Goal: Information Seeking & Learning: Check status

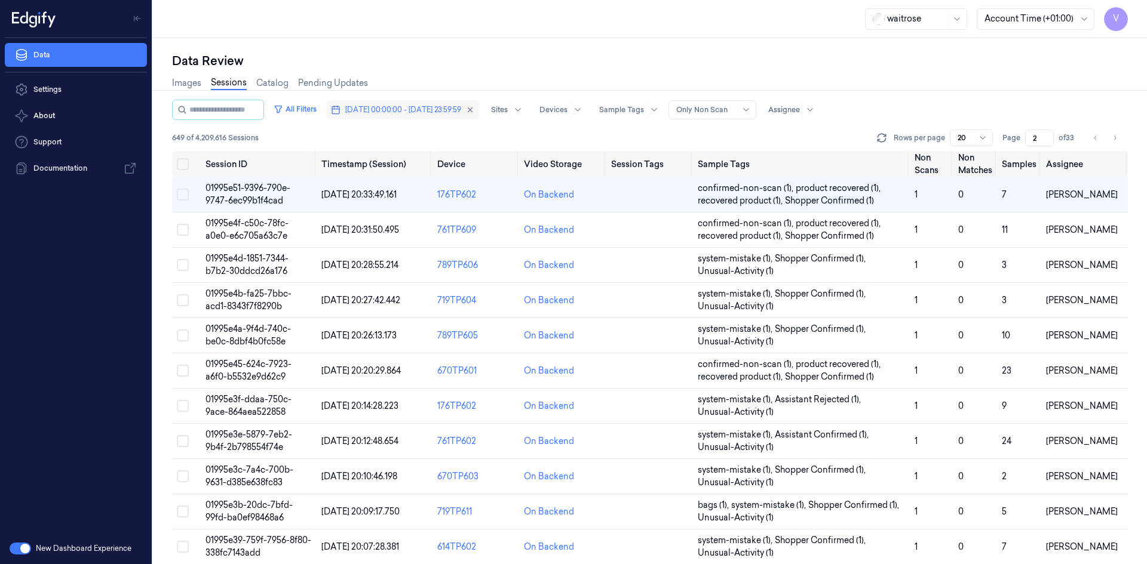
click at [446, 112] on span "[DATE] 00:00:00 - [DATE] 23:59:59" at bounding box center [403, 110] width 116 height 11
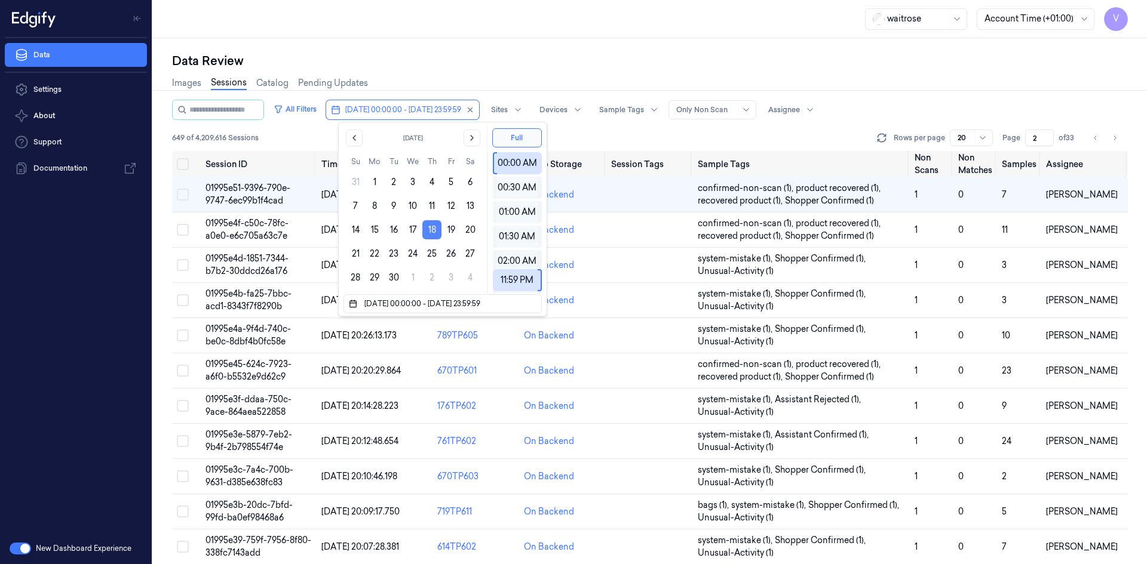
click at [430, 228] on button "18" at bounding box center [431, 229] width 19 height 19
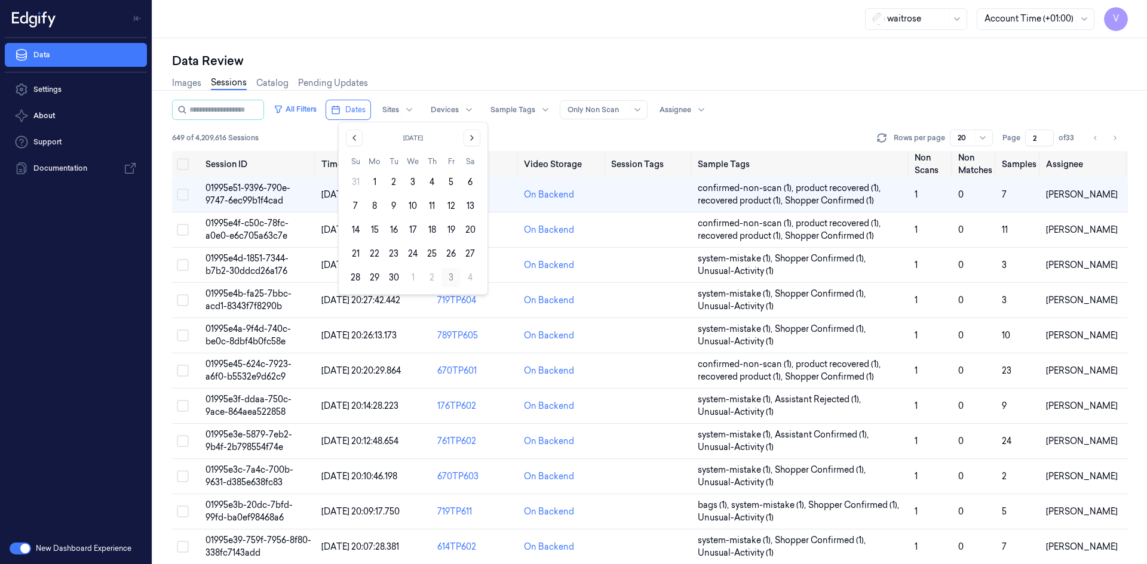
click at [447, 275] on button "3" at bounding box center [450, 277] width 19 height 19
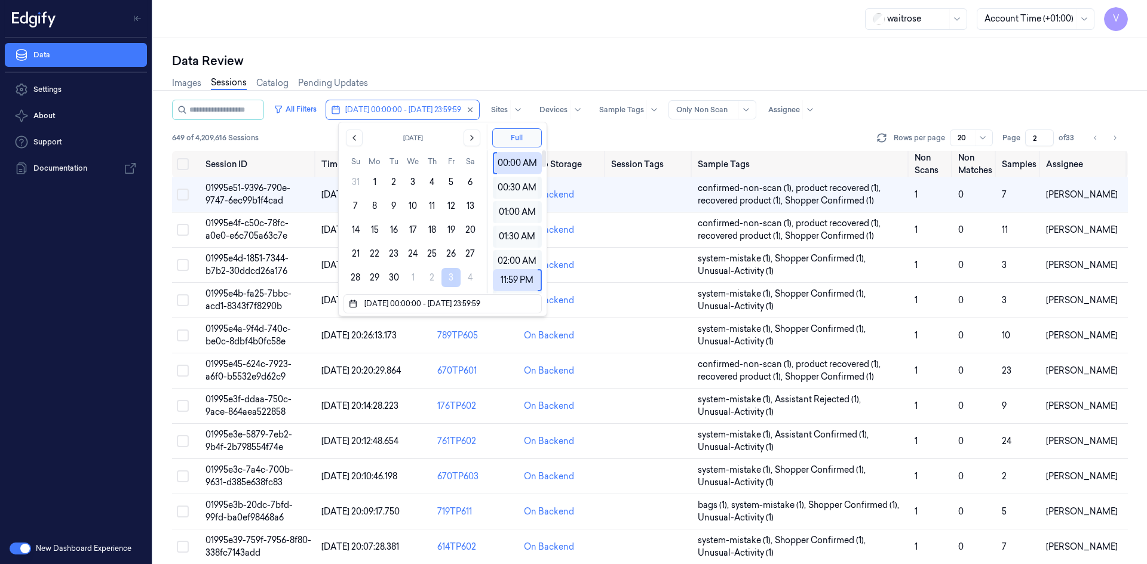
click at [521, 63] on div "Data Review" at bounding box center [650, 61] width 956 height 17
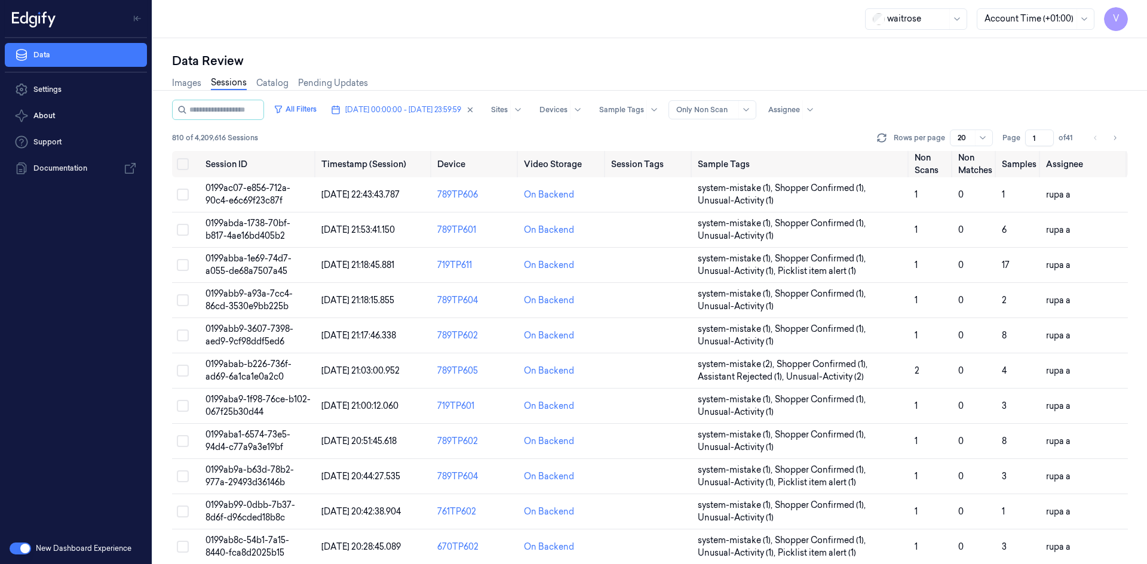
drag, startPoint x: 1036, startPoint y: 136, endPoint x: 1026, endPoint y: 149, distance: 16.6
click at [1026, 149] on div "All Filters [DATE] 00:00:00 - [DATE] 23:59:59 Sites Devices Sample Tags Alert T…" at bounding box center [650, 125] width 956 height 51
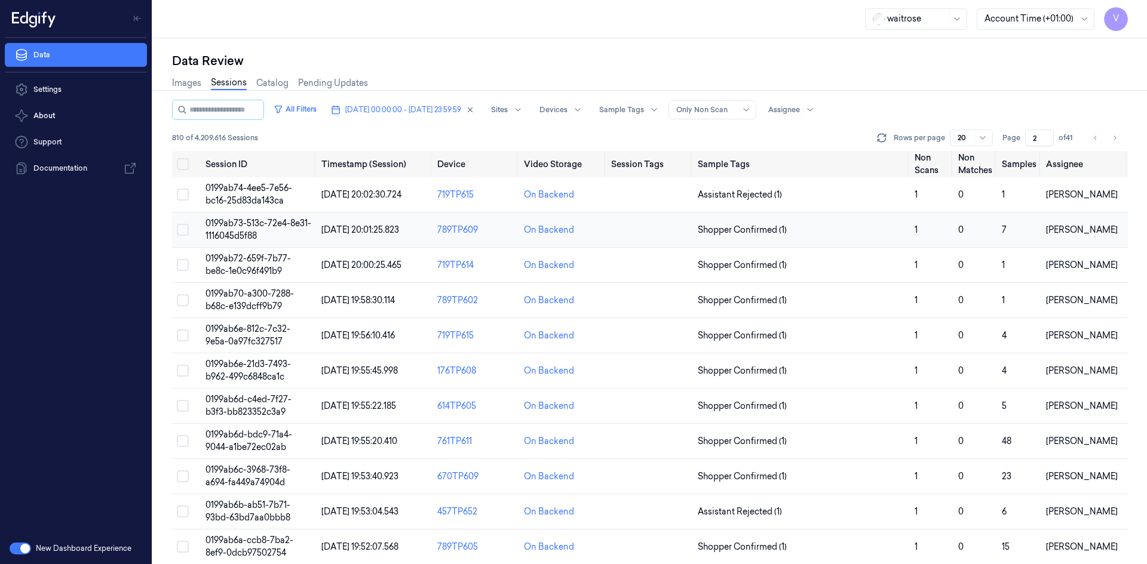
type input "2"
click at [242, 229] on td "0199ab73-513c-72e4-8e31-1116045d5f88" at bounding box center [259, 230] width 116 height 35
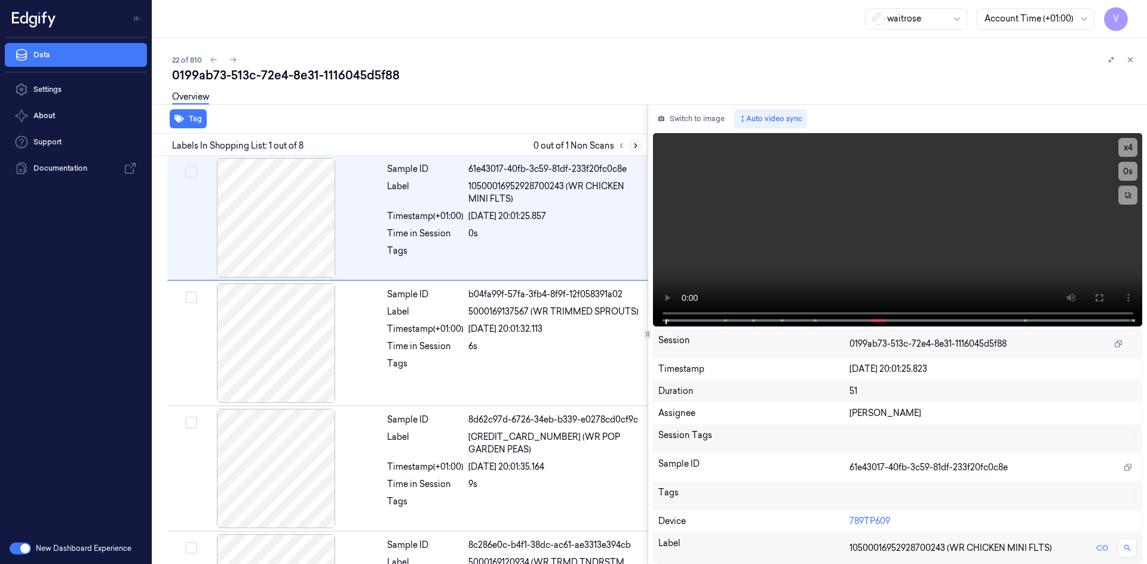
click at [634, 145] on icon at bounding box center [635, 146] width 8 height 8
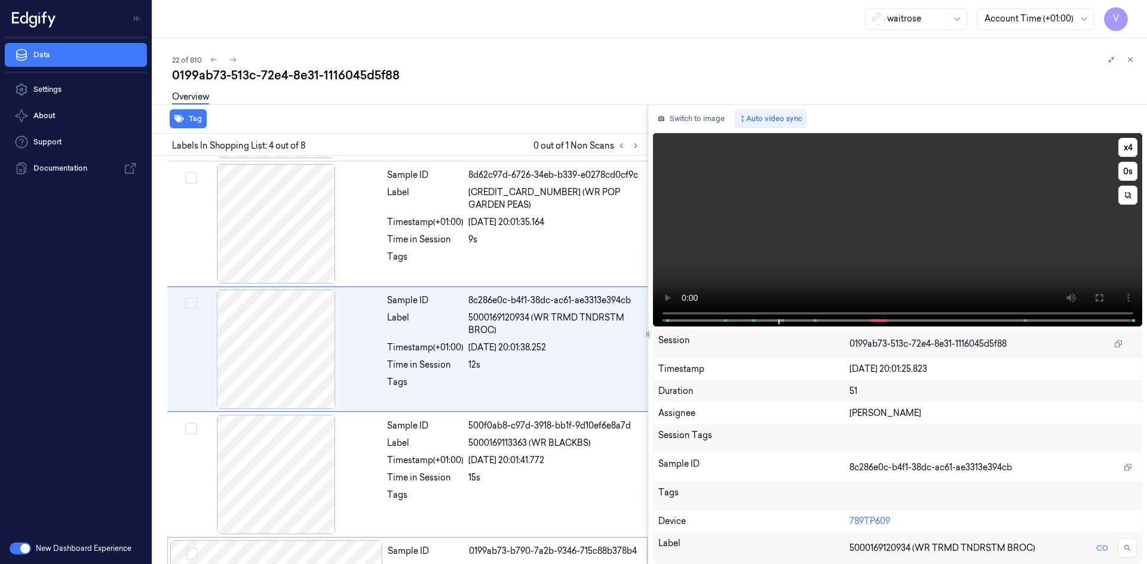
scroll to position [234, 0]
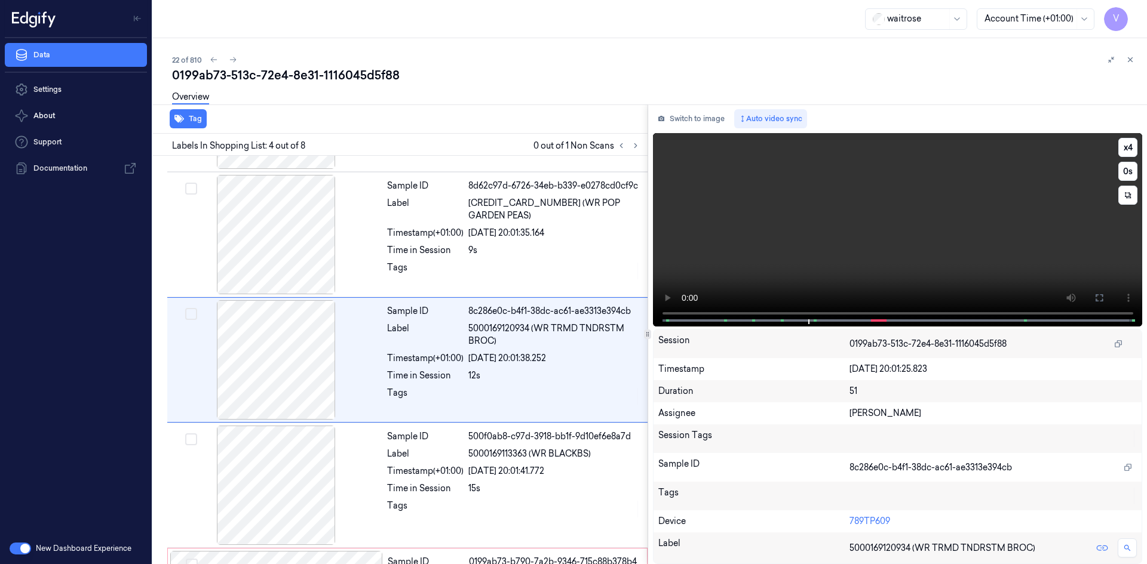
click at [813, 229] on video at bounding box center [898, 230] width 490 height 194
click at [833, 237] on video at bounding box center [898, 230] width 490 height 194
click at [834, 235] on video at bounding box center [898, 230] width 490 height 194
click at [823, 225] on video at bounding box center [898, 230] width 490 height 194
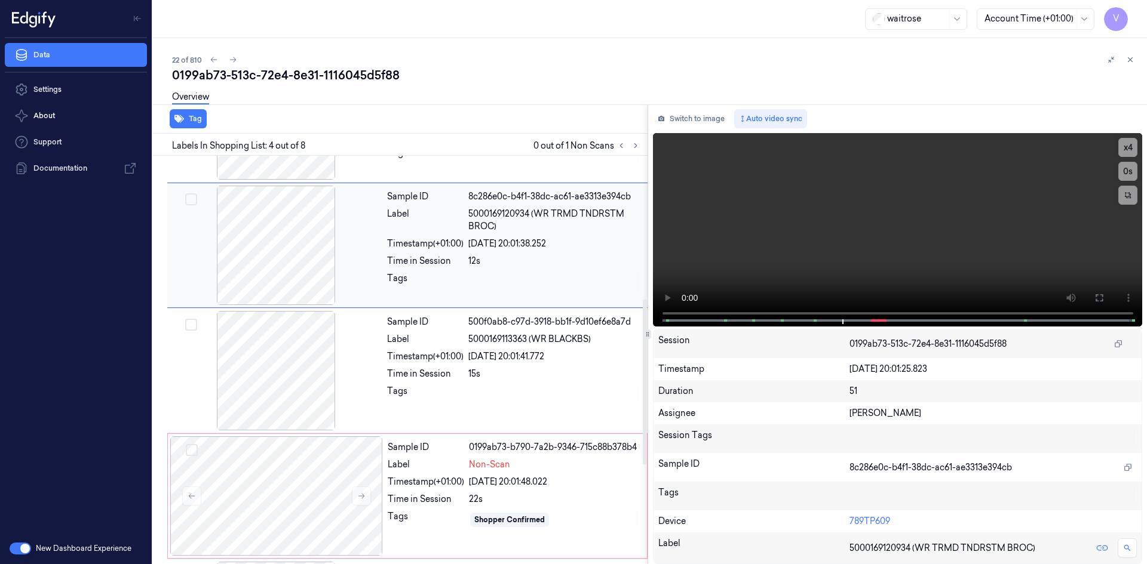
scroll to position [354, 0]
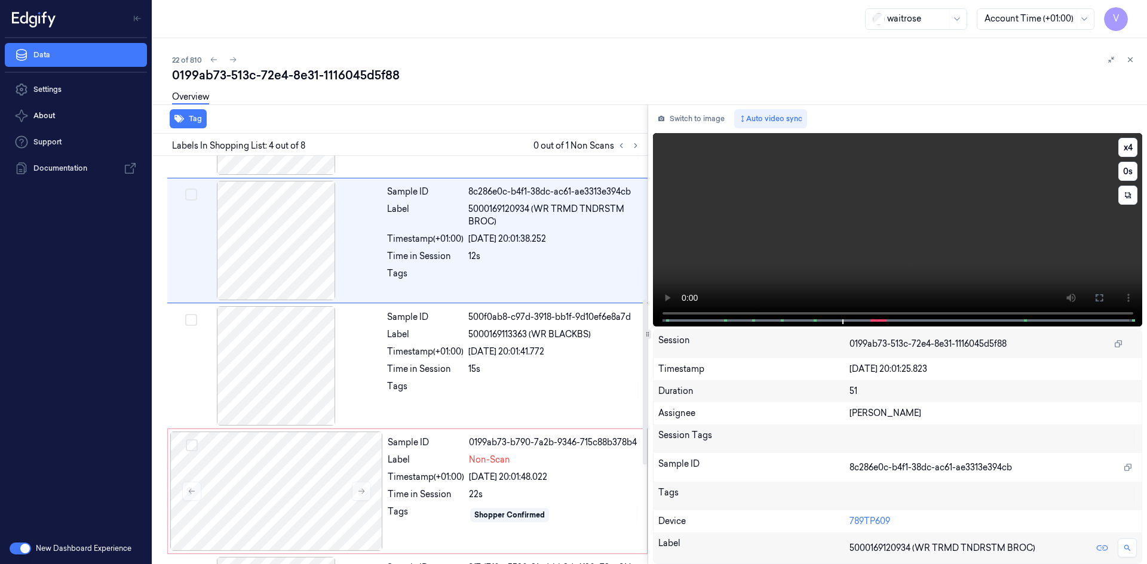
click at [826, 240] on video at bounding box center [898, 230] width 490 height 194
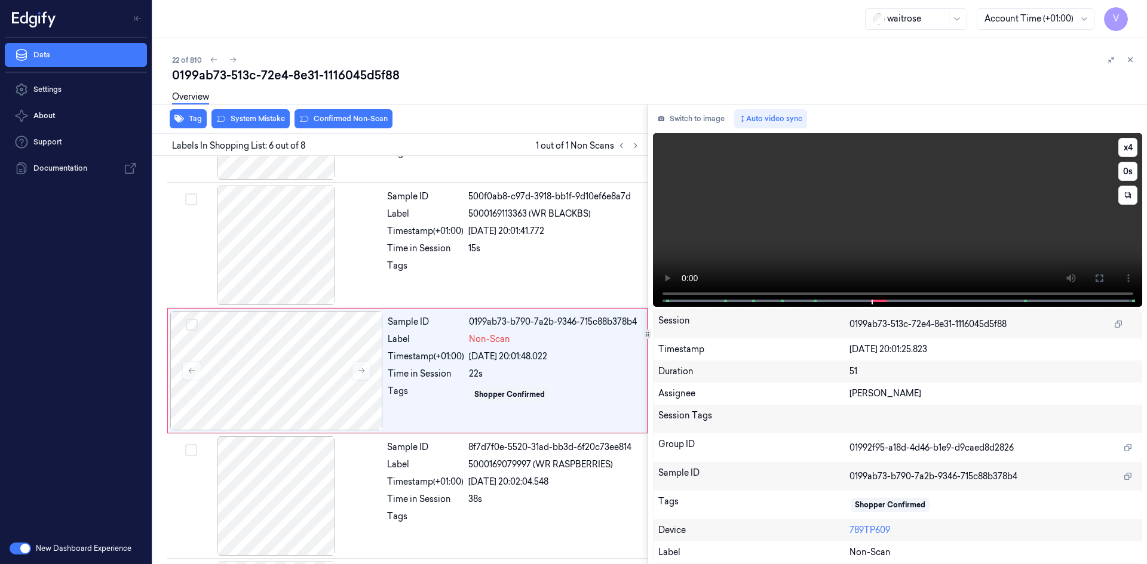
scroll to position [485, 0]
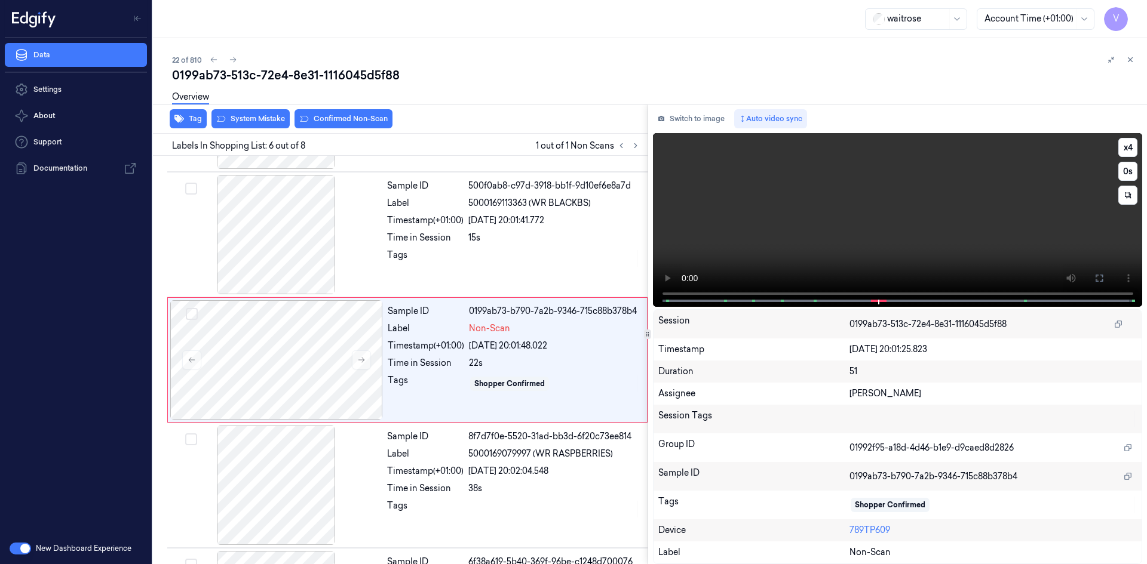
click at [775, 241] on video at bounding box center [898, 220] width 490 height 174
click at [794, 228] on video at bounding box center [898, 220] width 490 height 174
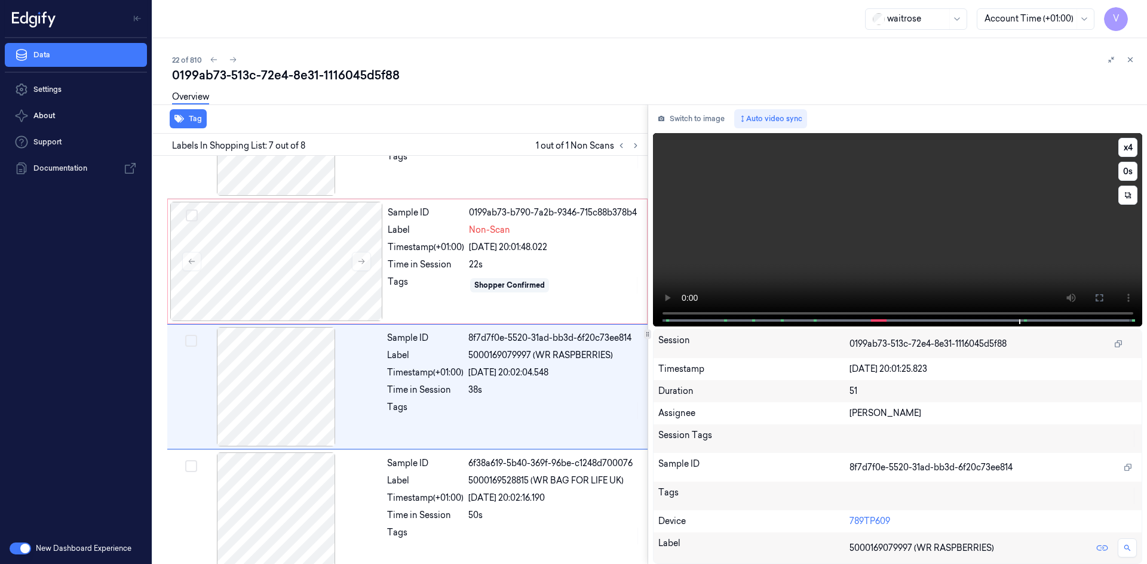
scroll to position [599, 0]
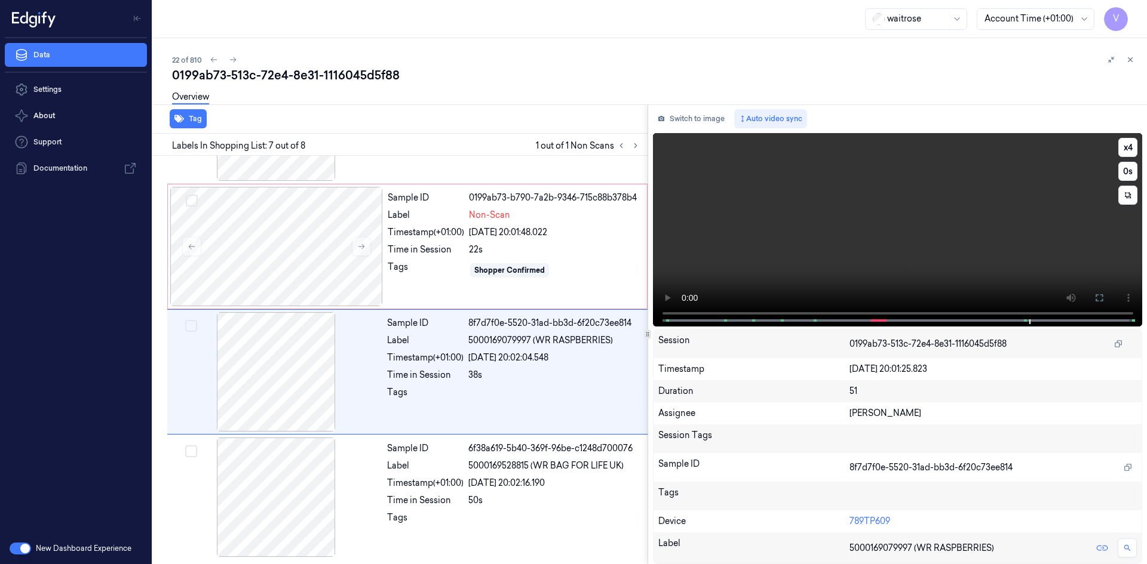
click at [777, 228] on video at bounding box center [898, 230] width 490 height 194
click at [283, 231] on div at bounding box center [276, 246] width 213 height 119
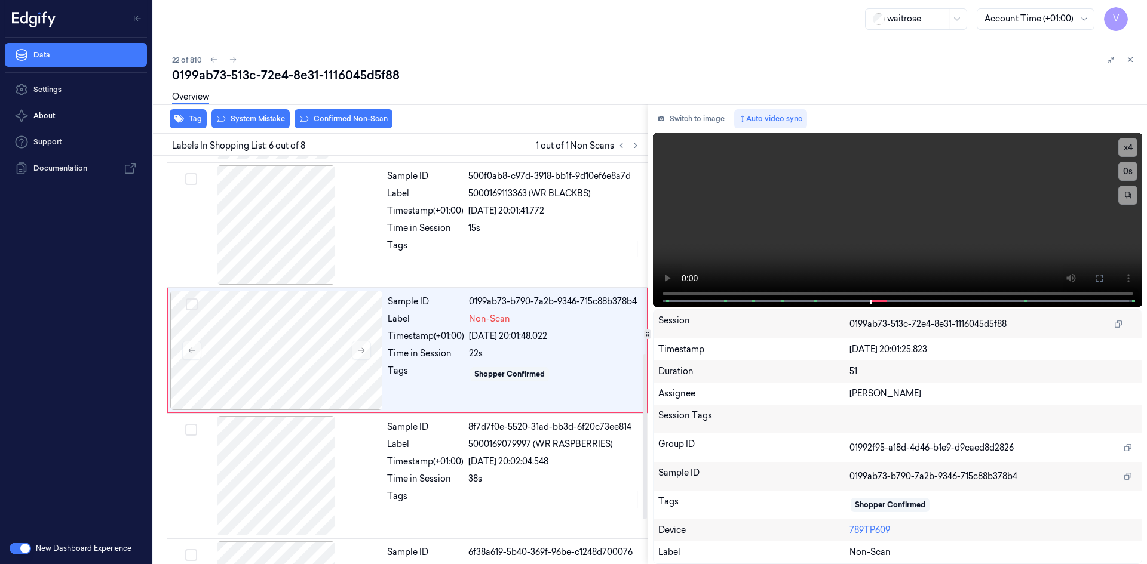
scroll to position [485, 0]
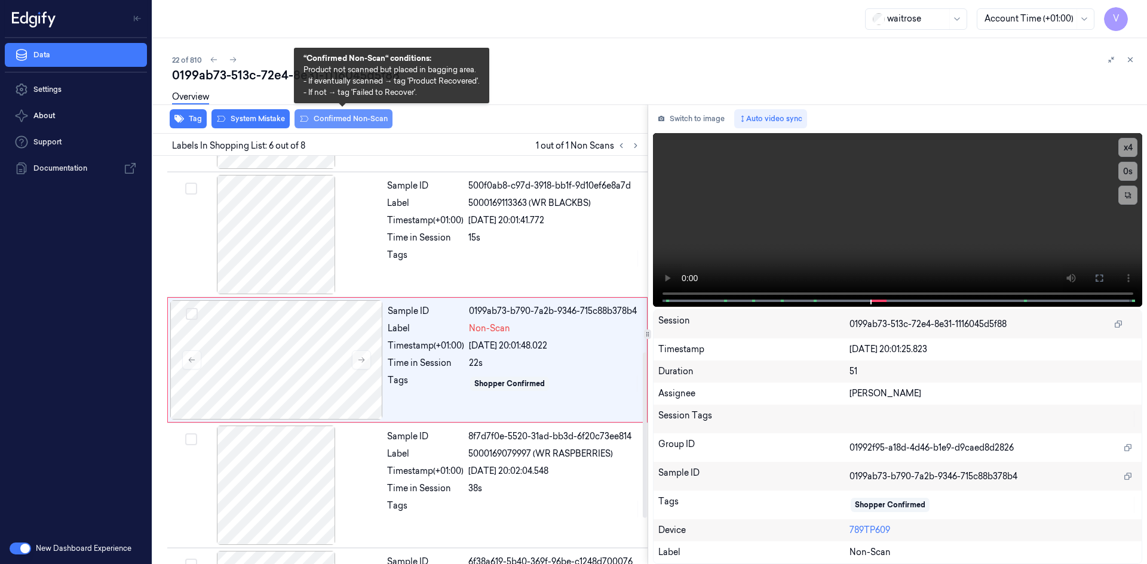
click at [336, 119] on button "Confirmed Non-Scan" at bounding box center [343, 118] width 98 height 19
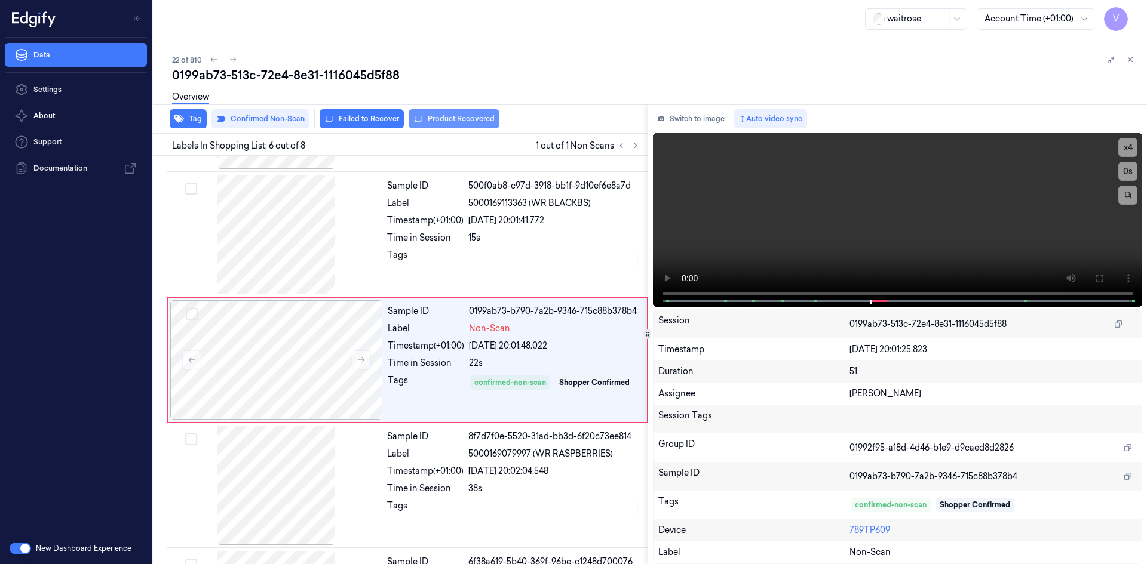
click at [435, 116] on button "Product Recovered" at bounding box center [454, 118] width 91 height 19
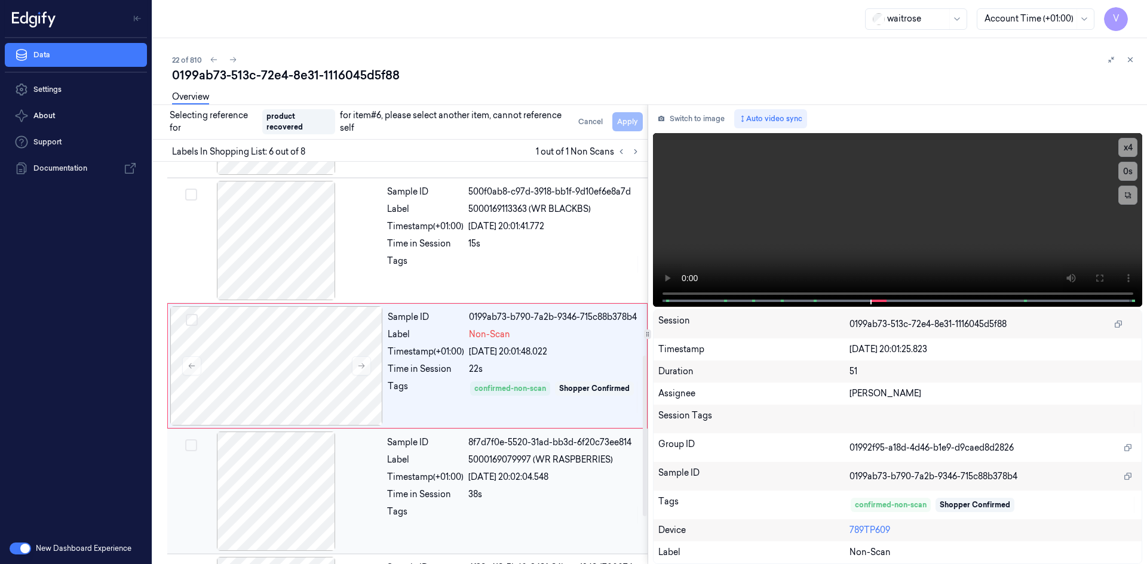
click at [379, 488] on div at bounding box center [276, 491] width 213 height 119
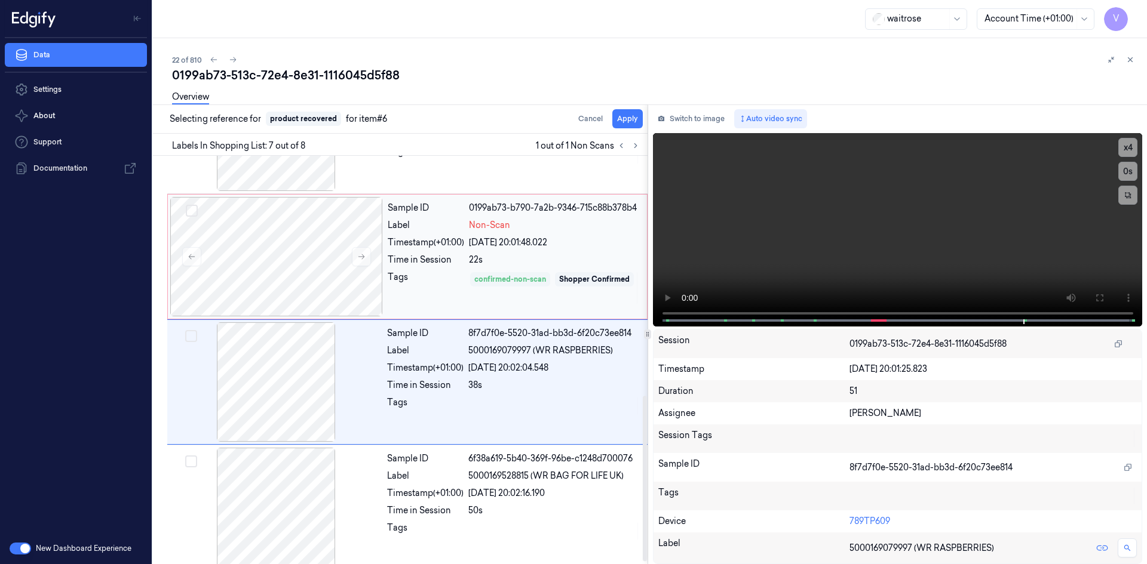
scroll to position [599, 0]
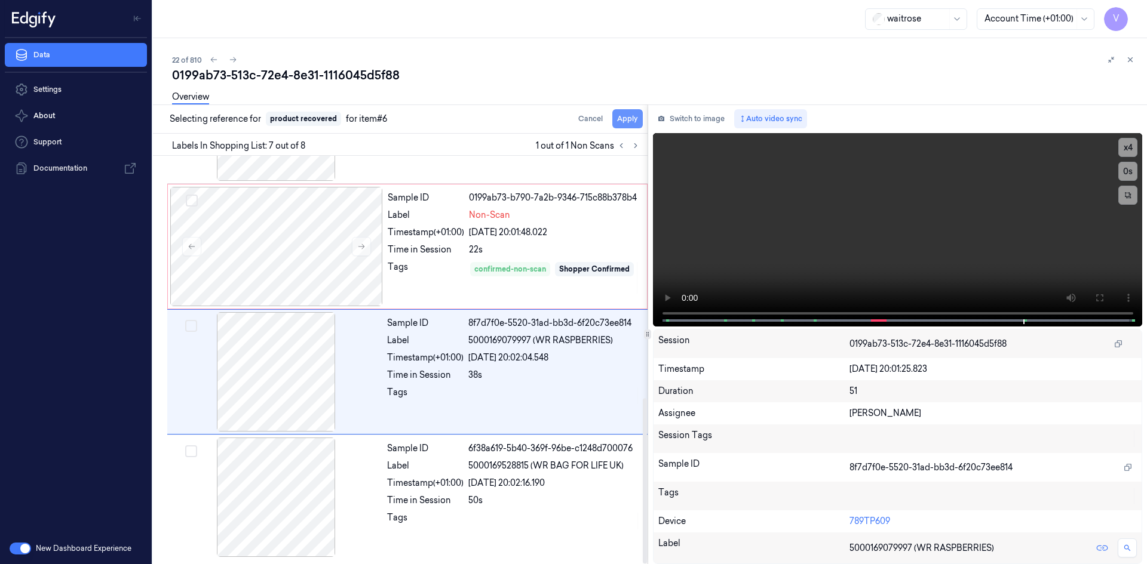
click at [633, 121] on button "Apply" at bounding box center [627, 118] width 30 height 19
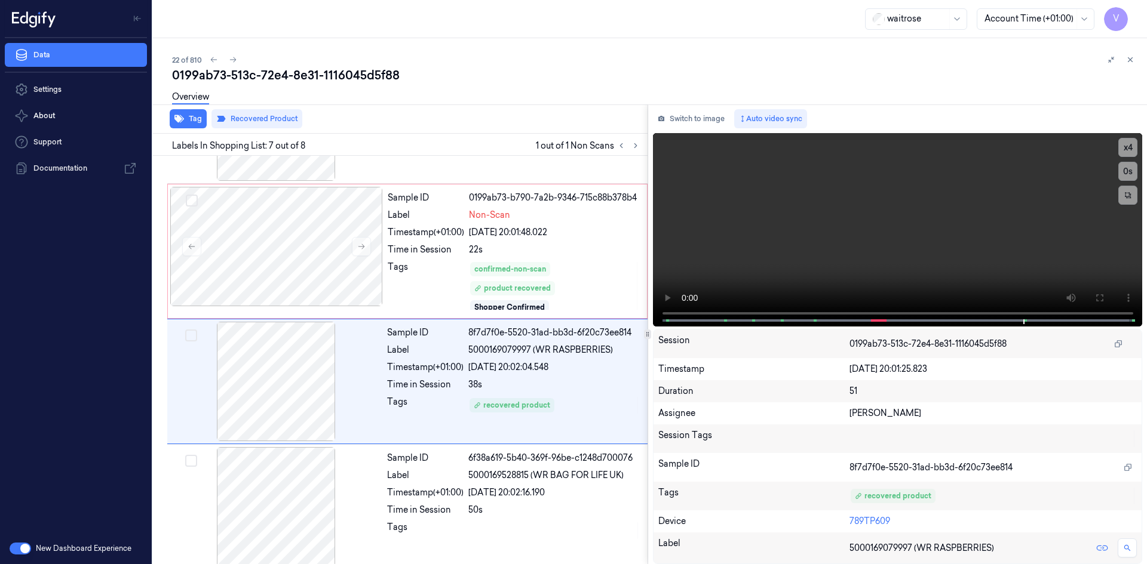
scroll to position [608, 0]
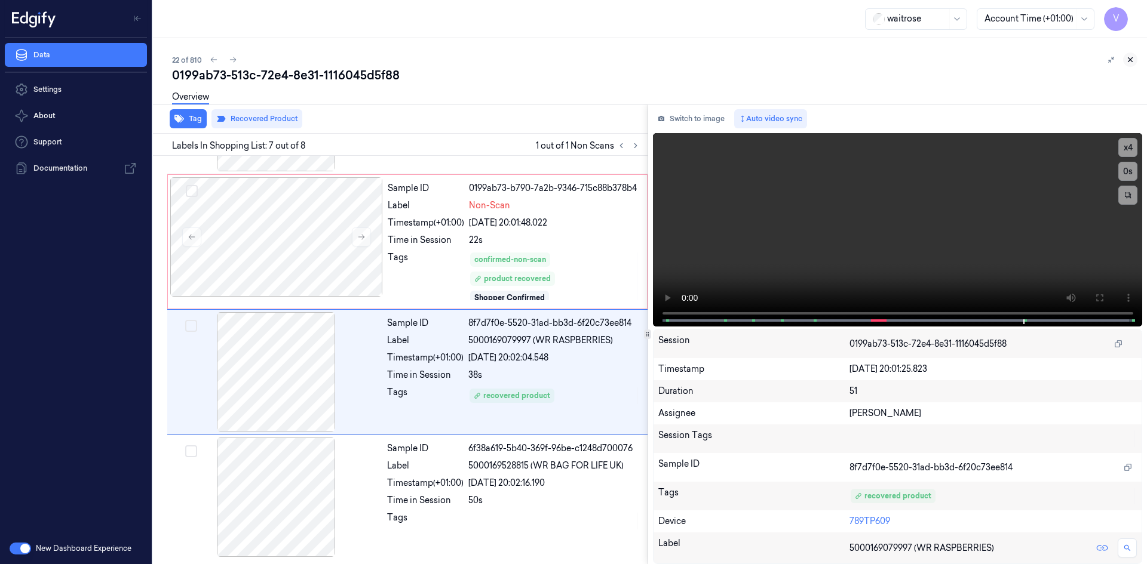
click at [1131, 59] on icon at bounding box center [1130, 60] width 4 height 4
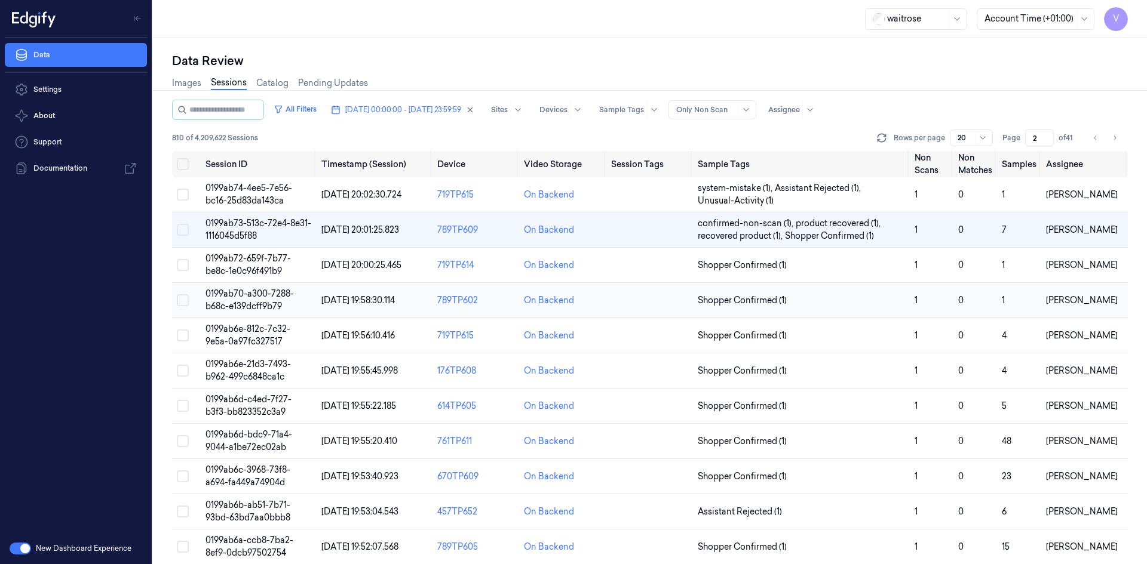
click at [270, 300] on td "0199ab70-a300-7288-b68c-e139dcff9b79" at bounding box center [259, 300] width 116 height 35
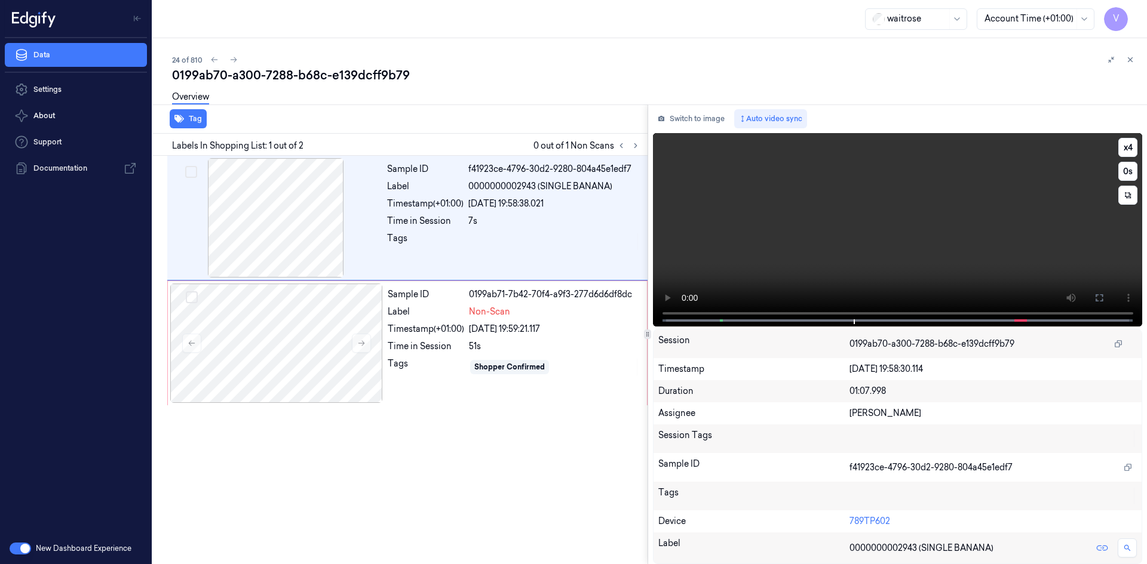
click at [892, 252] on video at bounding box center [898, 230] width 490 height 194
click at [751, 267] on video at bounding box center [898, 230] width 490 height 194
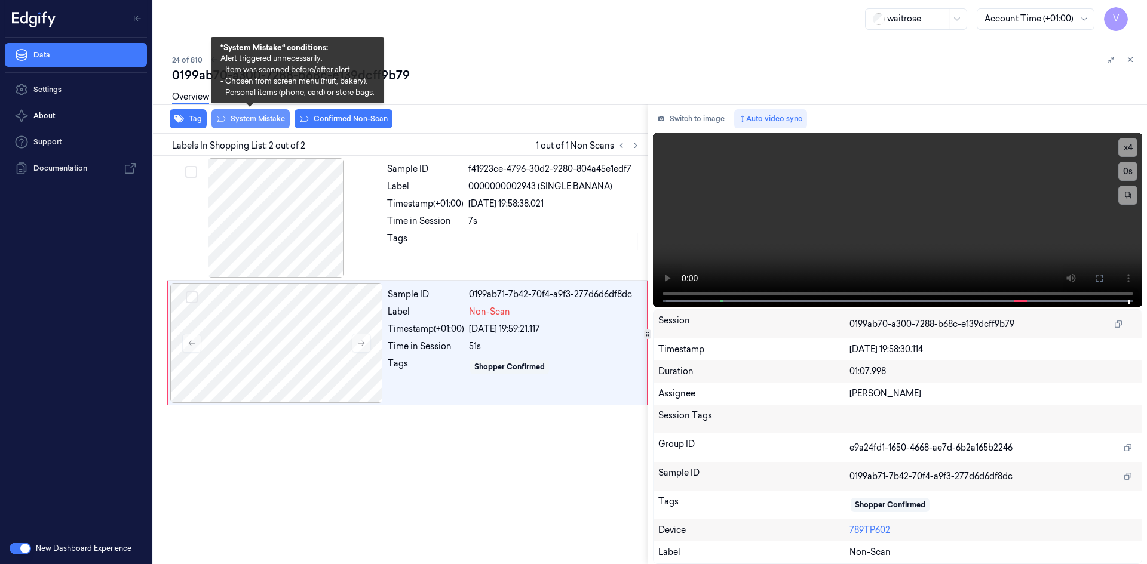
click at [279, 118] on button "System Mistake" at bounding box center [250, 118] width 78 height 19
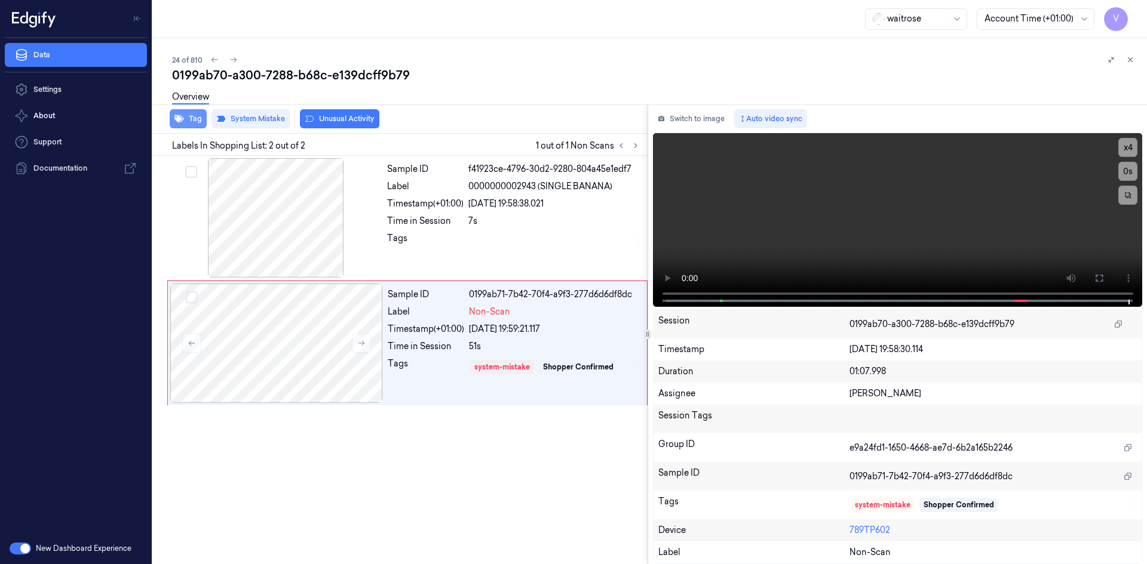
click at [190, 115] on button "Tag" at bounding box center [188, 118] width 37 height 19
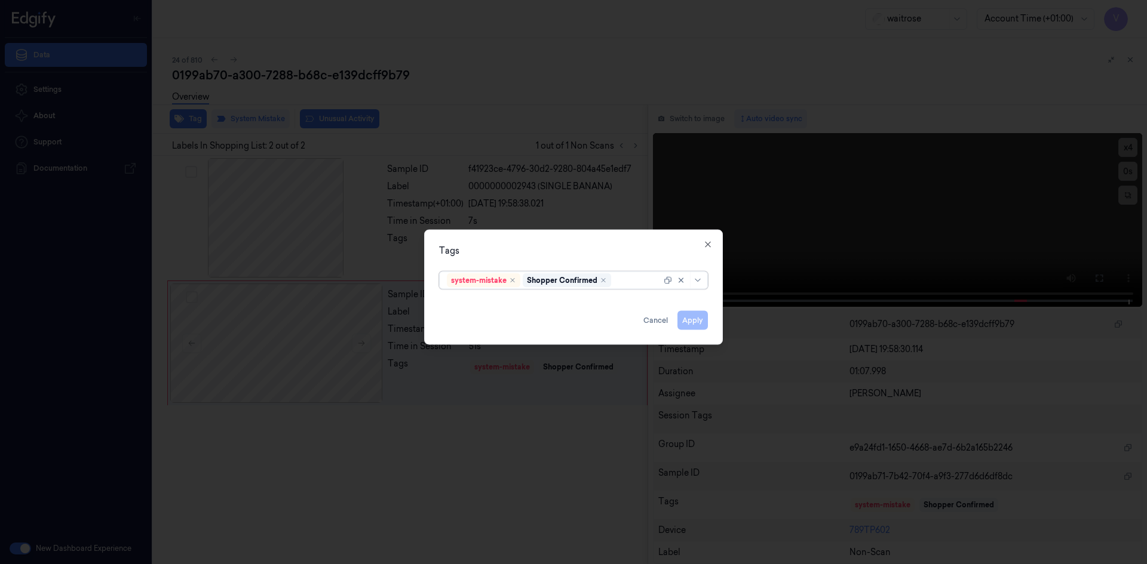
click at [627, 278] on div at bounding box center [637, 280] width 48 height 13
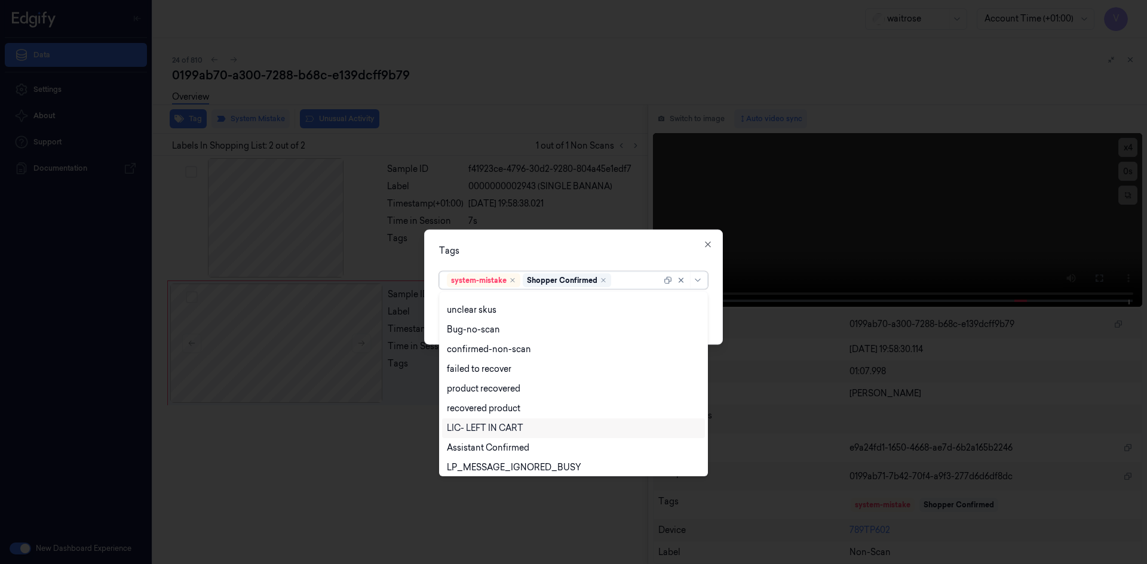
scroll to position [176, 0]
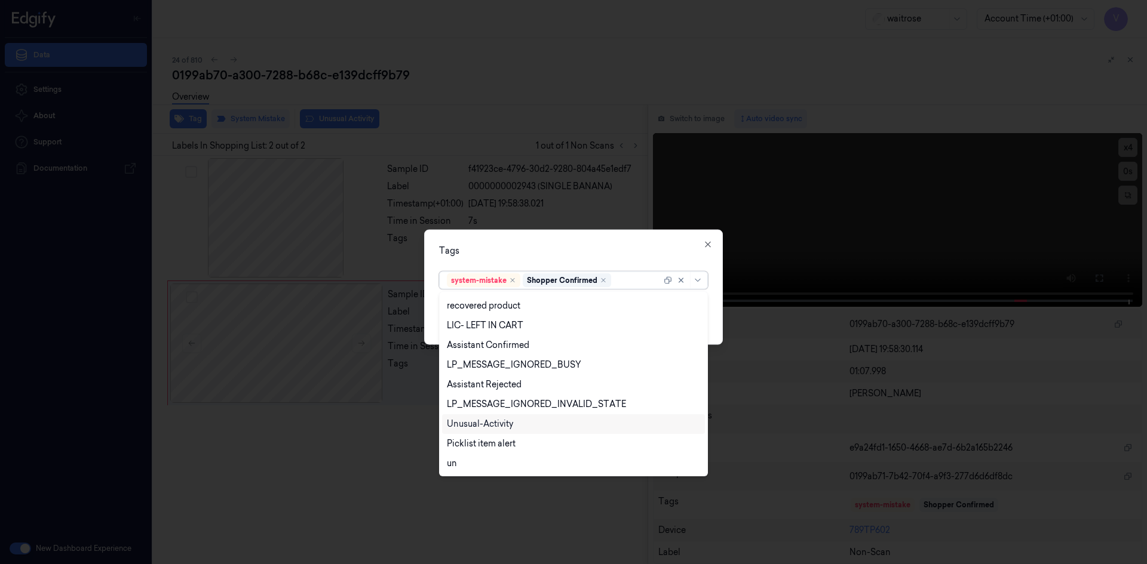
click at [492, 422] on div "Unusual-Activity" at bounding box center [480, 424] width 66 height 13
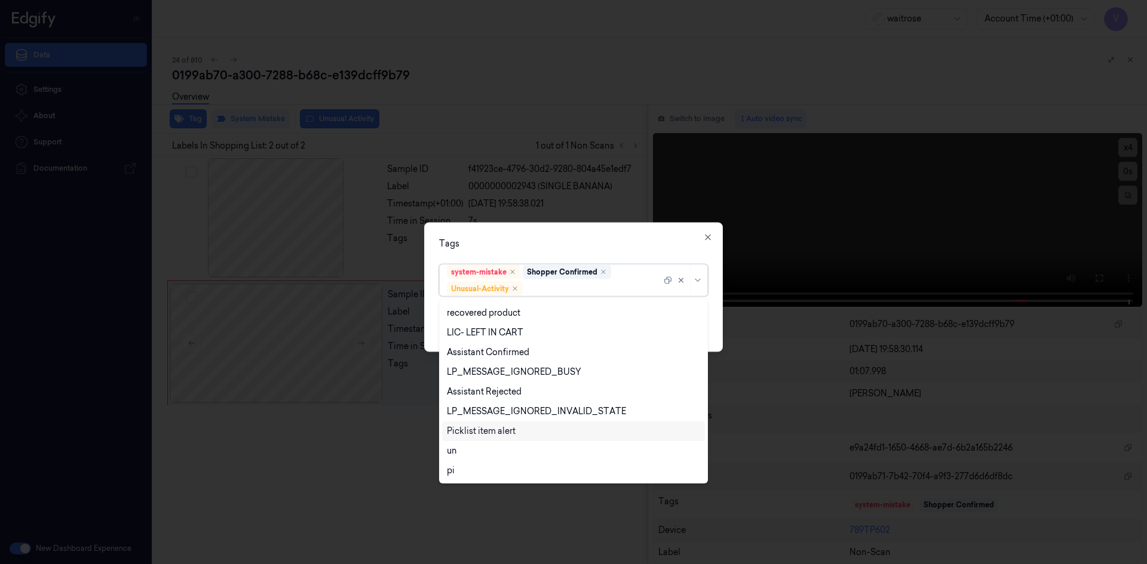
click at [483, 431] on div "Picklist item alert" at bounding box center [481, 431] width 69 height 13
click at [553, 249] on div "Tags" at bounding box center [573, 243] width 269 height 13
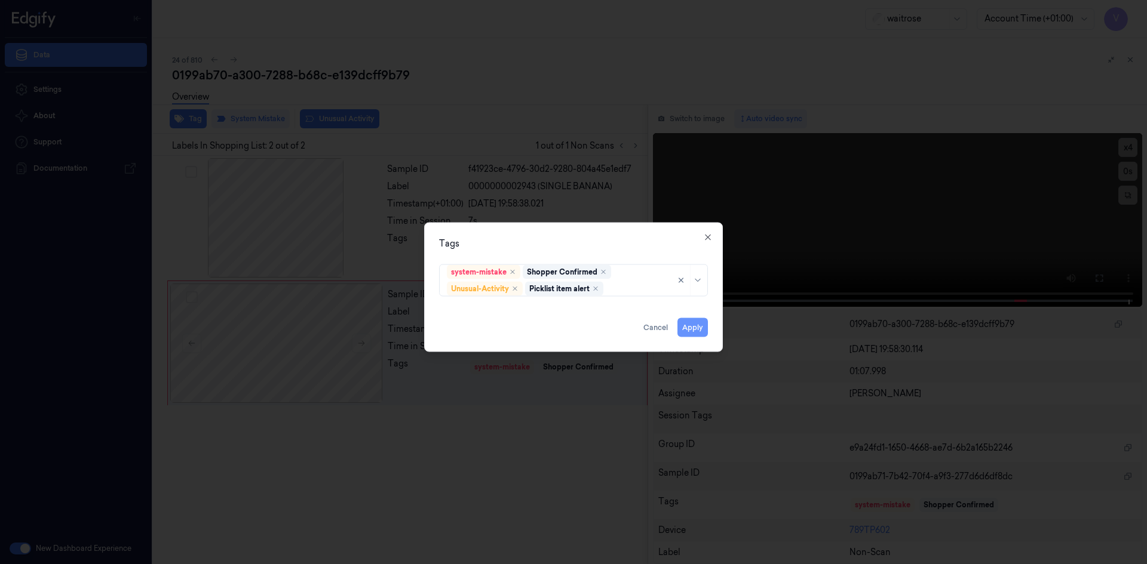
click at [702, 326] on button "Apply" at bounding box center [692, 327] width 30 height 19
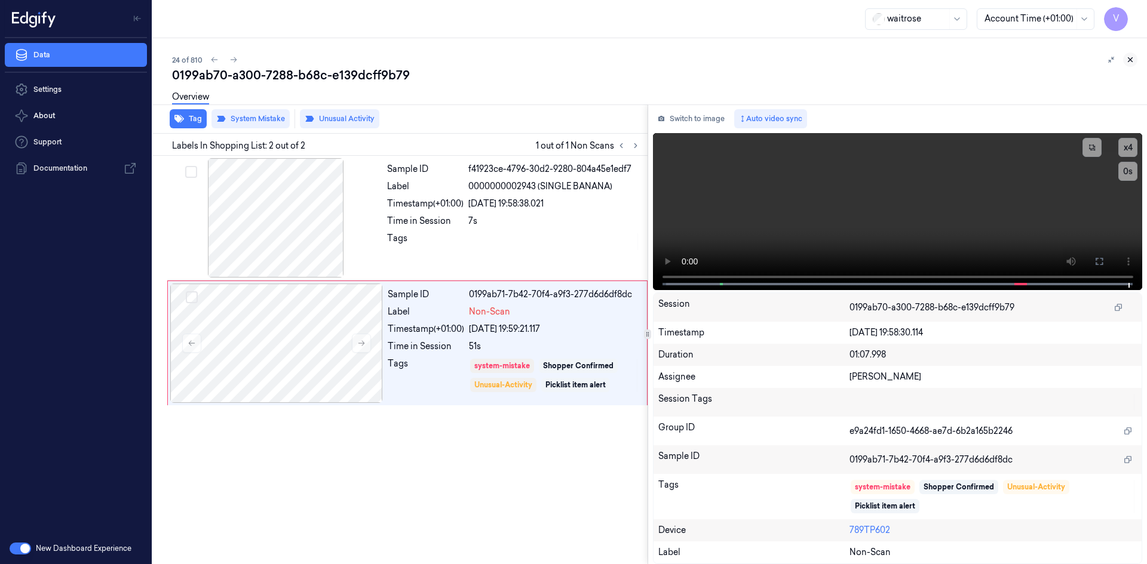
click at [1130, 62] on icon at bounding box center [1130, 60] width 8 height 8
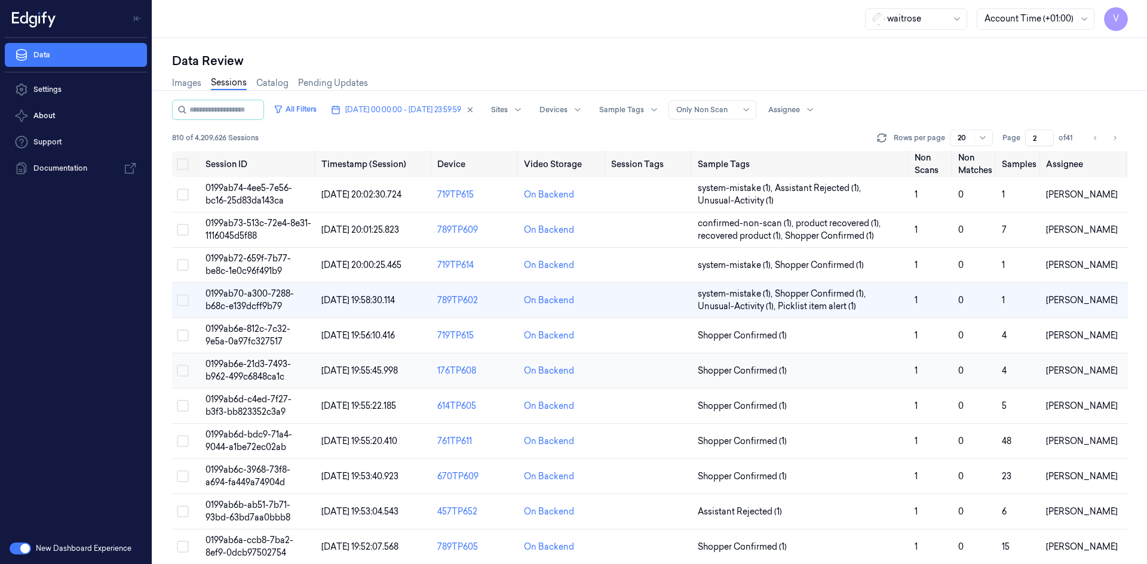
click at [236, 364] on span "0199ab6e-21d3-7493-b962-499c6848ca1c" at bounding box center [247, 370] width 85 height 23
click at [237, 370] on td "0199ab6e-21d3-7493-b962-499c6848ca1c" at bounding box center [259, 371] width 116 height 35
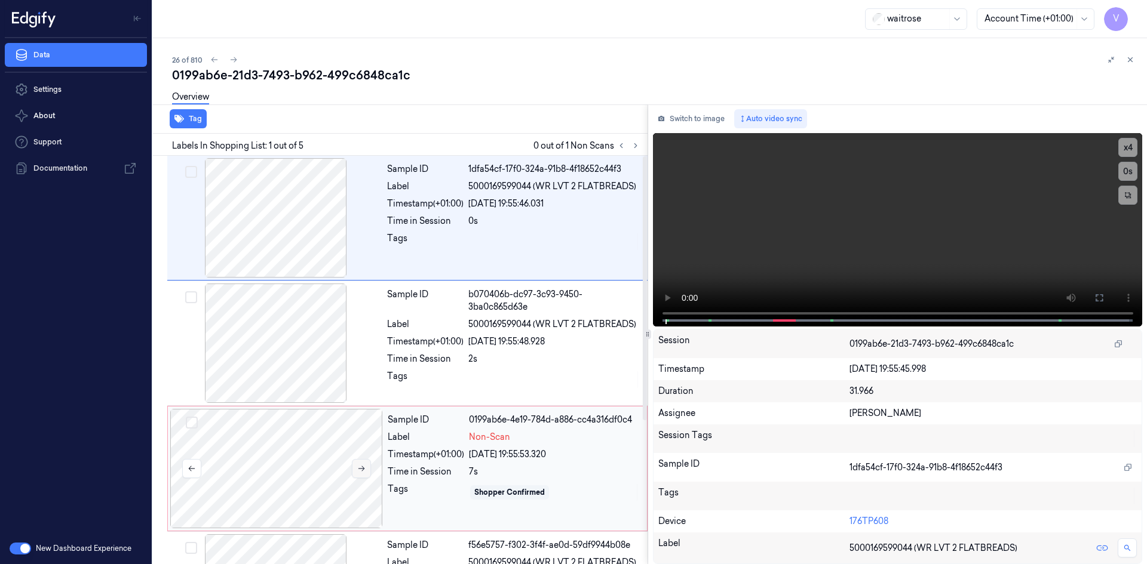
click at [360, 465] on icon at bounding box center [361, 469] width 8 height 8
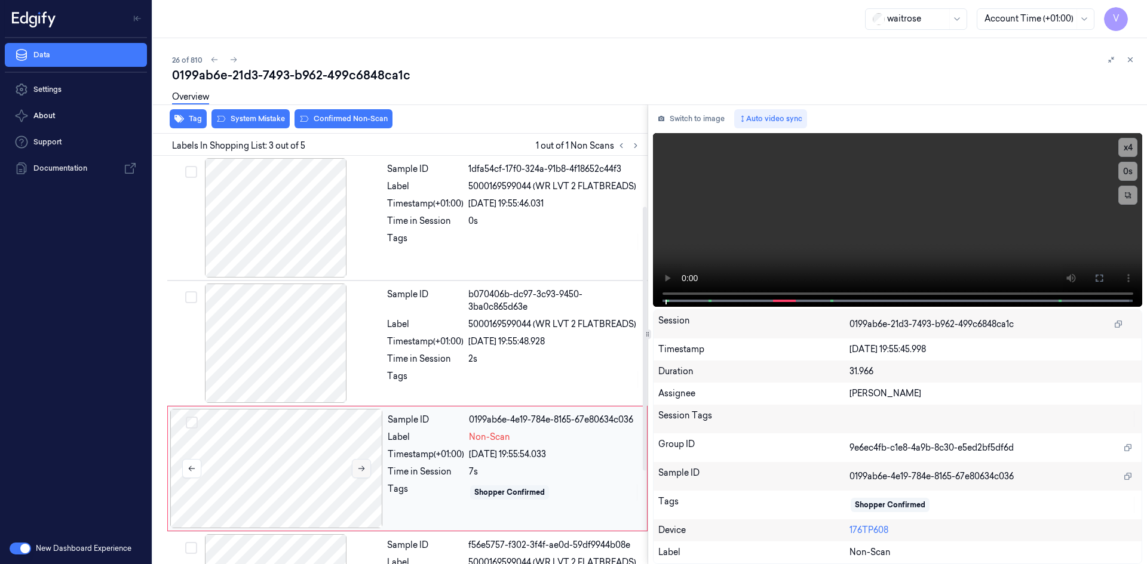
scroll to position [109, 0]
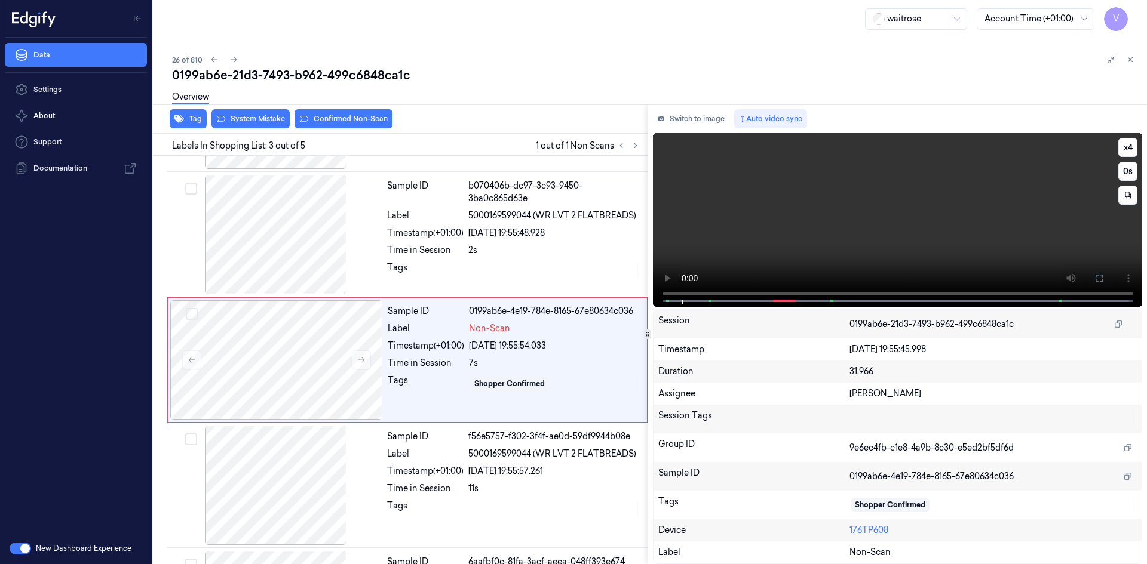
click at [818, 238] on video at bounding box center [898, 220] width 490 height 174
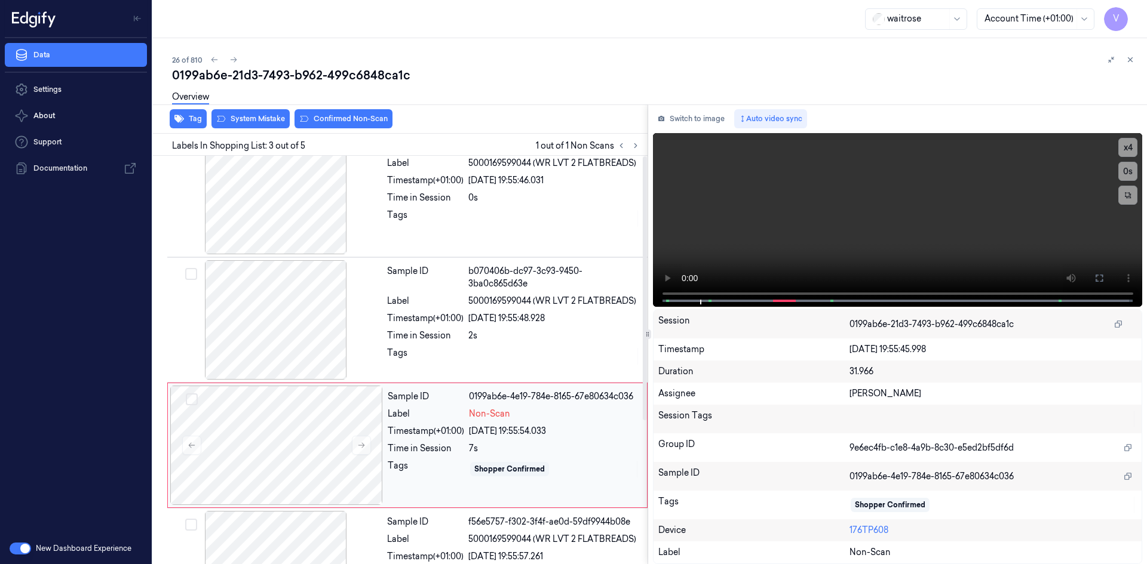
scroll to position [0, 0]
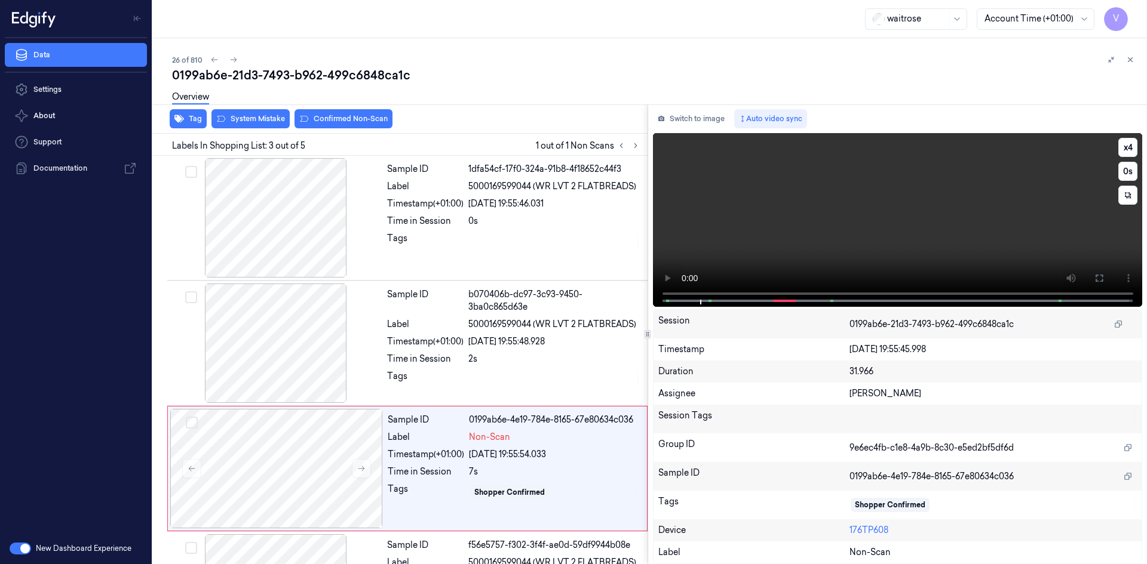
click at [856, 232] on video at bounding box center [898, 220] width 490 height 174
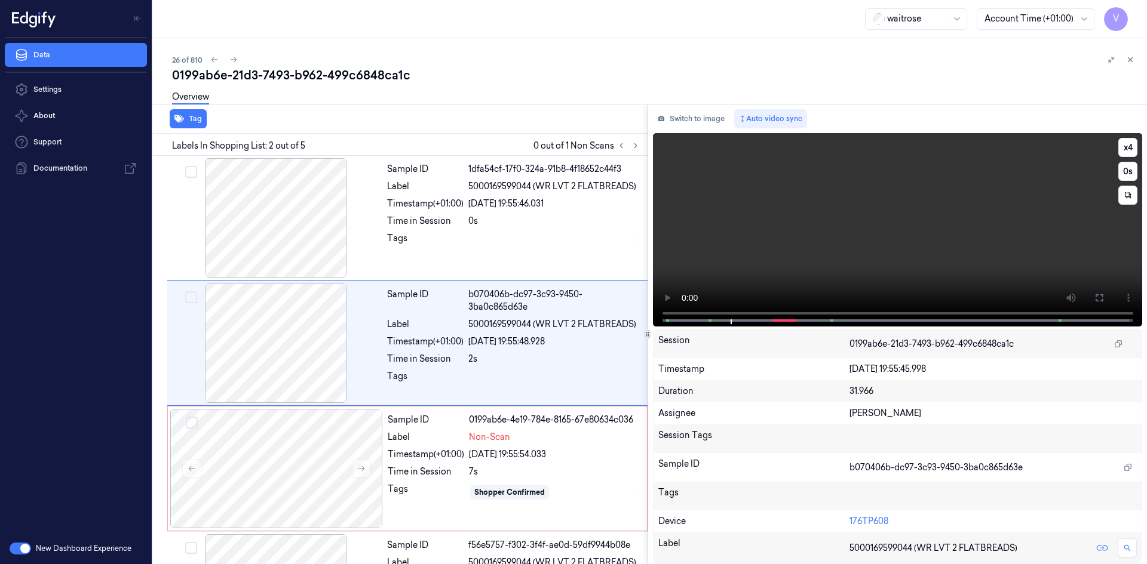
click at [857, 232] on video at bounding box center [898, 230] width 490 height 194
click at [864, 229] on video at bounding box center [898, 230] width 490 height 194
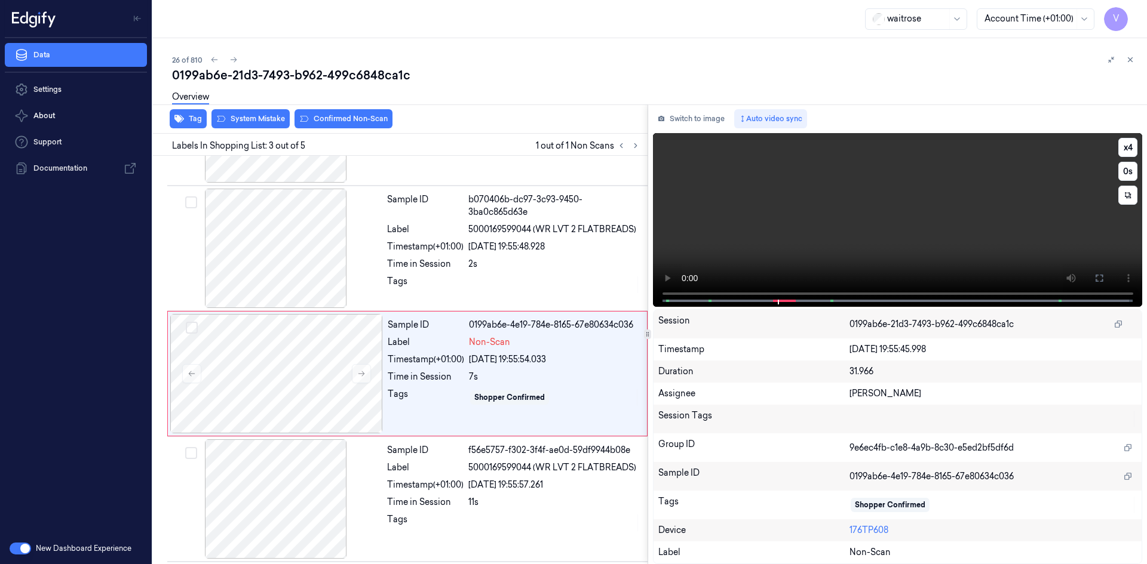
scroll to position [109, 0]
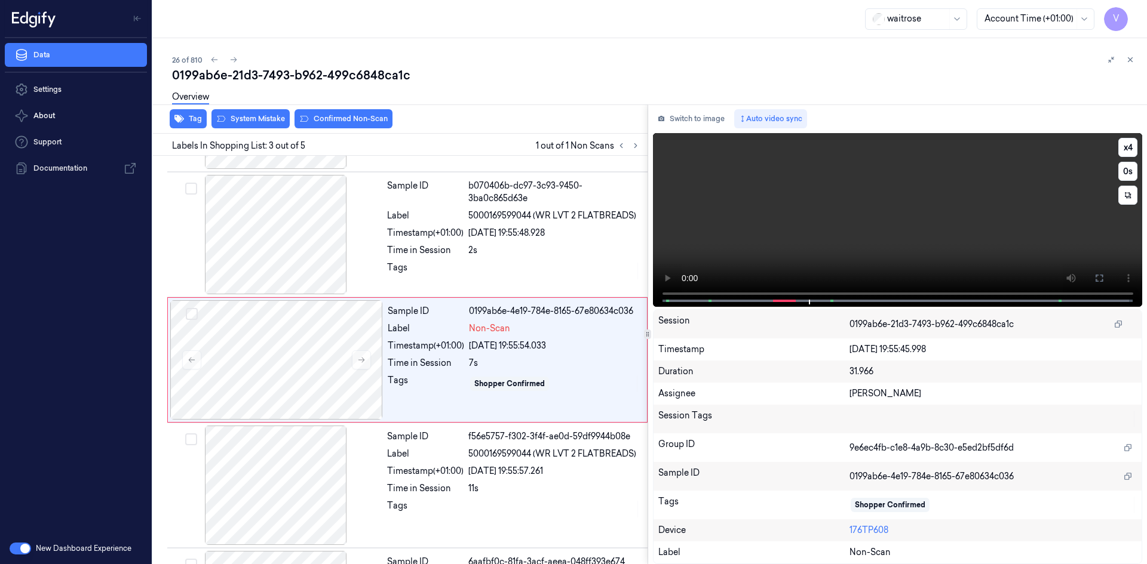
click at [864, 229] on video at bounding box center [898, 220] width 490 height 174
click at [806, 242] on video at bounding box center [898, 220] width 490 height 174
click at [843, 237] on video at bounding box center [898, 220] width 490 height 174
click at [1122, 142] on button "x 4" at bounding box center [1127, 147] width 19 height 19
click at [1124, 143] on button "x 1" at bounding box center [1127, 147] width 19 height 19
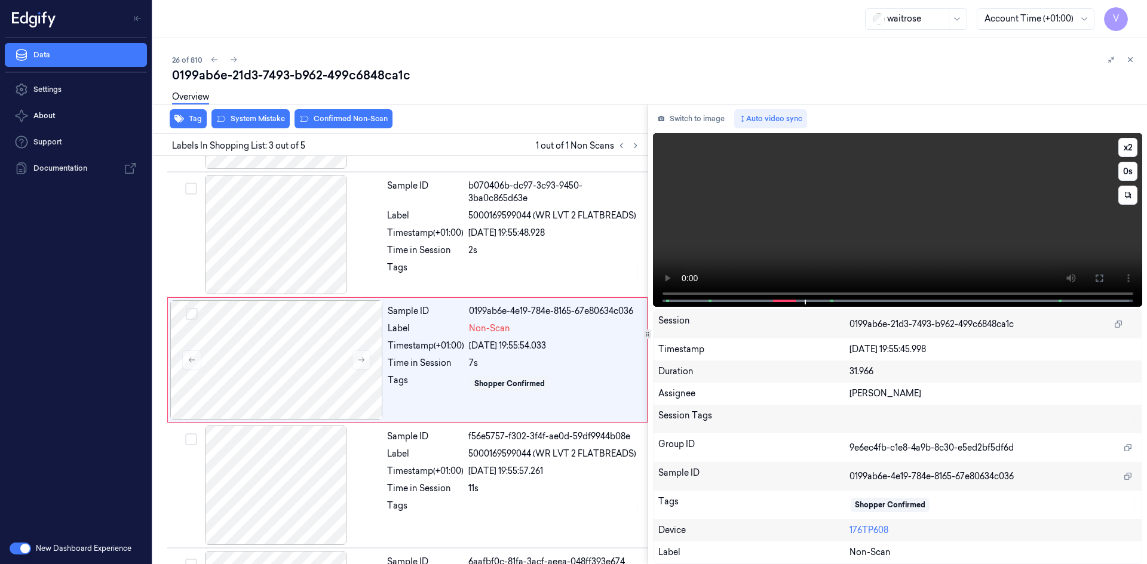
click at [855, 229] on video at bounding box center [898, 220] width 490 height 174
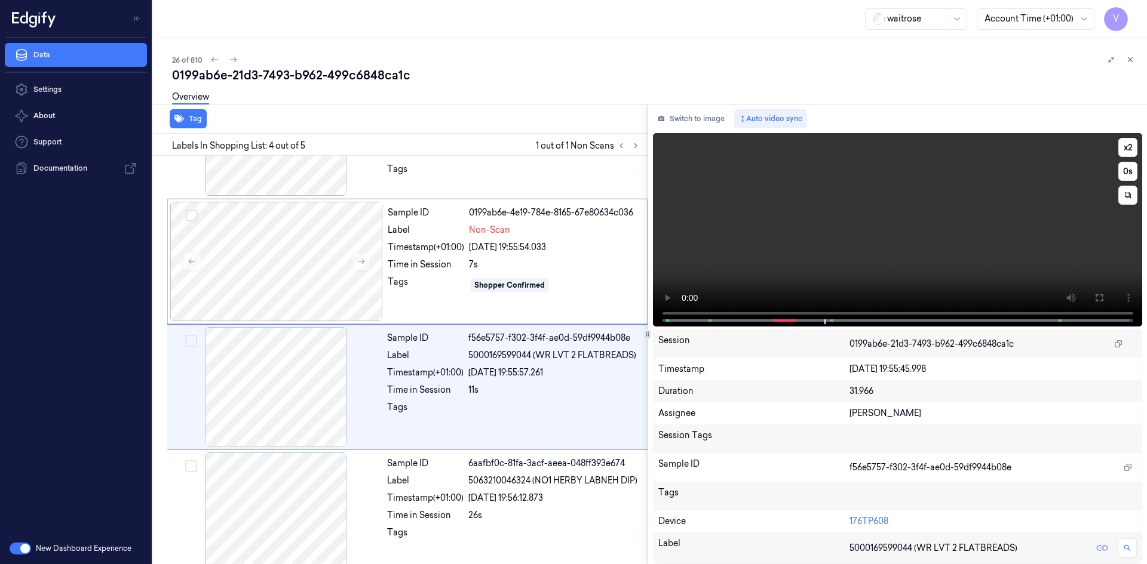
scroll to position [222, 0]
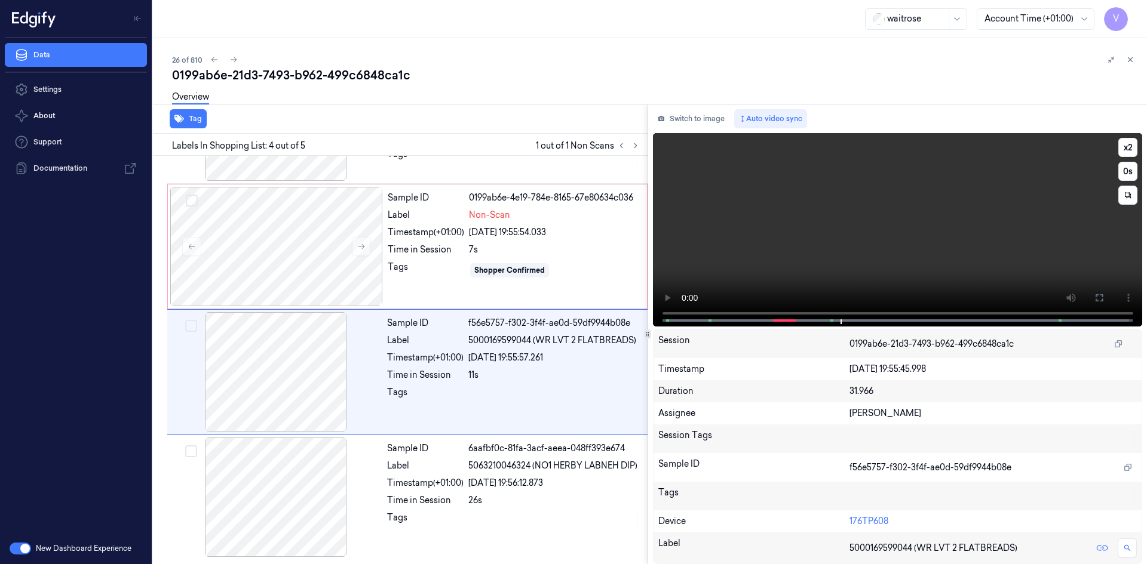
click at [891, 234] on video at bounding box center [898, 230] width 490 height 194
click at [870, 235] on video at bounding box center [898, 230] width 490 height 194
click at [1132, 143] on button "x 2" at bounding box center [1127, 147] width 19 height 19
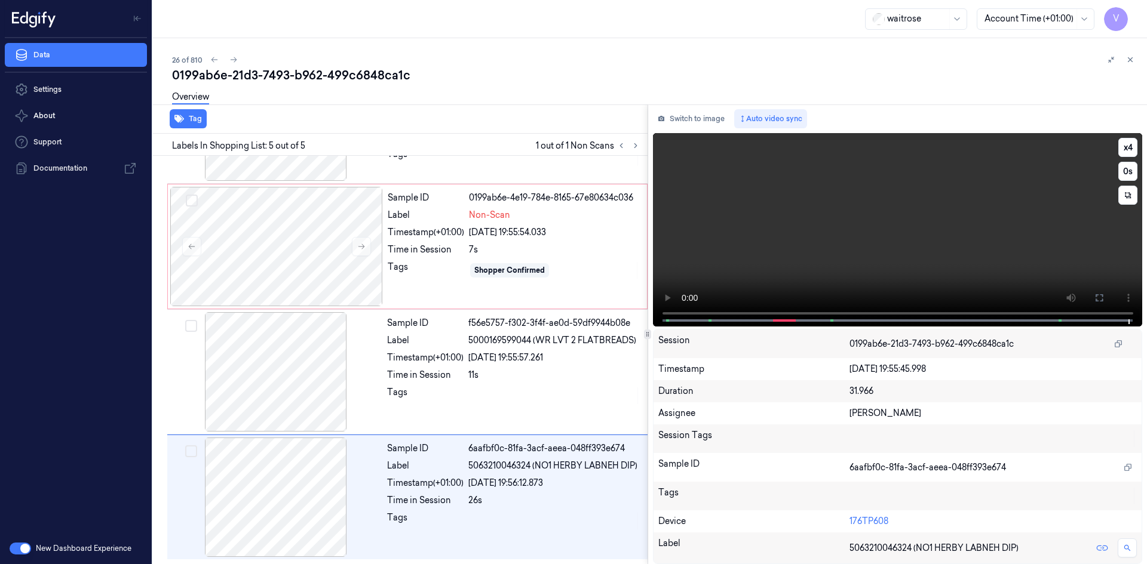
click at [827, 225] on video at bounding box center [898, 230] width 490 height 194
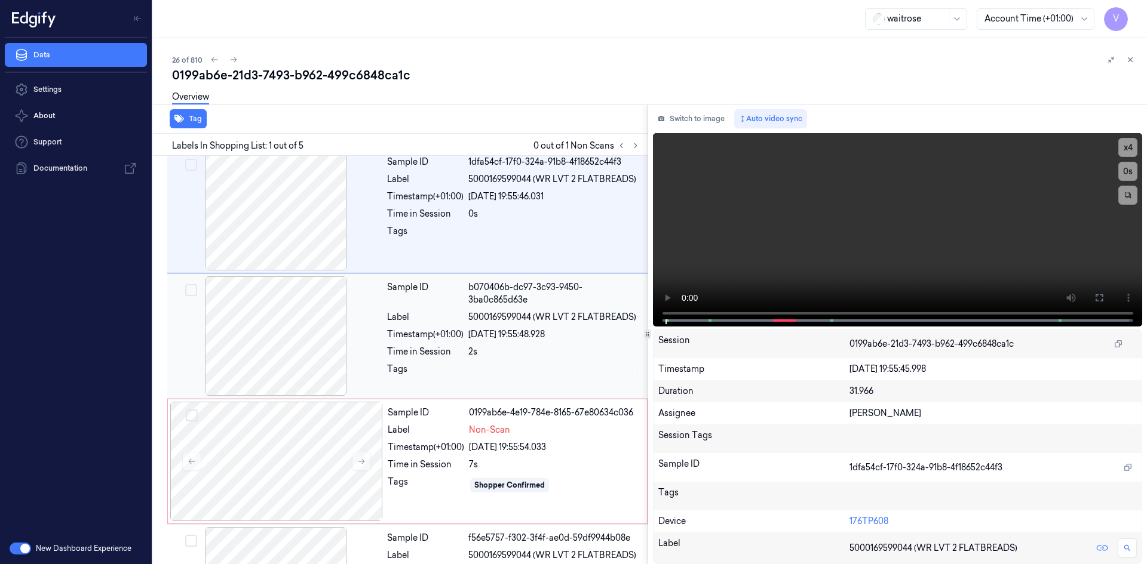
scroll to position [0, 0]
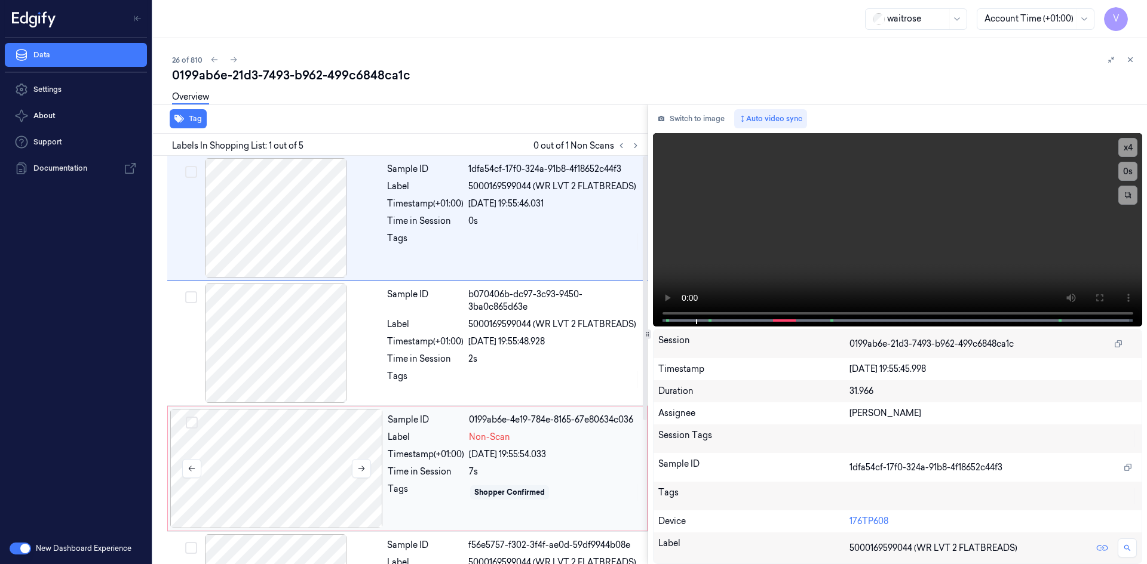
click at [336, 436] on div at bounding box center [276, 468] width 213 height 119
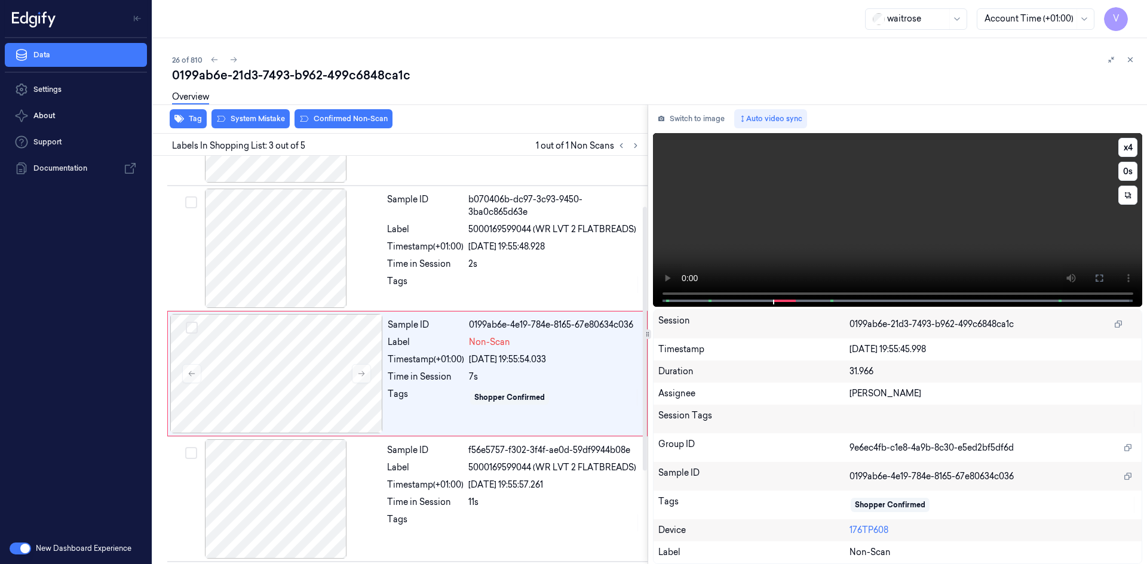
scroll to position [109, 0]
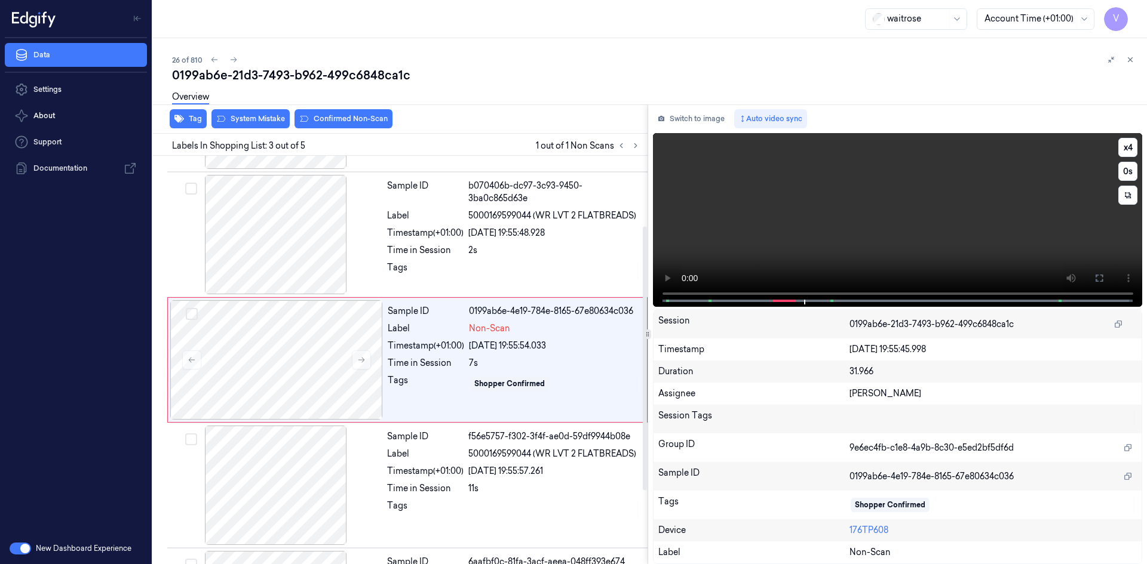
click at [817, 248] on video at bounding box center [898, 220] width 490 height 174
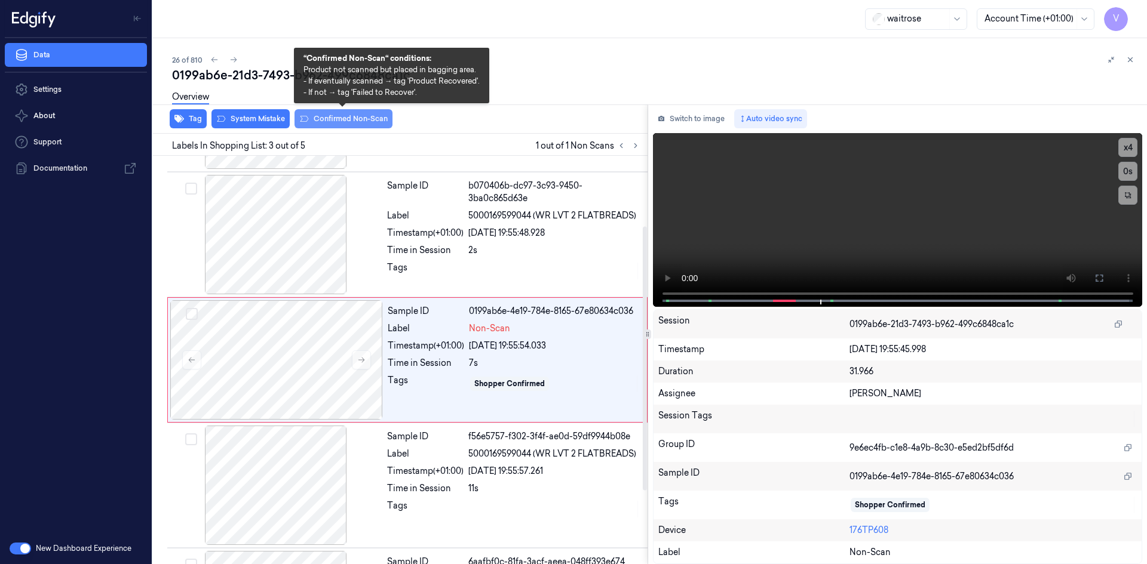
click at [346, 114] on button "Confirmed Non-Scan" at bounding box center [343, 118] width 98 height 19
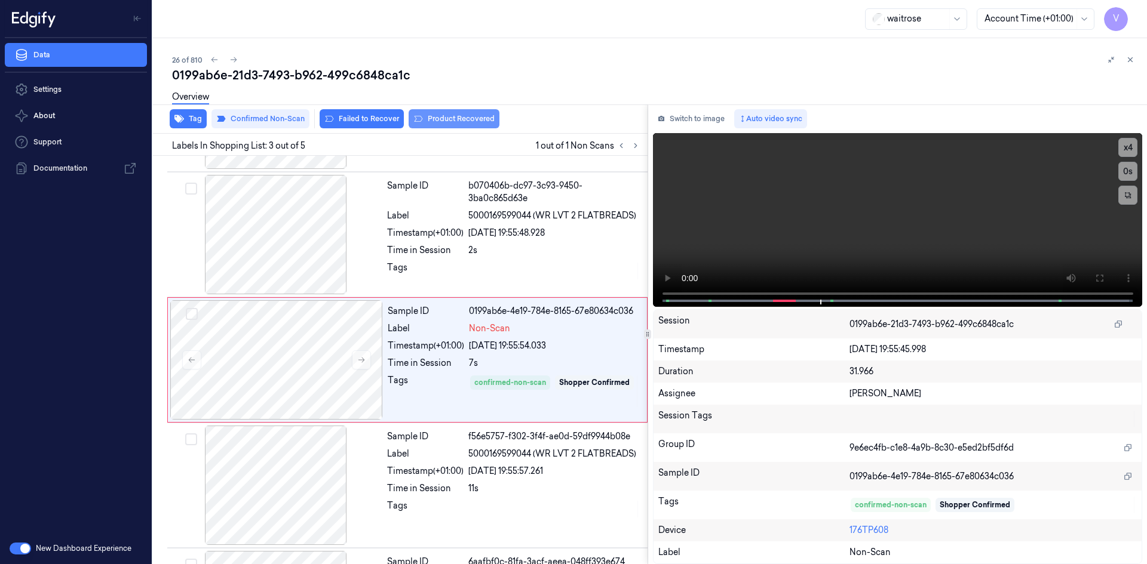
click at [445, 119] on button "Product Recovered" at bounding box center [454, 118] width 91 height 19
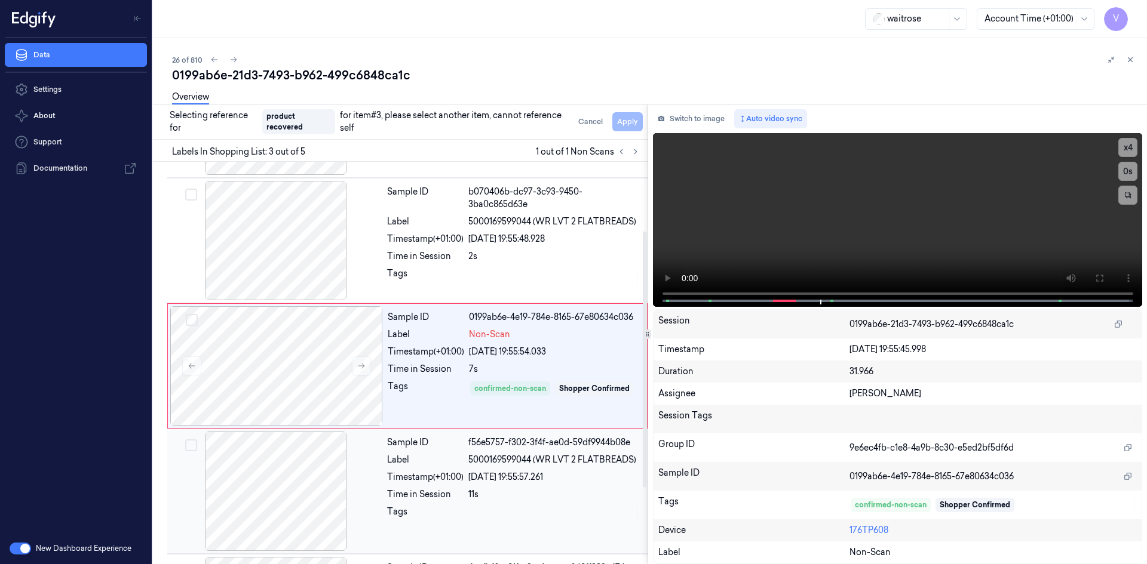
click at [358, 476] on div at bounding box center [276, 491] width 213 height 119
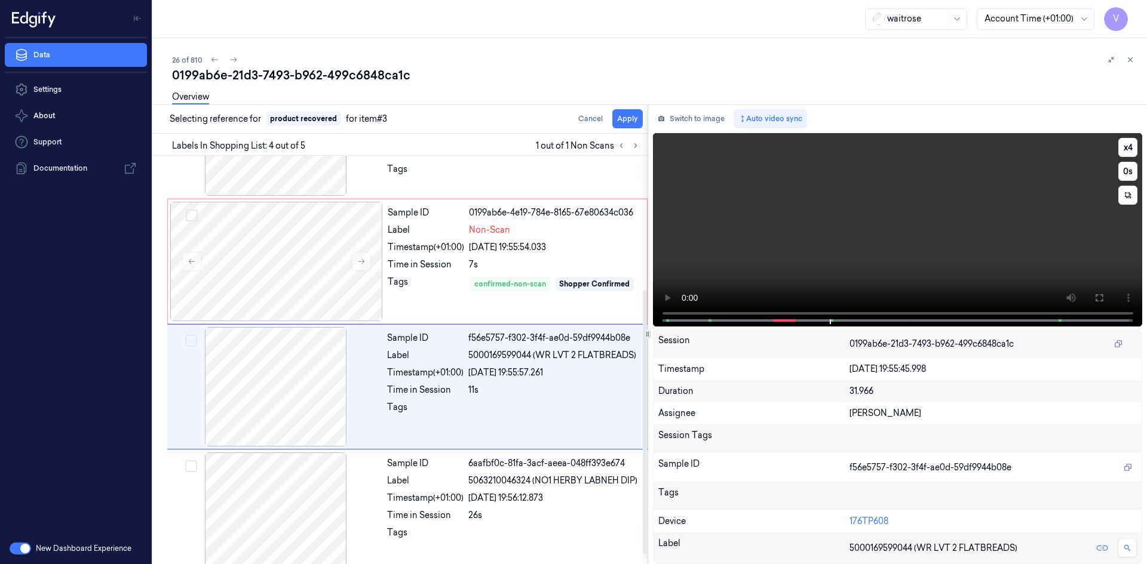
scroll to position [222, 0]
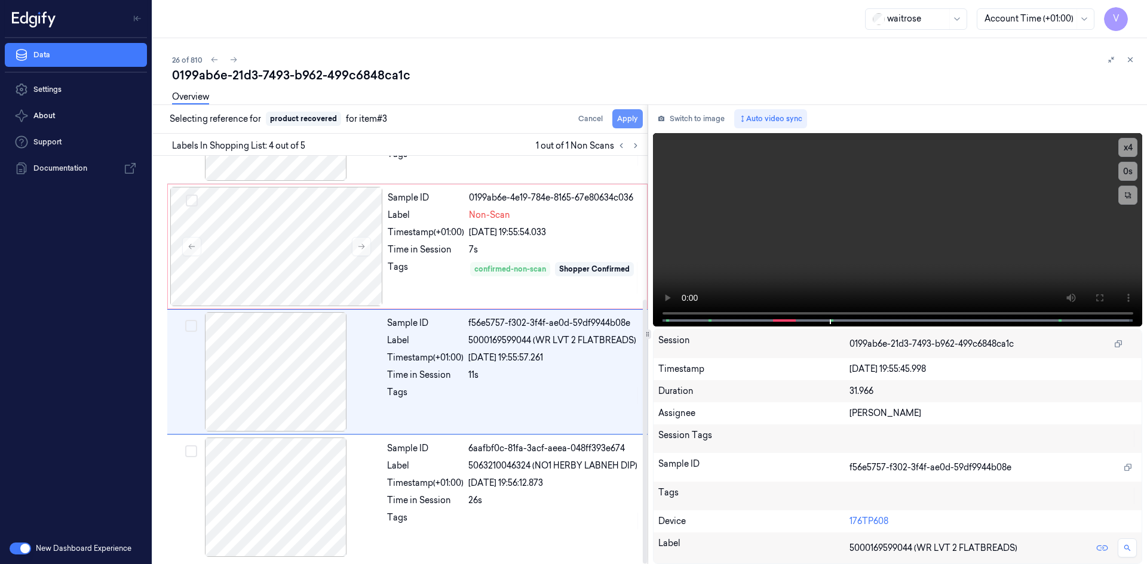
click at [624, 115] on button "Apply" at bounding box center [627, 118] width 30 height 19
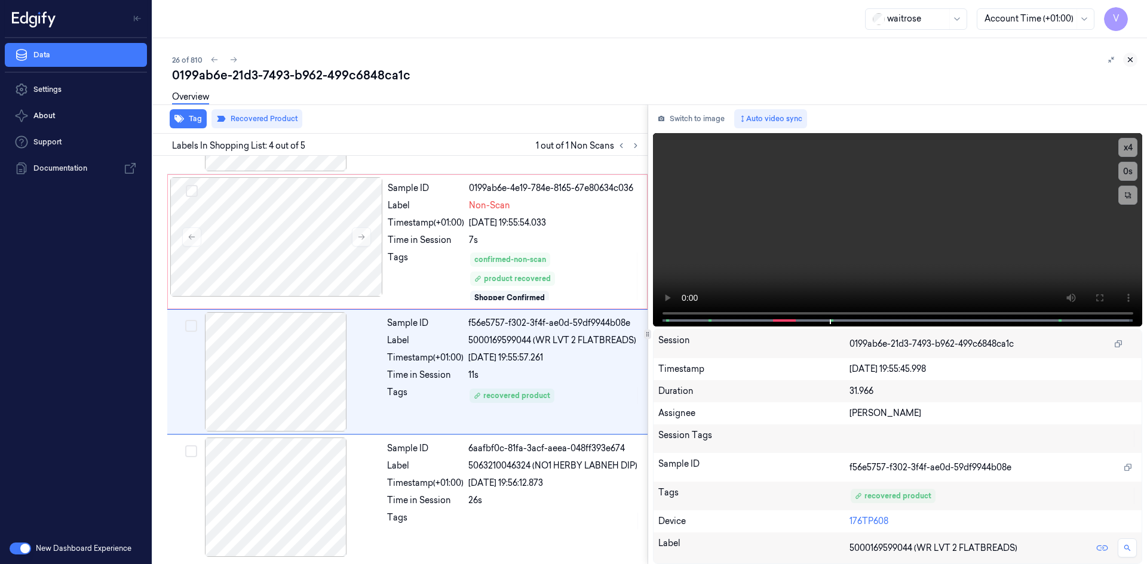
click at [1131, 56] on icon at bounding box center [1130, 60] width 8 height 8
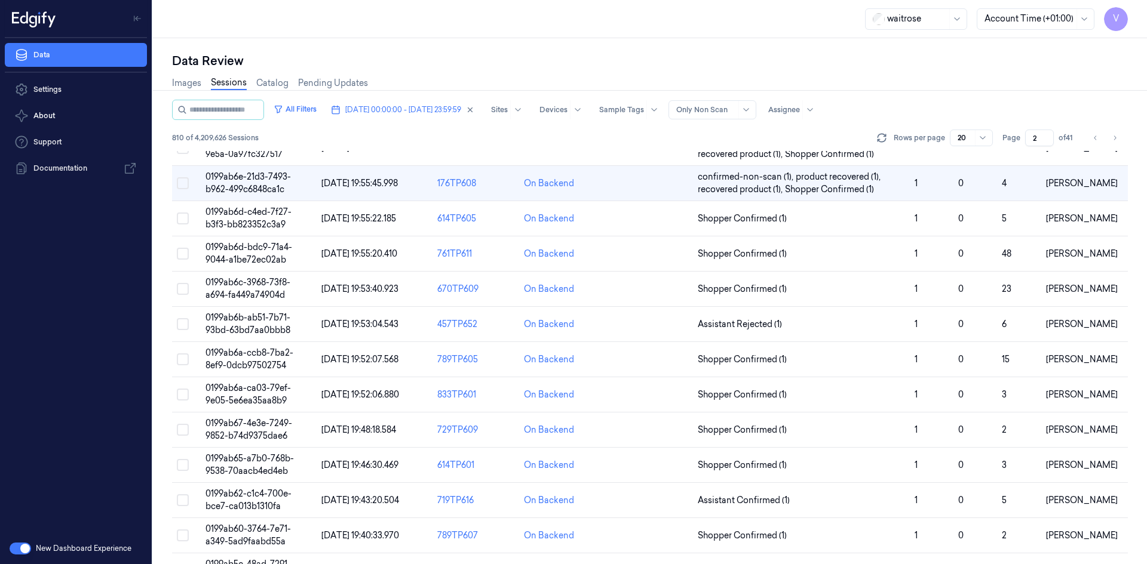
scroll to position [45, 0]
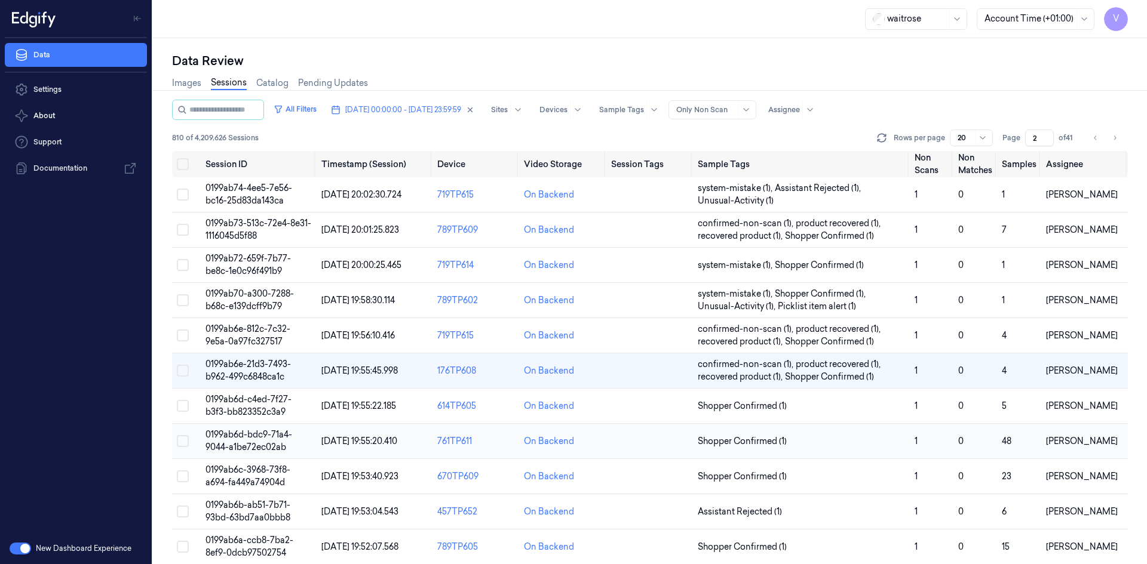
click at [260, 432] on span "0199ab6d-bdc9-71a4-9044-a1be72ec02ab" at bounding box center [248, 440] width 87 height 23
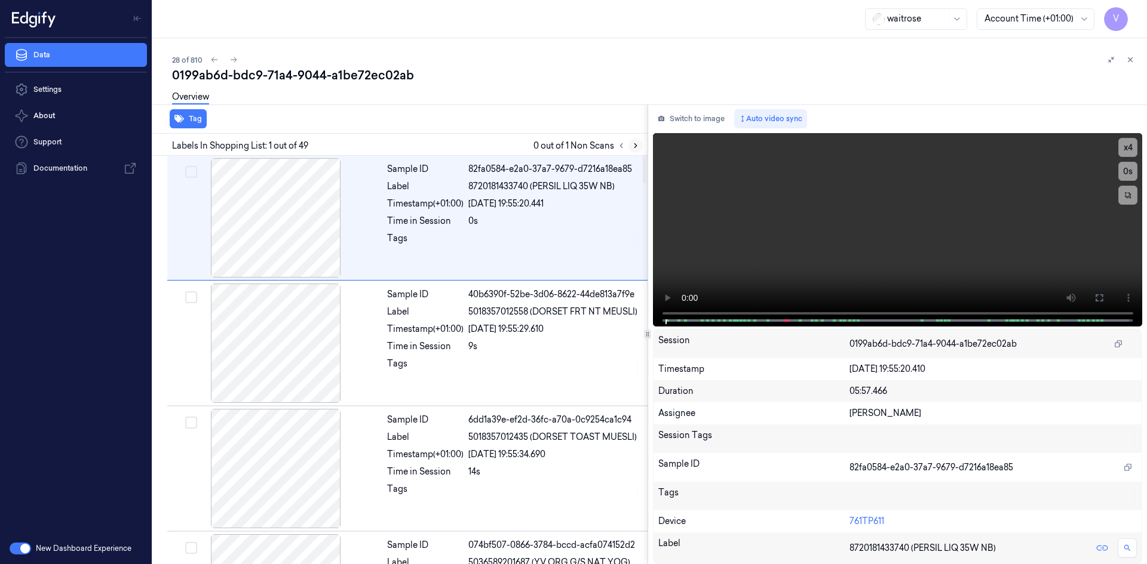
click at [635, 147] on icon at bounding box center [635, 146] width 2 height 4
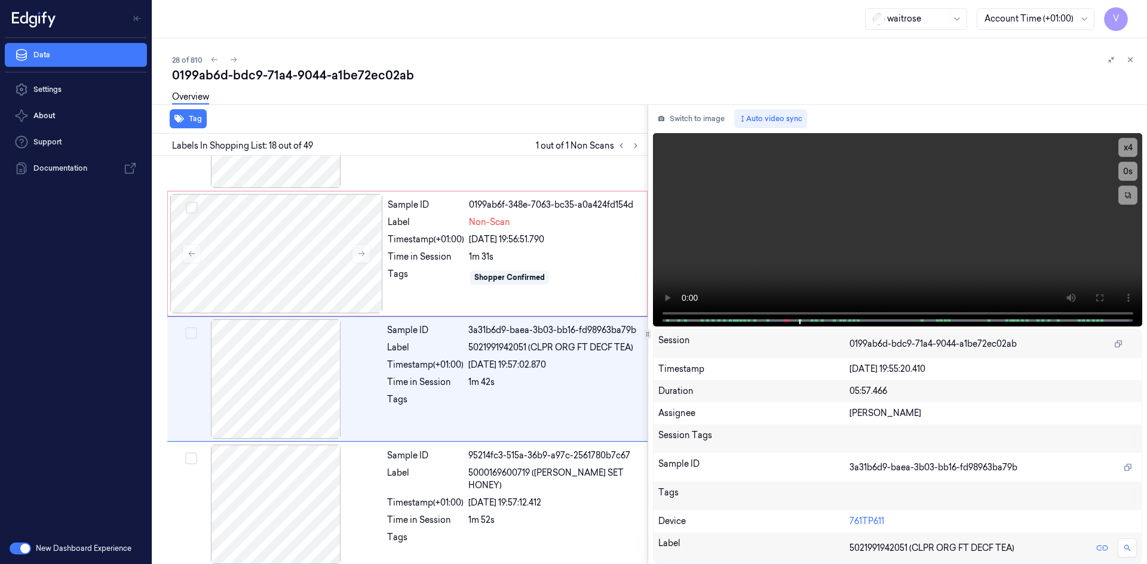
scroll to position [1990, 0]
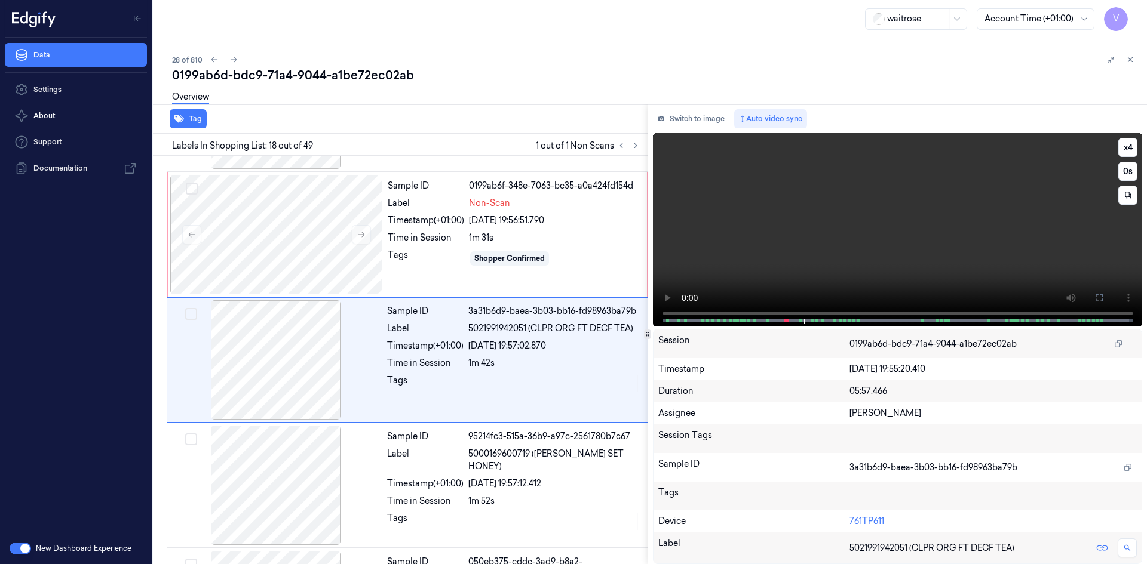
click at [800, 248] on video at bounding box center [898, 230] width 490 height 194
click at [877, 222] on video at bounding box center [898, 230] width 490 height 194
click at [257, 222] on div at bounding box center [276, 234] width 213 height 119
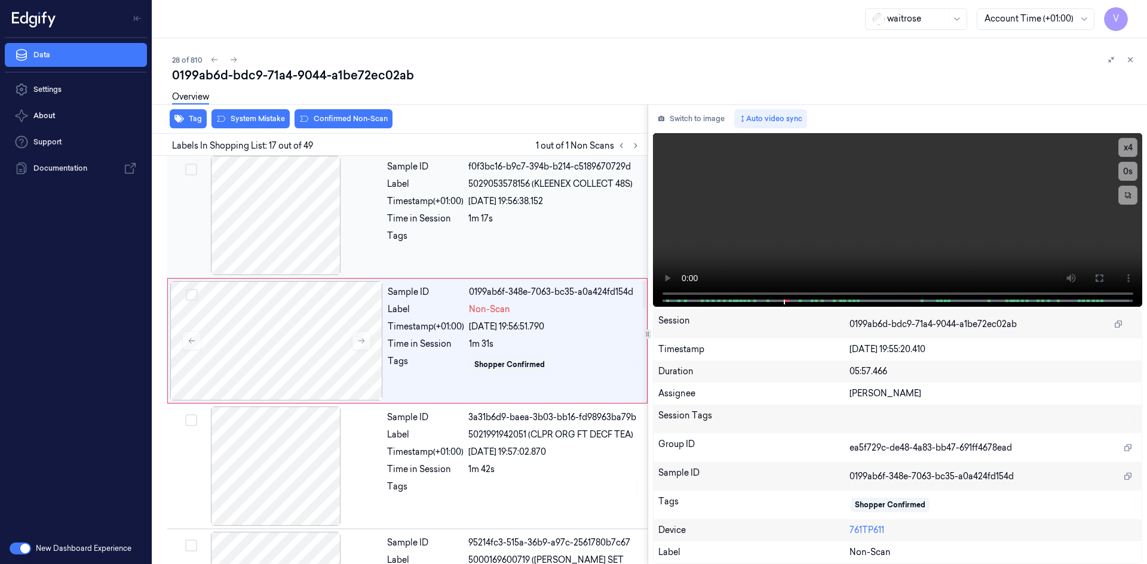
scroll to position [1865, 0]
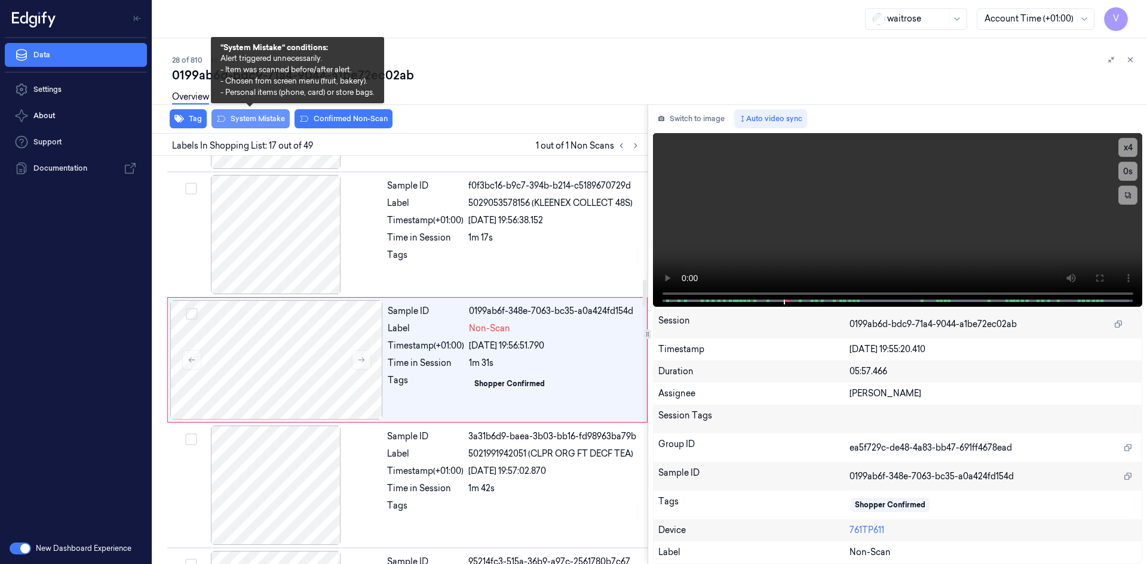
click at [271, 119] on button "System Mistake" at bounding box center [250, 118] width 78 height 19
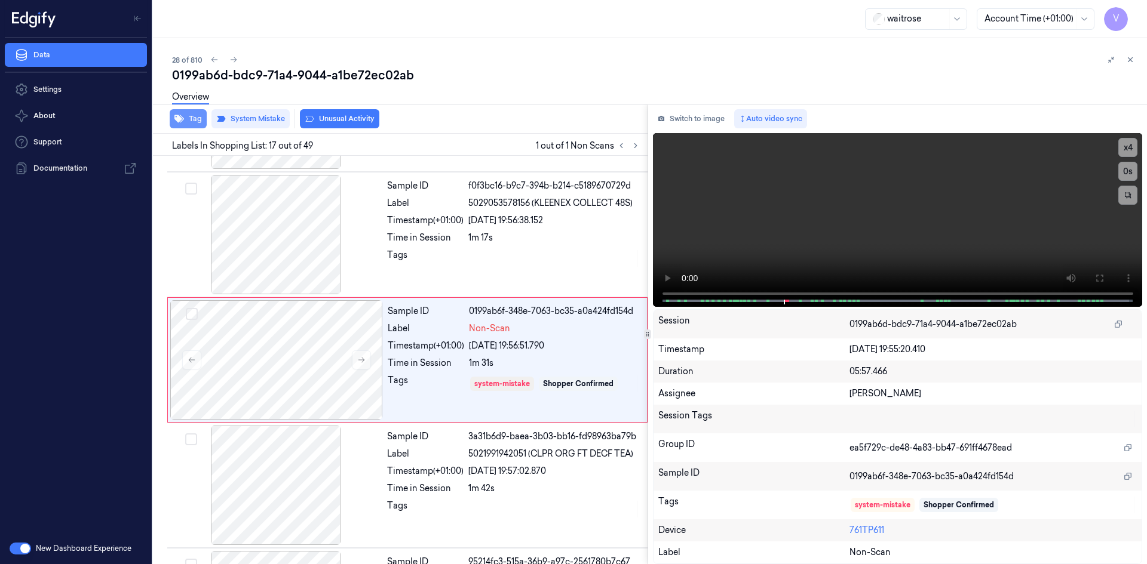
click at [198, 120] on button "Tag" at bounding box center [188, 118] width 37 height 19
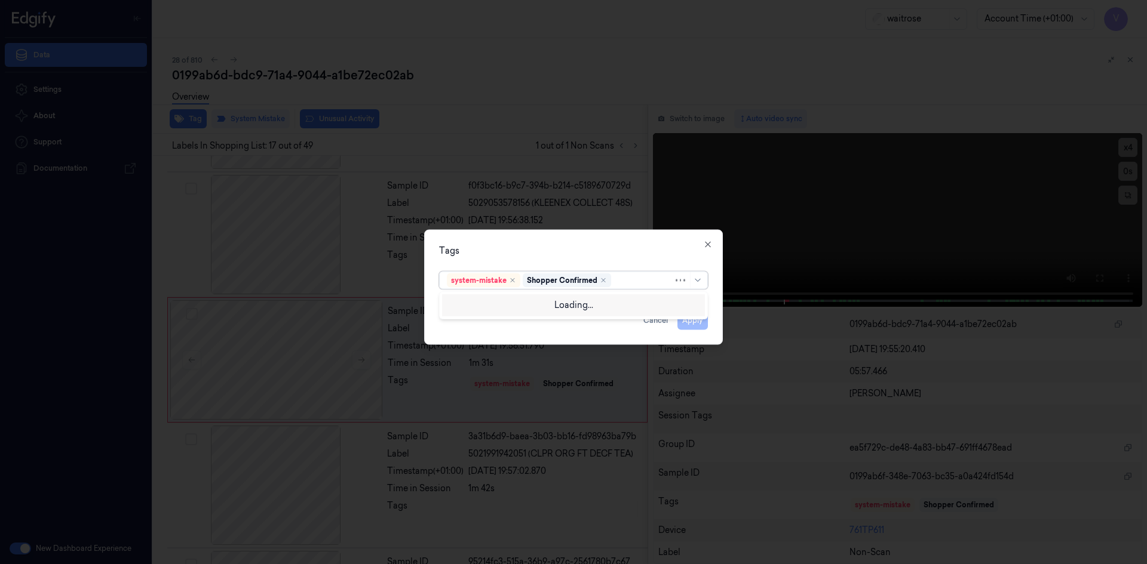
drag, startPoint x: 631, startPoint y: 279, endPoint x: 602, endPoint y: 316, distance: 47.2
click at [631, 284] on div at bounding box center [643, 280] width 60 height 13
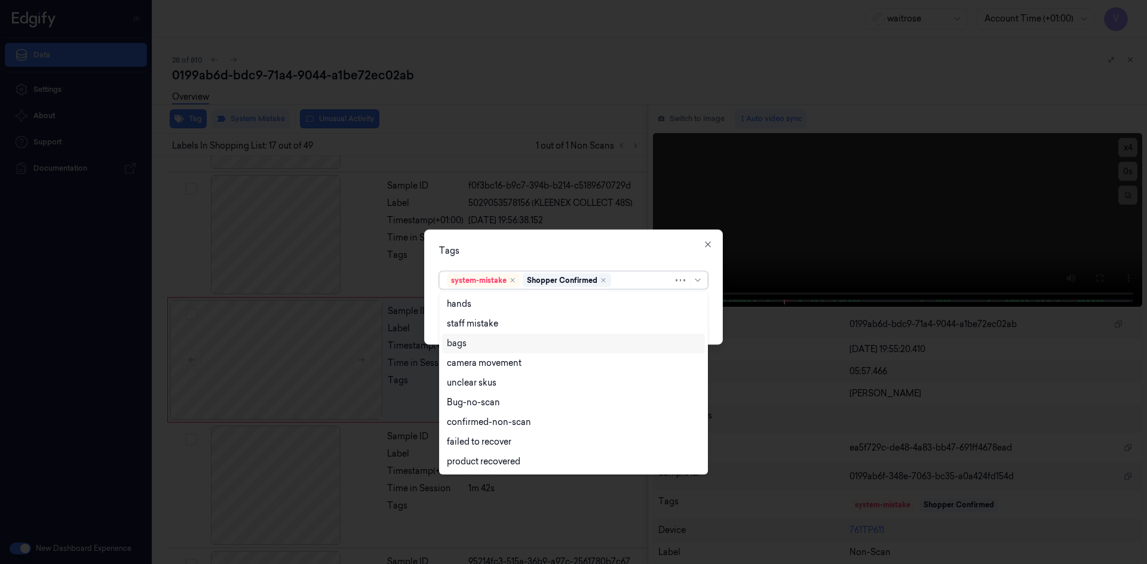
click at [479, 342] on div "bags" at bounding box center [573, 343] width 253 height 13
click at [563, 260] on div "Tags option bags, selected. 17 results available. Use Up and Down to choose opt…" at bounding box center [573, 286] width 299 height 115
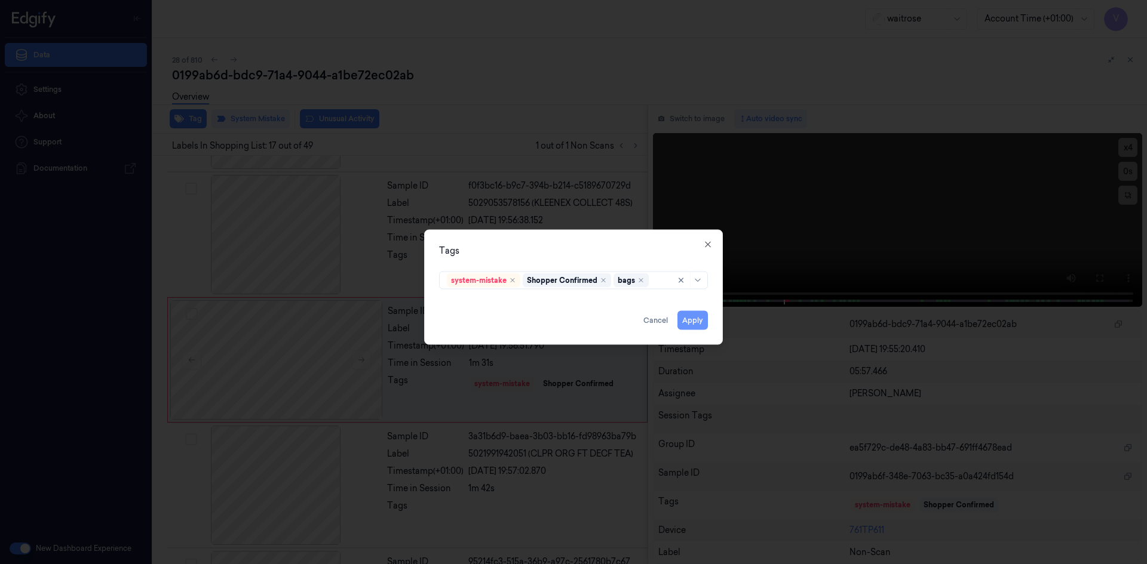
click at [688, 316] on button "Apply" at bounding box center [692, 320] width 30 height 19
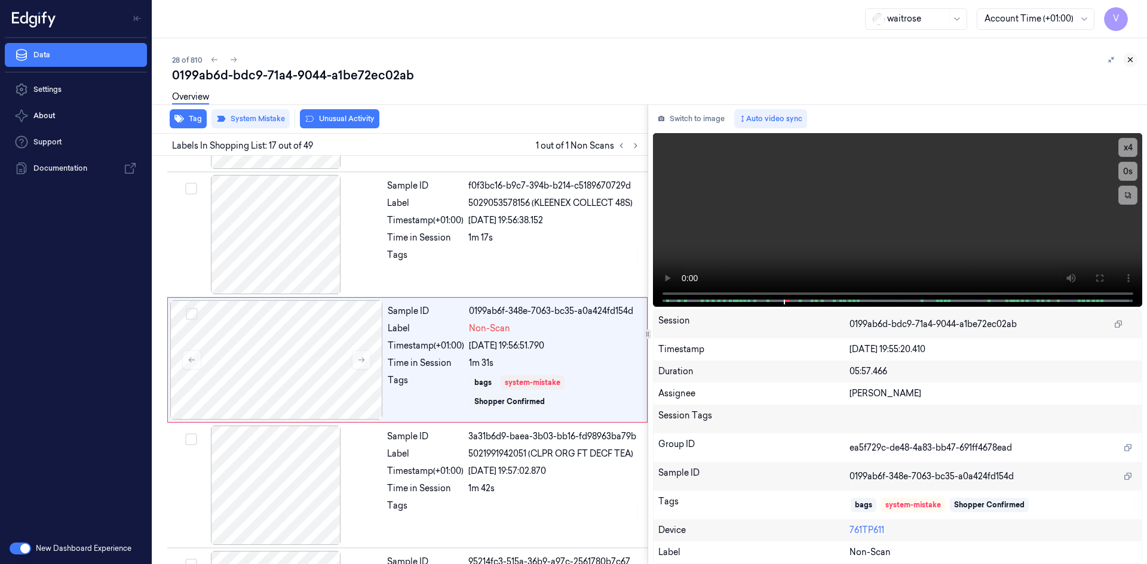
click at [1130, 58] on icon at bounding box center [1130, 60] width 8 height 8
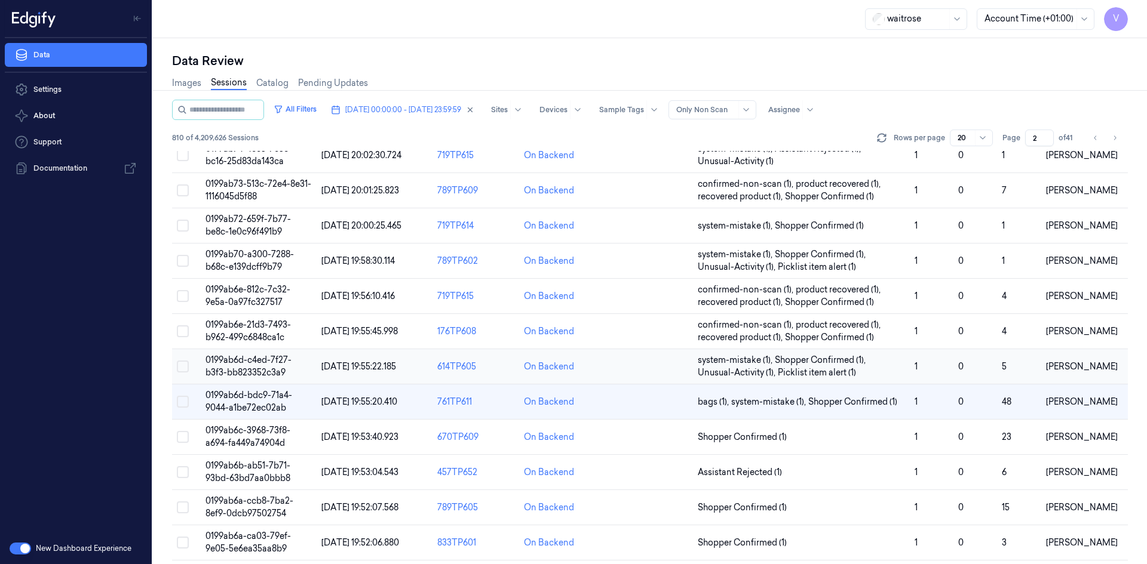
scroll to position [60, 0]
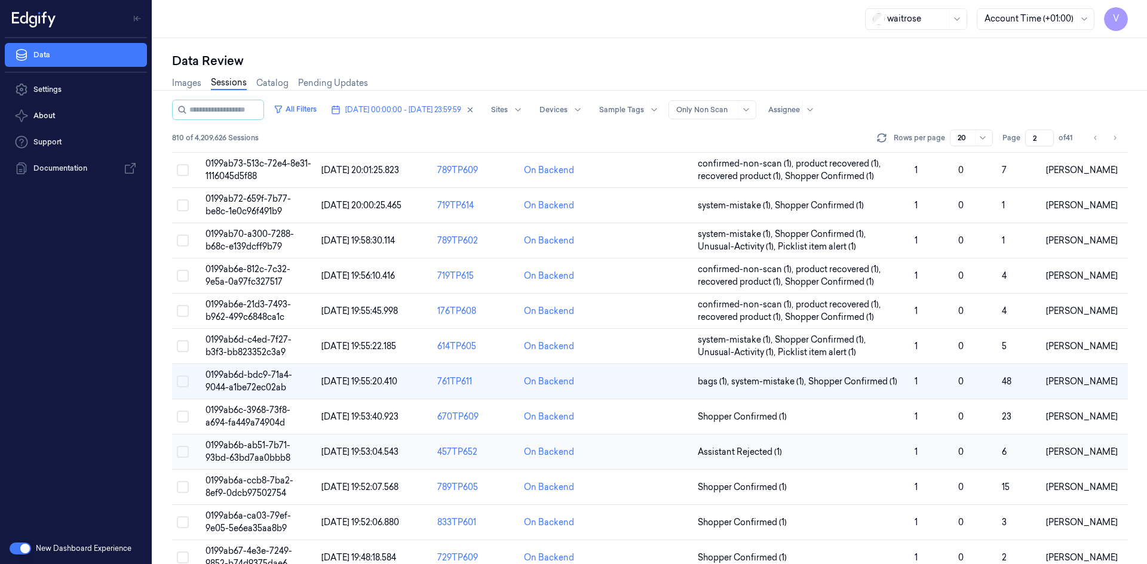
drag, startPoint x: 258, startPoint y: 440, endPoint x: 264, endPoint y: 435, distance: 7.6
click at [264, 435] on td "0199ab6b-ab51-7b71-93bd-63bd7aa0bbb8" at bounding box center [259, 452] width 116 height 35
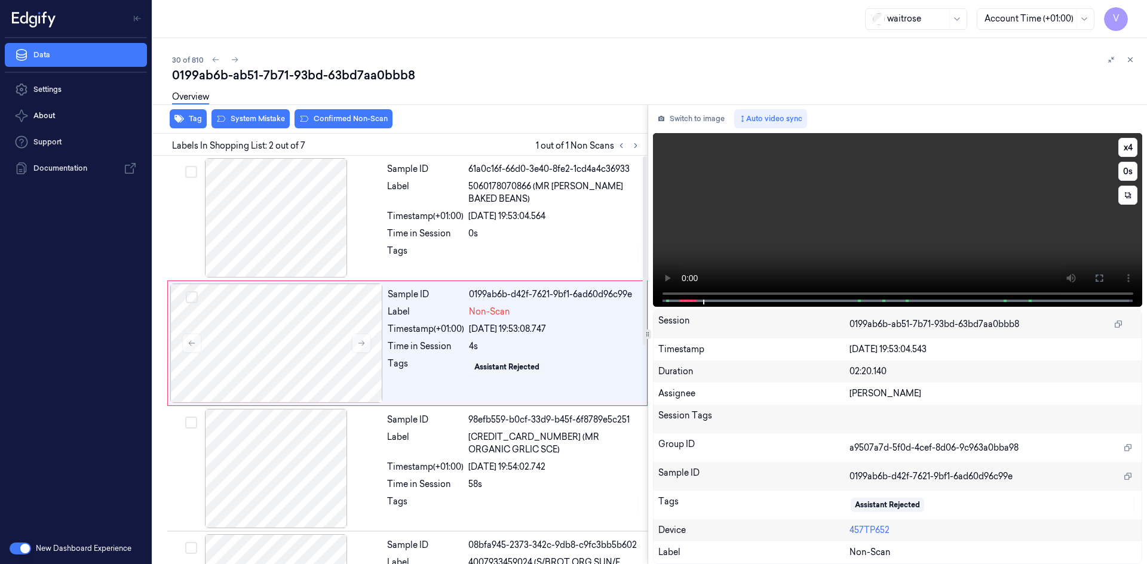
click at [960, 189] on video at bounding box center [898, 220] width 490 height 174
click at [1099, 276] on icon at bounding box center [1099, 279] width 10 height 10
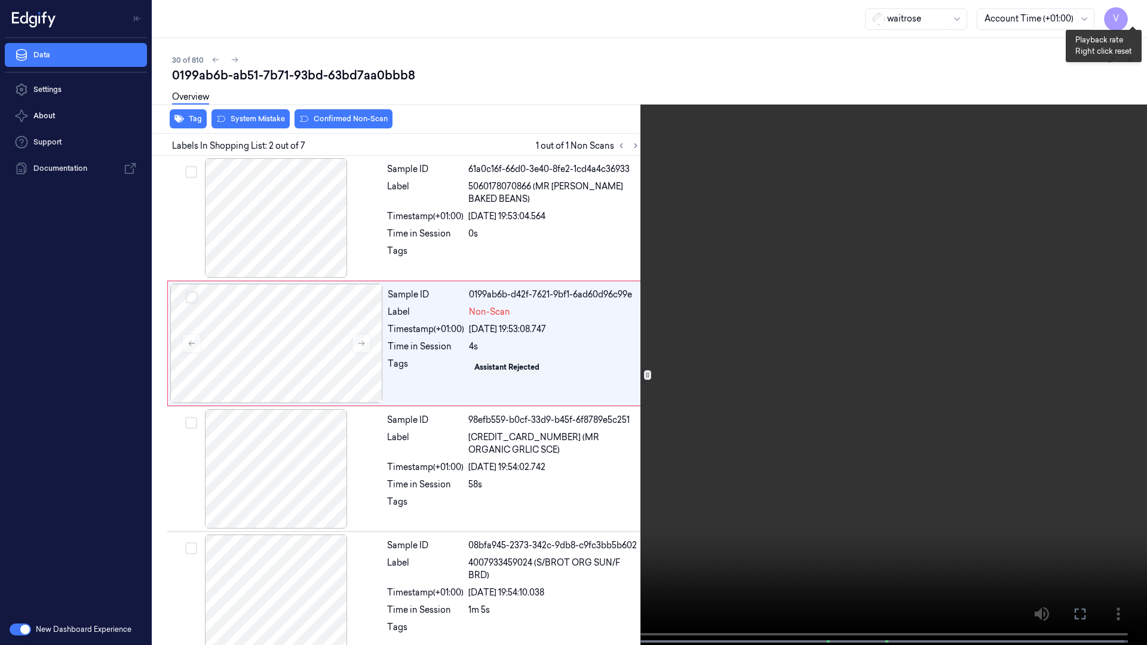
click at [1133, 16] on button "x 4" at bounding box center [1132, 14] width 19 height 19
click at [700, 267] on video at bounding box center [573, 323] width 1147 height 647
click at [1130, 13] on button "x 1" at bounding box center [1132, 14] width 19 height 19
drag, startPoint x: 1138, startPoint y: 15, endPoint x: 1111, endPoint y: 79, distance: 69.3
click at [1138, 15] on button "x 2" at bounding box center [1132, 14] width 19 height 19
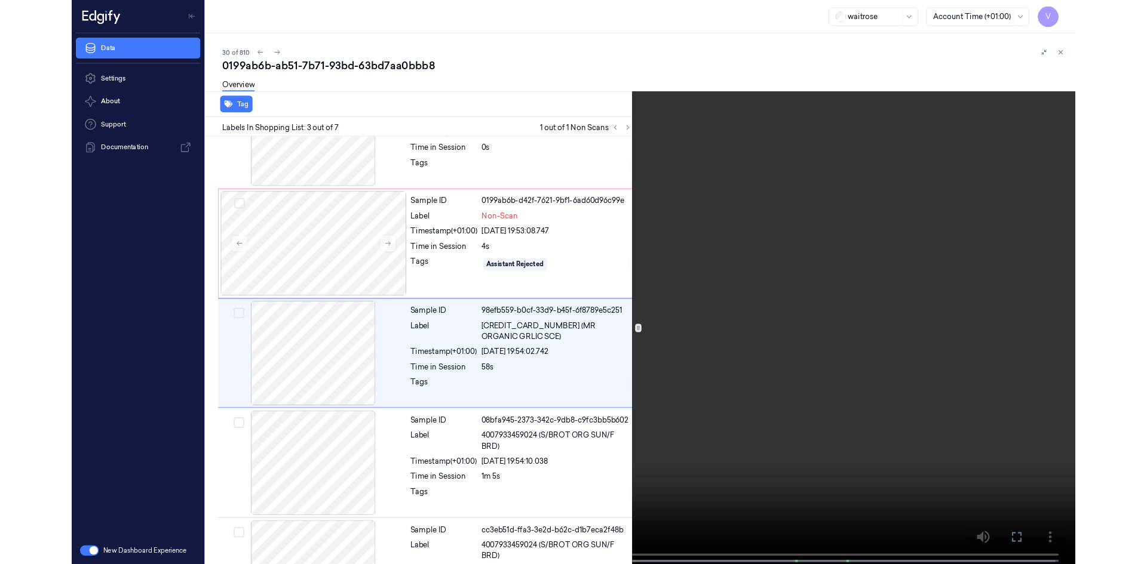
scroll to position [69, 0]
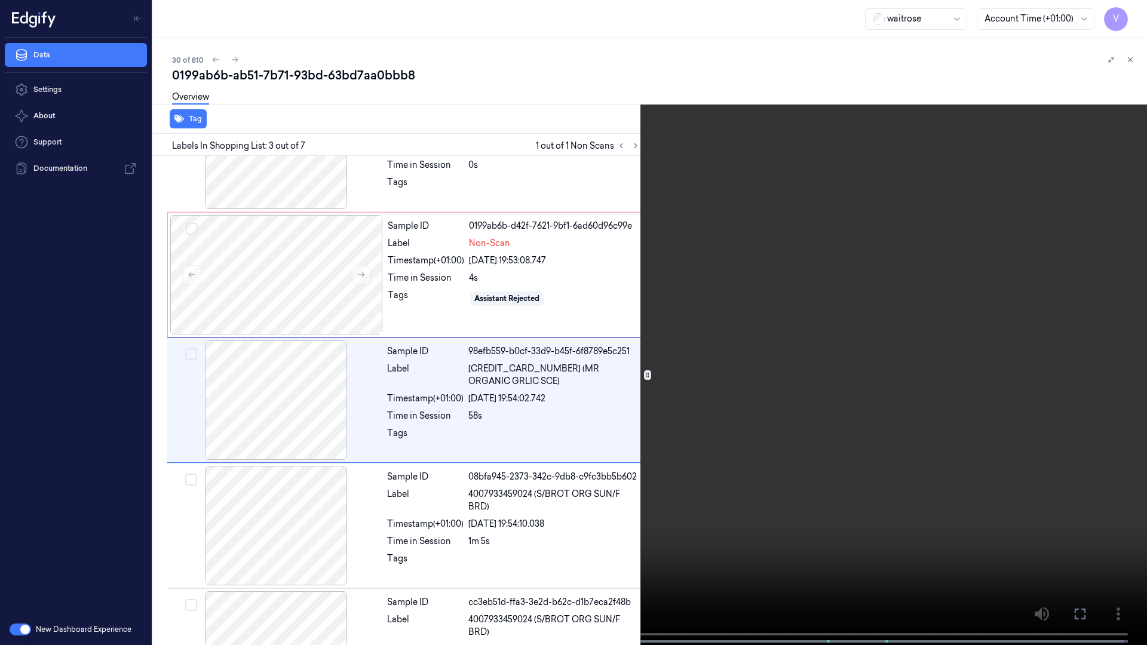
click at [742, 418] on video at bounding box center [573, 323] width 1147 height 647
drag, startPoint x: 1079, startPoint y: 615, endPoint x: 1075, endPoint y: 561, distance: 54.0
click at [0, 0] on icon at bounding box center [0, 0] width 0 height 0
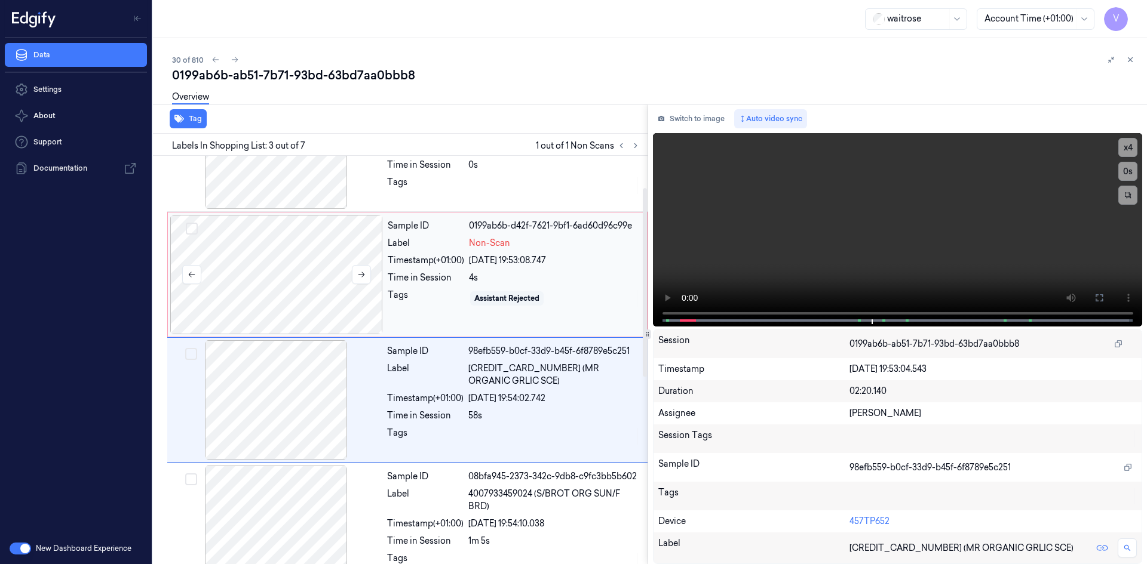
click at [280, 251] on div at bounding box center [276, 274] width 213 height 119
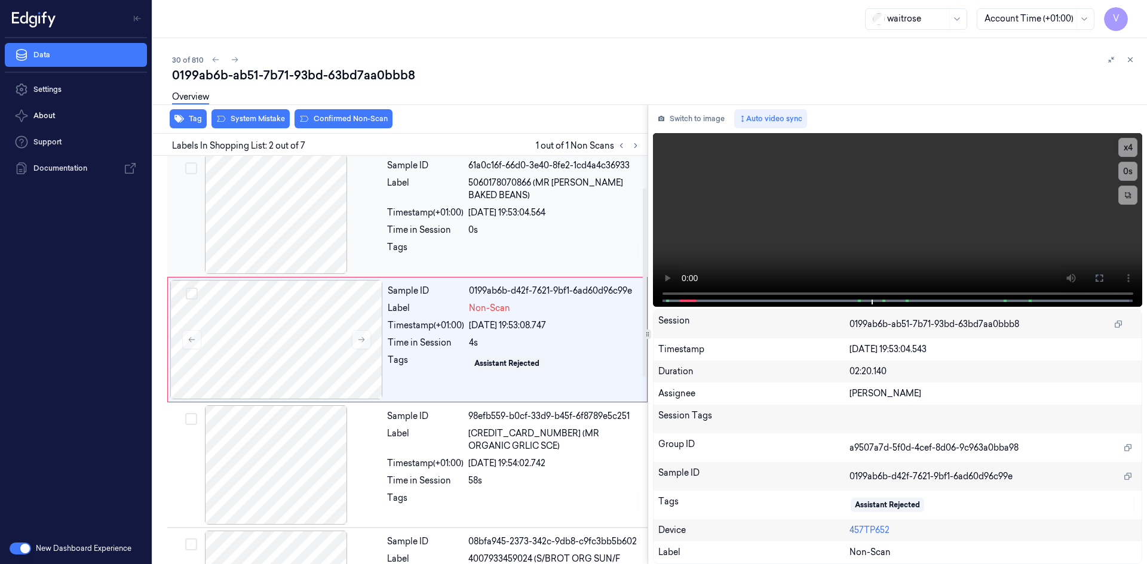
scroll to position [0, 0]
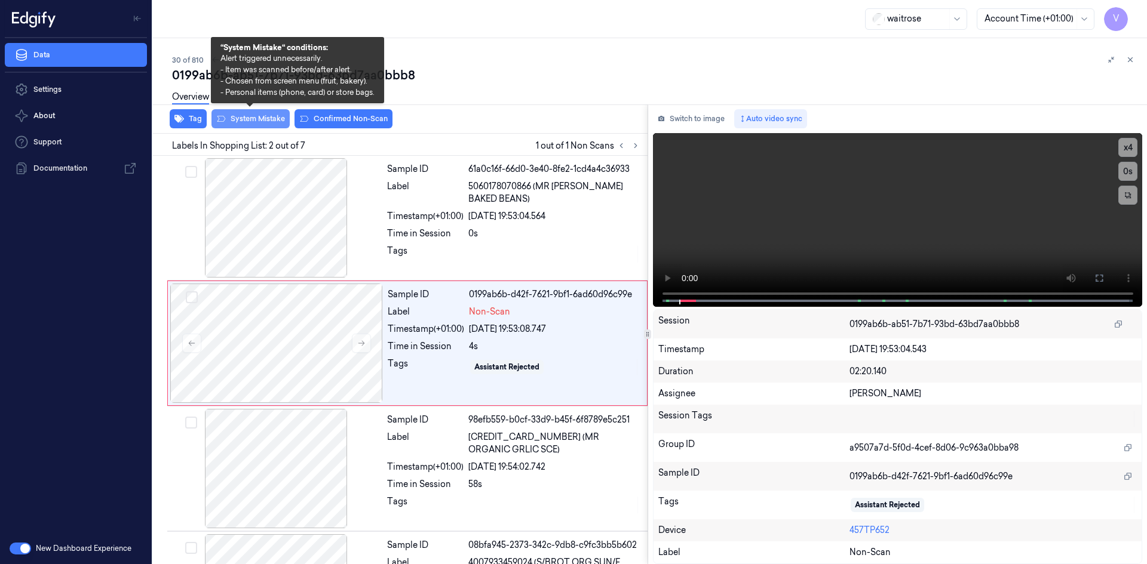
click at [271, 116] on button "System Mistake" at bounding box center [250, 118] width 78 height 19
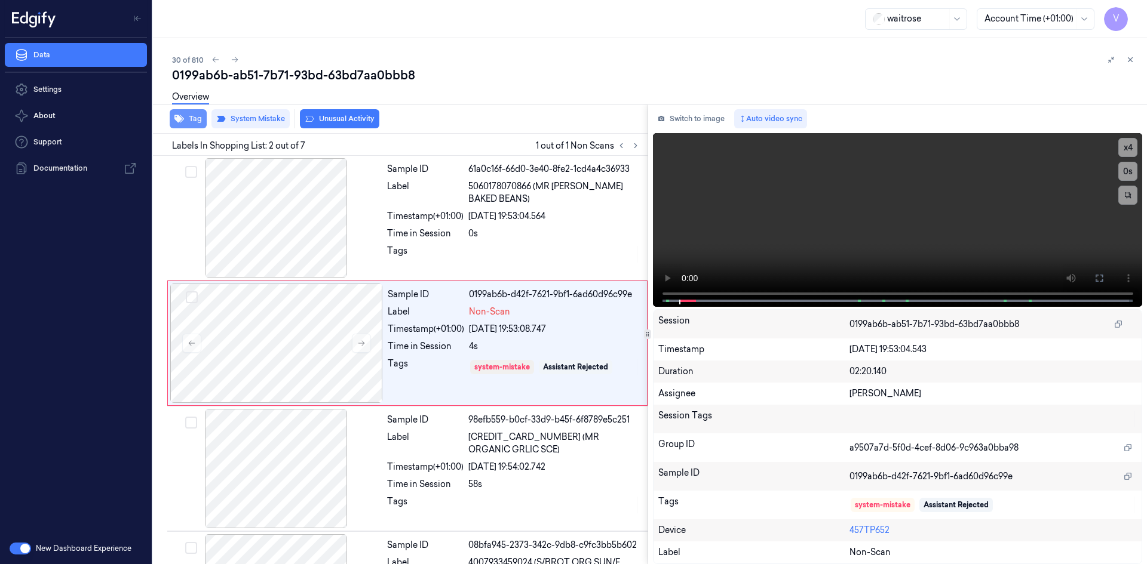
click at [194, 118] on button "Tag" at bounding box center [188, 118] width 37 height 19
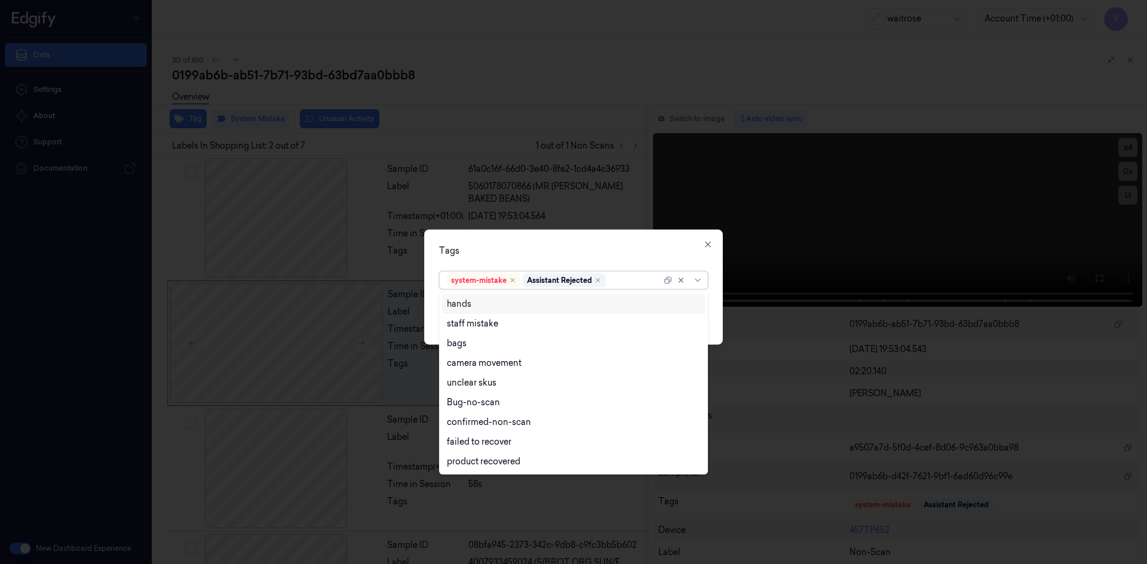
click at [627, 280] on div at bounding box center [634, 280] width 53 height 13
click at [509, 343] on div "bags" at bounding box center [573, 343] width 253 height 13
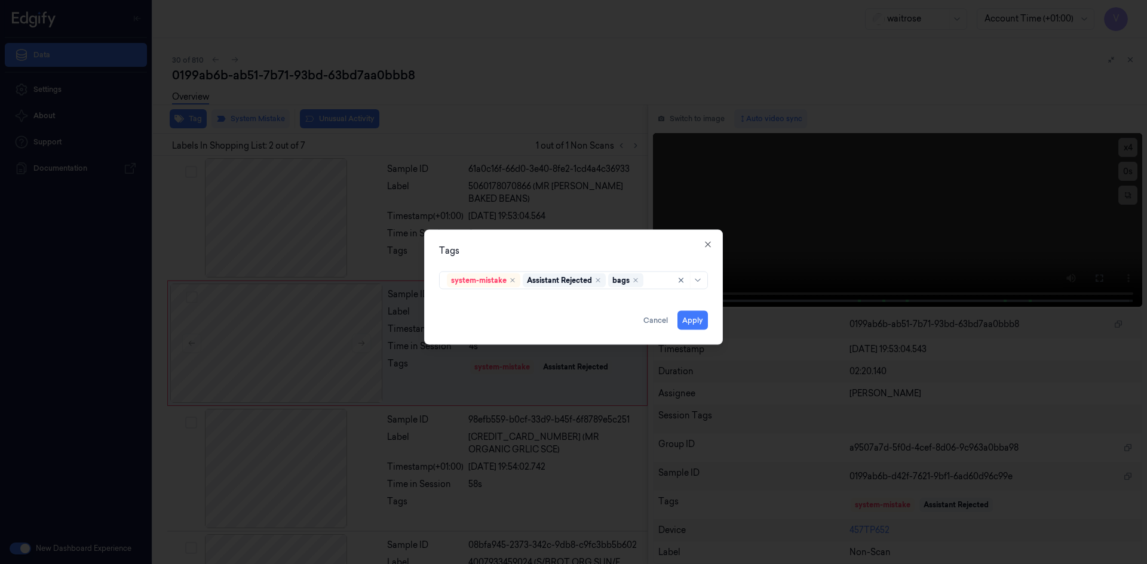
click at [559, 255] on div "Tags" at bounding box center [573, 250] width 269 height 13
click at [697, 319] on button "Apply" at bounding box center [692, 320] width 30 height 19
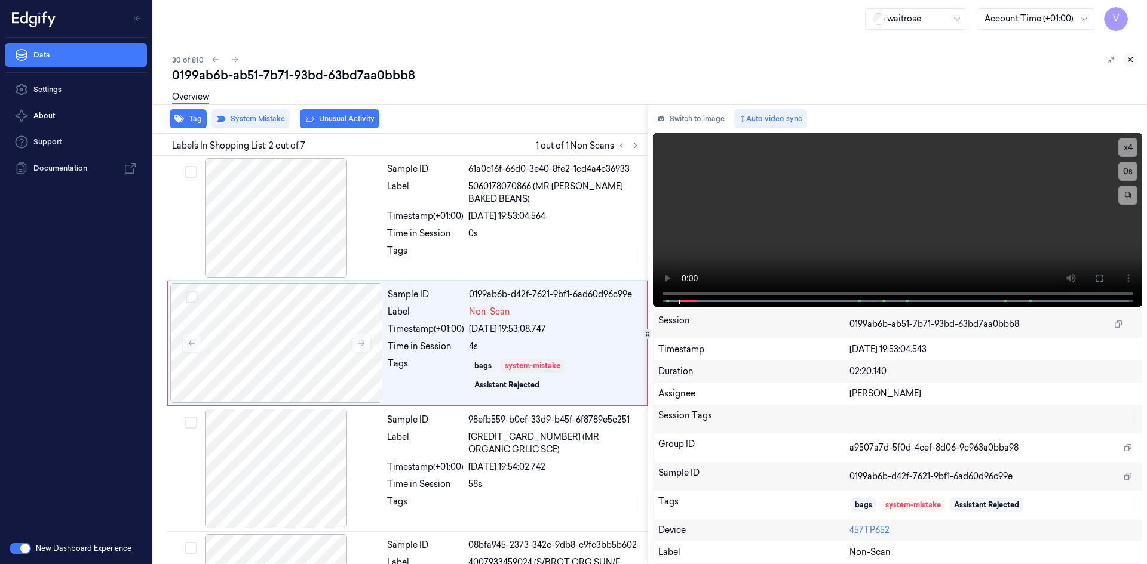
click at [1131, 60] on icon at bounding box center [1130, 60] width 8 height 8
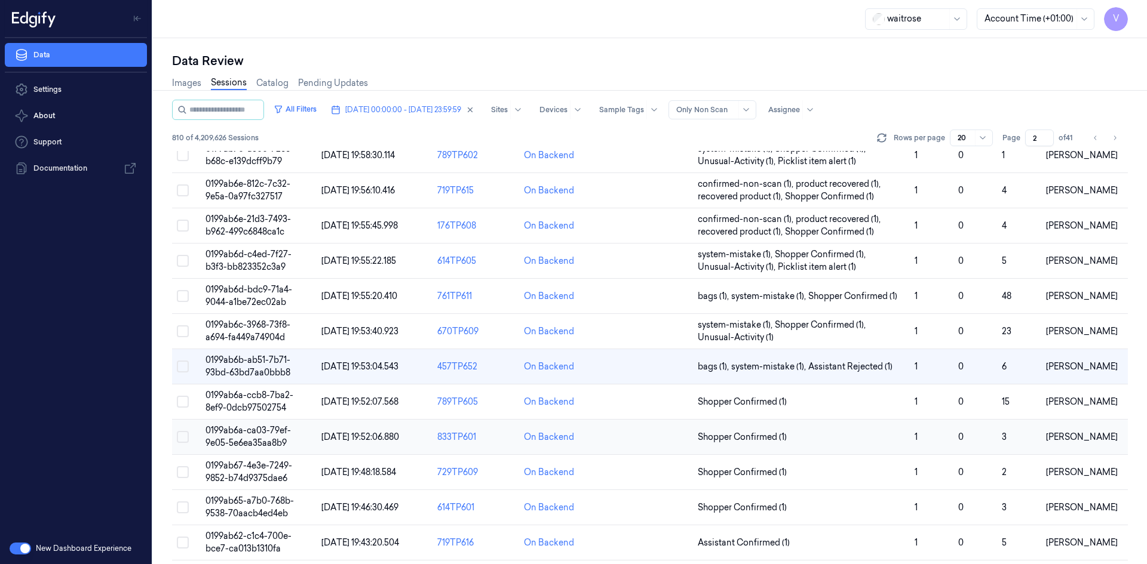
scroll to position [179, 0]
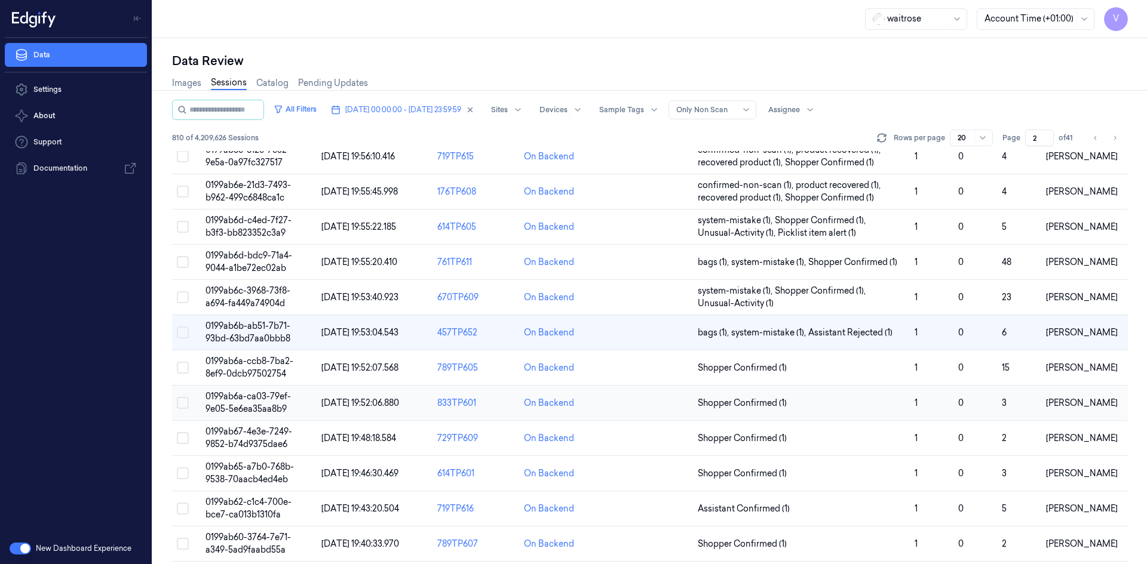
click at [246, 406] on span "0199ab6a-ca03-79ef-9e05-5e6ea35aa8b9" at bounding box center [247, 402] width 85 height 23
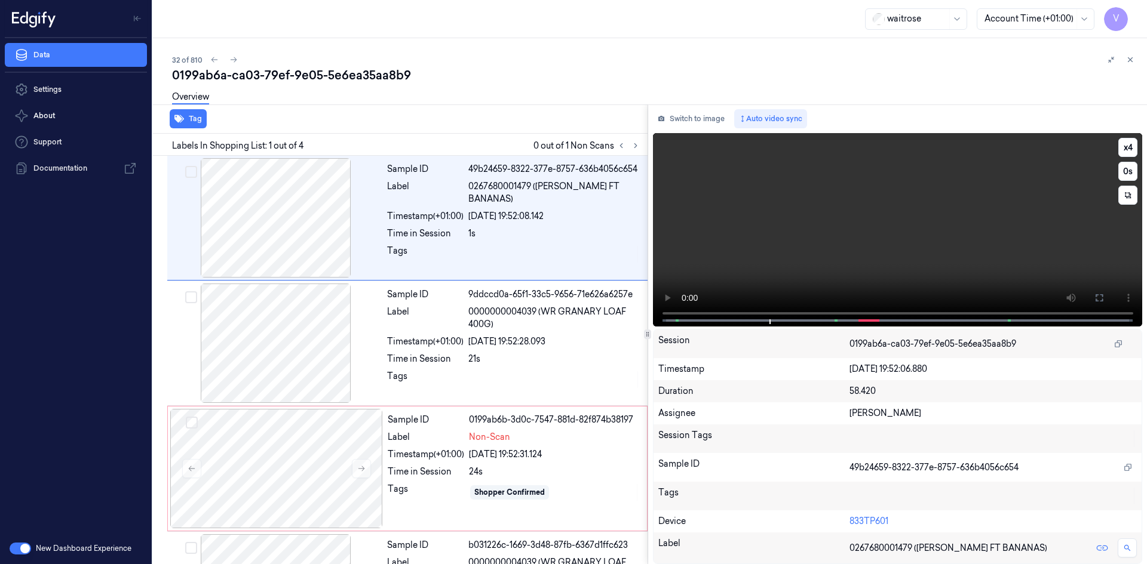
click at [719, 277] on video at bounding box center [898, 230] width 490 height 194
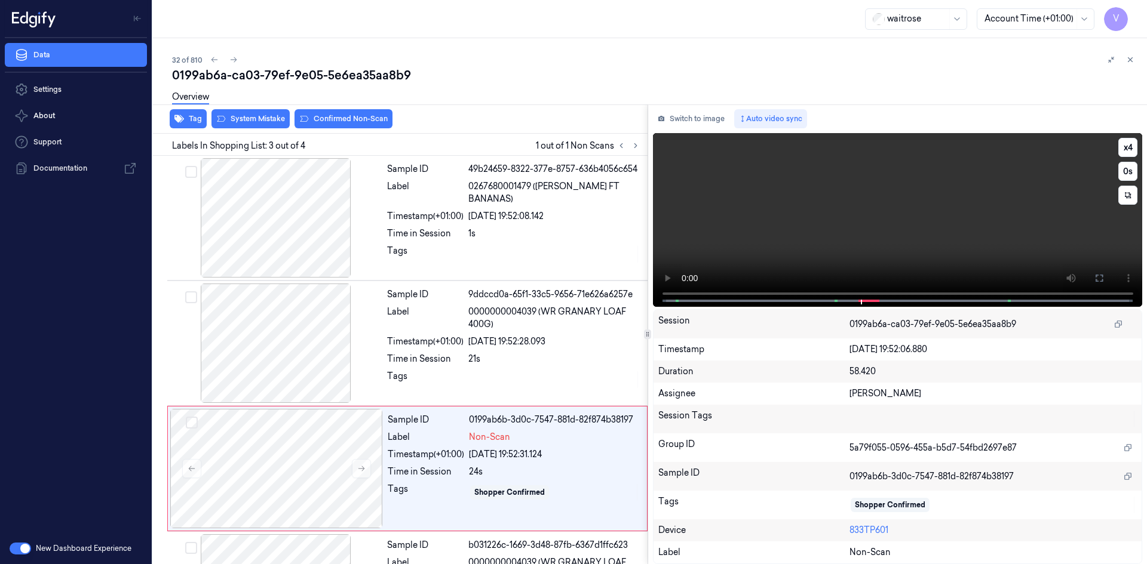
scroll to position [97, 0]
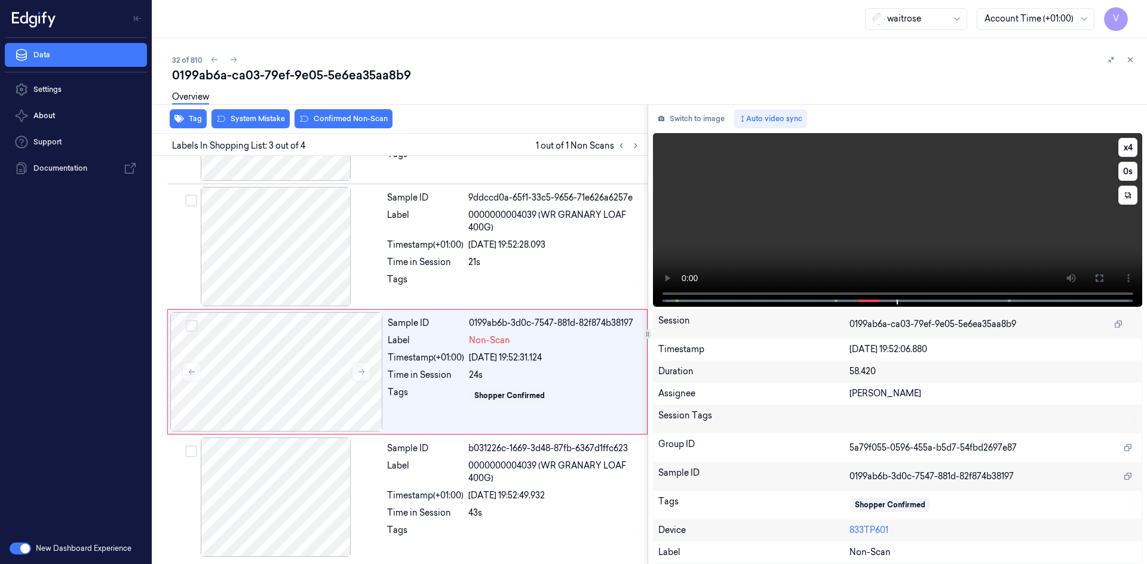
click at [763, 231] on video at bounding box center [898, 220] width 490 height 174
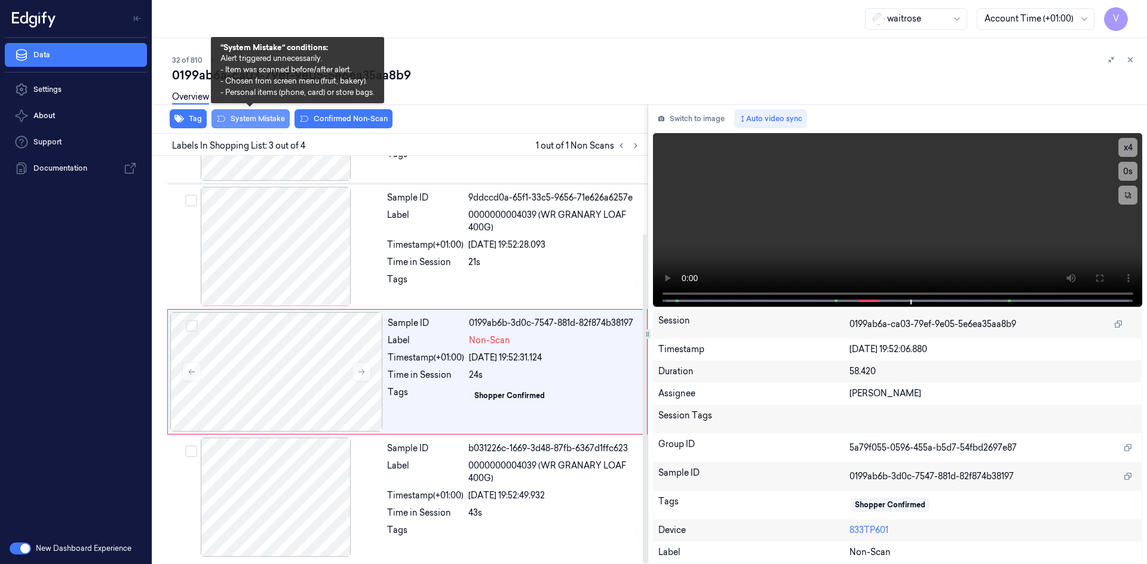
click at [238, 115] on button "System Mistake" at bounding box center [250, 118] width 78 height 19
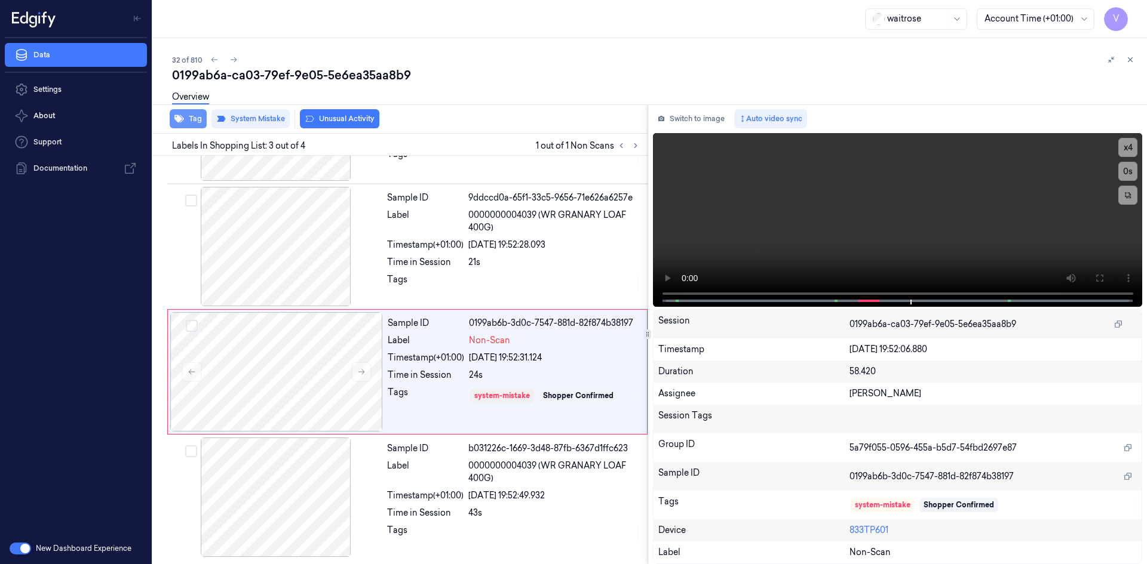
click at [192, 117] on button "Tag" at bounding box center [188, 118] width 37 height 19
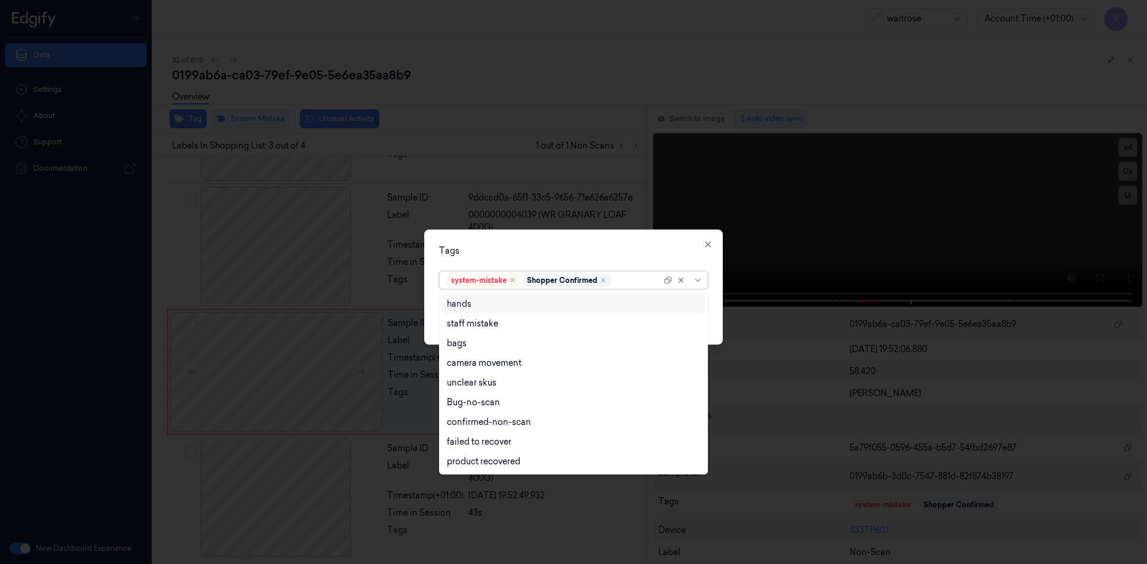
click at [637, 278] on div at bounding box center [637, 280] width 48 height 13
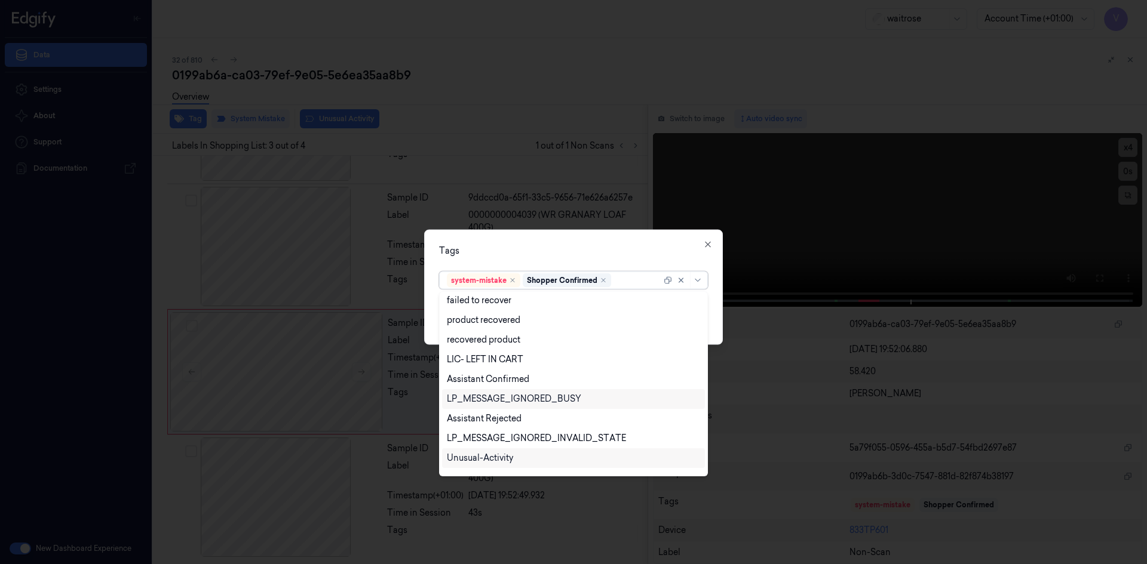
scroll to position [176, 0]
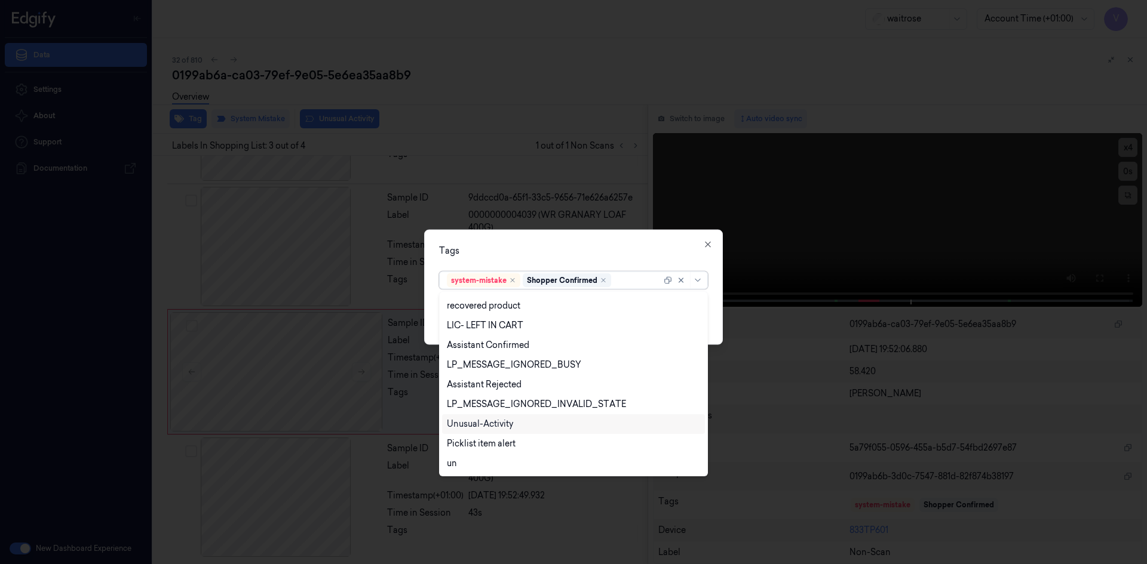
click at [524, 421] on div "Unusual-Activity" at bounding box center [573, 424] width 253 height 13
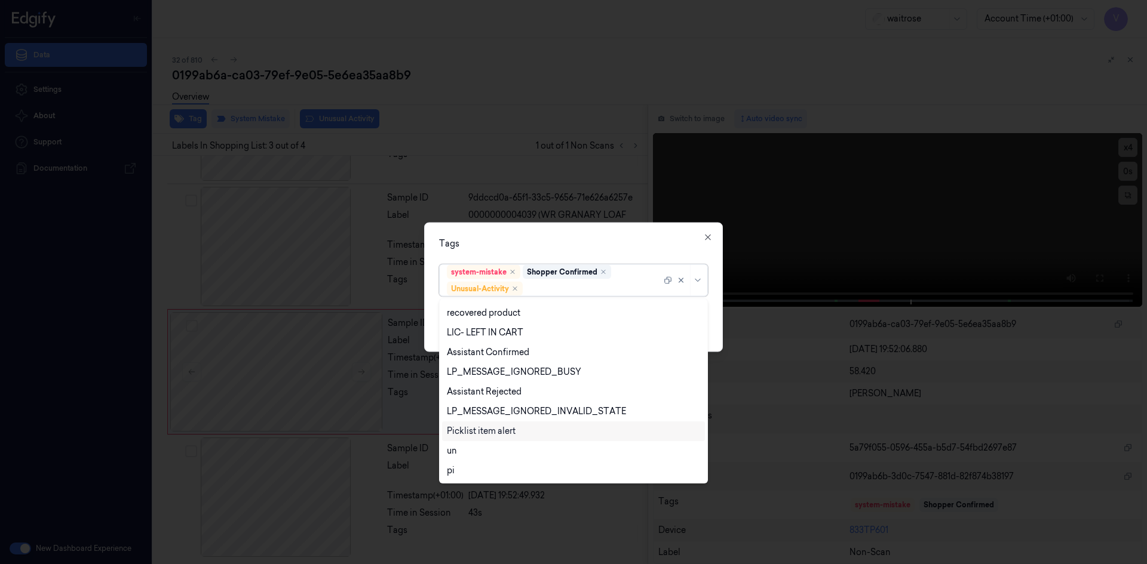
click at [517, 430] on div "Picklist item alert" at bounding box center [573, 431] width 253 height 13
click at [577, 241] on div "Tags" at bounding box center [573, 243] width 269 height 13
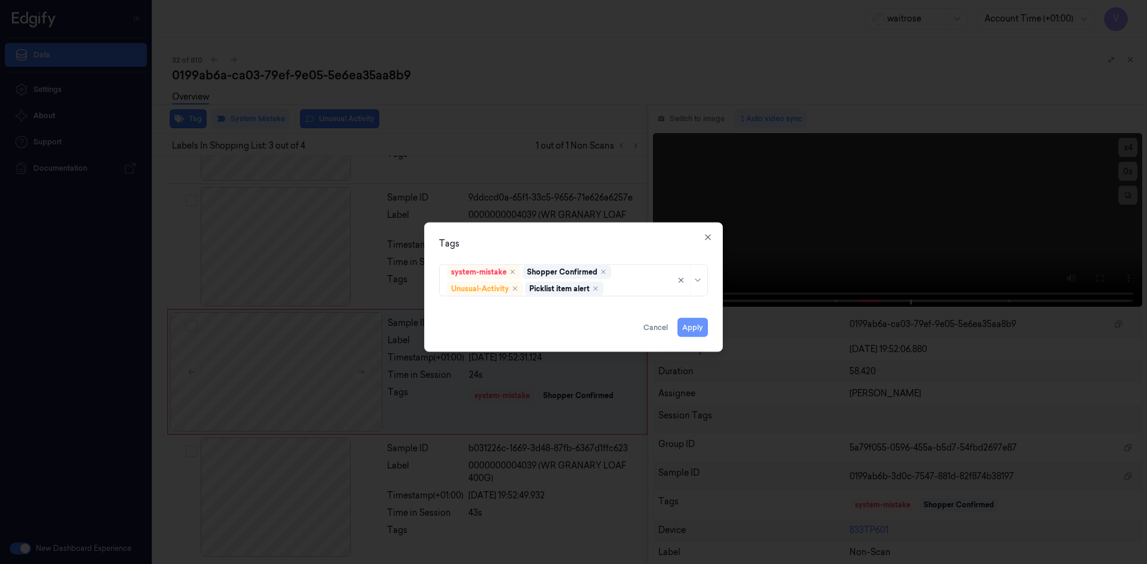
click at [688, 328] on button "Apply" at bounding box center [692, 327] width 30 height 19
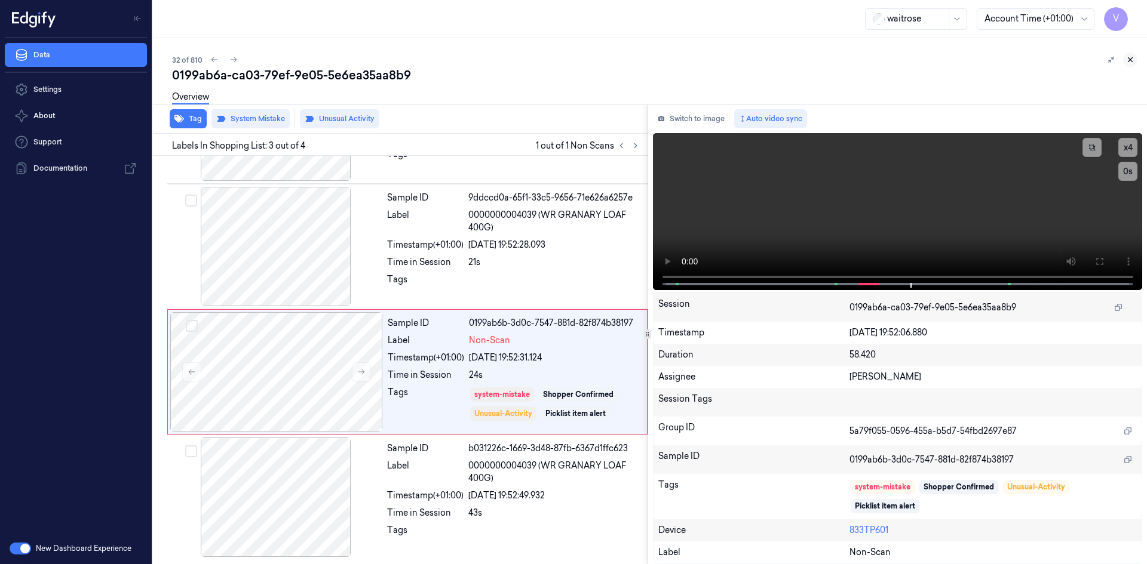
click at [1129, 61] on icon at bounding box center [1130, 60] width 4 height 4
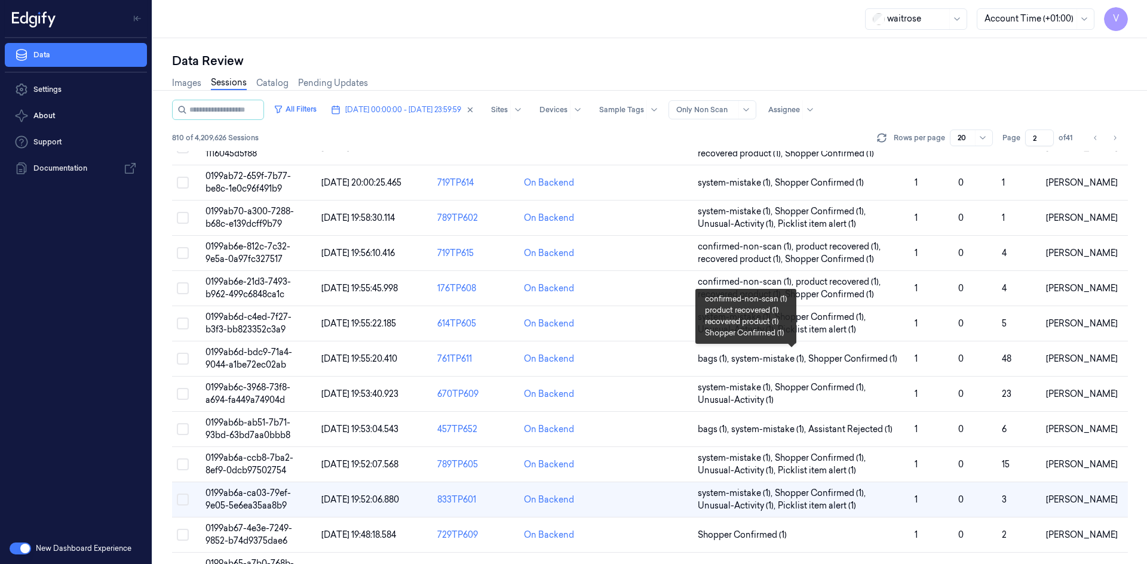
scroll to position [327, 0]
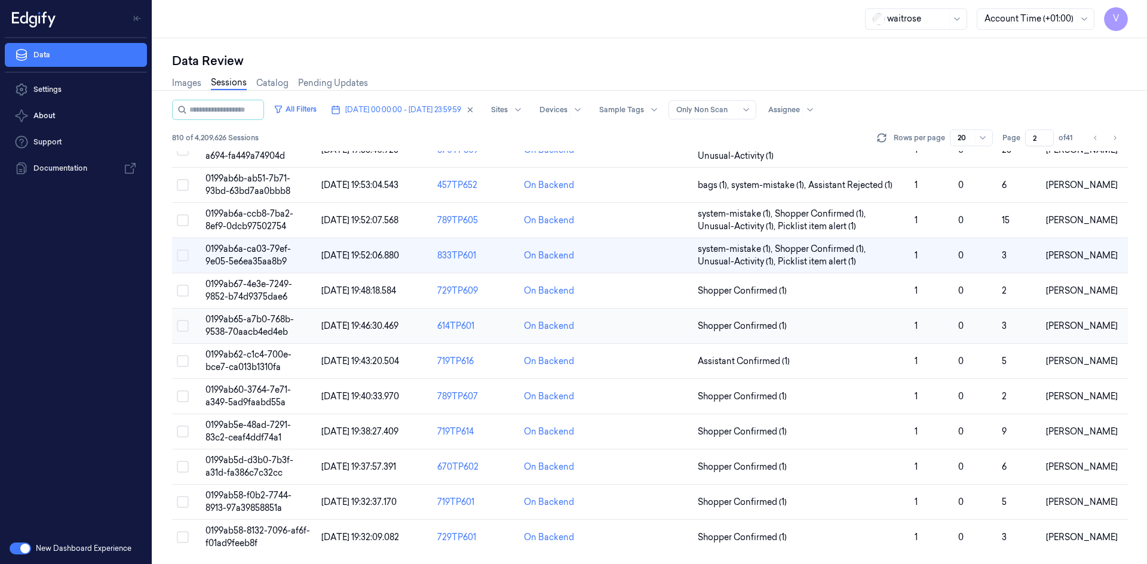
click at [259, 320] on span "0199ab65-a7b0-768b-9538-70aacb4ed4eb" at bounding box center [249, 325] width 88 height 23
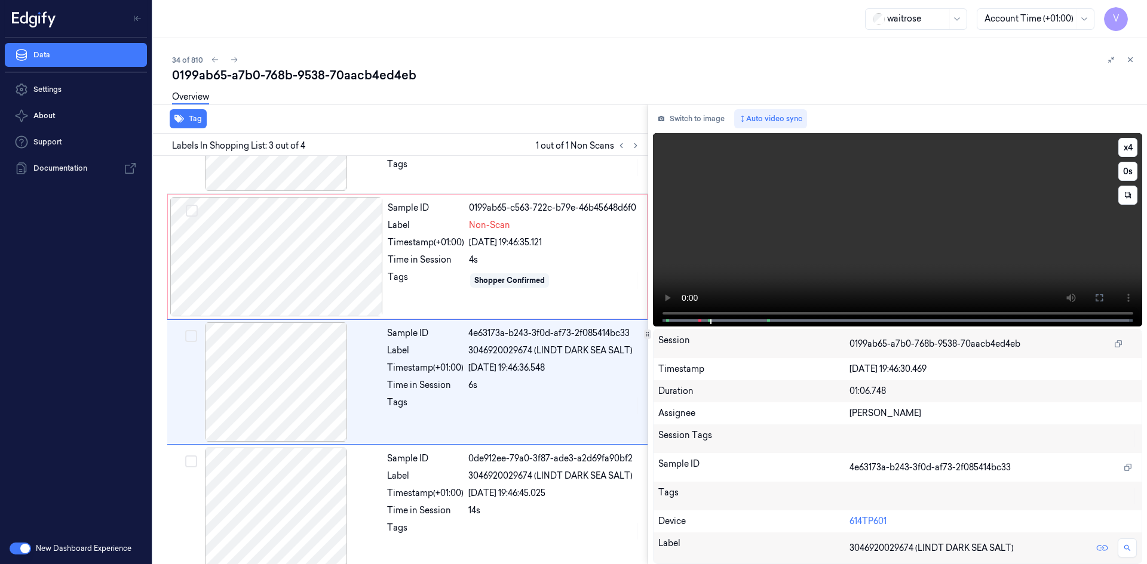
scroll to position [97, 0]
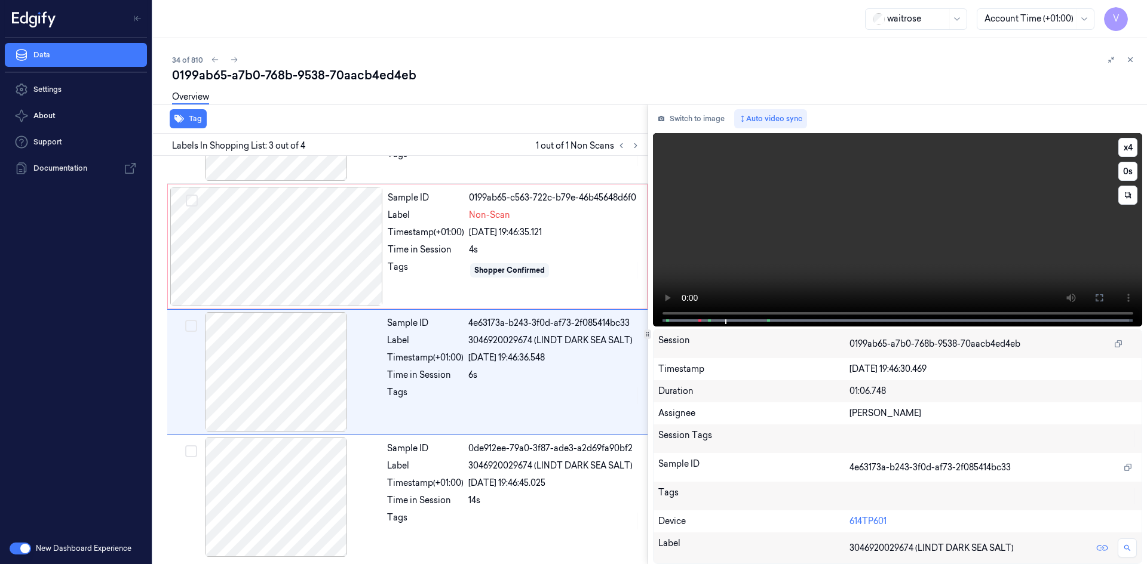
click at [883, 240] on video at bounding box center [898, 230] width 490 height 194
click at [797, 230] on video at bounding box center [898, 230] width 490 height 194
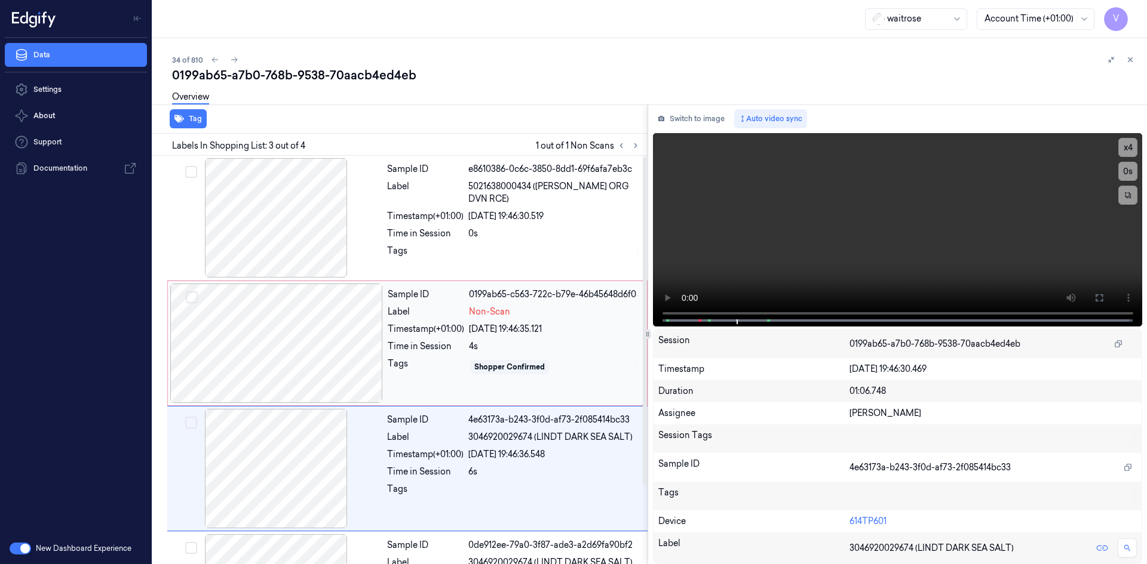
click at [321, 323] on div at bounding box center [276, 343] width 213 height 119
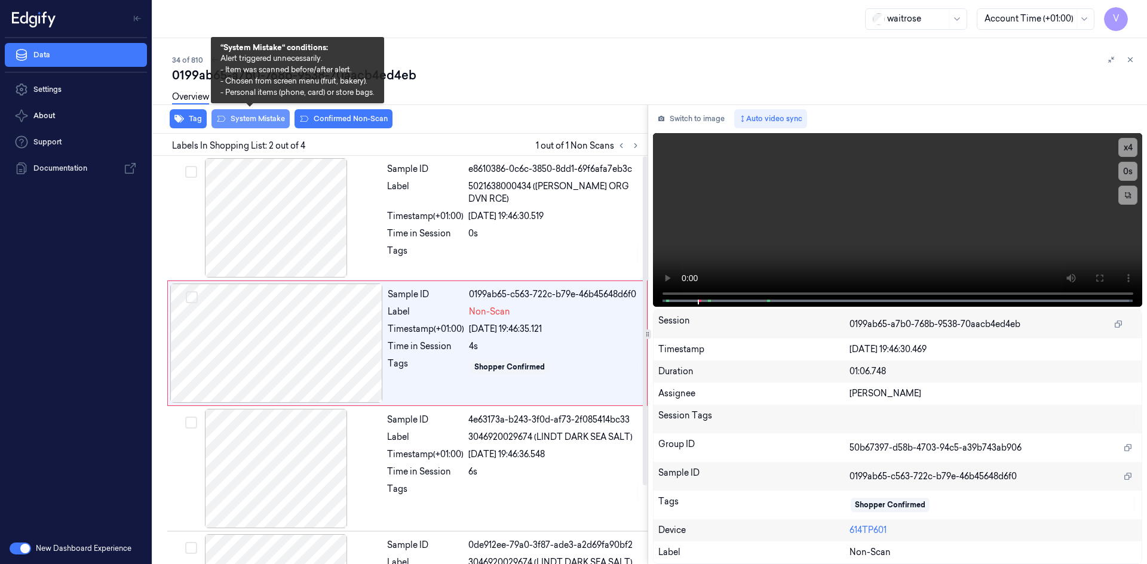
click at [269, 116] on button "System Mistake" at bounding box center [250, 118] width 78 height 19
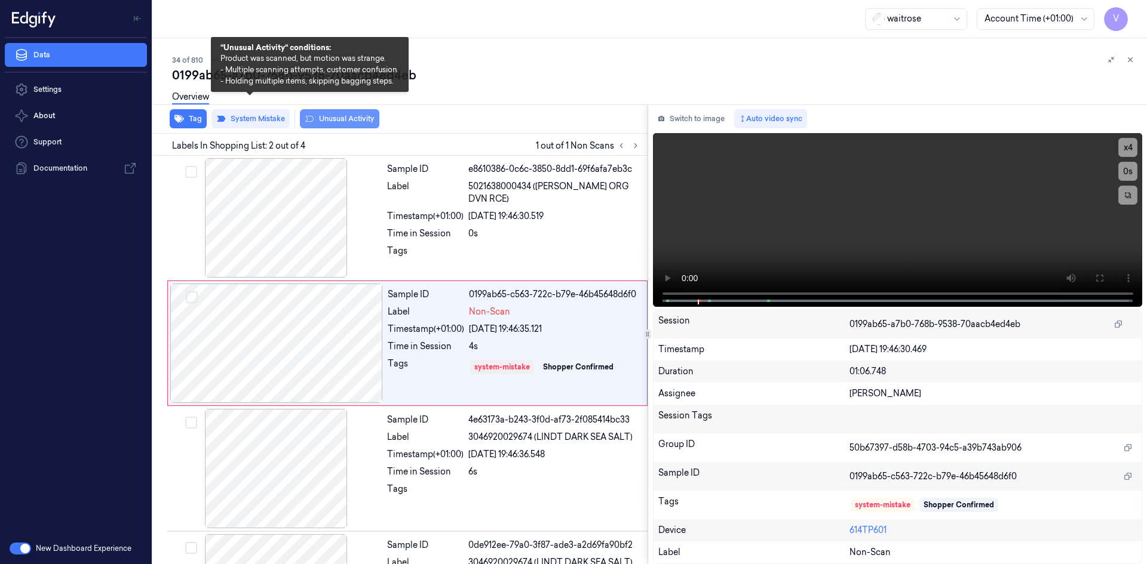
click at [347, 115] on button "Unusual Activity" at bounding box center [339, 118] width 79 height 19
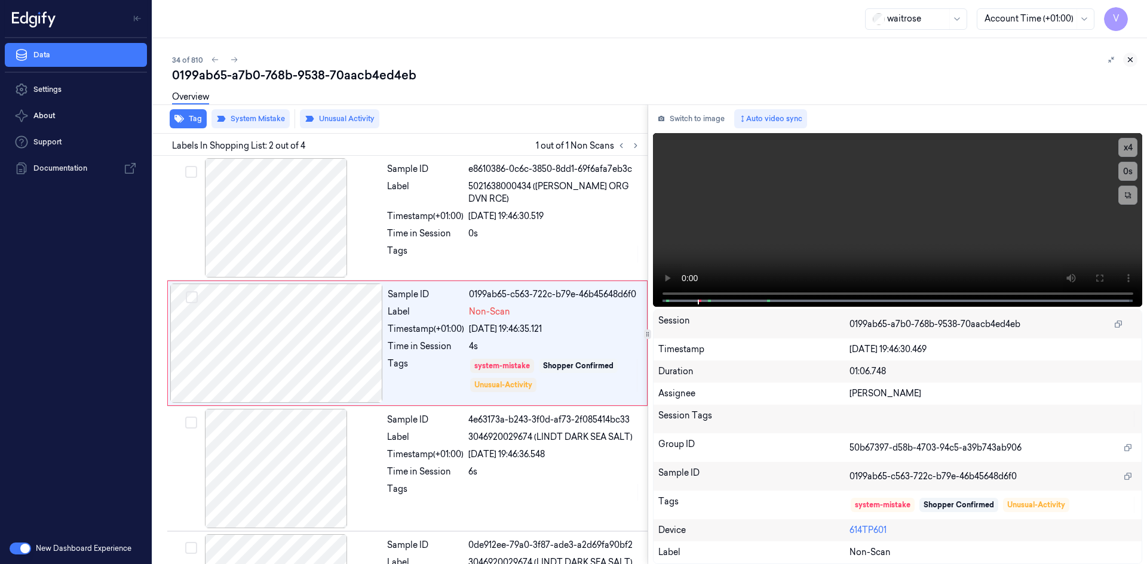
click at [1130, 58] on icon at bounding box center [1130, 60] width 8 height 8
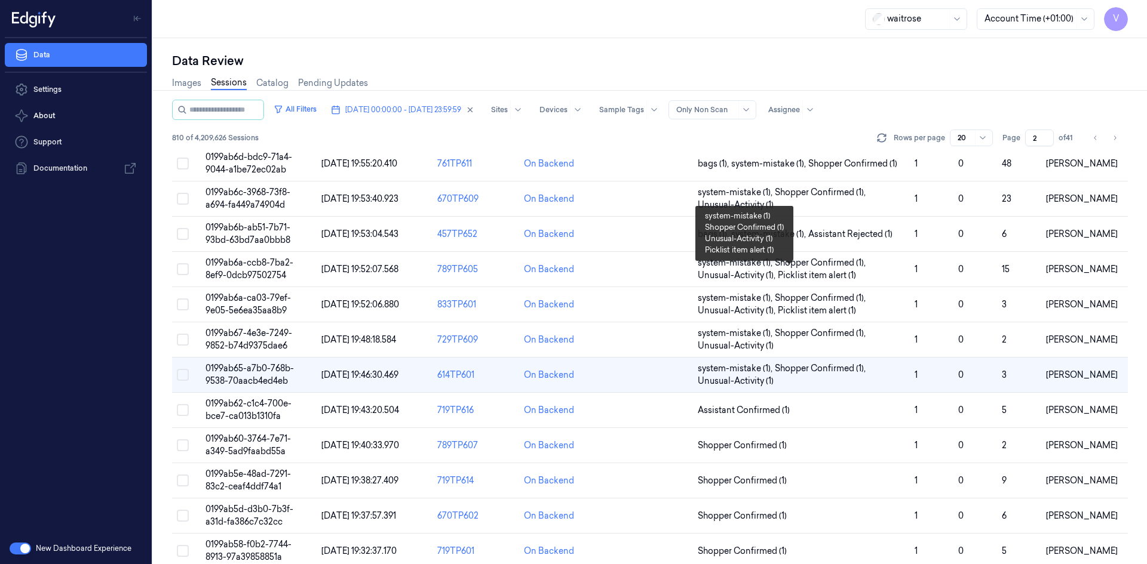
scroll to position [299, 0]
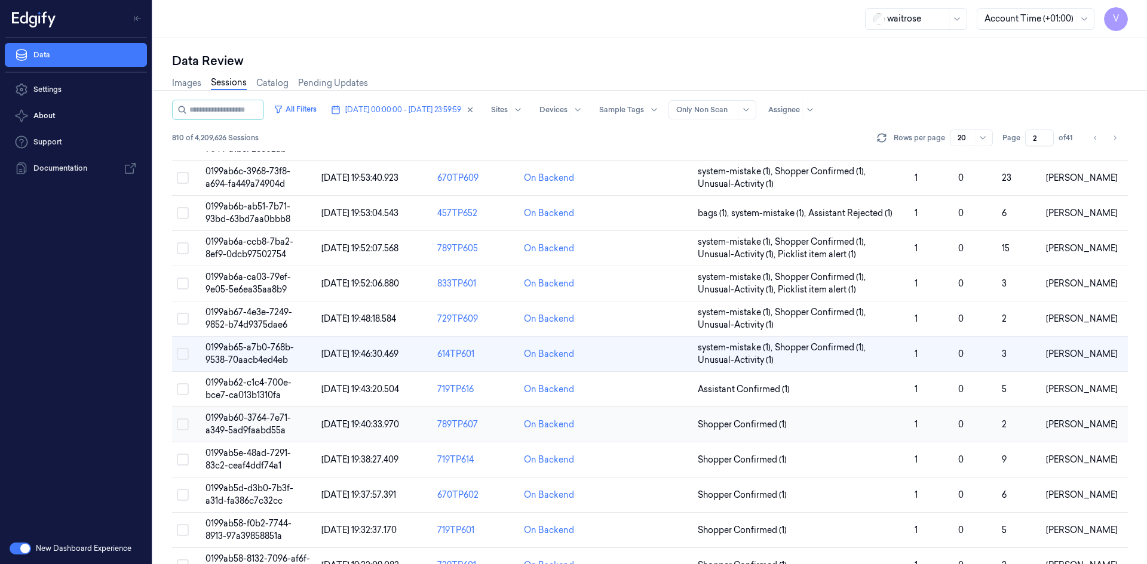
click at [247, 412] on td "0199ab60-3764-7e71-a349-5ad9faabd55a" at bounding box center [259, 424] width 116 height 35
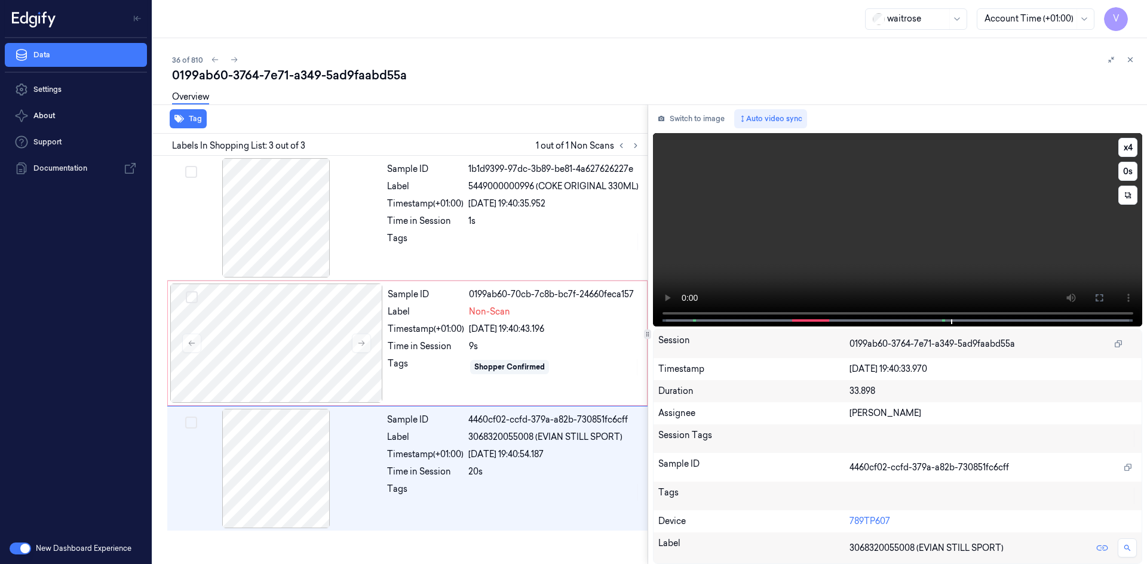
click at [743, 237] on video at bounding box center [898, 230] width 490 height 194
click at [281, 318] on div at bounding box center [276, 343] width 213 height 119
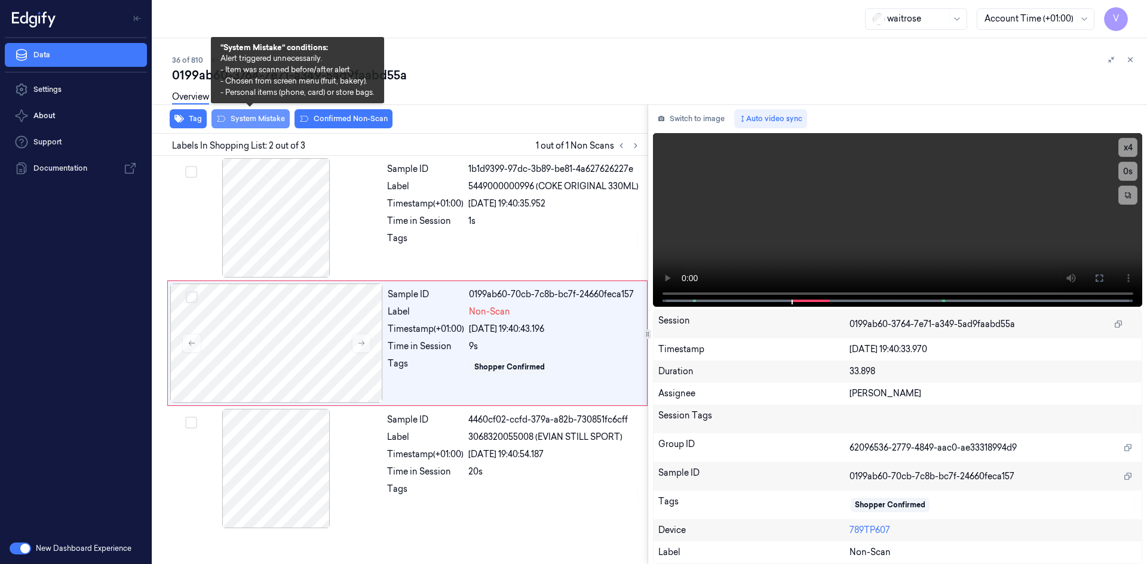
click at [270, 121] on button "System Mistake" at bounding box center [250, 118] width 78 height 19
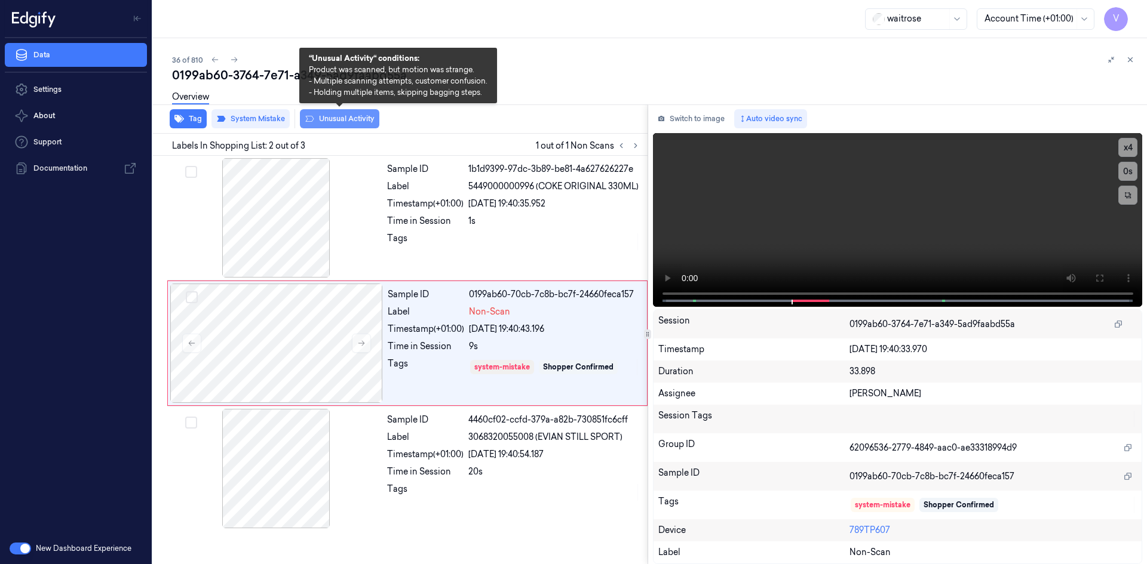
click at [349, 115] on button "Unusual Activity" at bounding box center [339, 118] width 79 height 19
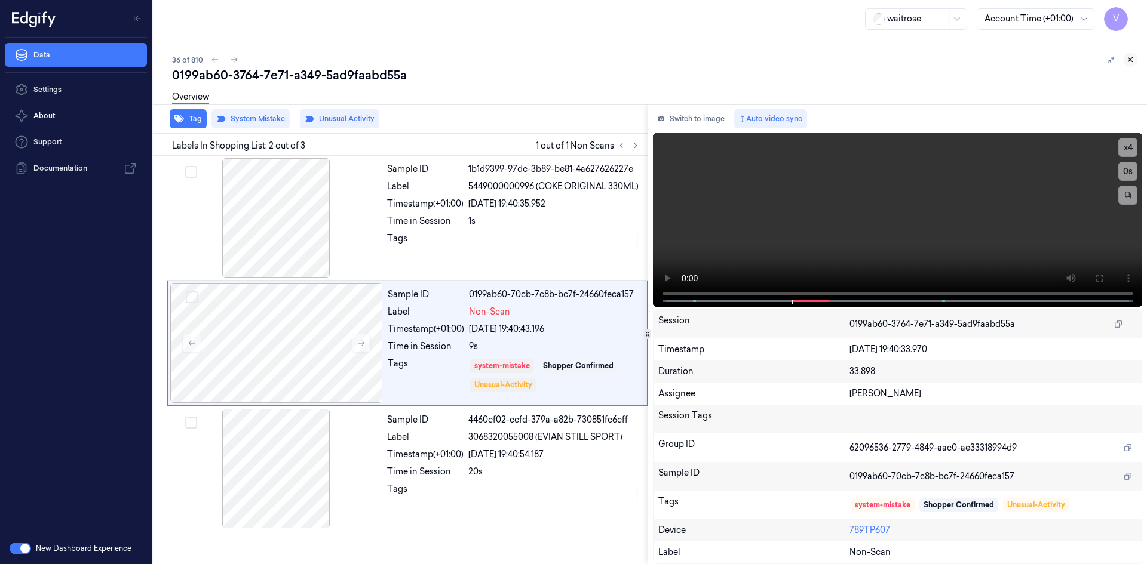
click at [1130, 58] on icon at bounding box center [1130, 60] width 8 height 8
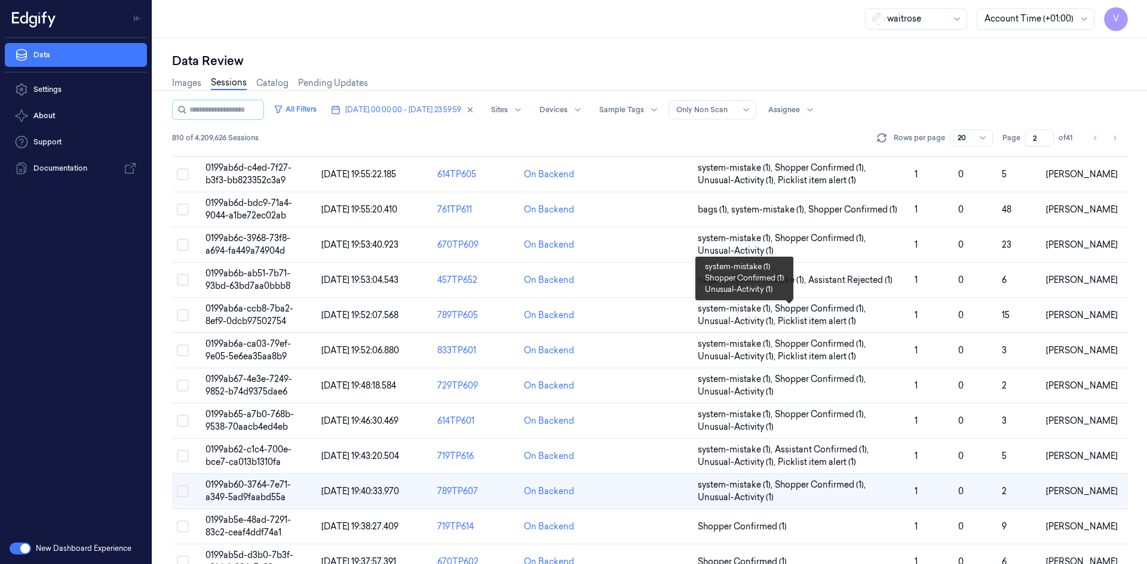
scroll to position [299, 0]
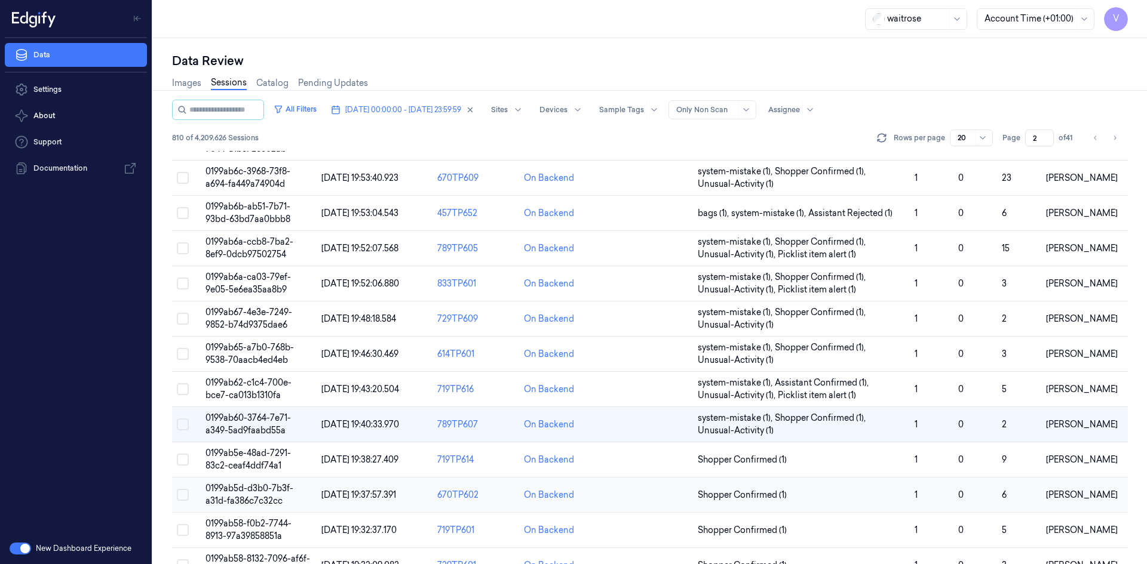
click at [248, 484] on span "0199ab5d-d3b0-7b3f-a31d-fa386c7c32cc" at bounding box center [249, 494] width 88 height 23
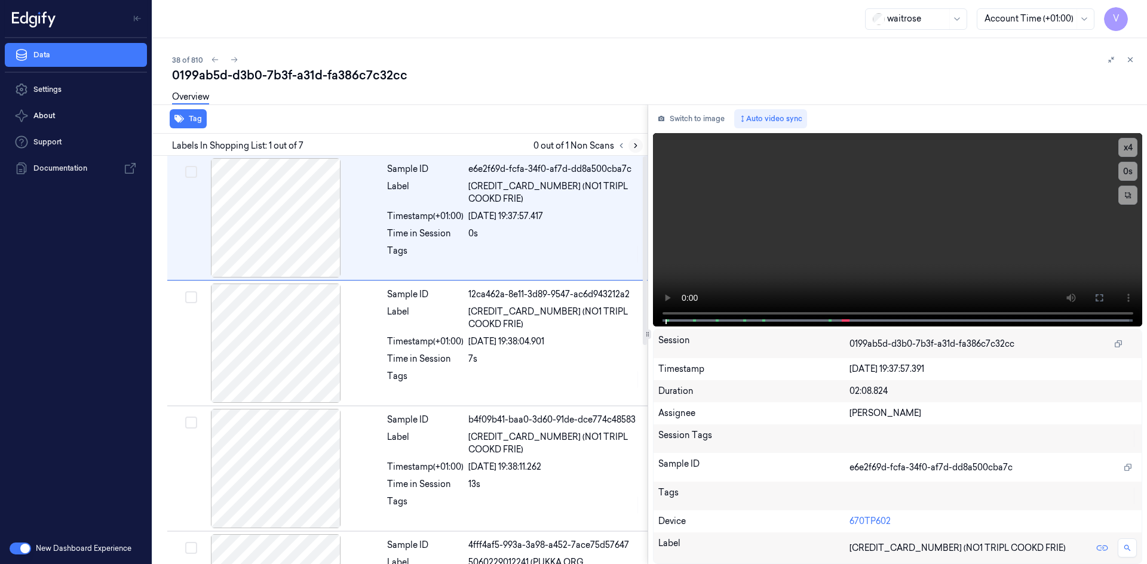
click at [631, 146] on icon at bounding box center [635, 146] width 8 height 8
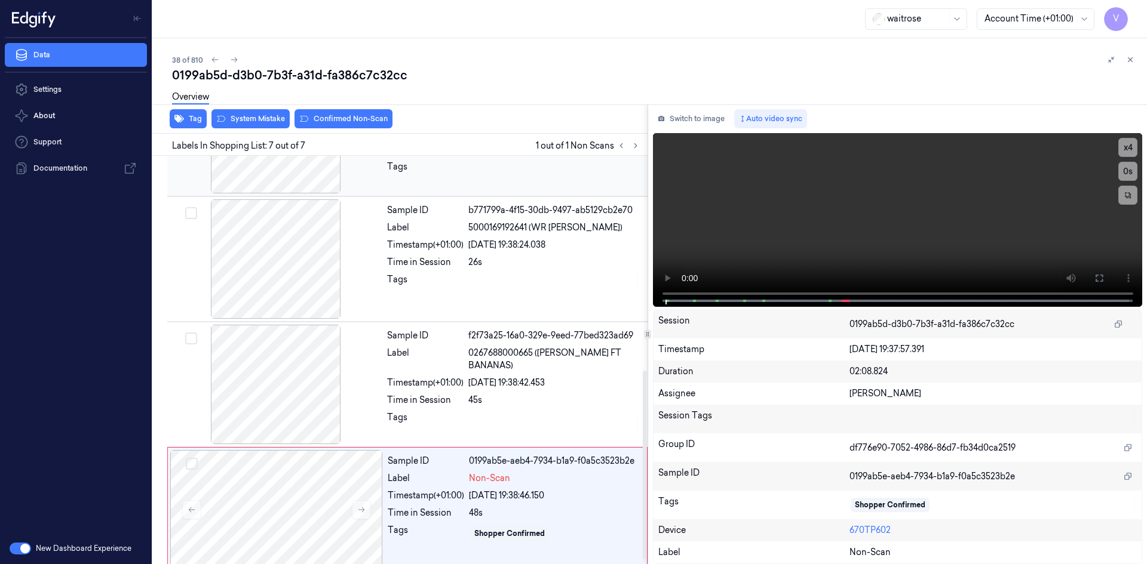
scroll to position [473, 0]
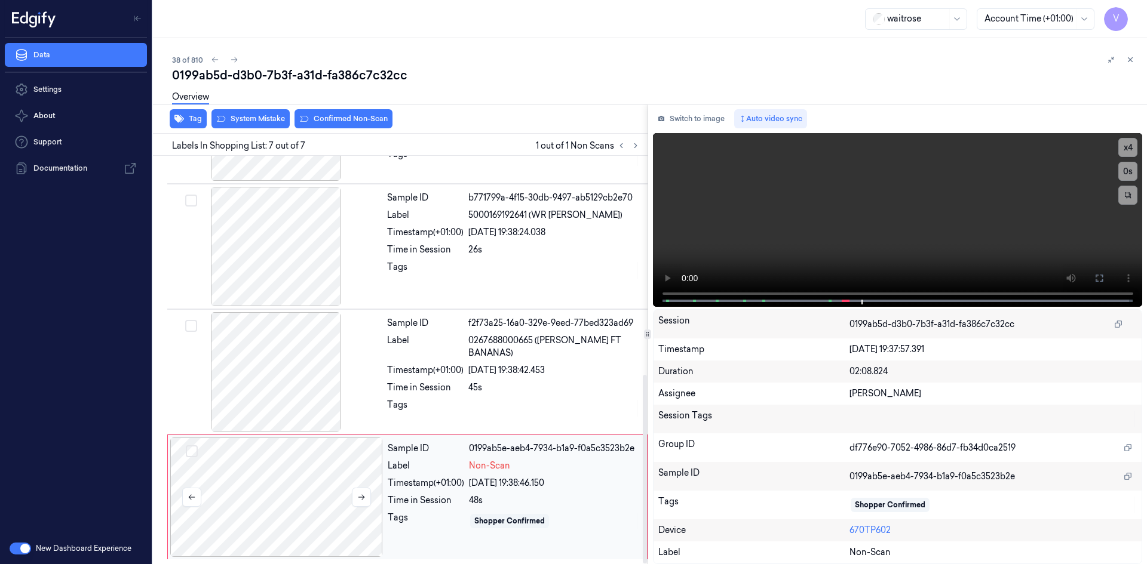
click at [312, 484] on div at bounding box center [276, 497] width 213 height 119
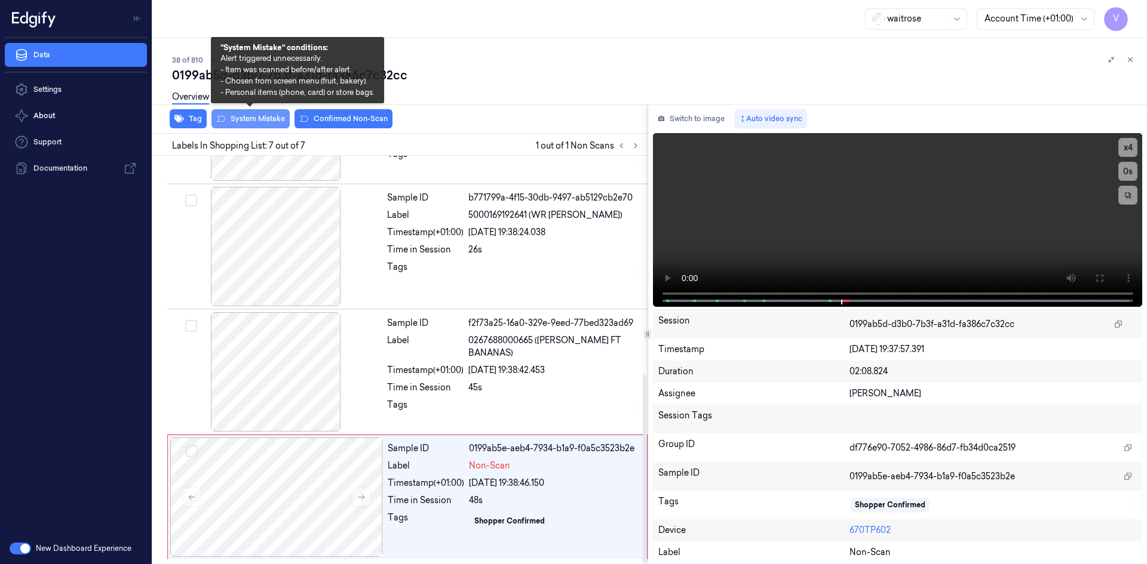
click at [250, 118] on button "System Mistake" at bounding box center [250, 118] width 78 height 19
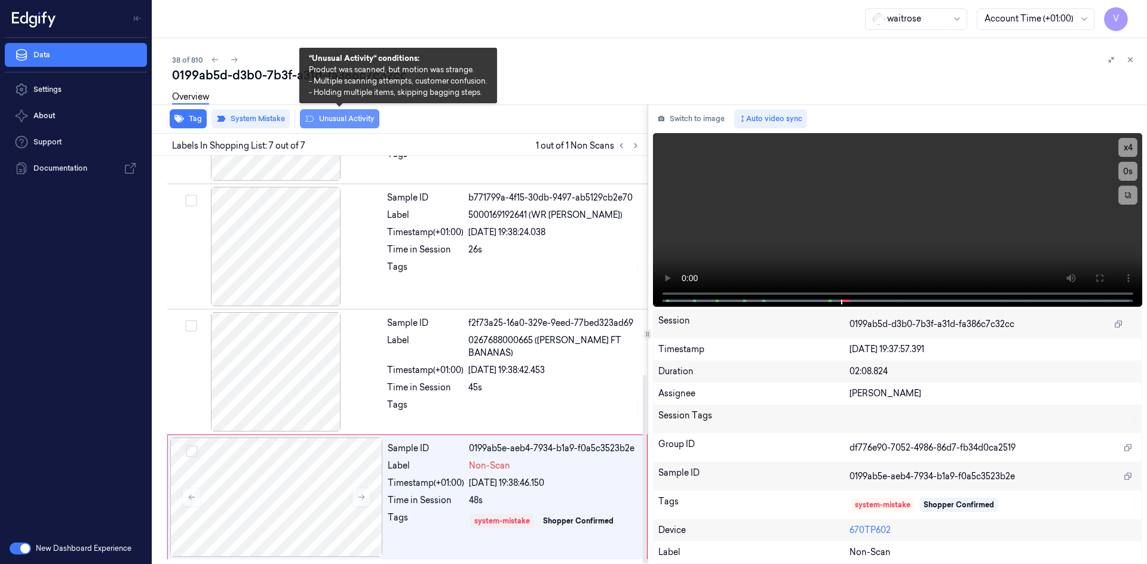
click at [345, 118] on button "Unusual Activity" at bounding box center [339, 118] width 79 height 19
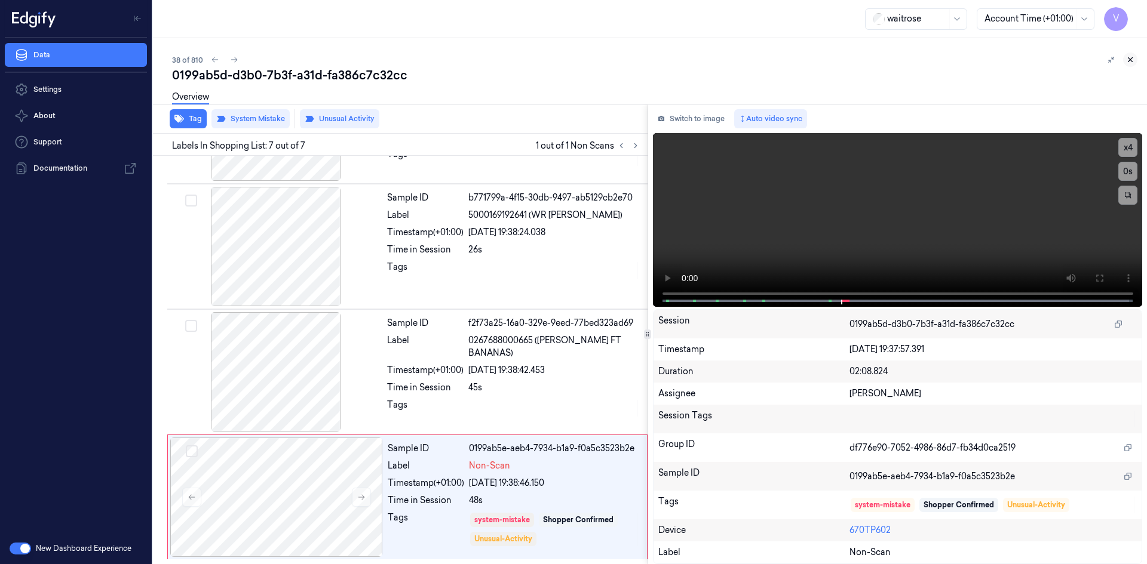
click at [1135, 60] on button at bounding box center [1130, 60] width 14 height 14
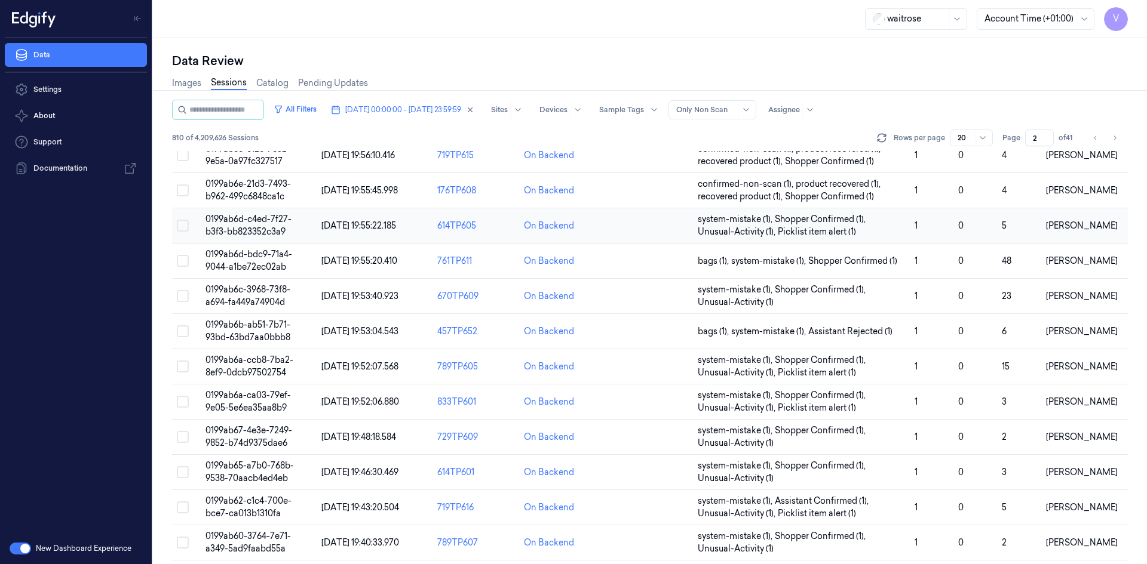
scroll to position [327, 0]
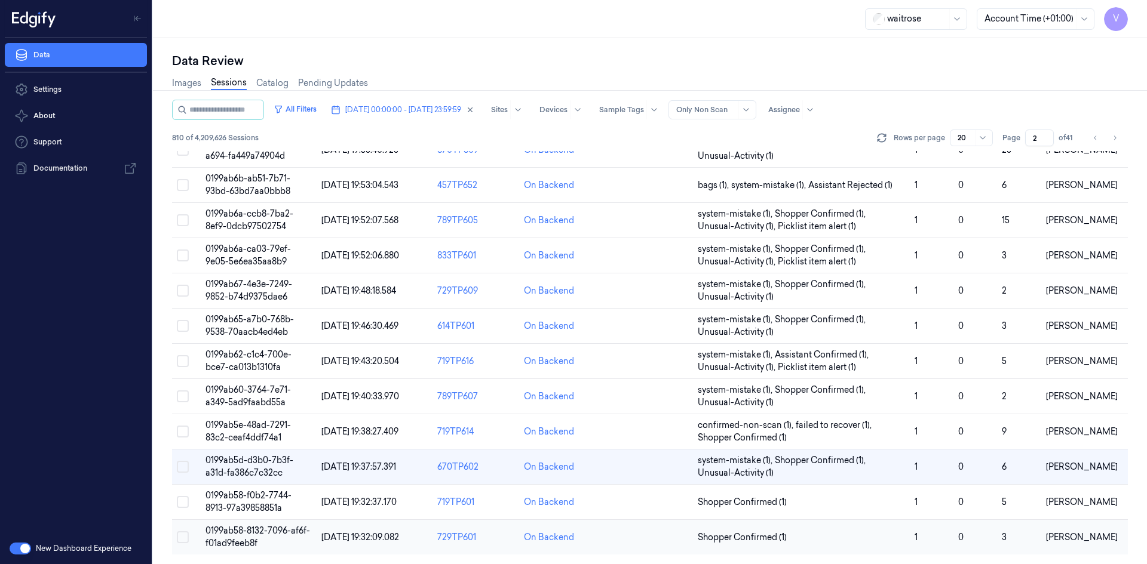
click at [254, 532] on span "0199ab58-8132-7096-af6f-f01ad9feeb8f" at bounding box center [257, 537] width 105 height 23
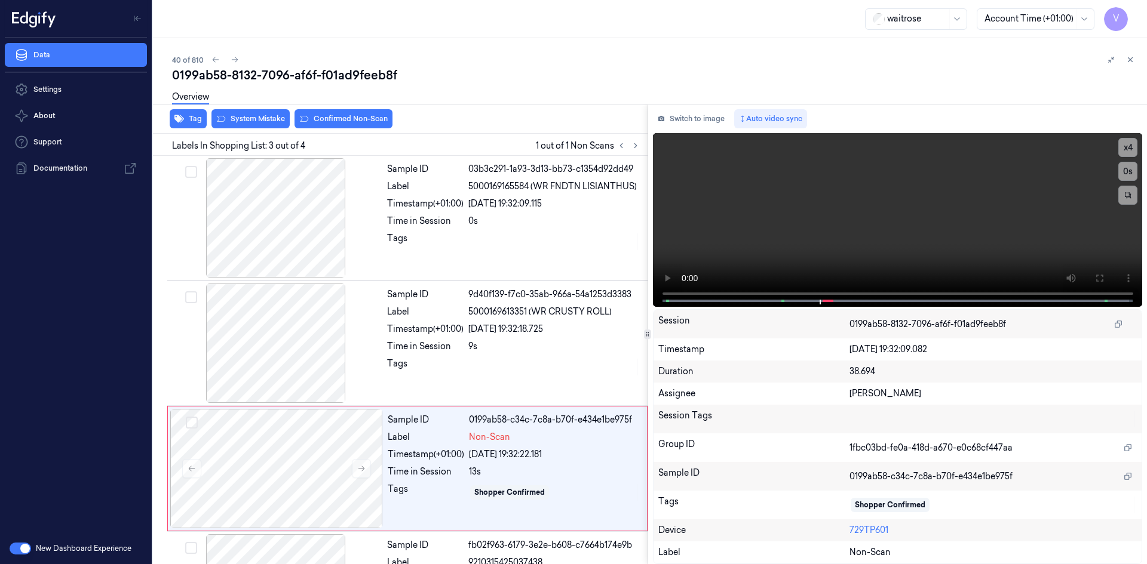
scroll to position [97, 0]
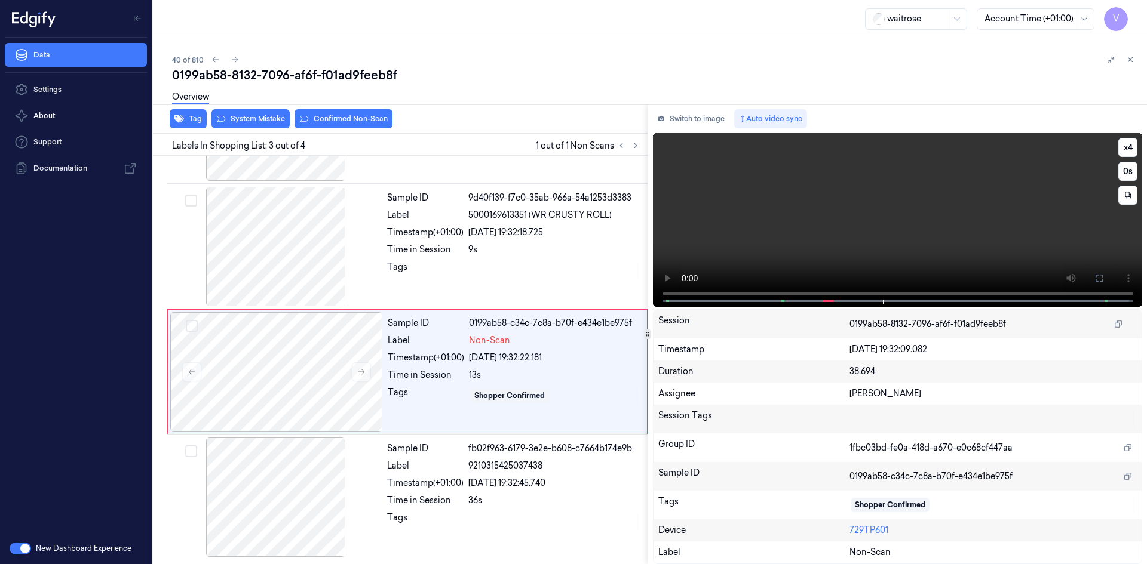
click at [782, 234] on video at bounding box center [898, 220] width 490 height 174
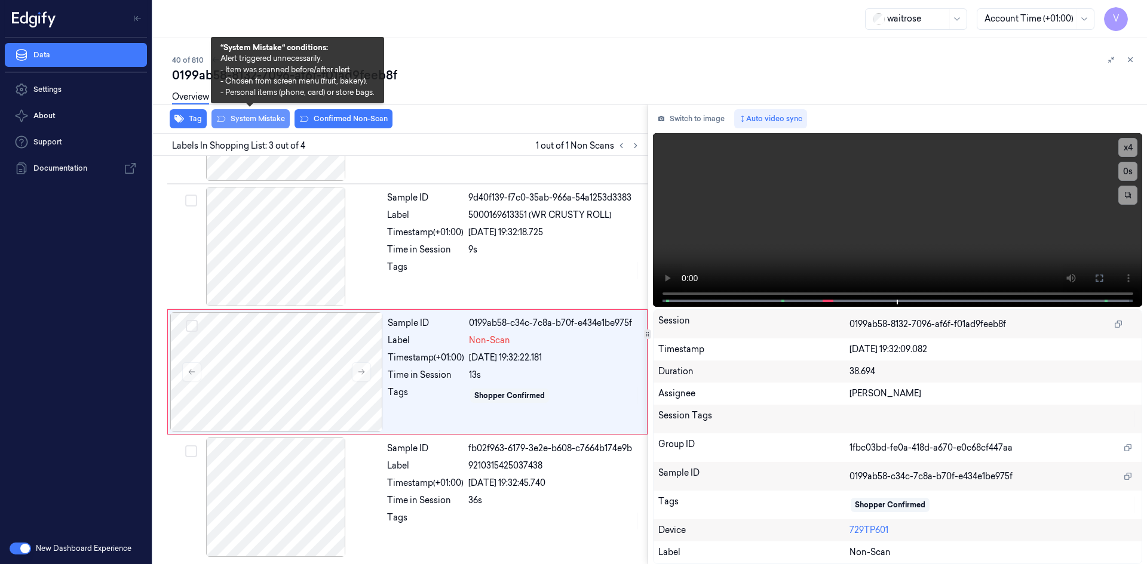
click at [249, 118] on button "System Mistake" at bounding box center [250, 118] width 78 height 19
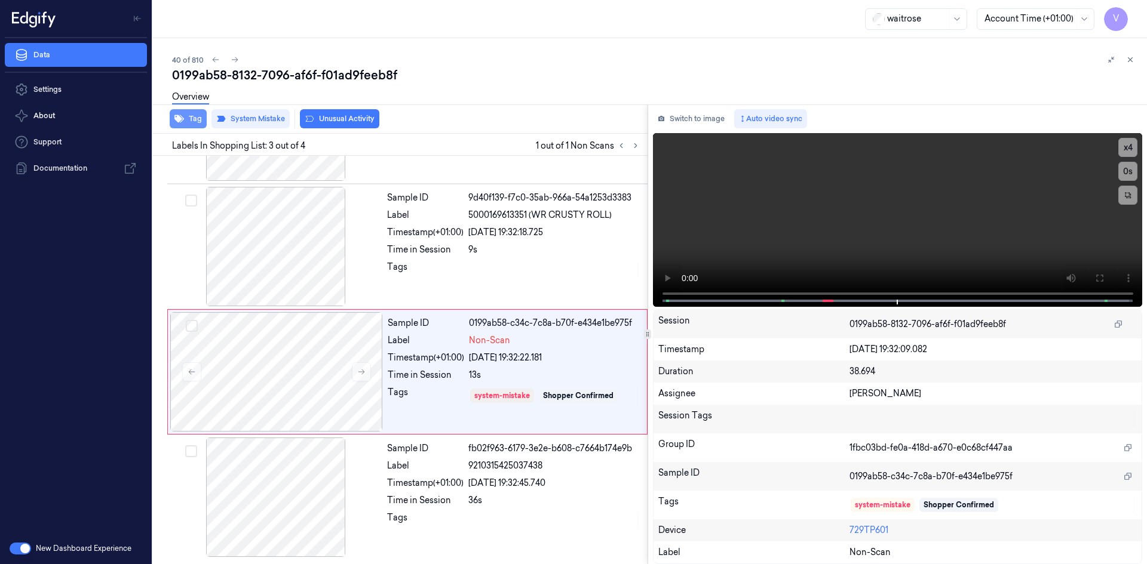
click at [198, 120] on button "Tag" at bounding box center [188, 118] width 37 height 19
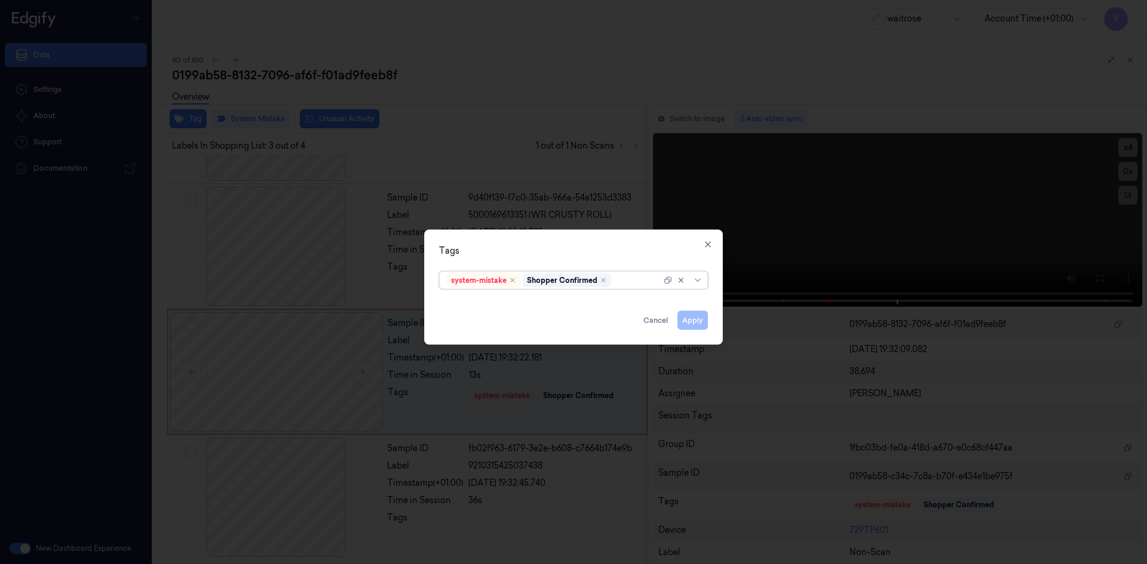
click at [623, 278] on div at bounding box center [637, 280] width 48 height 13
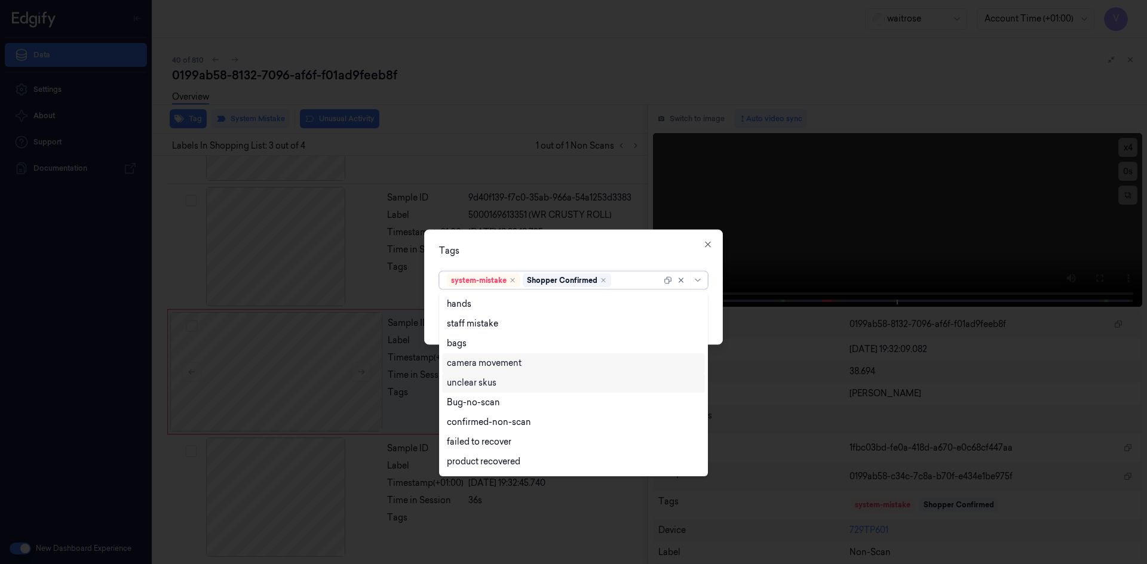
scroll to position [176, 0]
click at [507, 426] on div "Unusual-Activity" at bounding box center [480, 424] width 66 height 13
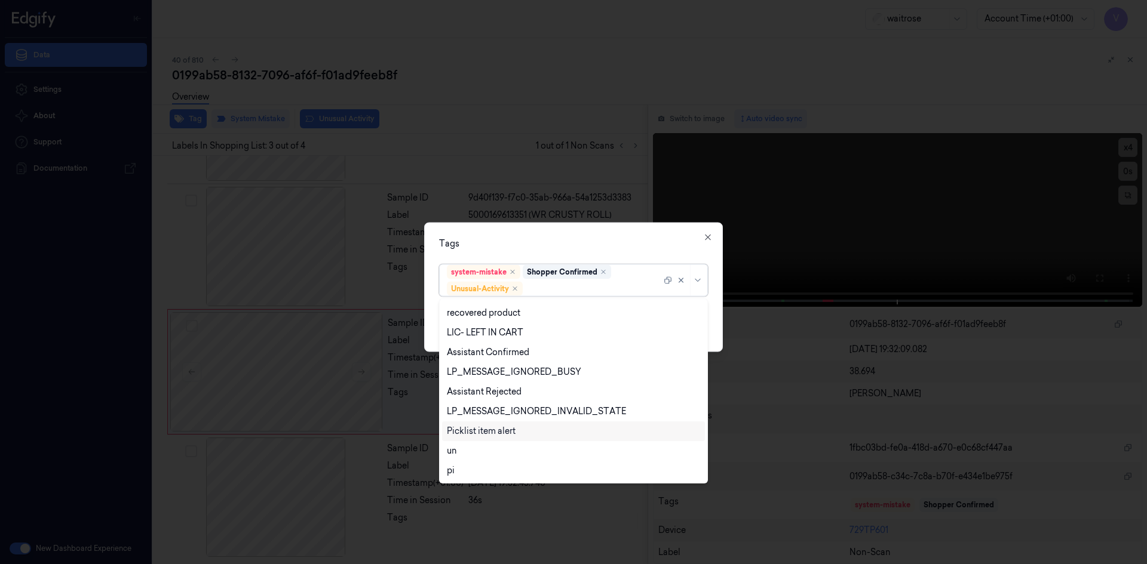
click at [507, 431] on div "Picklist item alert" at bounding box center [481, 431] width 69 height 13
click at [578, 248] on div "Tags" at bounding box center [573, 243] width 269 height 13
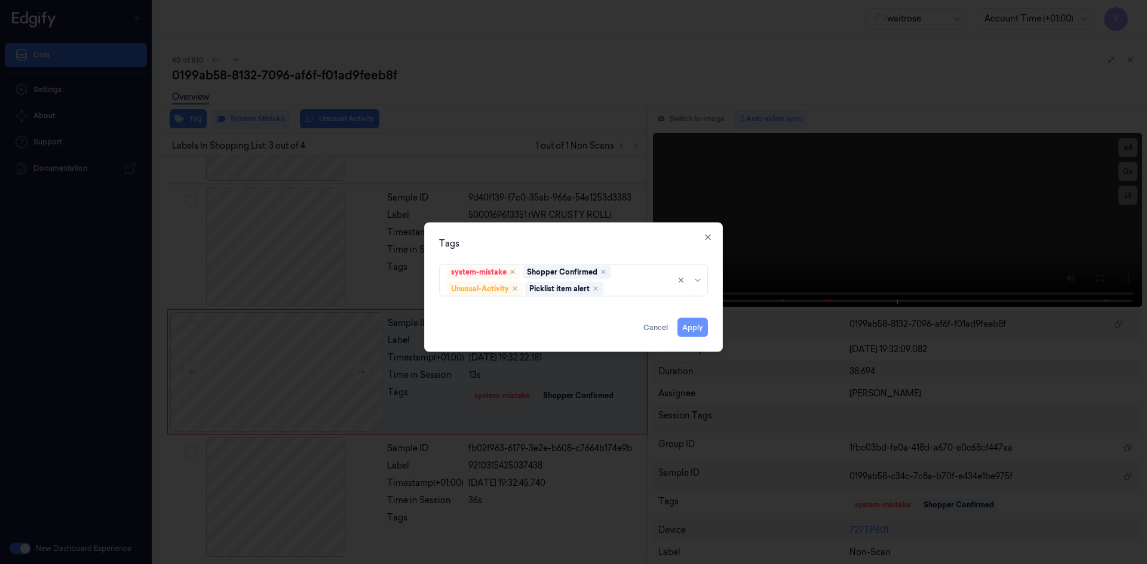
click at [692, 326] on button "Apply" at bounding box center [692, 327] width 30 height 19
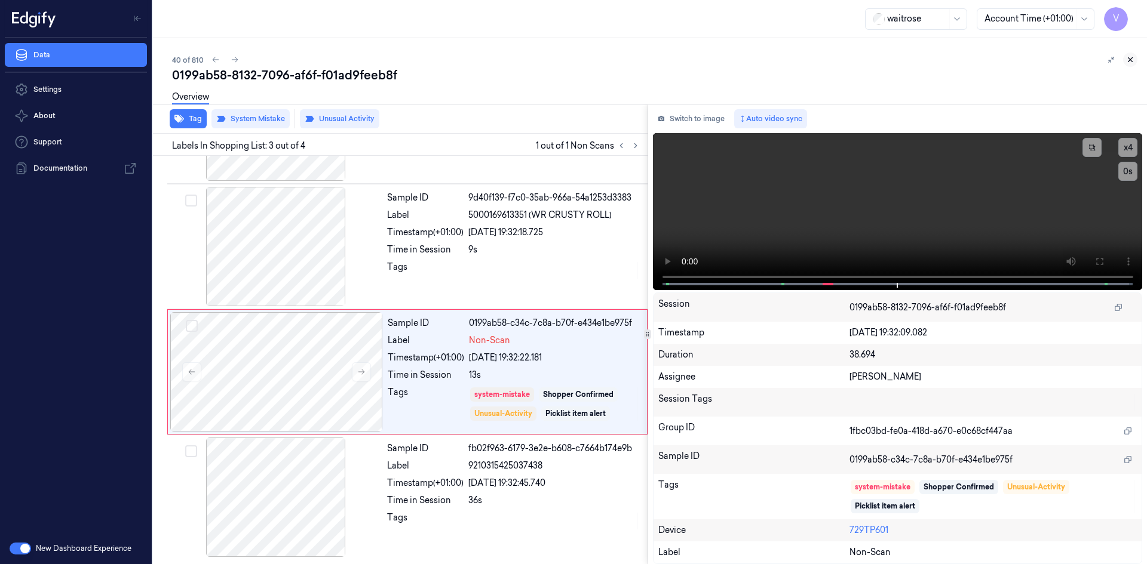
click at [1133, 59] on icon at bounding box center [1130, 60] width 8 height 8
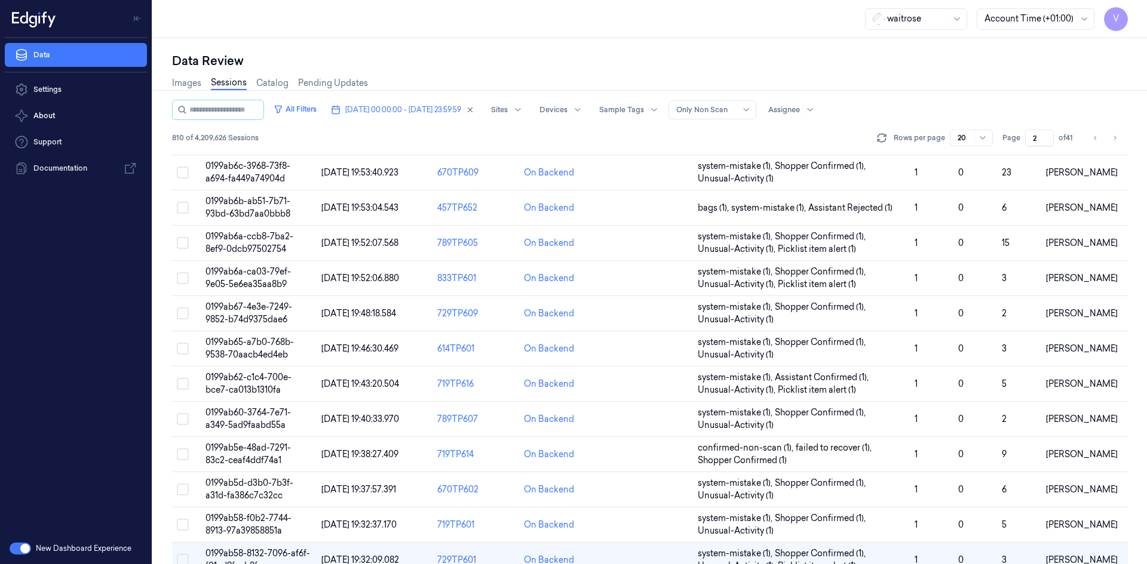
scroll to position [327, 0]
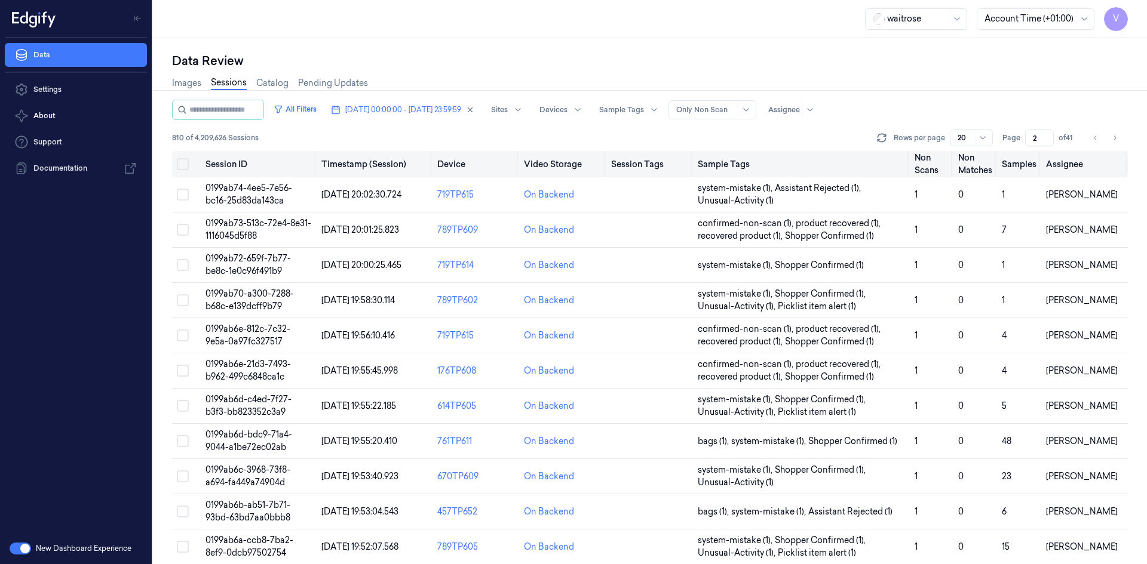
drag, startPoint x: 1036, startPoint y: 137, endPoint x: 1018, endPoint y: 155, distance: 24.9
click at [1018, 155] on div "All Filters [DATE] 00:00:00 - [DATE] 23:59:59 Sites Devices Sample Tags Alert T…" at bounding box center [650, 332] width 956 height 465
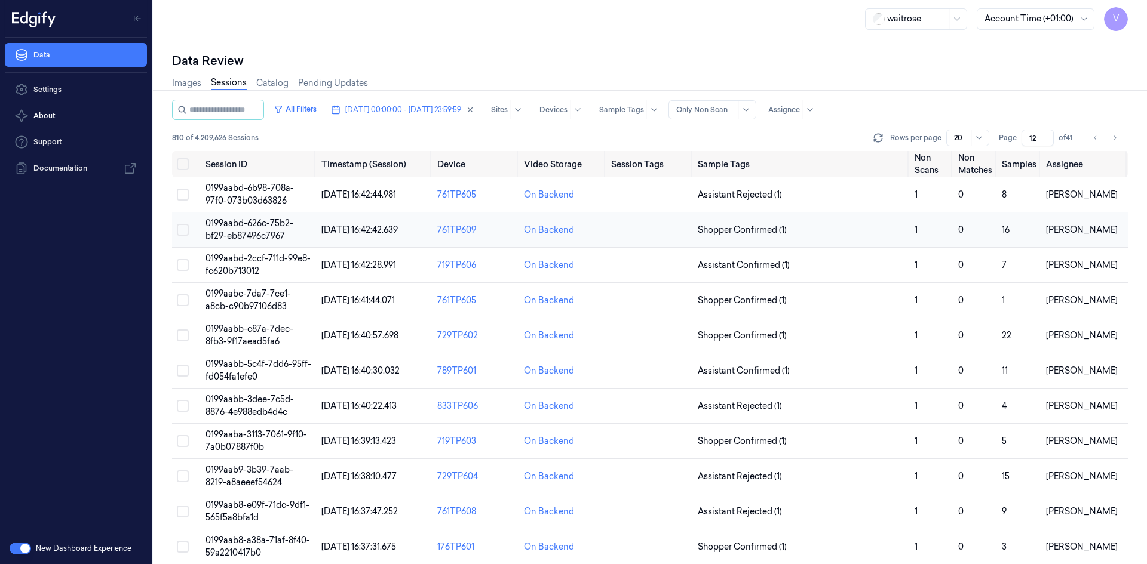
type input "12"
click at [251, 233] on span "0199aabd-626c-75b2-bf29-eb87496c7967" at bounding box center [249, 229] width 88 height 23
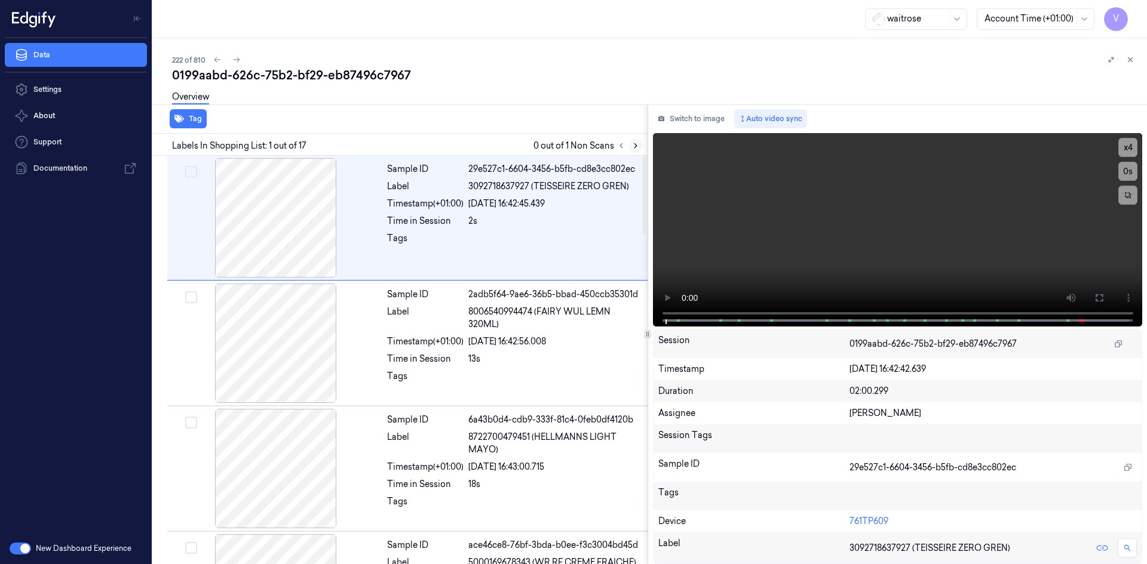
click at [633, 143] on icon at bounding box center [635, 146] width 8 height 8
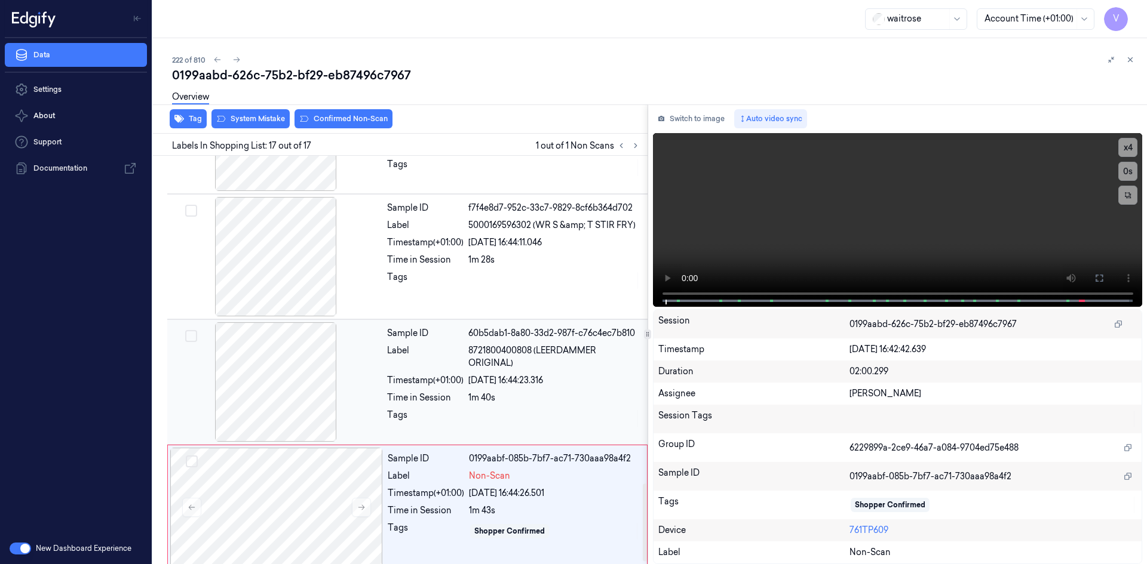
scroll to position [1727, 0]
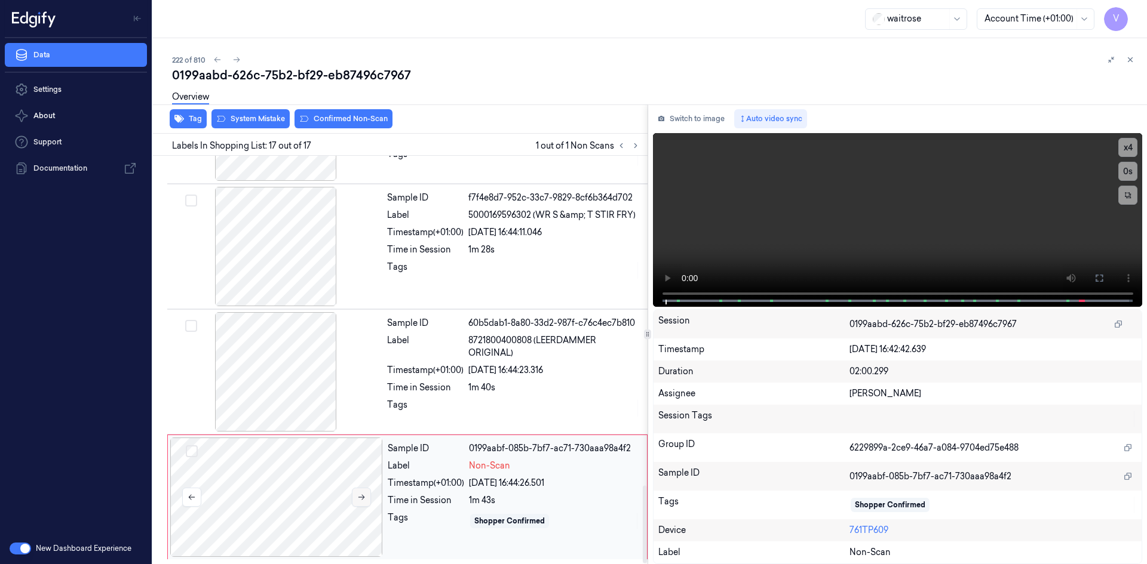
click at [360, 498] on icon at bounding box center [361, 497] width 7 height 5
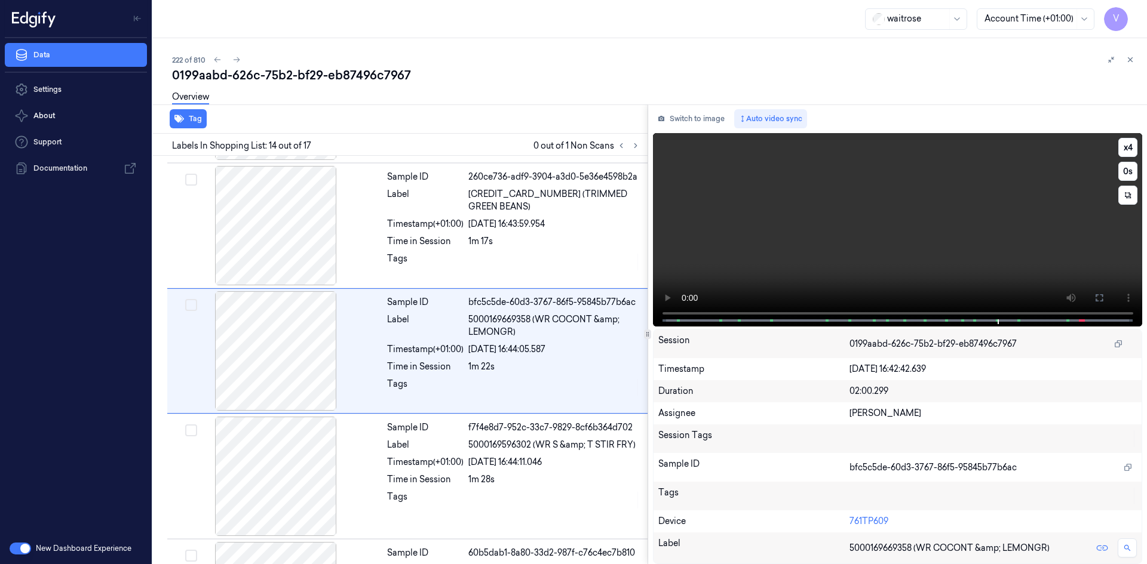
scroll to position [1489, 0]
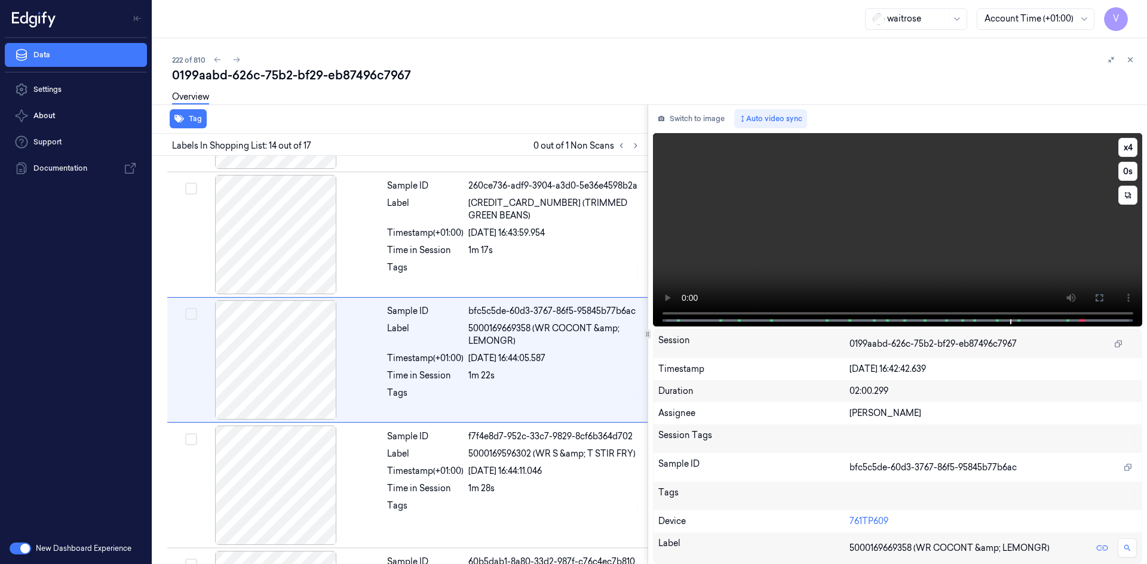
click at [955, 230] on video at bounding box center [898, 230] width 490 height 194
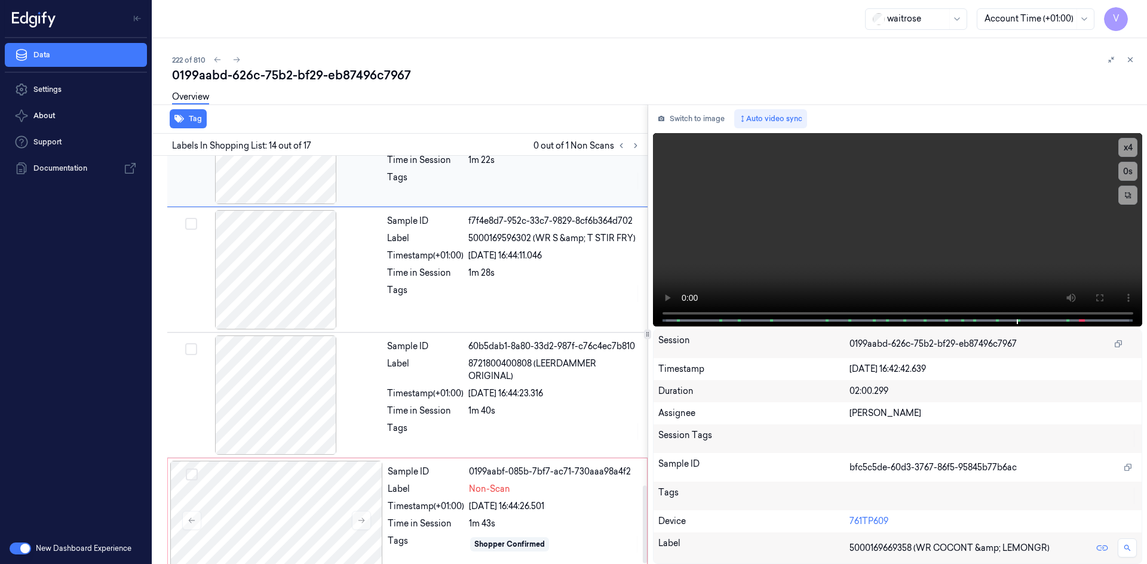
scroll to position [1727, 0]
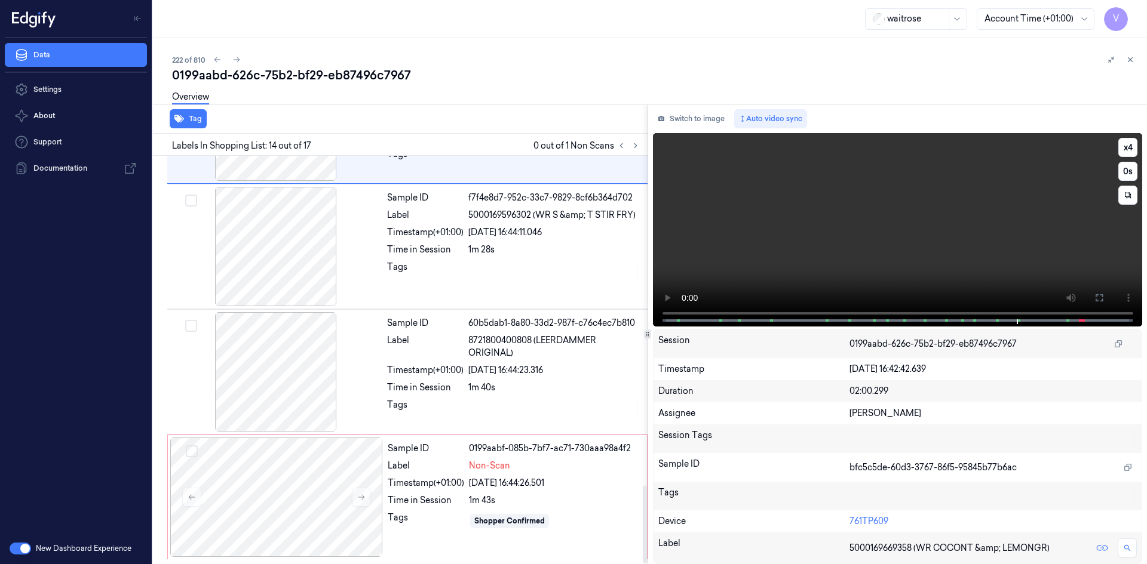
click at [978, 242] on video at bounding box center [898, 230] width 490 height 194
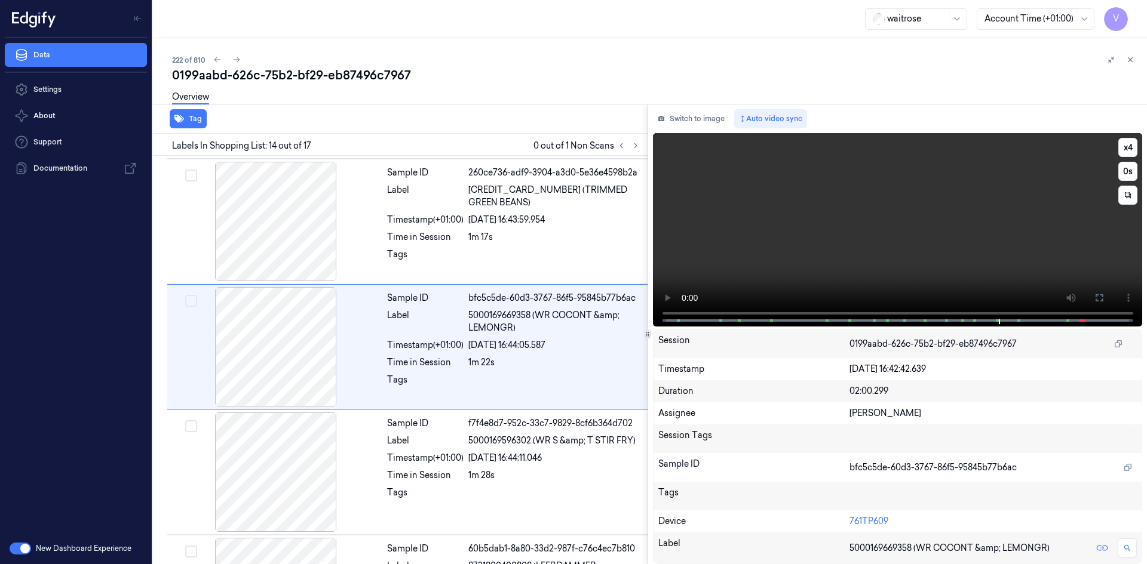
scroll to position [1489, 0]
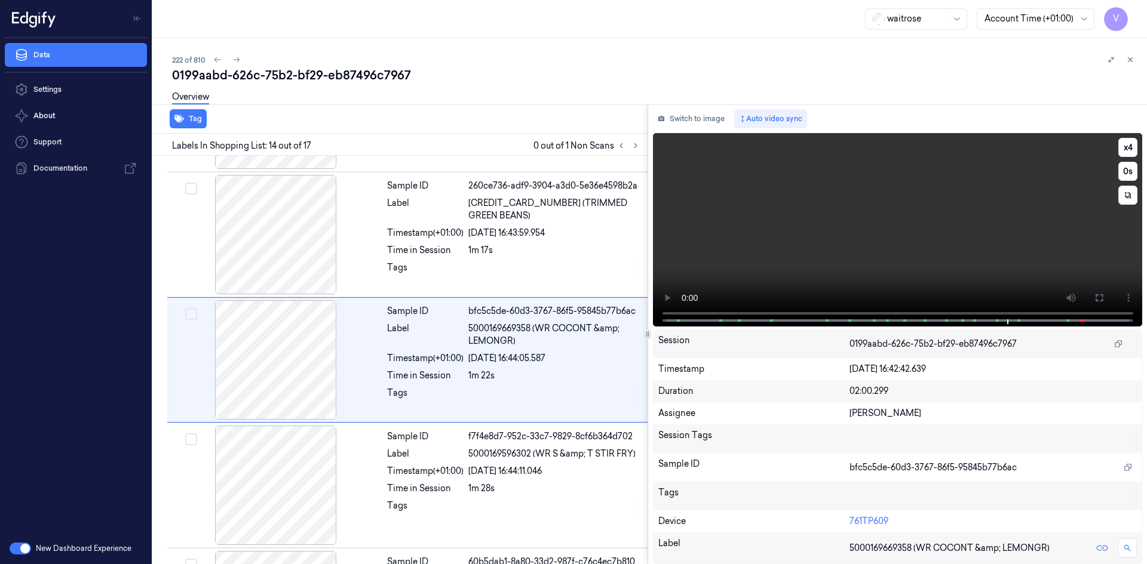
click at [956, 240] on video at bounding box center [898, 230] width 490 height 194
click at [900, 261] on video at bounding box center [898, 230] width 490 height 194
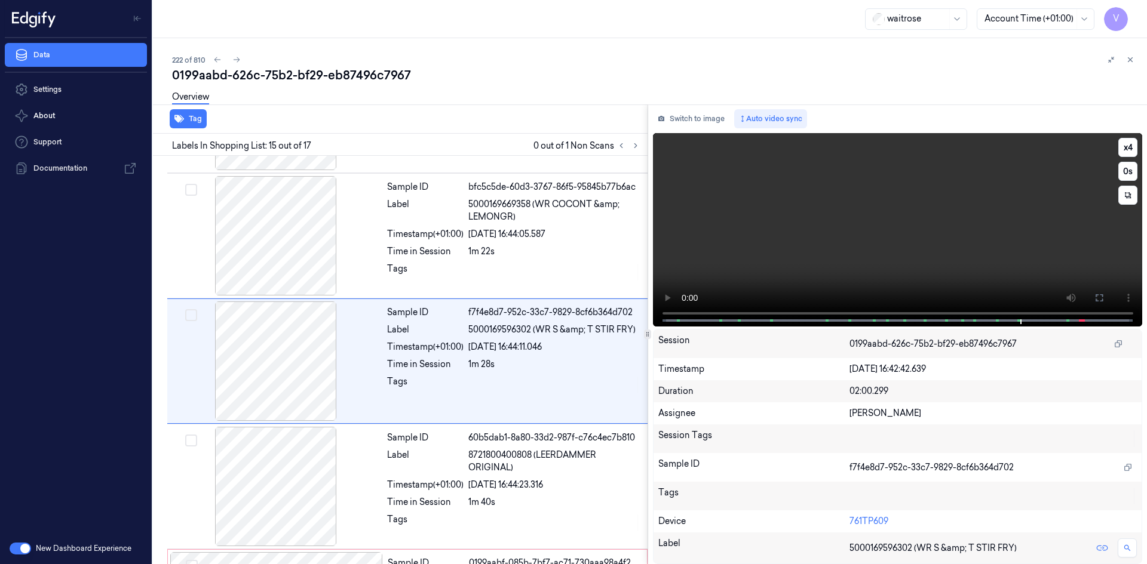
scroll to position [1614, 0]
click at [943, 259] on video at bounding box center [898, 230] width 490 height 194
click at [1131, 145] on button "x 4" at bounding box center [1127, 147] width 19 height 19
click at [1130, 147] on button "x 1" at bounding box center [1127, 147] width 19 height 19
click at [963, 268] on video at bounding box center [898, 230] width 490 height 194
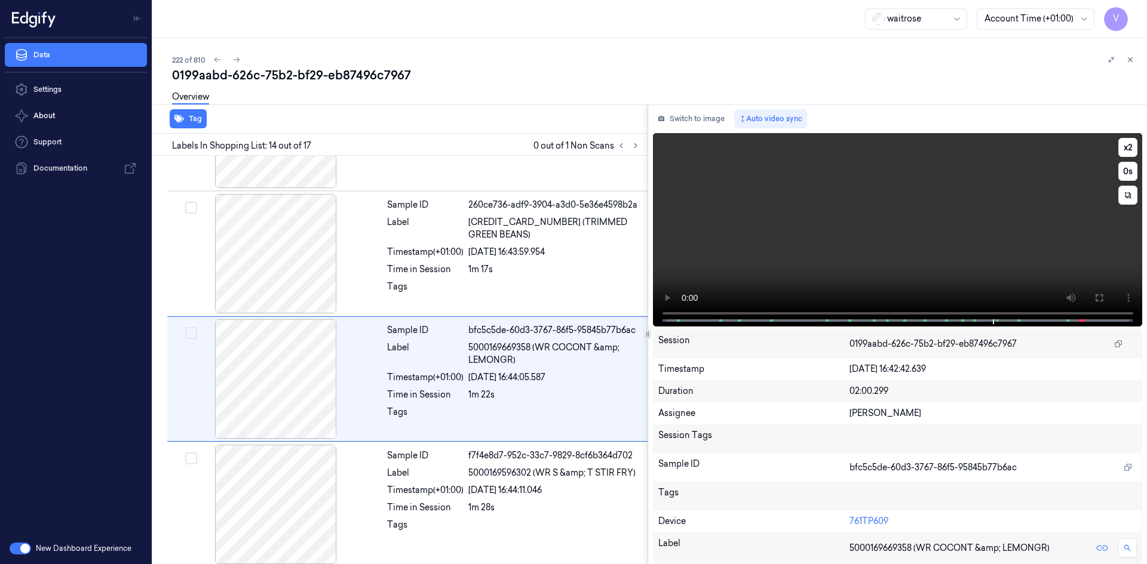
scroll to position [1489, 0]
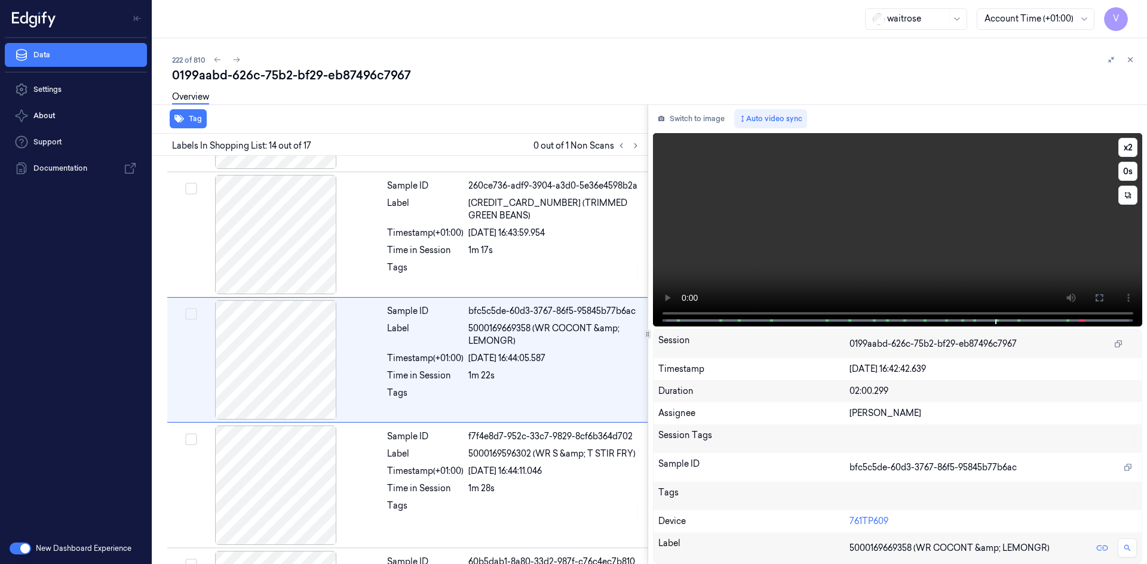
click at [952, 243] on video at bounding box center [898, 230] width 490 height 194
click at [912, 248] on video at bounding box center [898, 230] width 490 height 194
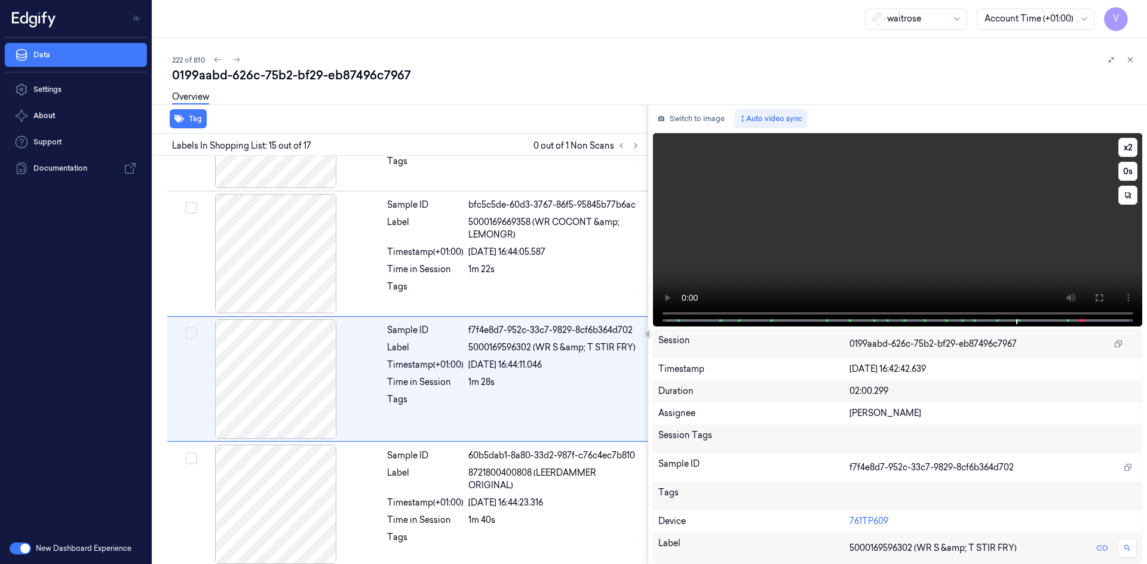
scroll to position [1614, 0]
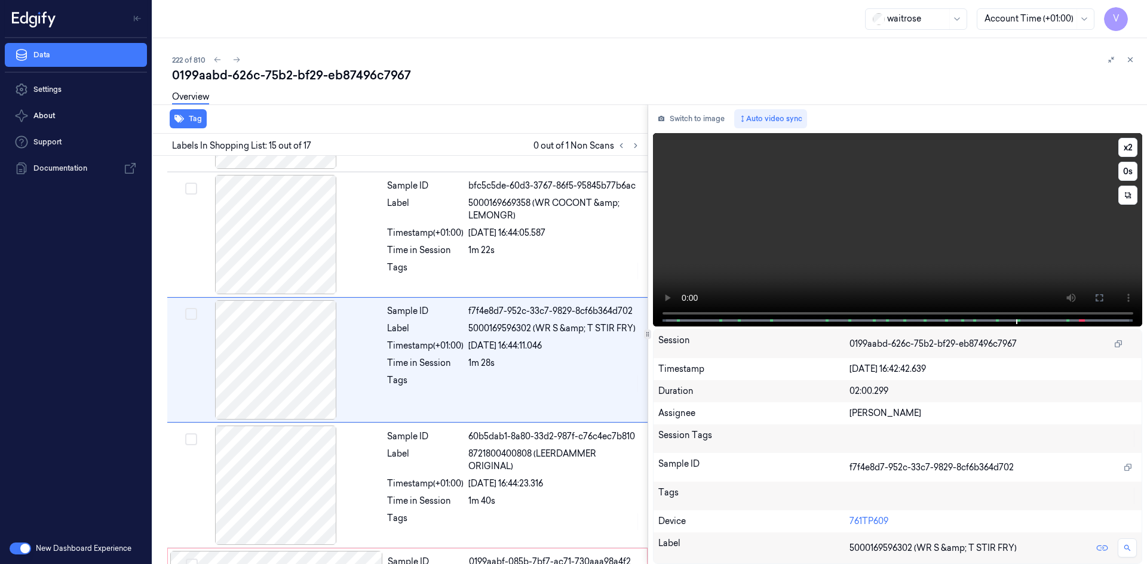
click at [941, 236] on video at bounding box center [898, 230] width 490 height 194
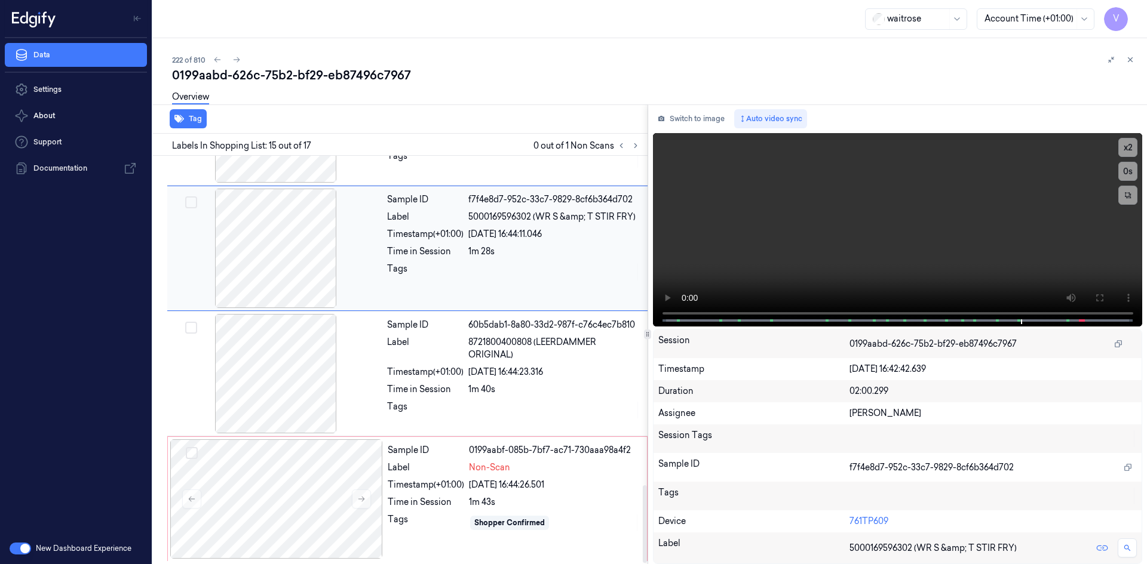
scroll to position [1727, 0]
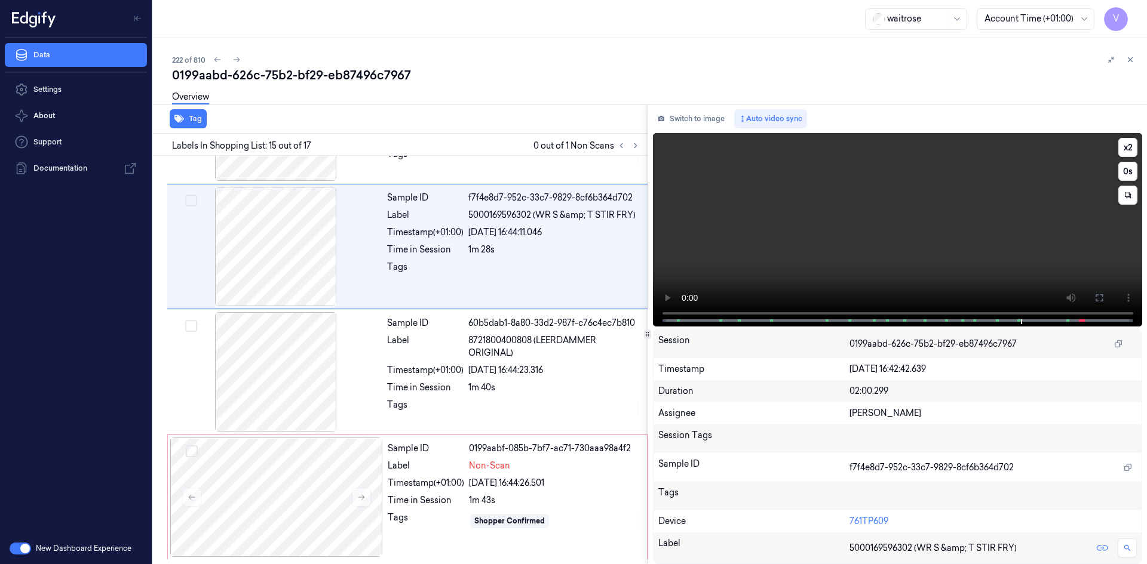
click at [810, 256] on video at bounding box center [898, 230] width 490 height 194
drag, startPoint x: 914, startPoint y: 170, endPoint x: 777, endPoint y: 257, distance: 162.4
click at [914, 171] on video at bounding box center [898, 230] width 490 height 194
click at [361, 483] on div at bounding box center [276, 497] width 213 height 119
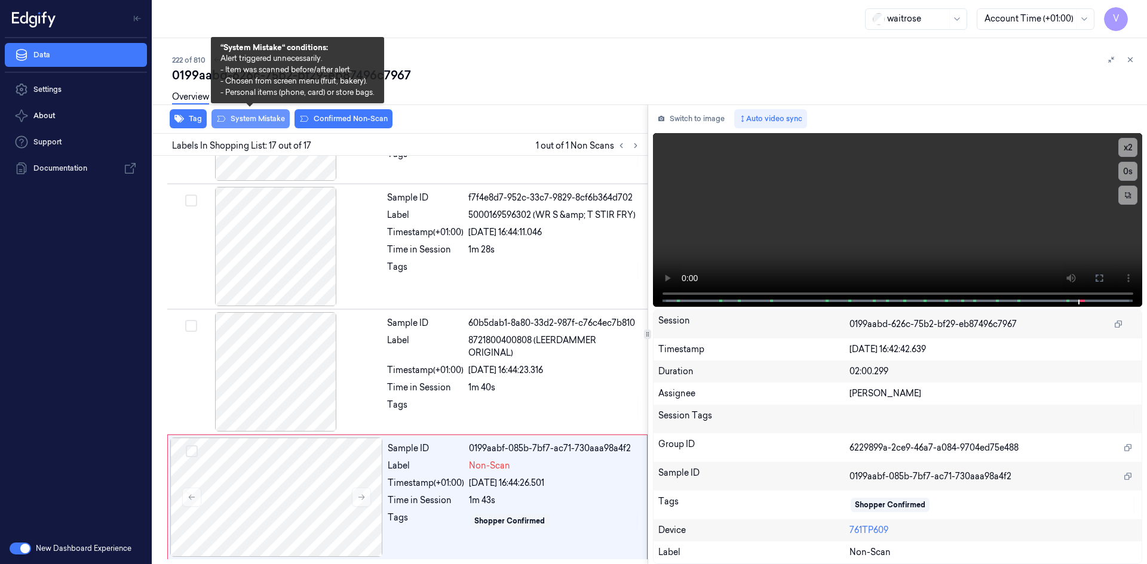
click at [260, 118] on button "System Mistake" at bounding box center [250, 118] width 78 height 19
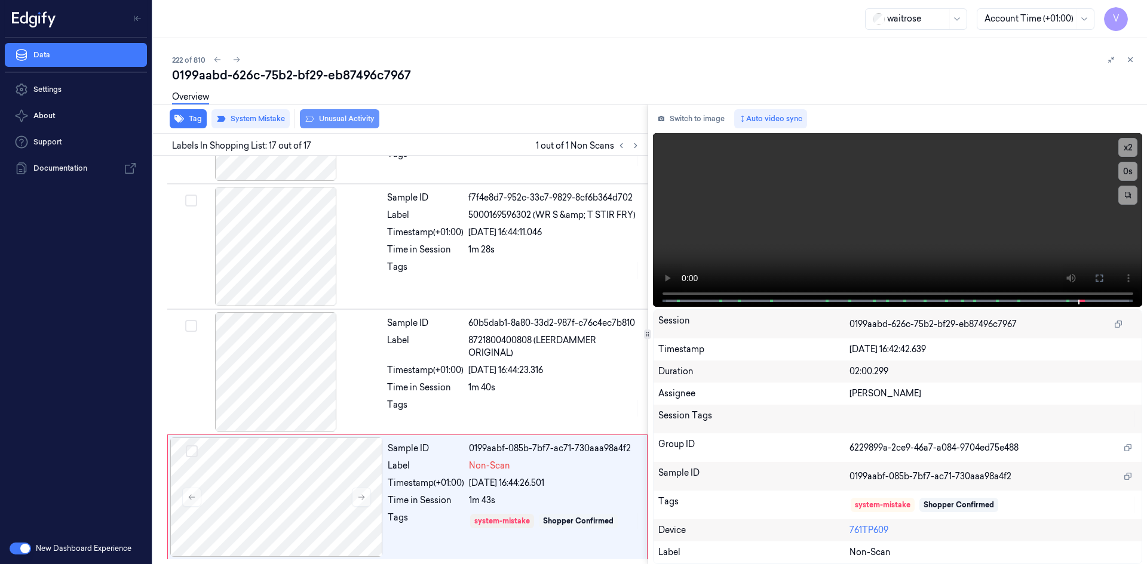
click at [334, 121] on button "Unusual Activity" at bounding box center [339, 118] width 79 height 19
click at [1128, 57] on icon at bounding box center [1130, 60] width 8 height 8
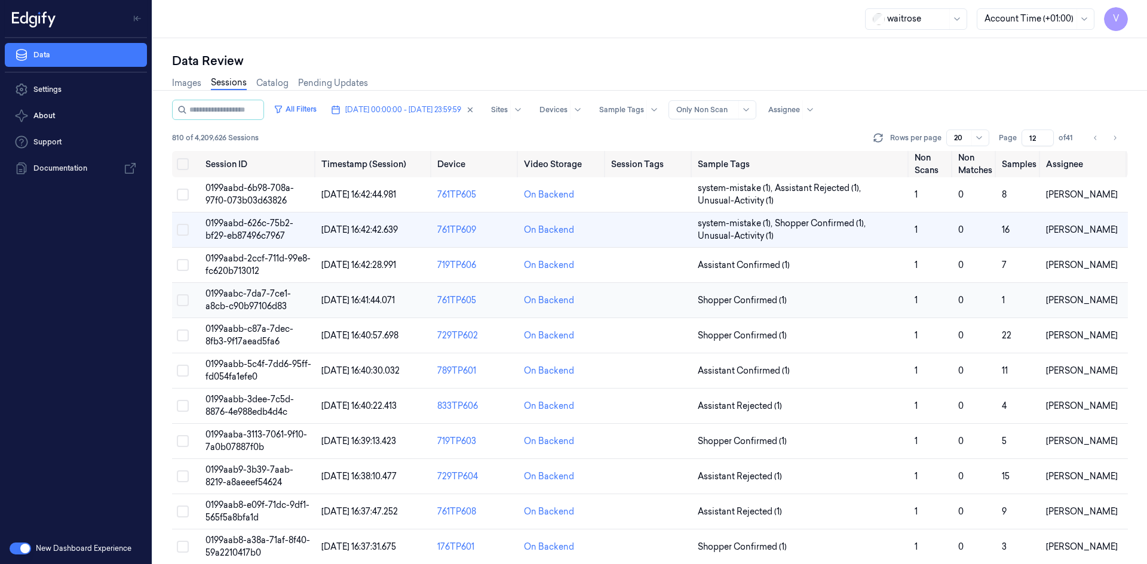
click at [249, 302] on span "0199aabc-7da7-7ce1-a8cb-c90b97106d83" at bounding box center [247, 300] width 85 height 23
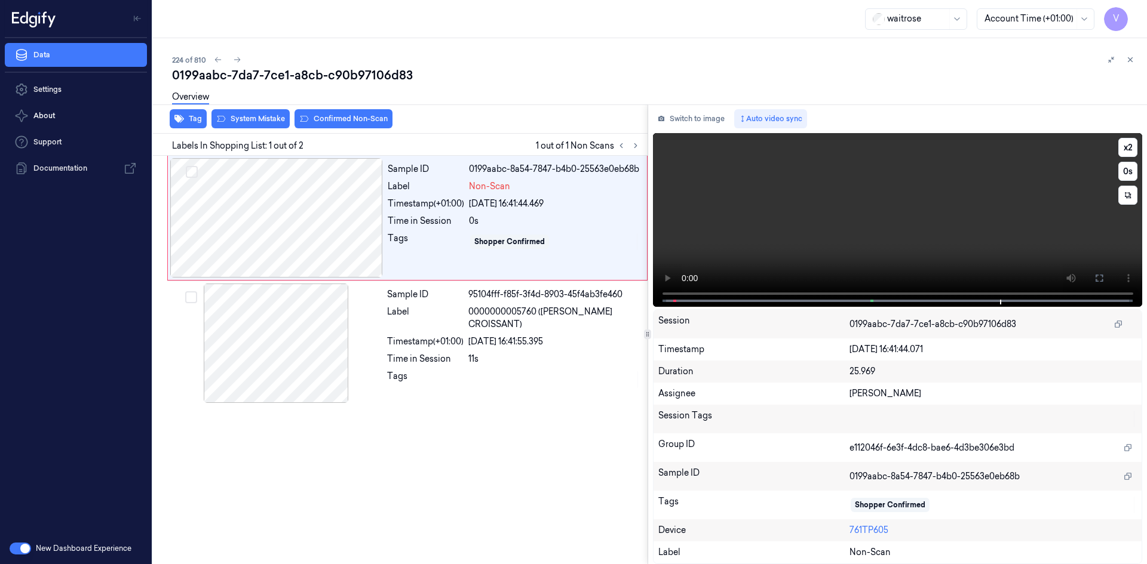
click at [791, 247] on video at bounding box center [898, 220] width 490 height 174
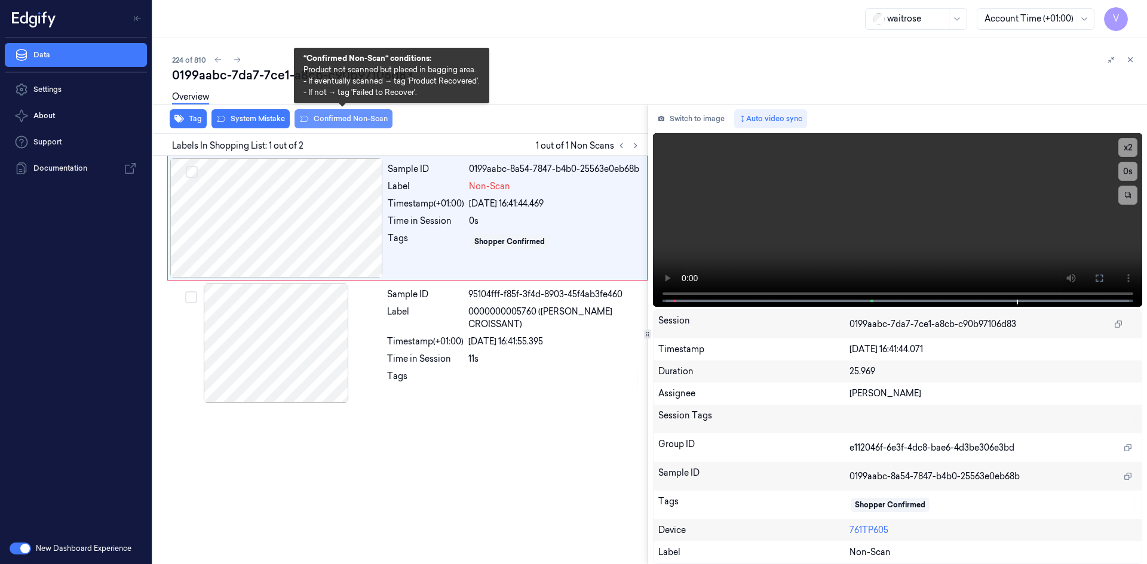
click at [332, 116] on button "Confirmed Non-Scan" at bounding box center [343, 118] width 98 height 19
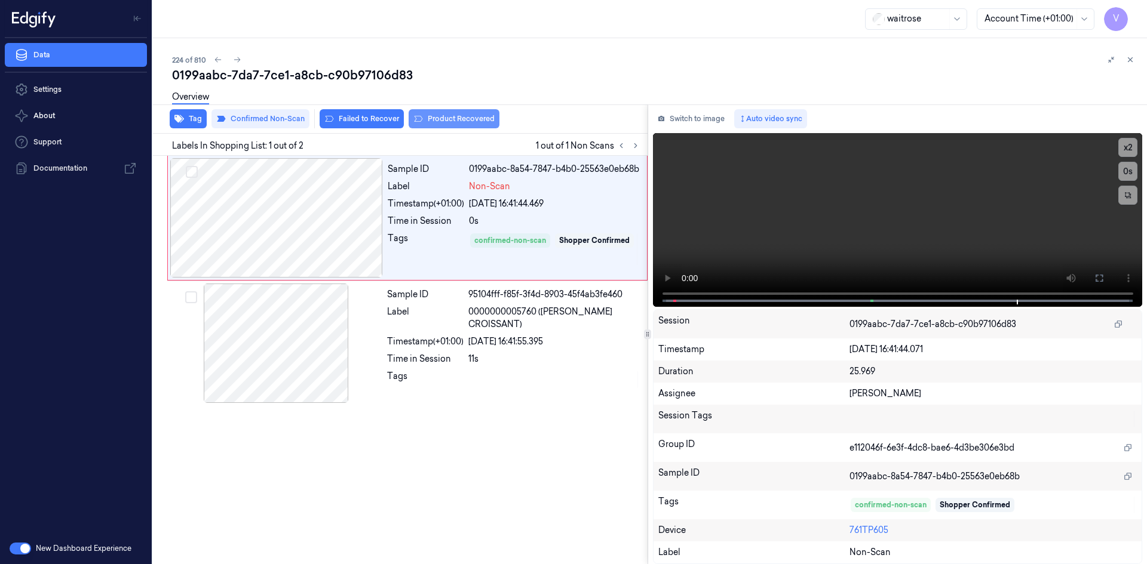
click at [437, 116] on button "Product Recovered" at bounding box center [454, 118] width 91 height 19
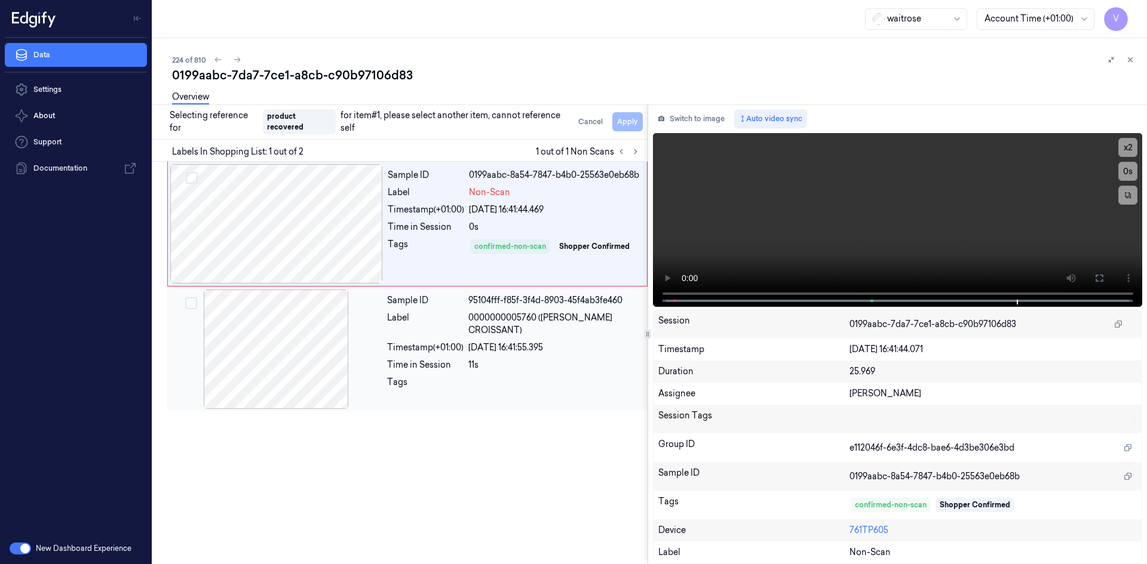
click at [406, 324] on div "Label" at bounding box center [425, 324] width 76 height 25
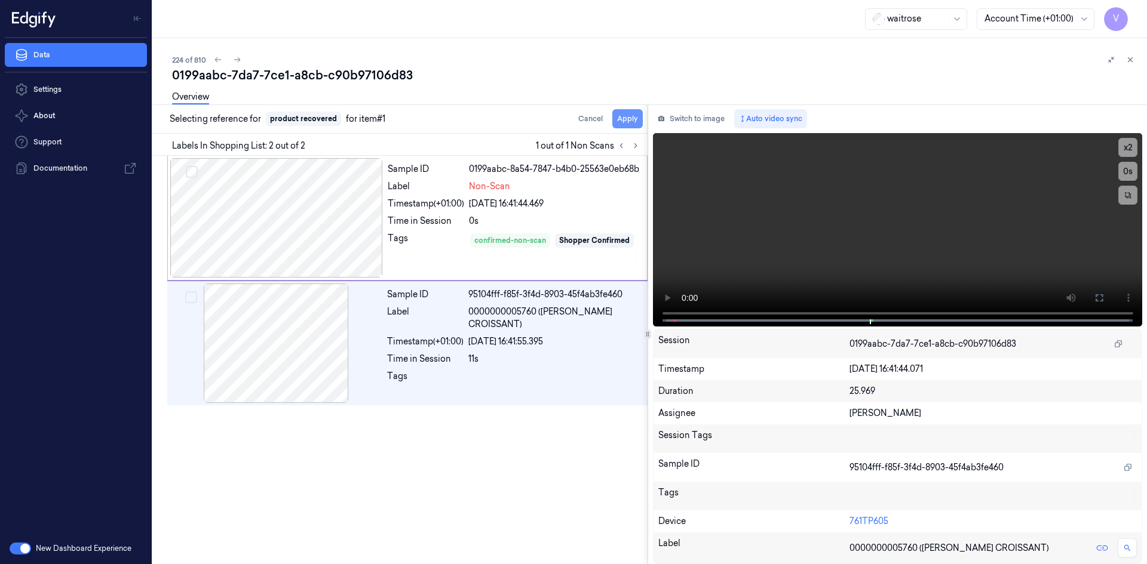
click at [626, 119] on button "Apply" at bounding box center [627, 118] width 30 height 19
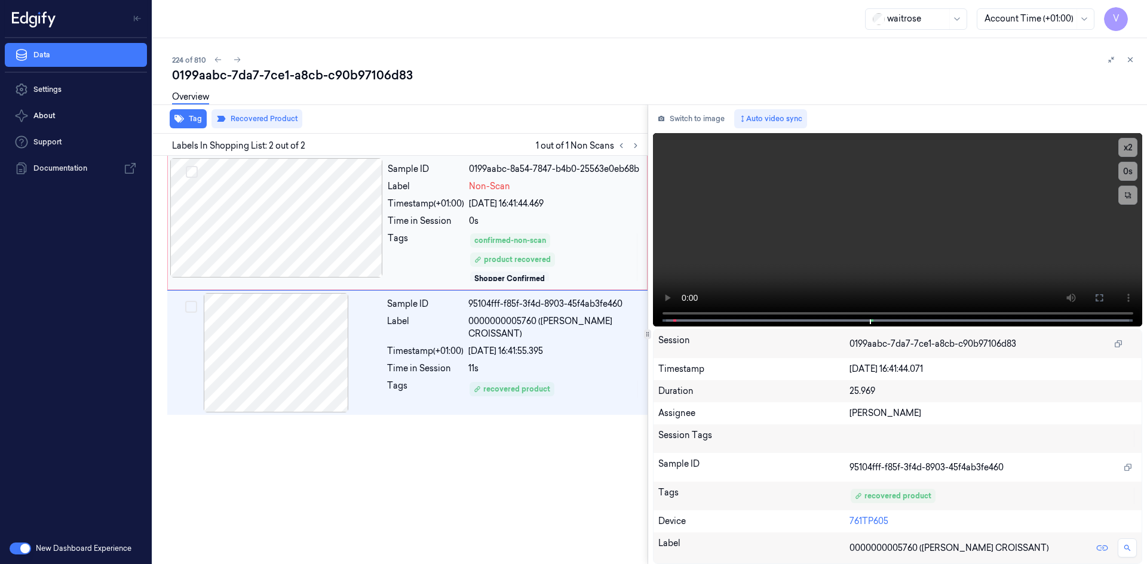
click at [282, 190] on div at bounding box center [276, 217] width 213 height 119
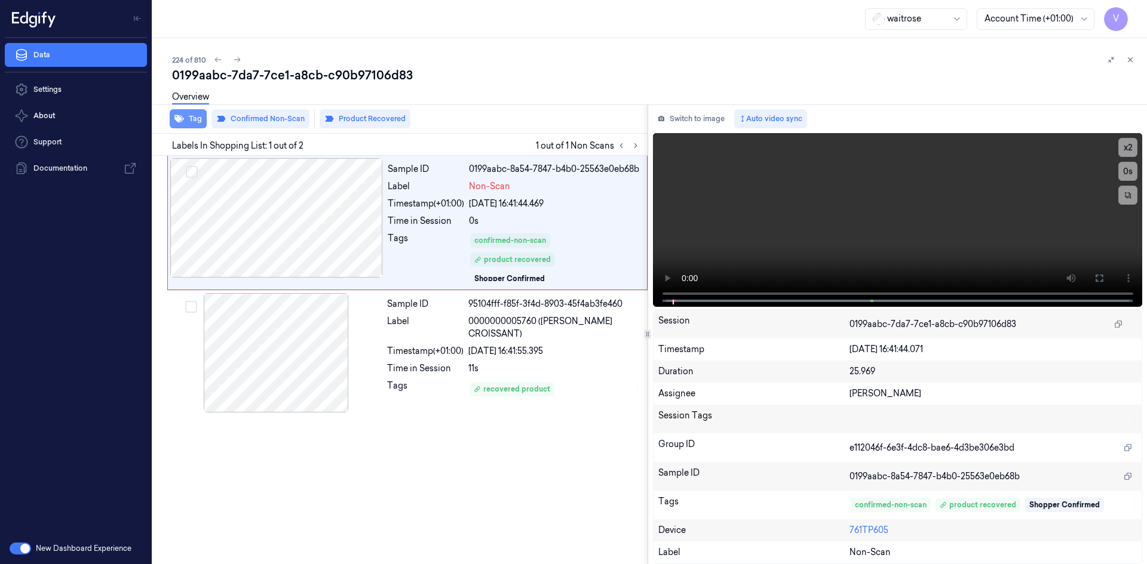
click at [197, 115] on button "Tag" at bounding box center [188, 118] width 37 height 19
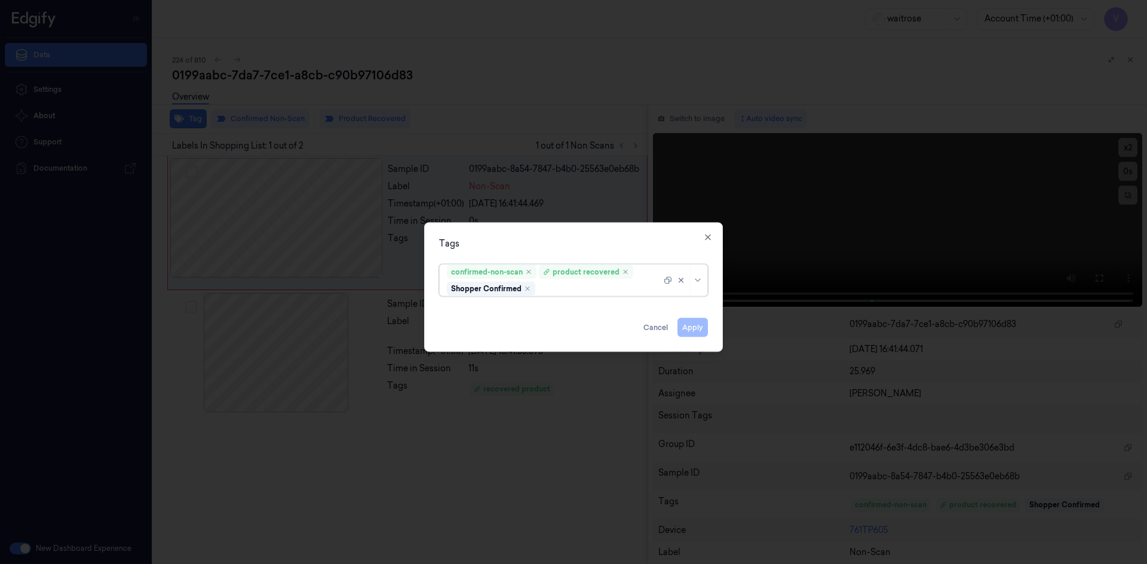
click at [551, 292] on div at bounding box center [600, 289] width 124 height 13
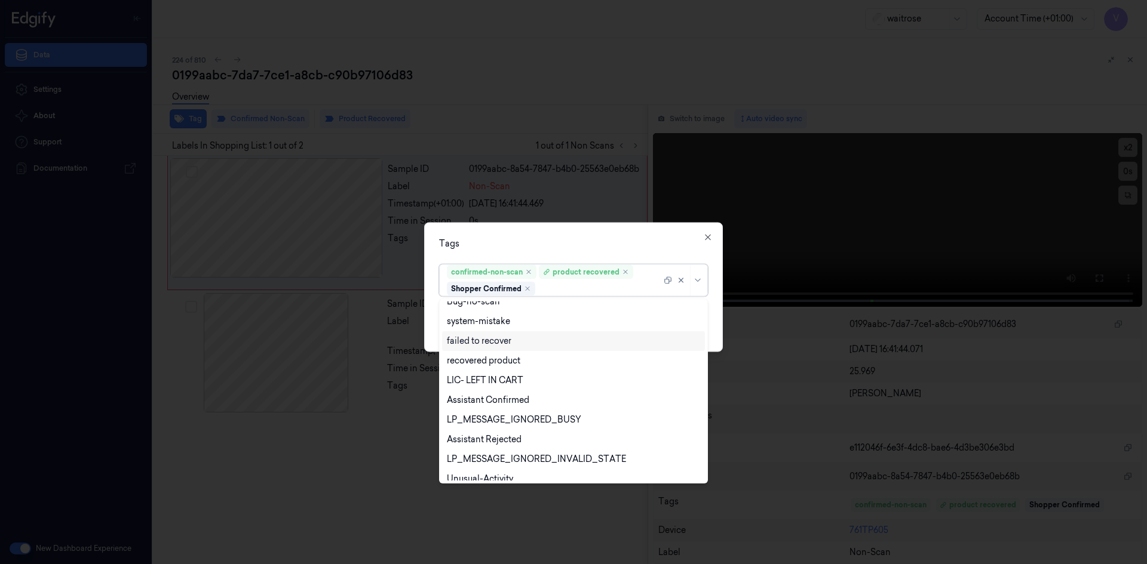
scroll to position [156, 0]
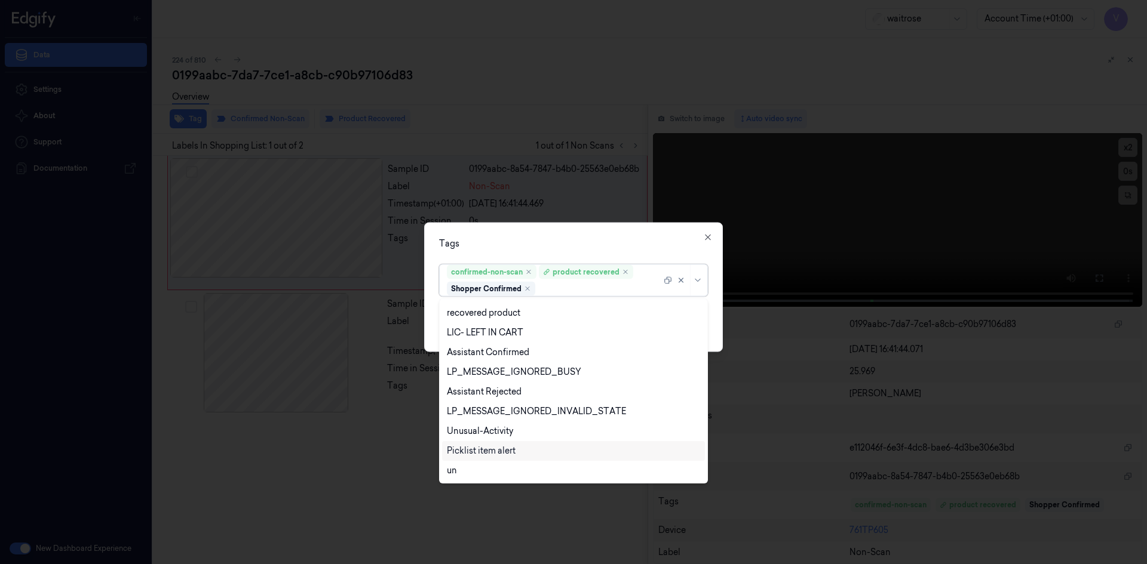
click at [487, 449] on div "Picklist item alert" at bounding box center [481, 451] width 69 height 13
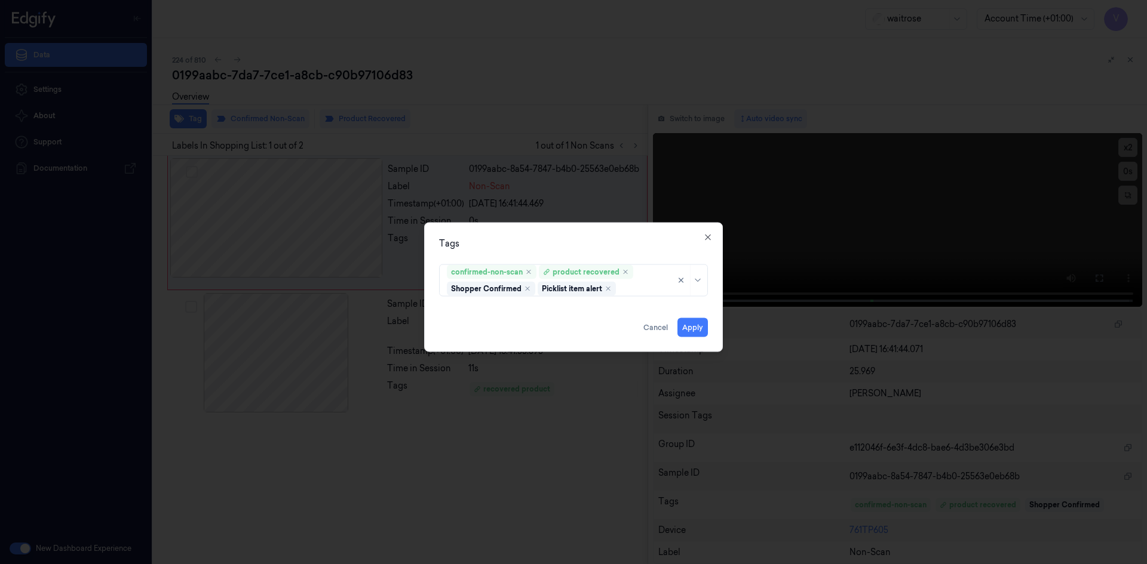
click at [596, 259] on div "confirmed-non-scan product recovered Shopper Confirmed Picklist item alert" at bounding box center [573, 277] width 269 height 37
click at [688, 327] on button "Apply" at bounding box center [692, 327] width 30 height 19
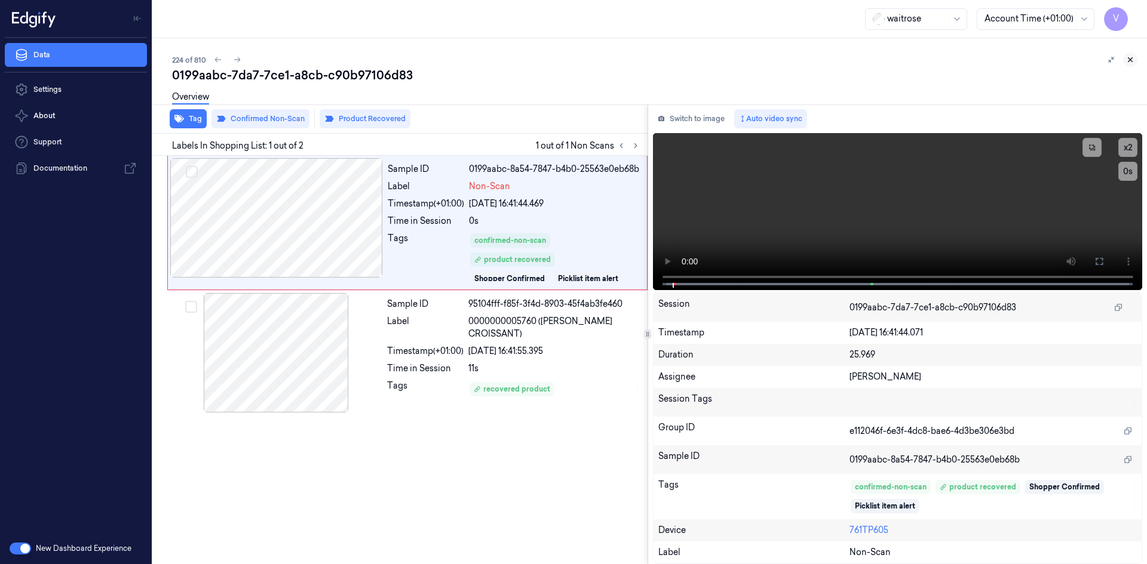
click at [1128, 60] on icon at bounding box center [1130, 60] width 8 height 8
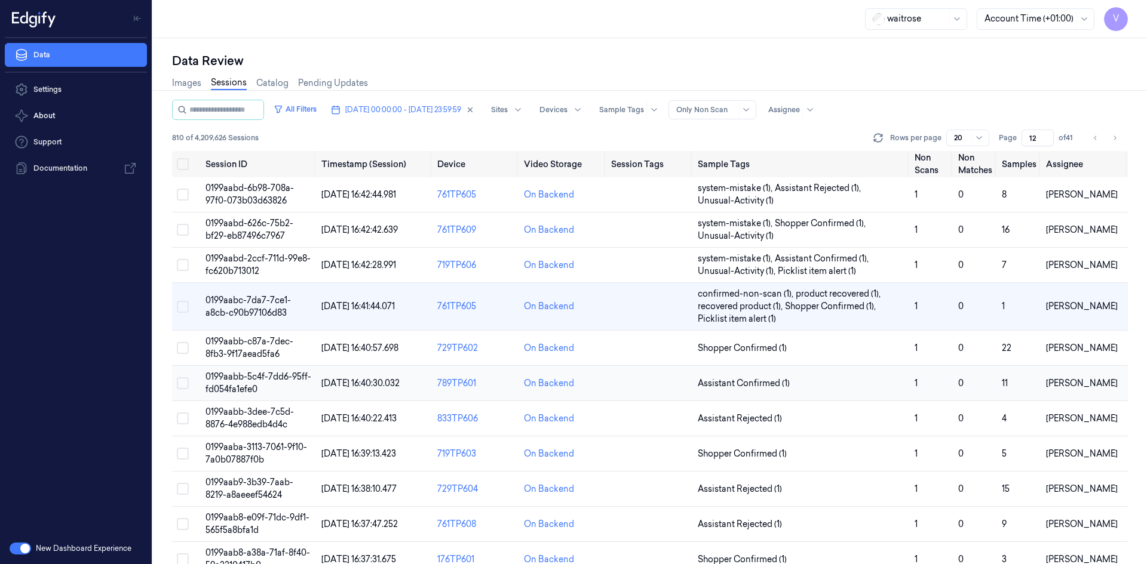
click at [253, 385] on span "0199aabb-5c4f-7dd6-95ff-fd054fa1efe0" at bounding box center [258, 383] width 106 height 23
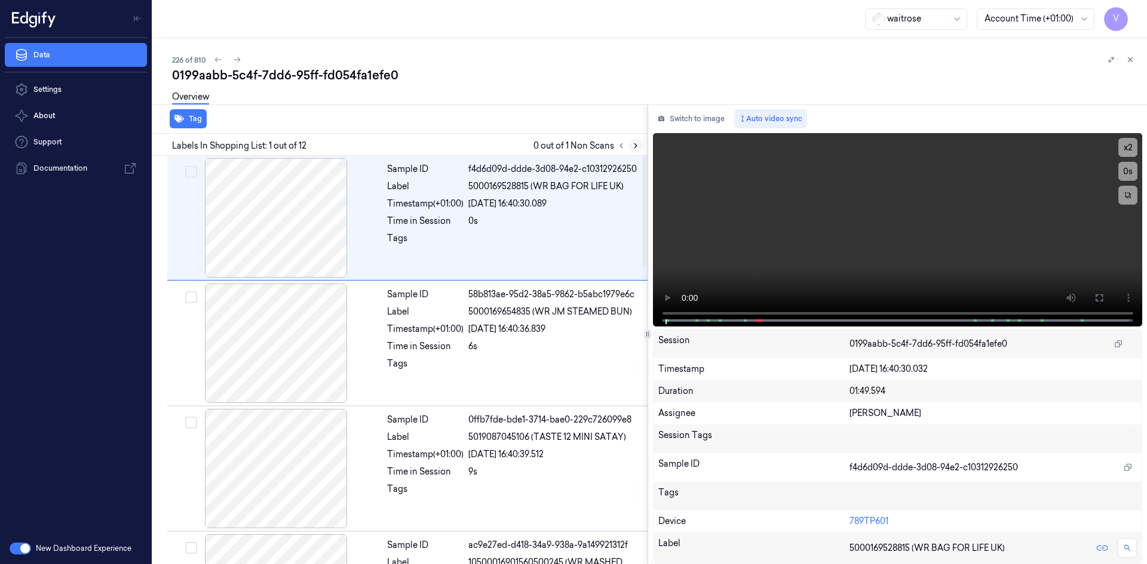
click at [639, 146] on icon at bounding box center [635, 146] width 8 height 8
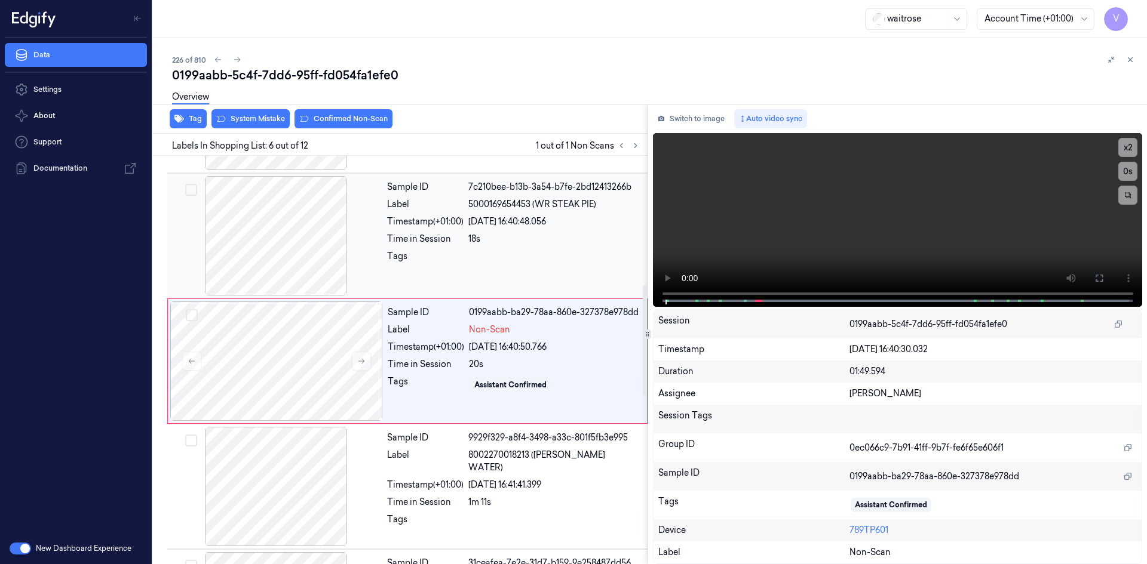
scroll to position [485, 0]
click at [358, 359] on icon at bounding box center [361, 360] width 8 height 8
click at [365, 358] on icon at bounding box center [361, 360] width 8 height 8
click at [846, 223] on video at bounding box center [898, 220] width 490 height 174
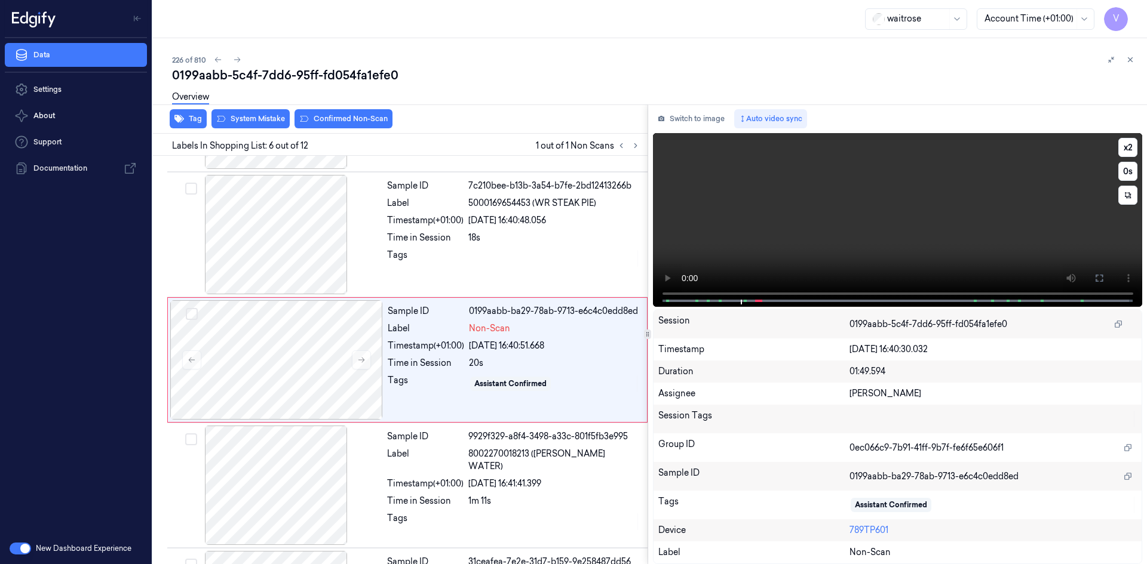
click at [837, 231] on video at bounding box center [898, 220] width 490 height 174
click at [820, 256] on video at bounding box center [898, 220] width 490 height 174
click at [827, 232] on video at bounding box center [898, 220] width 490 height 174
click at [1122, 152] on button "x 2" at bounding box center [1127, 147] width 19 height 19
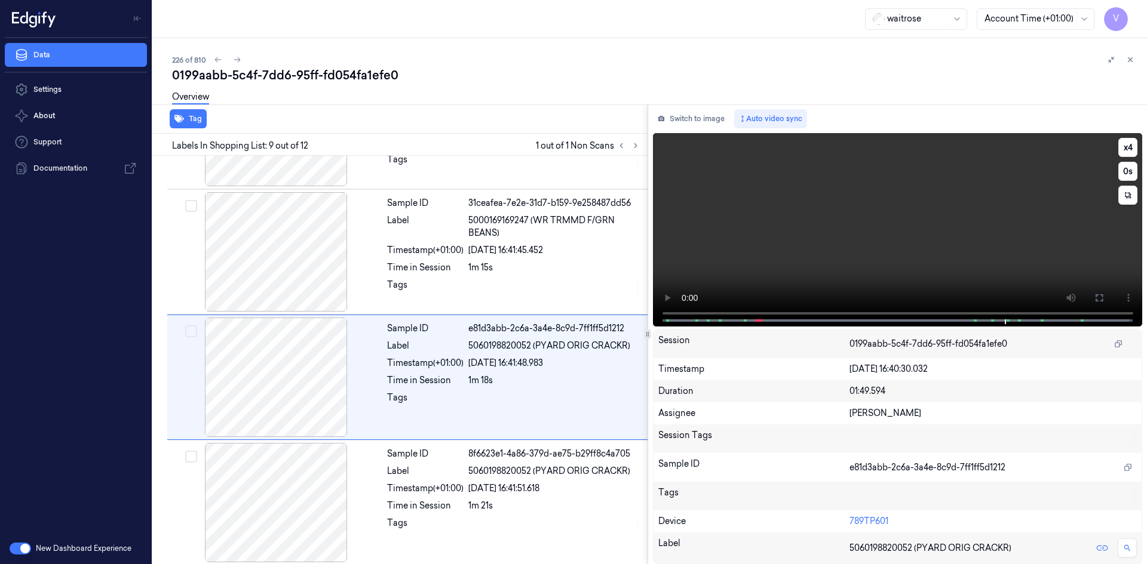
click at [882, 229] on video at bounding box center [898, 230] width 490 height 194
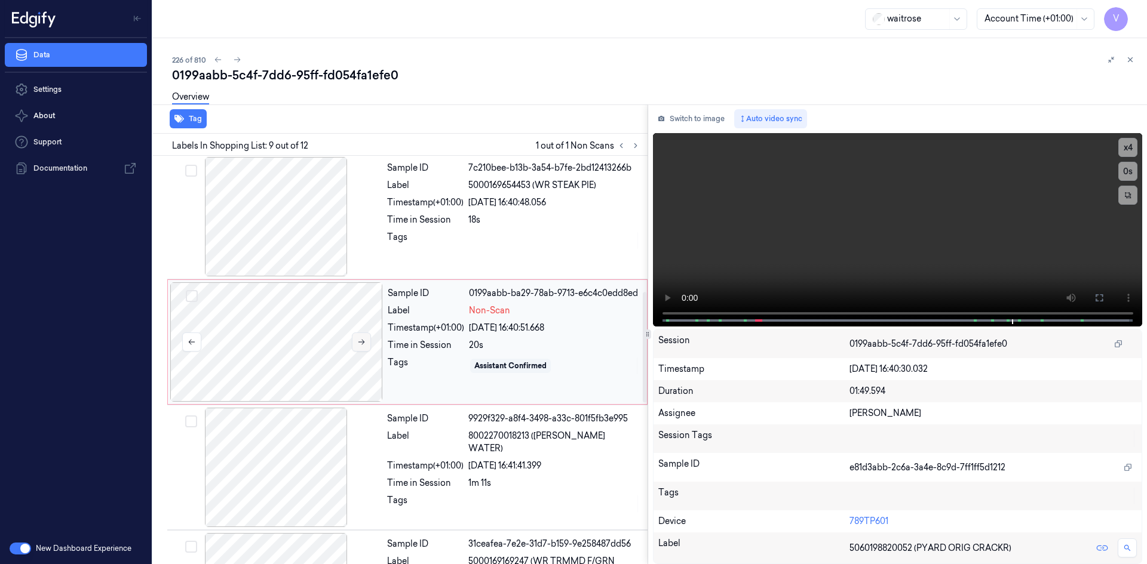
click at [358, 339] on icon at bounding box center [361, 342] width 8 height 8
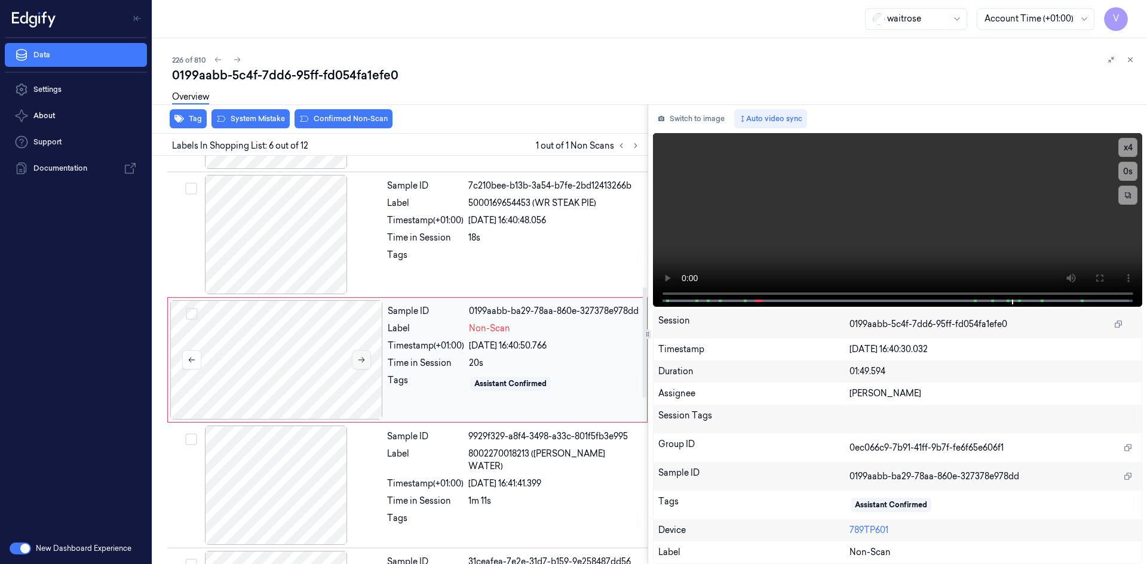
click at [363, 357] on icon at bounding box center [361, 360] width 8 height 8
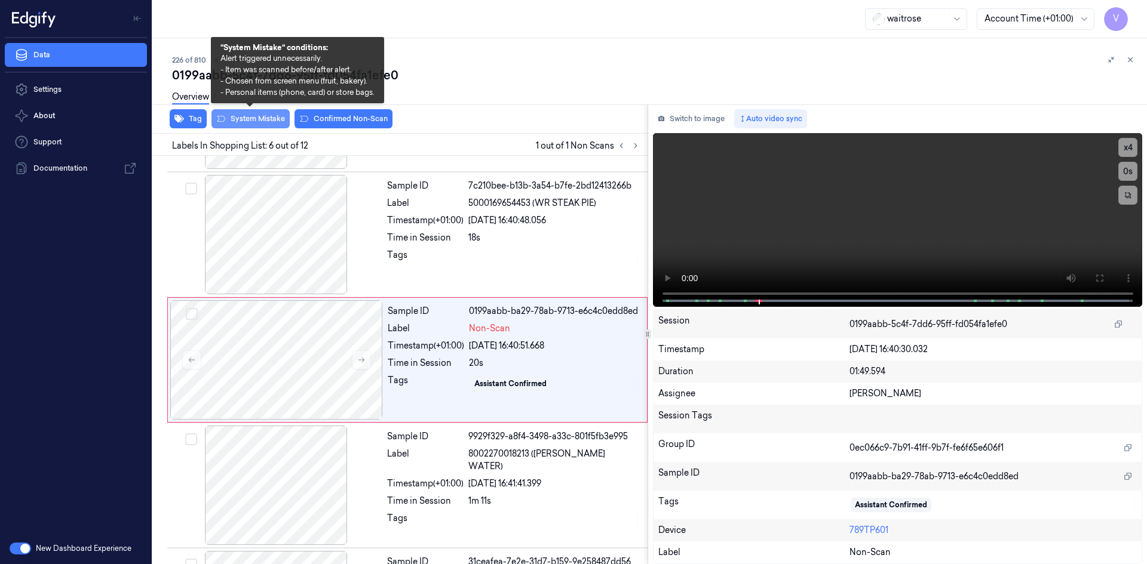
drag, startPoint x: 244, startPoint y: 119, endPoint x: 237, endPoint y: 119, distance: 7.2
click at [244, 119] on button "System Mistake" at bounding box center [250, 118] width 78 height 19
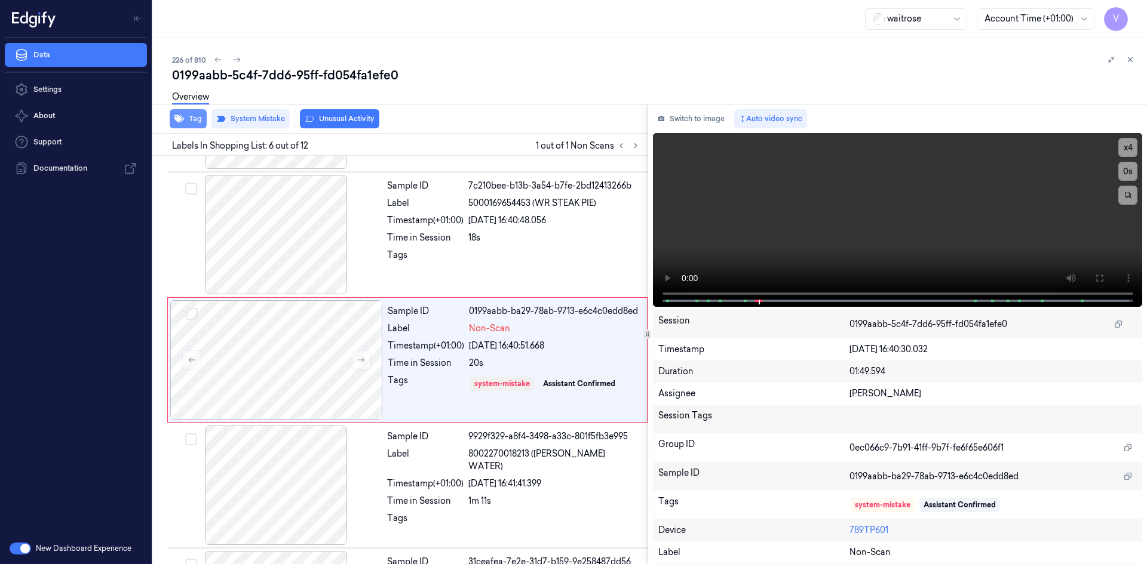
click at [193, 115] on button "Tag" at bounding box center [188, 118] width 37 height 19
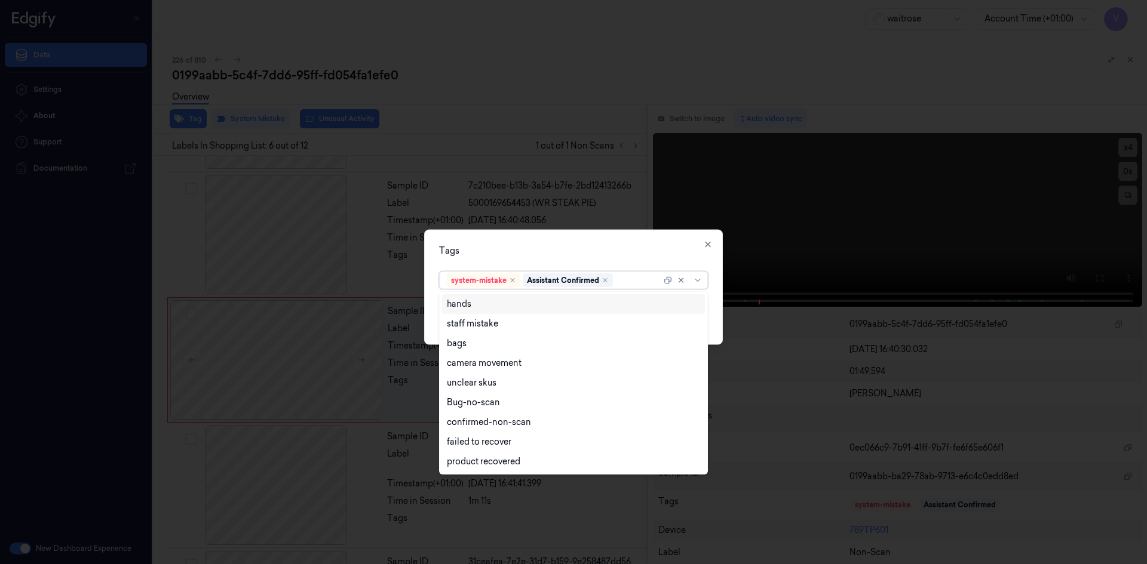
click at [630, 279] on div at bounding box center [638, 280] width 46 height 13
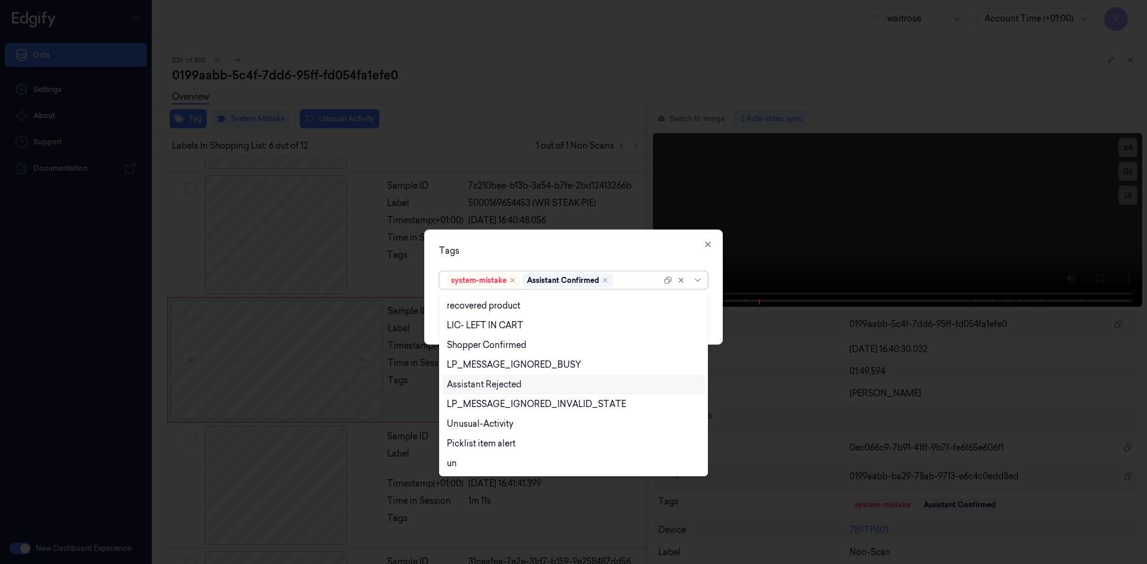
scroll to position [0, 0]
click at [475, 349] on div "bags" at bounding box center [573, 343] width 253 height 13
drag, startPoint x: 570, startPoint y: 248, endPoint x: 645, endPoint y: 306, distance: 94.6
click at [572, 250] on div "Tags" at bounding box center [573, 250] width 269 height 13
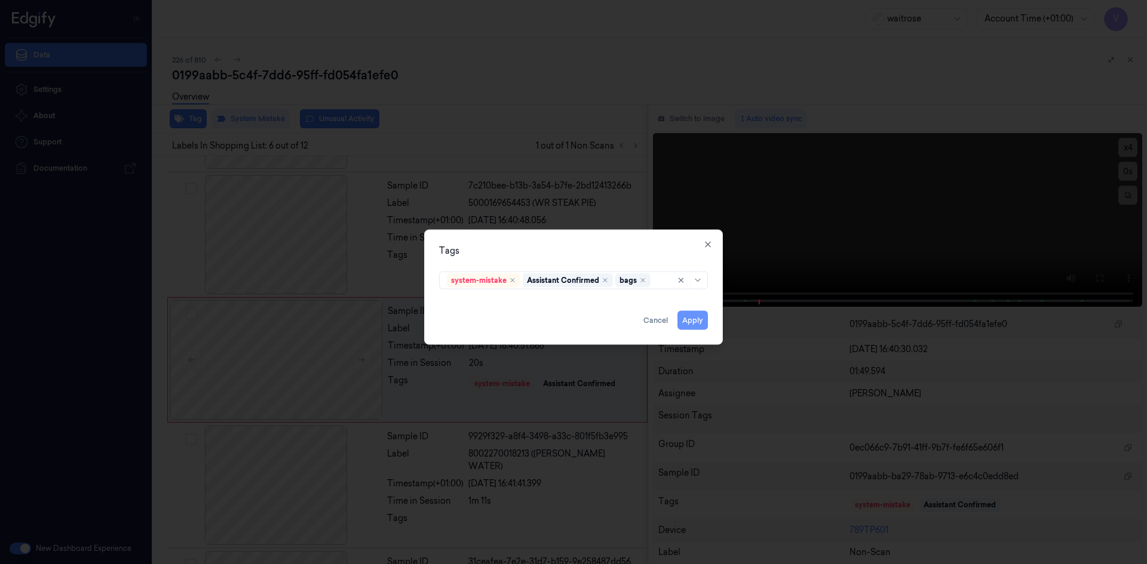
click at [689, 321] on button "Apply" at bounding box center [692, 320] width 30 height 19
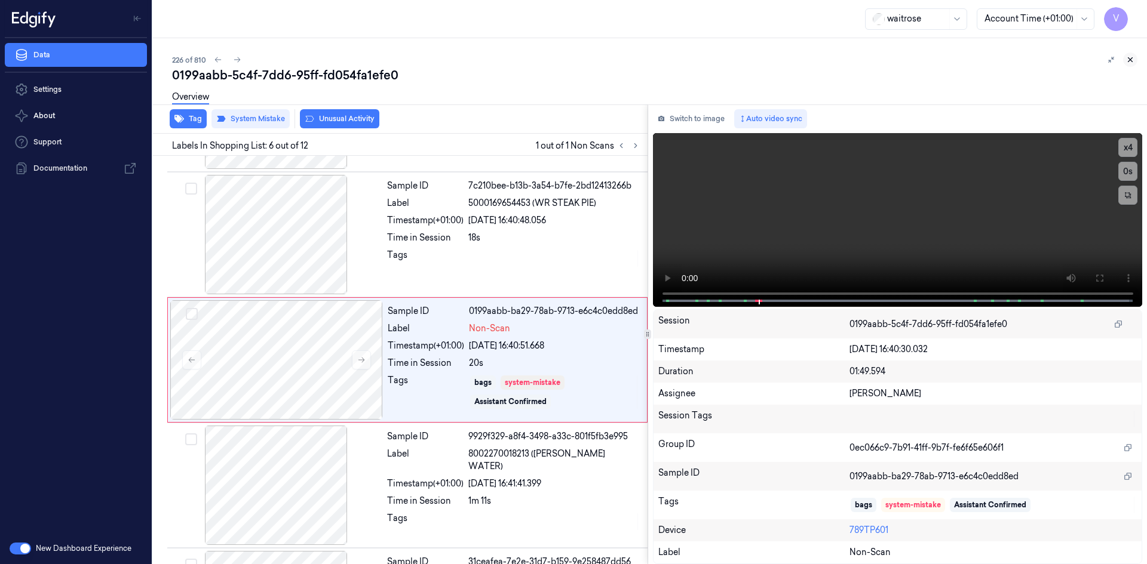
click at [1134, 60] on icon at bounding box center [1130, 60] width 8 height 8
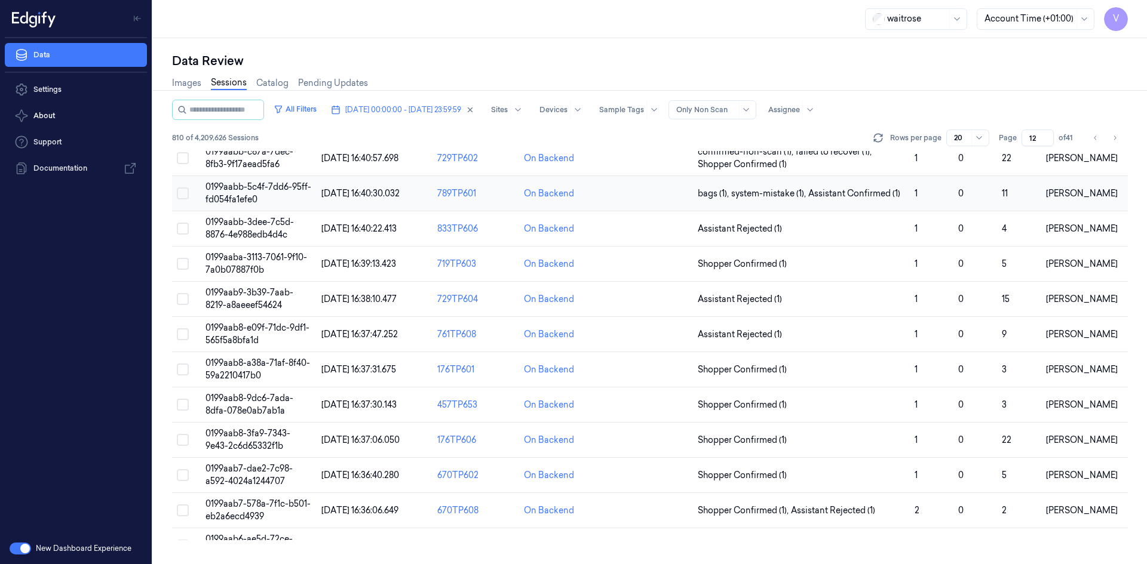
scroll to position [26, 0]
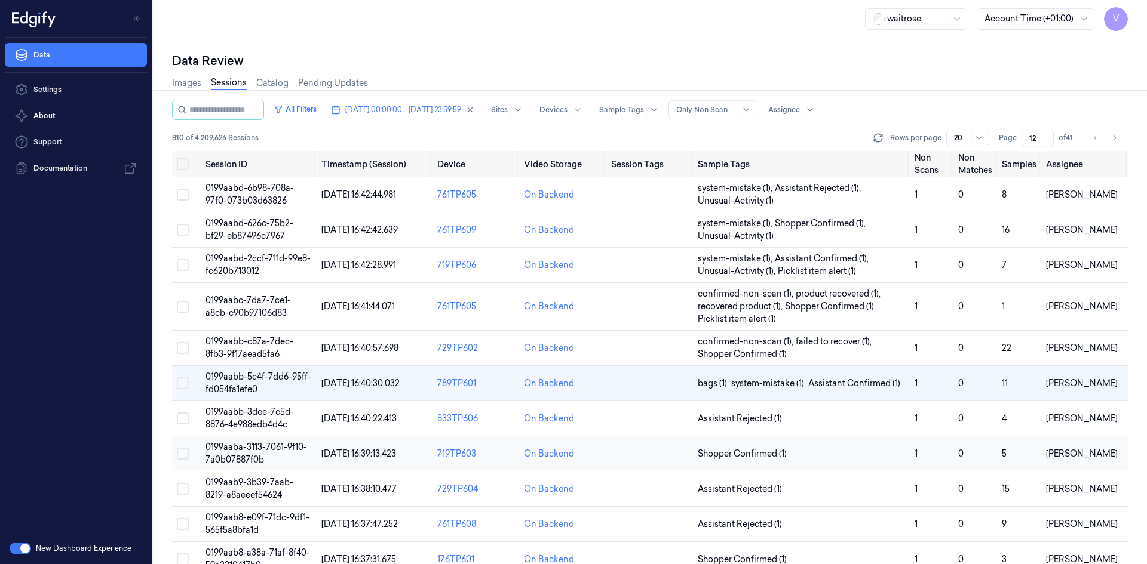
click at [244, 452] on span "0199aaba-3113-7061-9f10-7a0b07887f0b" at bounding box center [256, 453] width 102 height 23
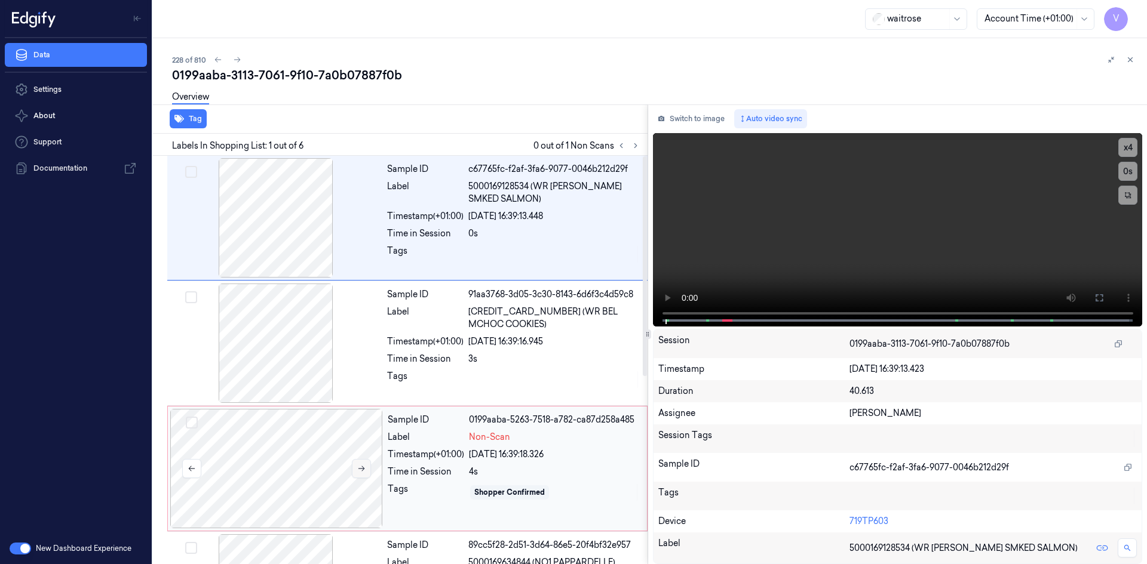
click at [360, 470] on icon at bounding box center [361, 469] width 8 height 8
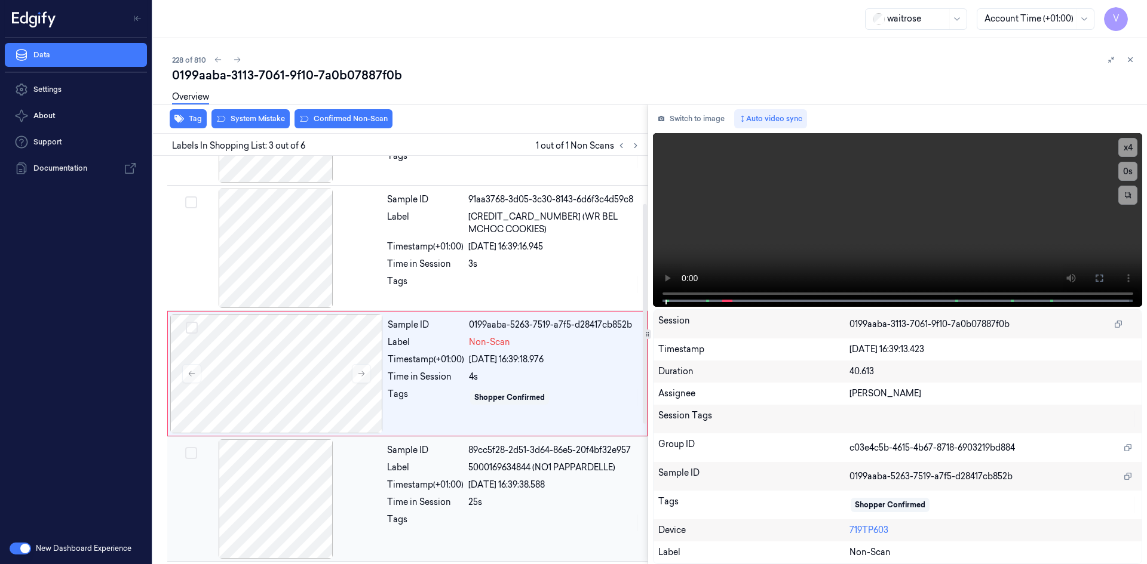
scroll to position [109, 0]
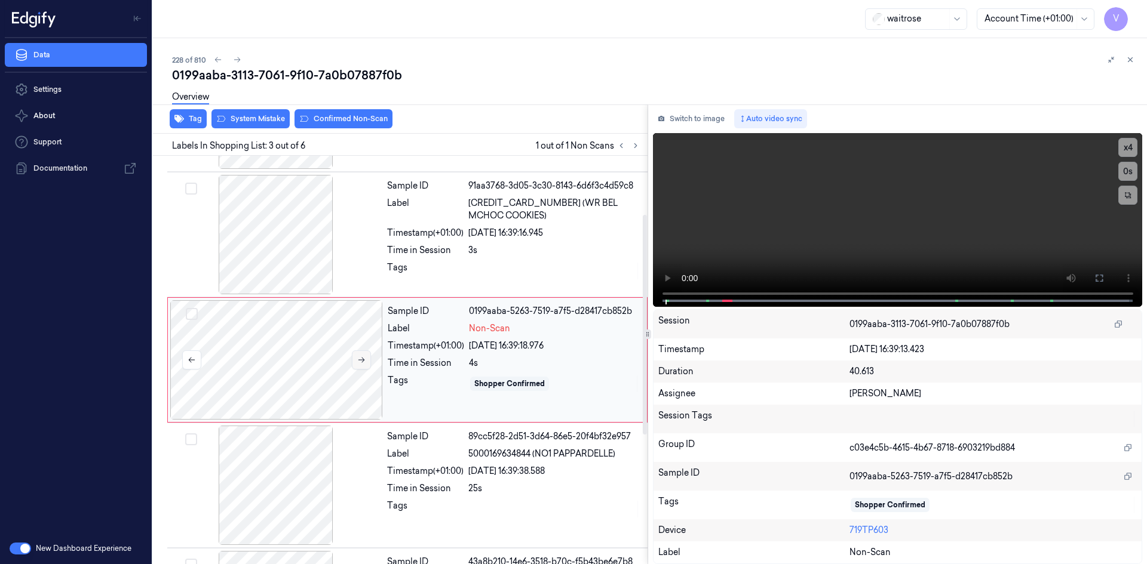
click at [362, 360] on icon at bounding box center [361, 360] width 7 height 5
click at [363, 360] on icon at bounding box center [361, 360] width 7 height 5
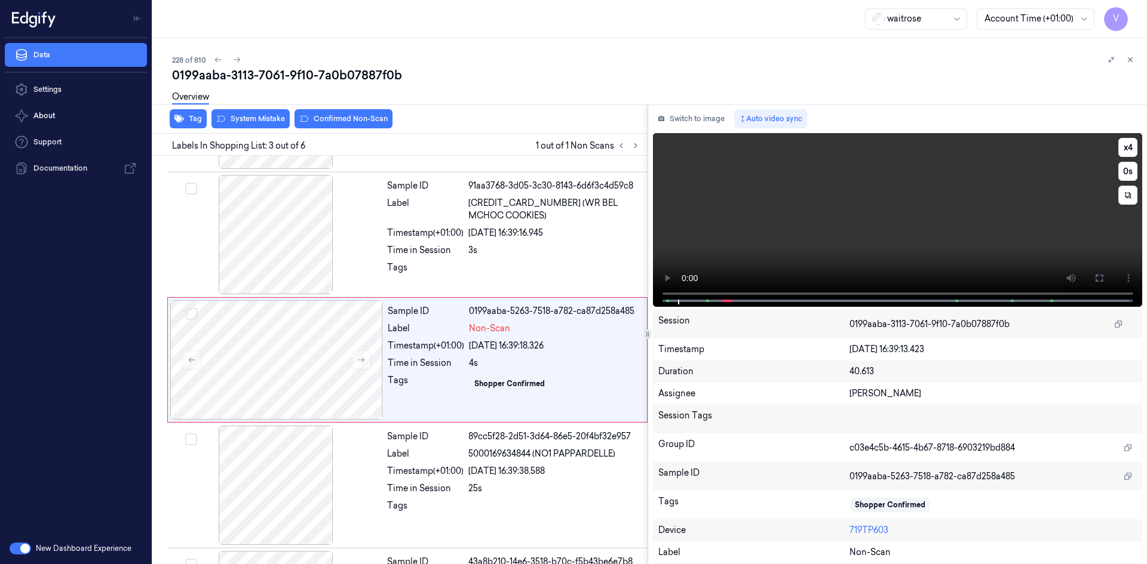
click at [833, 249] on video at bounding box center [898, 220] width 490 height 174
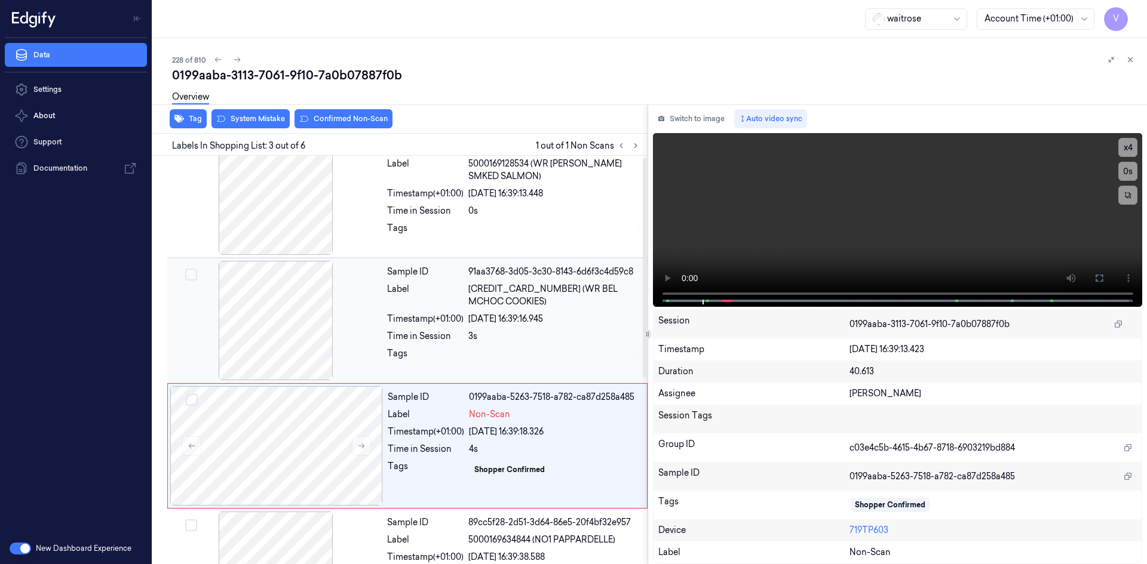
scroll to position [0, 0]
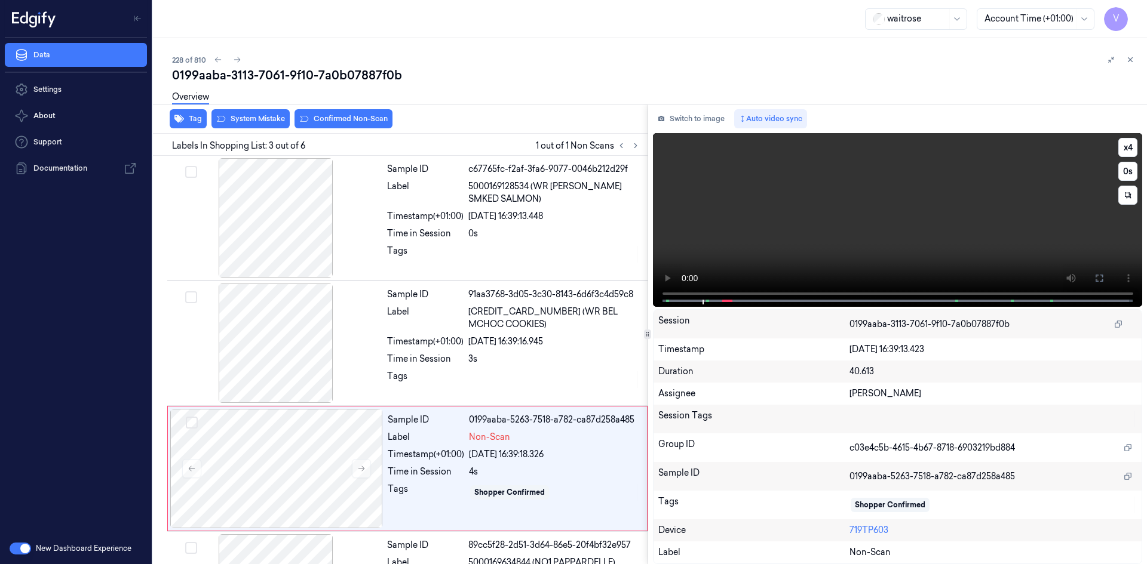
click at [846, 214] on video at bounding box center [898, 220] width 490 height 174
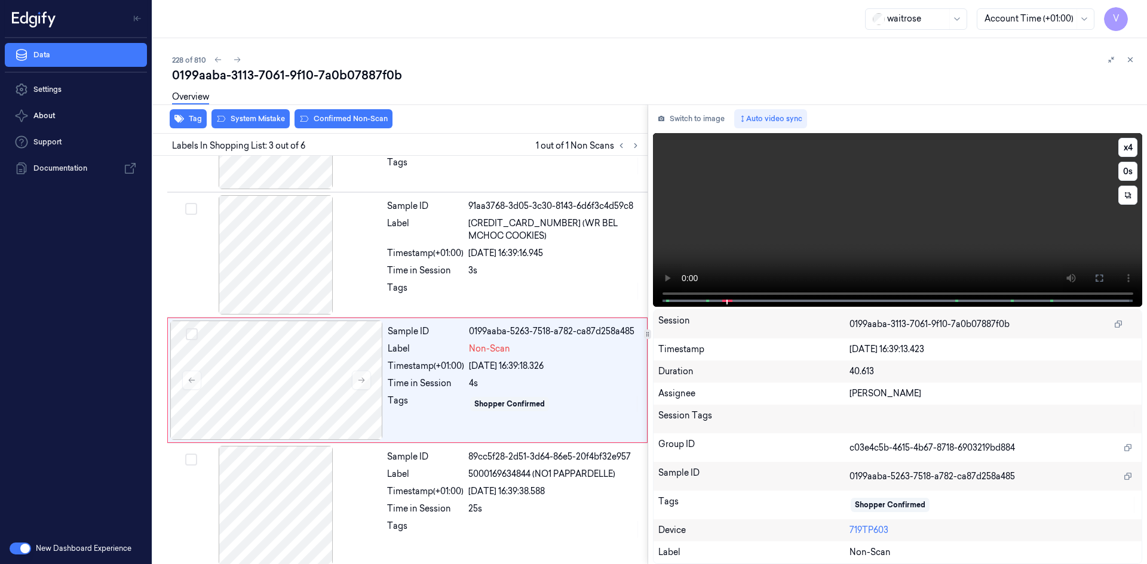
scroll to position [109, 0]
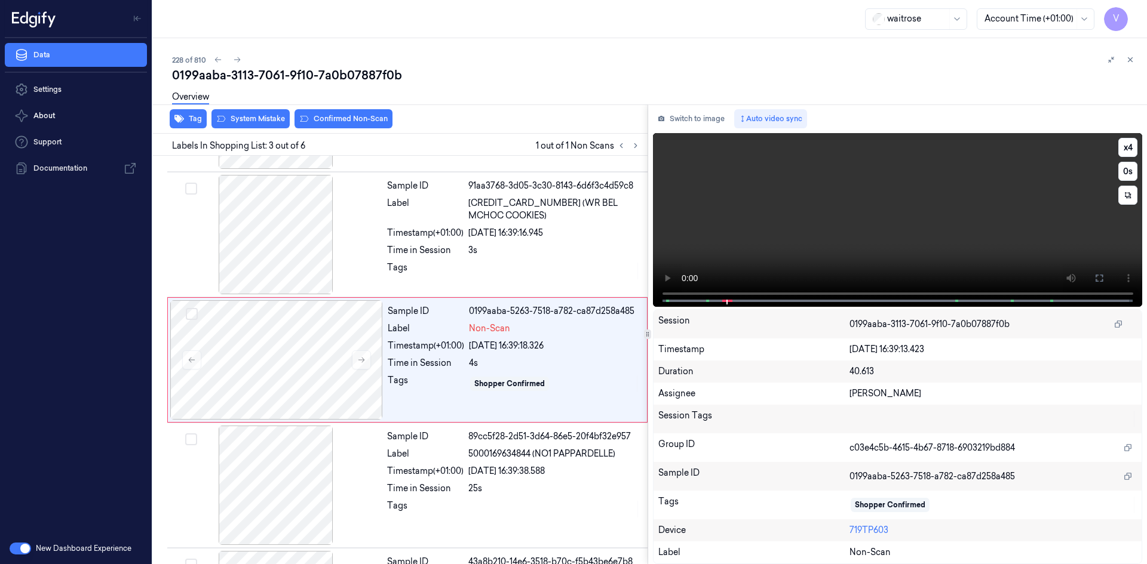
click at [848, 213] on video at bounding box center [898, 220] width 490 height 174
click at [834, 232] on video at bounding box center [898, 220] width 490 height 174
click at [932, 220] on video at bounding box center [898, 220] width 490 height 174
click at [830, 245] on video at bounding box center [898, 220] width 490 height 174
click at [857, 235] on video at bounding box center [898, 220] width 490 height 174
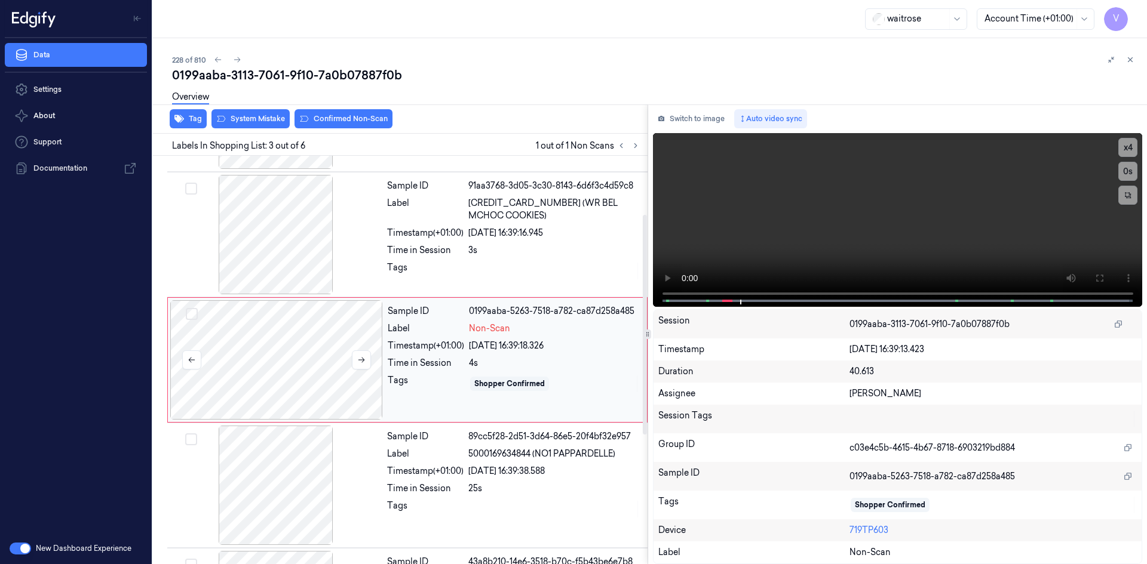
click at [309, 346] on div at bounding box center [276, 359] width 213 height 119
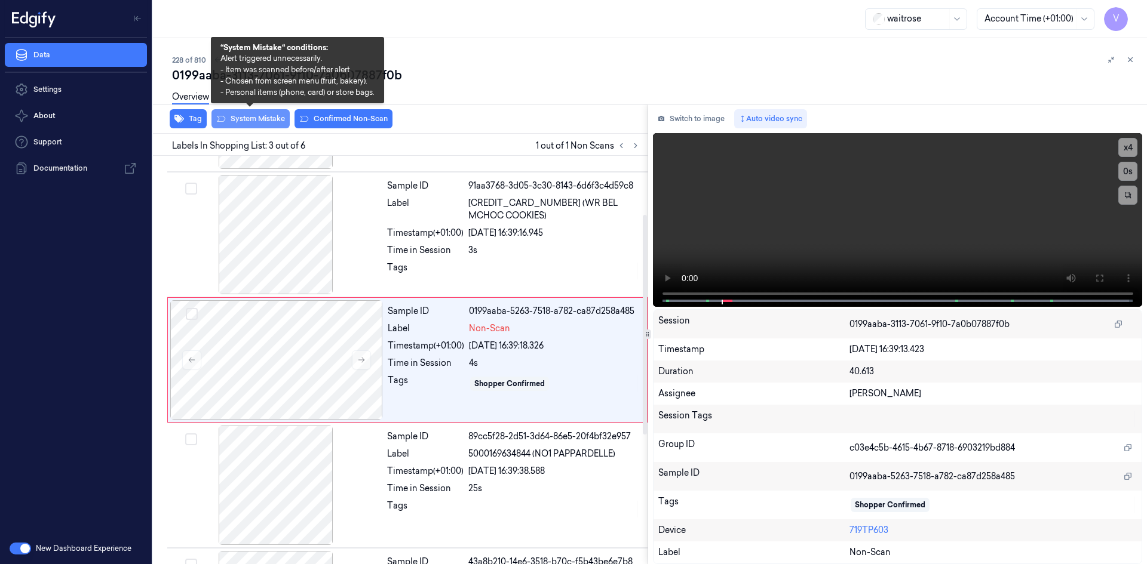
click at [255, 118] on button "System Mistake" at bounding box center [250, 118] width 78 height 19
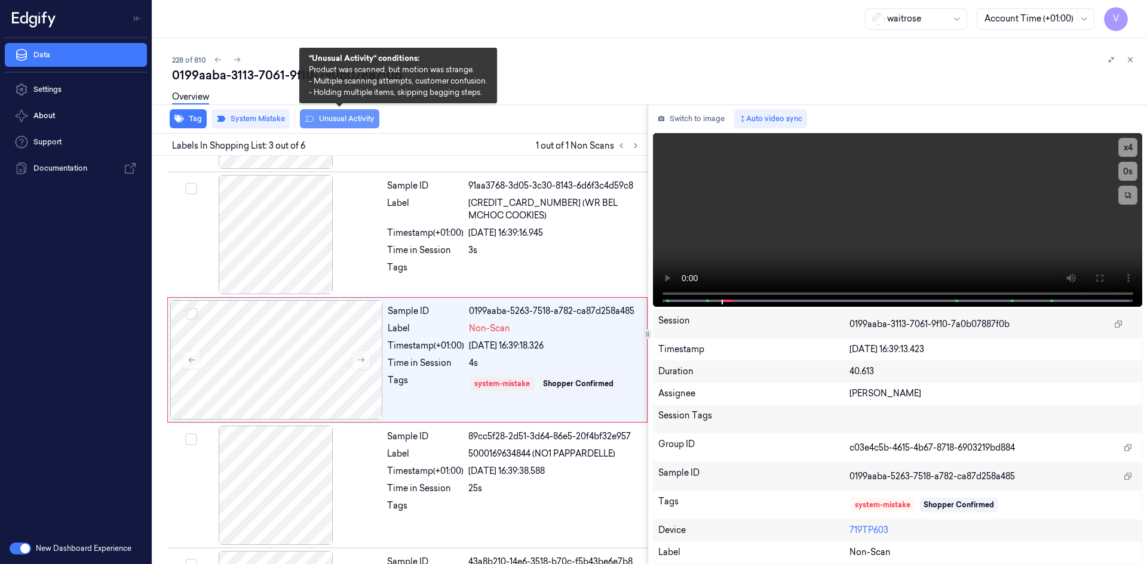
click at [342, 121] on button "Unusual Activity" at bounding box center [339, 118] width 79 height 19
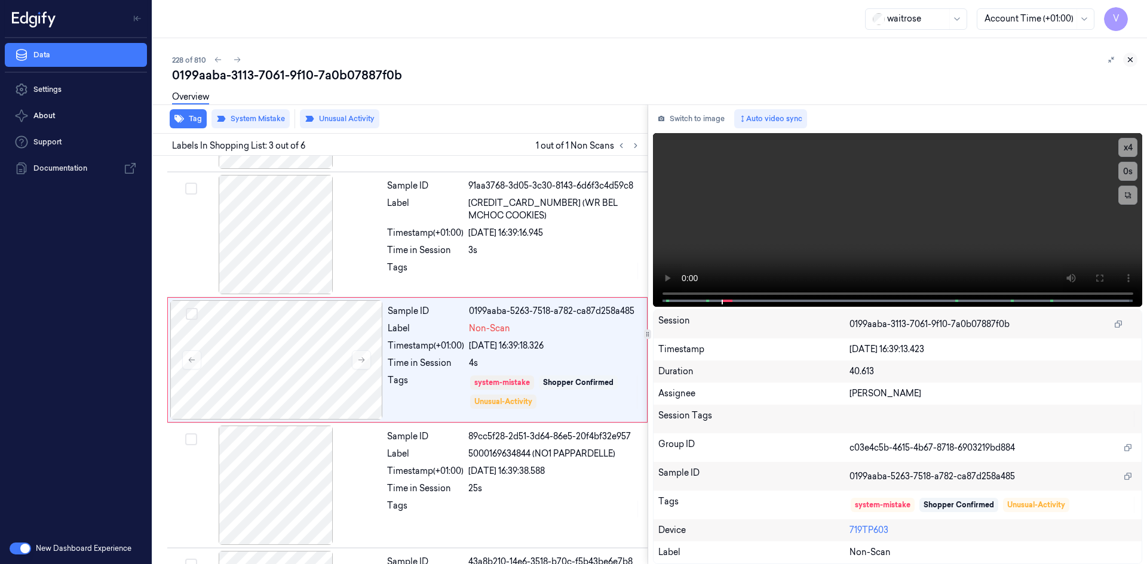
click at [1134, 61] on icon at bounding box center [1130, 60] width 8 height 8
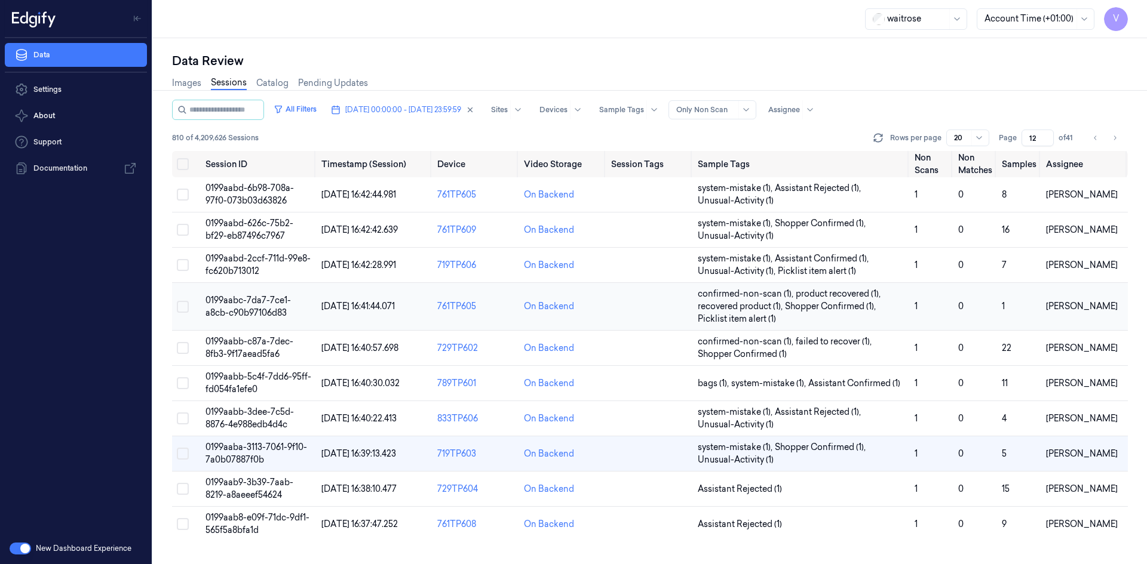
scroll to position [96, 0]
click at [261, 517] on span "0199aab8-e09f-71dc-9df1-565f5a8bfa1d" at bounding box center [257, 523] width 104 height 23
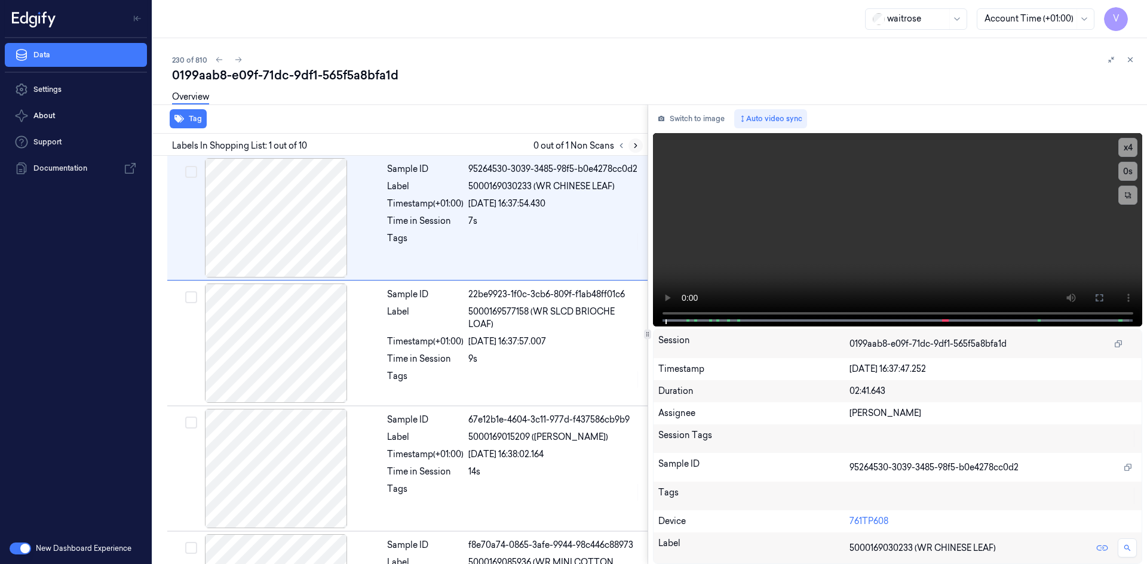
click at [640, 148] on button at bounding box center [635, 146] width 14 height 14
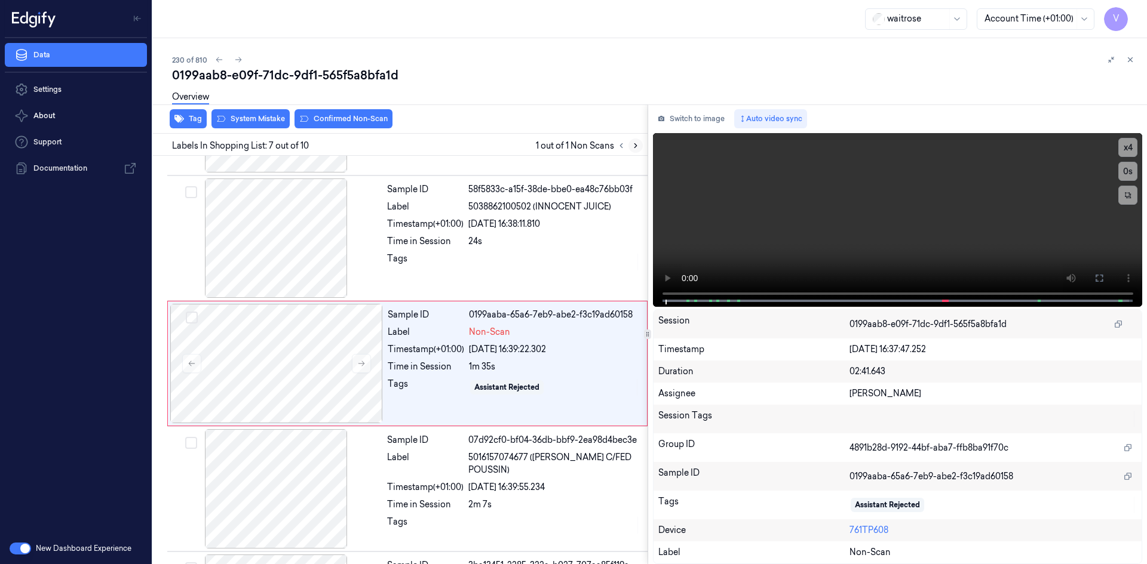
scroll to position [610, 0]
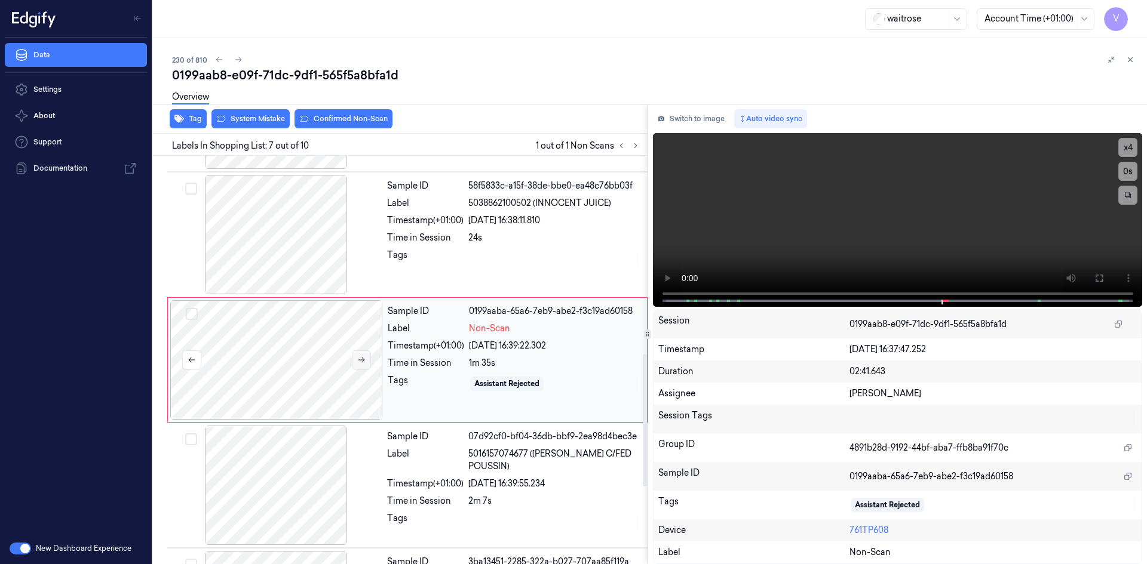
click at [363, 357] on icon at bounding box center [361, 360] width 8 height 8
click at [363, 359] on icon at bounding box center [361, 360] width 8 height 8
click at [830, 213] on video at bounding box center [898, 220] width 490 height 174
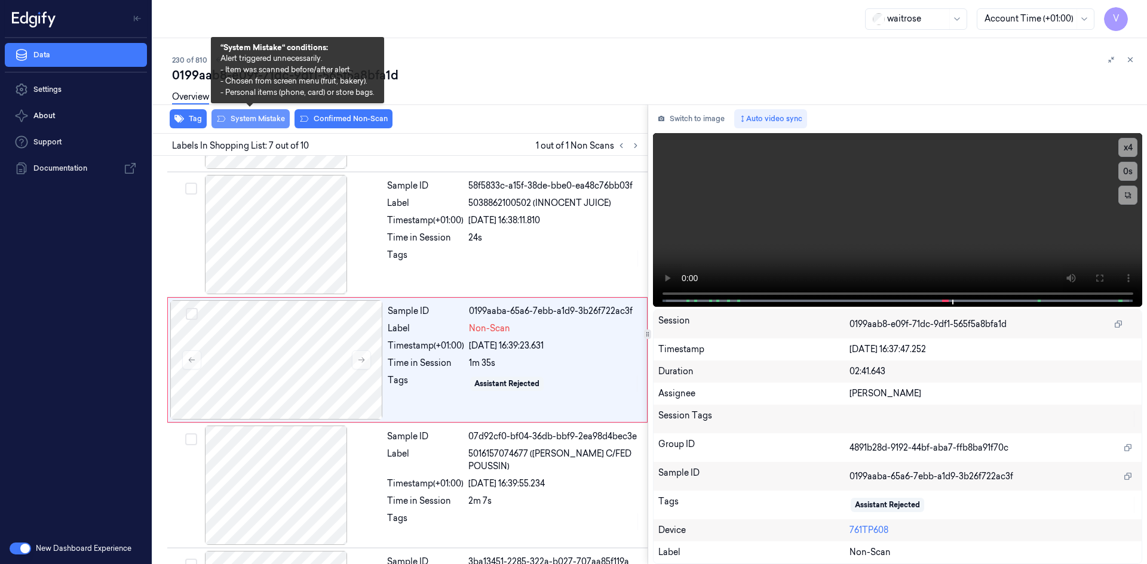
click at [268, 120] on button "System Mistake" at bounding box center [250, 118] width 78 height 19
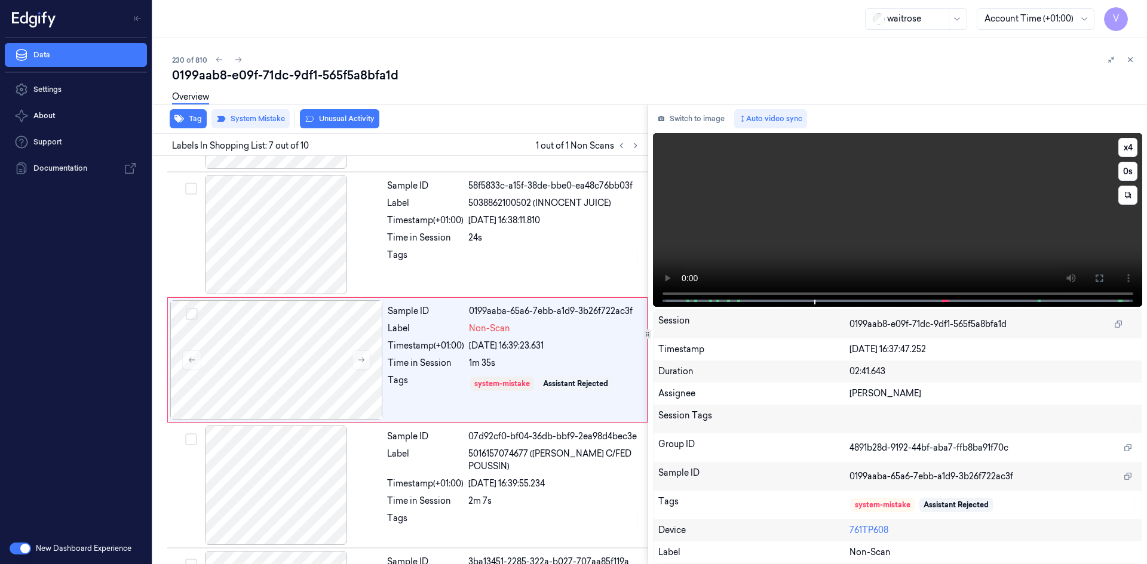
click at [874, 248] on video at bounding box center [898, 220] width 490 height 174
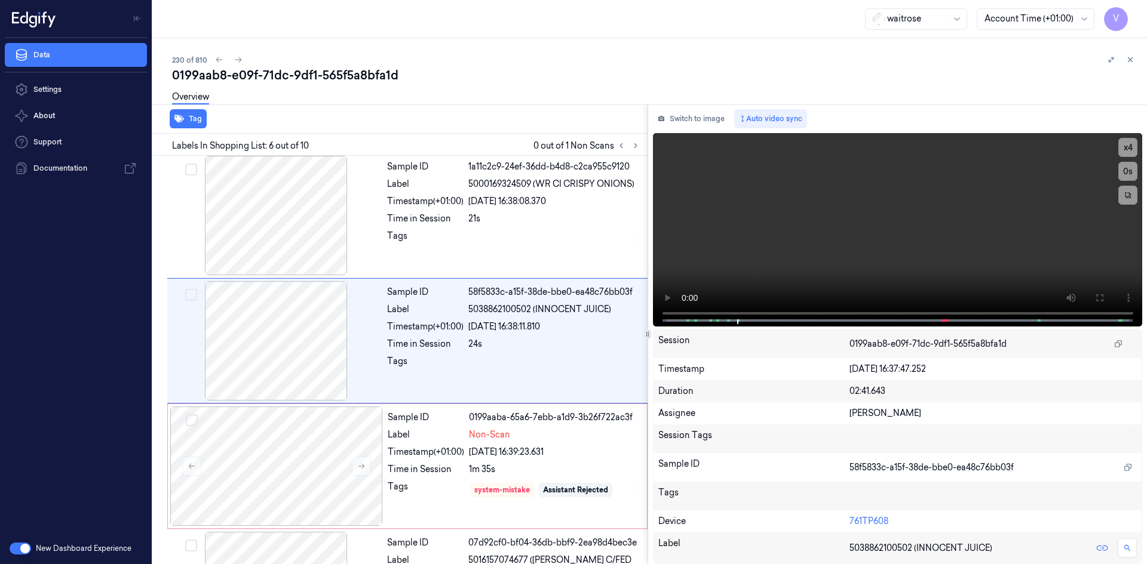
scroll to position [485, 0]
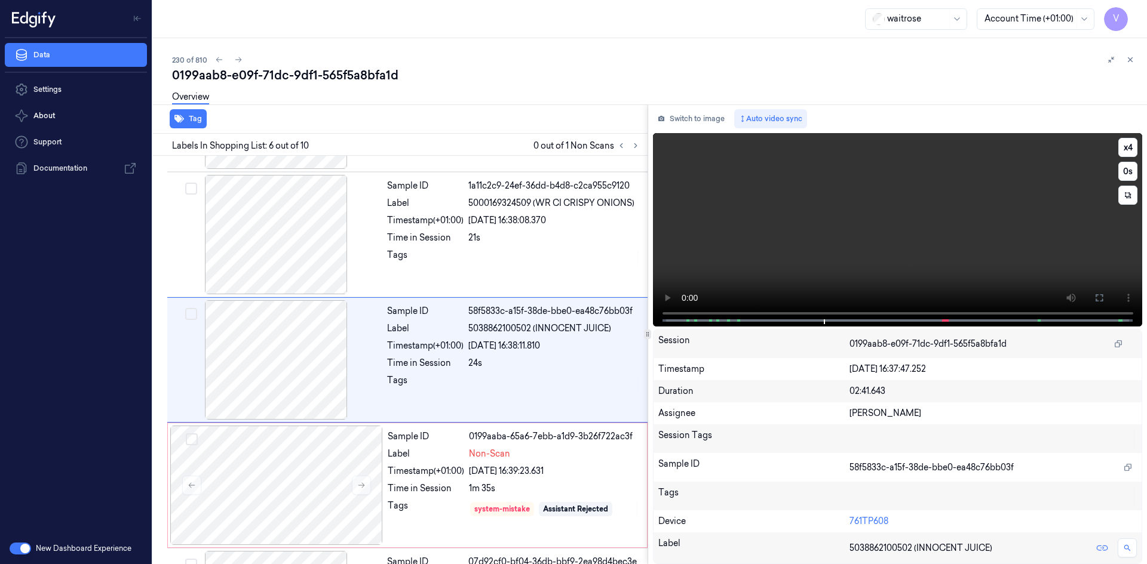
click at [888, 231] on video at bounding box center [898, 230] width 490 height 194
click at [1129, 59] on icon at bounding box center [1130, 60] width 8 height 8
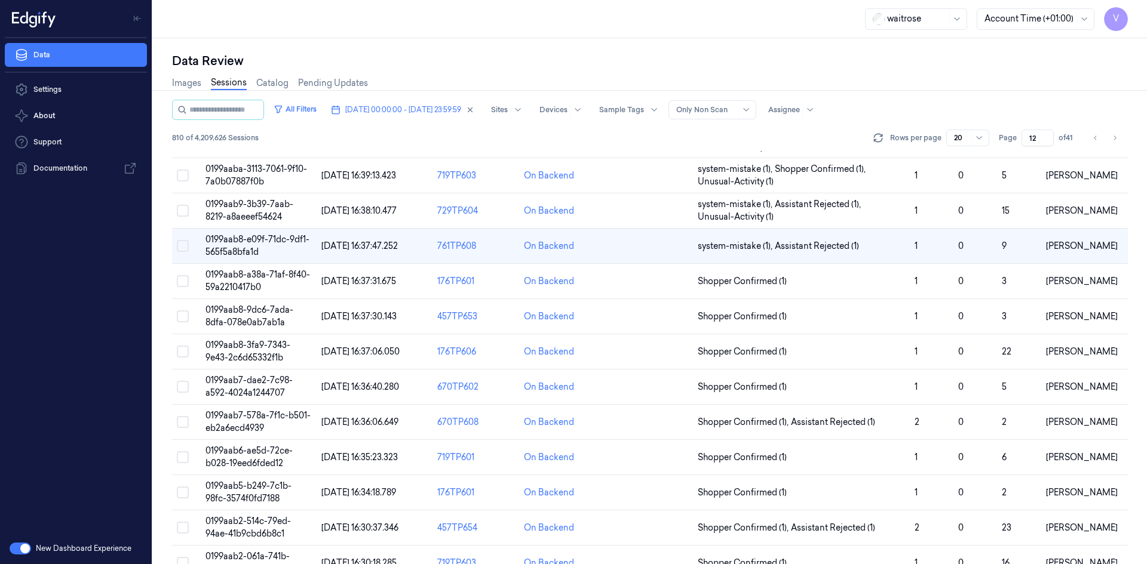
scroll to position [220, 0]
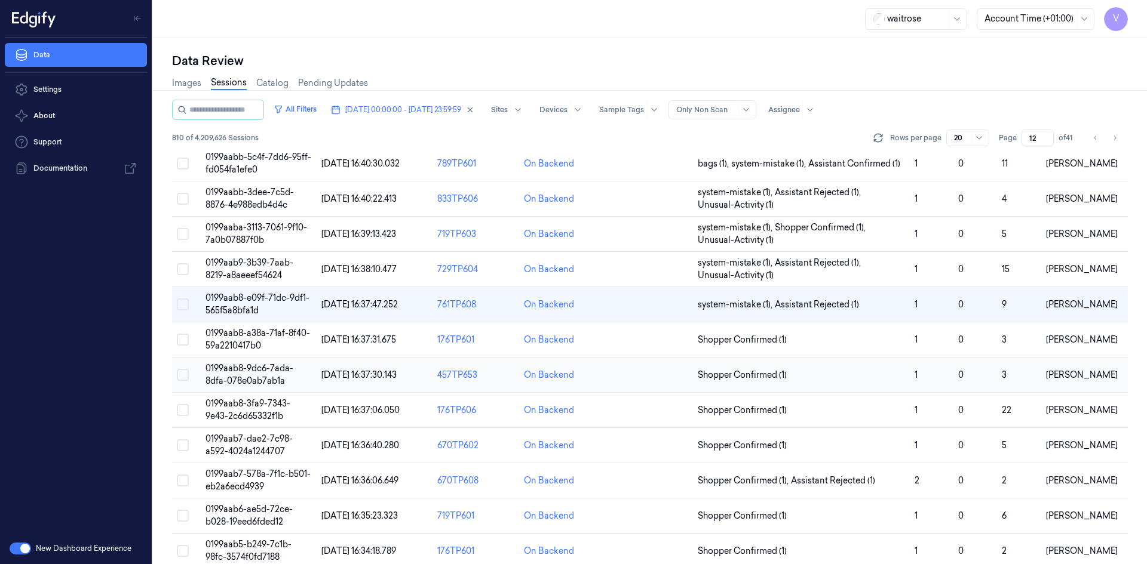
click at [241, 375] on td "0199aab8-9dc6-7ada-8dfa-078e0ab7ab1a" at bounding box center [259, 375] width 116 height 35
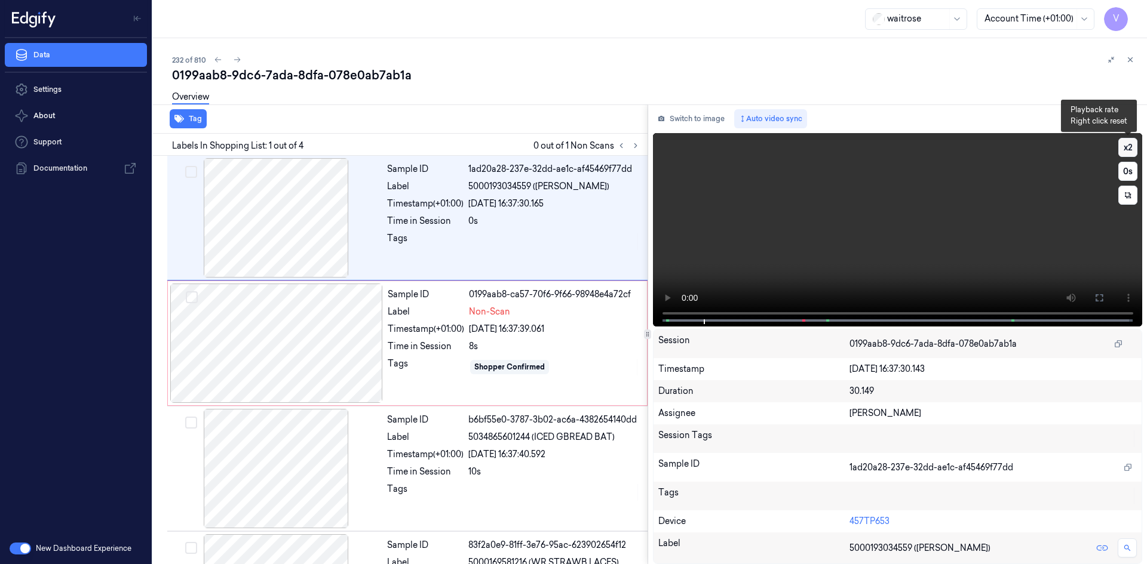
click at [1127, 146] on button "x 2" at bounding box center [1127, 147] width 19 height 19
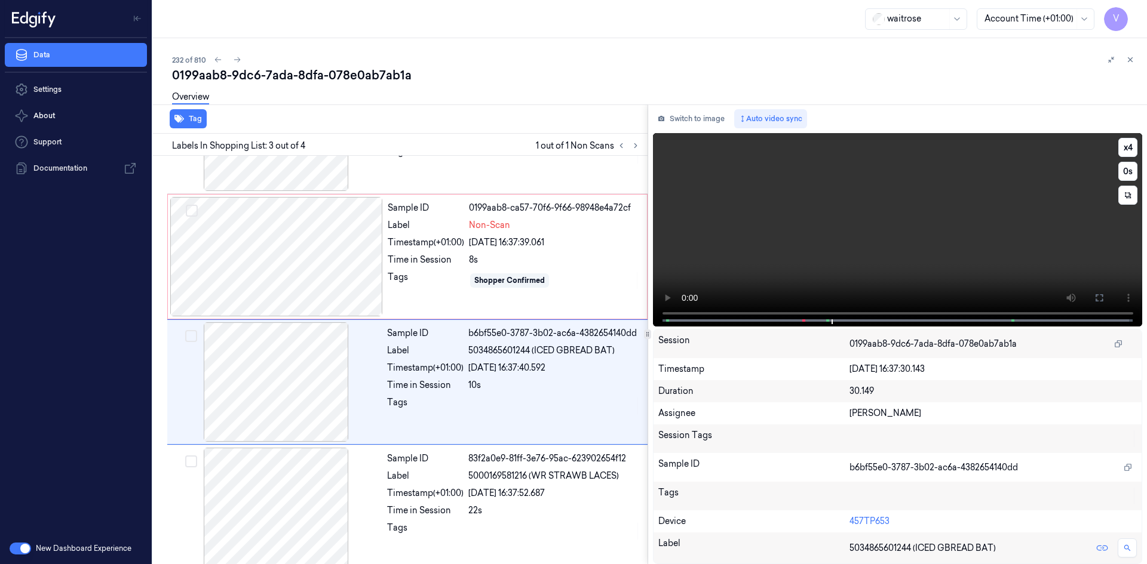
scroll to position [97, 0]
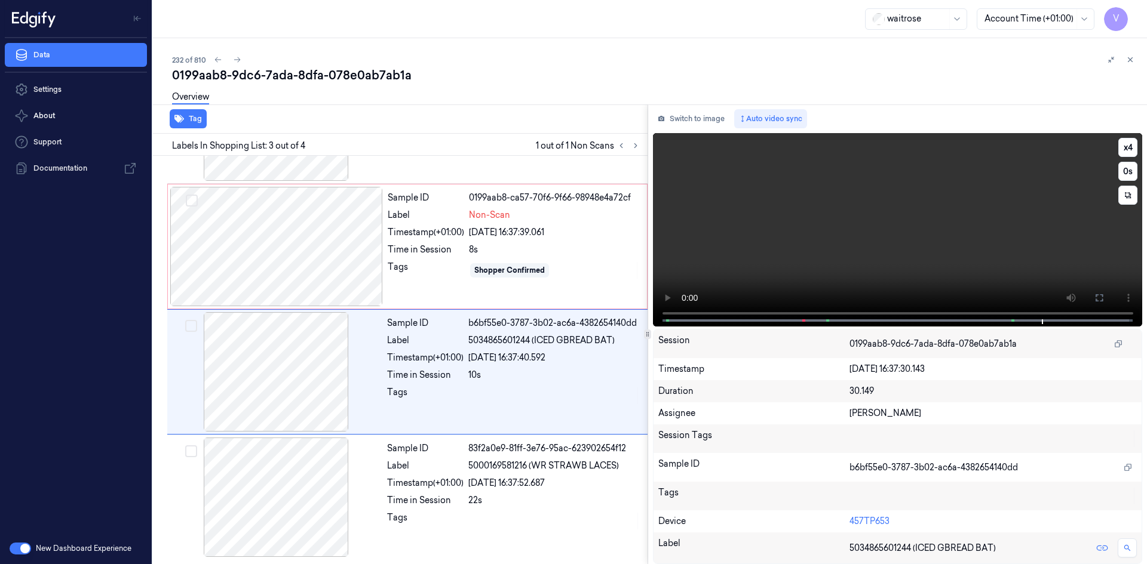
click at [782, 243] on video at bounding box center [898, 230] width 490 height 194
click at [332, 204] on div at bounding box center [276, 246] width 213 height 119
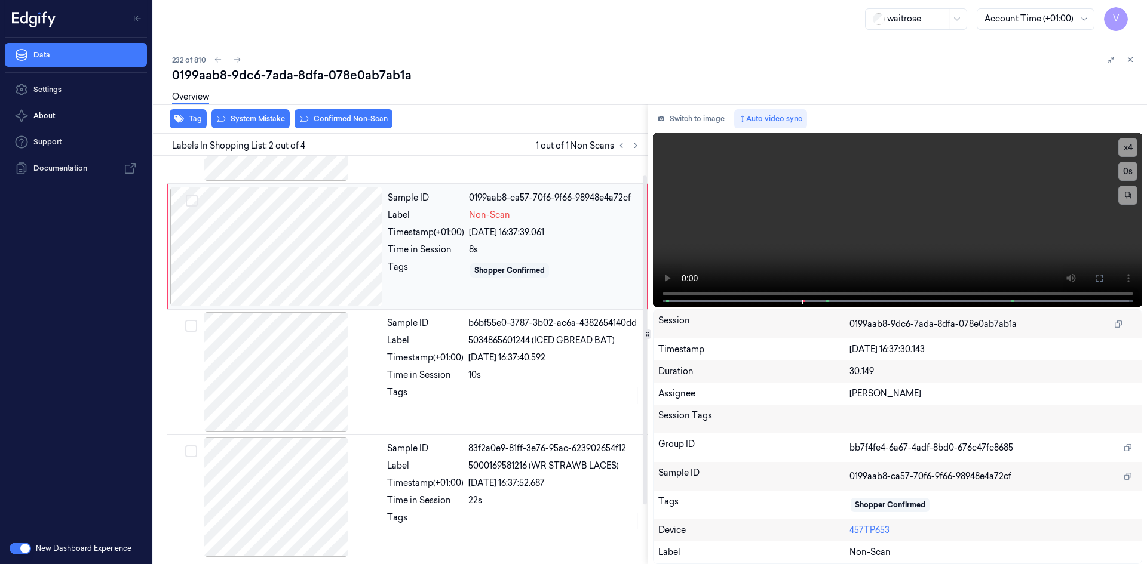
scroll to position [0, 0]
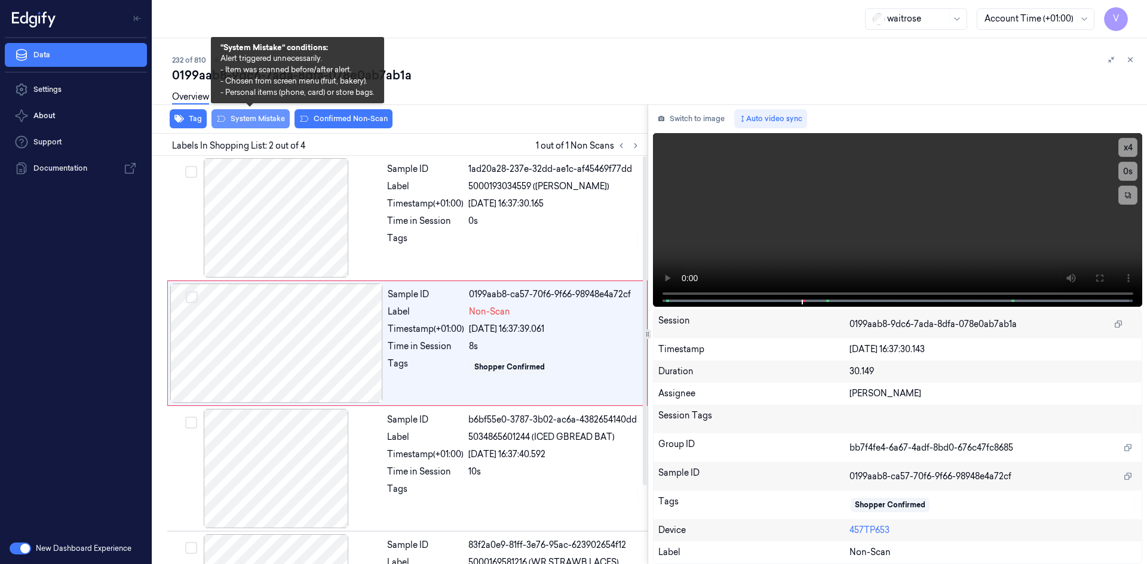
click at [266, 116] on button "System Mistake" at bounding box center [250, 118] width 78 height 19
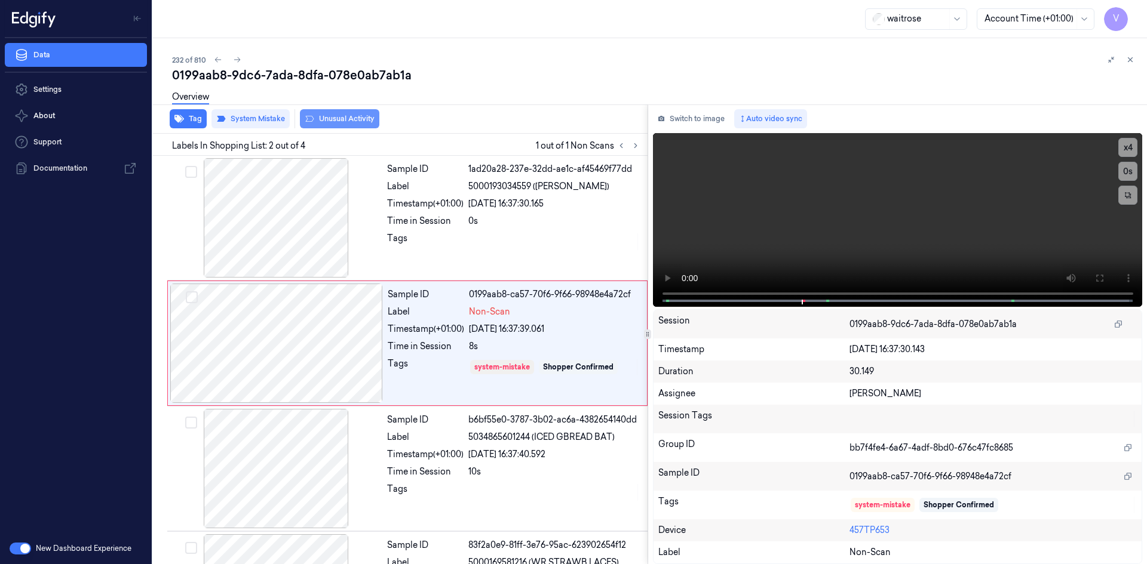
click at [329, 121] on button "Unusual Activity" at bounding box center [339, 118] width 79 height 19
click at [1130, 60] on icon at bounding box center [1130, 60] width 8 height 8
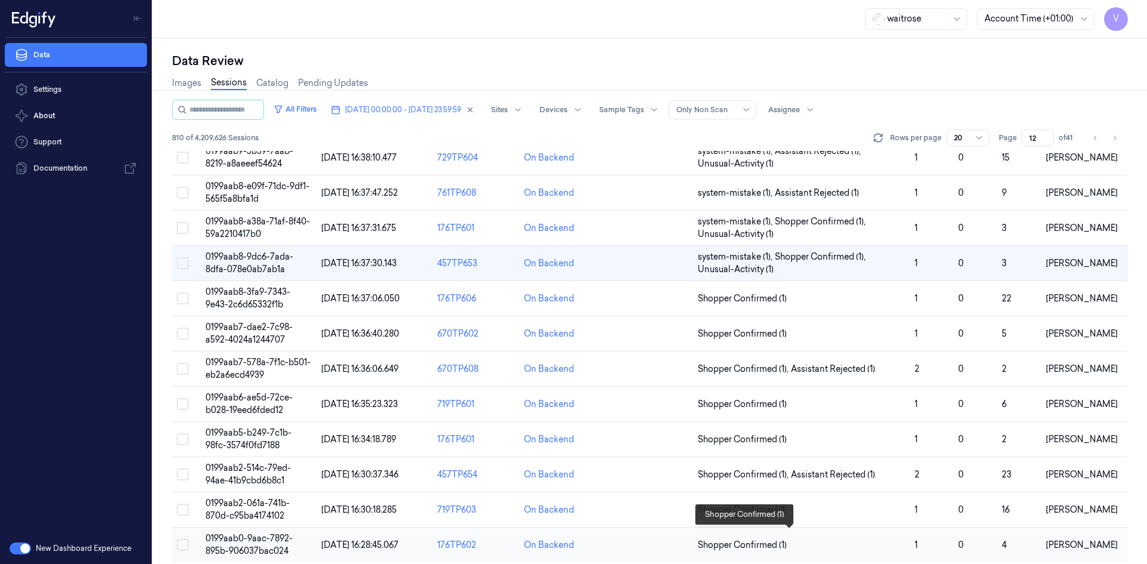
scroll to position [339, 0]
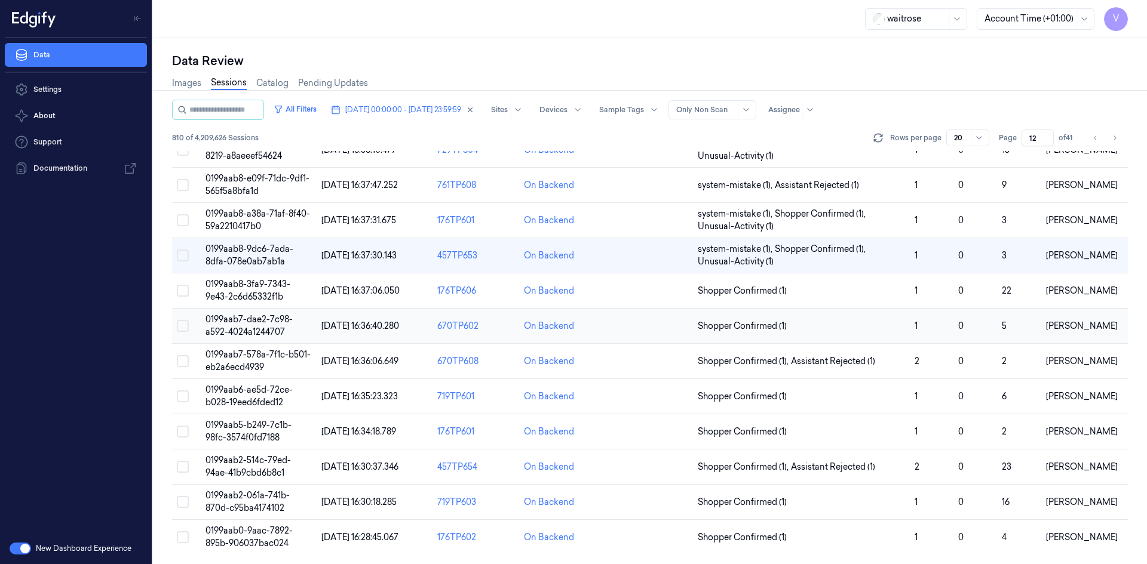
click at [257, 327] on span "0199aab7-dae2-7c98-a592-4024a1244707" at bounding box center [248, 325] width 87 height 23
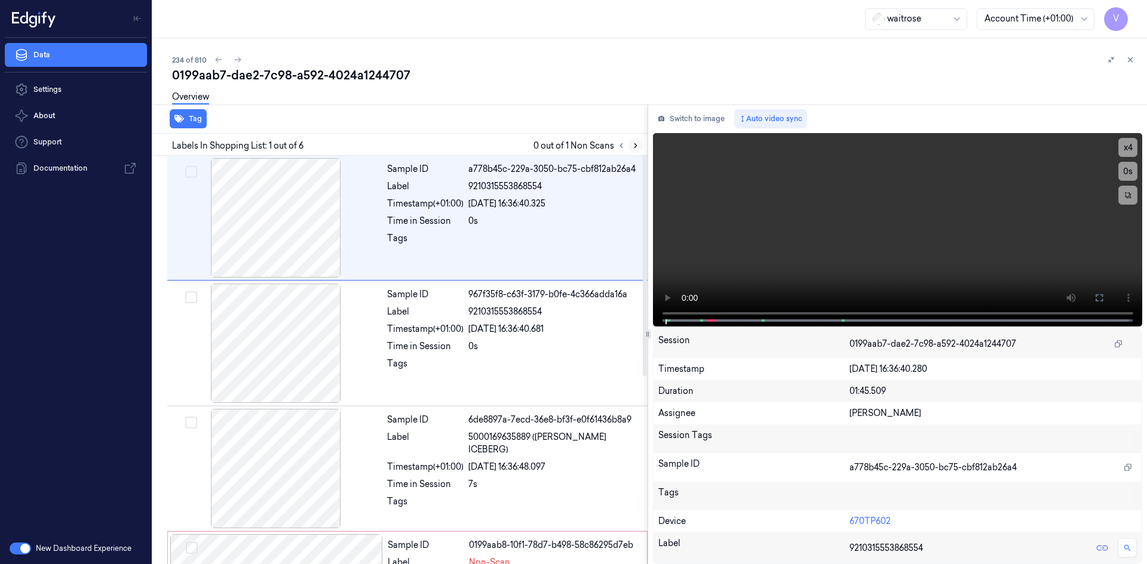
click at [639, 143] on icon at bounding box center [635, 146] width 8 height 8
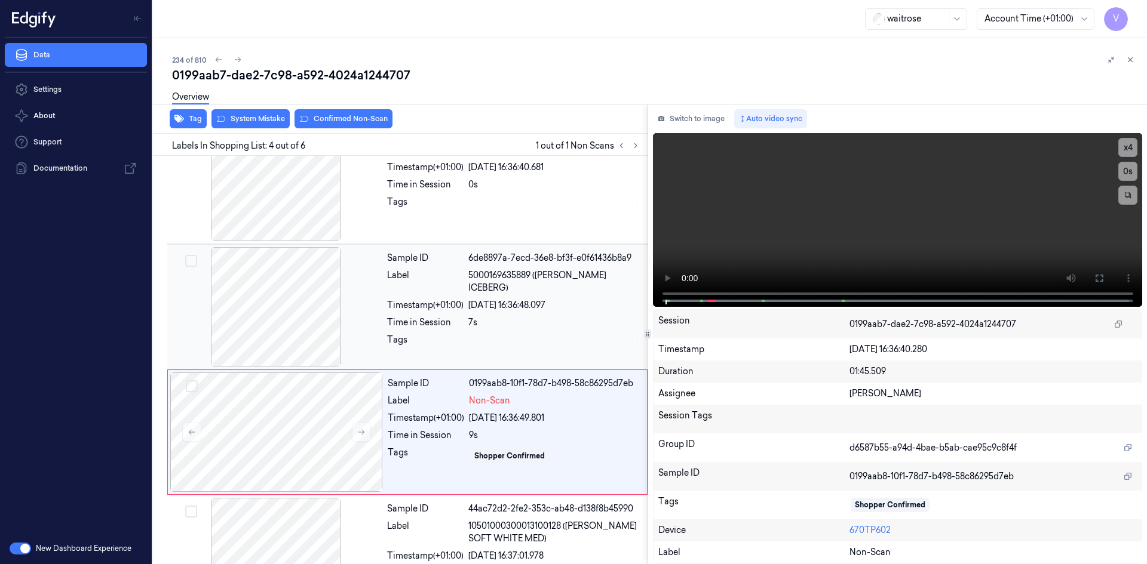
scroll to position [234, 0]
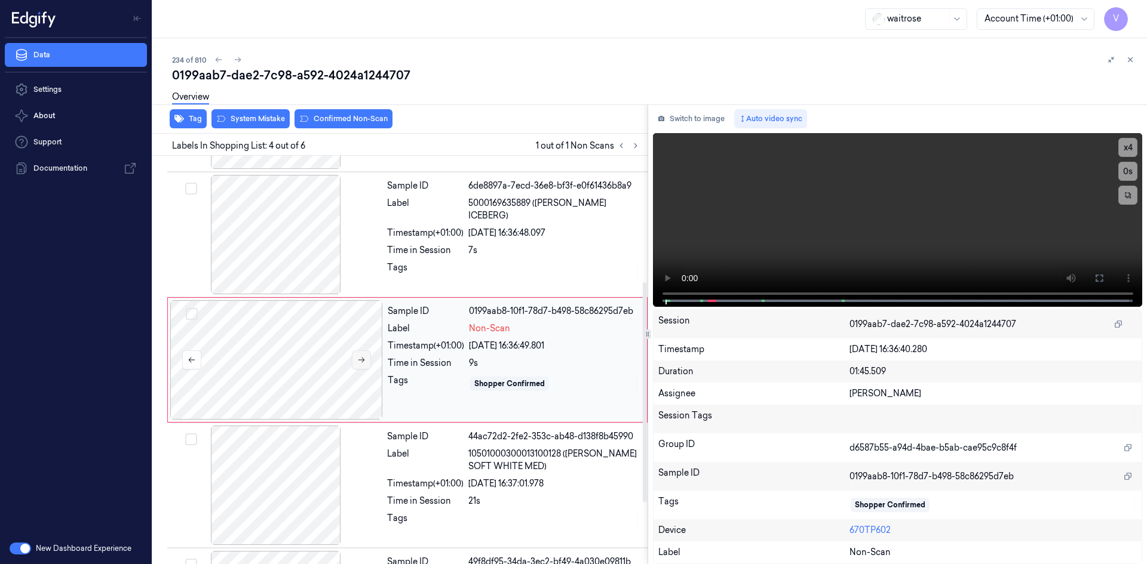
click at [364, 363] on icon at bounding box center [361, 360] width 8 height 8
click at [364, 359] on icon at bounding box center [361, 360] width 8 height 8
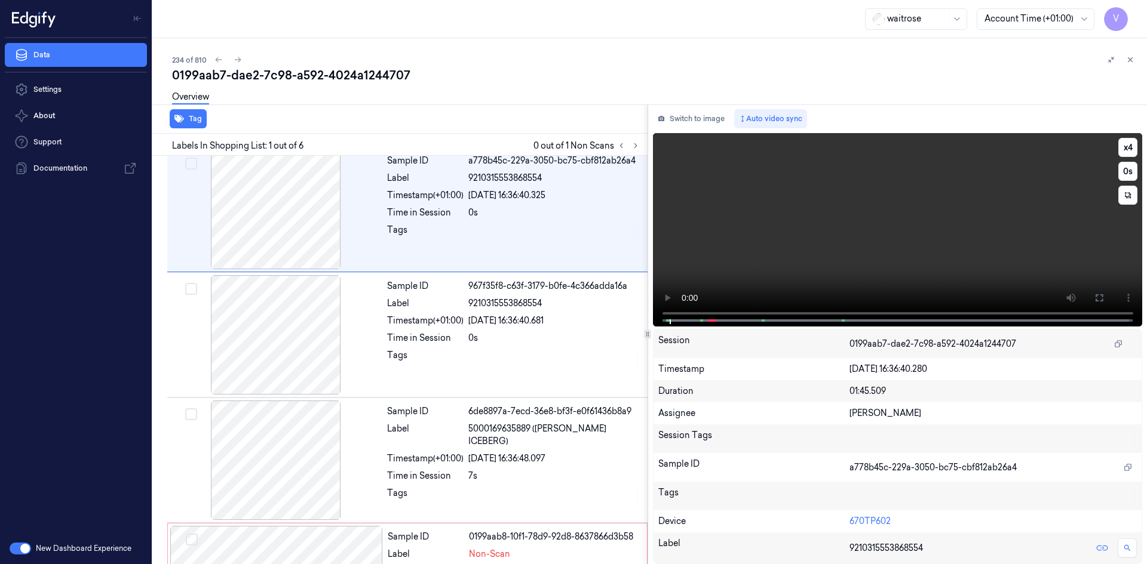
scroll to position [0, 0]
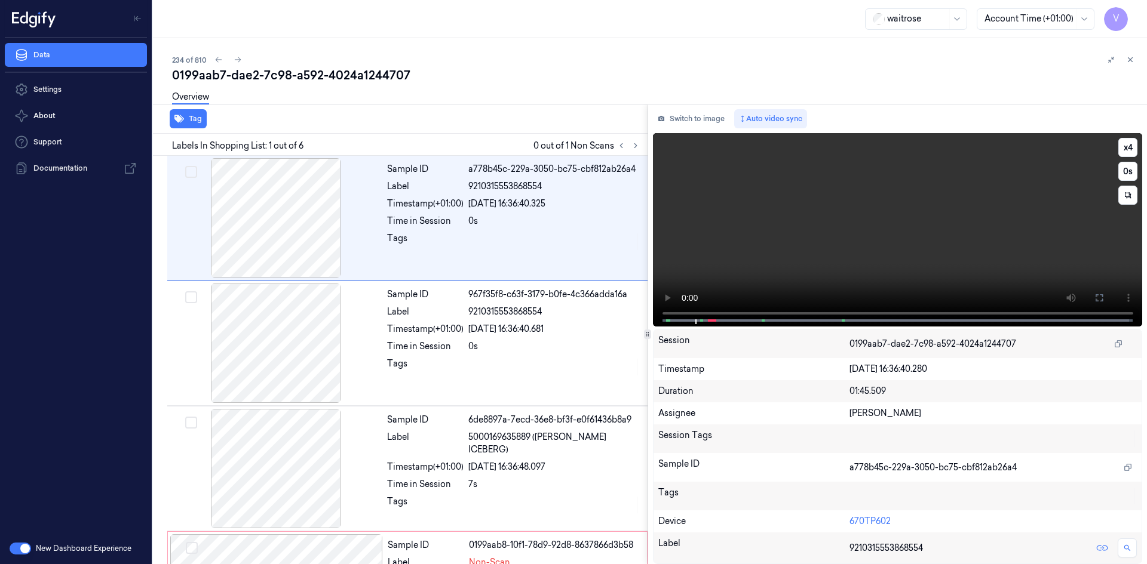
click at [811, 254] on video at bounding box center [898, 230] width 490 height 194
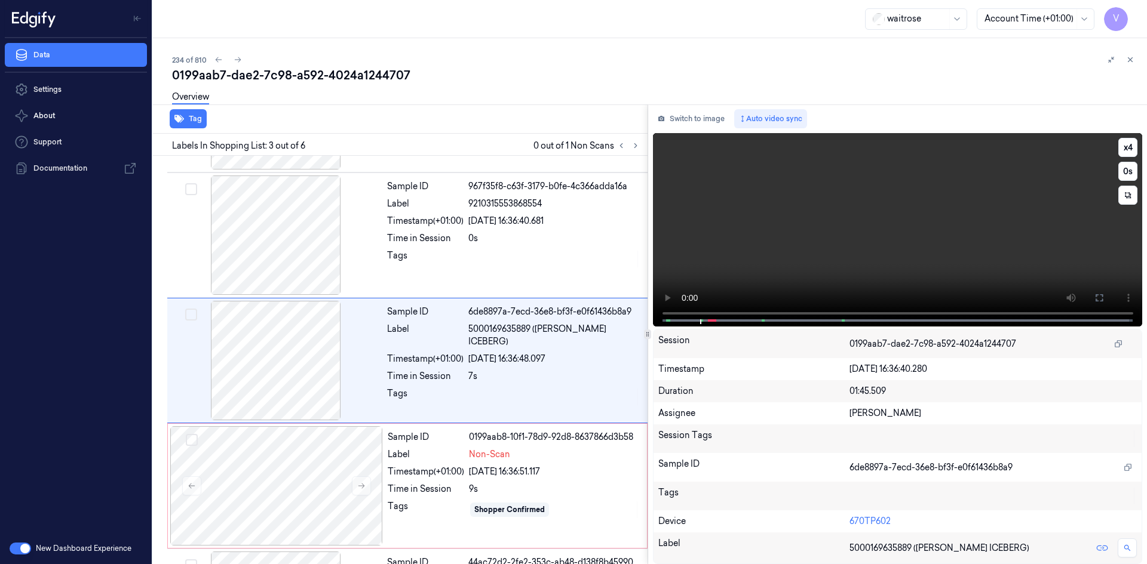
scroll to position [109, 0]
click at [811, 262] on video at bounding box center [898, 230] width 490 height 194
click at [840, 247] on video at bounding box center [898, 230] width 490 height 194
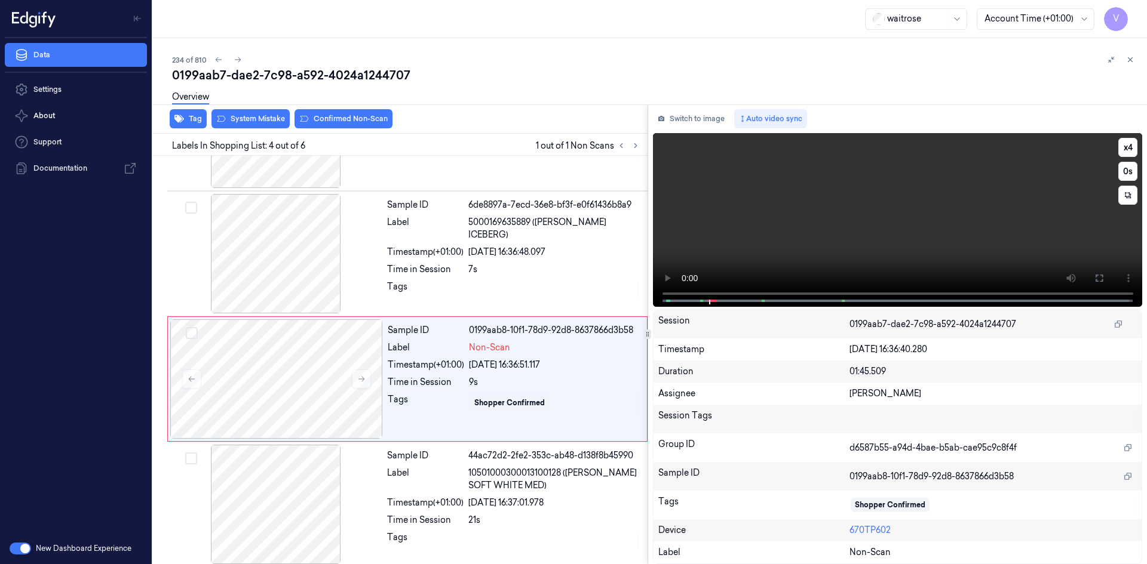
scroll to position [234, 0]
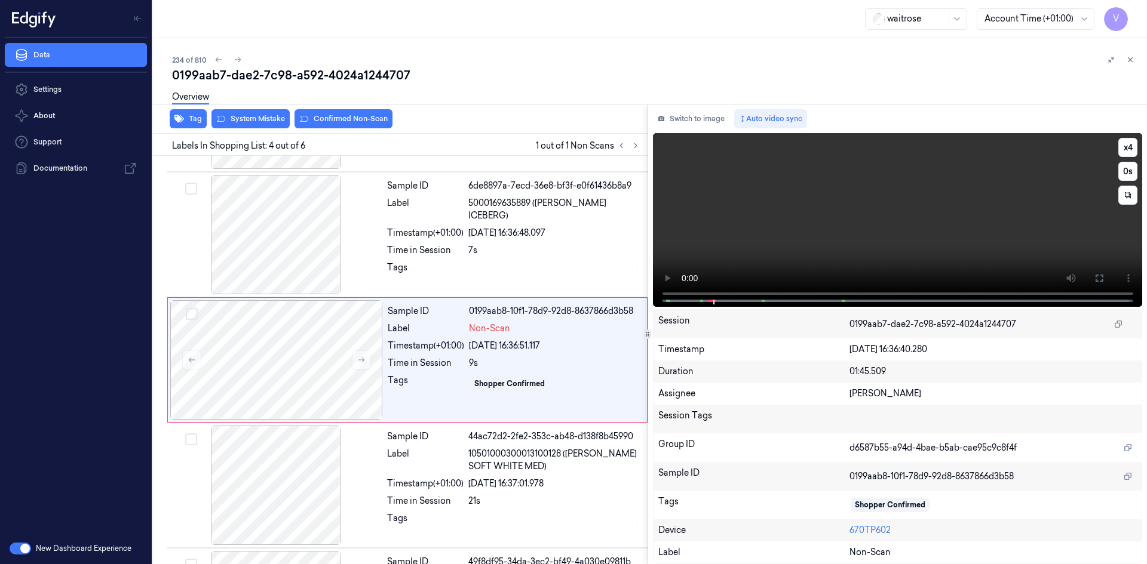
click at [763, 241] on video at bounding box center [898, 220] width 490 height 174
click at [811, 237] on video at bounding box center [898, 220] width 490 height 174
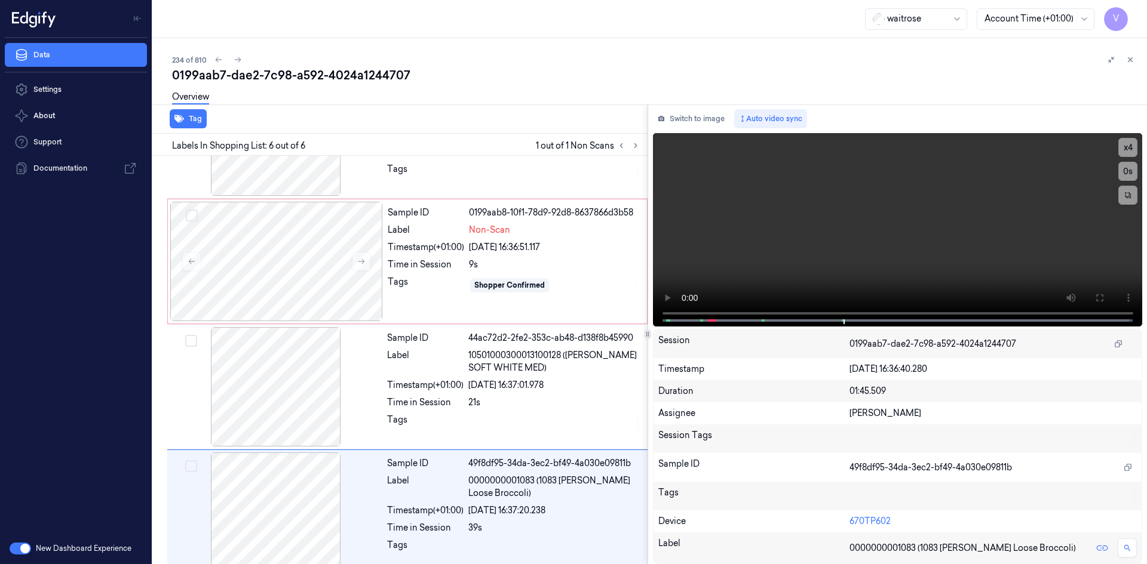
scroll to position [348, 0]
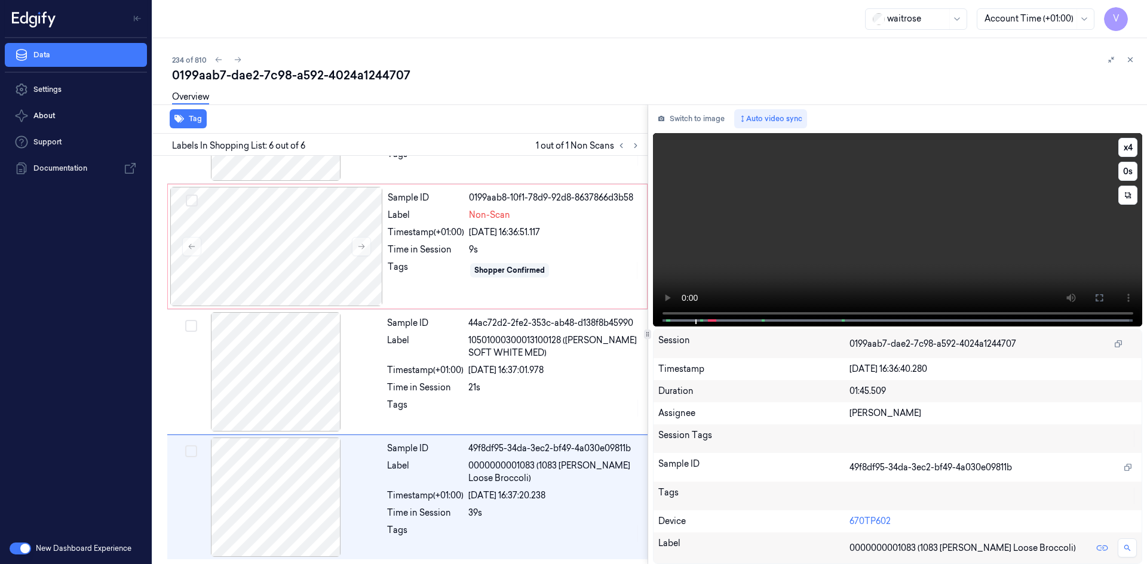
click at [897, 214] on video at bounding box center [898, 230] width 490 height 194
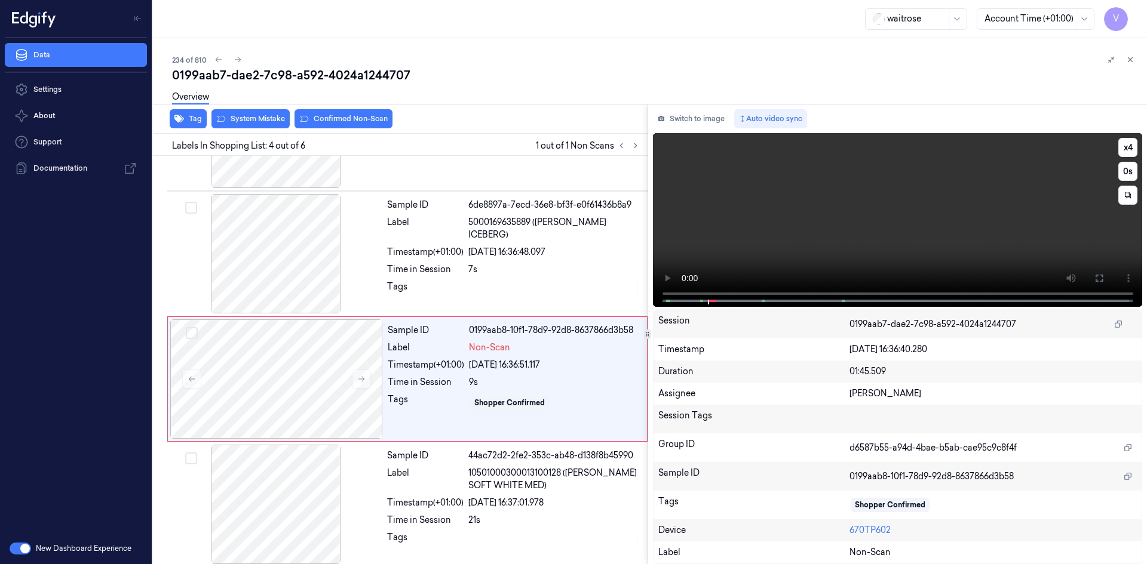
scroll to position [234, 0]
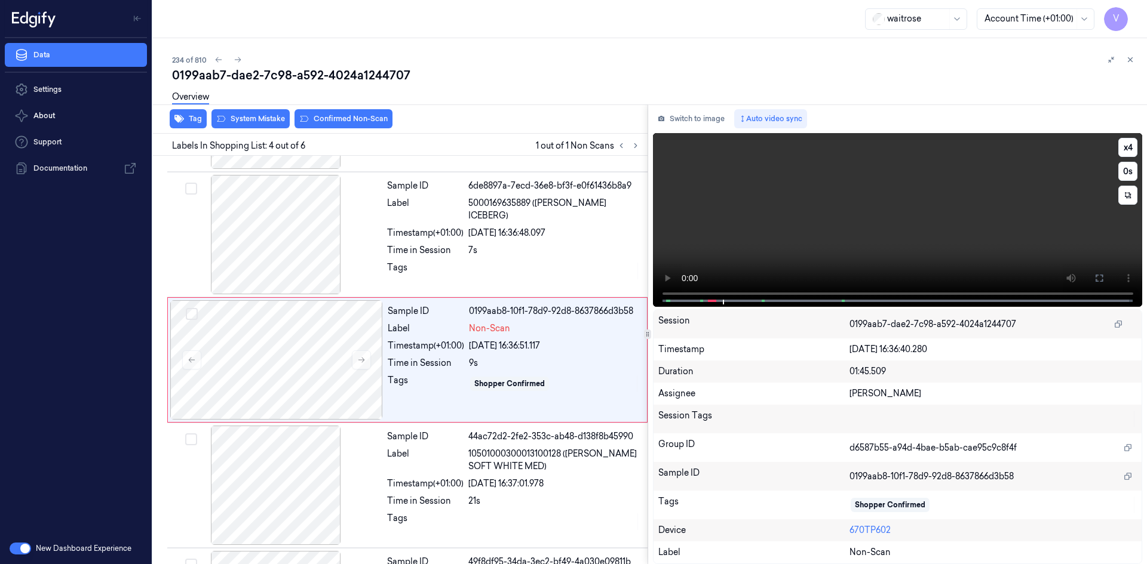
click at [833, 210] on video at bounding box center [898, 220] width 490 height 174
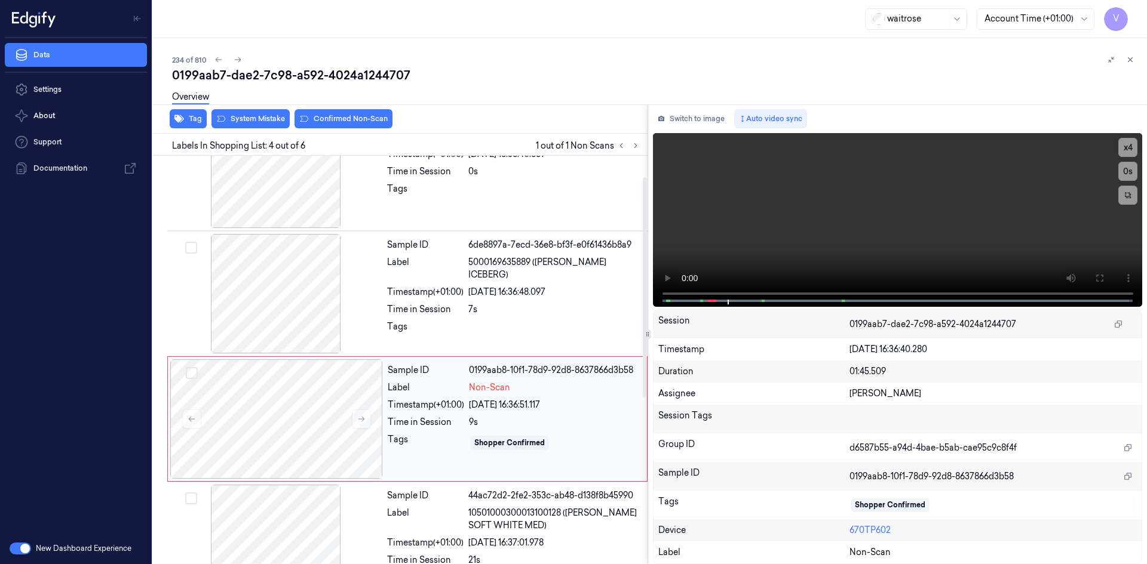
scroll to position [179, 0]
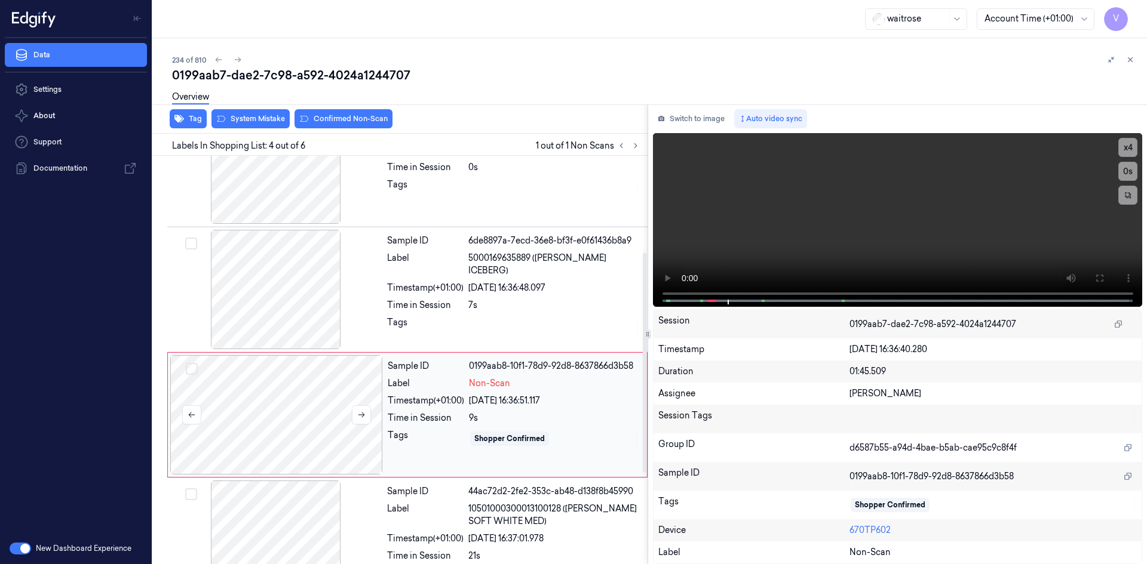
click at [280, 389] on div at bounding box center [276, 414] width 213 height 119
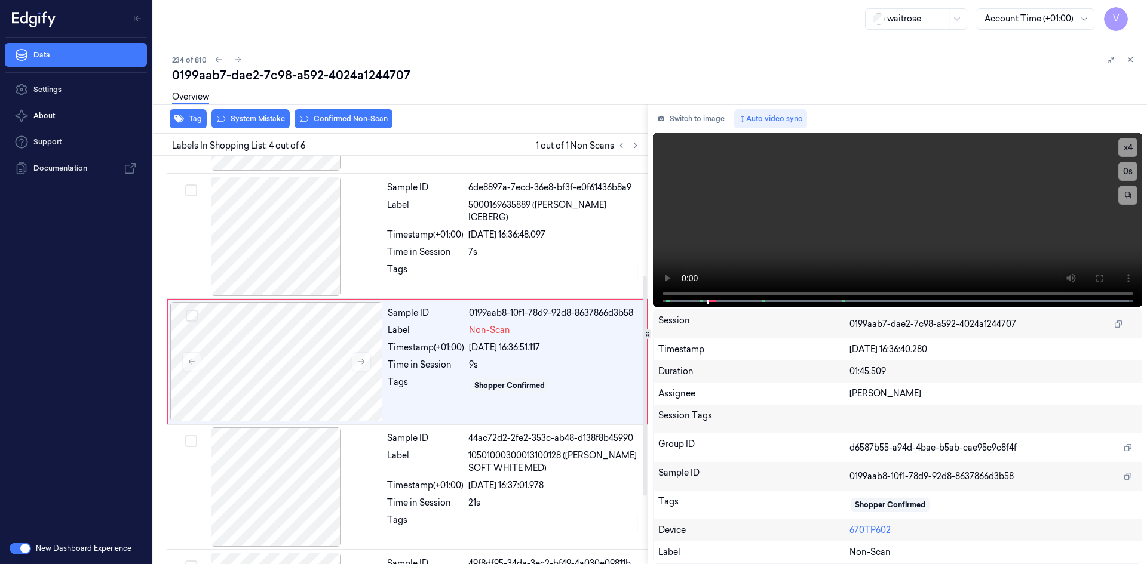
scroll to position [234, 0]
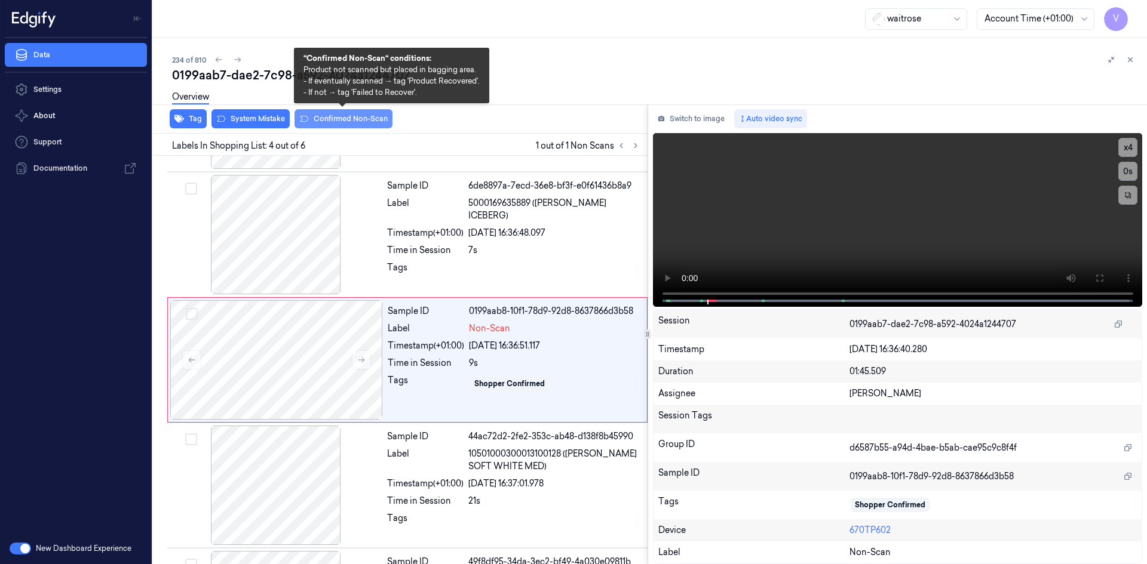
click at [337, 116] on button "Confirmed Non-Scan" at bounding box center [343, 118] width 98 height 19
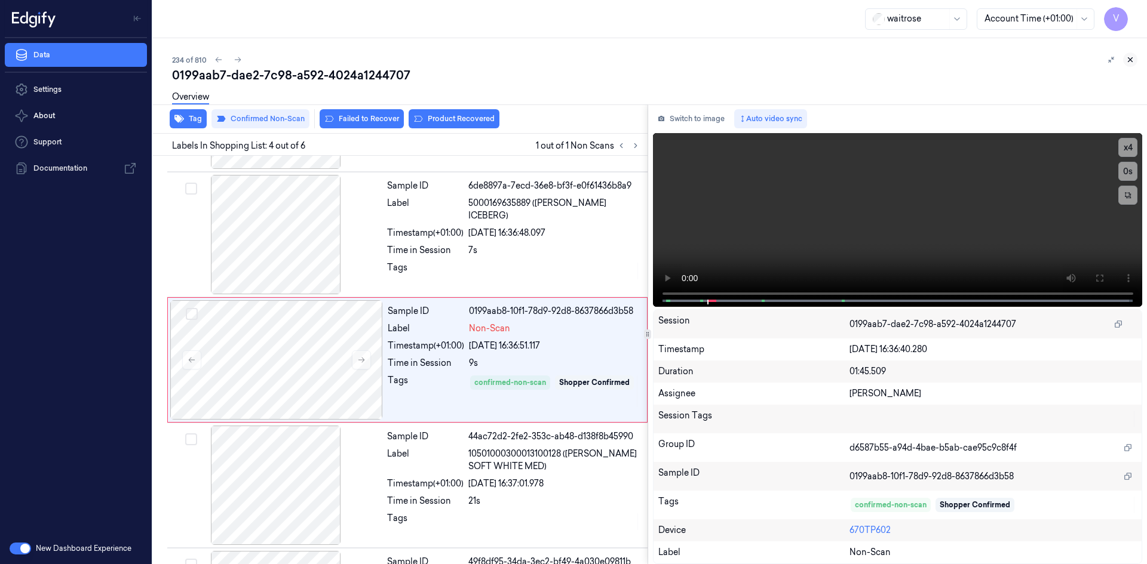
click at [1131, 57] on icon at bounding box center [1130, 60] width 8 height 8
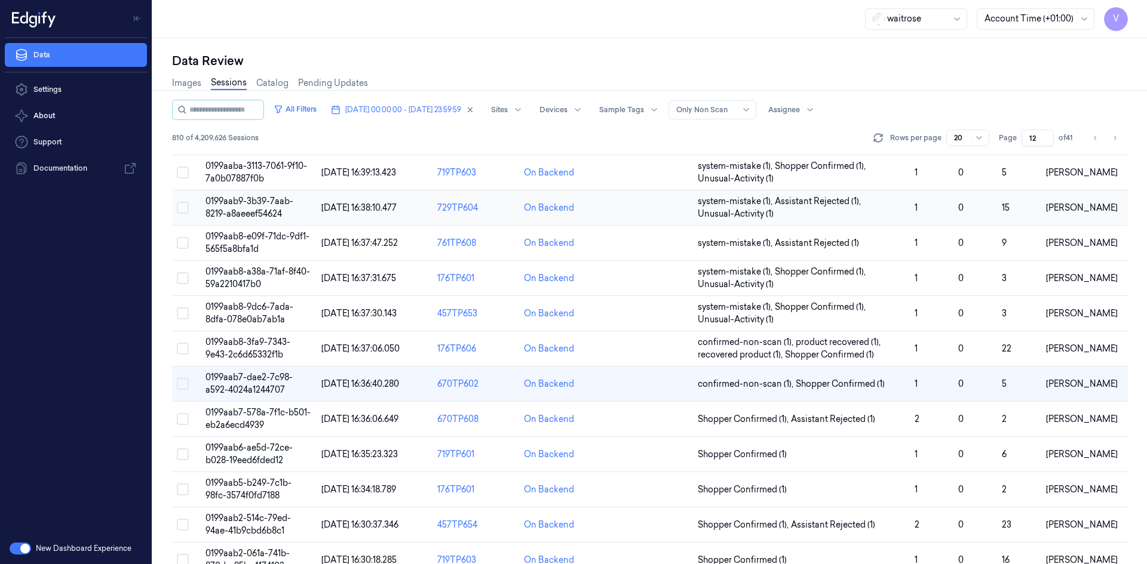
scroll to position [339, 0]
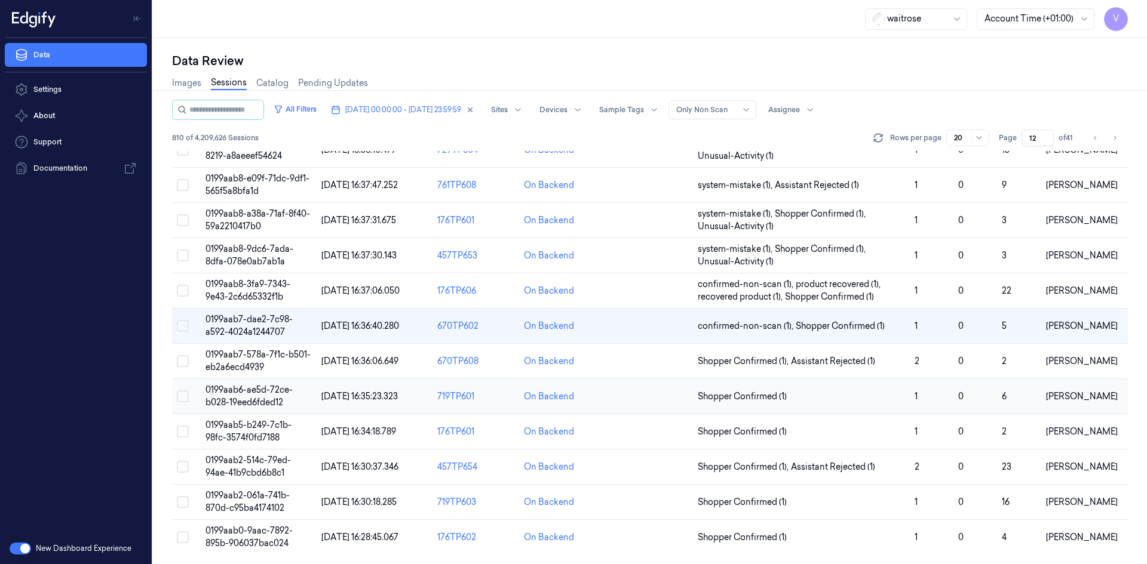
click at [236, 393] on span "0199aab6-ae5d-72ce-b028-19eed6fded12" at bounding box center [248, 396] width 87 height 23
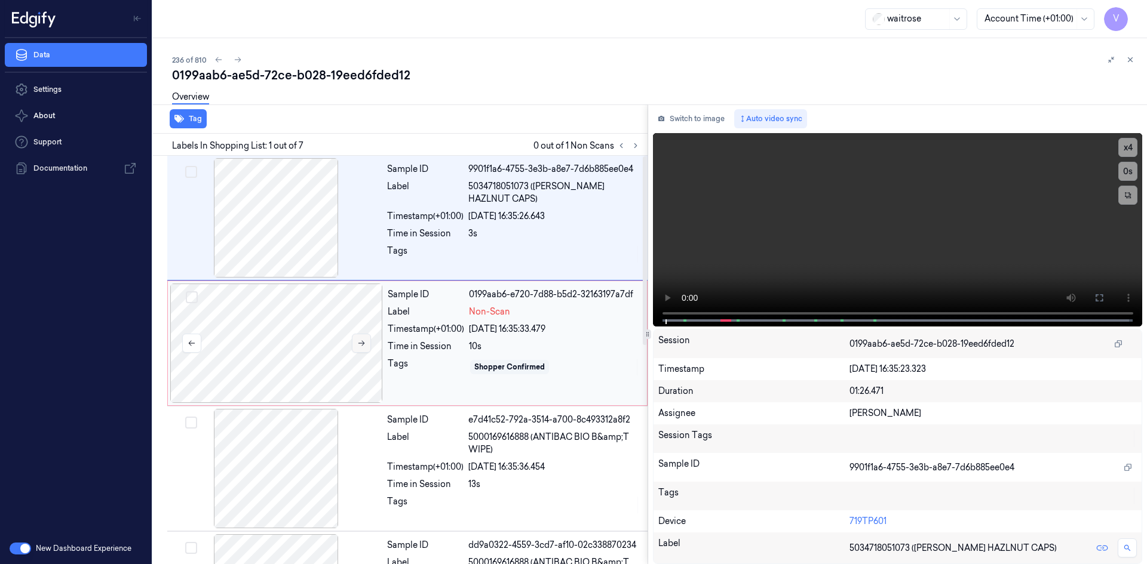
click at [360, 345] on icon at bounding box center [361, 343] width 8 height 8
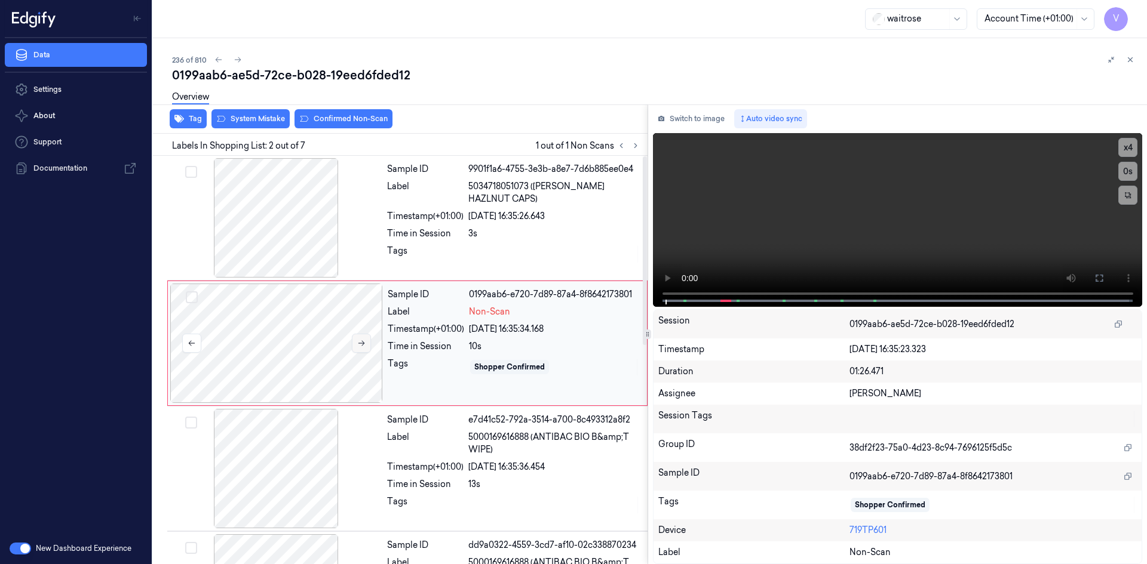
click at [361, 345] on icon at bounding box center [361, 343] width 8 height 8
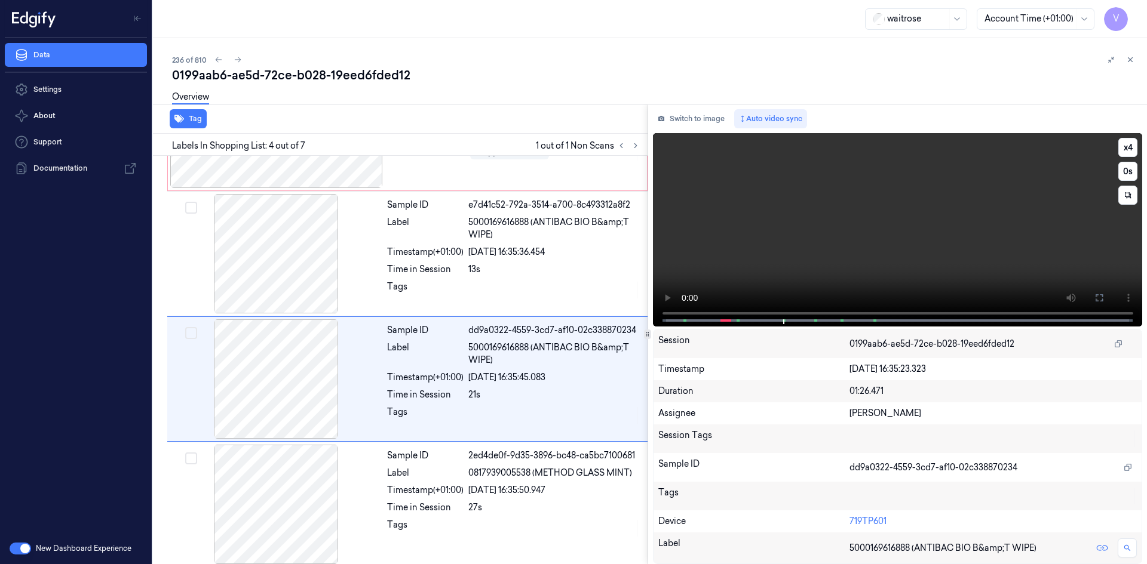
scroll to position [234, 0]
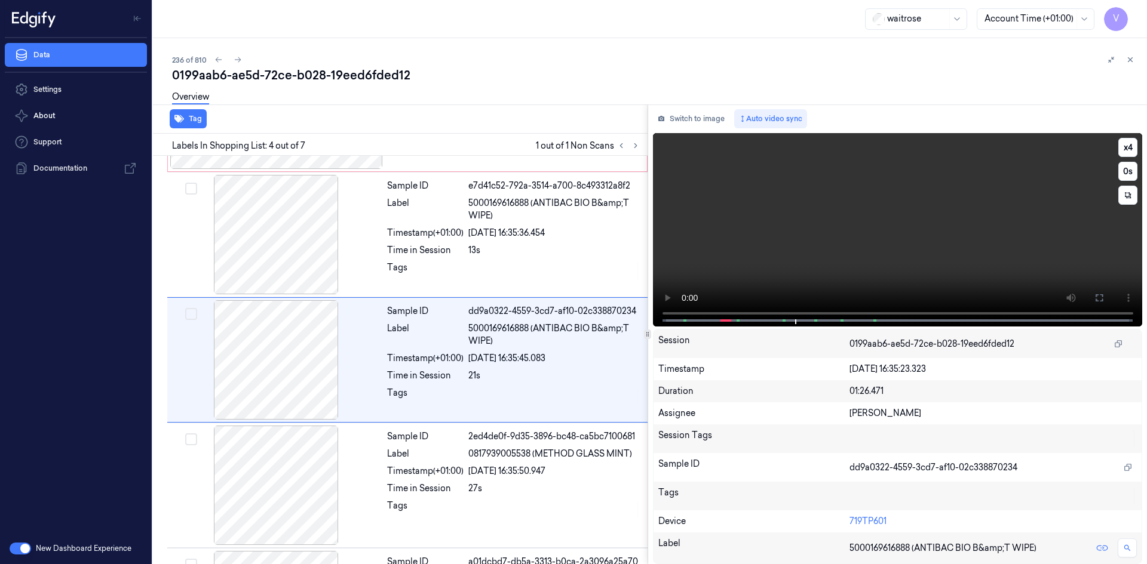
click at [825, 216] on video at bounding box center [898, 230] width 490 height 194
click at [823, 214] on video at bounding box center [898, 230] width 490 height 194
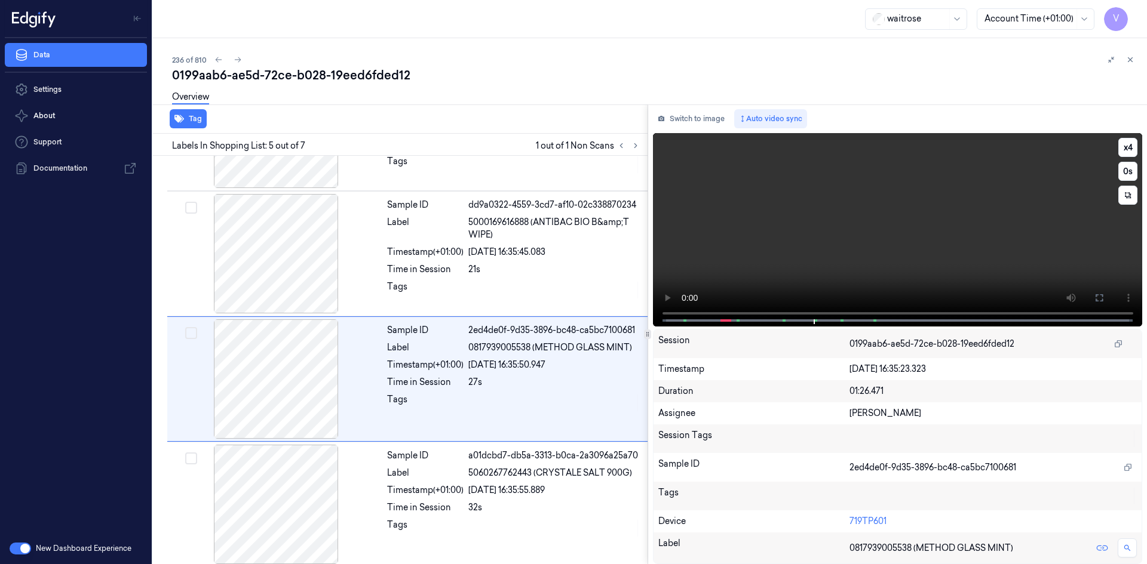
scroll to position [360, 0]
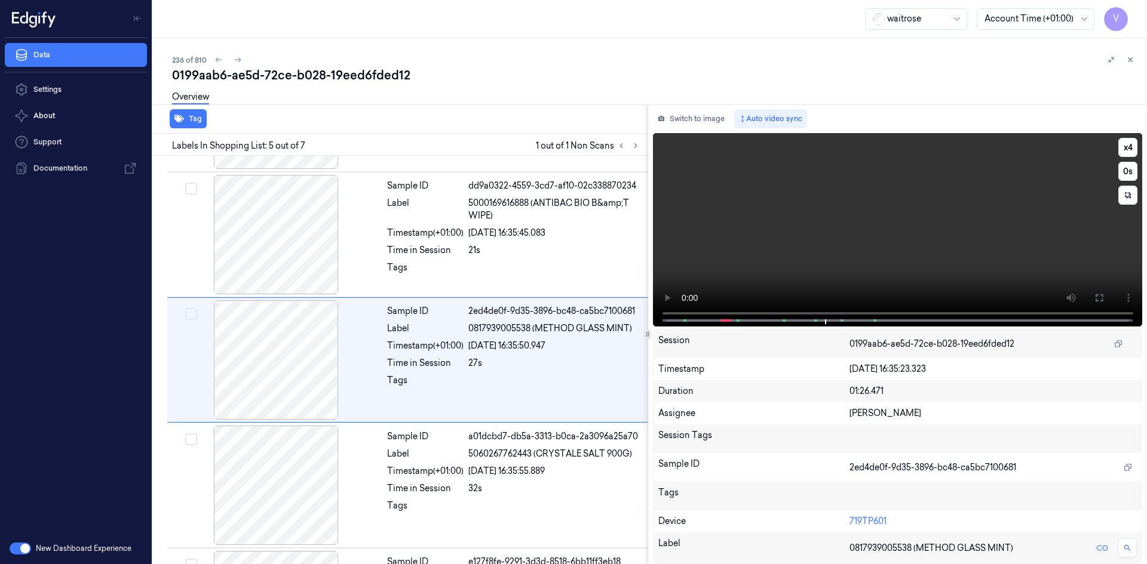
click at [818, 215] on video at bounding box center [898, 230] width 490 height 194
click at [836, 220] on video at bounding box center [898, 230] width 490 height 194
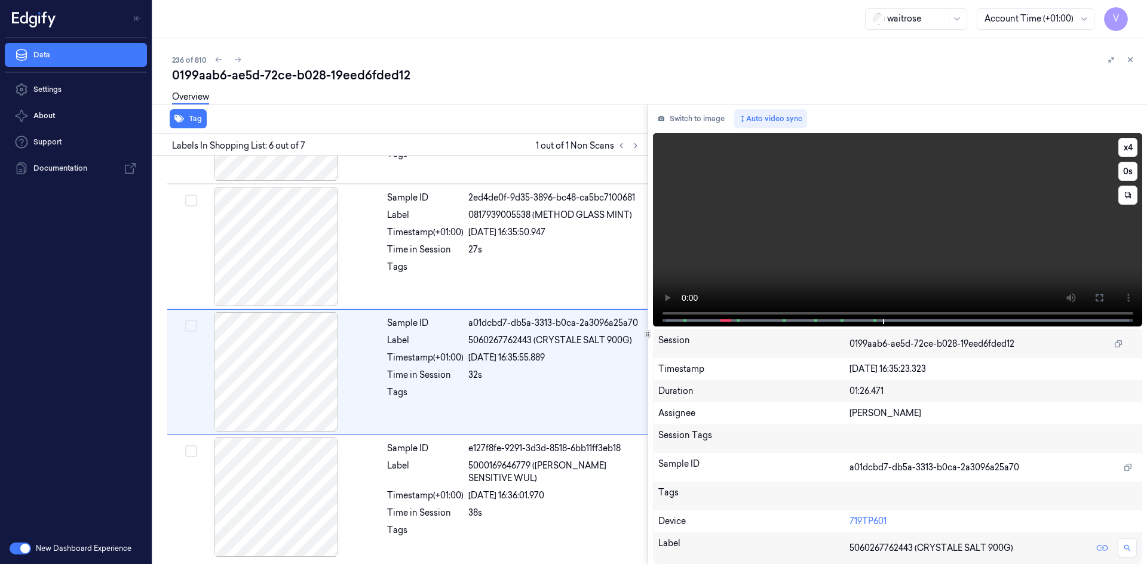
click at [855, 211] on video at bounding box center [898, 230] width 490 height 194
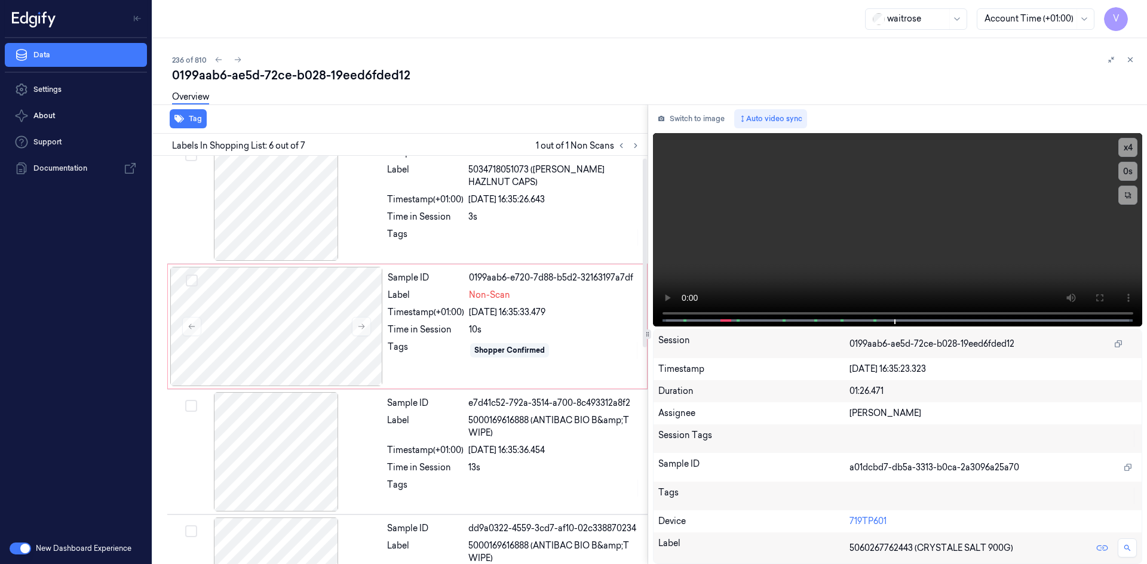
scroll to position [0, 0]
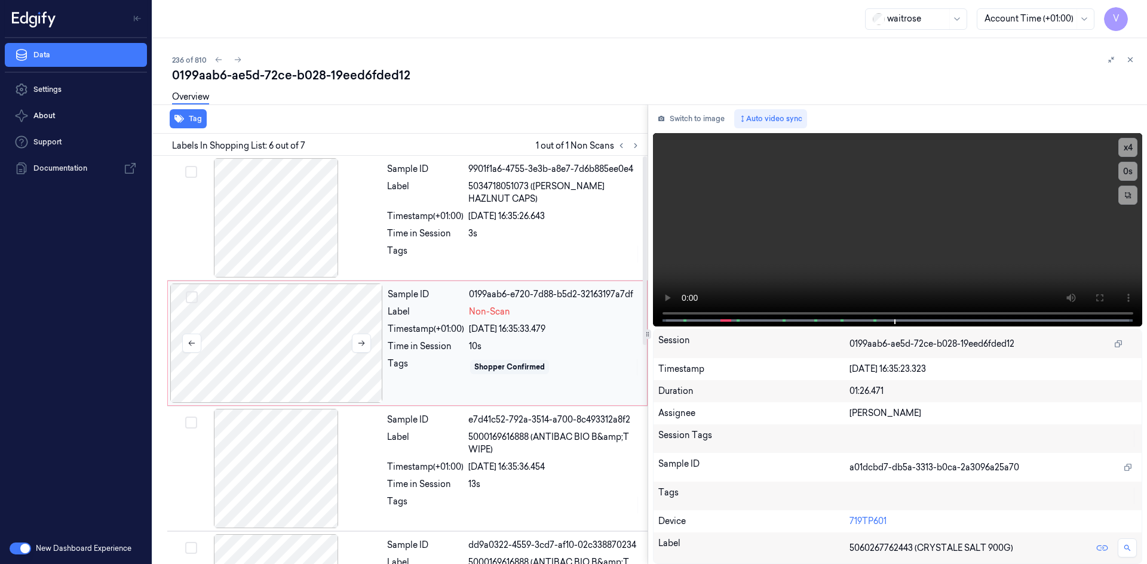
click at [311, 320] on div at bounding box center [276, 343] width 213 height 119
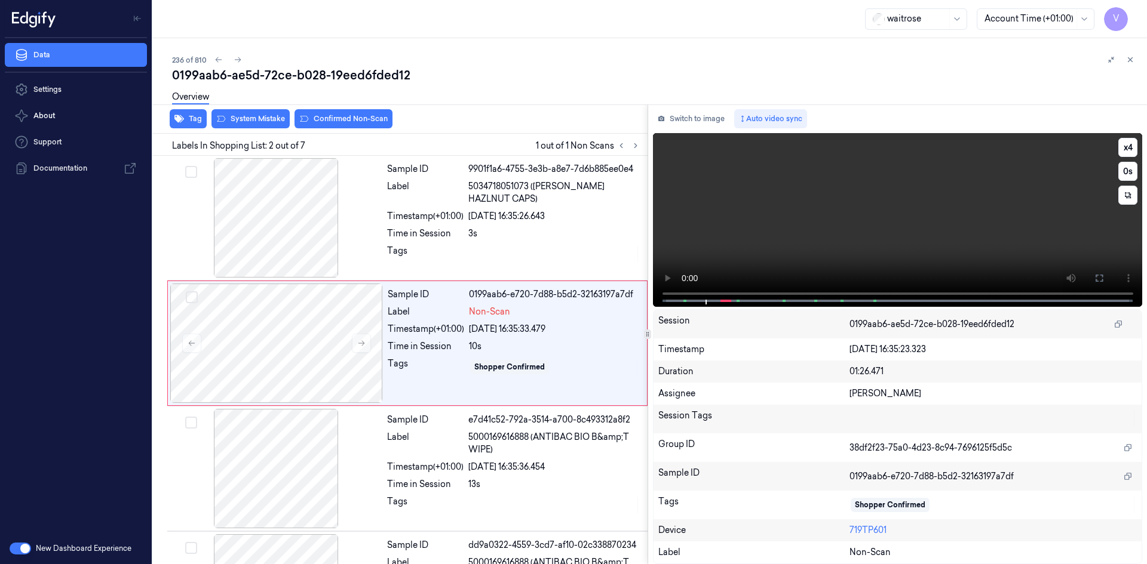
click at [931, 250] on video at bounding box center [898, 220] width 490 height 174
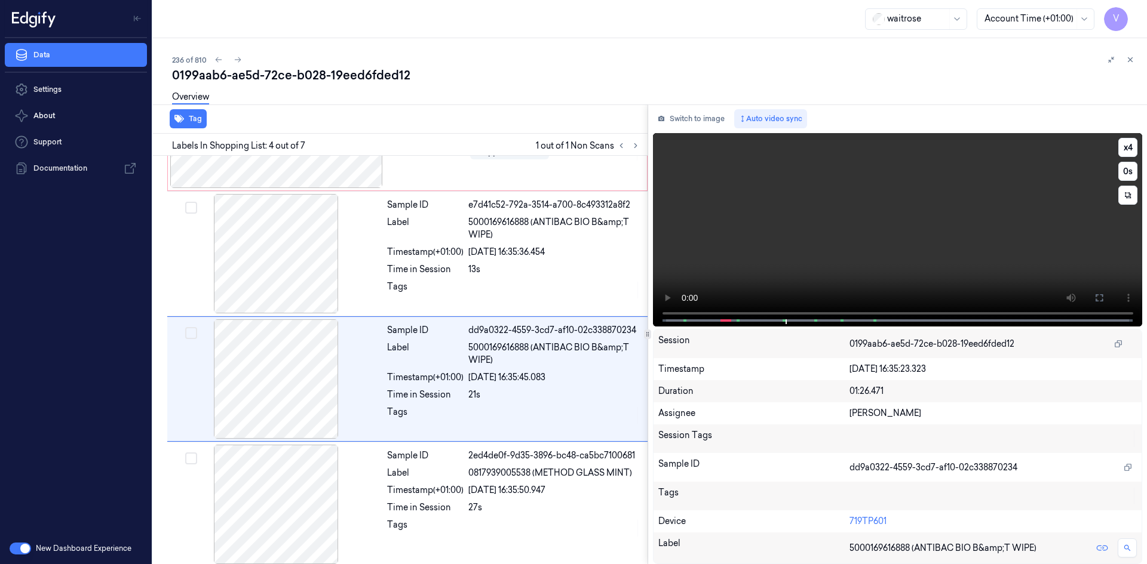
scroll to position [234, 0]
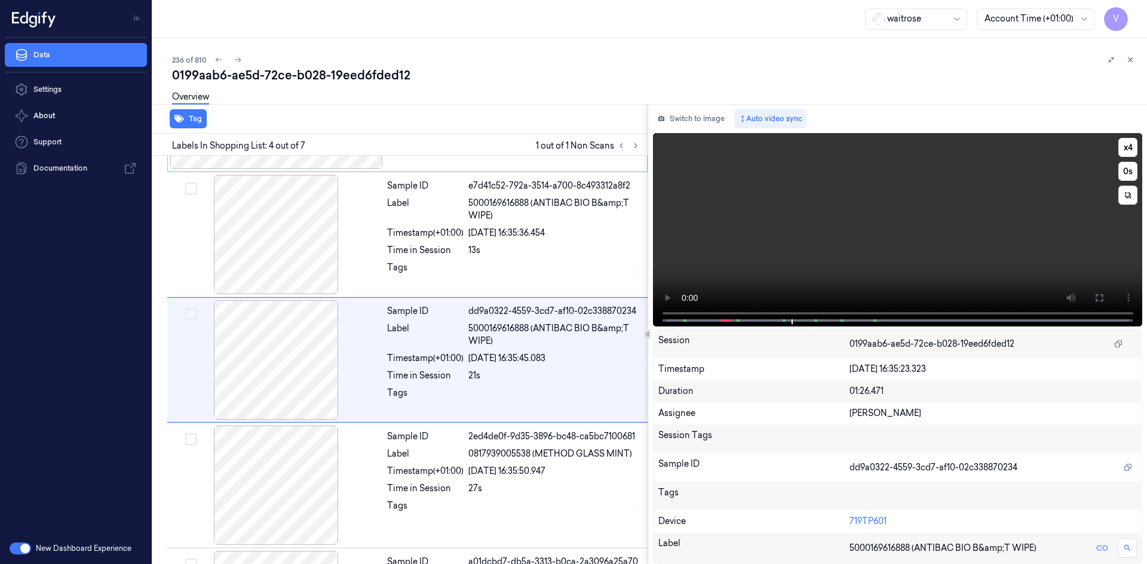
click at [959, 275] on video at bounding box center [898, 230] width 490 height 194
click at [914, 244] on video at bounding box center [898, 230] width 490 height 194
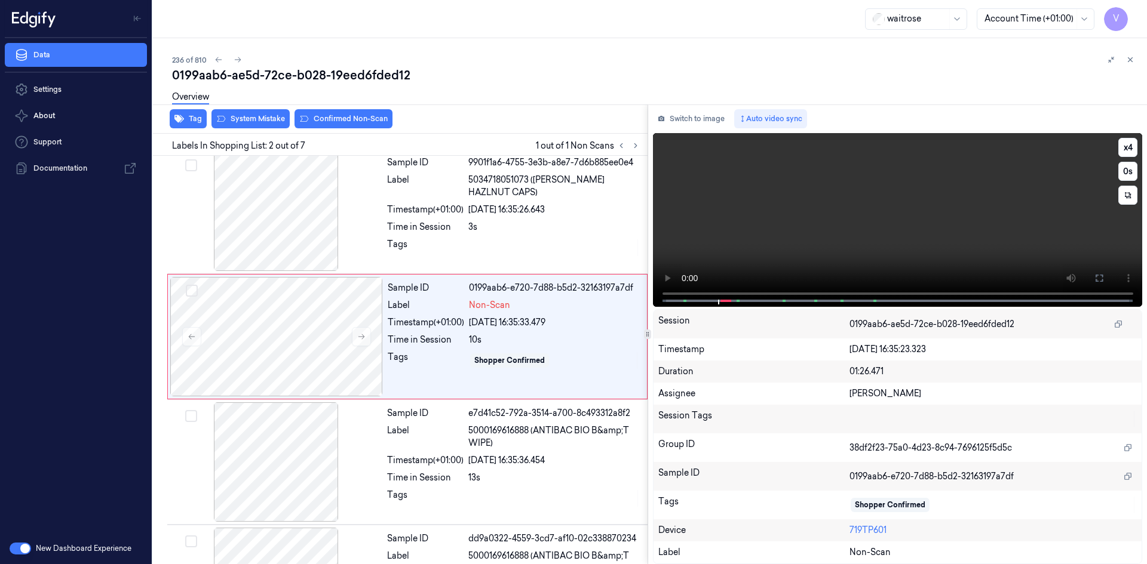
scroll to position [0, 0]
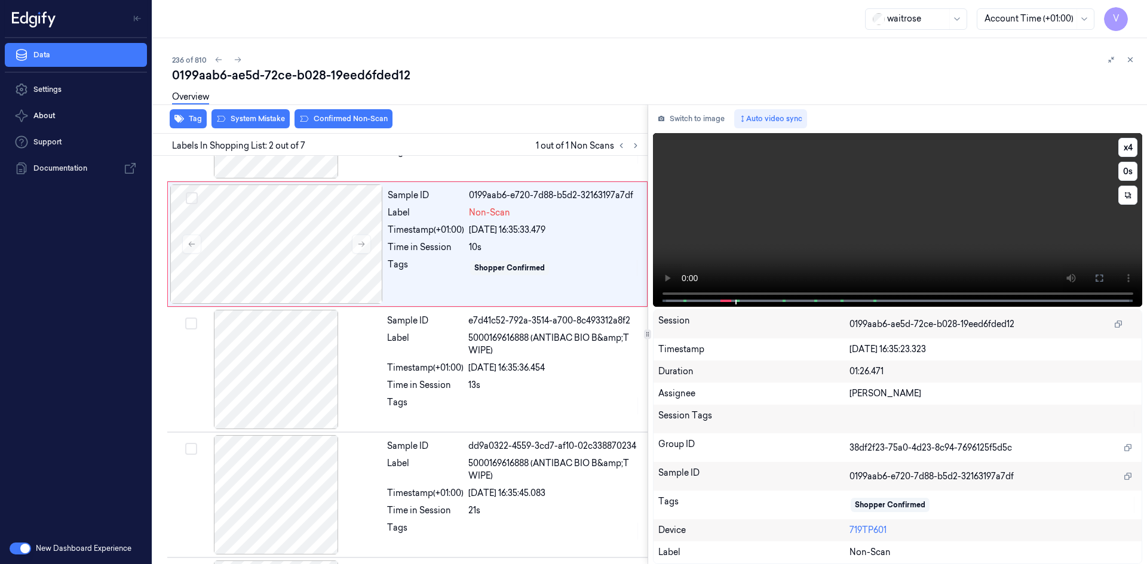
click at [860, 220] on video at bounding box center [898, 220] width 490 height 174
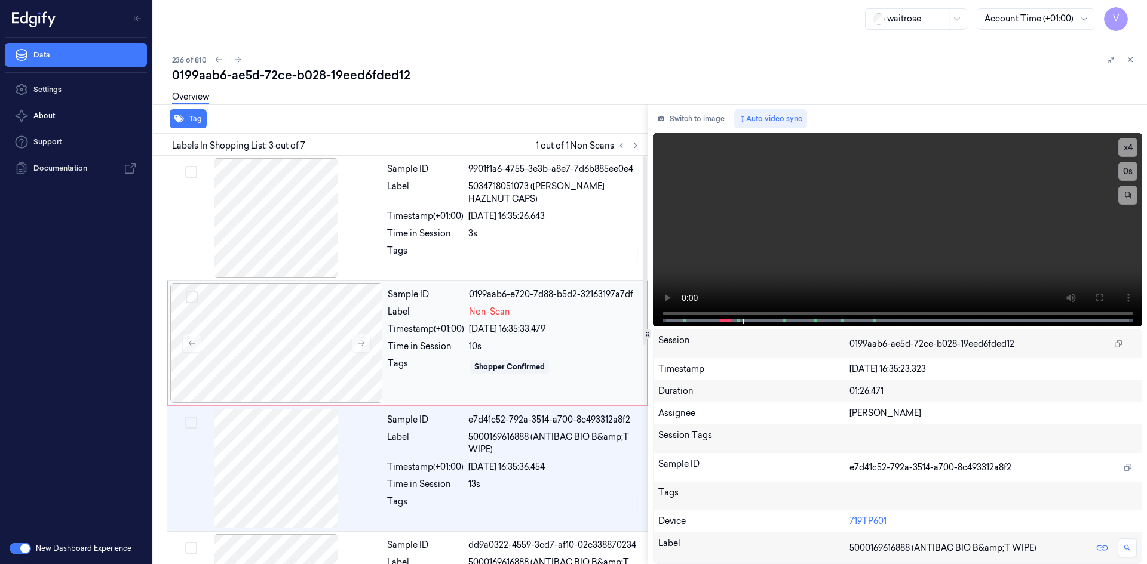
click at [389, 352] on div "Time in Session" at bounding box center [426, 346] width 76 height 13
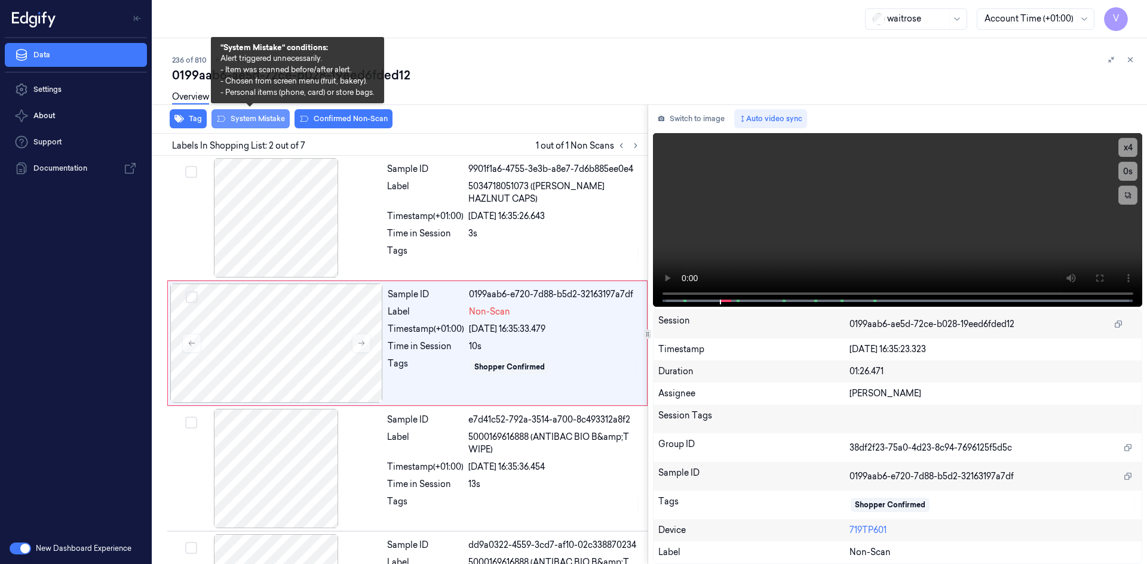
click at [263, 116] on button "System Mistake" at bounding box center [250, 118] width 78 height 19
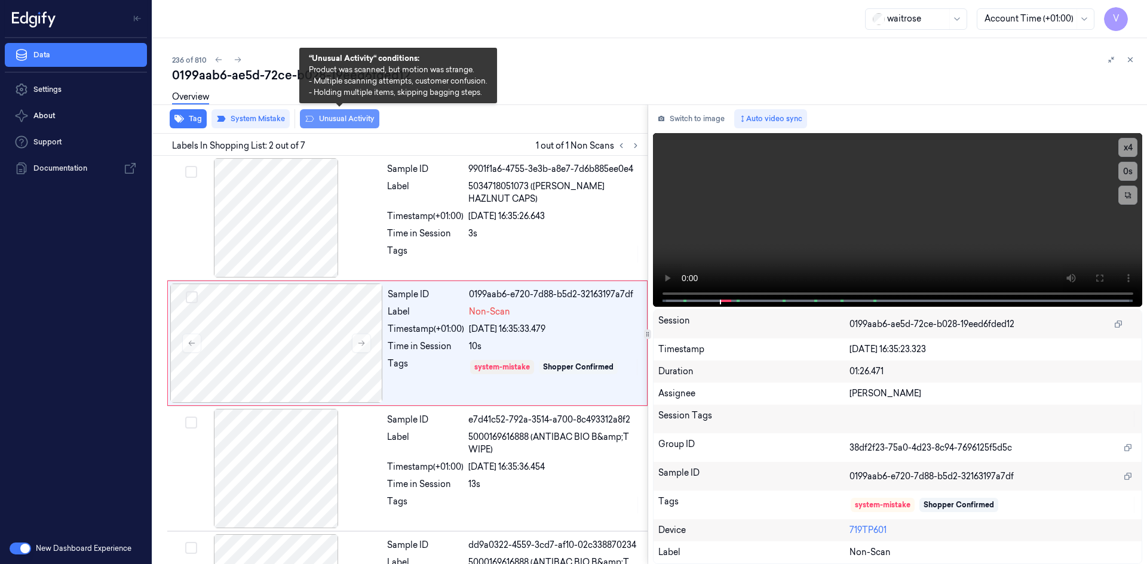
click at [339, 121] on button "Unusual Activity" at bounding box center [339, 118] width 79 height 19
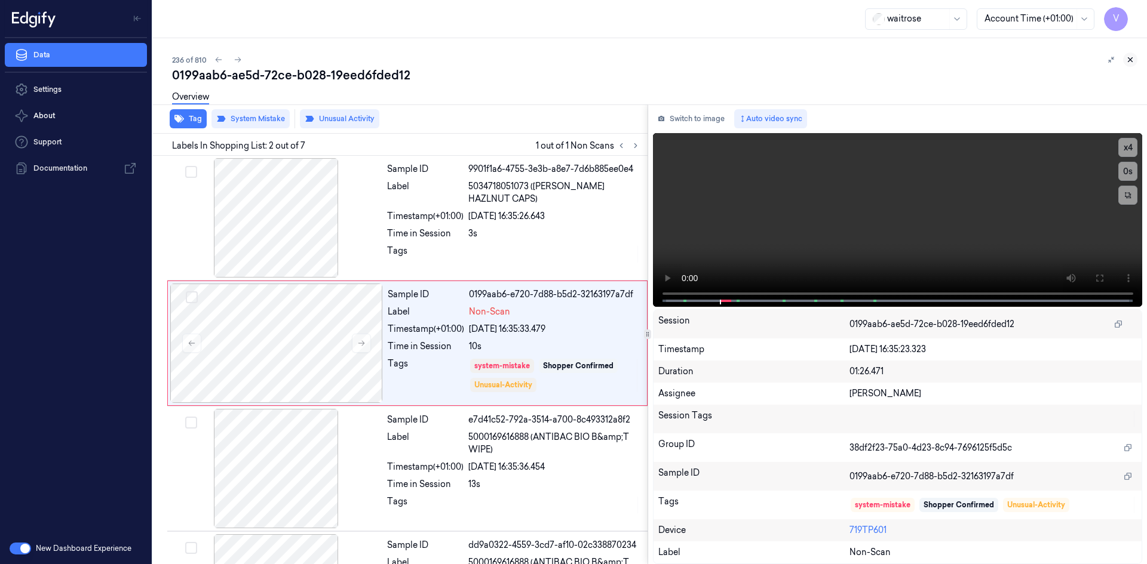
click at [1131, 59] on icon at bounding box center [1130, 60] width 4 height 4
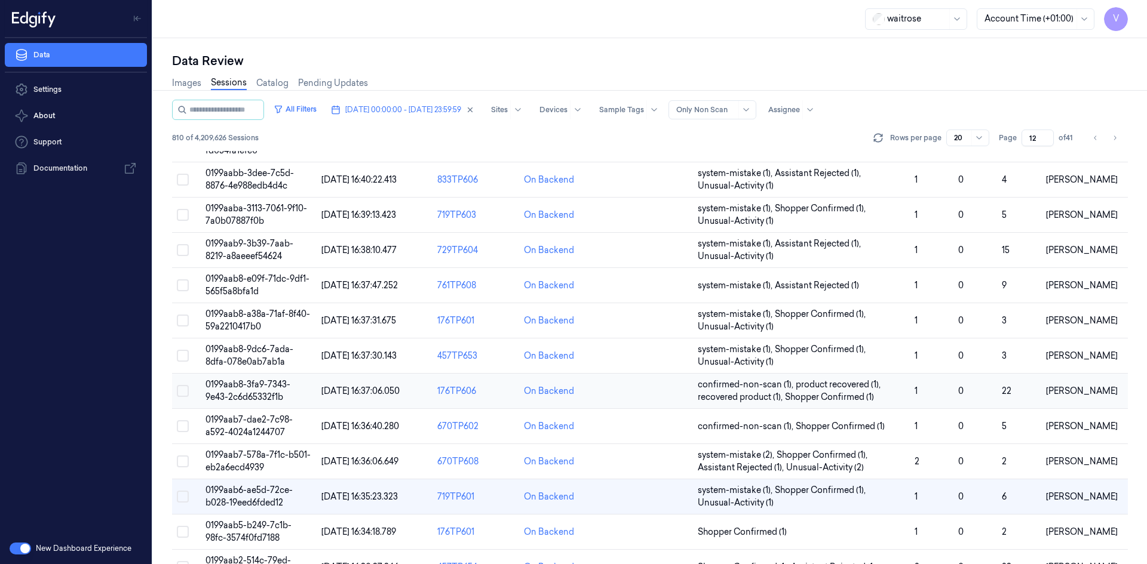
scroll to position [339, 0]
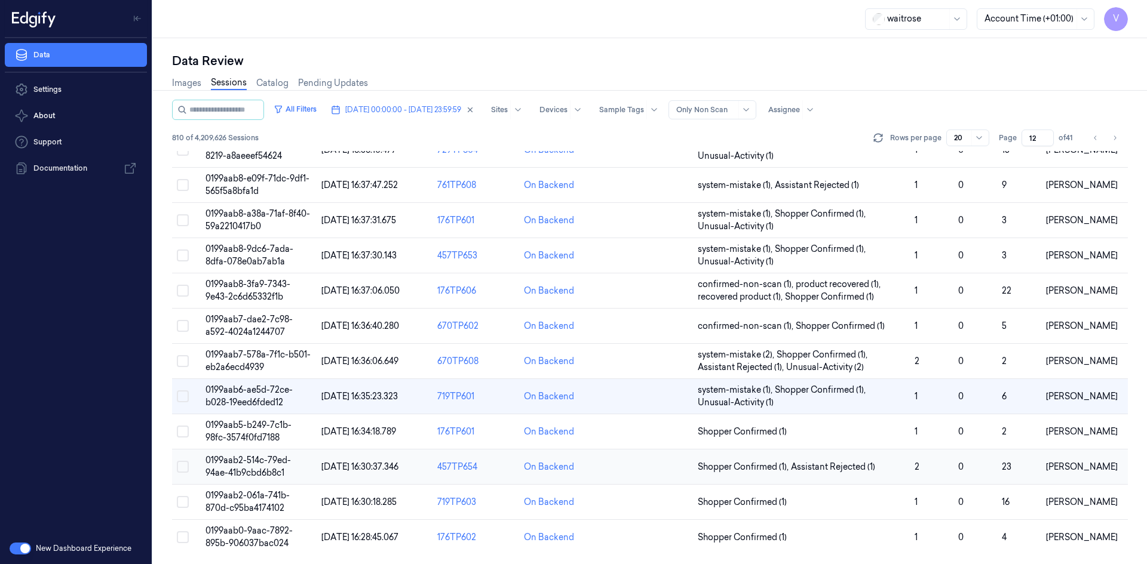
click at [238, 468] on span "0199aab2-514c-79ed-94ae-41b9cbd6b8c1" at bounding box center [247, 466] width 85 height 23
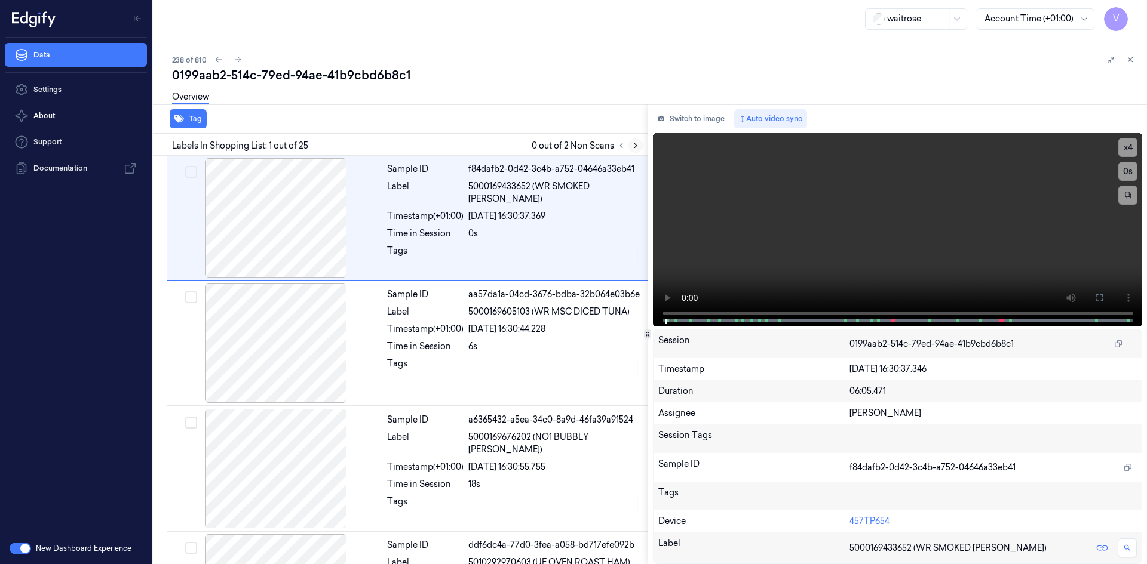
click at [636, 146] on icon at bounding box center [635, 146] width 2 height 4
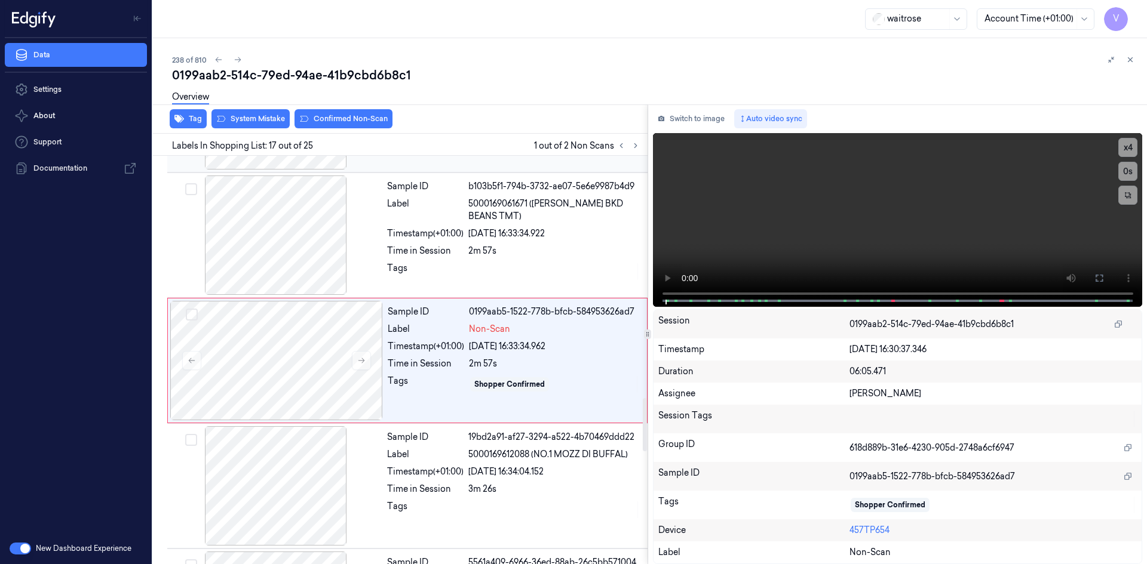
scroll to position [1865, 0]
click at [359, 362] on icon at bounding box center [361, 360] width 8 height 8
click at [358, 360] on icon at bounding box center [361, 360] width 8 height 8
click at [1131, 143] on button "x 4" at bounding box center [1127, 147] width 19 height 19
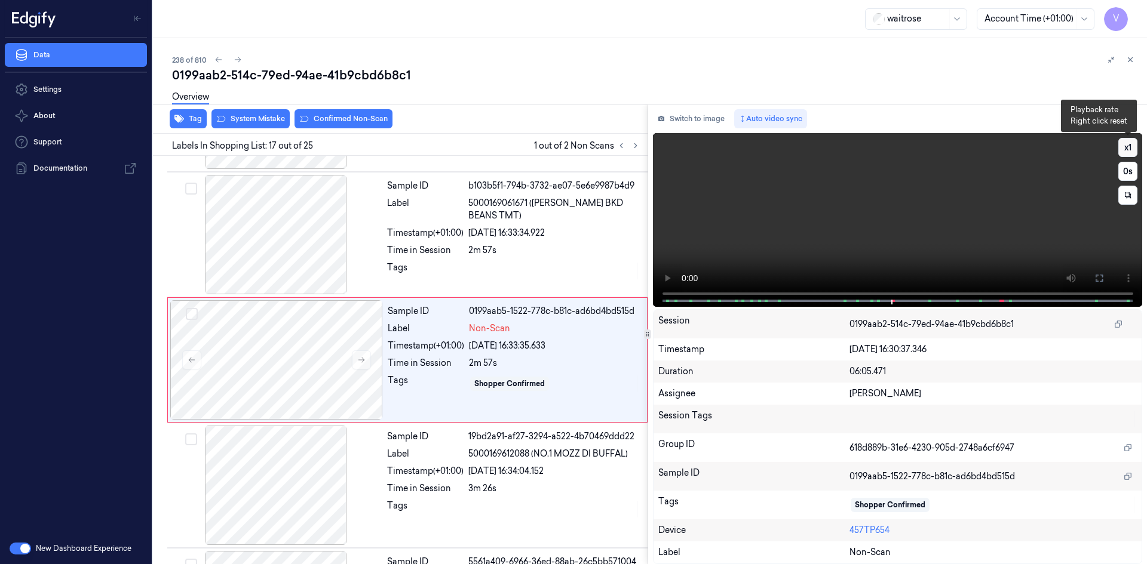
click at [1131, 141] on button "x 1" at bounding box center [1127, 147] width 19 height 19
click at [852, 222] on video at bounding box center [898, 220] width 490 height 174
click at [851, 223] on video at bounding box center [898, 220] width 490 height 174
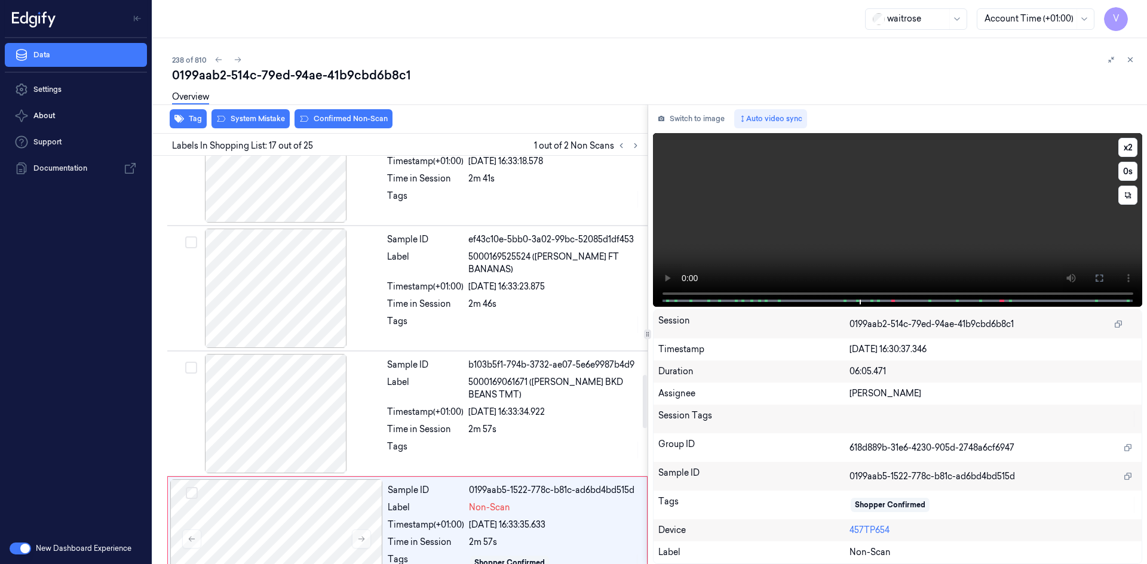
click at [842, 242] on video at bounding box center [898, 220] width 490 height 174
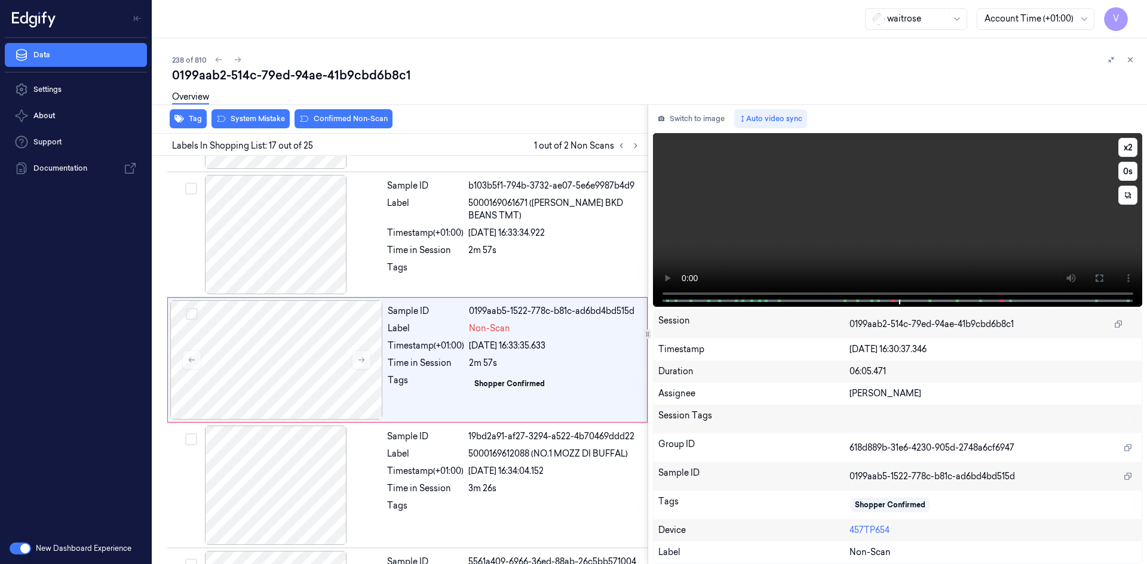
click at [833, 243] on video at bounding box center [898, 220] width 490 height 174
click at [891, 251] on video at bounding box center [898, 220] width 490 height 174
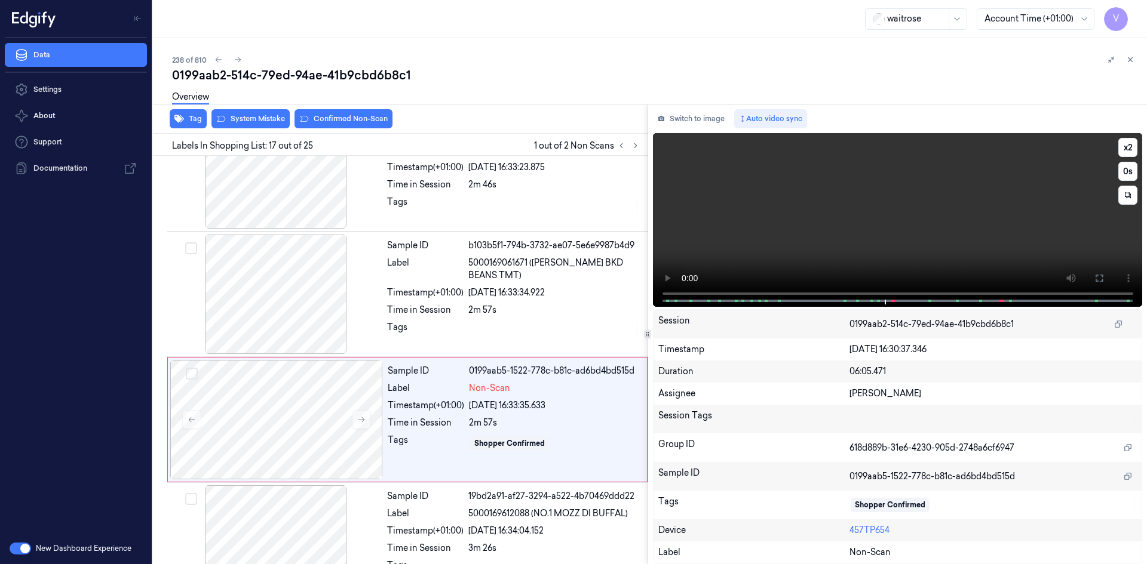
click at [860, 226] on video at bounding box center [898, 220] width 490 height 174
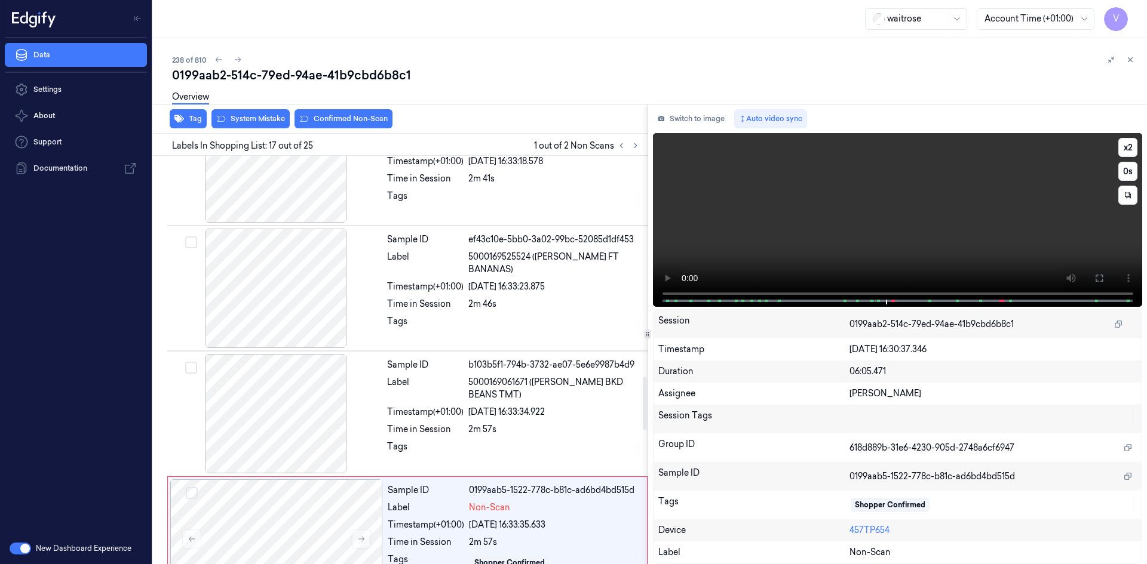
scroll to position [1745, 0]
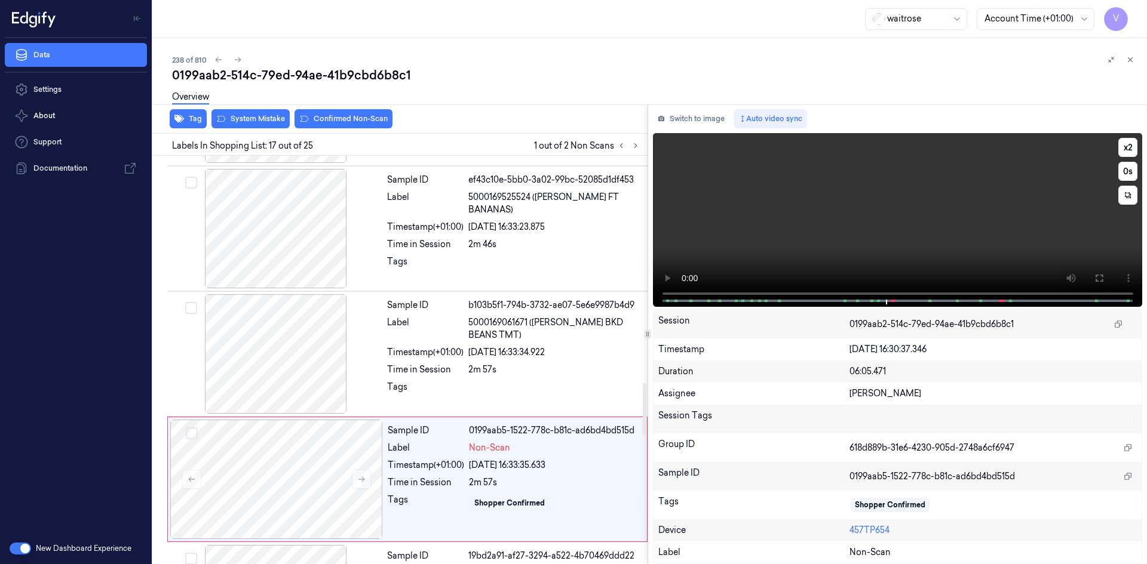
click at [859, 228] on video at bounding box center [898, 220] width 490 height 174
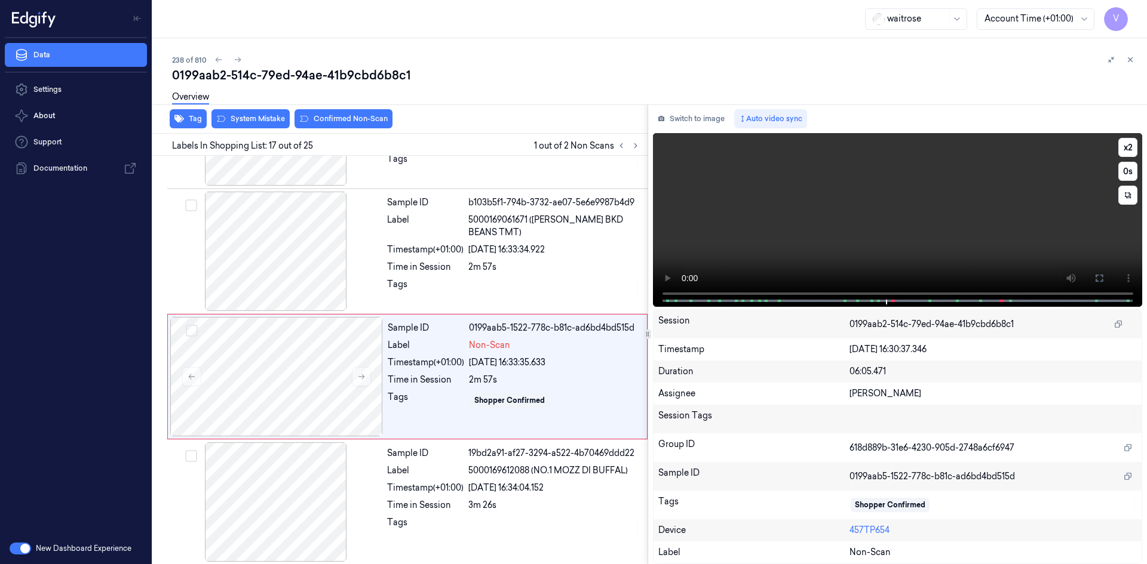
scroll to position [1865, 0]
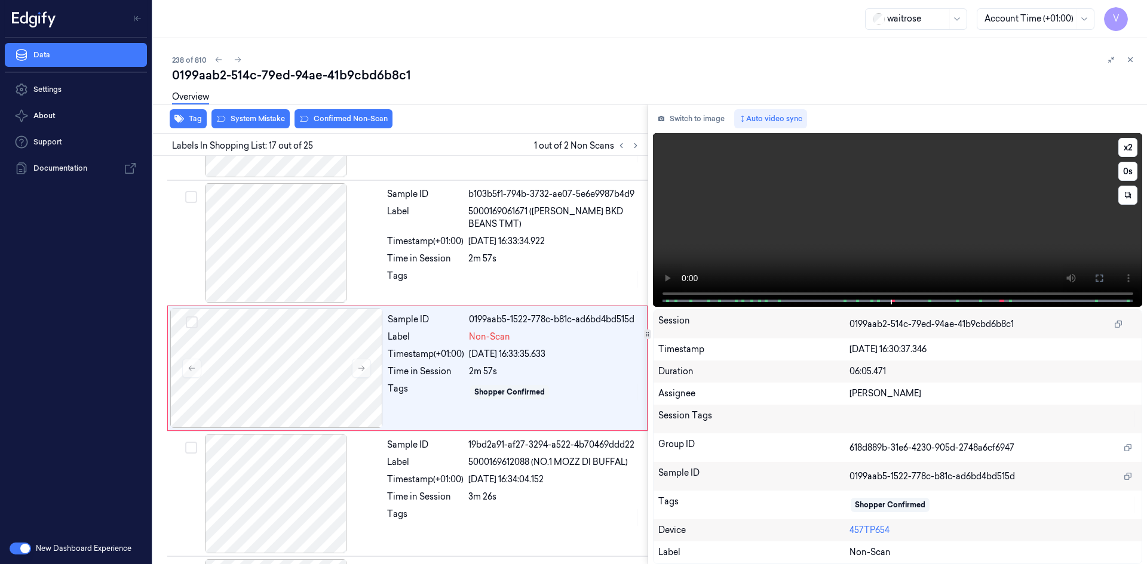
click at [879, 229] on video at bounding box center [898, 220] width 490 height 174
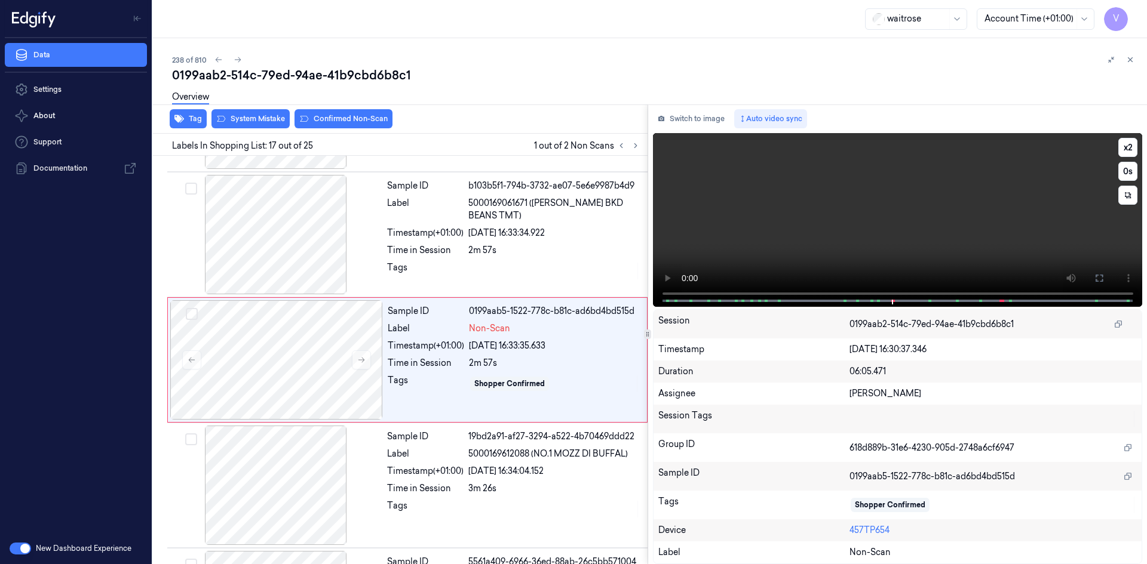
click at [886, 207] on video at bounding box center [898, 220] width 490 height 174
click at [1130, 145] on button "x 2" at bounding box center [1127, 147] width 19 height 19
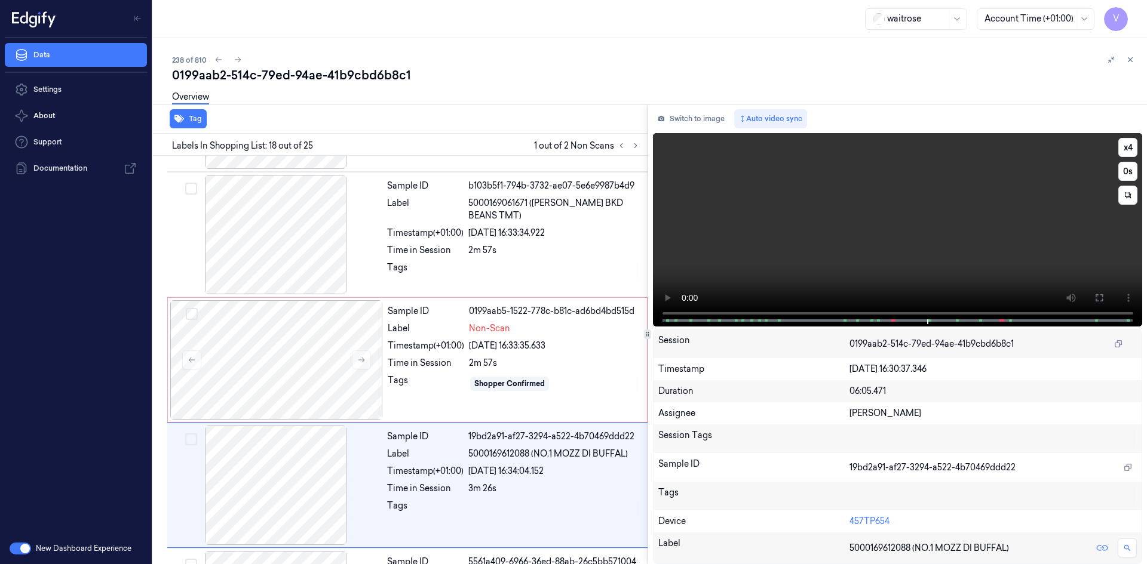
scroll to position [1990, 0]
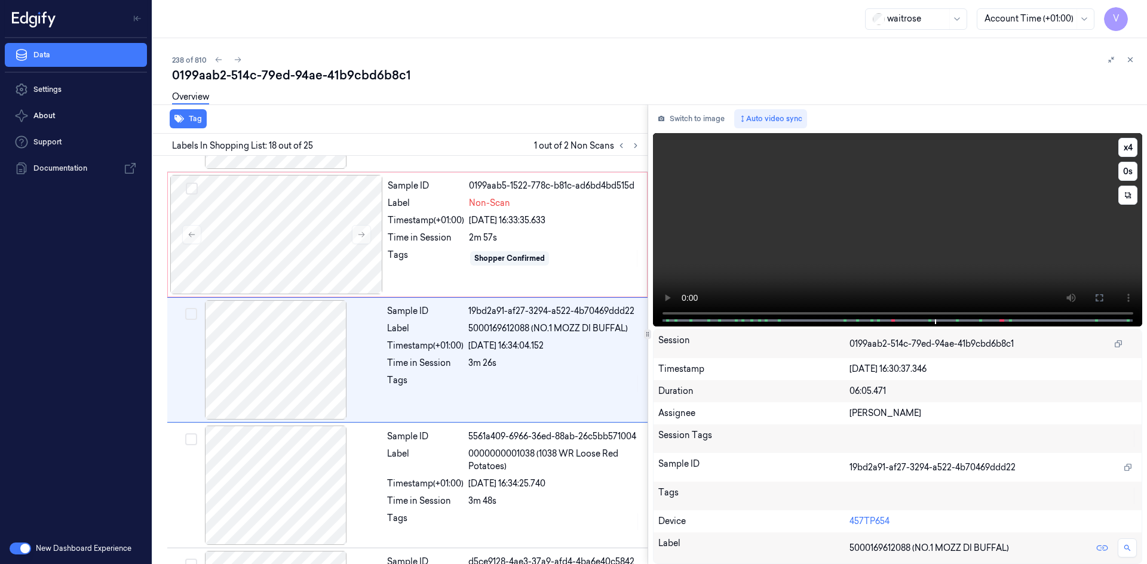
click at [817, 214] on video at bounding box center [898, 230] width 490 height 194
click at [288, 214] on div at bounding box center [276, 234] width 213 height 119
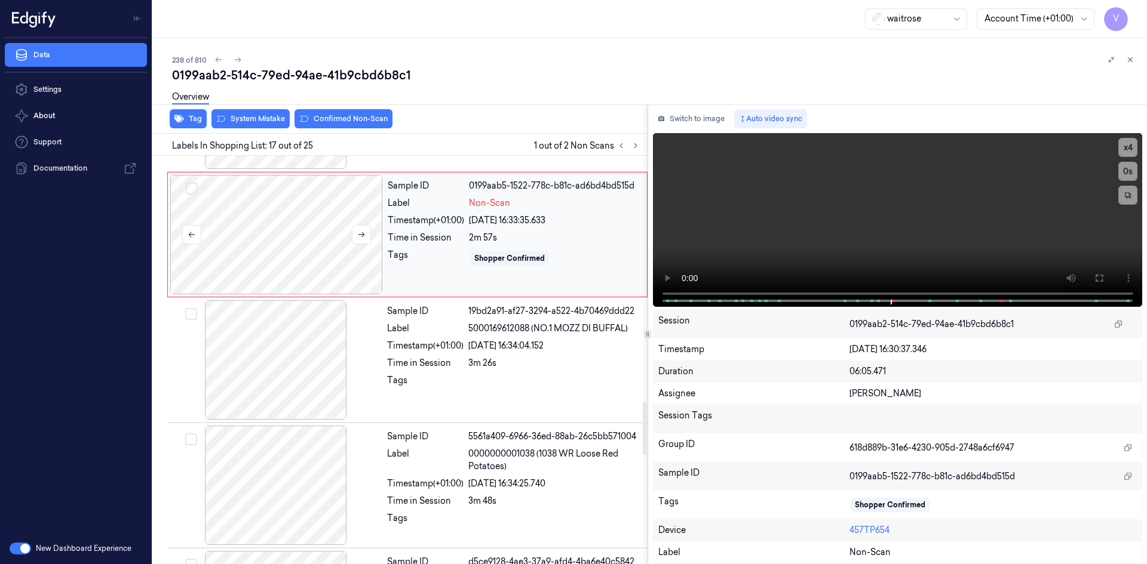
scroll to position [1865, 0]
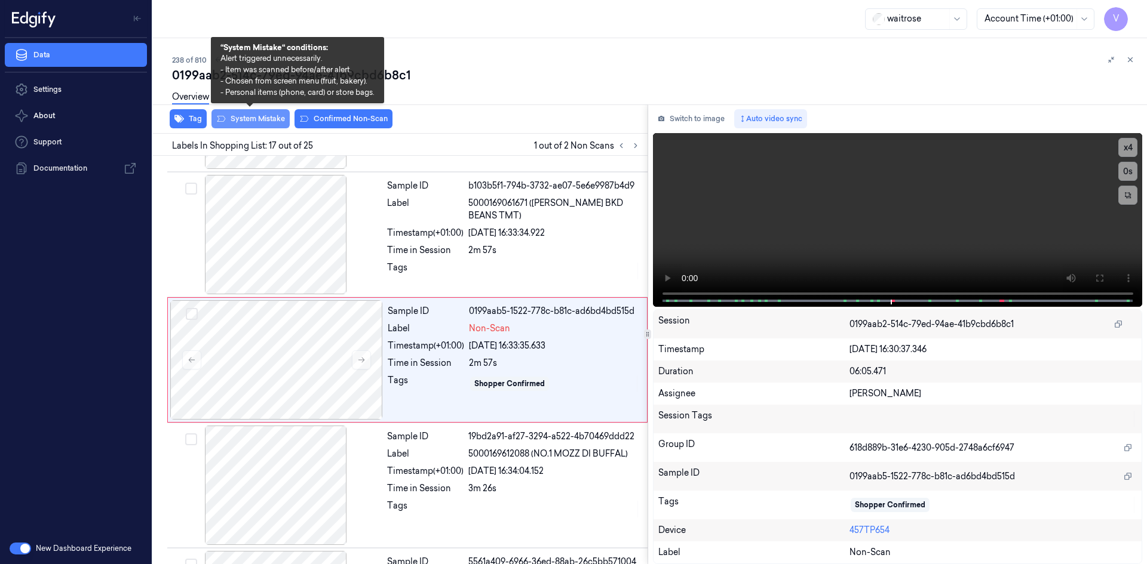
click at [245, 119] on button "System Mistake" at bounding box center [250, 118] width 78 height 19
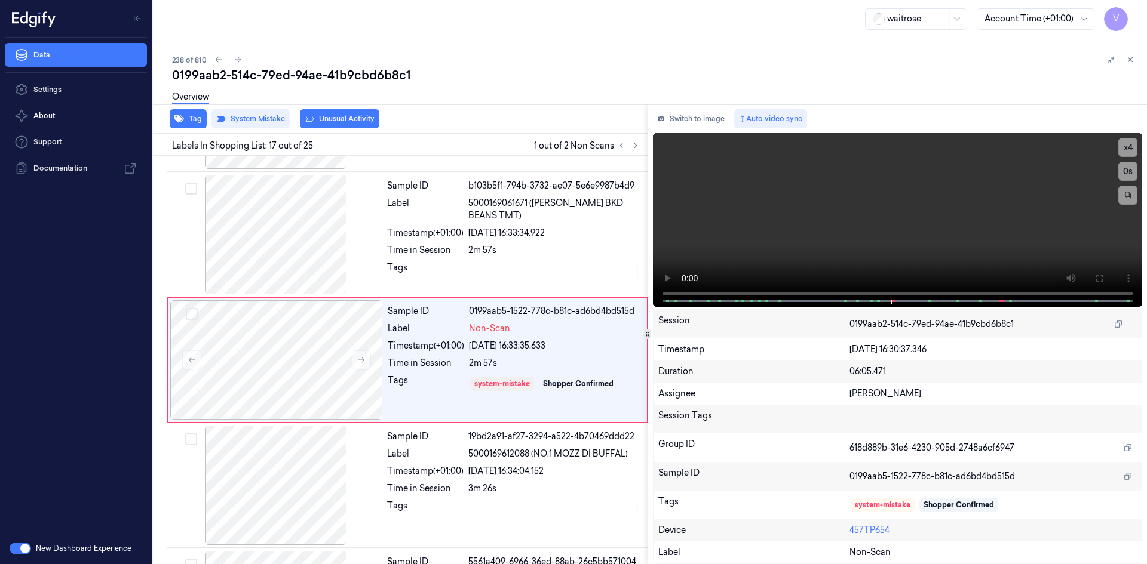
click at [339, 112] on div "Overview" at bounding box center [654, 99] width 965 height 30
click at [1128, 60] on icon at bounding box center [1130, 60] width 8 height 8
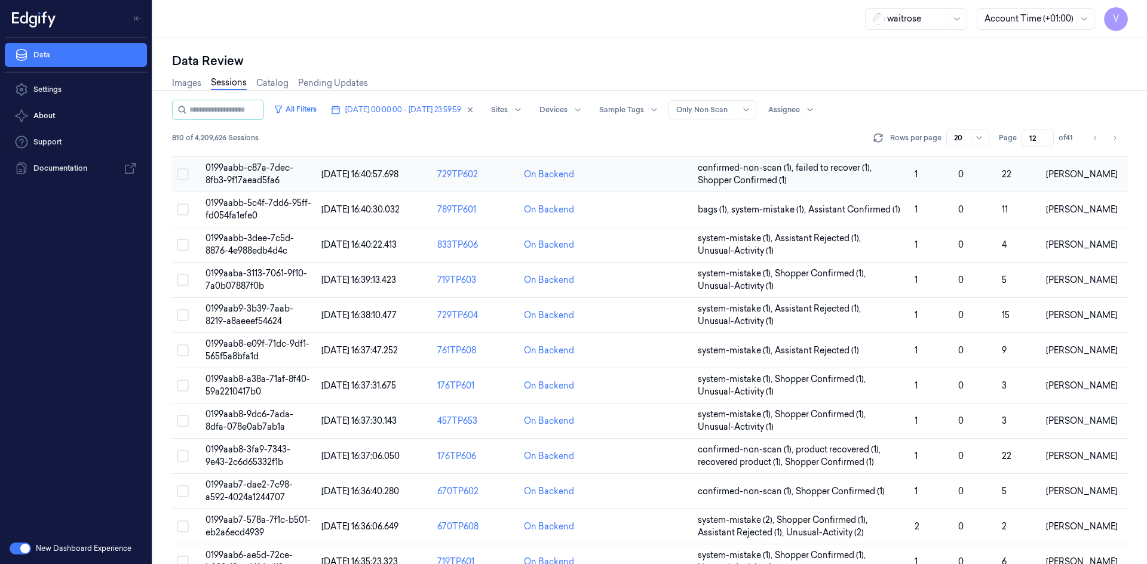
scroll to position [339, 0]
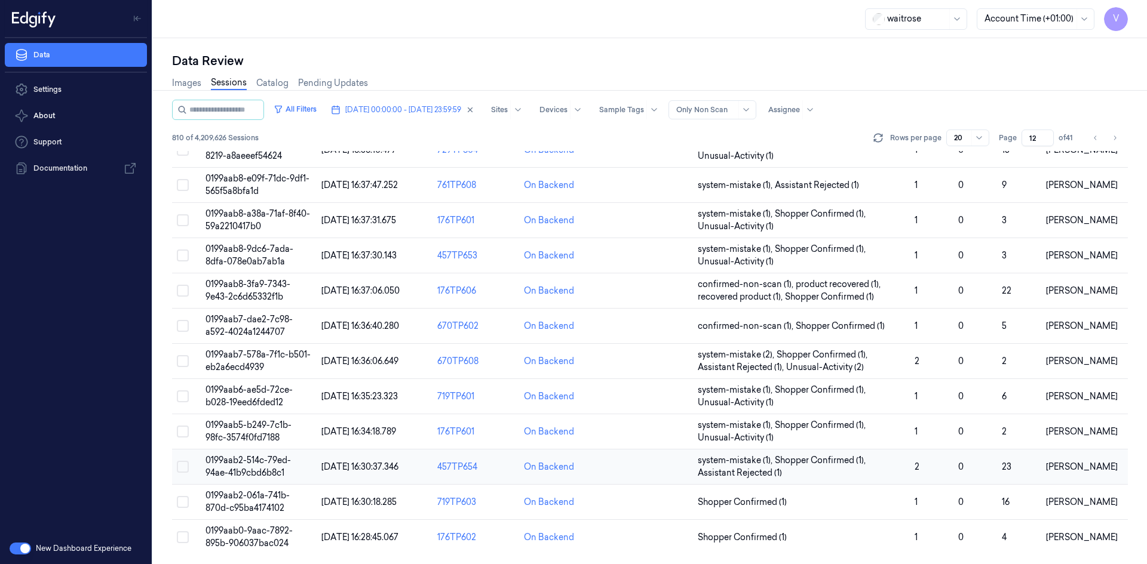
click at [254, 461] on span "0199aab2-514c-79ed-94ae-41b9cbd6b8c1" at bounding box center [247, 466] width 85 height 23
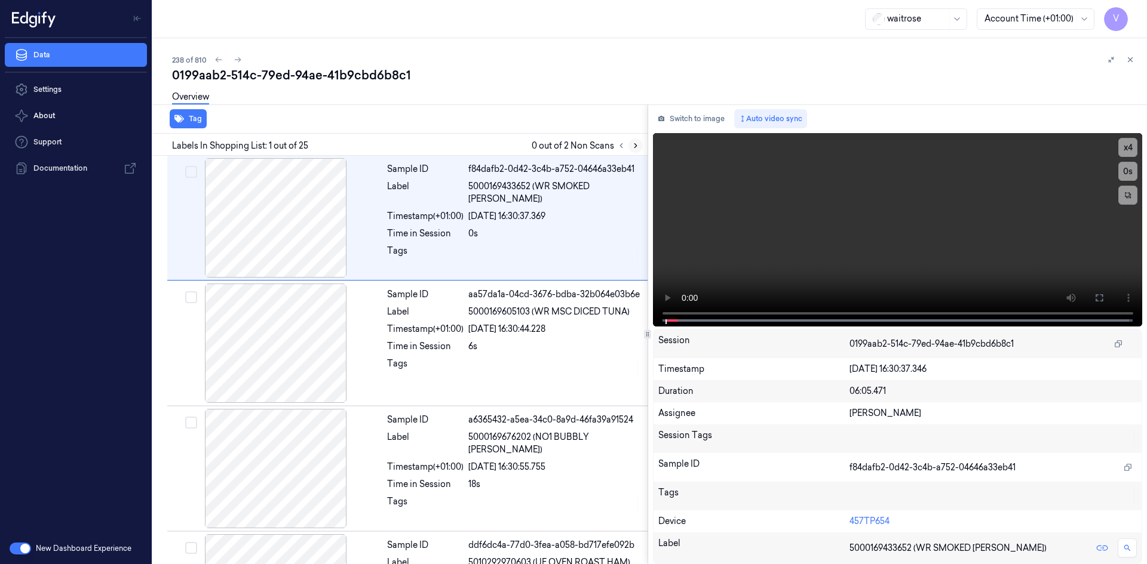
click at [633, 144] on icon at bounding box center [635, 146] width 8 height 8
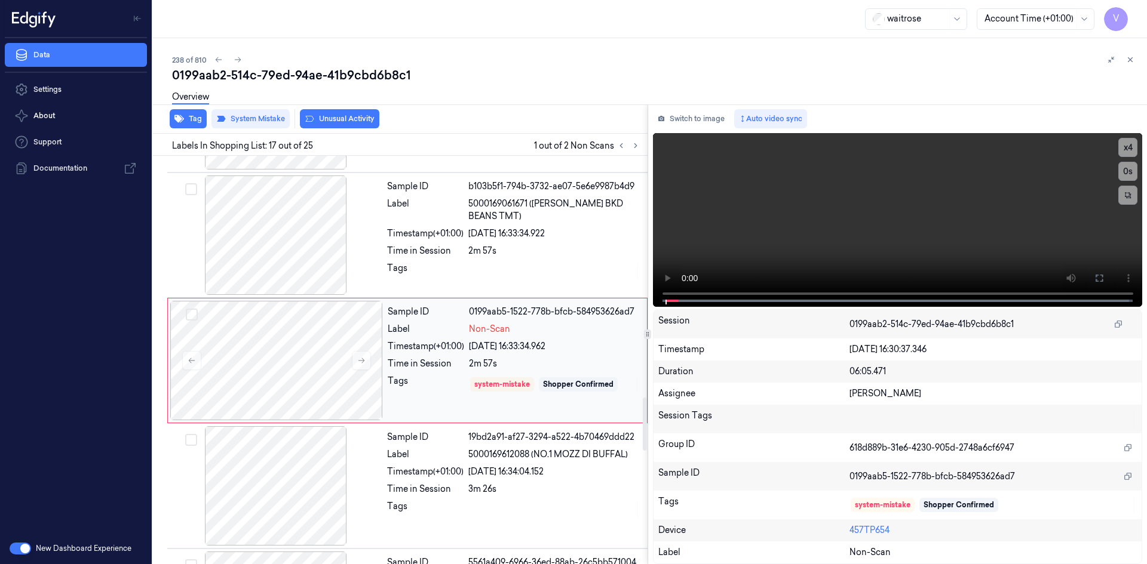
scroll to position [1865, 0]
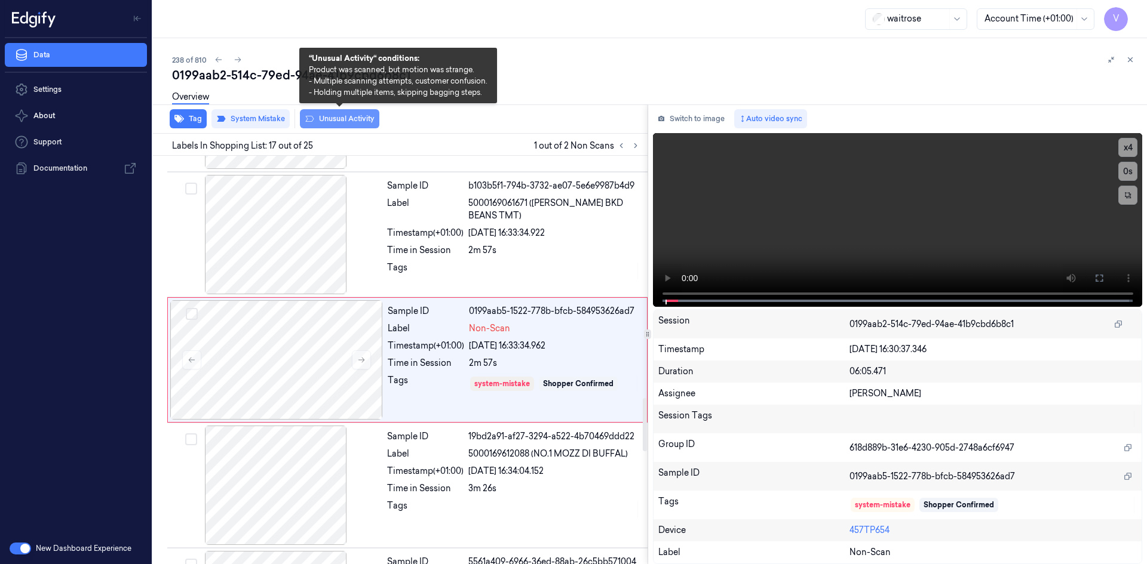
click at [364, 118] on button "Unusual Activity" at bounding box center [339, 118] width 79 height 19
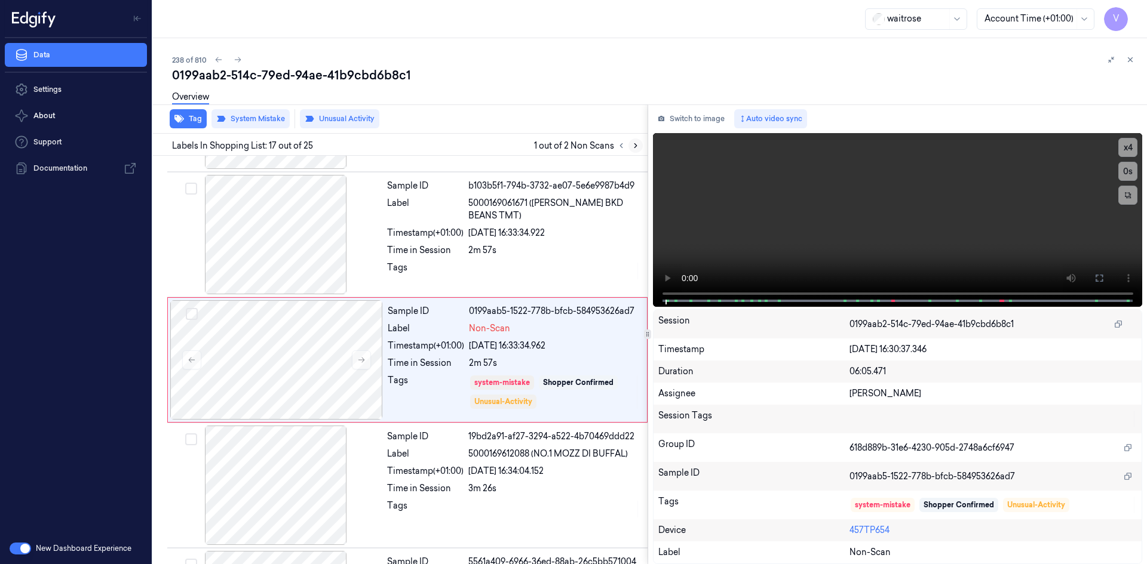
click at [637, 145] on icon at bounding box center [635, 146] width 8 height 8
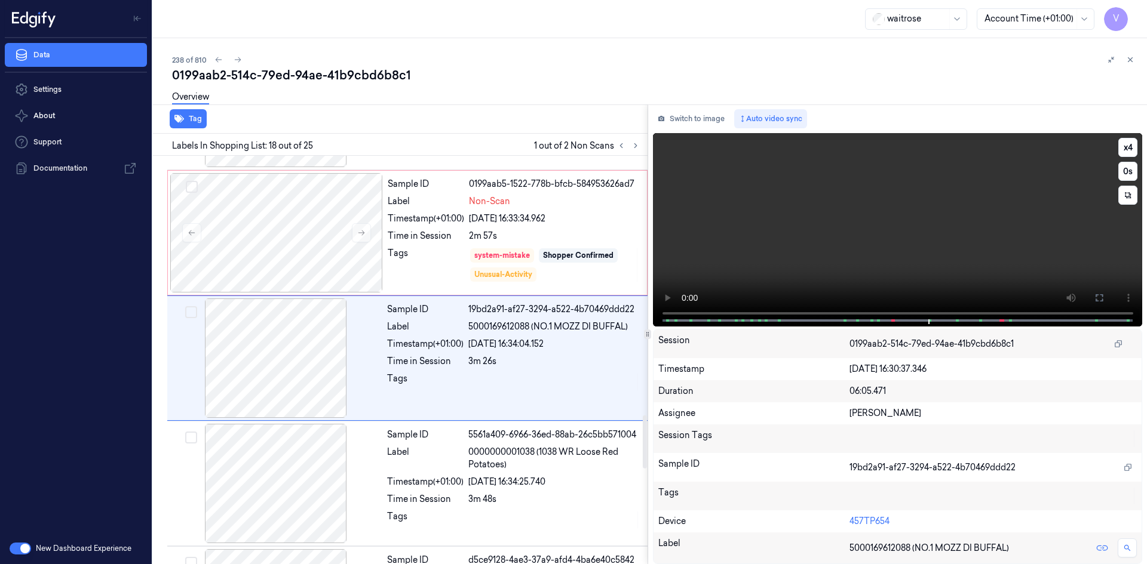
scroll to position [1990, 0]
click at [969, 235] on video at bounding box center [898, 230] width 490 height 194
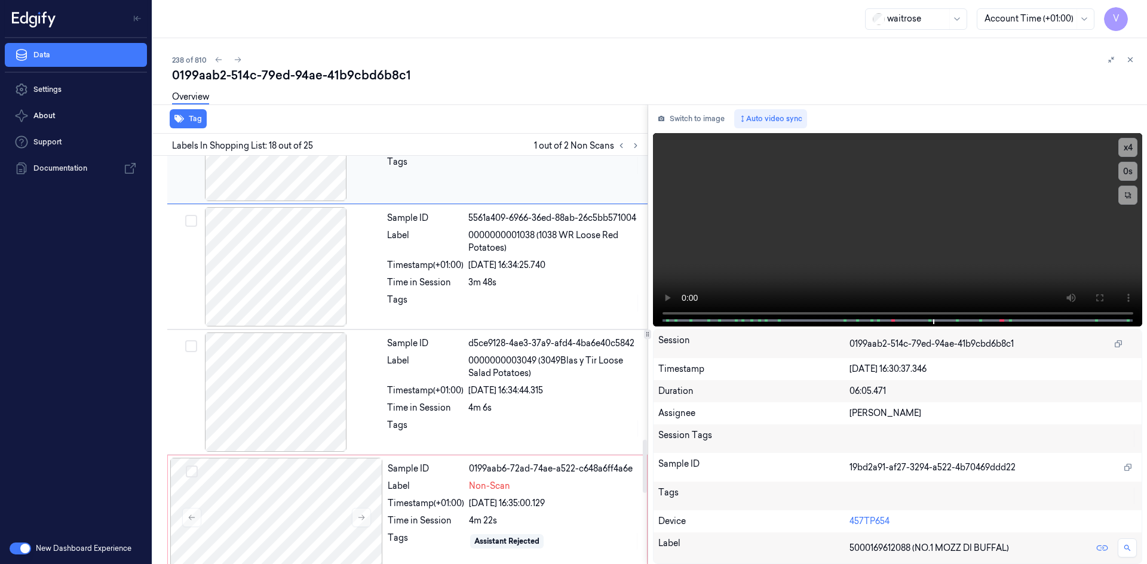
scroll to position [2110, 0]
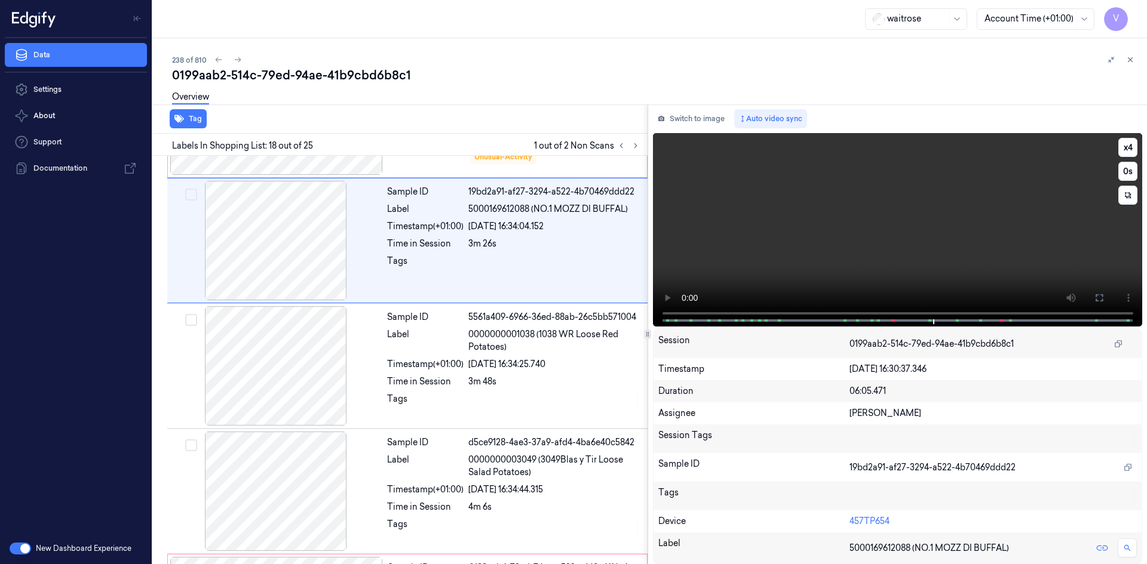
click at [825, 235] on video at bounding box center [898, 230] width 490 height 194
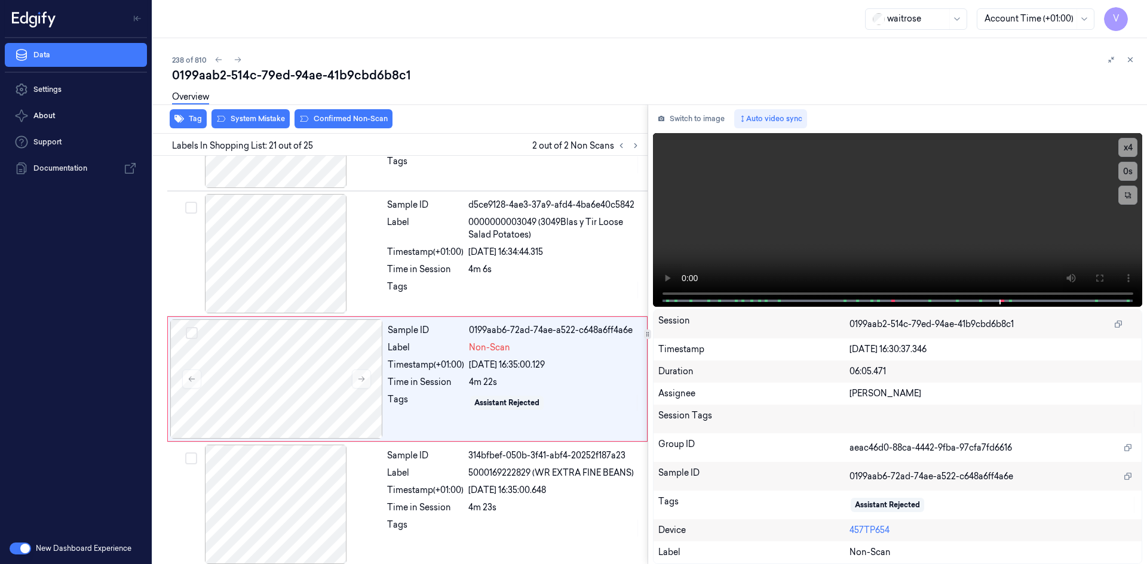
scroll to position [2367, 0]
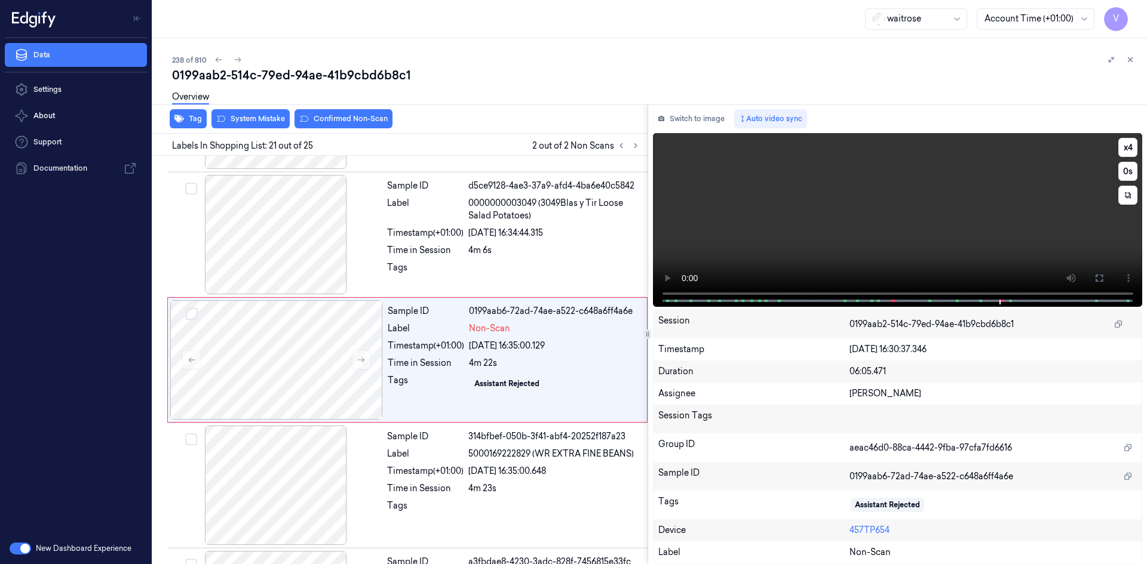
click at [792, 258] on video at bounding box center [898, 220] width 490 height 174
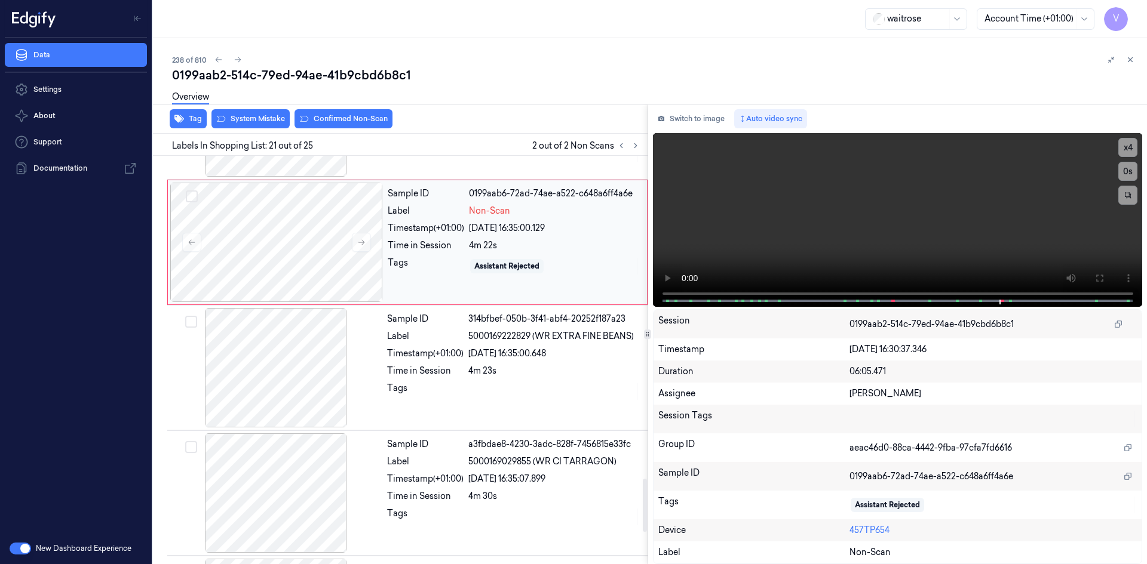
scroll to position [2486, 0]
click at [885, 222] on video at bounding box center [898, 220] width 490 height 174
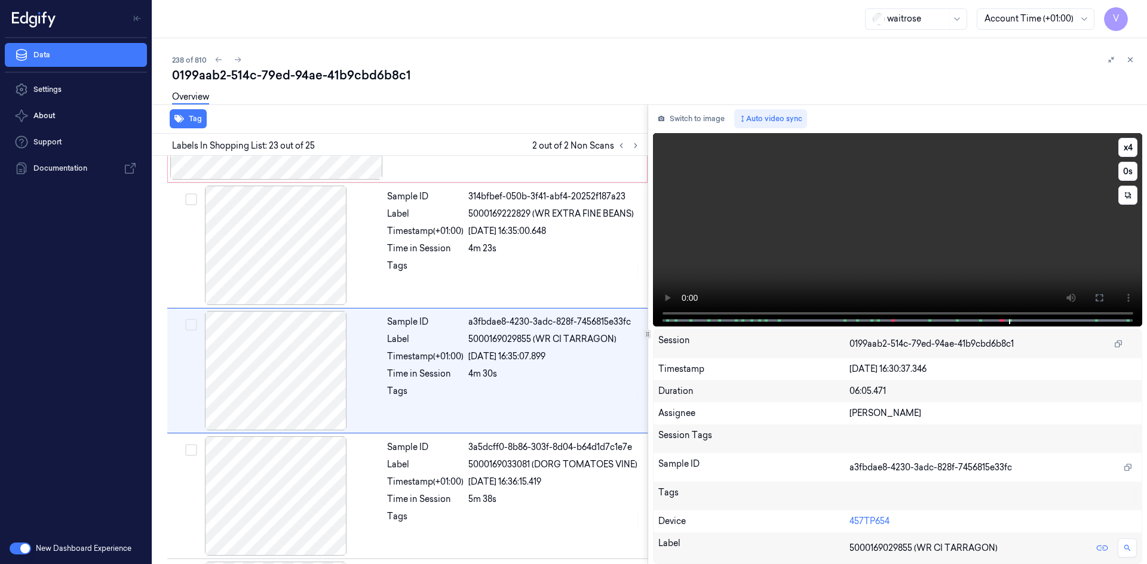
scroll to position [2617, 0]
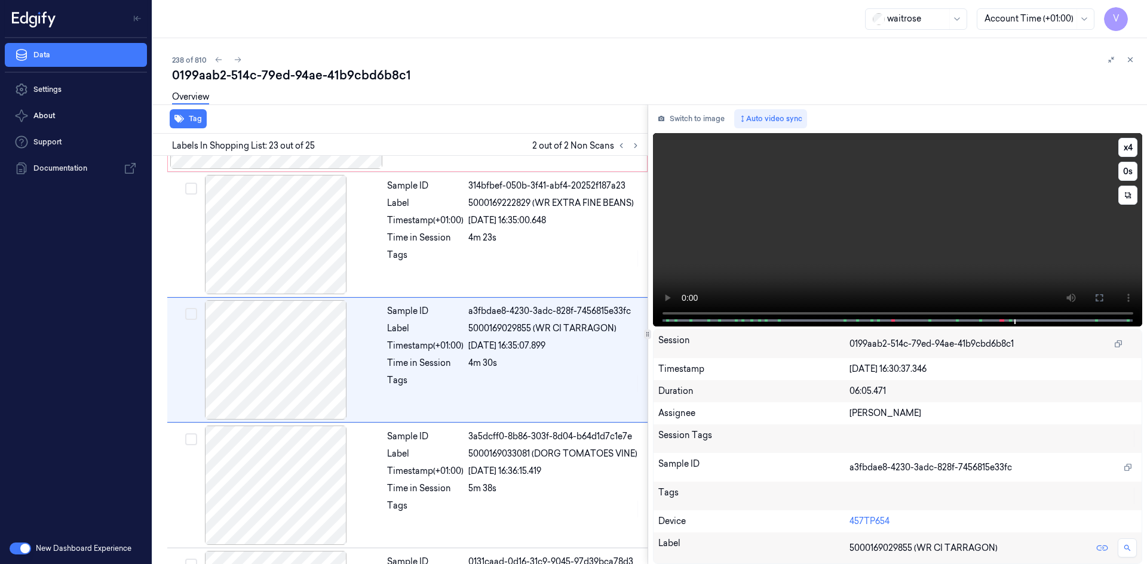
click at [984, 271] on video at bounding box center [898, 230] width 490 height 194
click at [914, 220] on video at bounding box center [898, 230] width 490 height 194
click at [920, 218] on video at bounding box center [898, 230] width 490 height 194
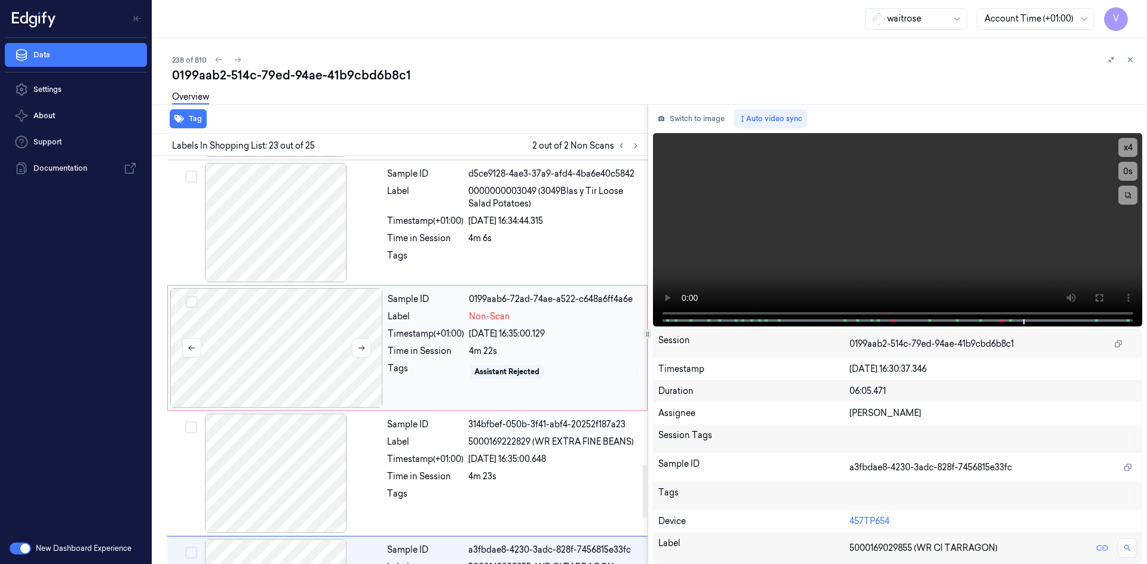
click at [284, 335] on div at bounding box center [276, 348] width 213 height 119
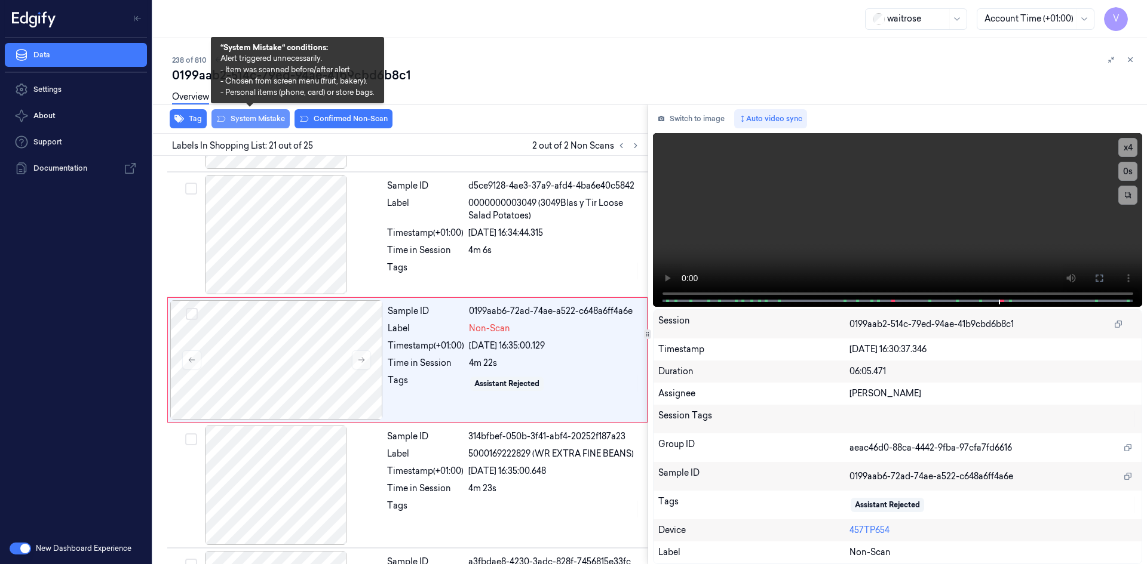
click at [259, 119] on button "System Mistake" at bounding box center [250, 118] width 78 height 19
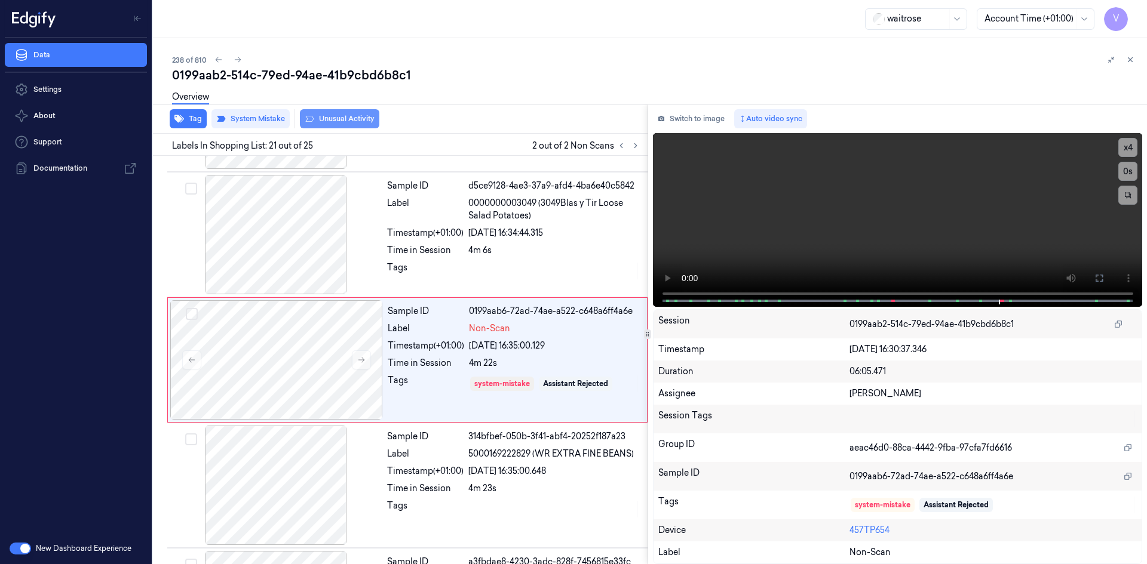
click at [337, 120] on button "Unusual Activity" at bounding box center [339, 118] width 79 height 19
click at [1130, 59] on icon at bounding box center [1130, 60] width 8 height 8
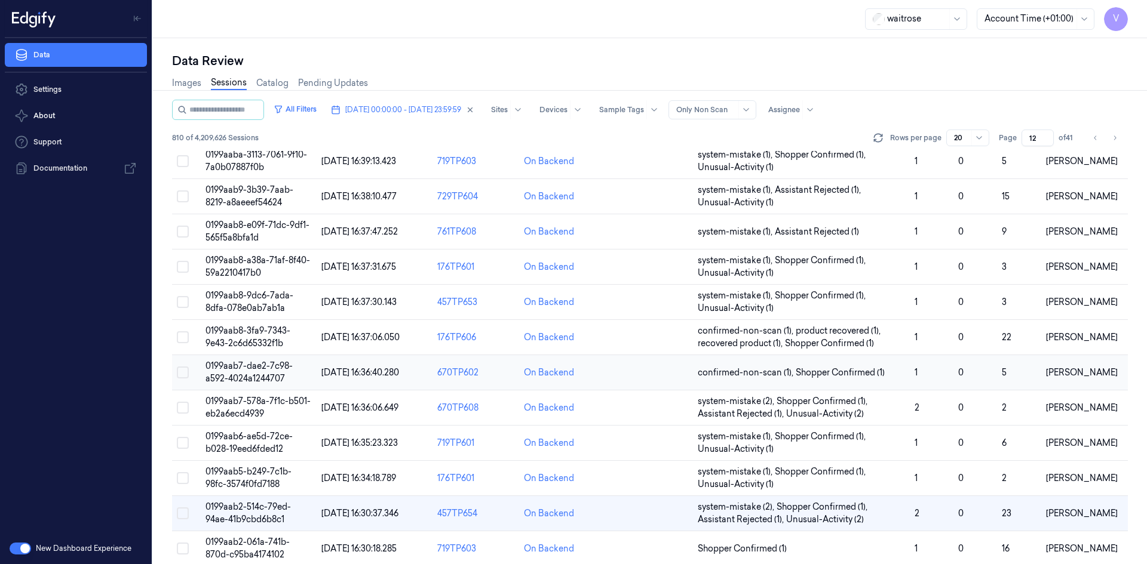
scroll to position [339, 0]
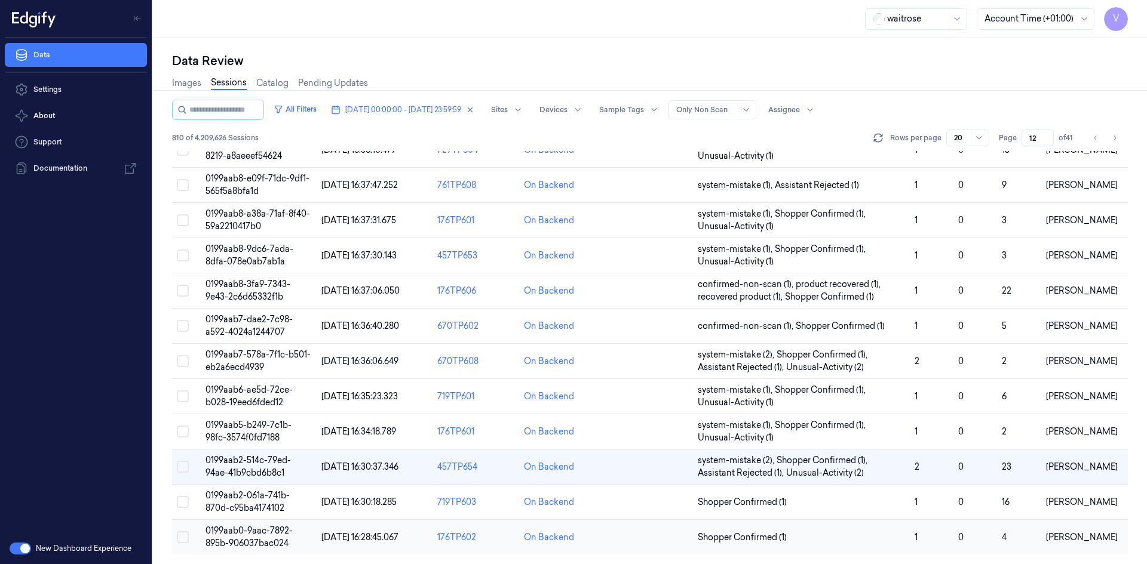
click at [250, 530] on span "0199aab0-9aac-7892-895b-906037bac024" at bounding box center [248, 537] width 87 height 23
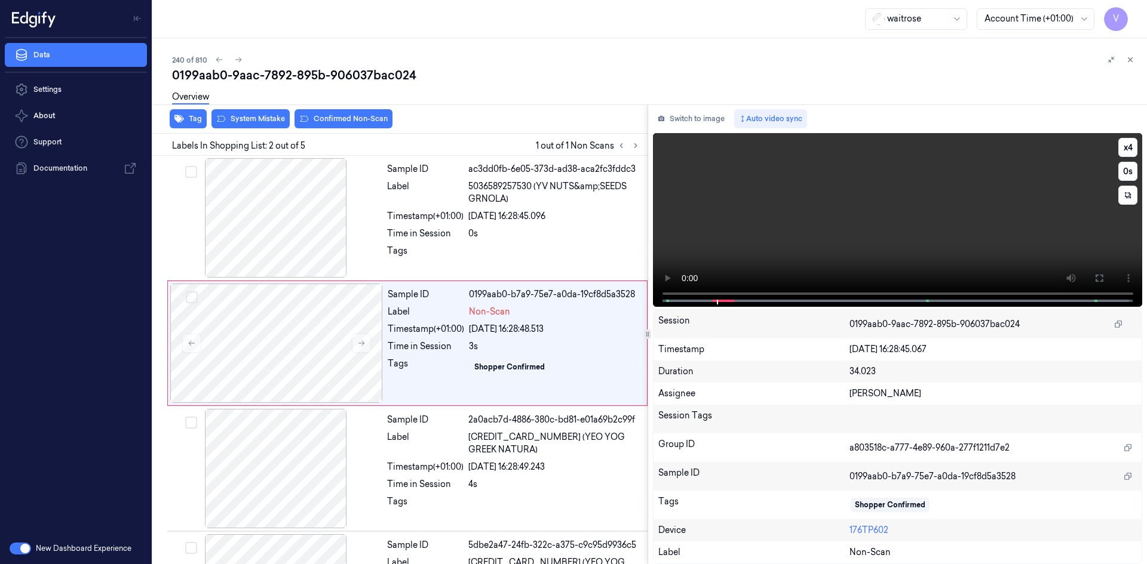
click at [799, 254] on video at bounding box center [898, 220] width 490 height 174
click at [365, 342] on icon at bounding box center [361, 343] width 8 height 8
click at [289, 334] on div at bounding box center [276, 343] width 213 height 119
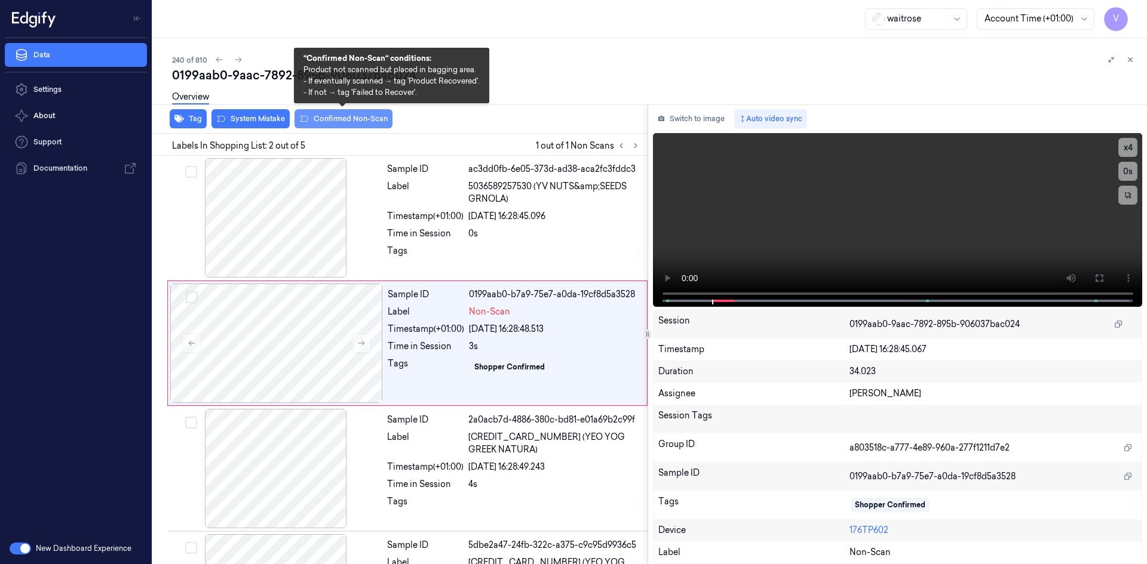
click at [357, 118] on button "Confirmed Non-Scan" at bounding box center [343, 118] width 98 height 19
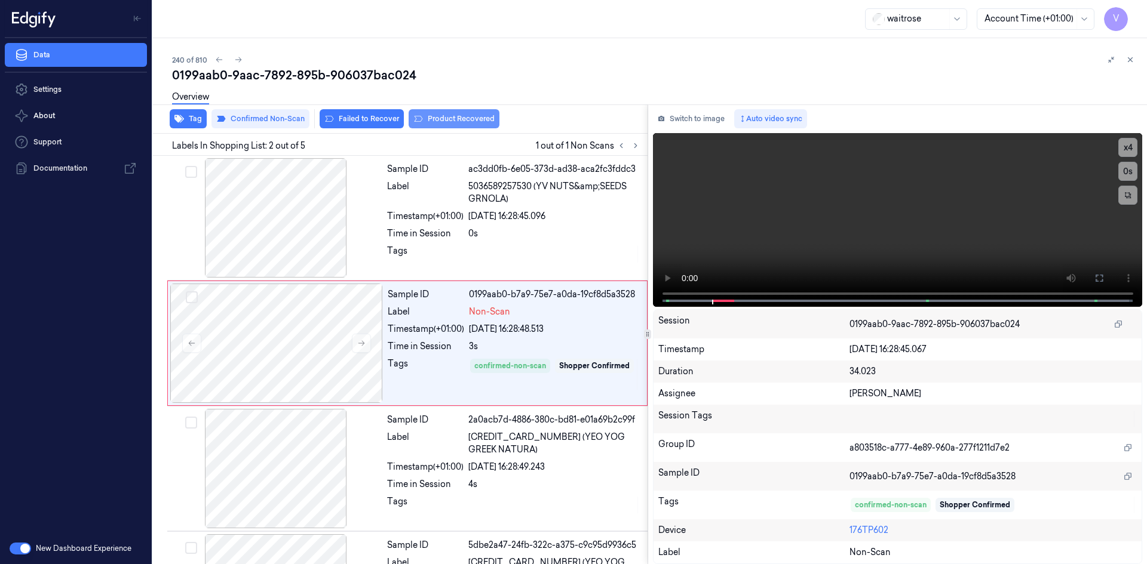
click at [446, 122] on button "Product Recovered" at bounding box center [454, 118] width 91 height 19
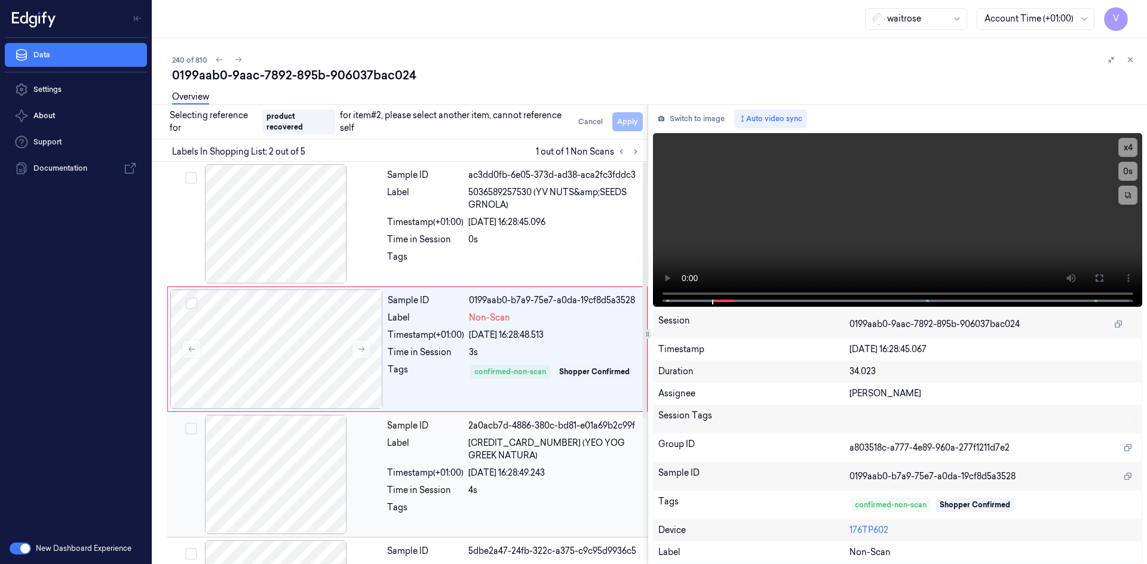
click at [372, 475] on div at bounding box center [276, 474] width 213 height 119
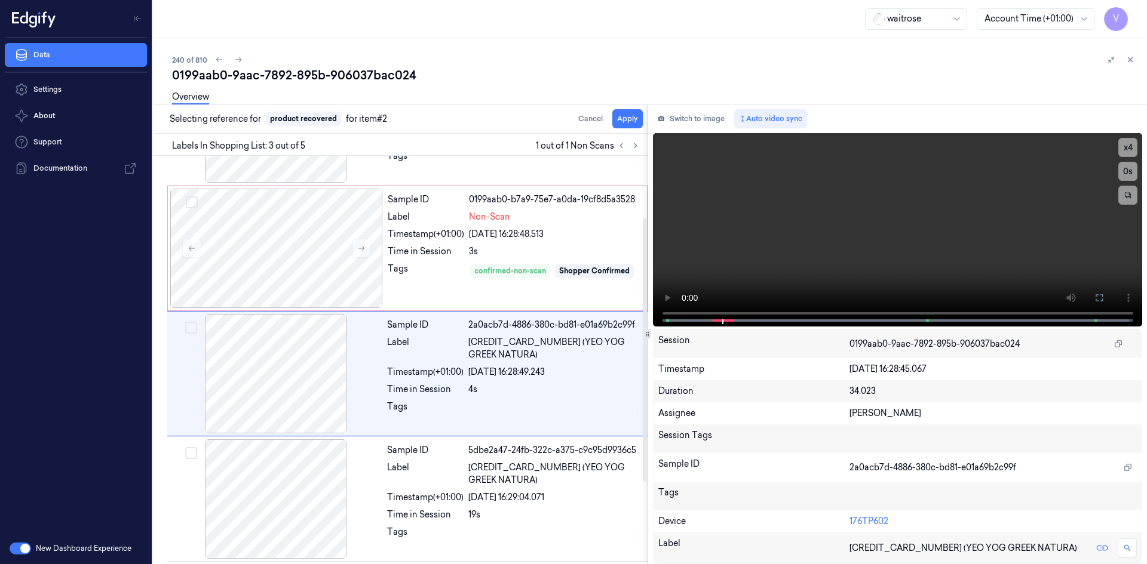
scroll to position [109, 0]
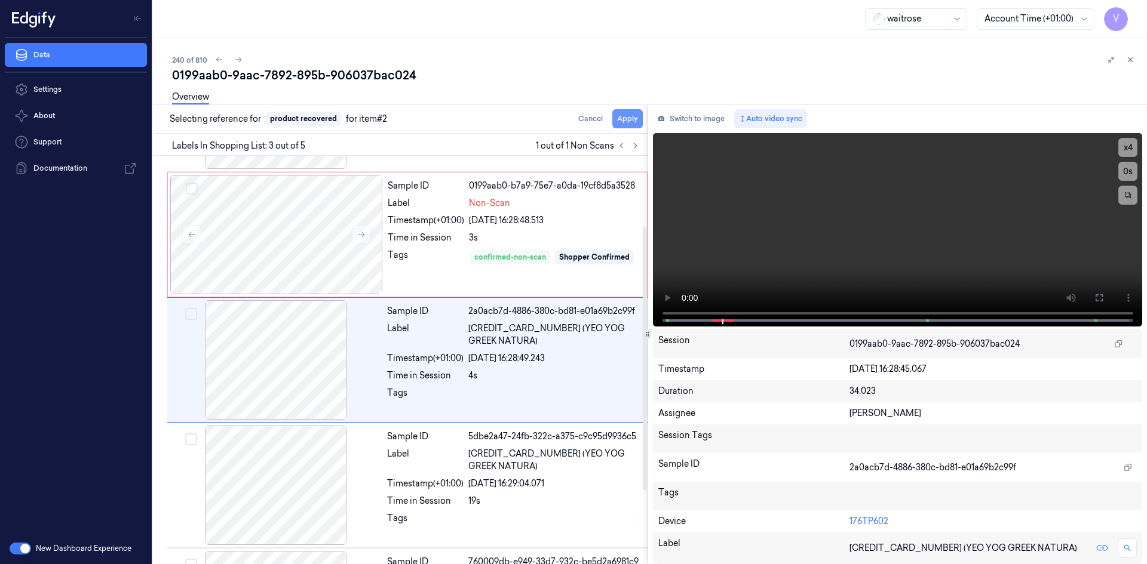
click at [629, 116] on button "Apply" at bounding box center [627, 118] width 30 height 19
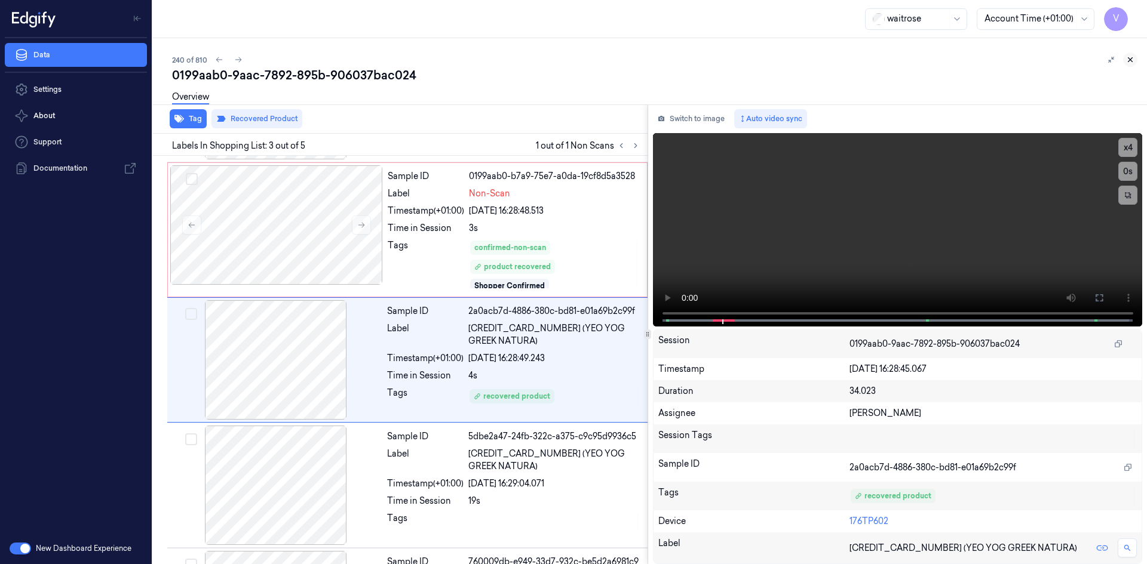
click at [1128, 59] on icon at bounding box center [1130, 60] width 8 height 8
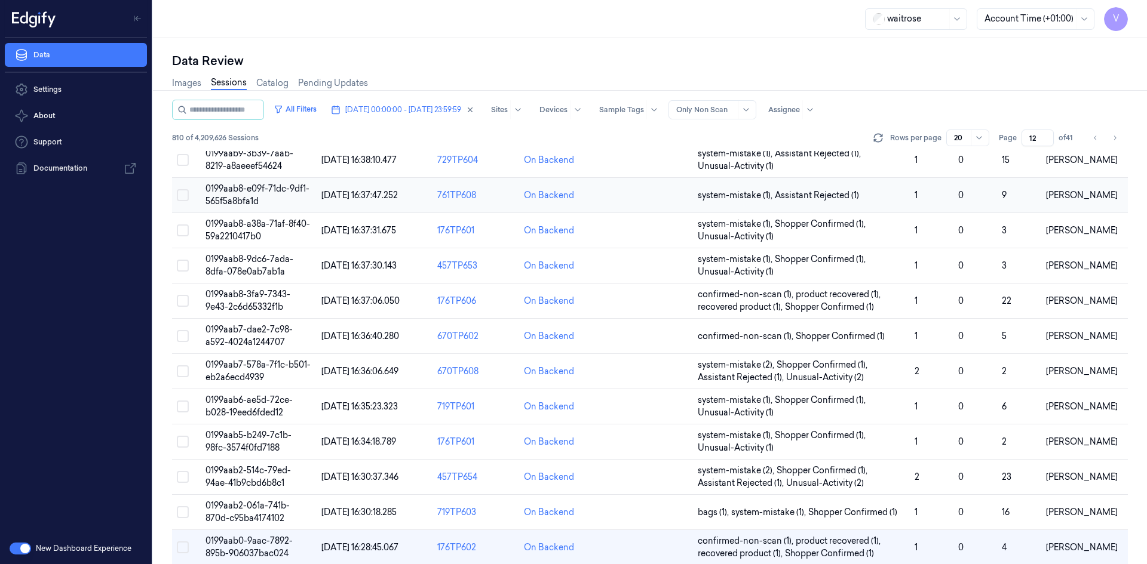
scroll to position [339, 0]
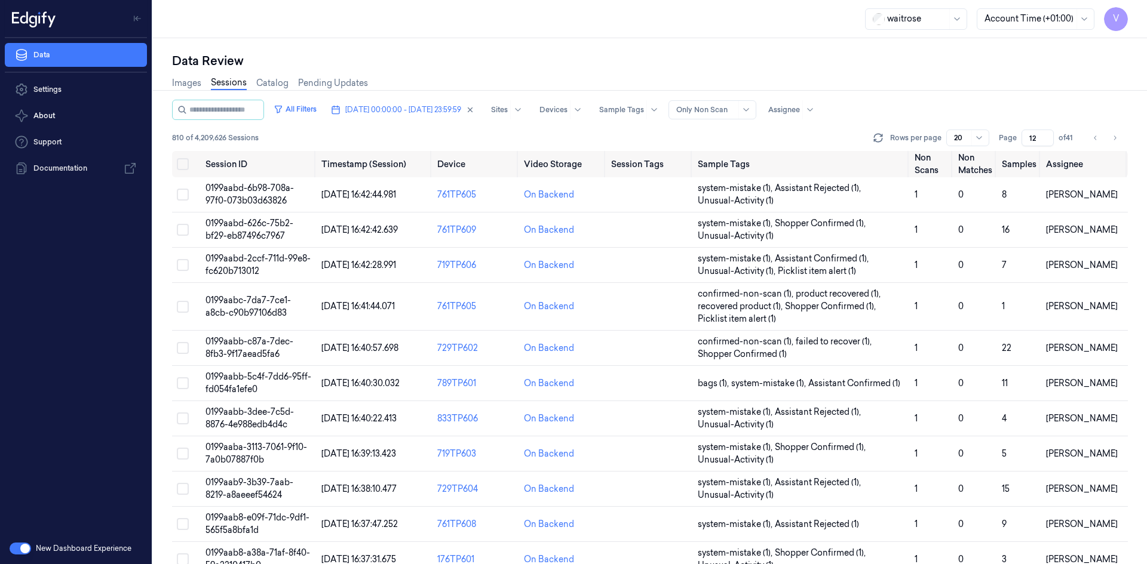
drag, startPoint x: 1035, startPoint y: 138, endPoint x: 1022, endPoint y: 150, distance: 17.8
click at [1022, 150] on div "All Filters [DATE] 00:00:00 - [DATE] 23:59:59 Sites Devices Sample Tags Alert T…" at bounding box center [650, 125] width 956 height 51
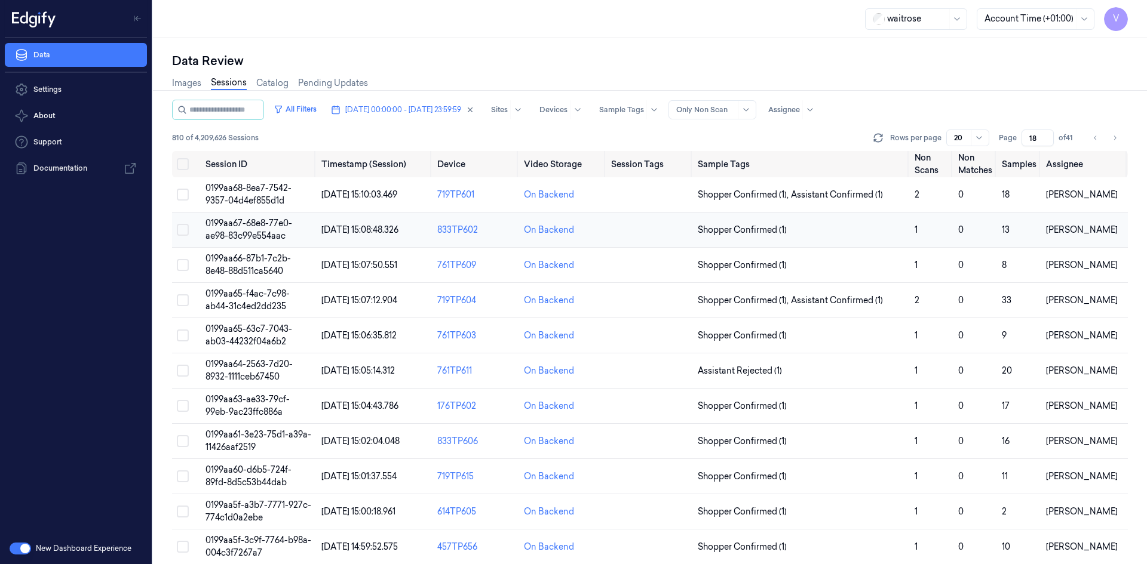
type input "18"
click at [266, 220] on span "0199aa67-68e8-77e0-ae98-83c99e554aac" at bounding box center [248, 229] width 87 height 23
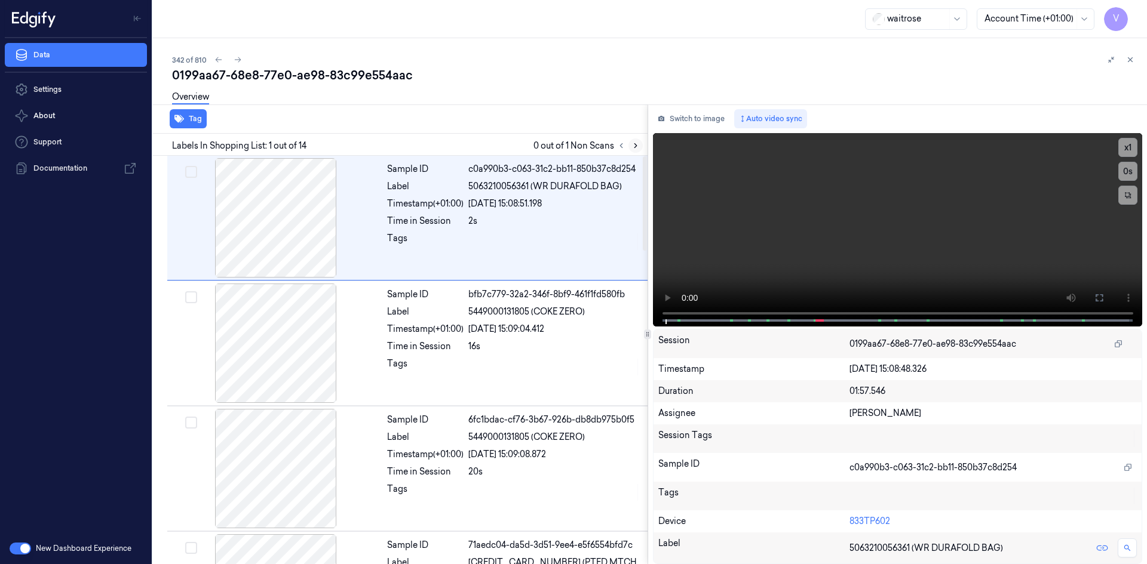
click at [640, 143] on button at bounding box center [635, 146] width 14 height 14
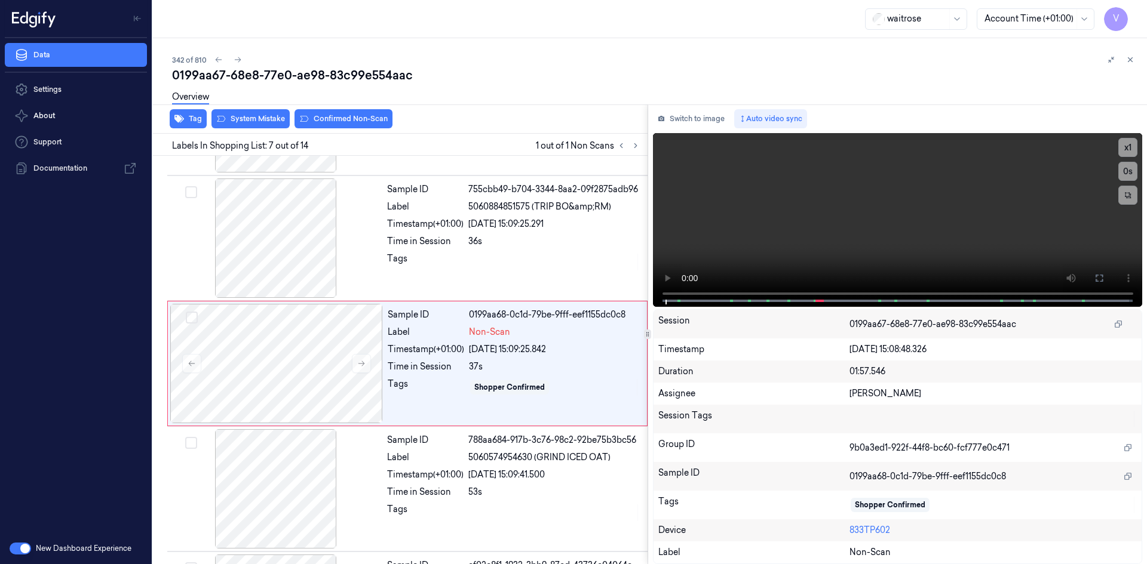
scroll to position [610, 0]
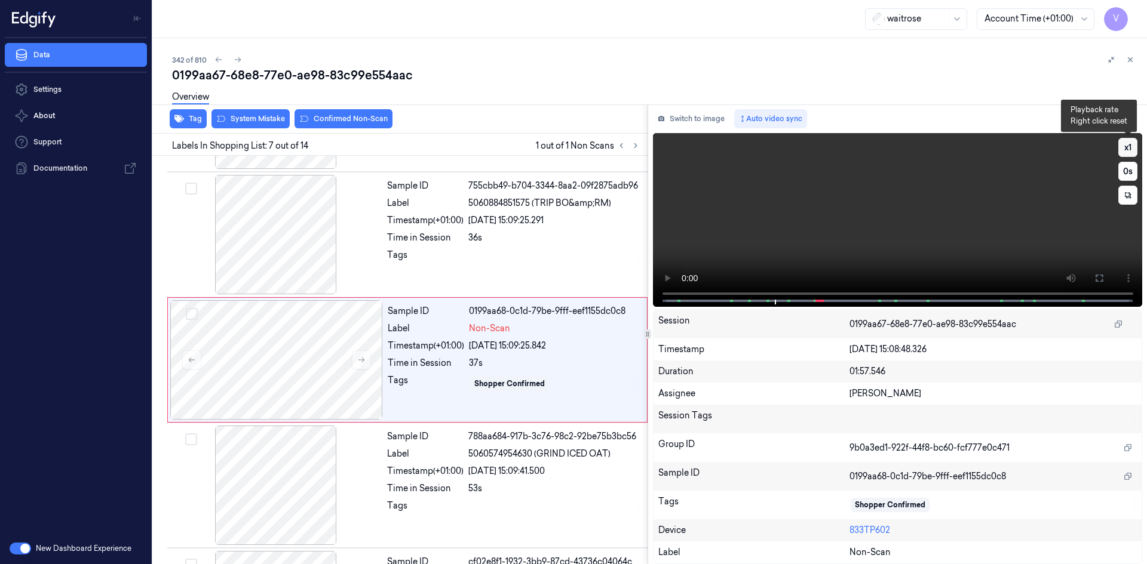
click at [1131, 145] on button "x 1" at bounding box center [1127, 147] width 19 height 19
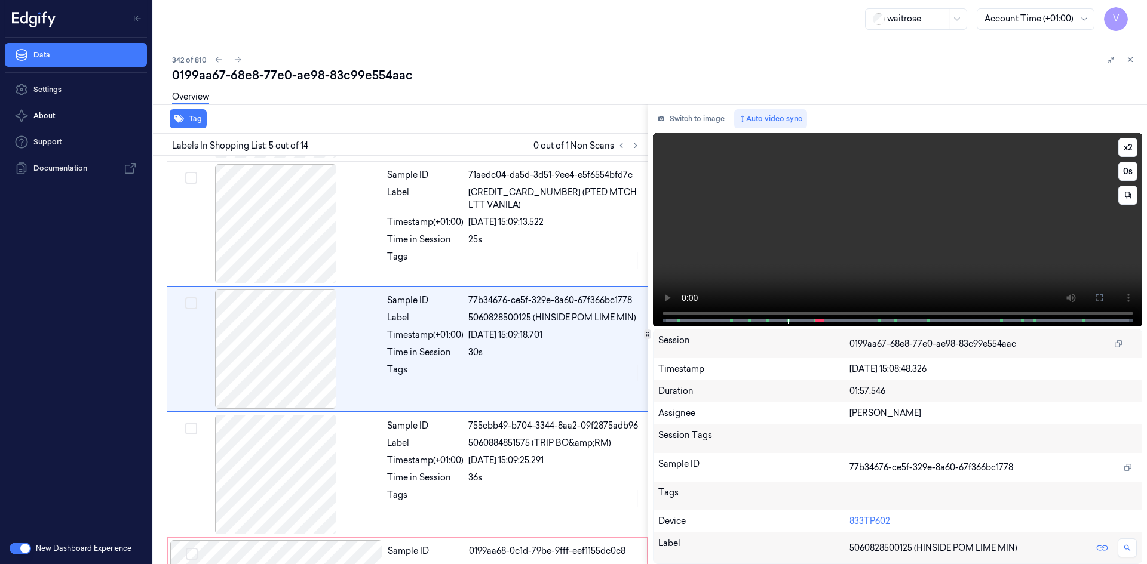
click at [937, 209] on video at bounding box center [898, 230] width 490 height 194
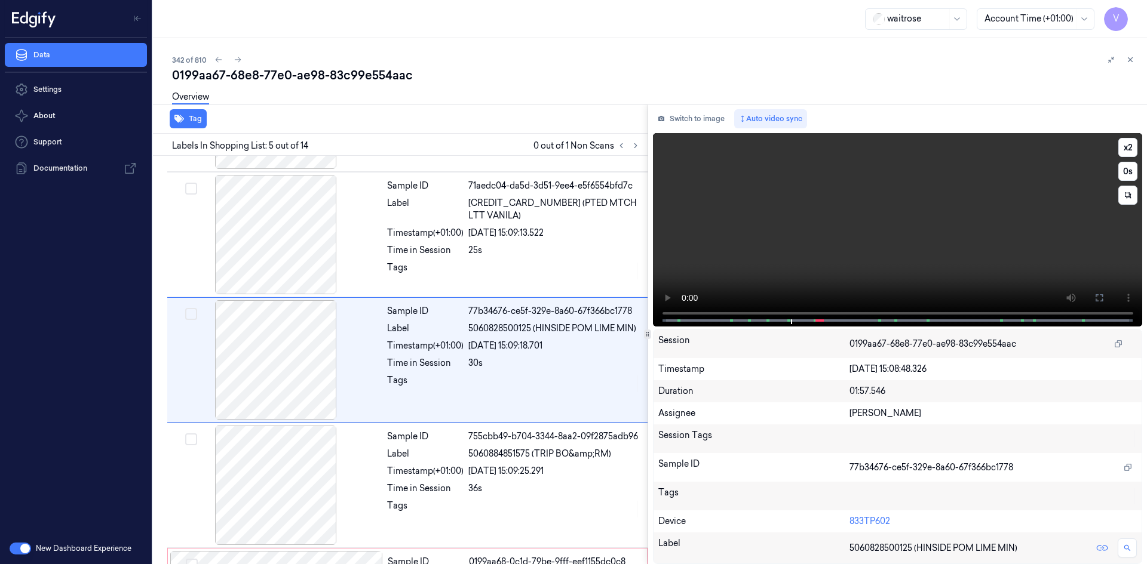
click at [929, 226] on video at bounding box center [898, 230] width 490 height 194
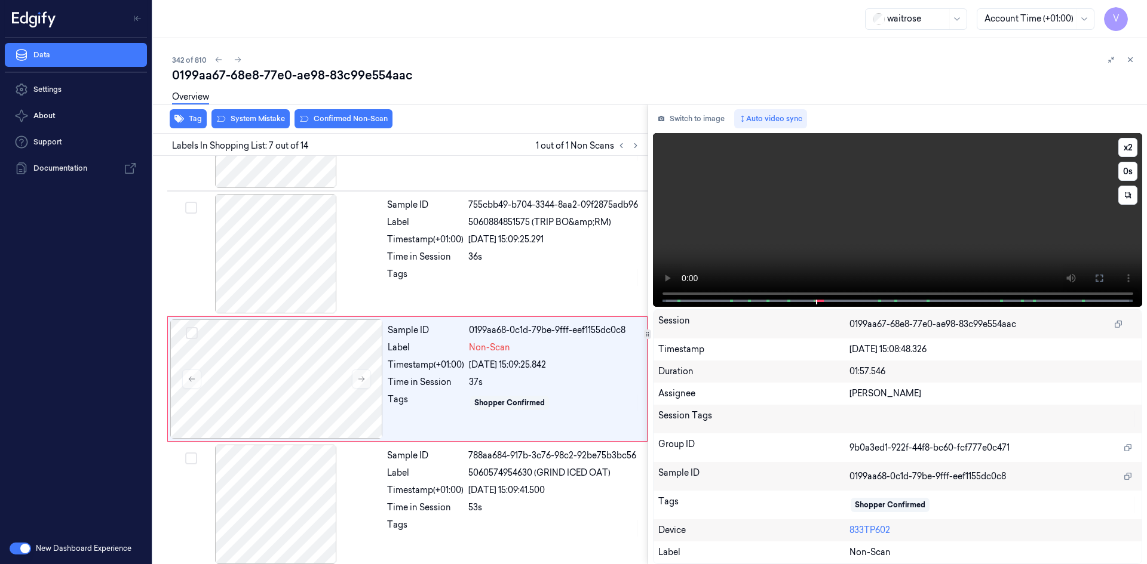
scroll to position [610, 0]
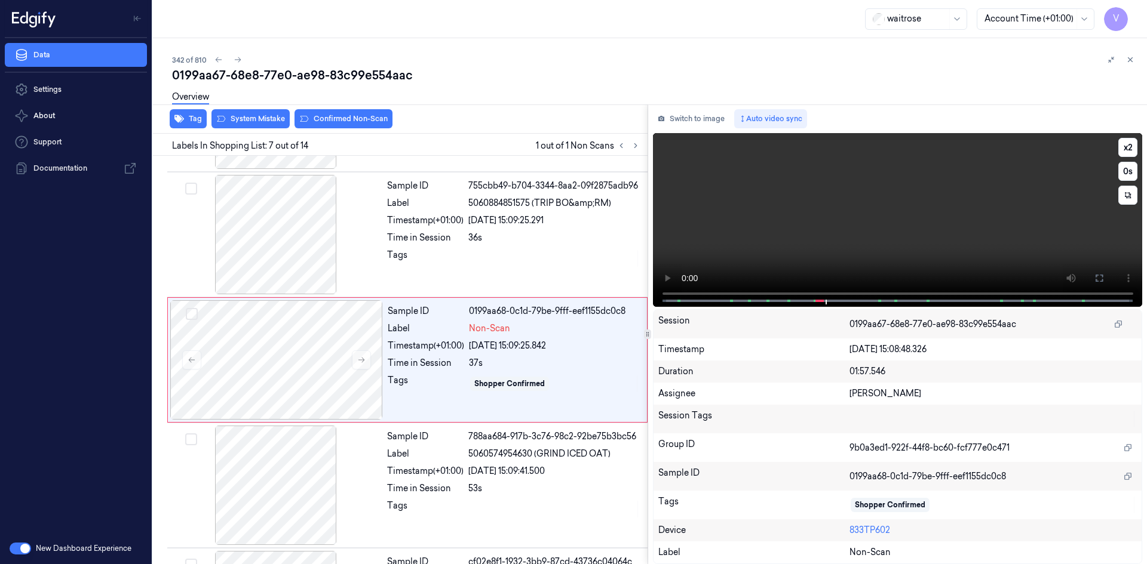
click at [899, 240] on video at bounding box center [898, 220] width 490 height 174
click at [924, 219] on video at bounding box center [898, 220] width 490 height 174
click at [934, 196] on video at bounding box center [898, 220] width 490 height 174
click at [980, 179] on video at bounding box center [898, 220] width 490 height 174
click at [1130, 148] on button "x 2" at bounding box center [1127, 147] width 19 height 19
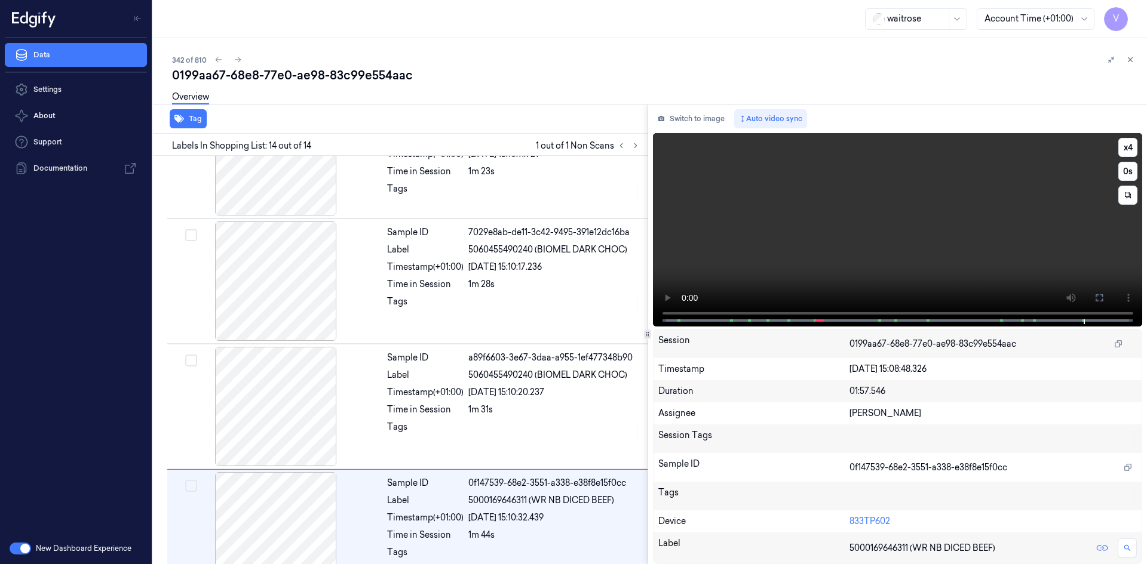
scroll to position [1351, 0]
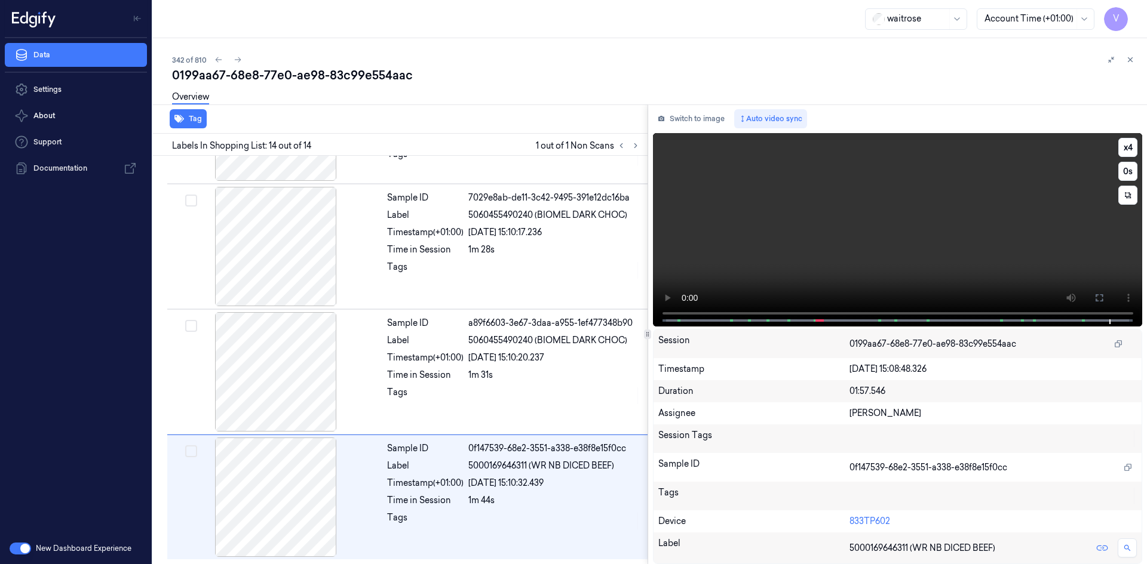
click at [906, 215] on video at bounding box center [898, 230] width 490 height 194
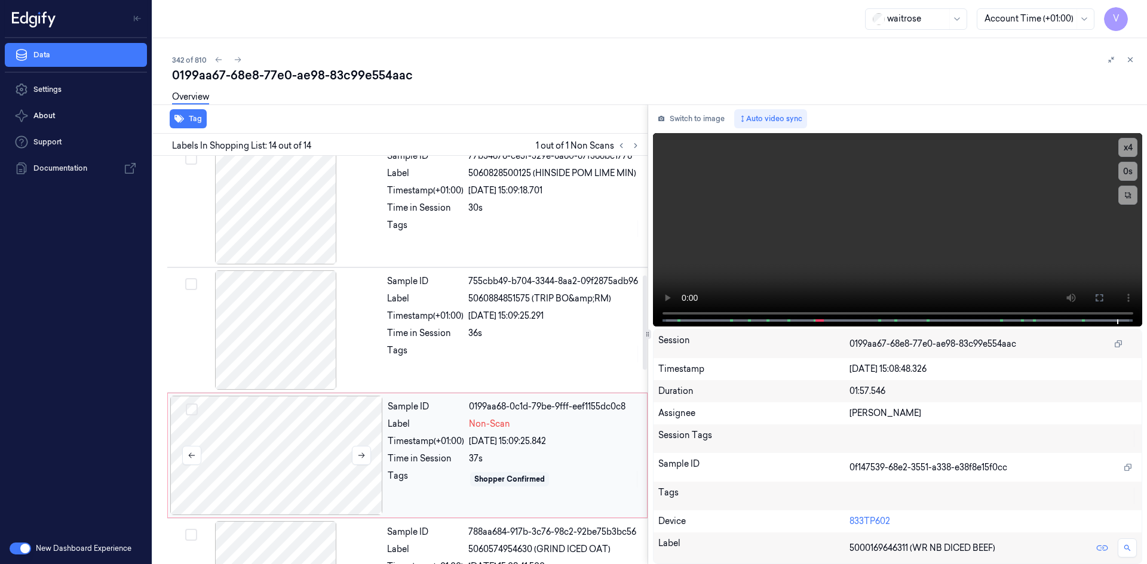
click at [293, 486] on div at bounding box center [276, 455] width 213 height 119
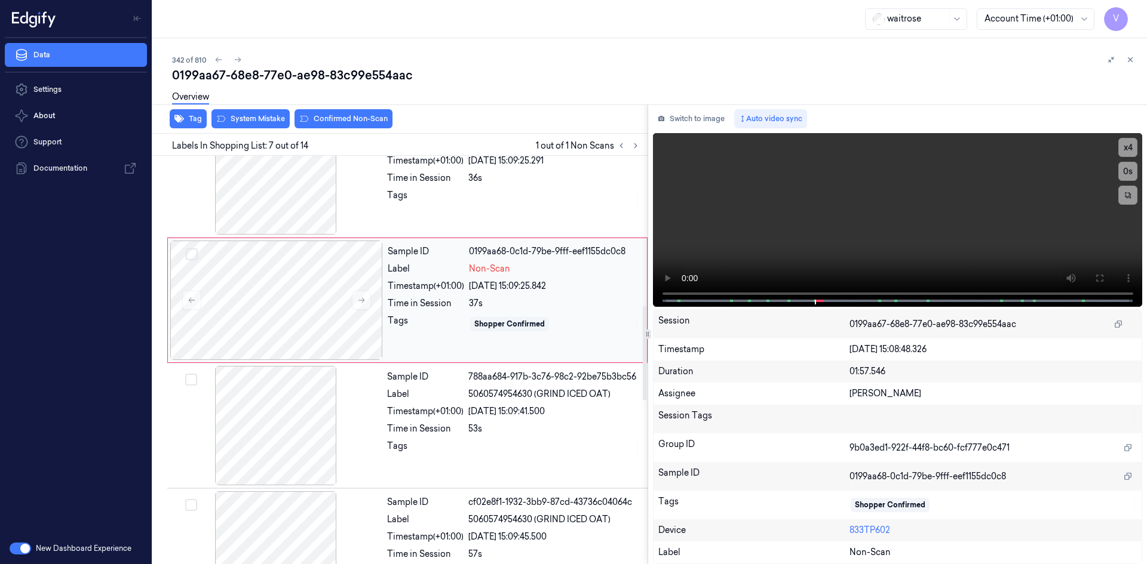
scroll to position [610, 0]
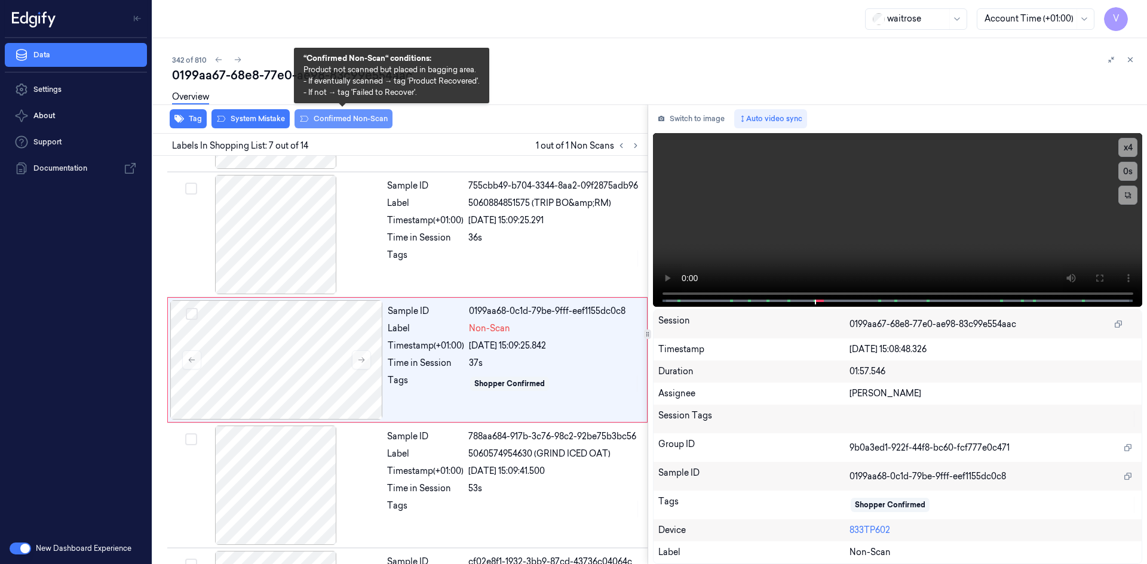
click at [350, 116] on button "Confirmed Non-Scan" at bounding box center [343, 118] width 98 height 19
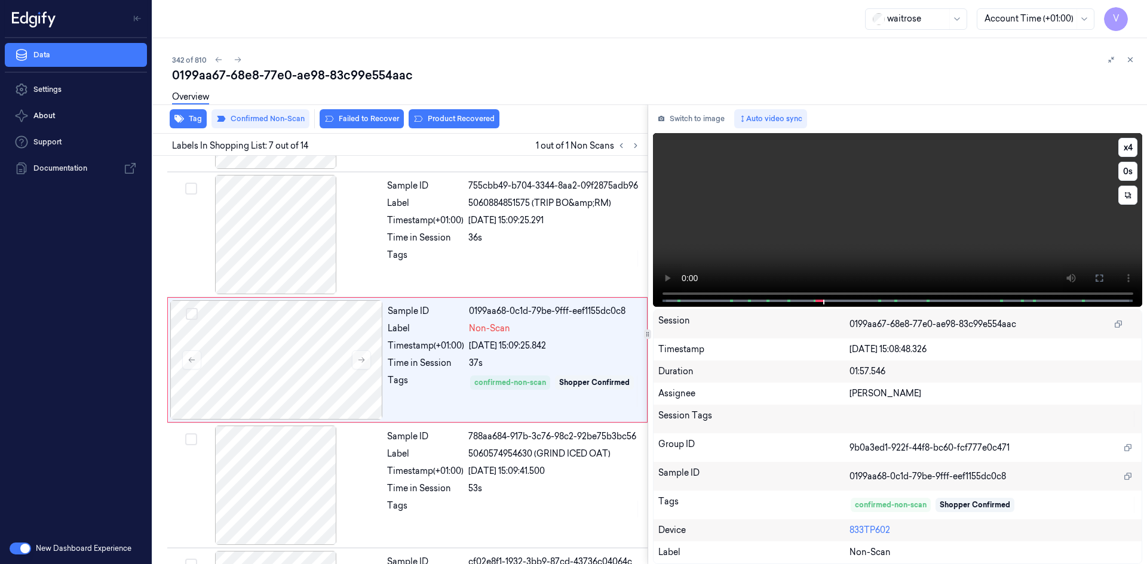
click at [811, 238] on video at bounding box center [898, 220] width 490 height 174
click at [380, 115] on button "Failed to Recover" at bounding box center [362, 118] width 84 height 19
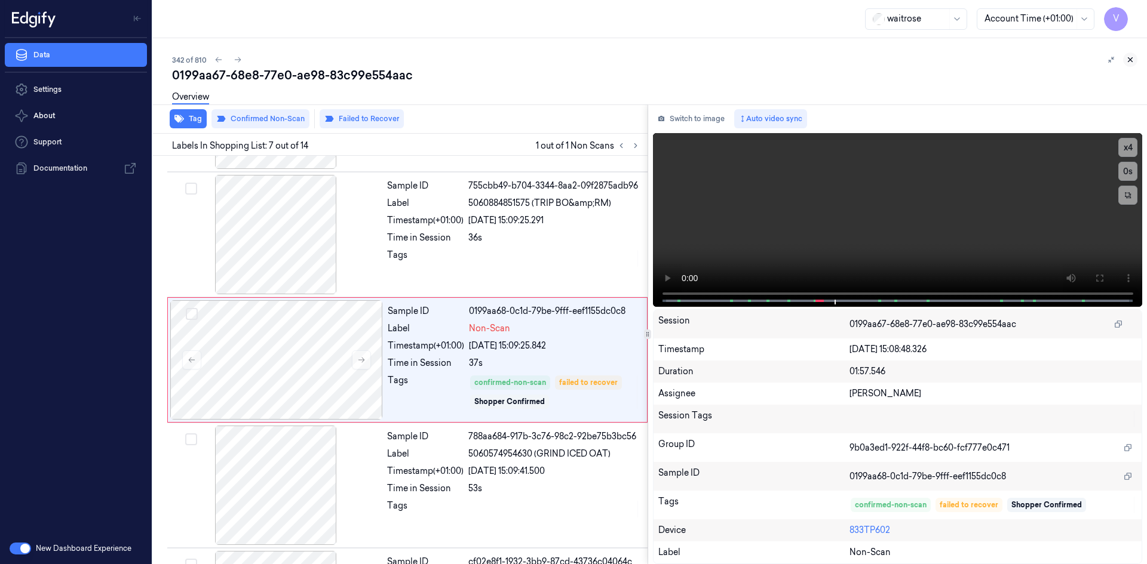
click at [1130, 59] on icon at bounding box center [1130, 60] width 8 height 8
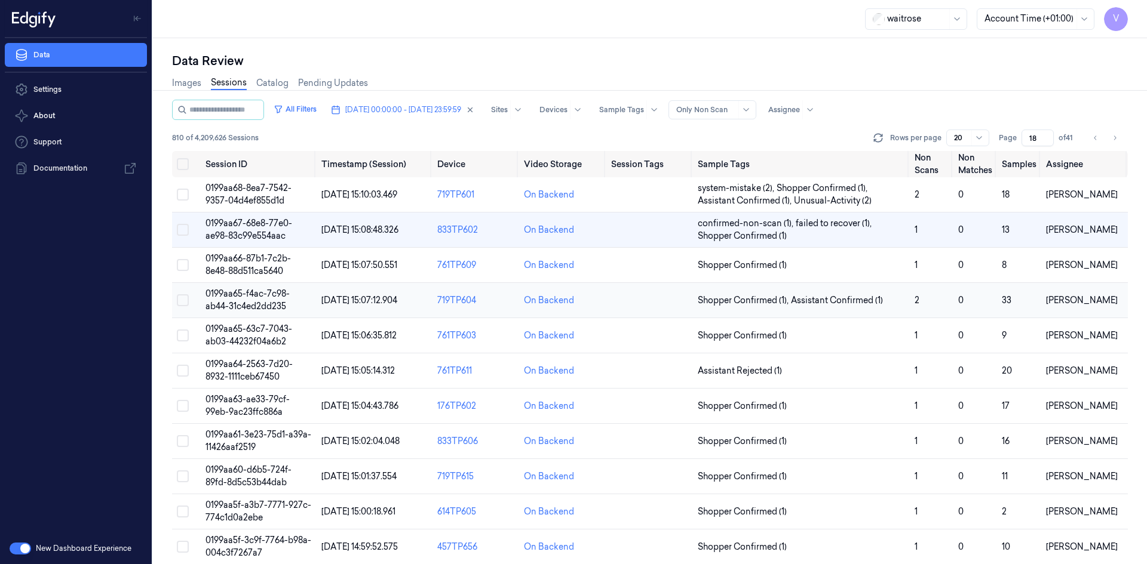
click at [259, 294] on span "0199aa65-f4ac-7c98-ab44-31c4ed2dd235" at bounding box center [247, 300] width 84 height 23
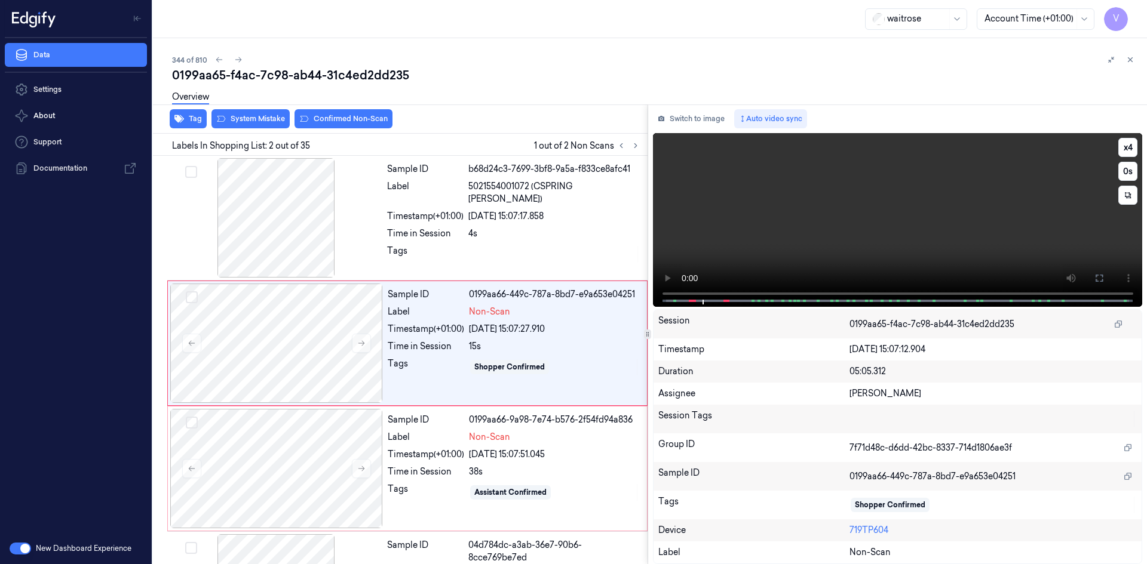
click at [903, 201] on video at bounding box center [898, 220] width 490 height 174
click at [895, 206] on video at bounding box center [898, 220] width 490 height 174
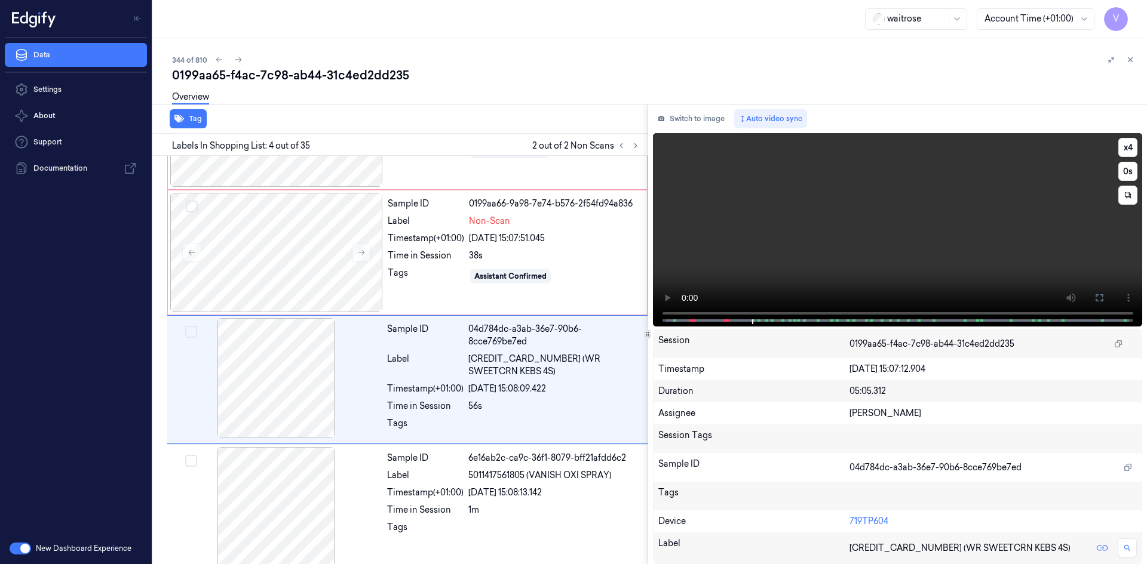
scroll to position [236, 0]
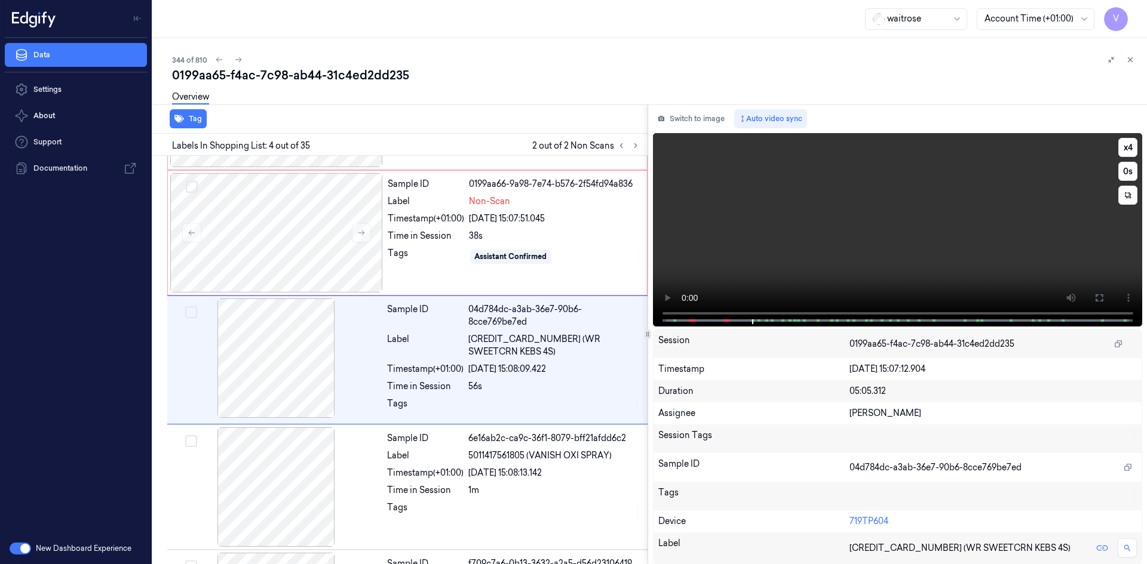
click at [834, 260] on video at bounding box center [898, 230] width 490 height 194
click at [788, 273] on video at bounding box center [898, 230] width 490 height 194
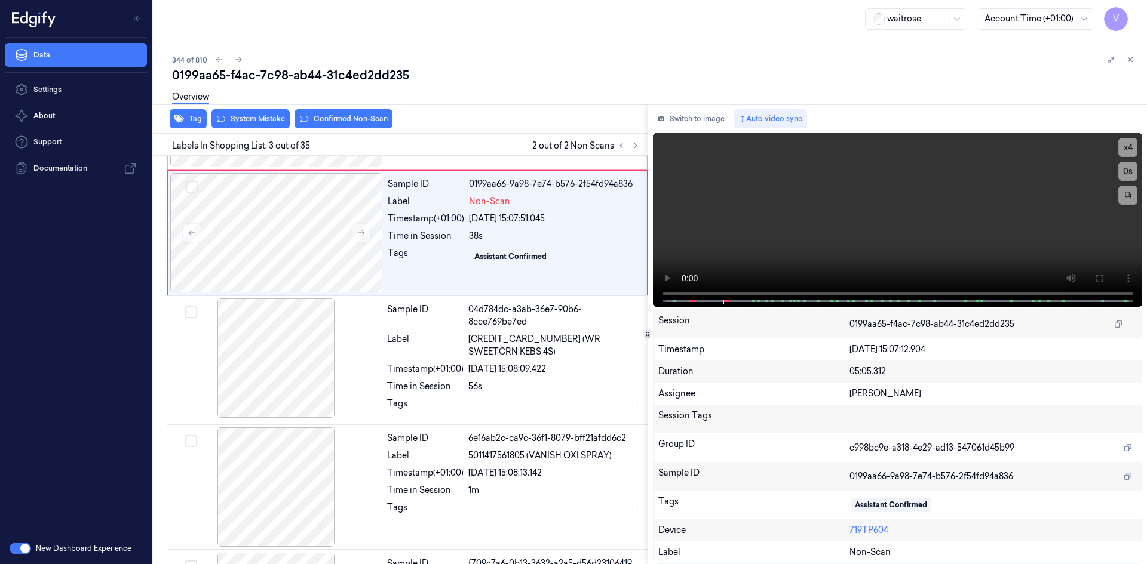
scroll to position [109, 0]
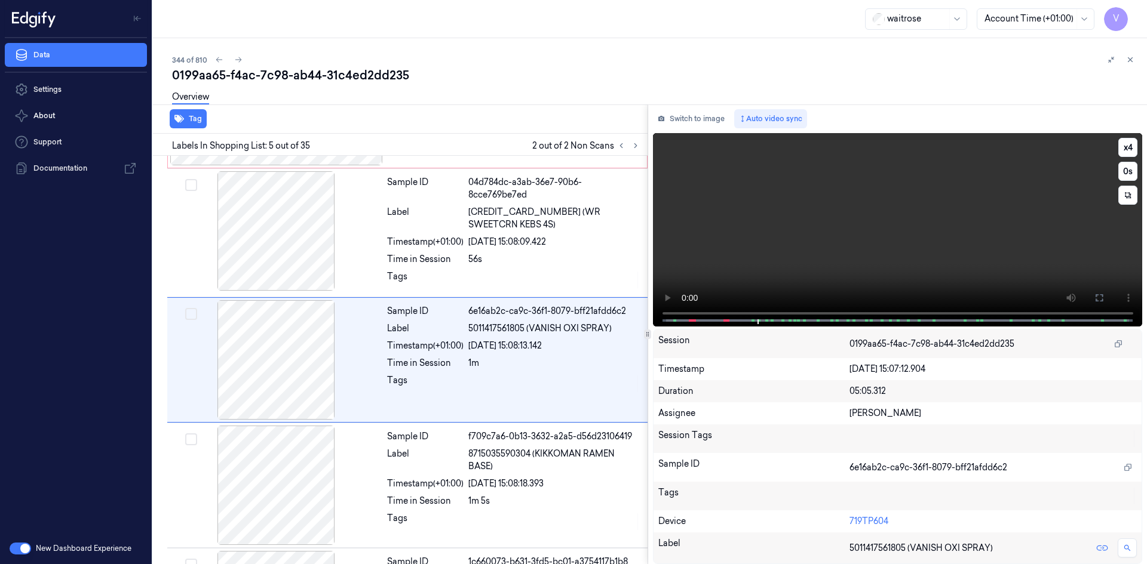
click at [848, 219] on video at bounding box center [898, 230] width 490 height 194
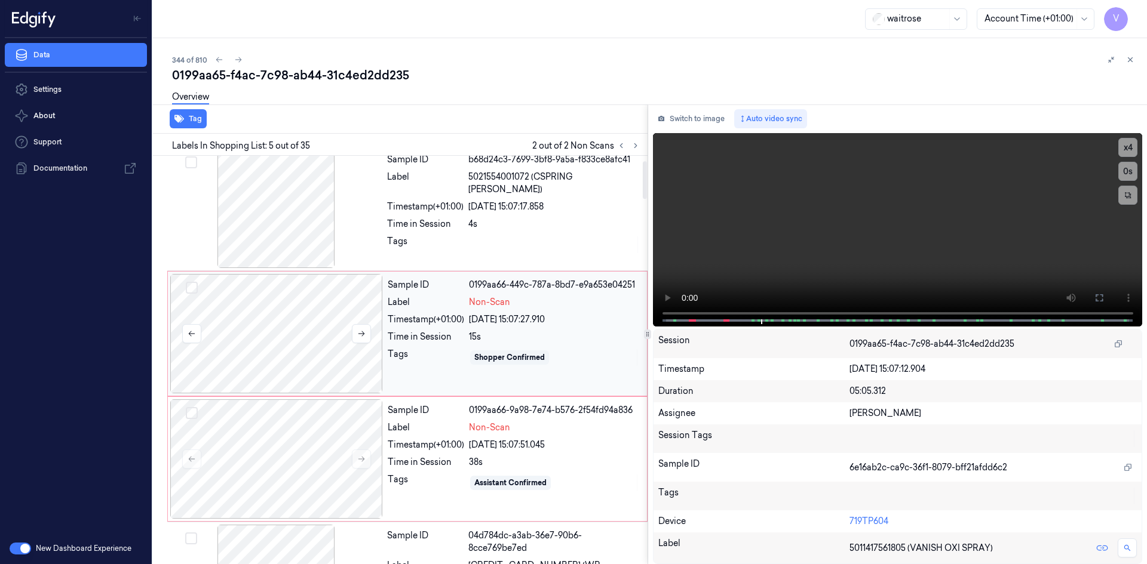
scroll to position [0, 0]
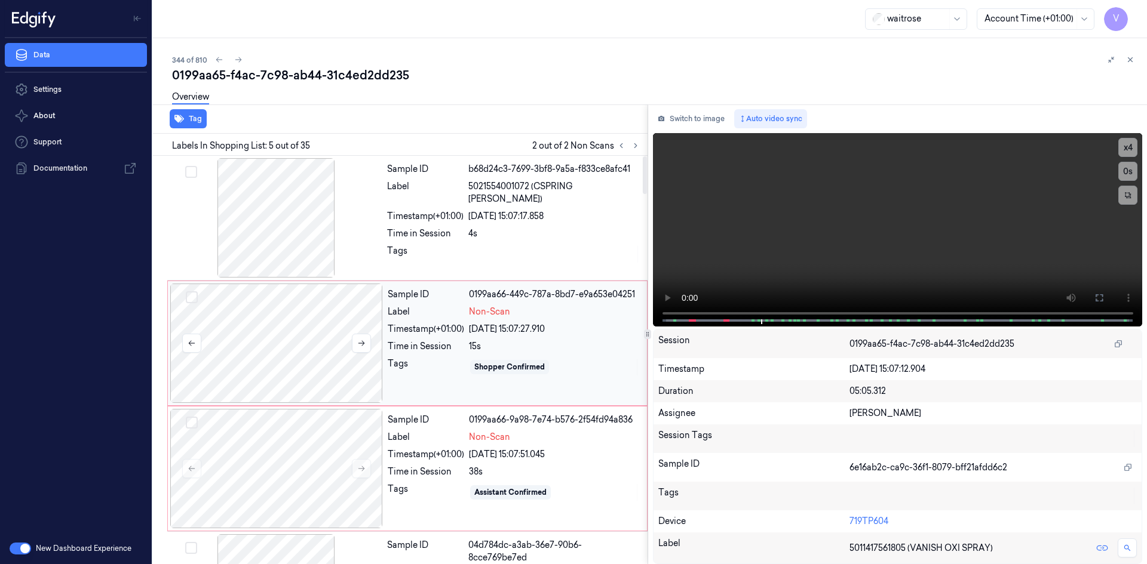
click at [327, 354] on div at bounding box center [276, 343] width 213 height 119
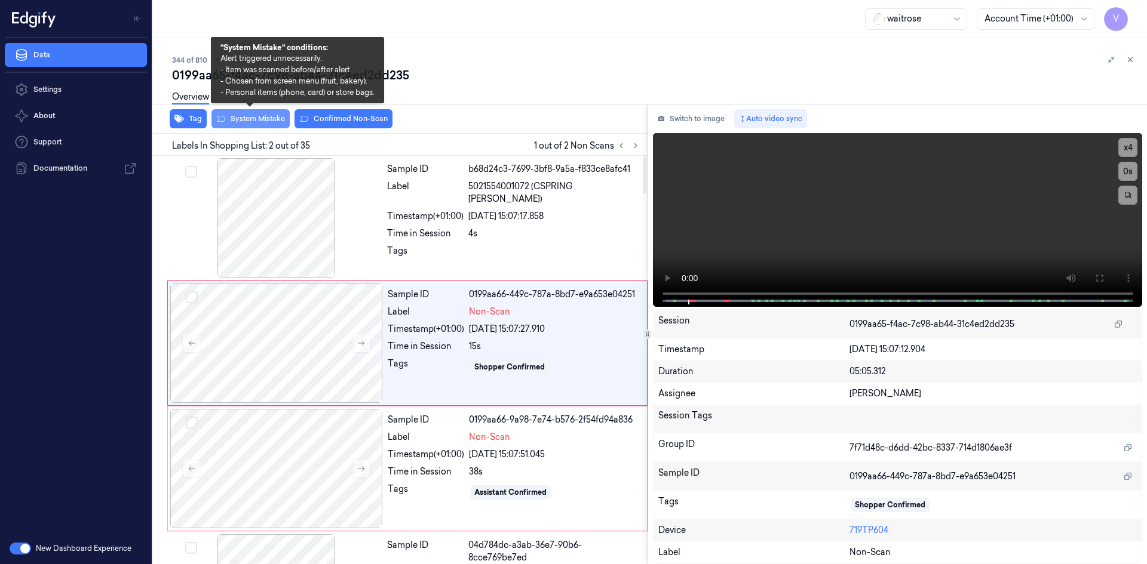
click at [267, 120] on button "System Mistake" at bounding box center [250, 118] width 78 height 19
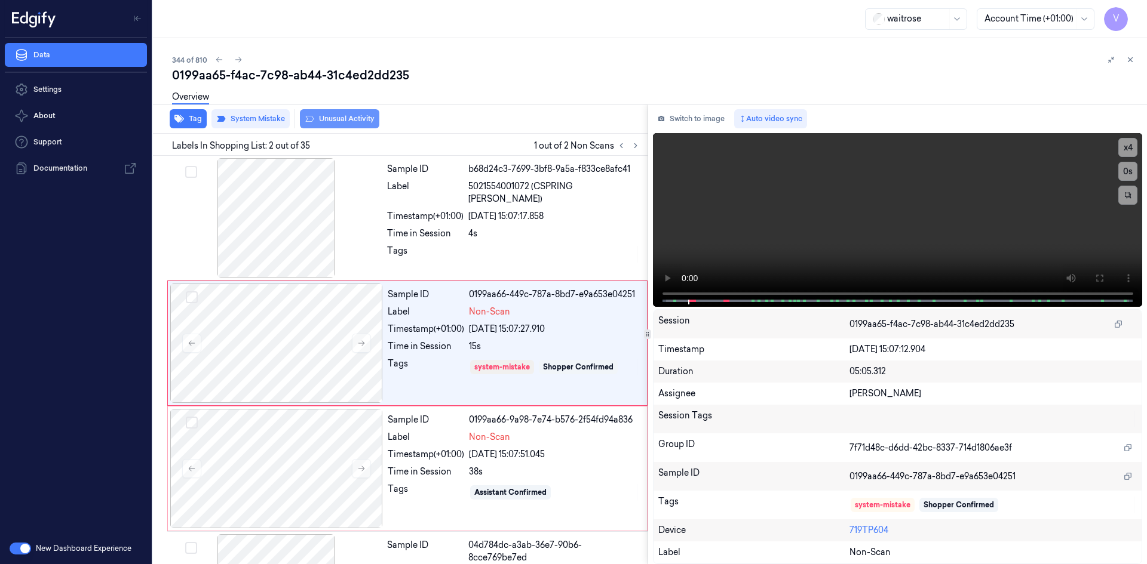
click at [331, 119] on button "Unusual Activity" at bounding box center [339, 118] width 79 height 19
click at [304, 446] on div at bounding box center [276, 468] width 213 height 119
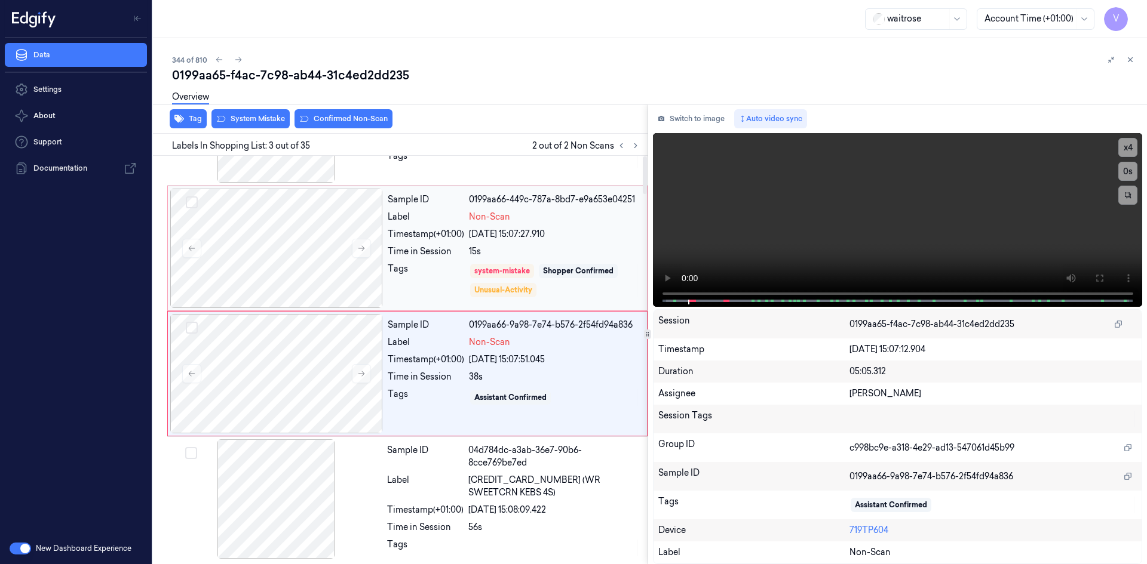
scroll to position [109, 0]
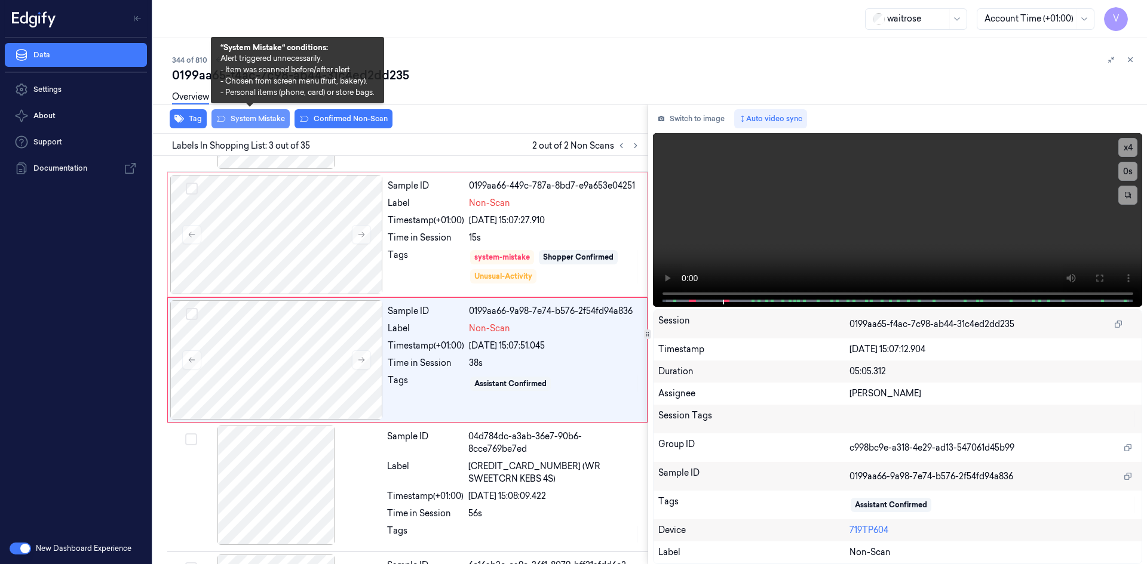
click at [268, 116] on button "System Mistake" at bounding box center [250, 118] width 78 height 19
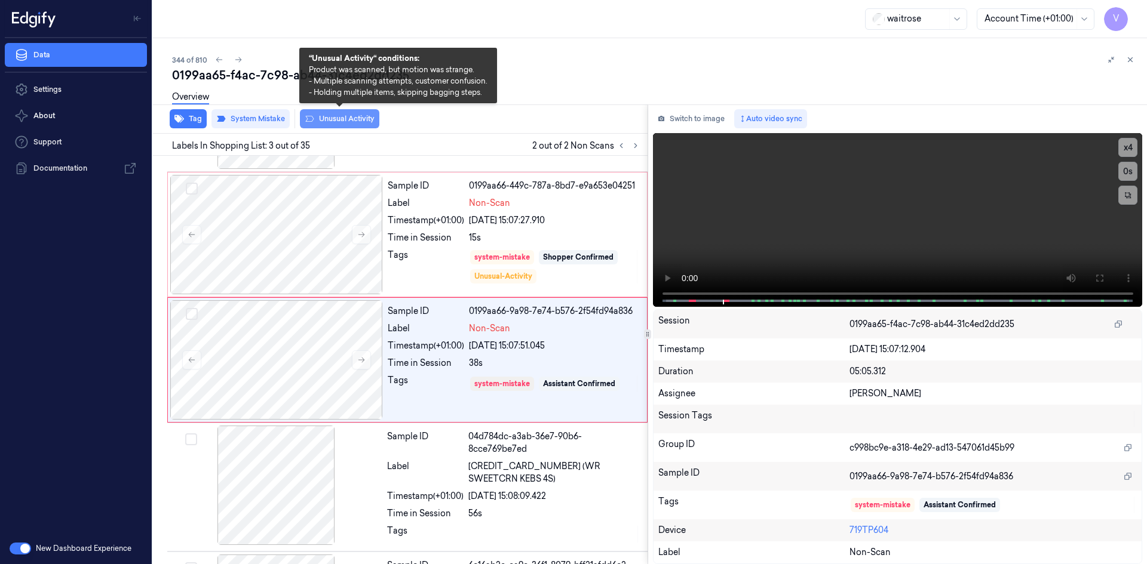
click at [346, 119] on button "Unusual Activity" at bounding box center [339, 118] width 79 height 19
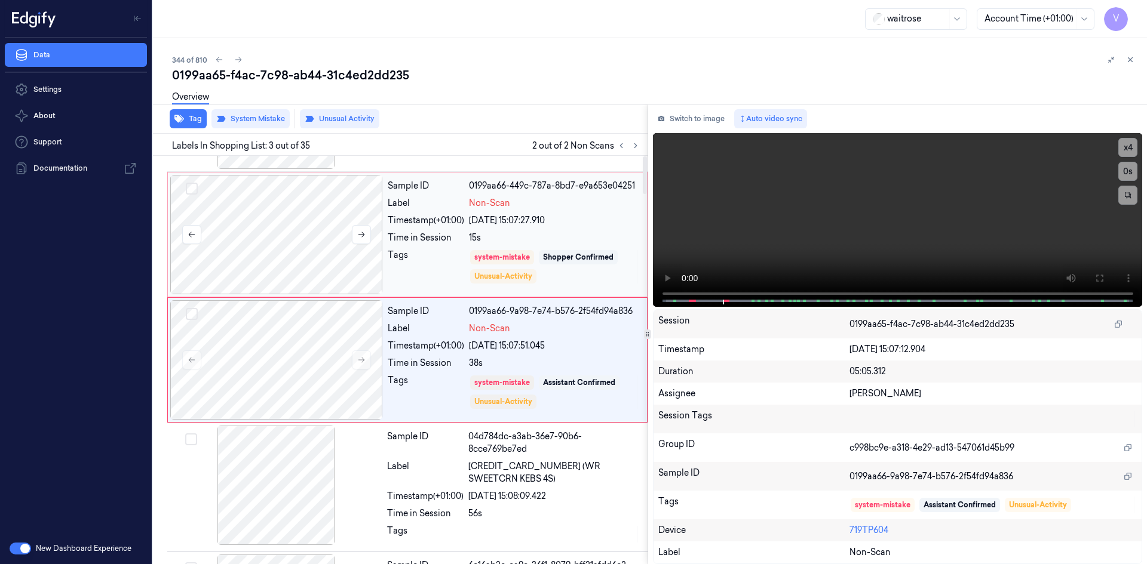
scroll to position [0, 0]
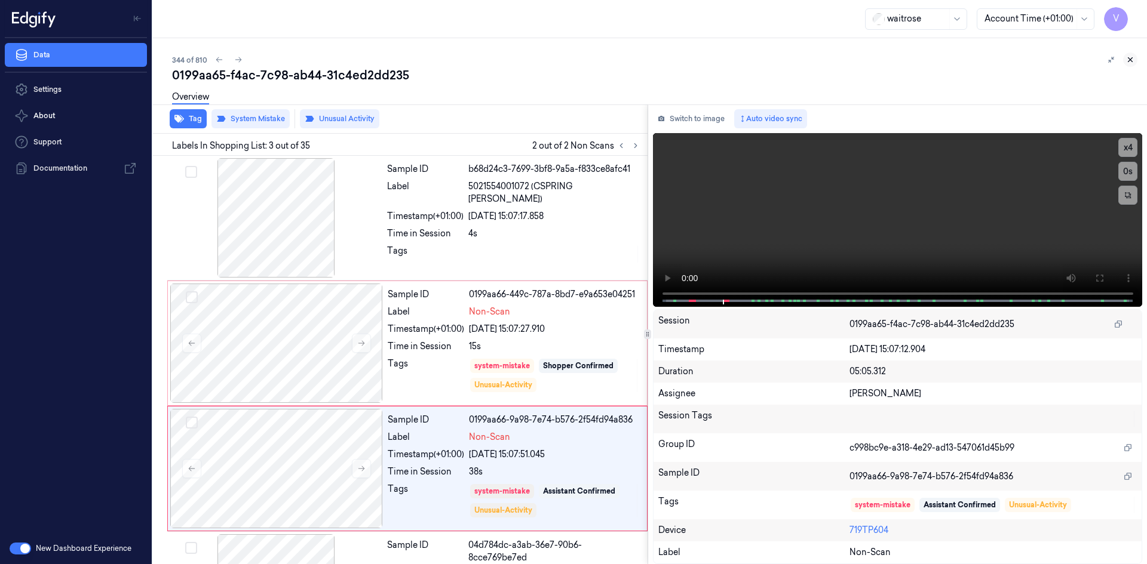
click at [1128, 60] on icon at bounding box center [1130, 60] width 8 height 8
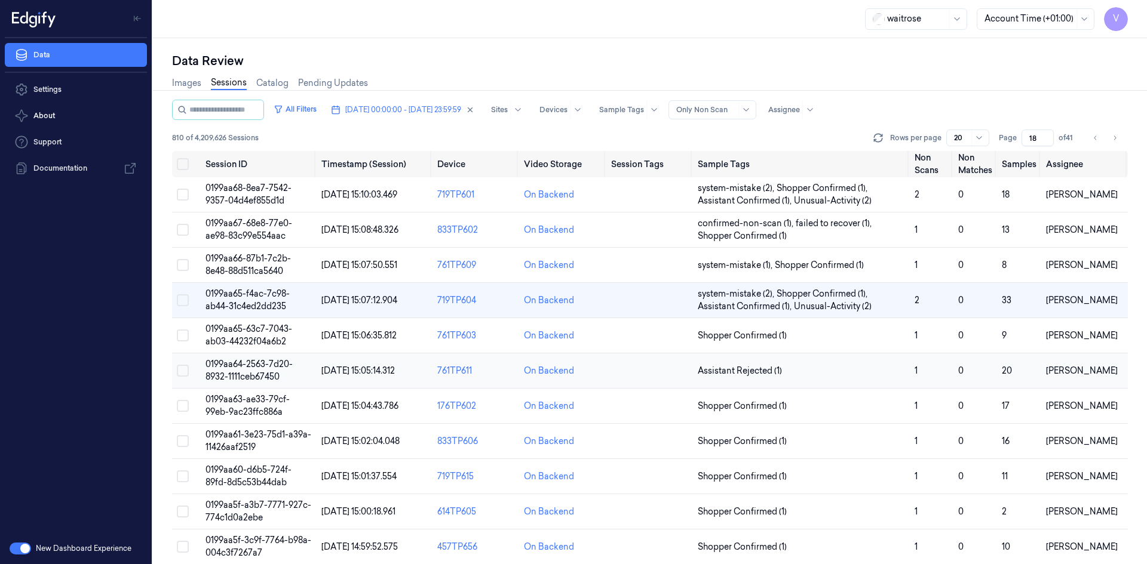
click at [247, 365] on span "0199aa64-2563-7d20-8932-1111ceb67450" at bounding box center [248, 370] width 87 height 23
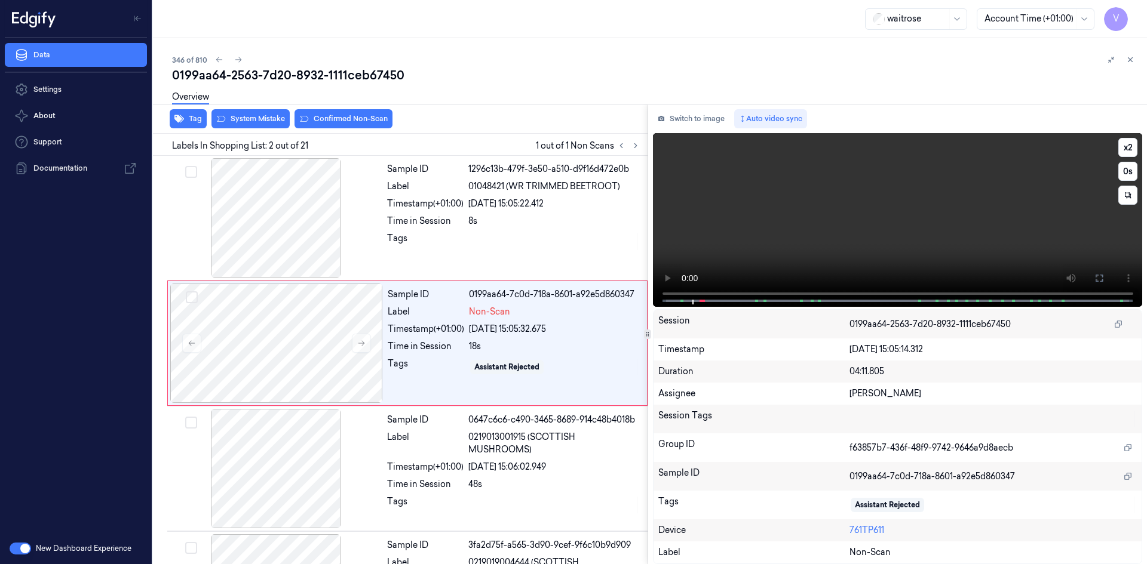
click at [783, 249] on video at bounding box center [898, 220] width 490 height 174
click at [288, 322] on div at bounding box center [276, 343] width 213 height 119
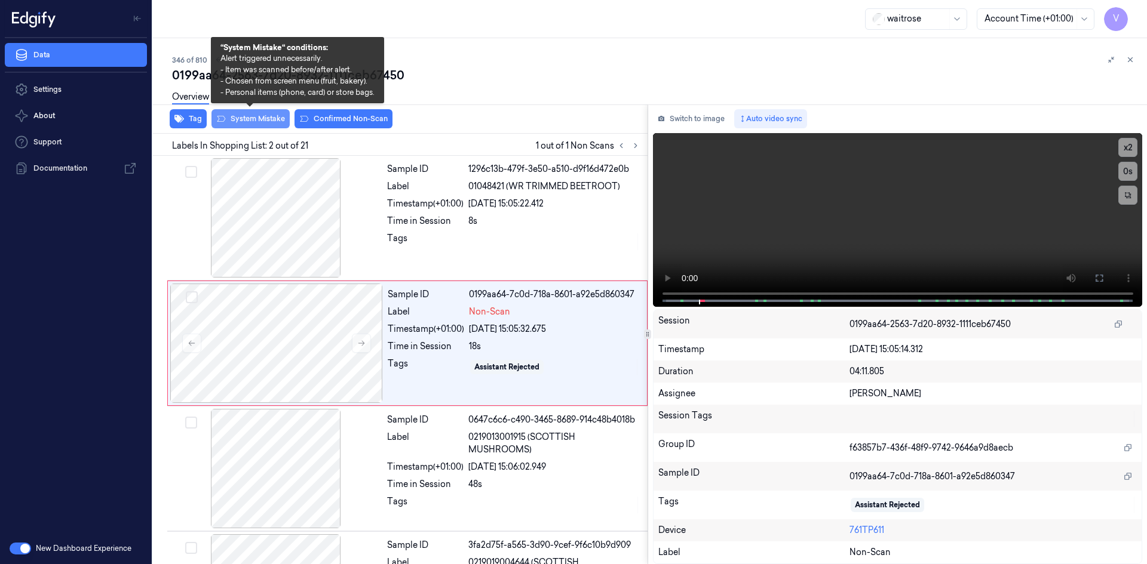
click at [262, 120] on button "System Mistake" at bounding box center [250, 118] width 78 height 19
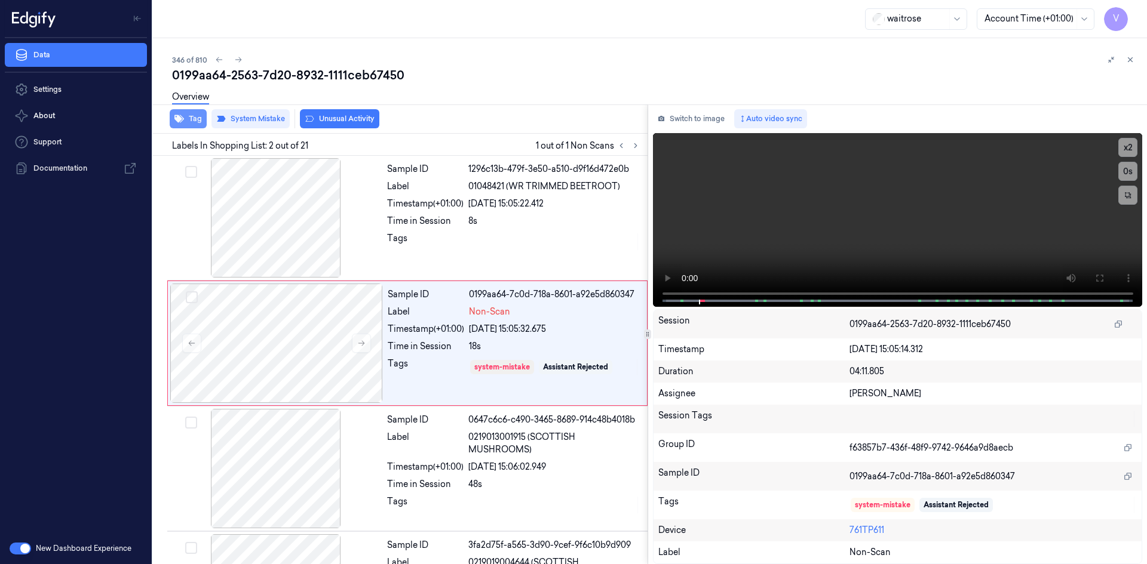
click at [195, 118] on button "Tag" at bounding box center [188, 118] width 37 height 19
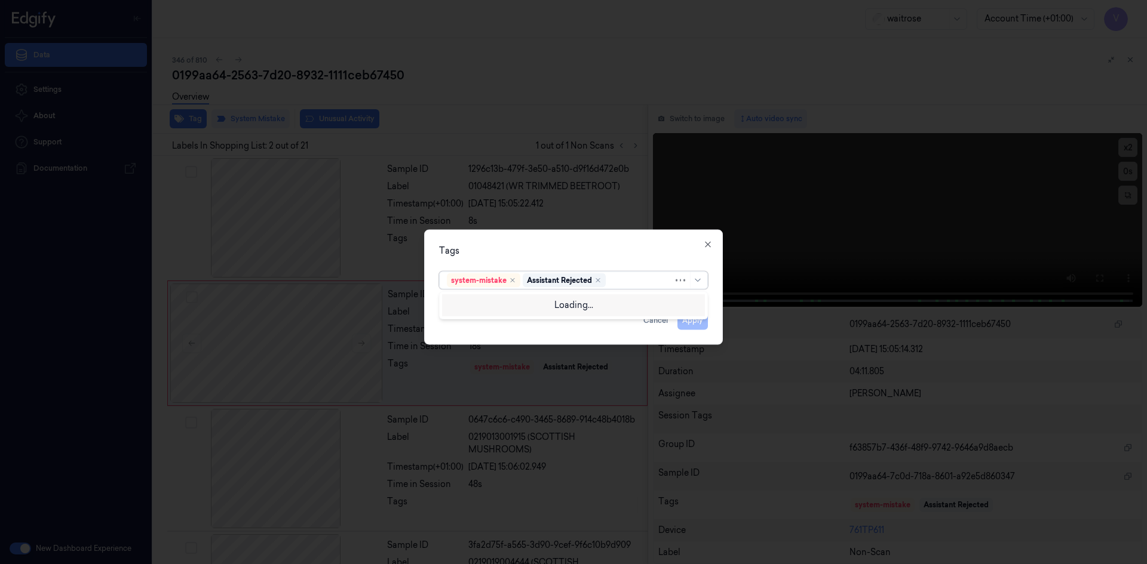
click at [624, 283] on div at bounding box center [640, 280] width 65 height 13
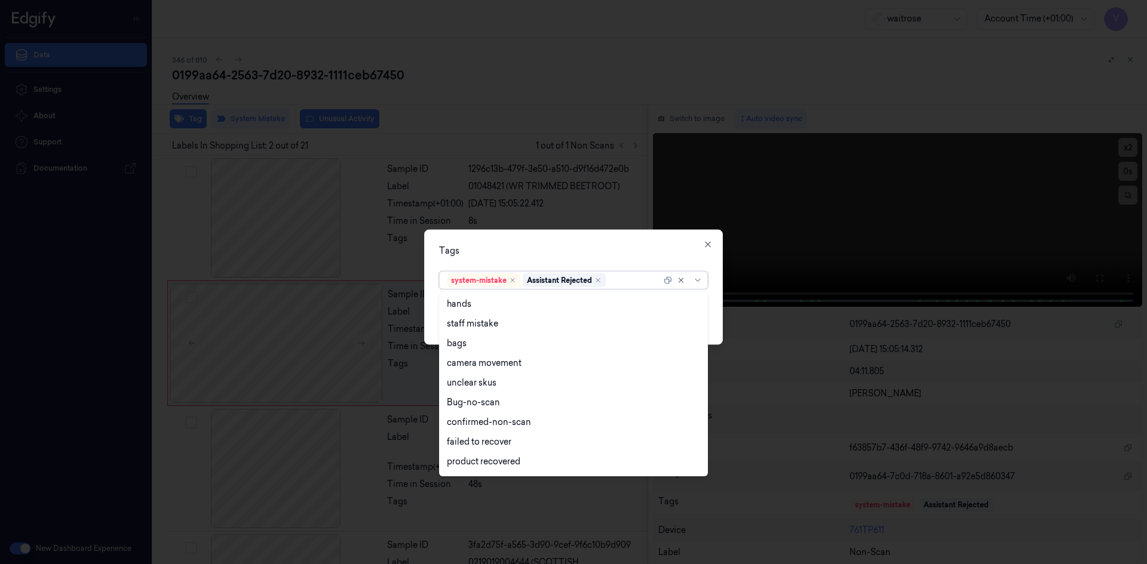
scroll to position [176, 0]
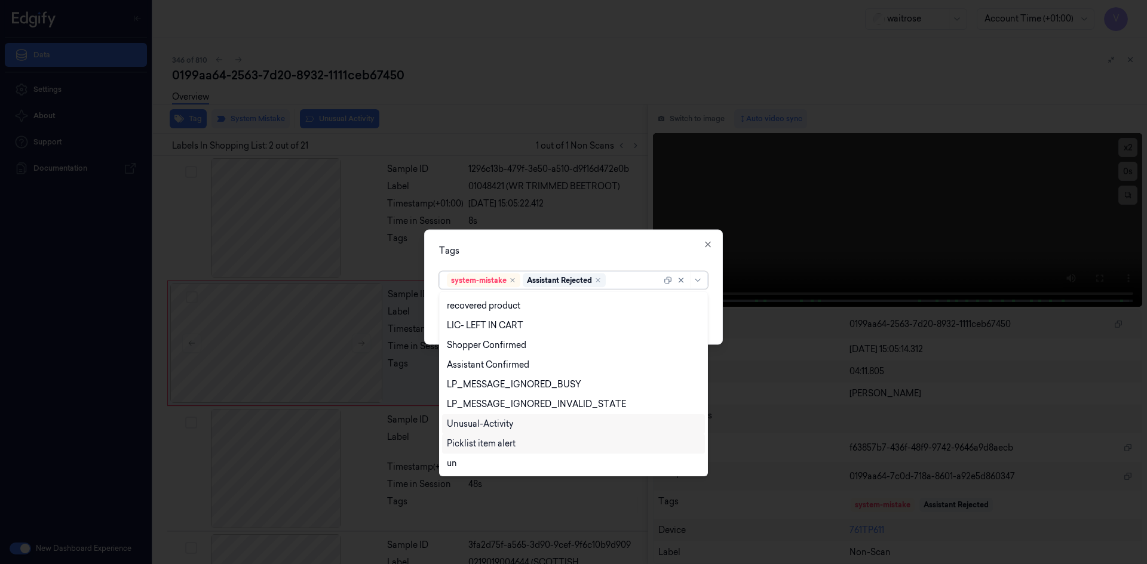
click at [514, 423] on div "Unusual-Activity" at bounding box center [573, 424] width 253 height 13
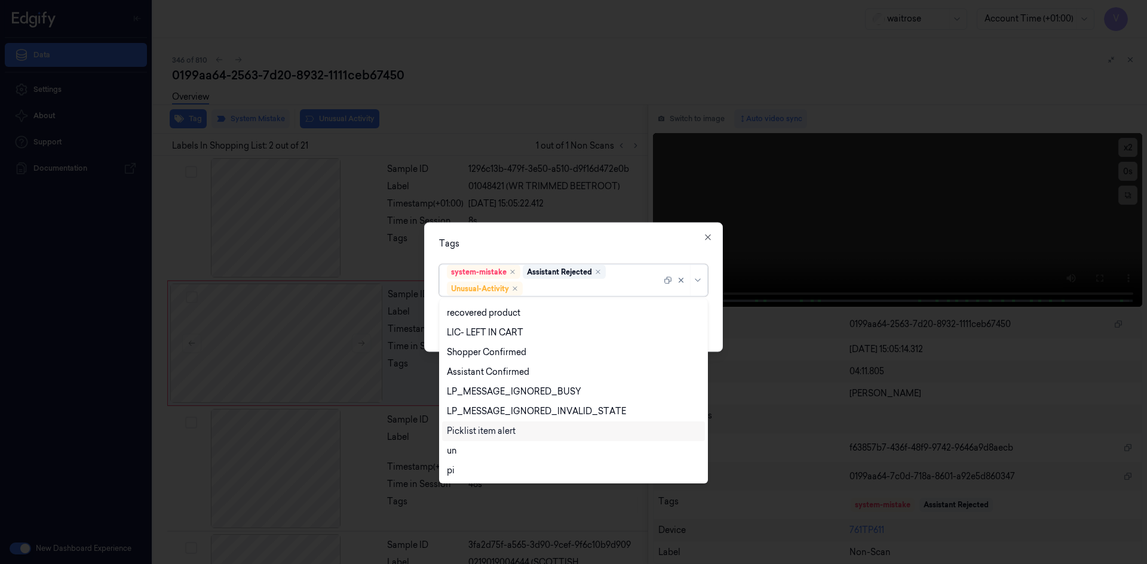
click at [507, 433] on div "Picklist item alert" at bounding box center [481, 431] width 69 height 13
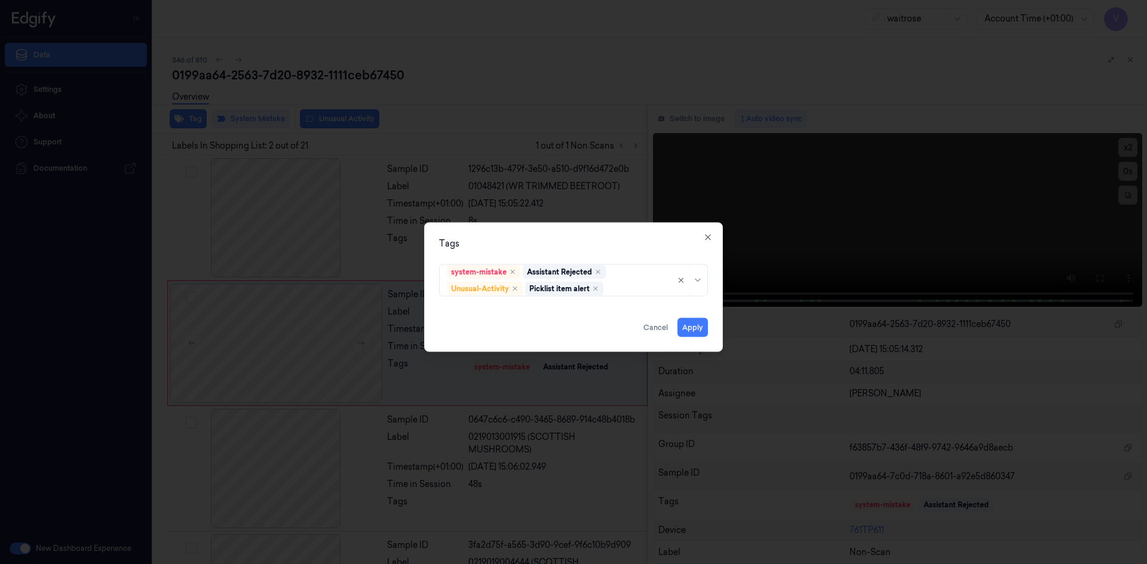
click at [546, 234] on div "Tags system-mistake Assistant Rejected Unusual-Activity Picklist item alert App…" at bounding box center [573, 287] width 299 height 130
click at [689, 329] on button "Apply" at bounding box center [692, 327] width 30 height 19
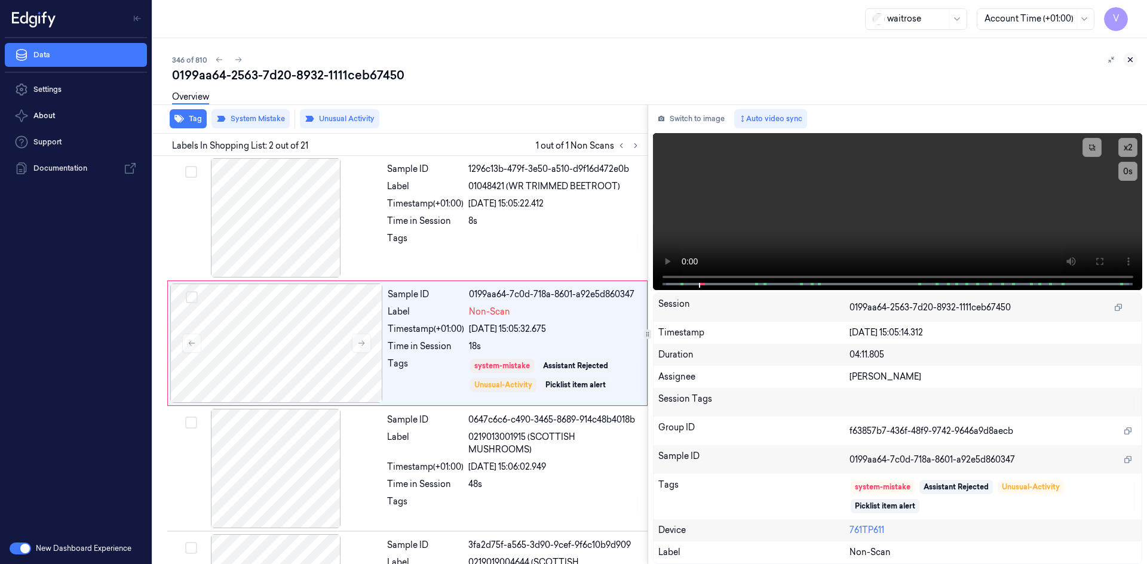
click at [1130, 58] on icon at bounding box center [1130, 60] width 8 height 8
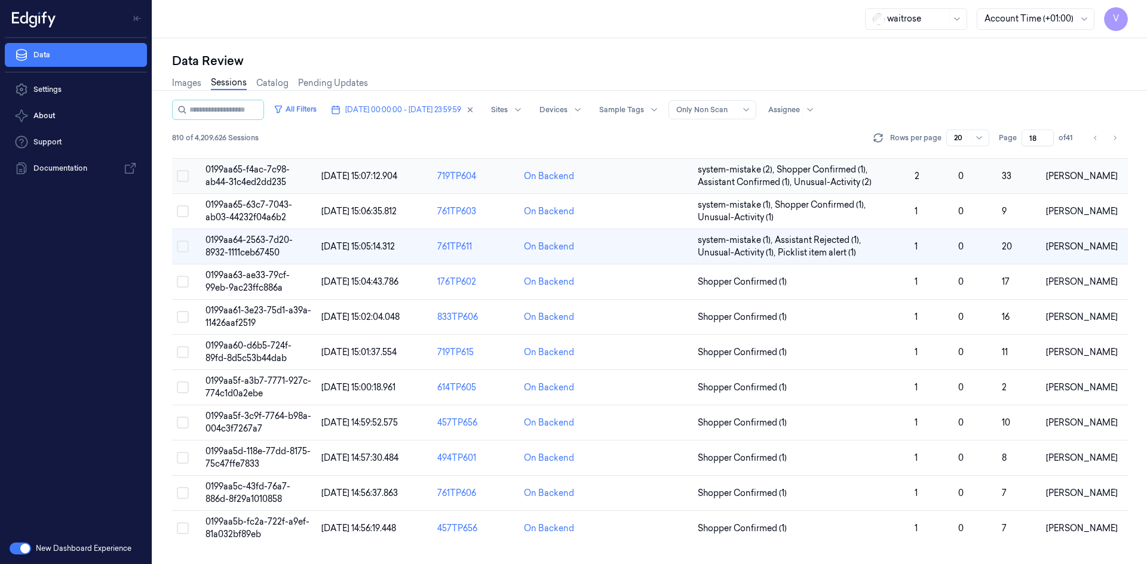
scroll to position [13, 0]
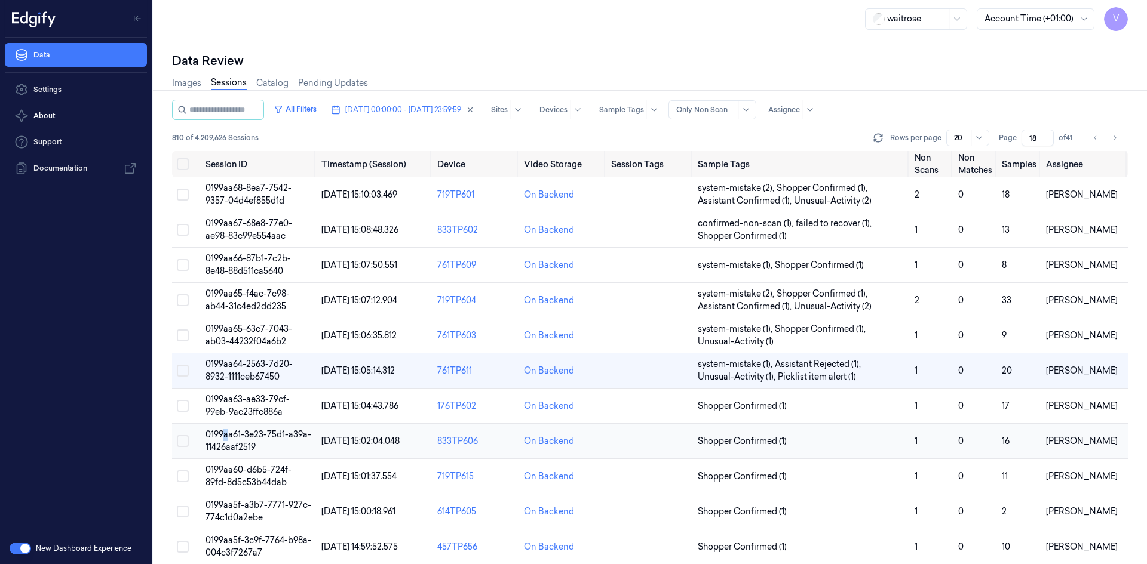
click at [228, 434] on span "0199aa61-3e23-75d1-a39a-11426aaf2519" at bounding box center [258, 440] width 106 height 23
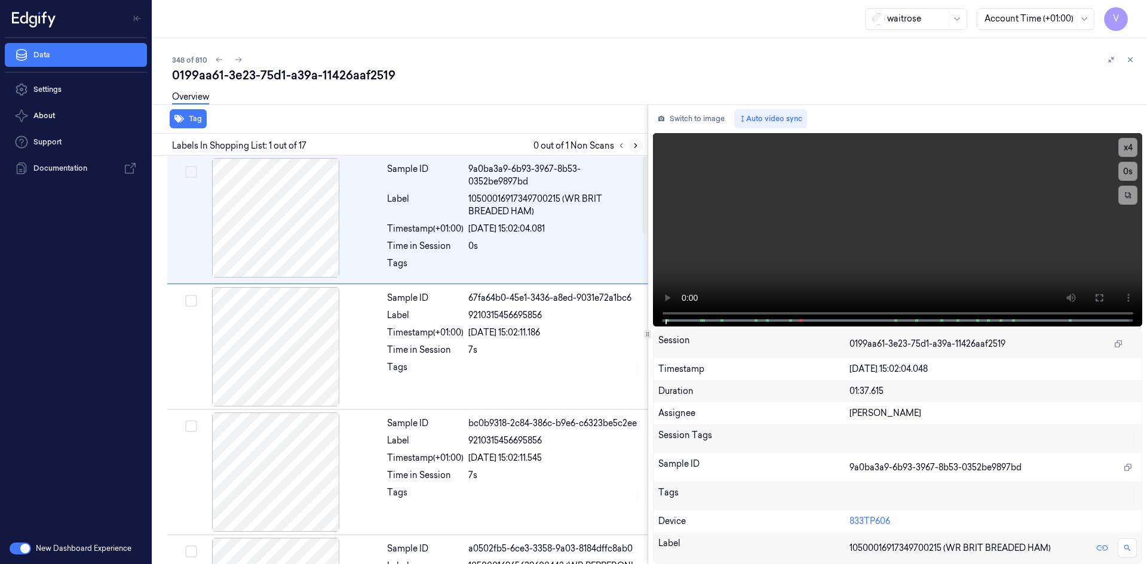
click at [634, 145] on icon at bounding box center [635, 146] width 8 height 8
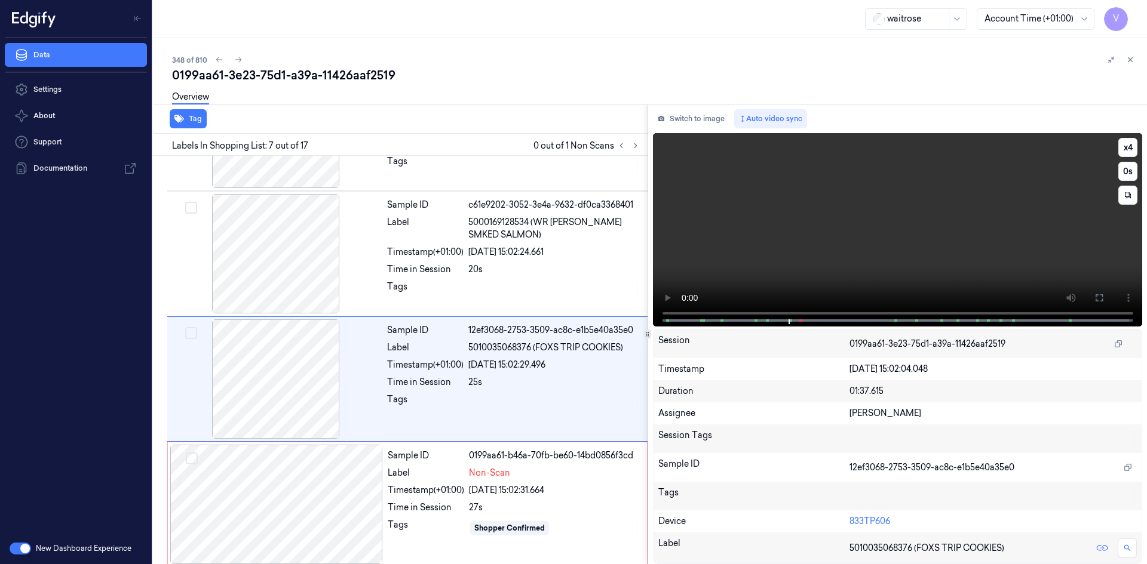
scroll to position [614, 0]
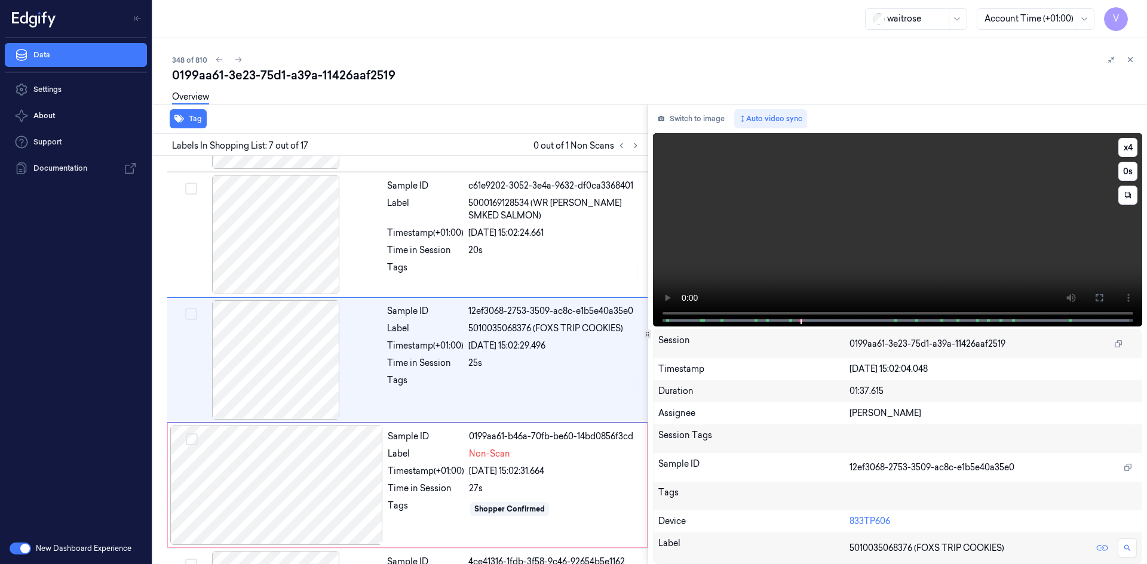
click at [888, 243] on video at bounding box center [898, 230] width 490 height 194
click at [842, 228] on video at bounding box center [898, 230] width 490 height 194
click at [855, 227] on video at bounding box center [898, 230] width 490 height 194
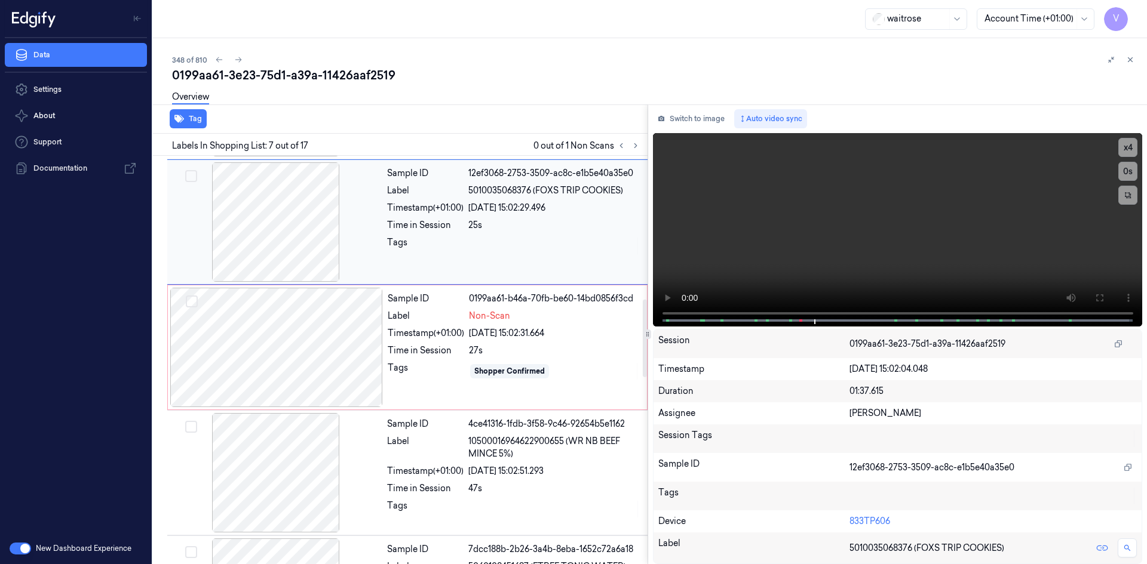
scroll to position [793, 0]
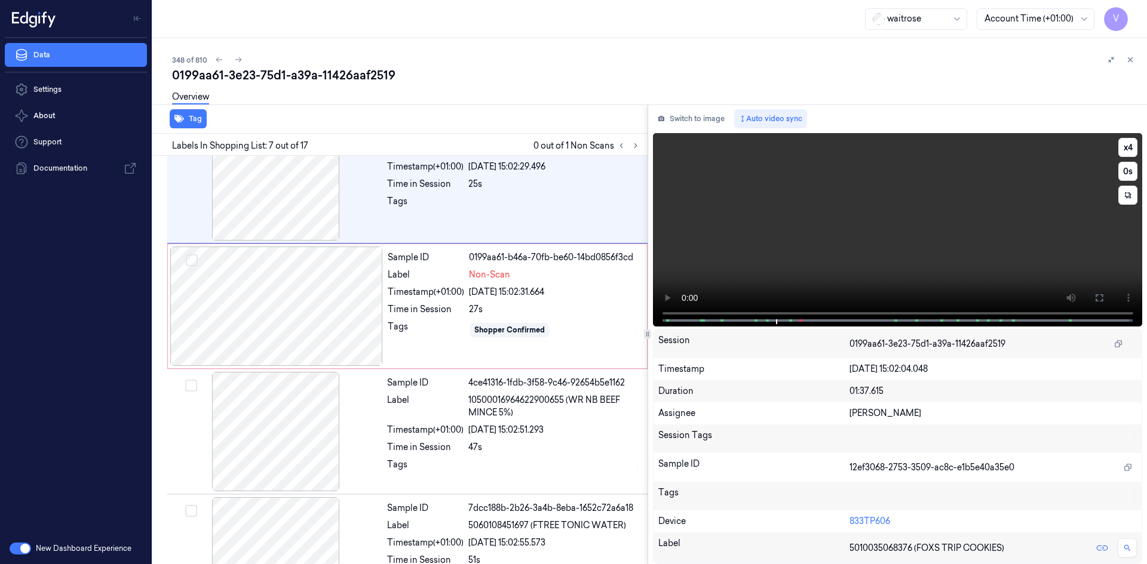
click at [827, 269] on video at bounding box center [898, 230] width 490 height 194
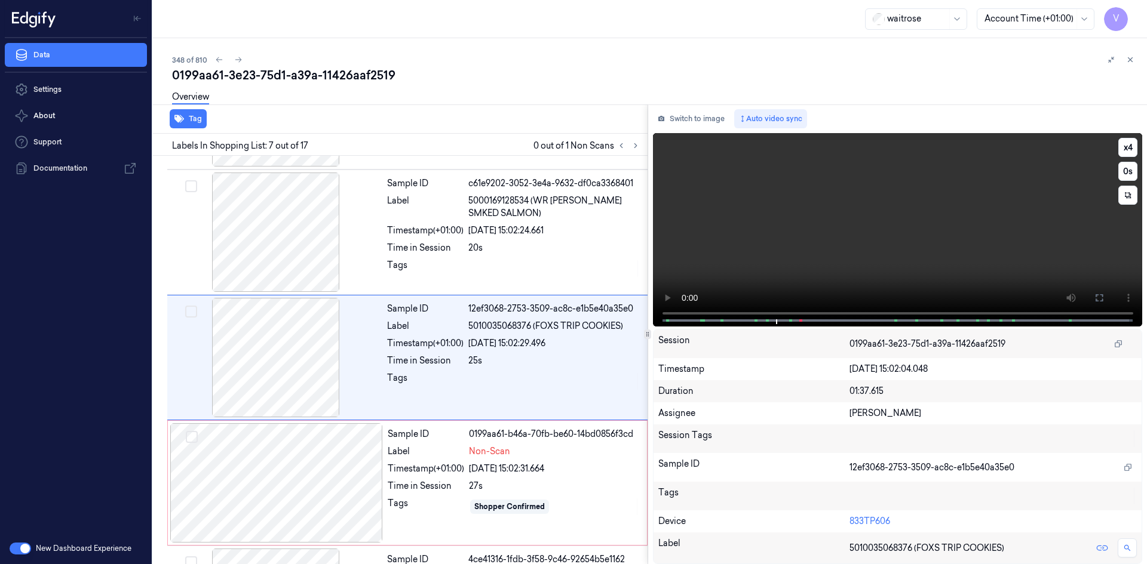
scroll to position [614, 0]
click at [842, 232] on video at bounding box center [898, 230] width 490 height 194
click at [802, 250] on video at bounding box center [898, 230] width 490 height 194
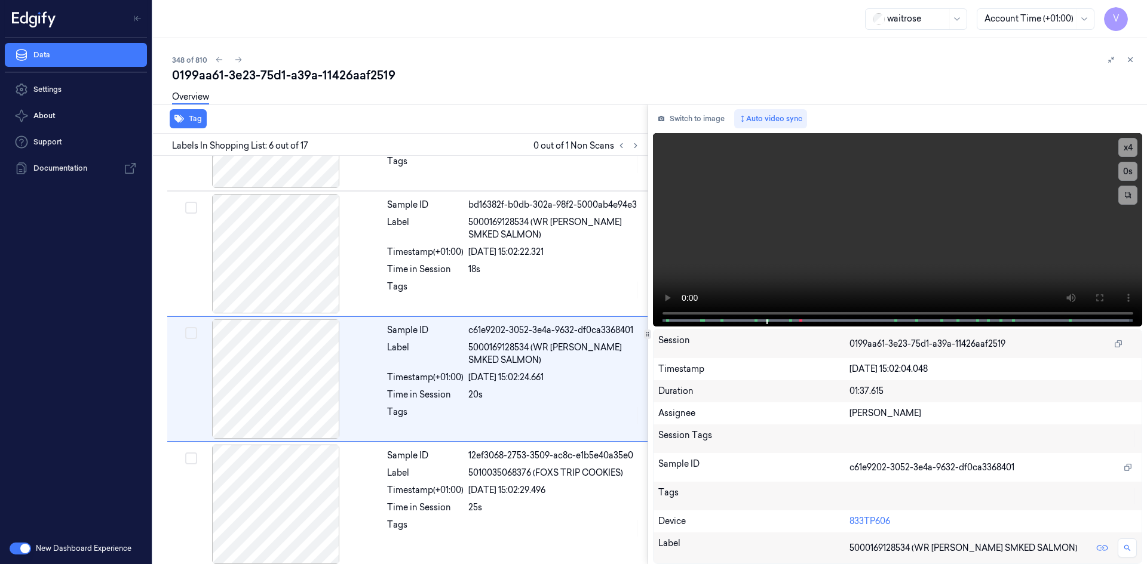
scroll to position [489, 0]
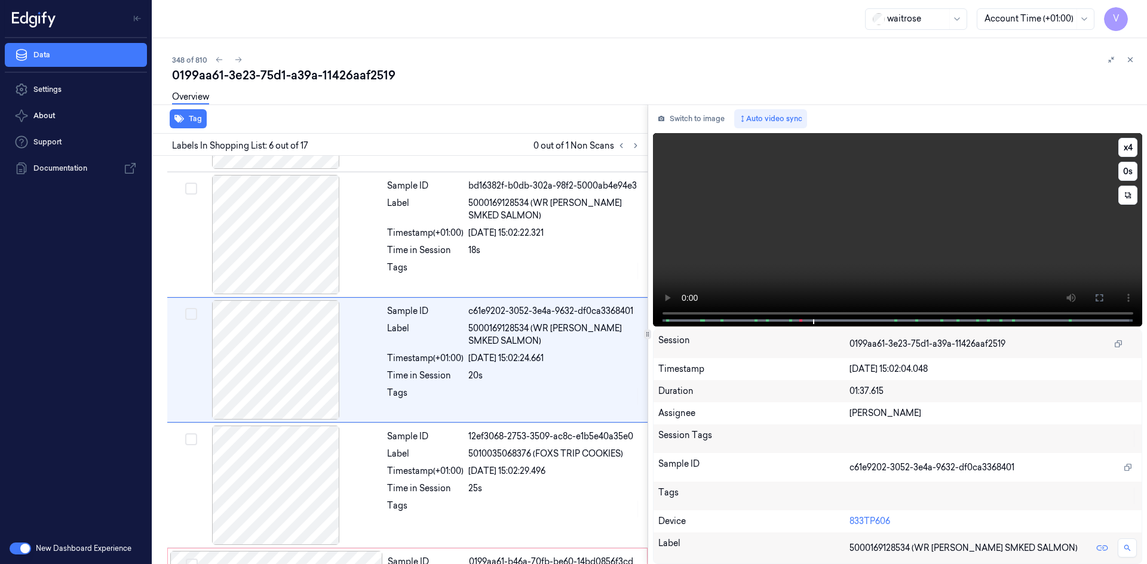
click at [894, 223] on video at bounding box center [898, 230] width 490 height 194
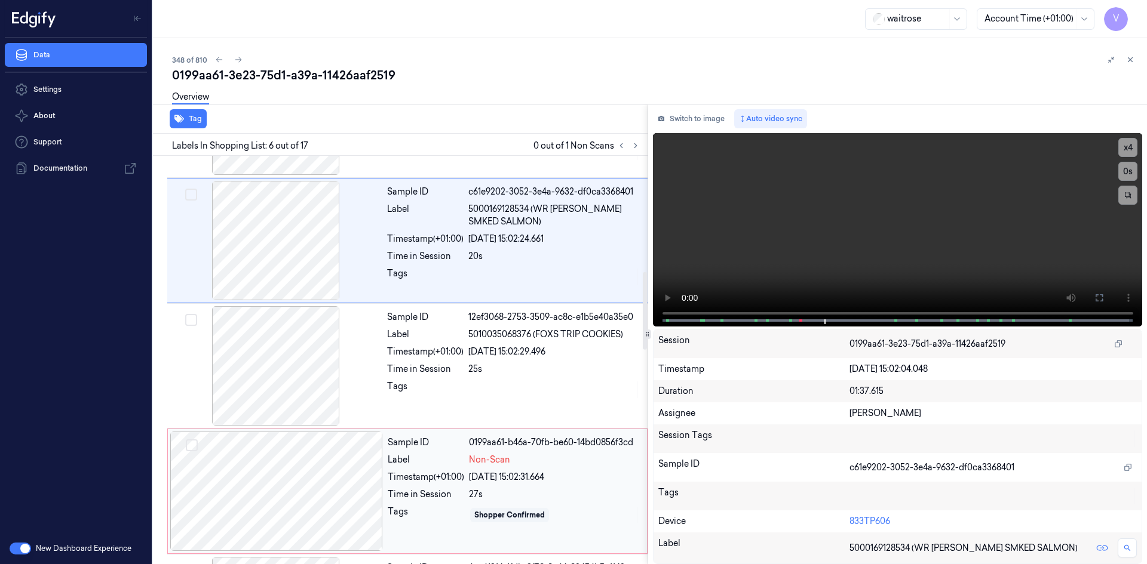
click at [265, 480] on div at bounding box center [276, 491] width 213 height 119
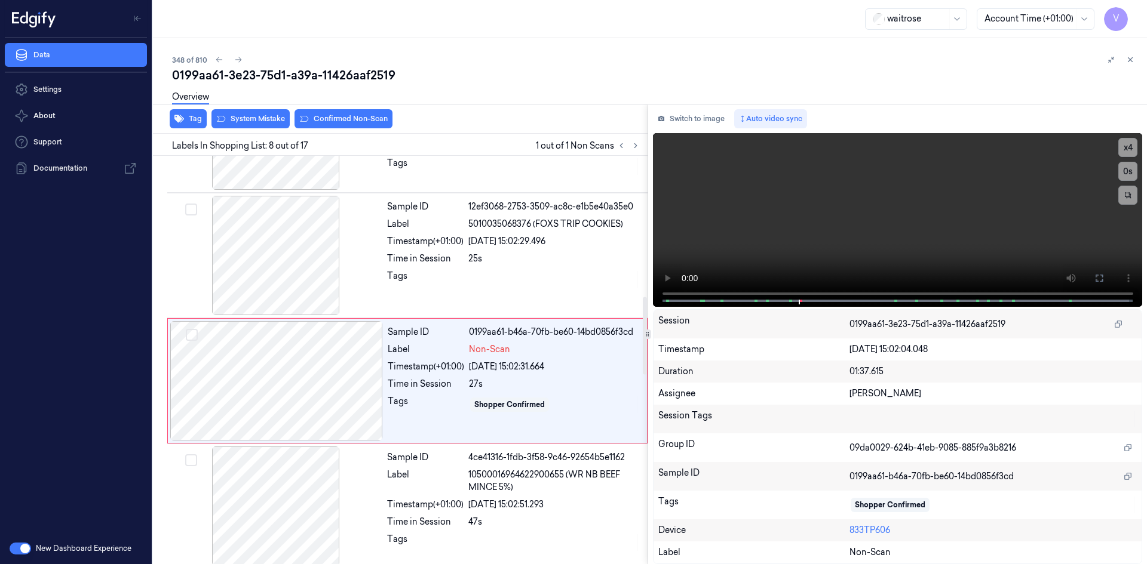
scroll to position [739, 0]
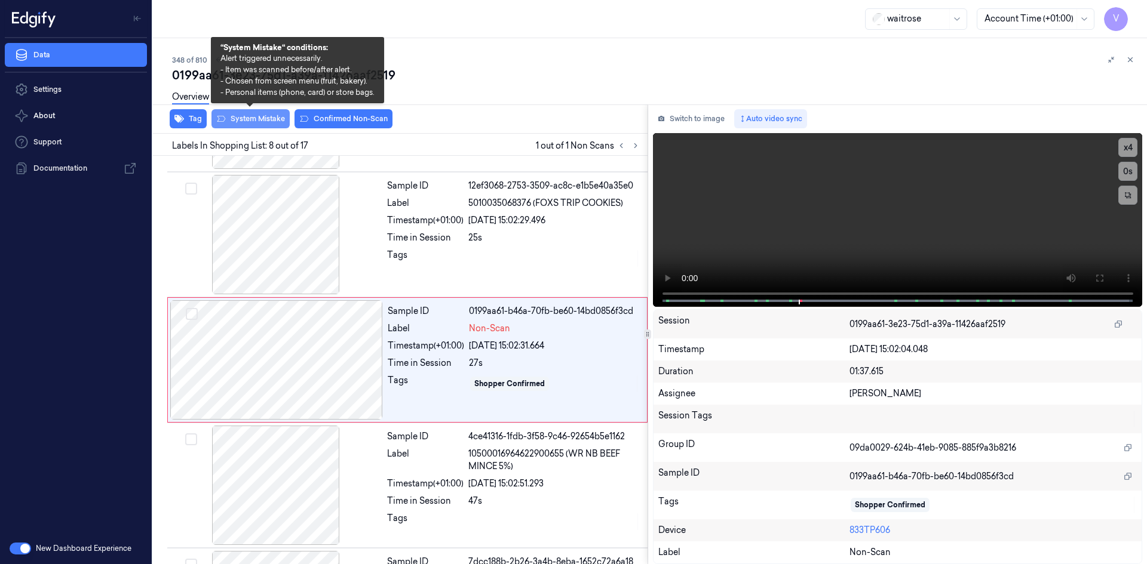
click at [271, 116] on button "System Mistake" at bounding box center [250, 118] width 78 height 19
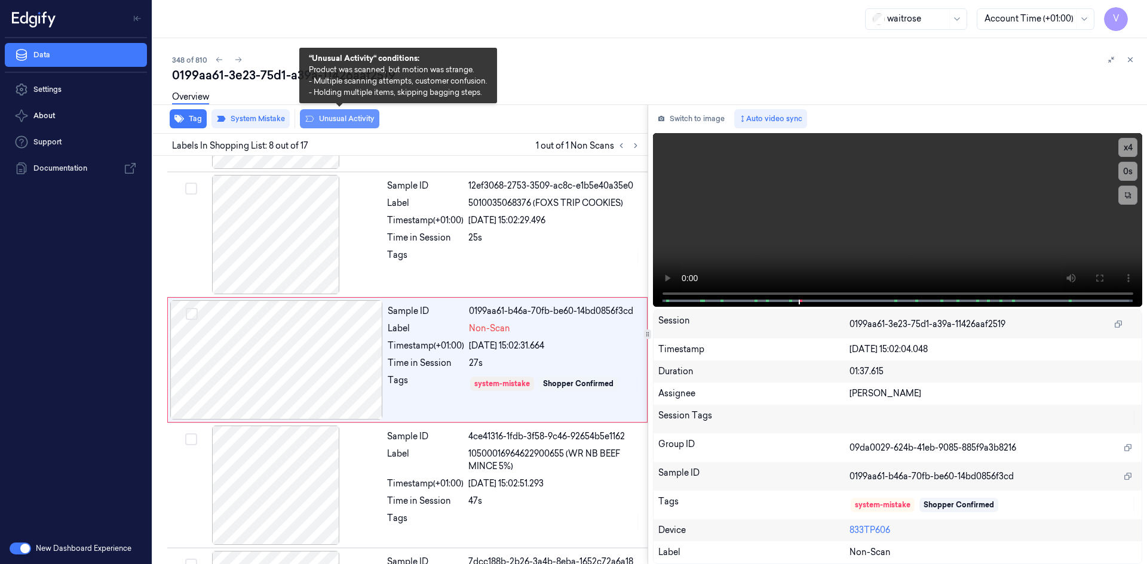
click at [355, 122] on button "Unusual Activity" at bounding box center [339, 118] width 79 height 19
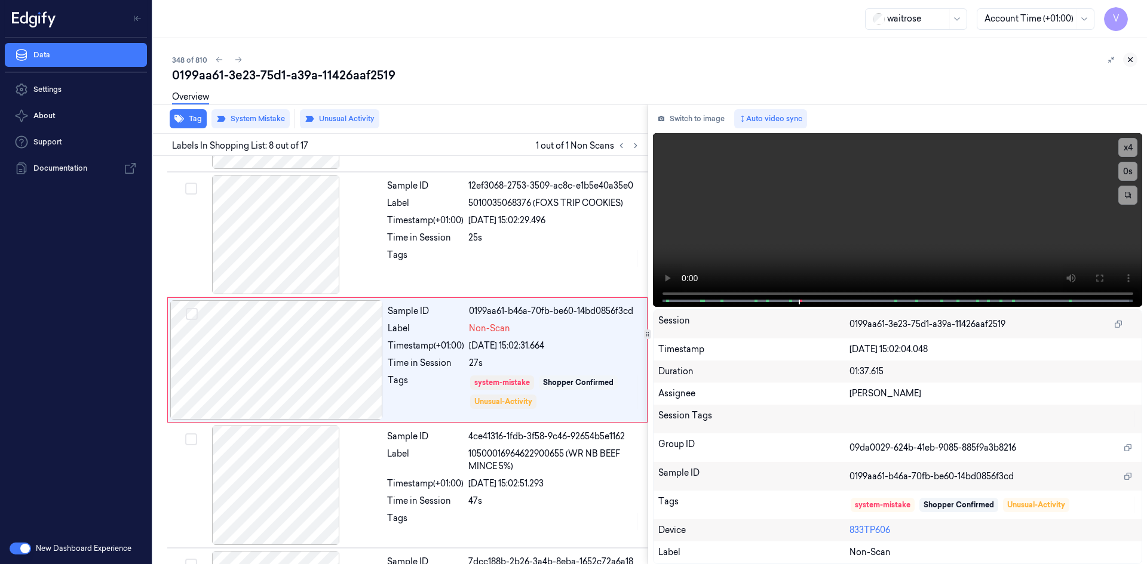
click at [1131, 57] on icon at bounding box center [1130, 60] width 8 height 8
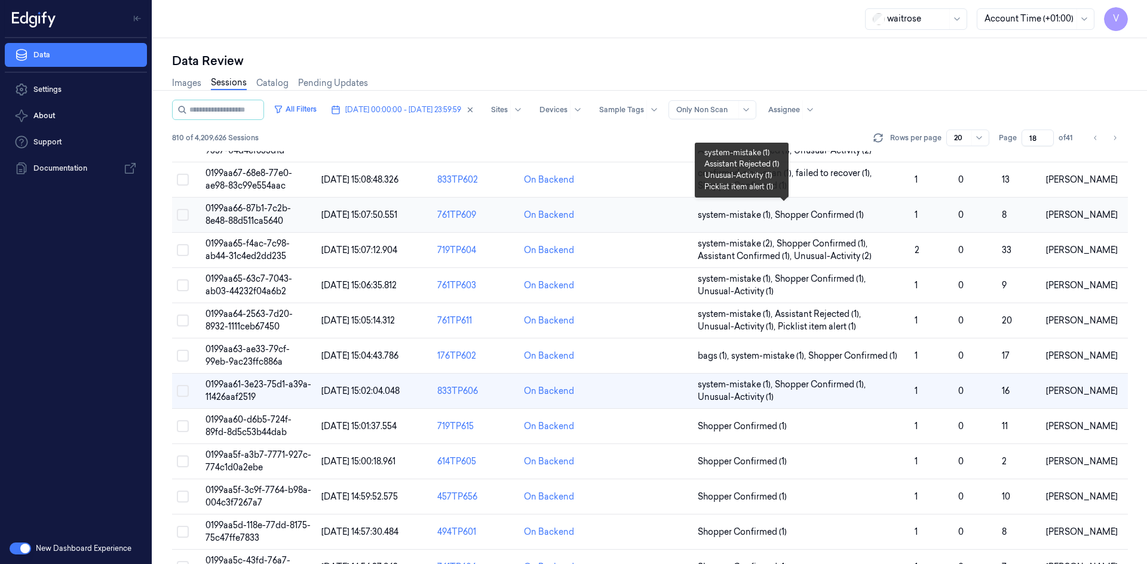
scroll to position [179, 0]
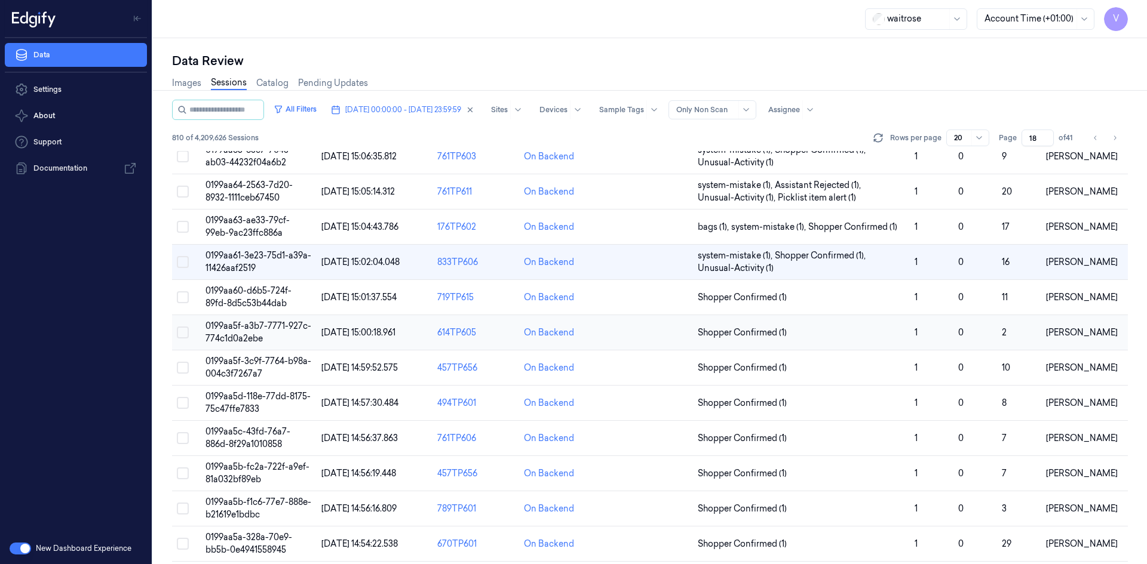
click at [243, 330] on span "0199aa5f-a3b7-7771-927c-774c1d0a2ebe" at bounding box center [258, 332] width 106 height 23
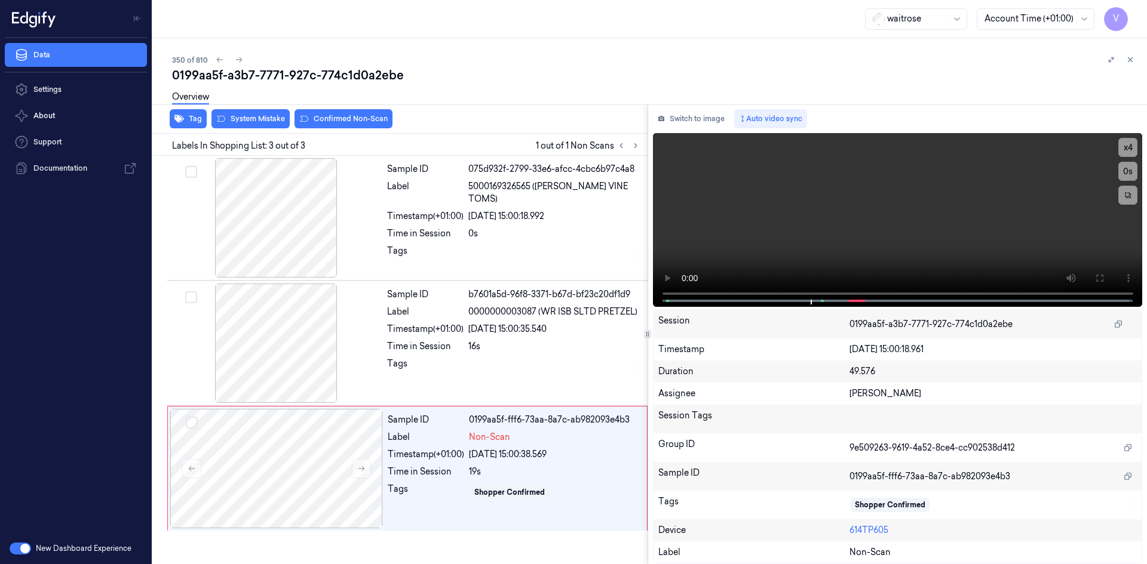
click at [262, 111] on div "Overview" at bounding box center [654, 99] width 965 height 30
click at [837, 249] on video at bounding box center [898, 220] width 490 height 174
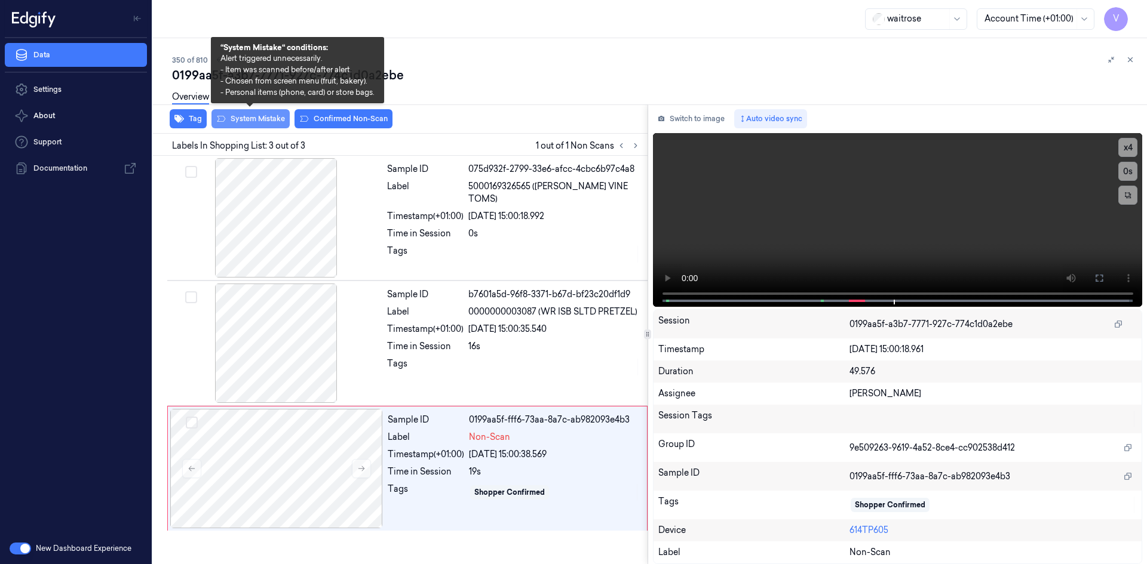
click at [270, 122] on button "System Mistake" at bounding box center [250, 118] width 78 height 19
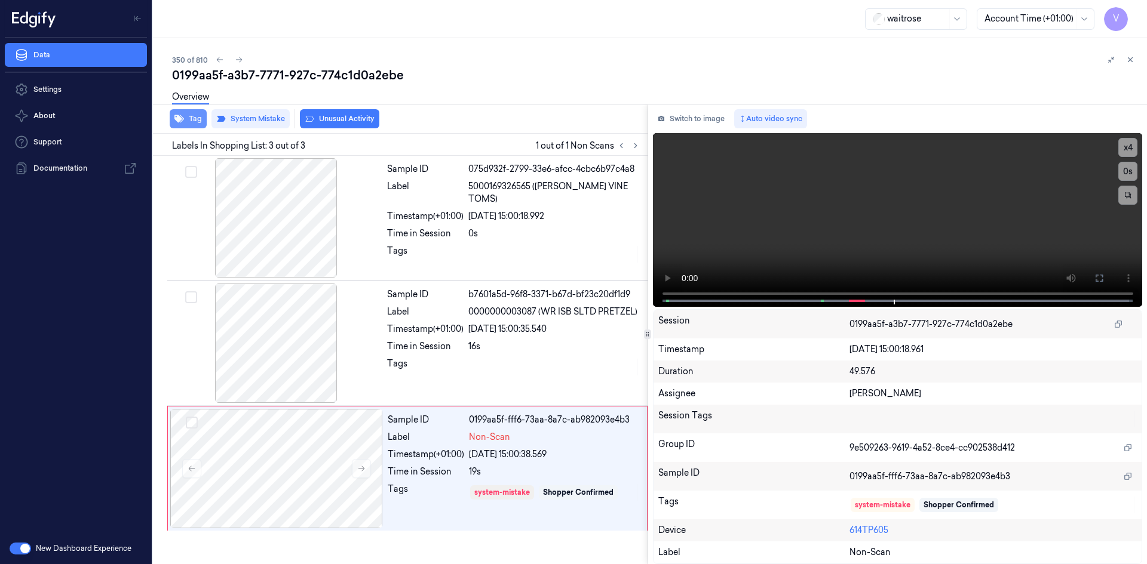
click at [193, 120] on button "Tag" at bounding box center [188, 118] width 37 height 19
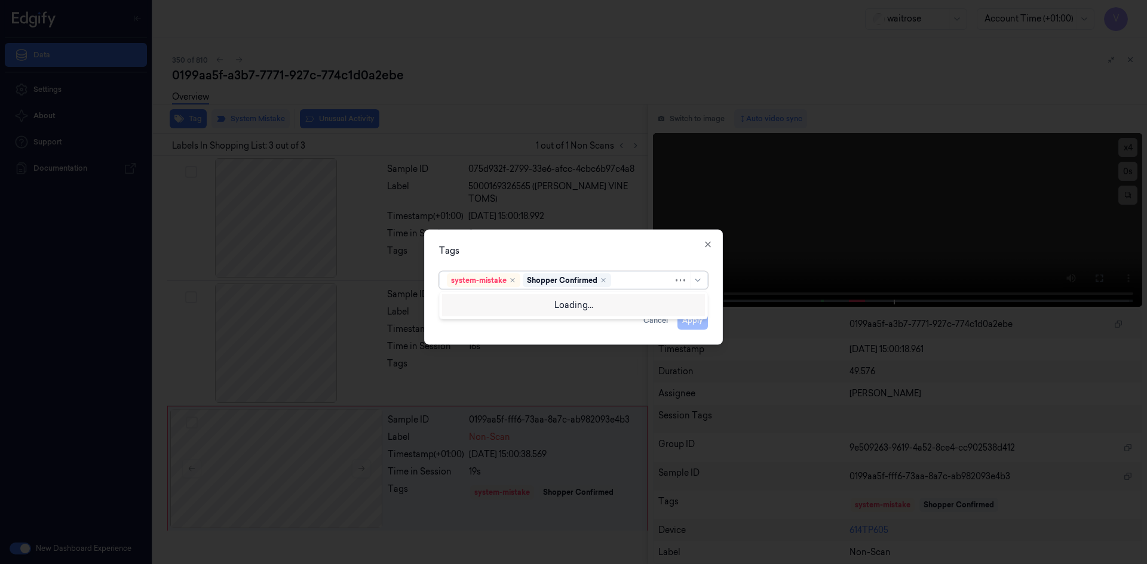
click at [627, 280] on div at bounding box center [643, 280] width 60 height 13
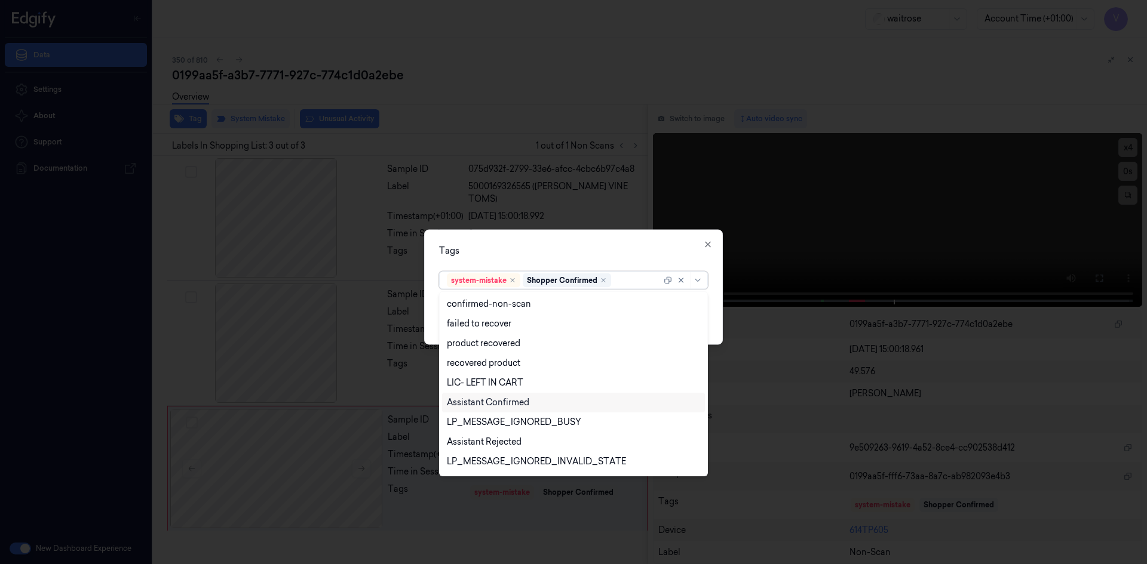
scroll to position [176, 0]
click at [492, 423] on div "Unusual-Activity" at bounding box center [480, 424] width 66 height 13
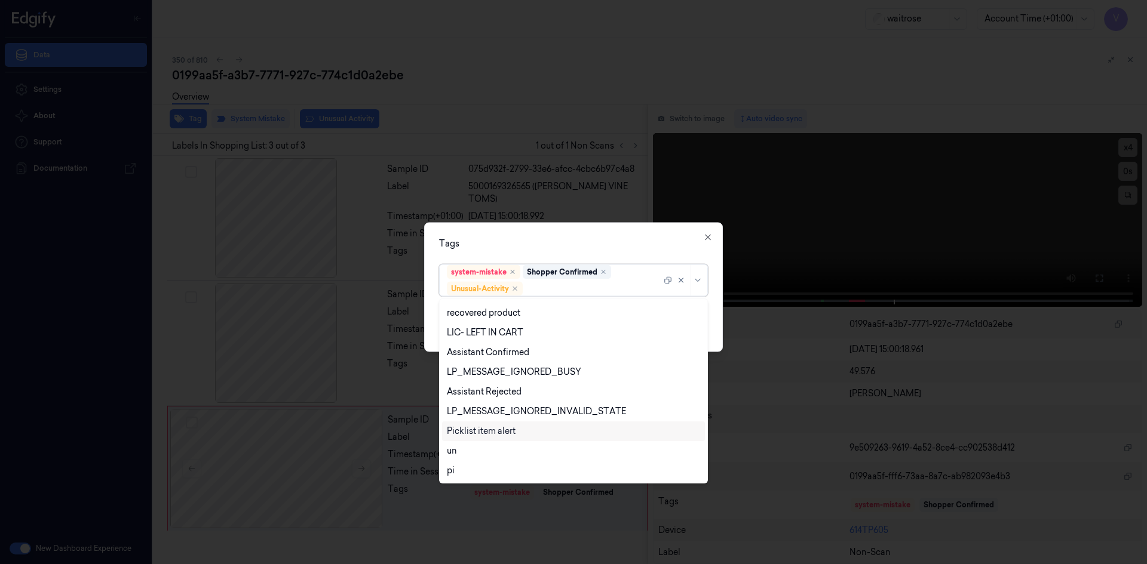
click at [493, 429] on div "Picklist item alert" at bounding box center [481, 431] width 69 height 13
click at [603, 252] on div "Tags option Picklist item alert, selected. 20 results available. Use Up and Dow…" at bounding box center [573, 287] width 299 height 130
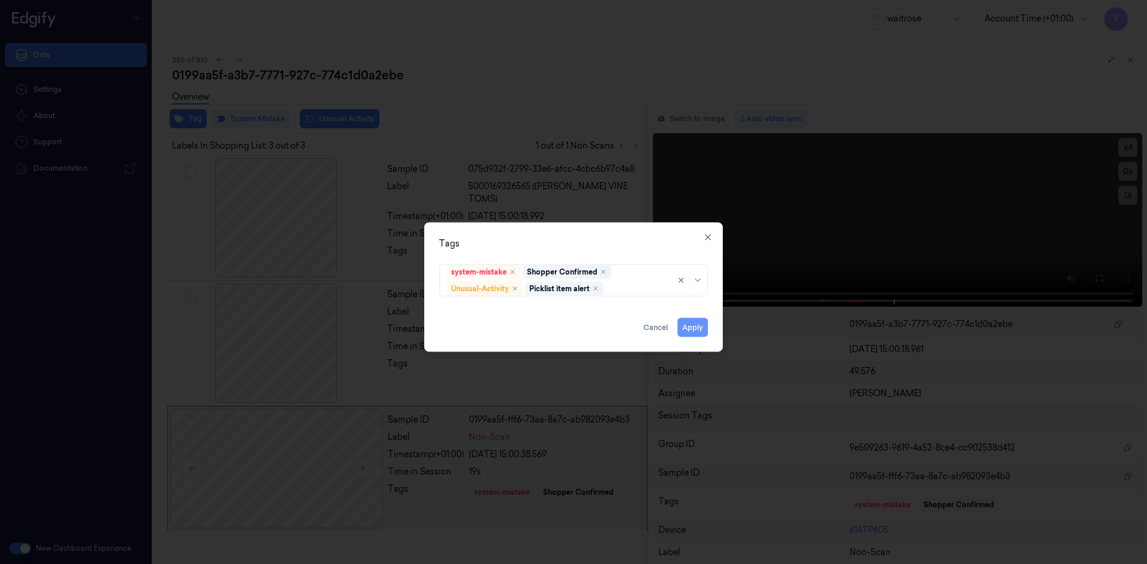
click at [685, 327] on button "Apply" at bounding box center [692, 327] width 30 height 19
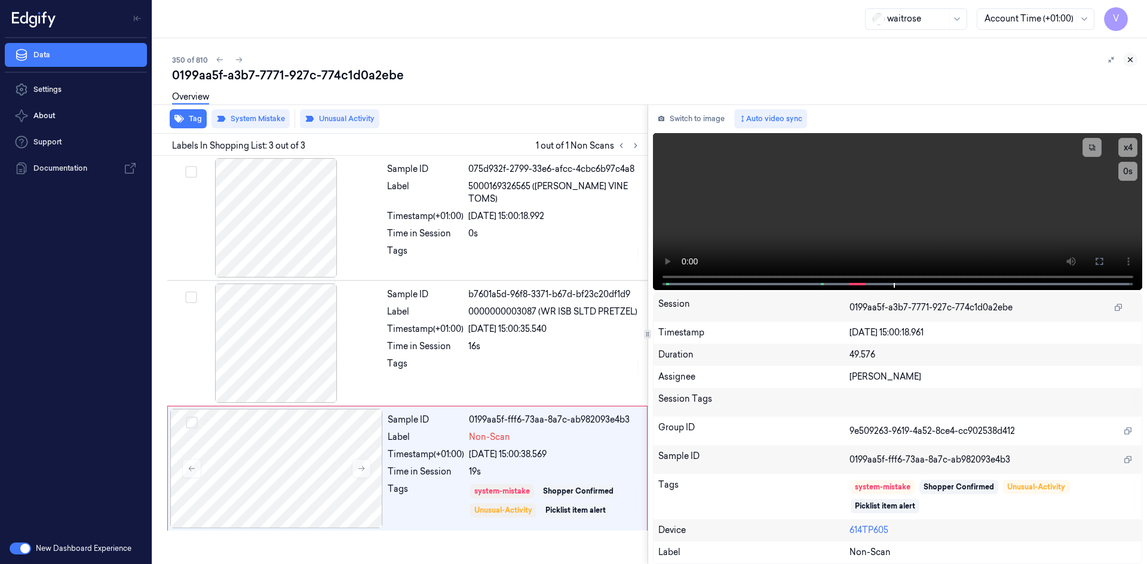
click at [1131, 60] on icon at bounding box center [1130, 60] width 8 height 8
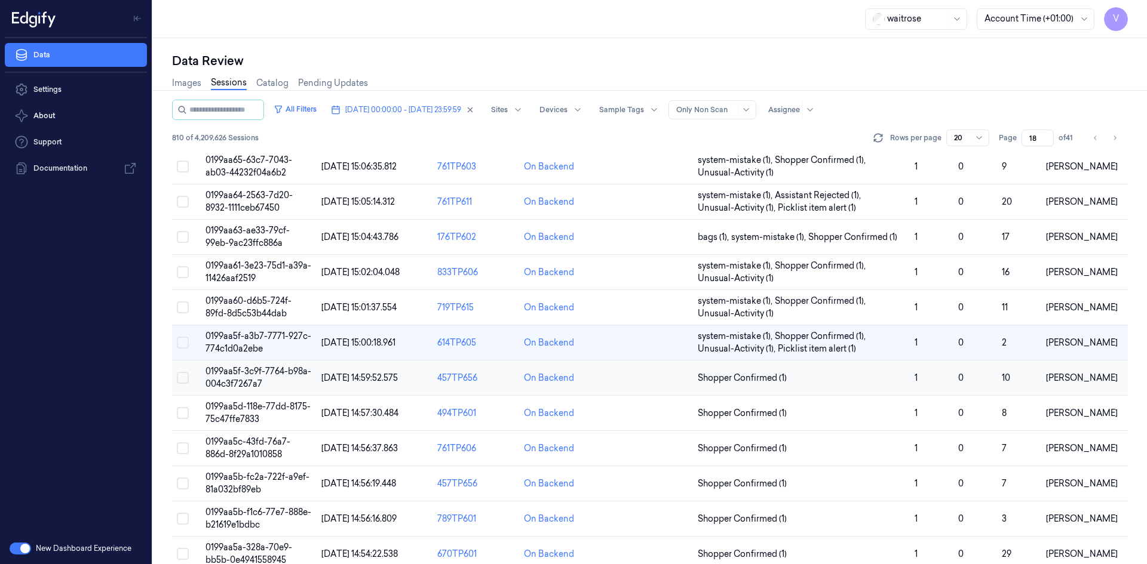
scroll to position [148, 0]
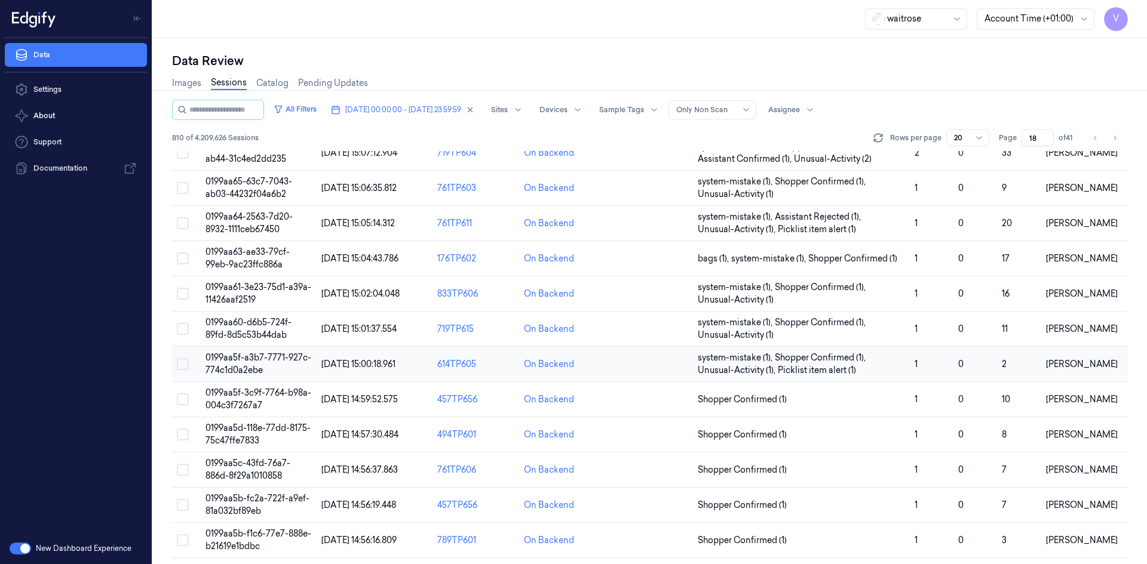
click at [245, 358] on span "0199aa5f-a3b7-7771-927c-774c1d0a2ebe" at bounding box center [258, 363] width 106 height 23
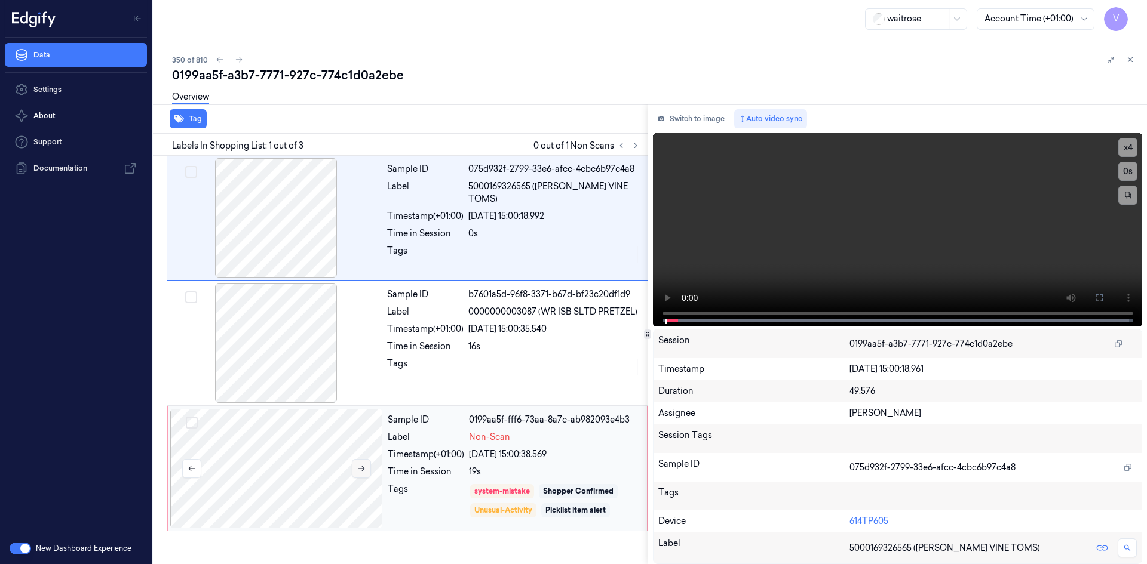
click at [354, 469] on button at bounding box center [361, 468] width 19 height 19
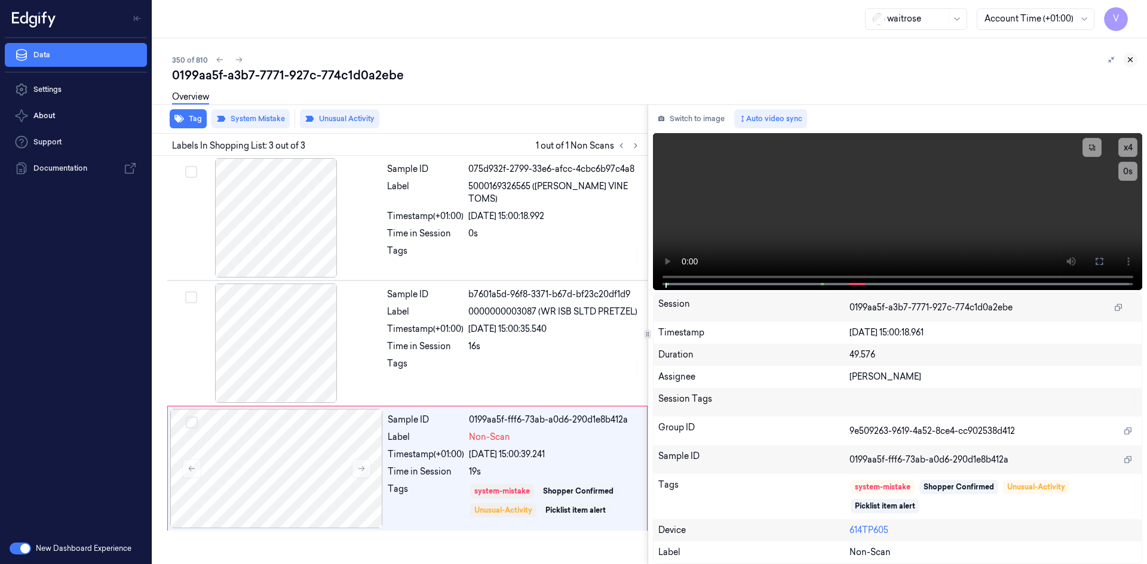
click at [1131, 56] on icon at bounding box center [1130, 60] width 8 height 8
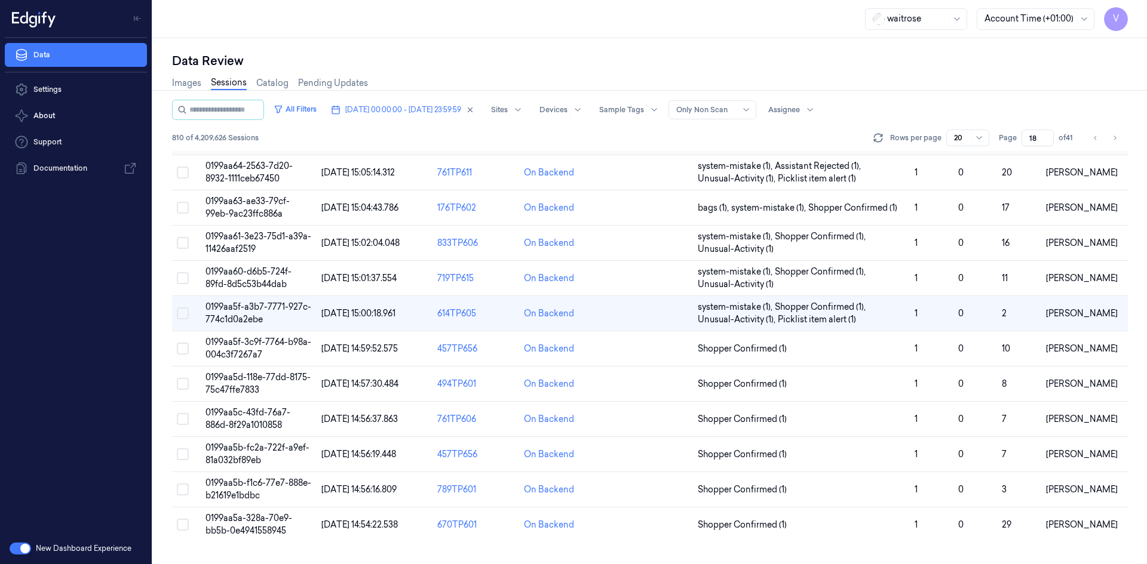
scroll to position [154, 0]
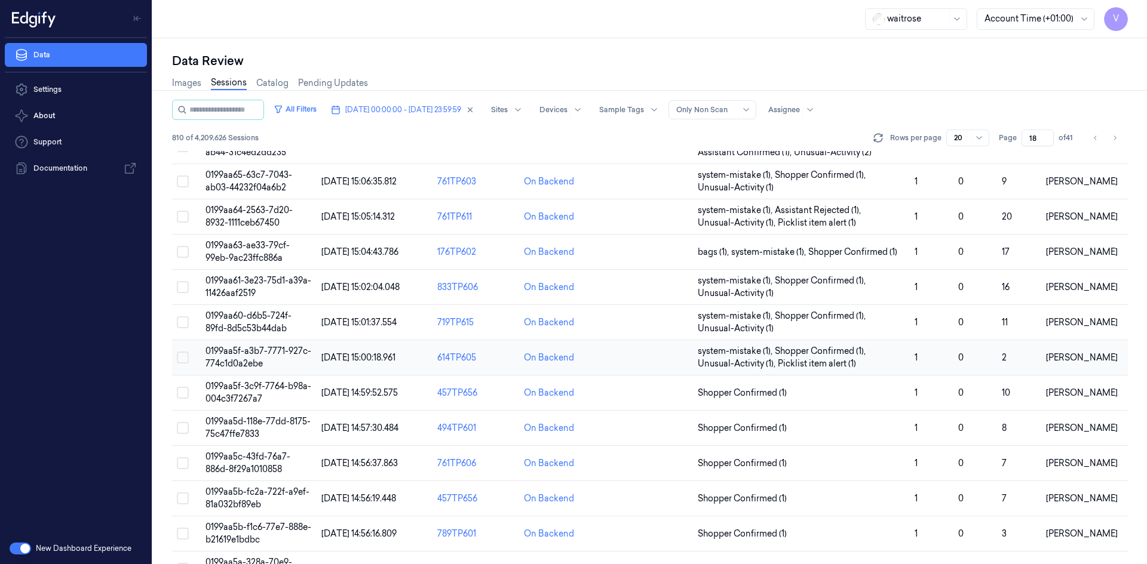
click at [247, 363] on span "0199aa5f-a3b7-7771-927c-774c1d0a2ebe" at bounding box center [258, 357] width 106 height 23
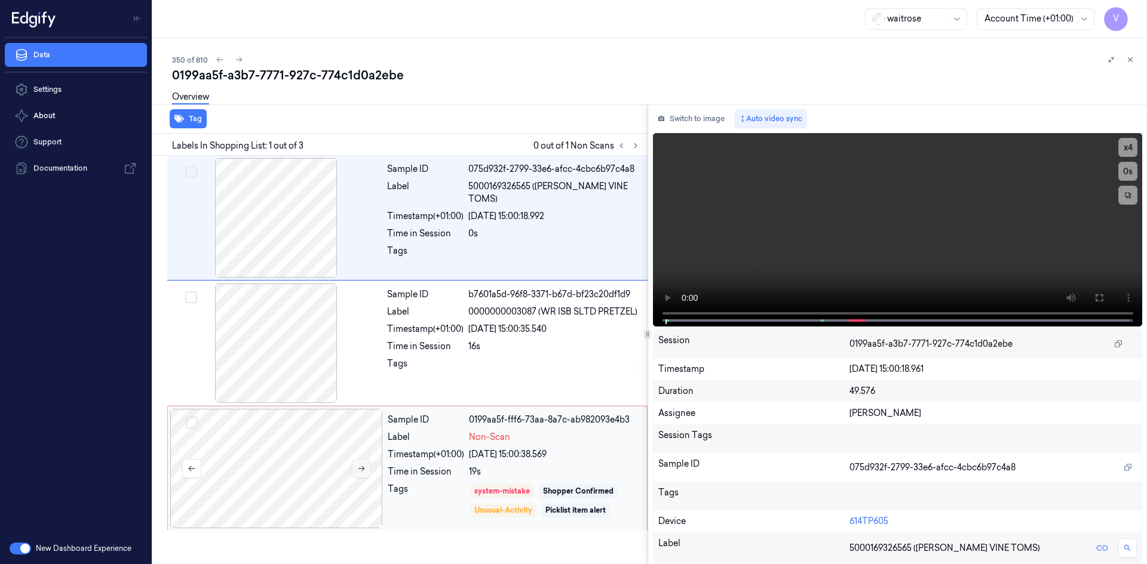
click at [355, 469] on button at bounding box center [361, 468] width 19 height 19
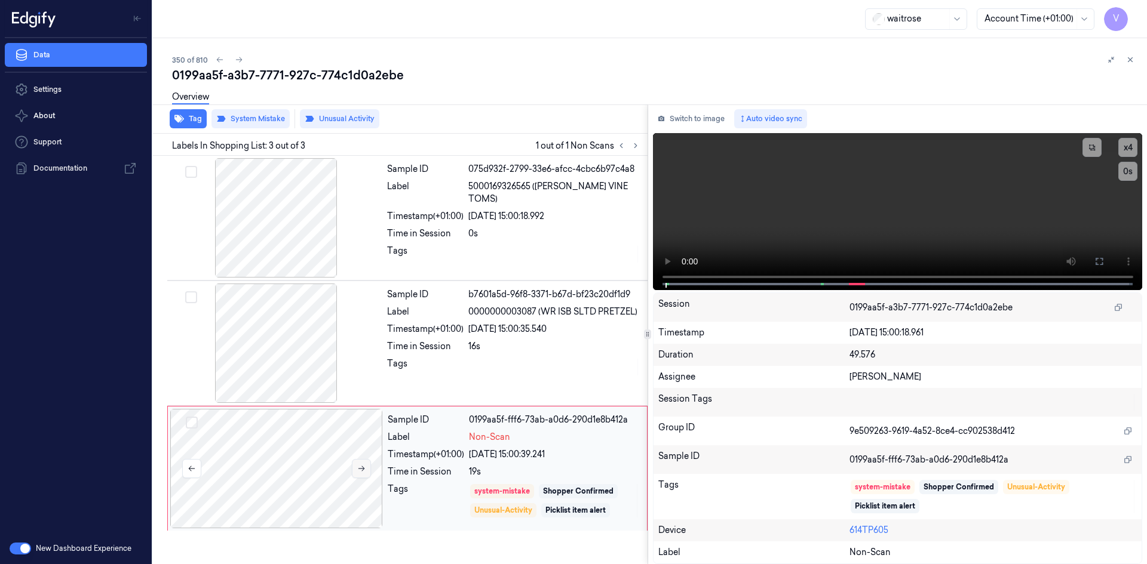
click at [355, 468] on button at bounding box center [361, 468] width 19 height 19
click at [1128, 55] on button at bounding box center [1130, 60] width 14 height 14
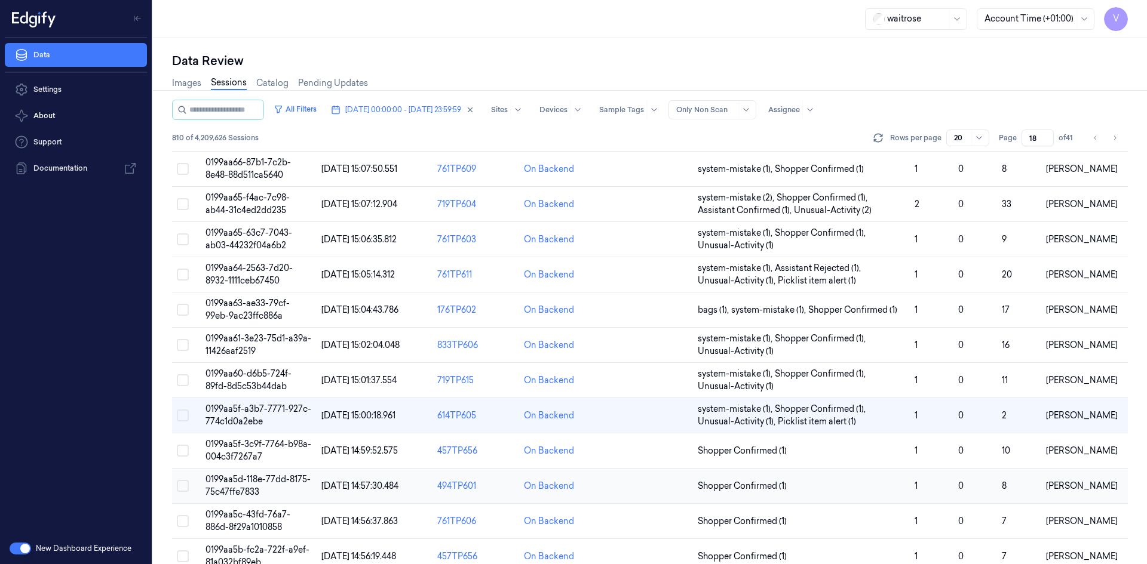
scroll to position [119, 0]
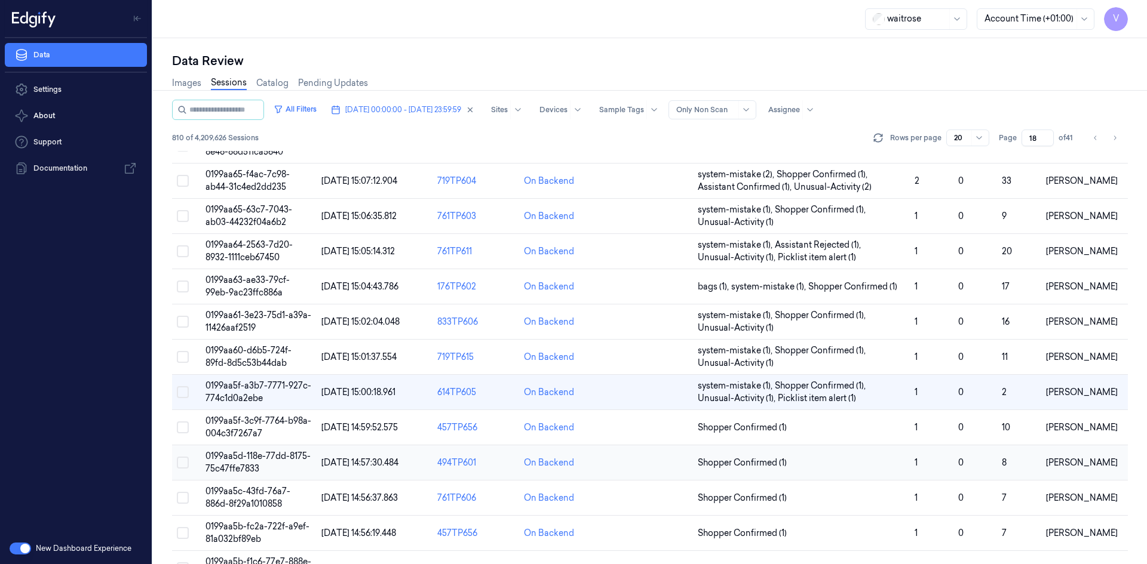
click at [235, 459] on span "0199aa5d-118e-77dd-8175-75c47ffe7833" at bounding box center [257, 462] width 105 height 23
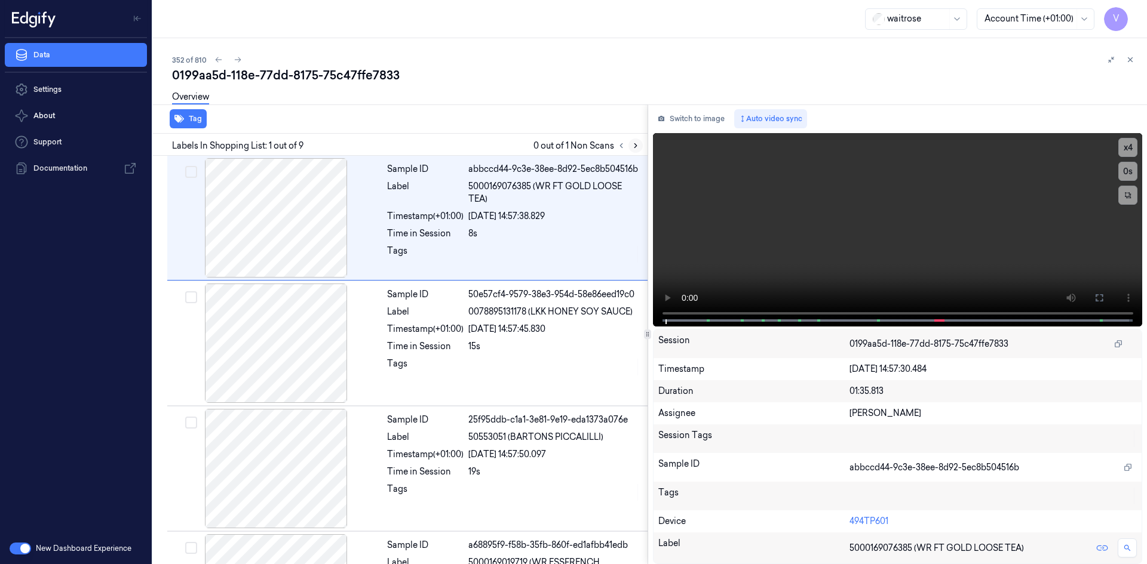
click at [640, 144] on button at bounding box center [635, 146] width 14 height 14
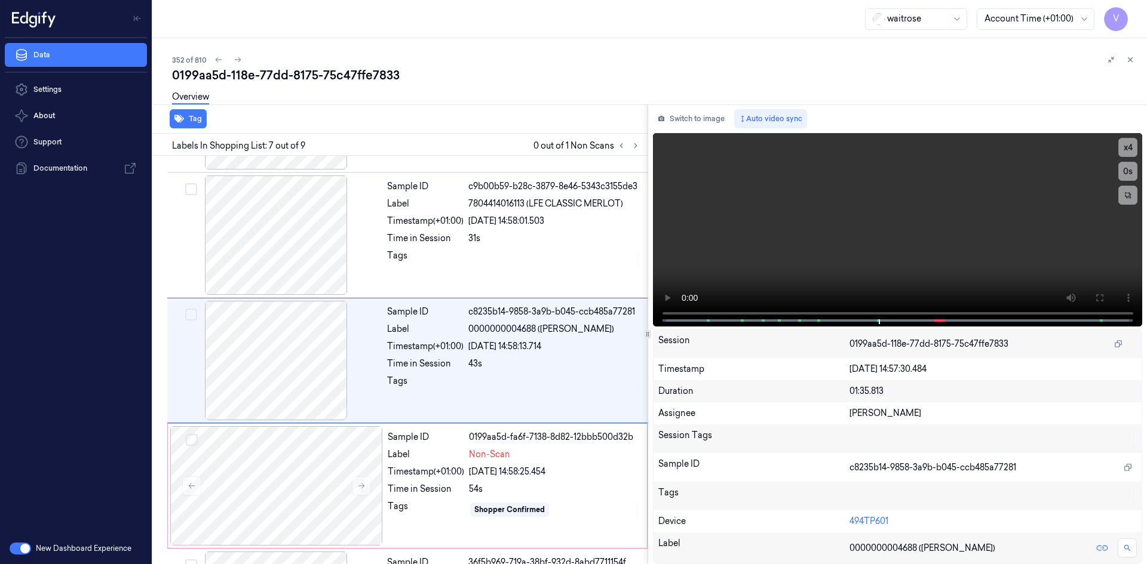
scroll to position [610, 0]
click at [897, 229] on video at bounding box center [898, 230] width 490 height 194
click at [900, 219] on video at bounding box center [898, 230] width 490 height 194
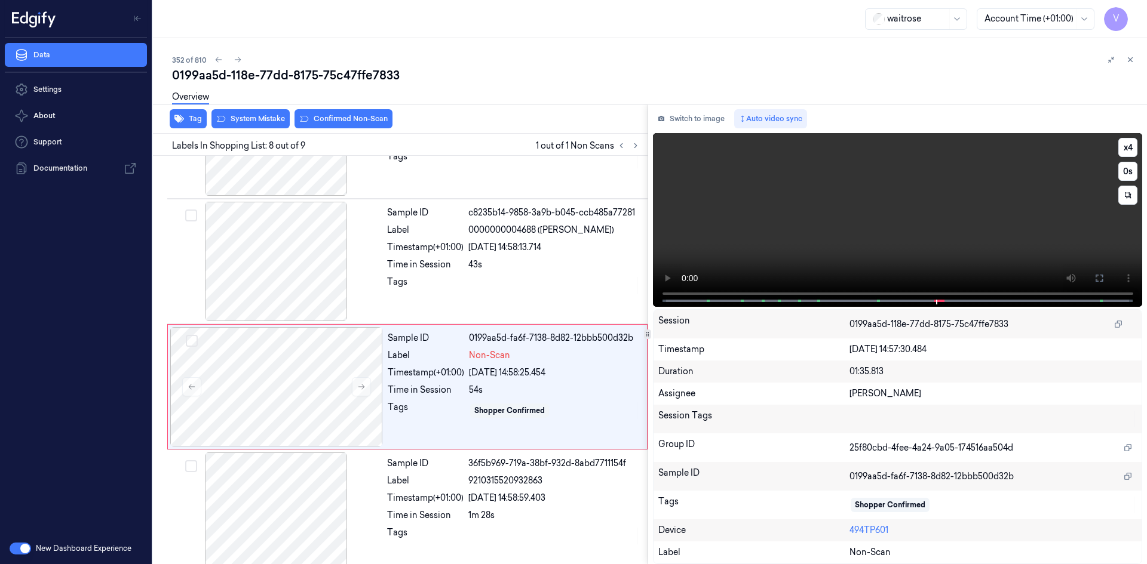
scroll to position [724, 0]
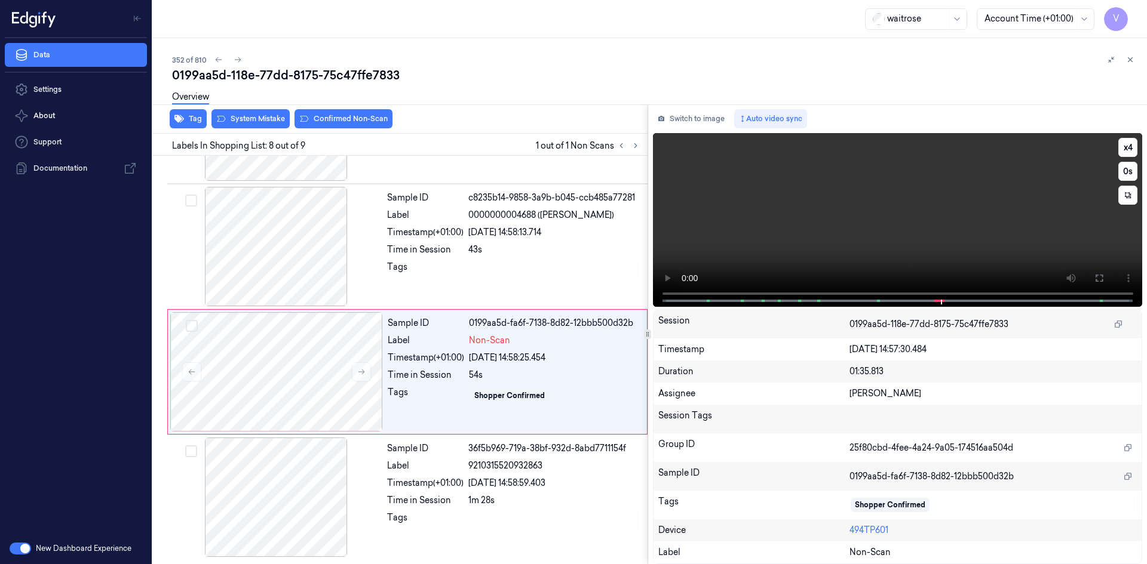
click at [883, 221] on video at bounding box center [898, 220] width 490 height 174
click at [259, 345] on div at bounding box center [276, 371] width 213 height 119
click at [261, 115] on div "0199aa5d-118e-77dd-8175-75c47ffe7833 Overview Tag System Mistake Confirmed Non-…" at bounding box center [654, 316] width 965 height 498
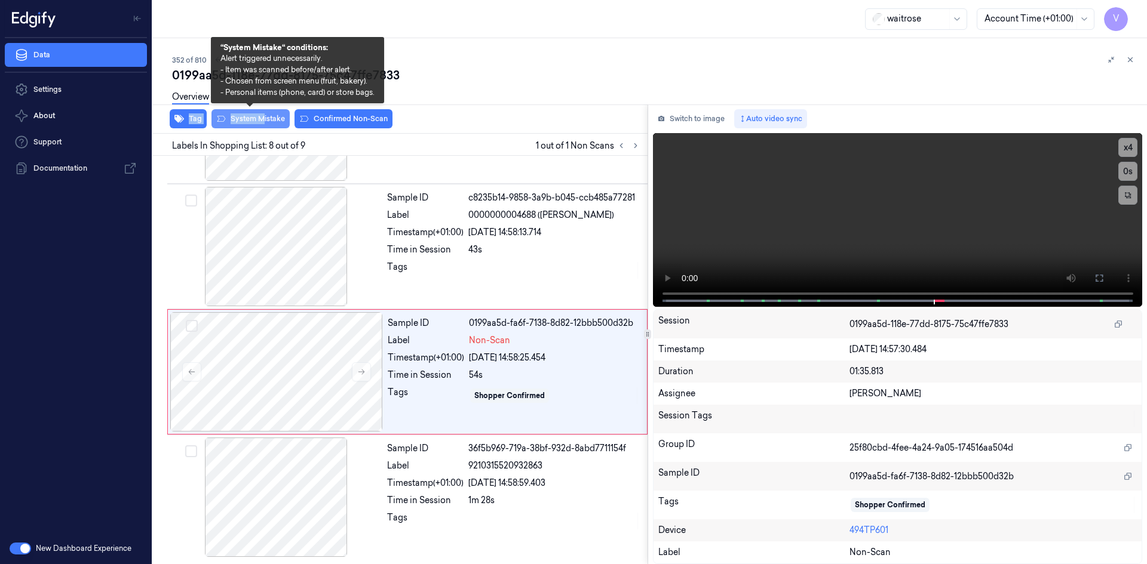
click at [271, 116] on button "System Mistake" at bounding box center [250, 118] width 78 height 19
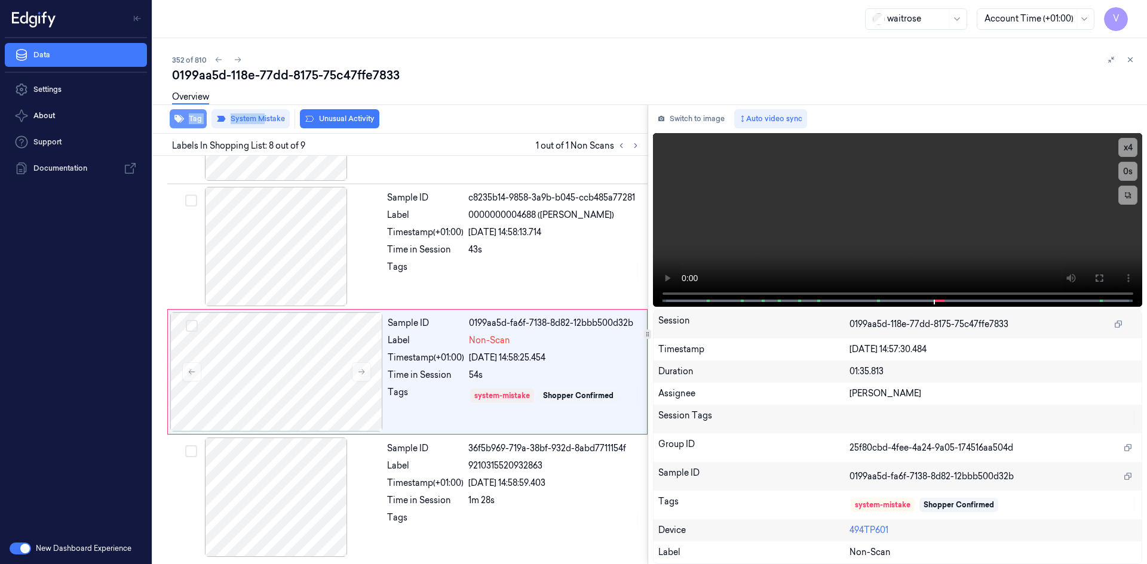
click at [195, 118] on button "Tag" at bounding box center [188, 118] width 37 height 19
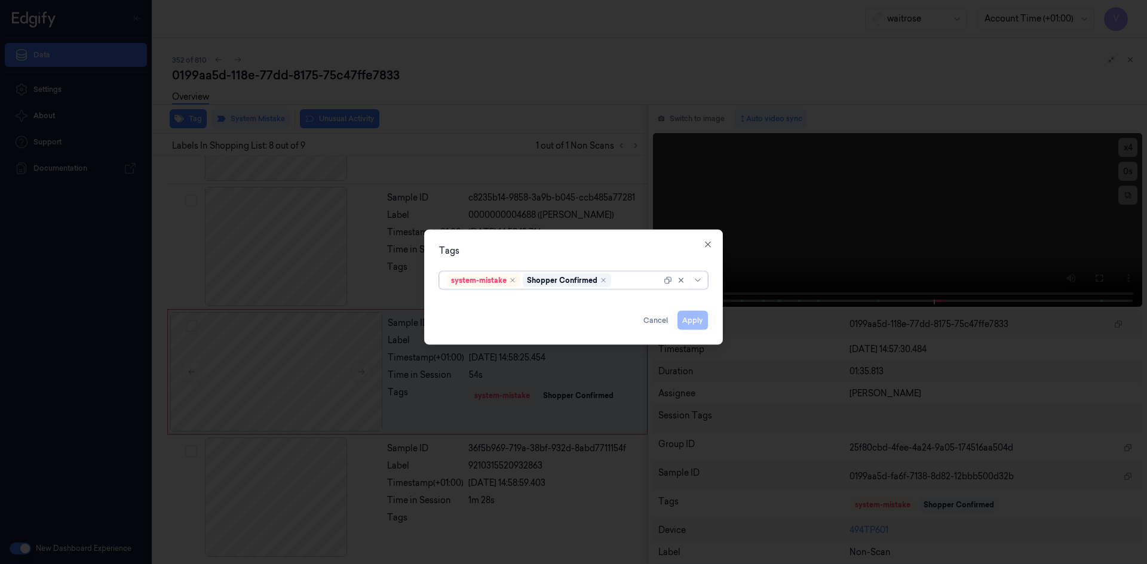
click at [622, 281] on div at bounding box center [637, 280] width 48 height 13
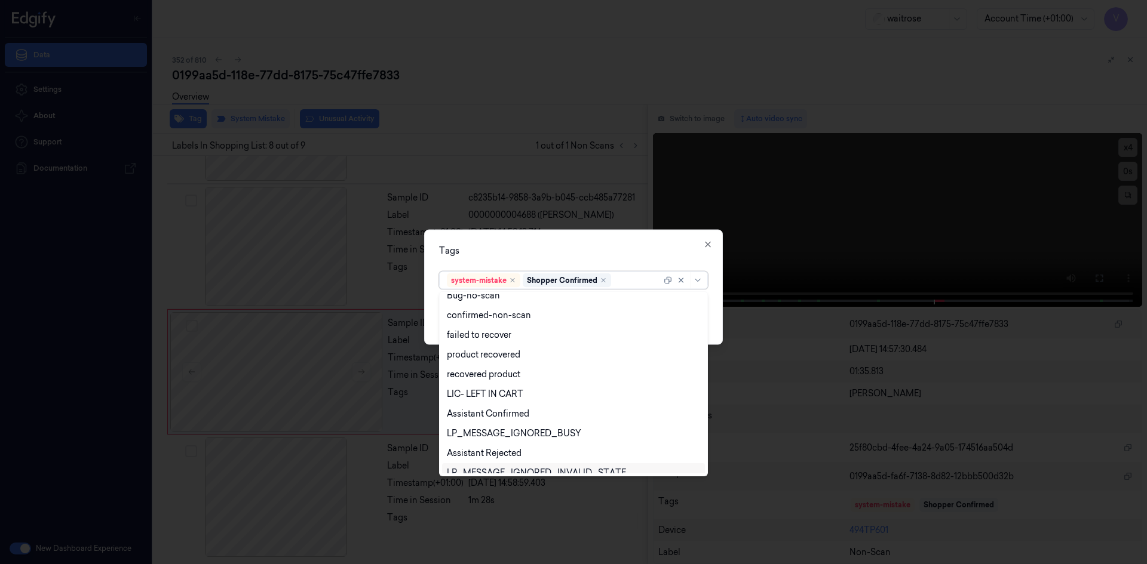
scroll to position [176, 0]
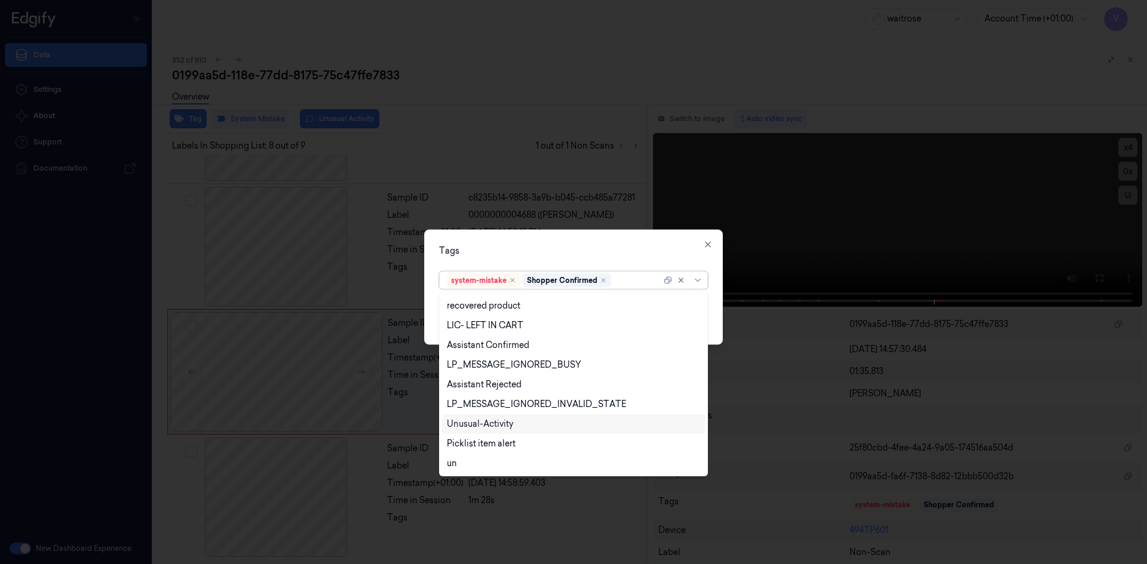
click at [514, 422] on div "Unusual-Activity" at bounding box center [573, 424] width 253 height 13
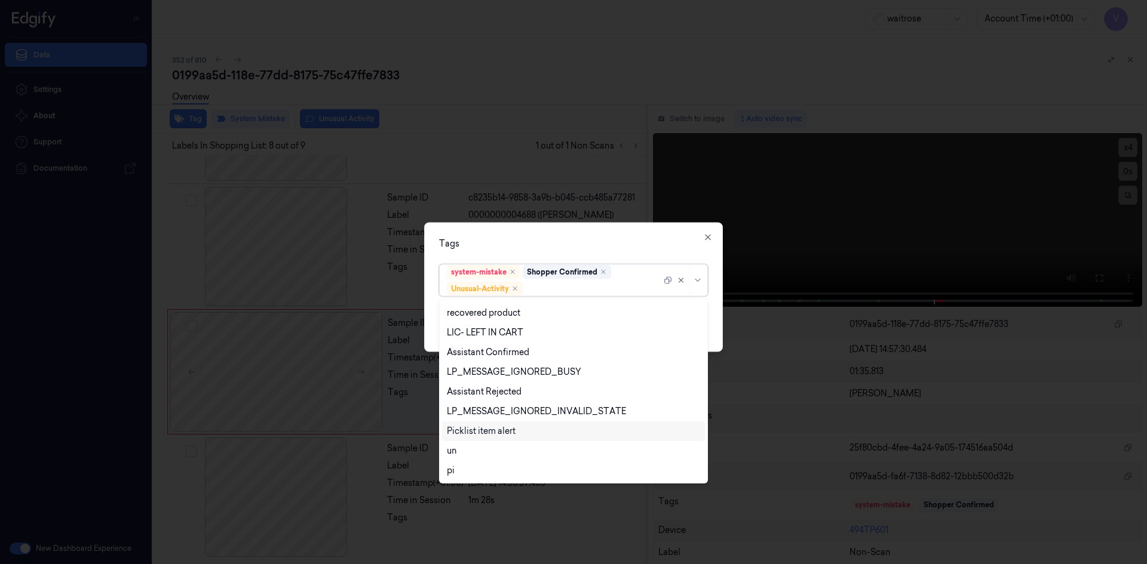
click at [504, 432] on div "Picklist item alert" at bounding box center [481, 431] width 69 height 13
click at [567, 247] on div "Tags" at bounding box center [573, 243] width 269 height 13
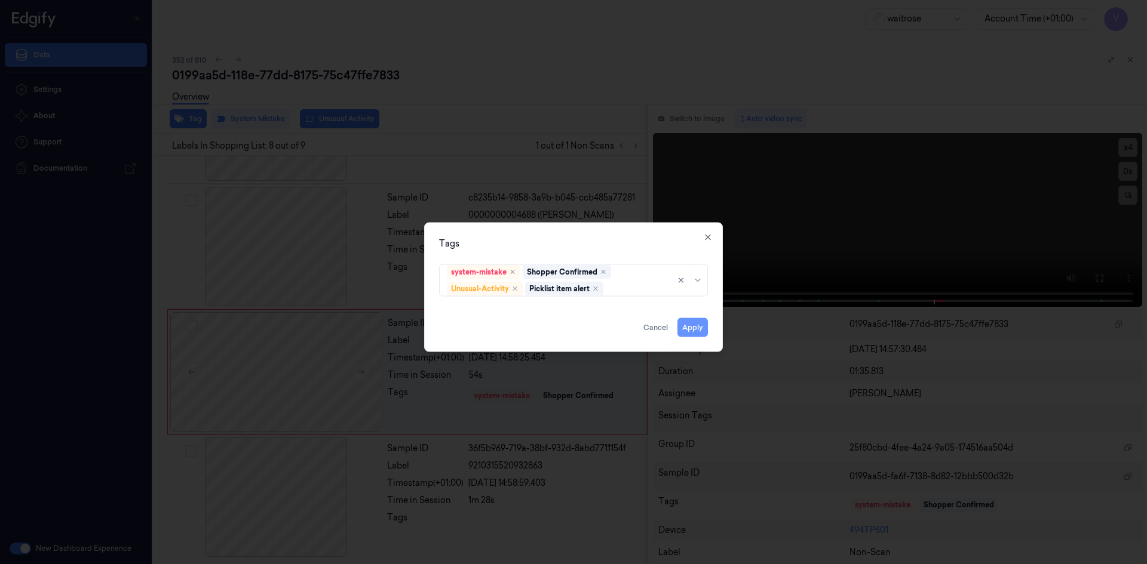
click at [694, 330] on button "Apply" at bounding box center [692, 327] width 30 height 19
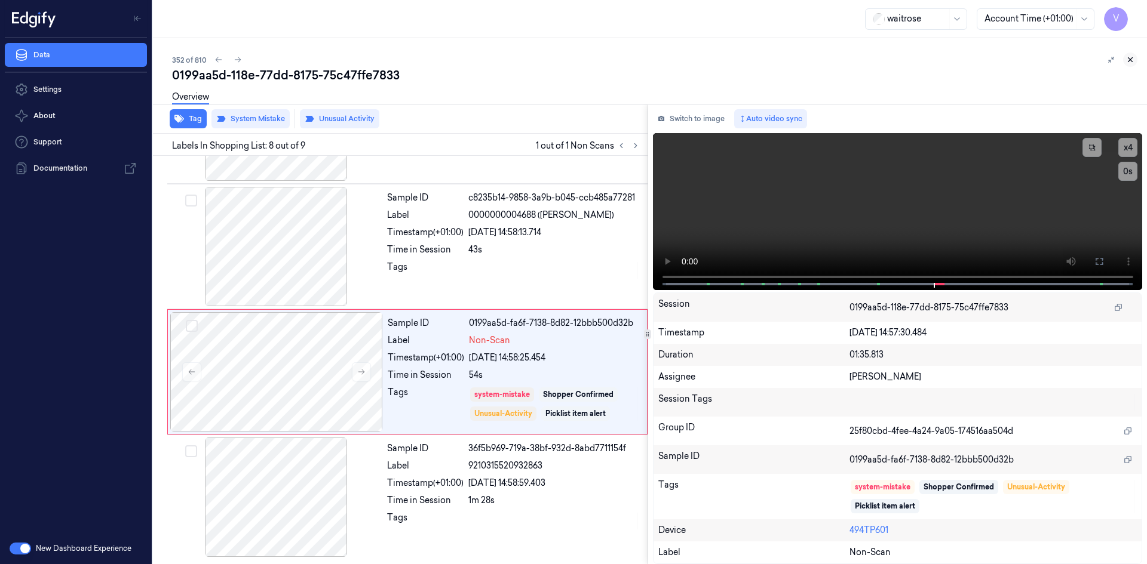
click at [1132, 59] on icon at bounding box center [1130, 60] width 8 height 8
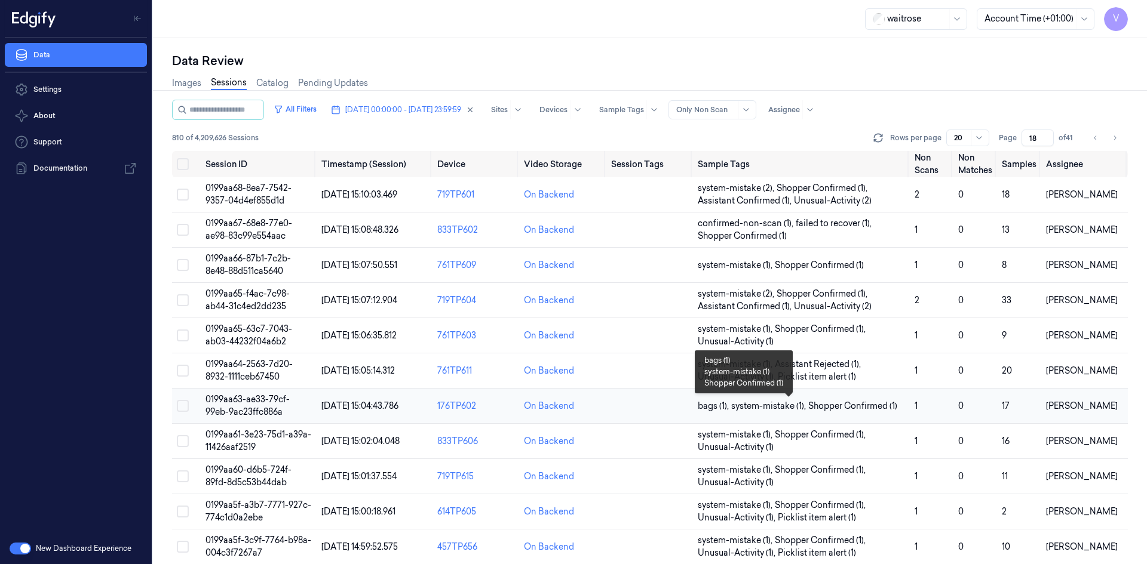
scroll to position [239, 0]
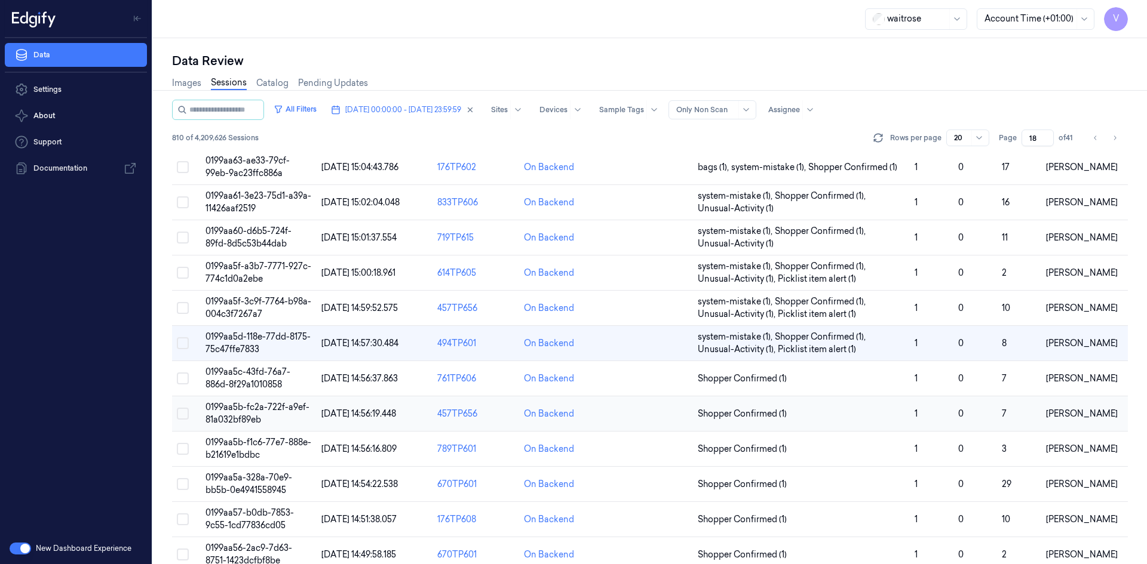
click at [244, 409] on span "0199aa5b-fc2a-722f-a9ef-81a032bf89eb" at bounding box center [257, 413] width 104 height 23
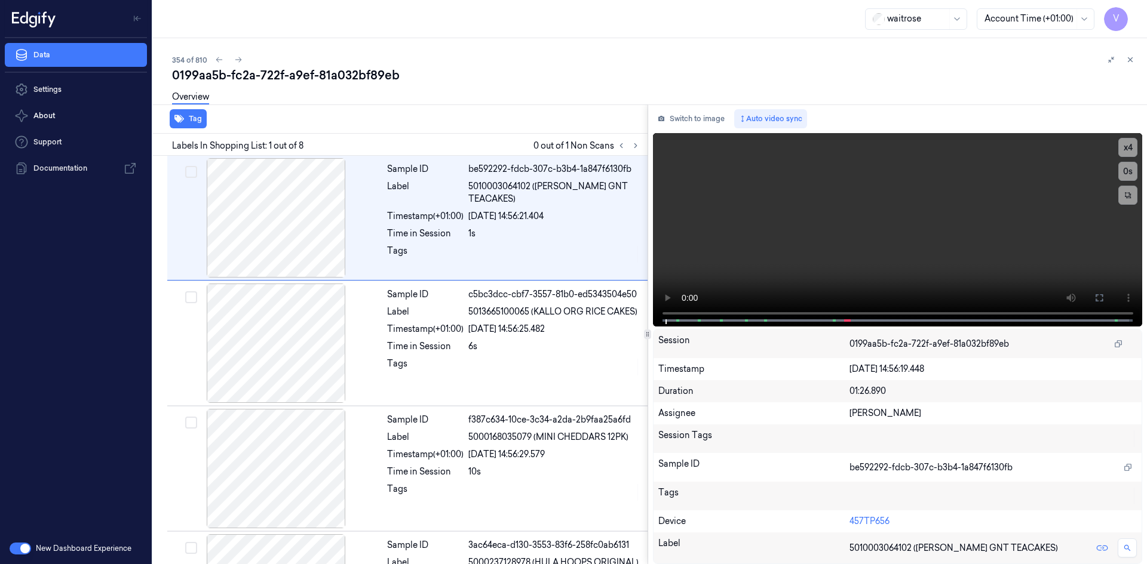
click at [643, 145] on div "Labels In Shopping List: 1 out of 8 0 out of 1 Non Scans" at bounding box center [397, 145] width 499 height 22
click at [636, 147] on icon at bounding box center [635, 146] width 8 height 8
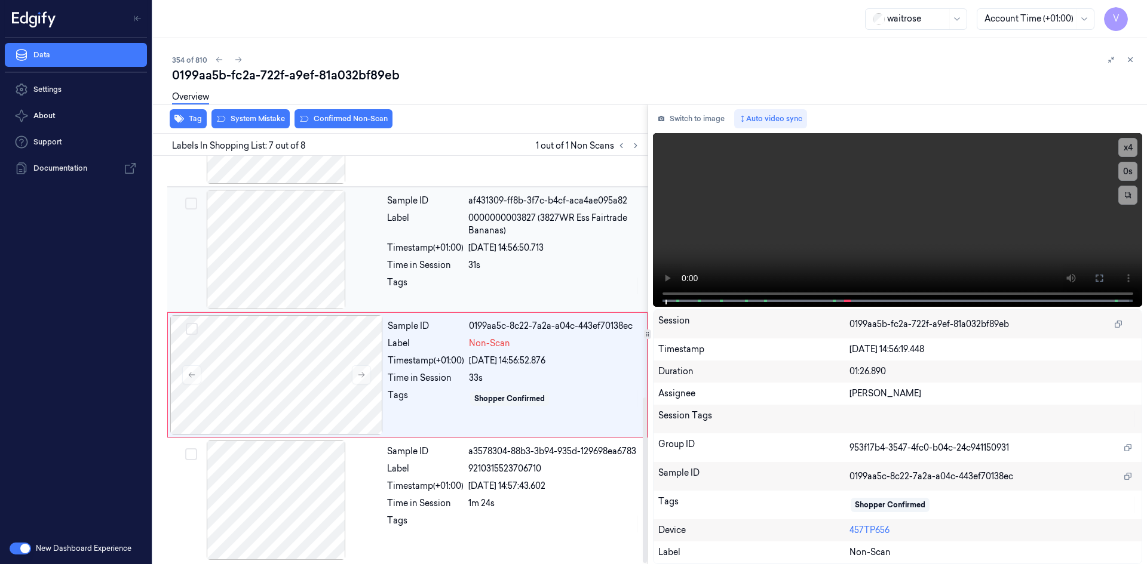
scroll to position [599, 0]
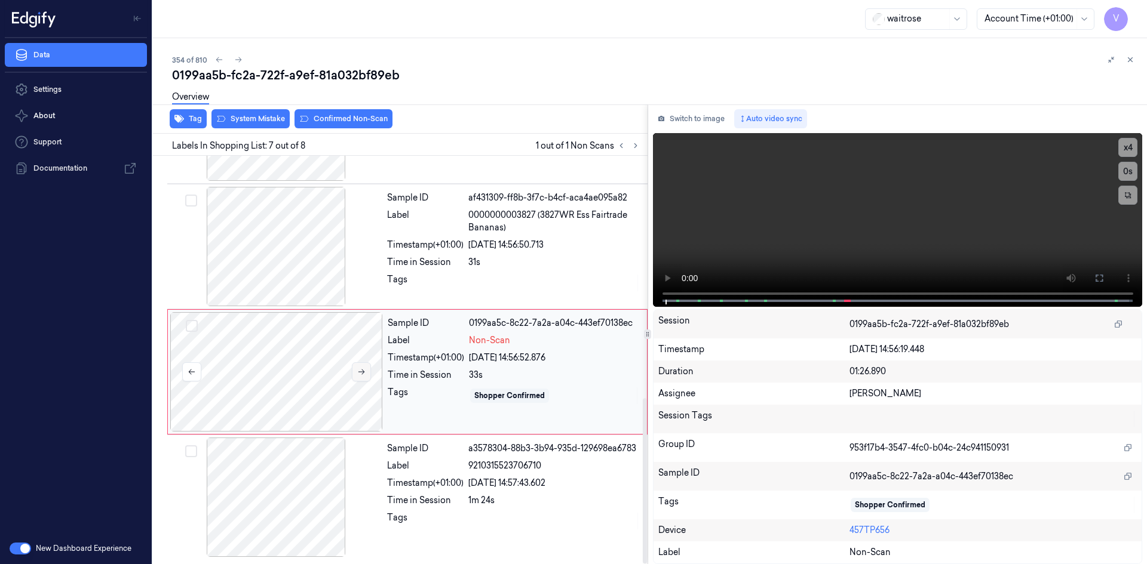
click at [367, 368] on button at bounding box center [361, 372] width 19 height 19
click at [882, 210] on video at bounding box center [898, 220] width 490 height 174
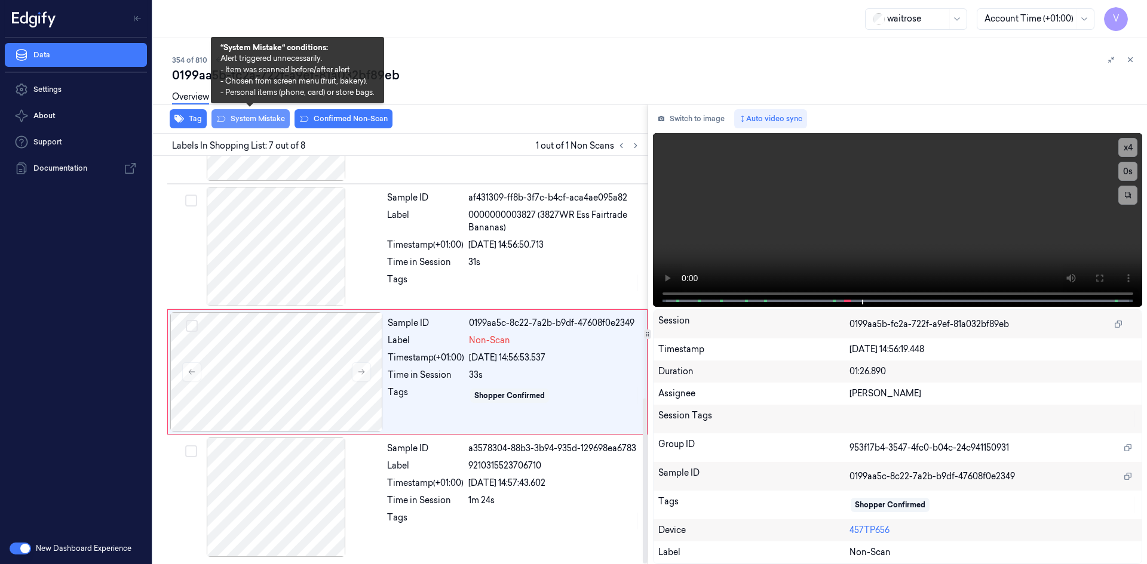
click at [278, 118] on button "System Mistake" at bounding box center [250, 118] width 78 height 19
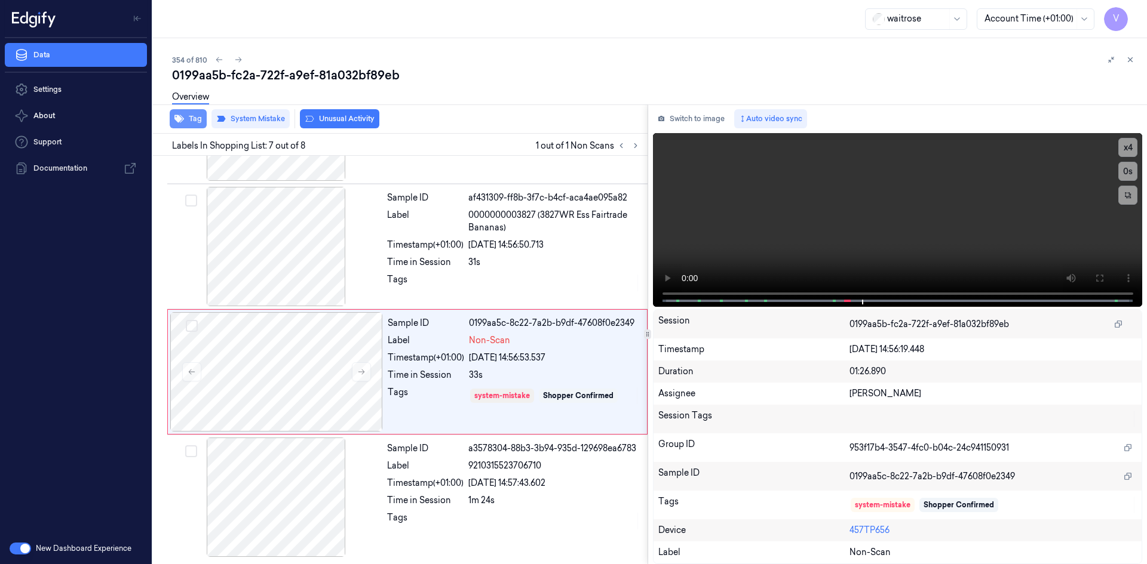
click at [195, 121] on button "Tag" at bounding box center [188, 118] width 37 height 19
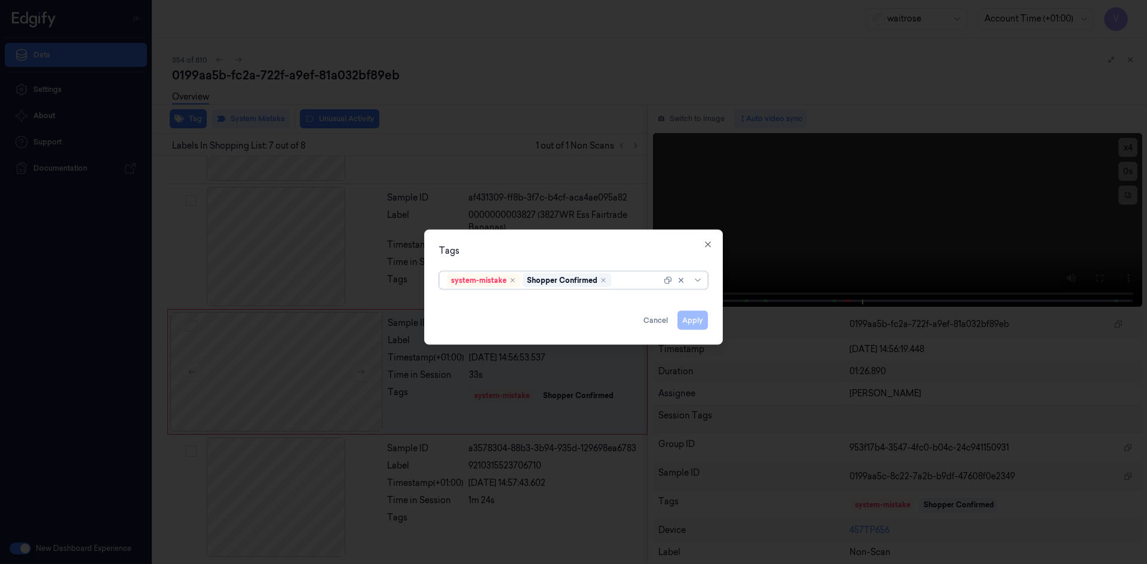
click at [630, 278] on div at bounding box center [637, 280] width 48 height 13
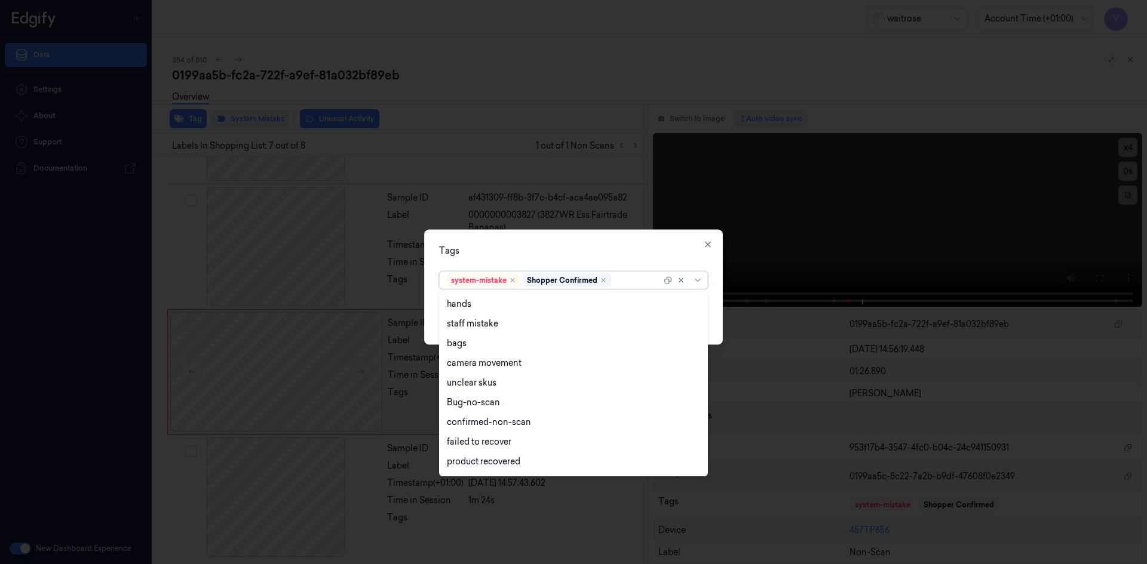
scroll to position [176, 0]
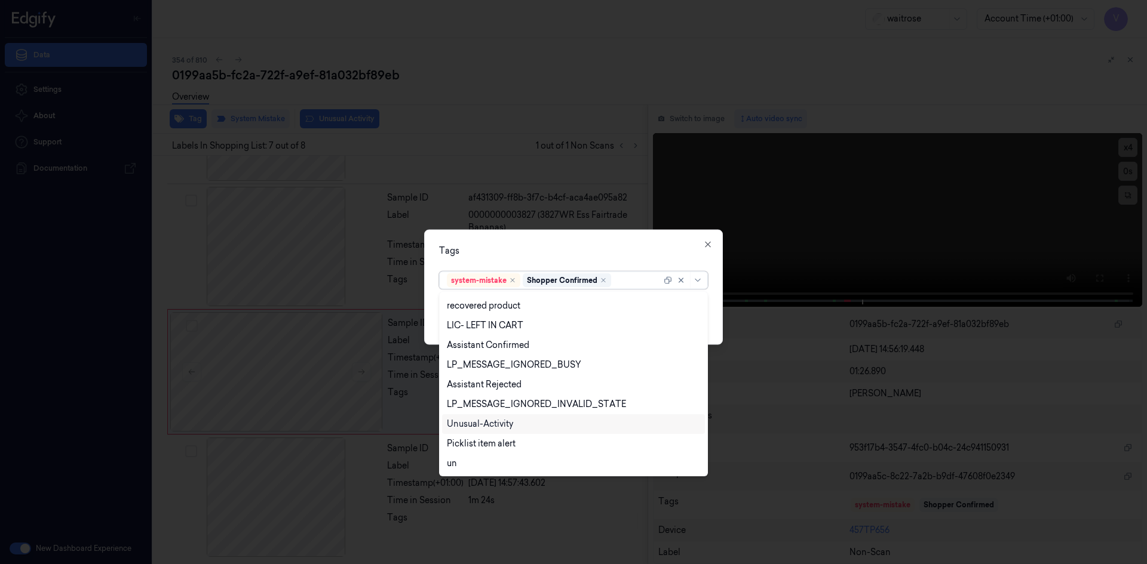
click at [518, 424] on div "Unusual-Activity" at bounding box center [573, 424] width 253 height 13
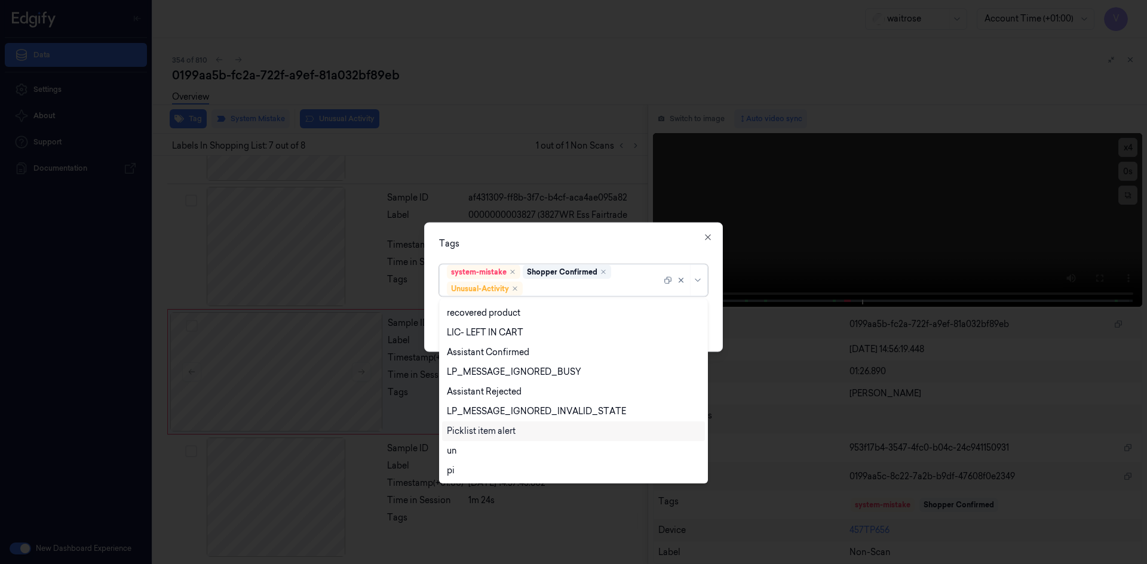
click at [504, 430] on div "Picklist item alert" at bounding box center [481, 431] width 69 height 13
drag, startPoint x: 536, startPoint y: 245, endPoint x: 596, endPoint y: 278, distance: 68.2
click at [536, 246] on div "Tags" at bounding box center [573, 243] width 269 height 13
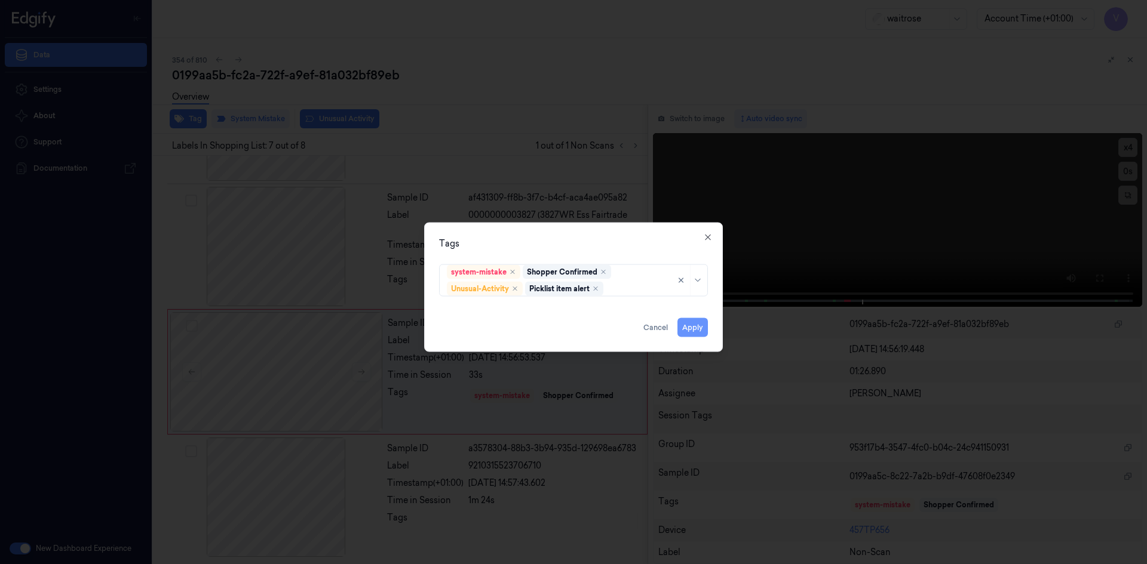
click at [698, 326] on button "Apply" at bounding box center [692, 327] width 30 height 19
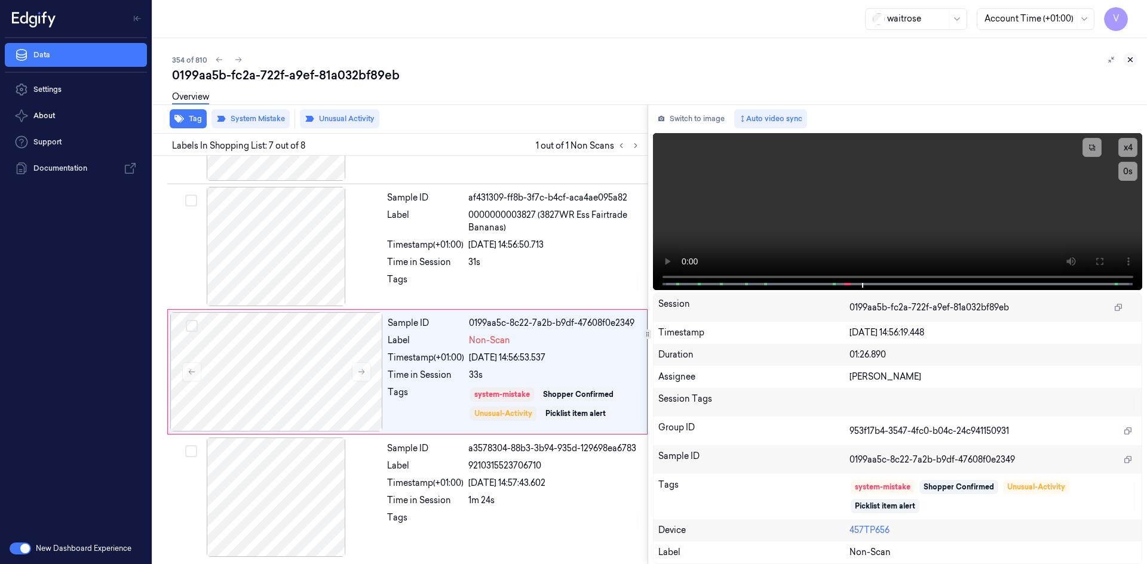
click at [1125, 59] on button at bounding box center [1130, 60] width 14 height 14
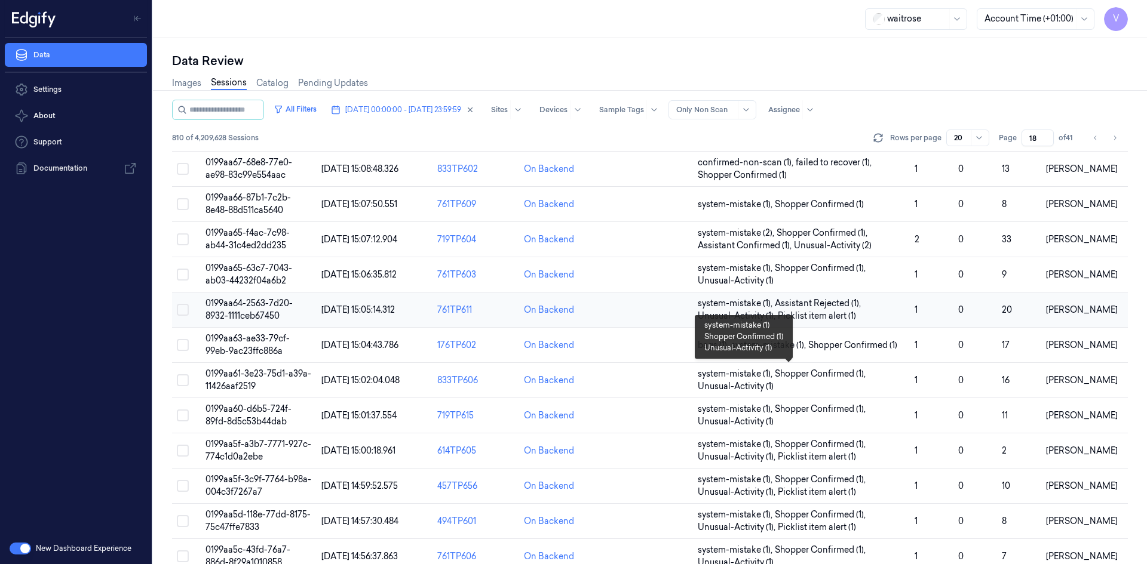
scroll to position [327, 0]
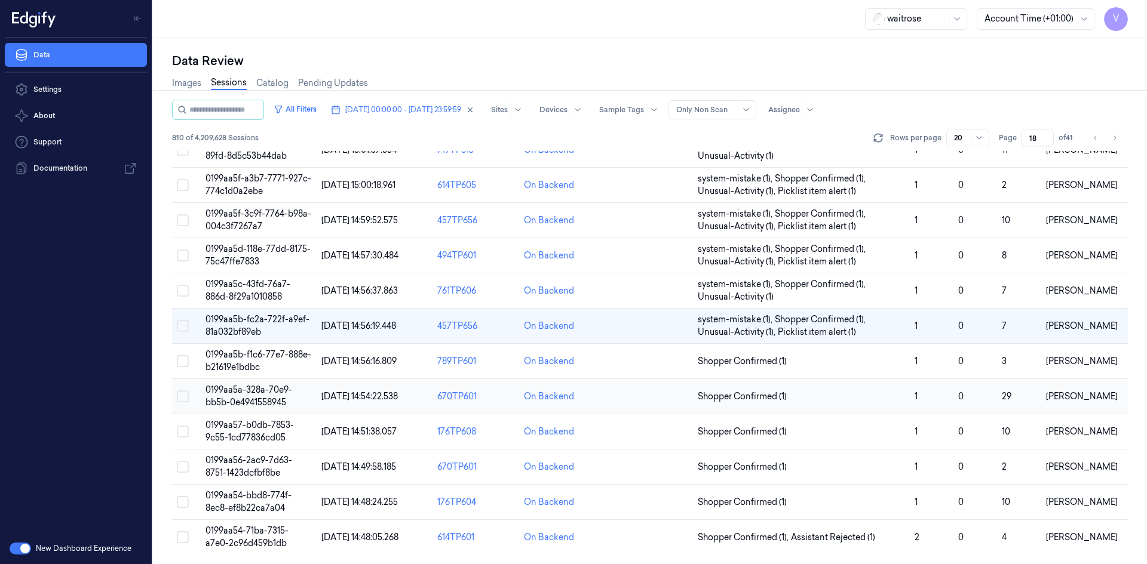
click at [242, 395] on span "0199aa5a-328a-70e9-bb5b-0e4941558945" at bounding box center [248, 396] width 87 height 23
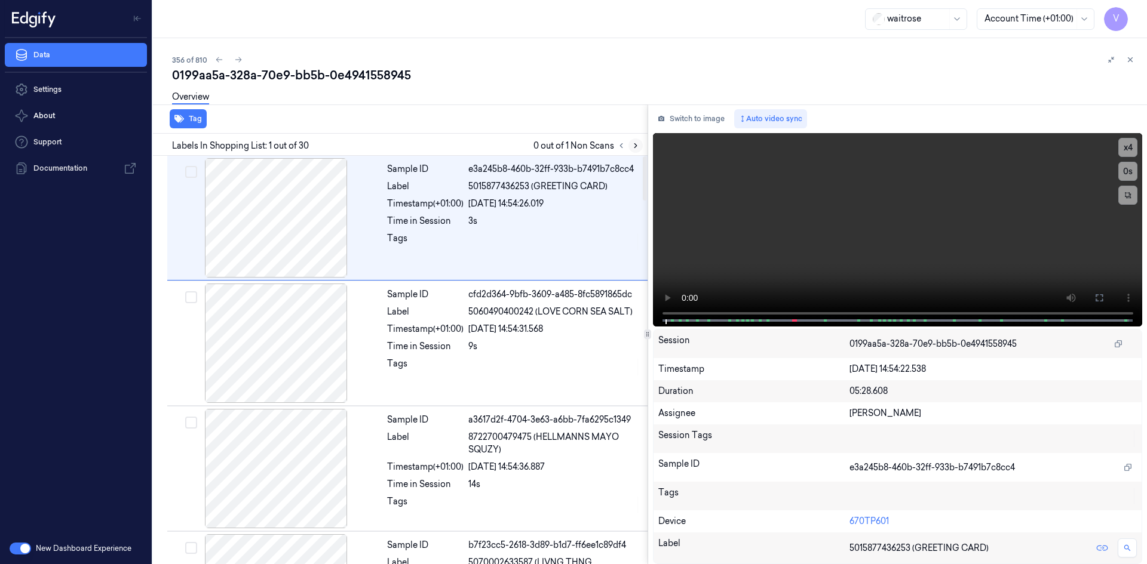
click at [636, 146] on icon at bounding box center [635, 146] width 8 height 8
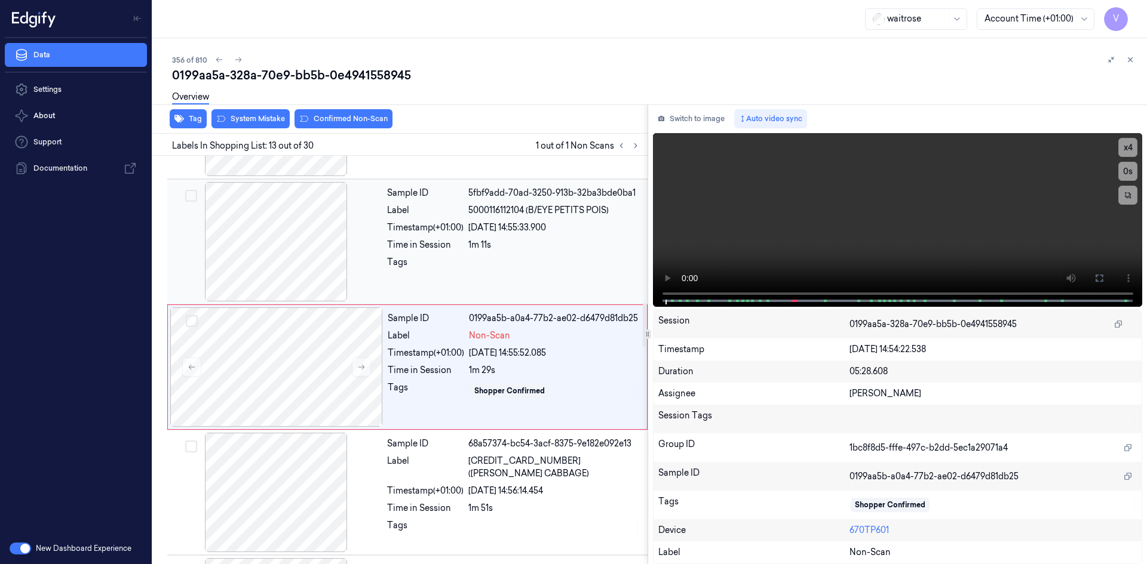
scroll to position [1363, 0]
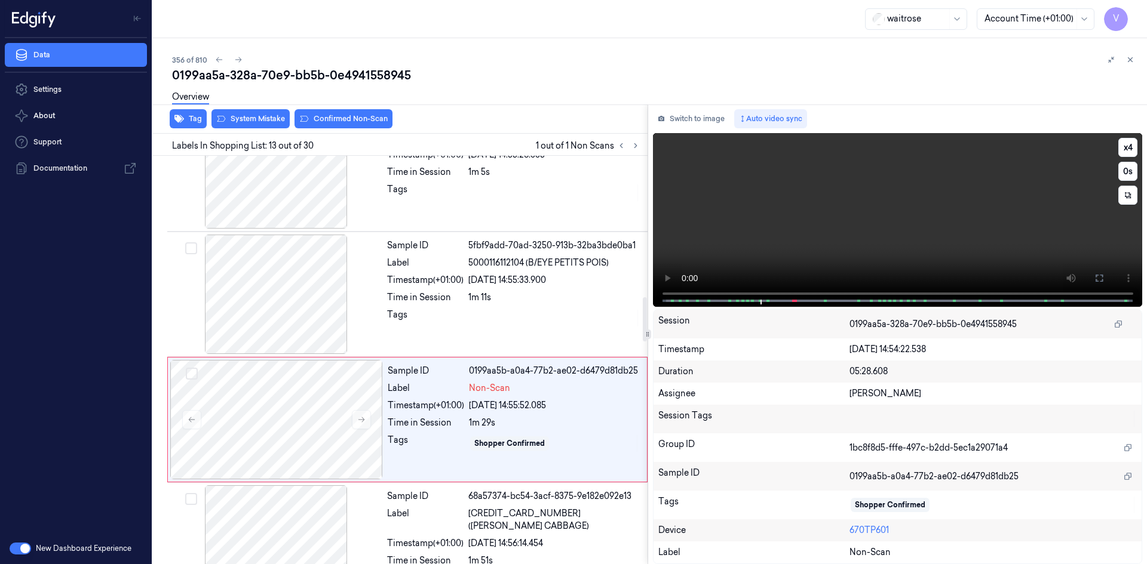
click at [772, 245] on video at bounding box center [898, 220] width 490 height 174
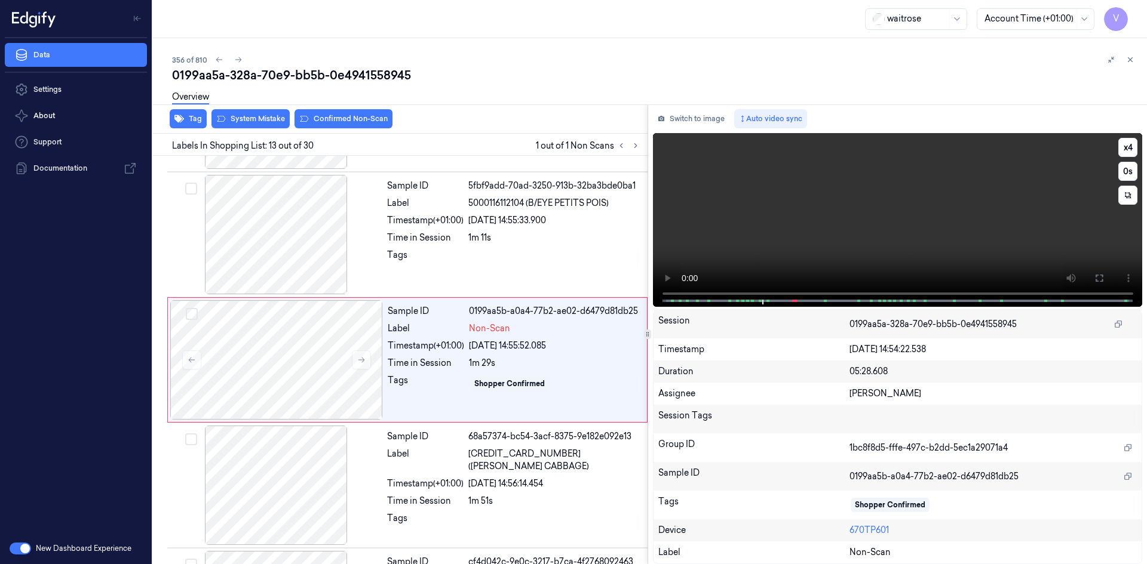
click at [802, 229] on video at bounding box center [898, 220] width 490 height 174
click at [807, 230] on video at bounding box center [898, 220] width 490 height 174
click at [853, 232] on video at bounding box center [898, 220] width 490 height 174
click at [865, 232] on video at bounding box center [898, 220] width 490 height 174
click at [818, 247] on video at bounding box center [898, 220] width 490 height 174
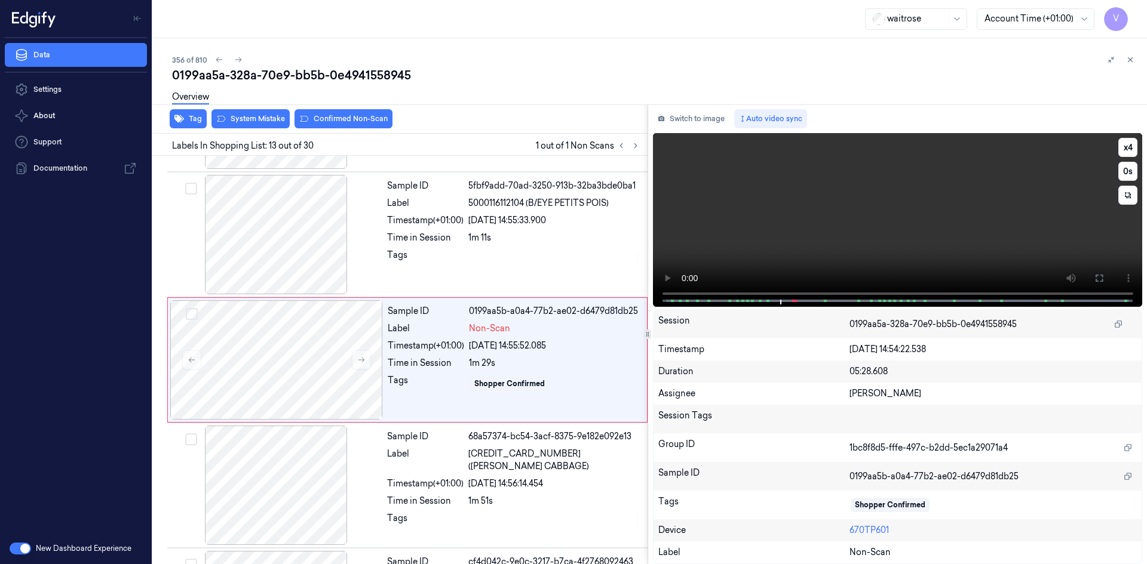
click at [882, 226] on video at bounding box center [898, 220] width 490 height 174
drag, startPoint x: 895, startPoint y: 205, endPoint x: 891, endPoint y: 210, distance: 6.5
click at [894, 214] on video at bounding box center [898, 220] width 490 height 174
click at [875, 205] on video at bounding box center [898, 220] width 490 height 174
click at [857, 245] on video at bounding box center [898, 220] width 490 height 174
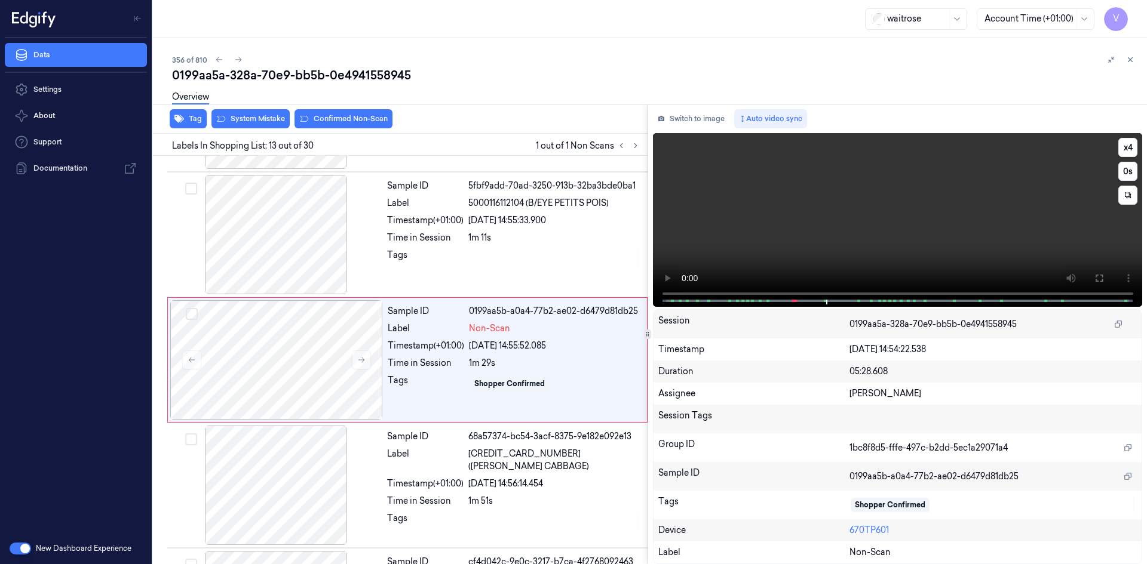
click at [858, 219] on video at bounding box center [898, 220] width 490 height 174
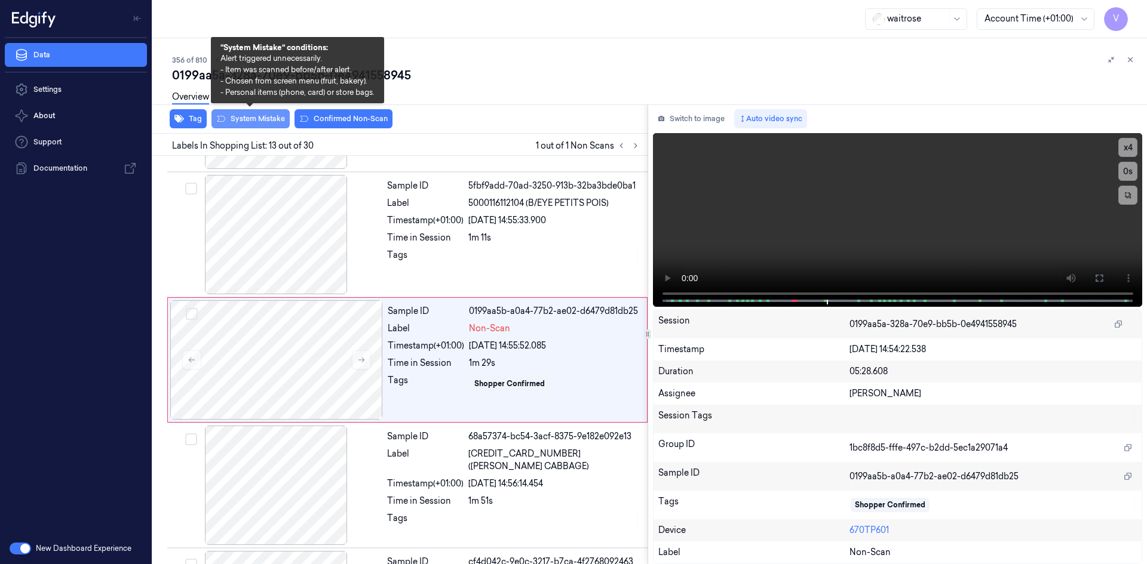
click at [266, 118] on button "System Mistake" at bounding box center [250, 118] width 78 height 19
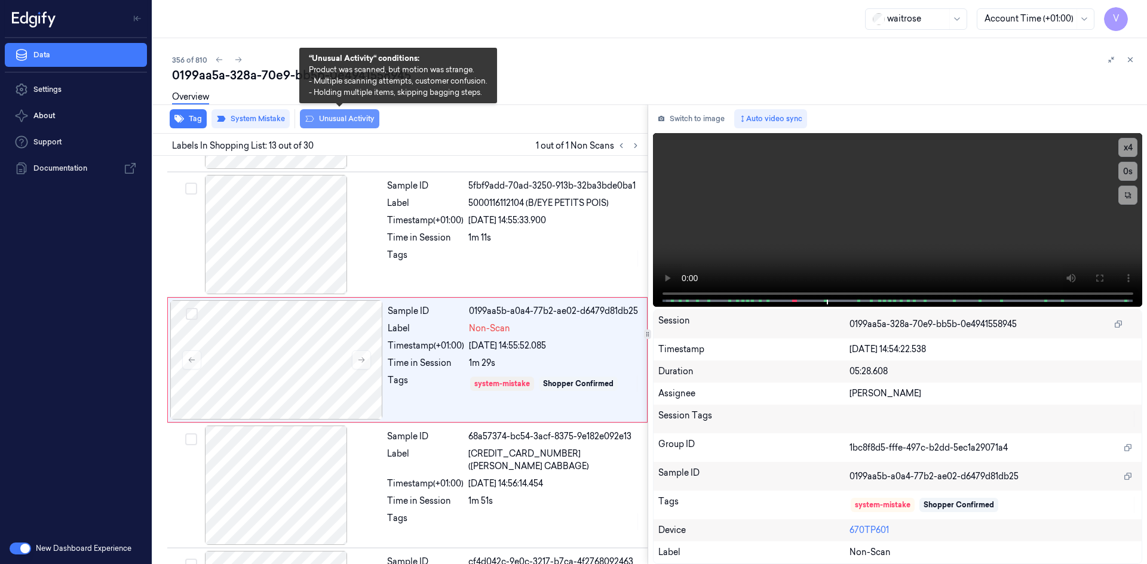
click at [365, 119] on button "Unusual Activity" at bounding box center [339, 118] width 79 height 19
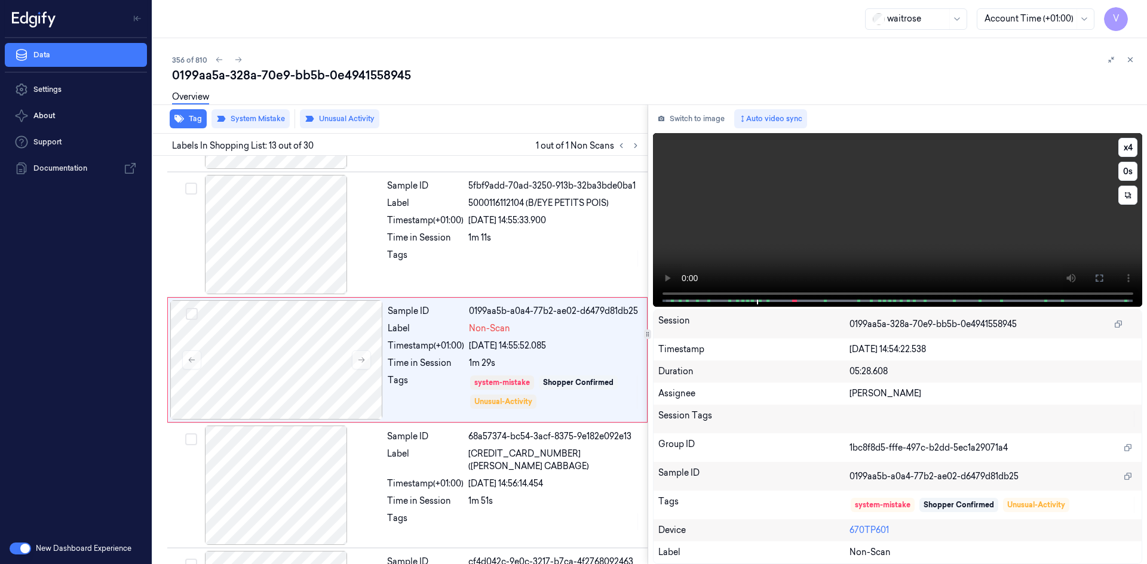
click at [799, 260] on video at bounding box center [898, 220] width 490 height 174
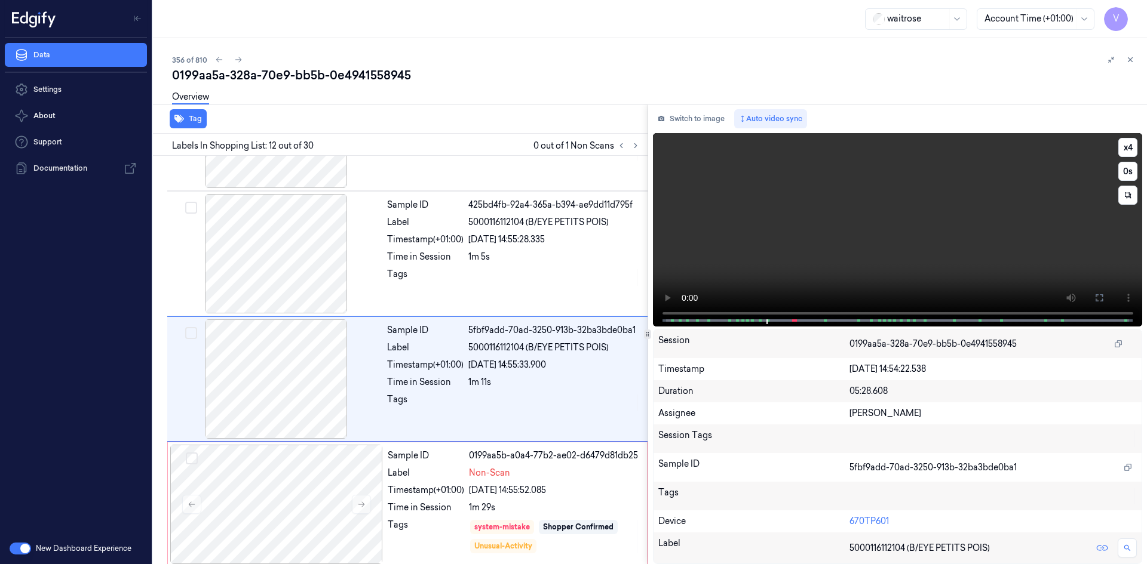
scroll to position [1238, 0]
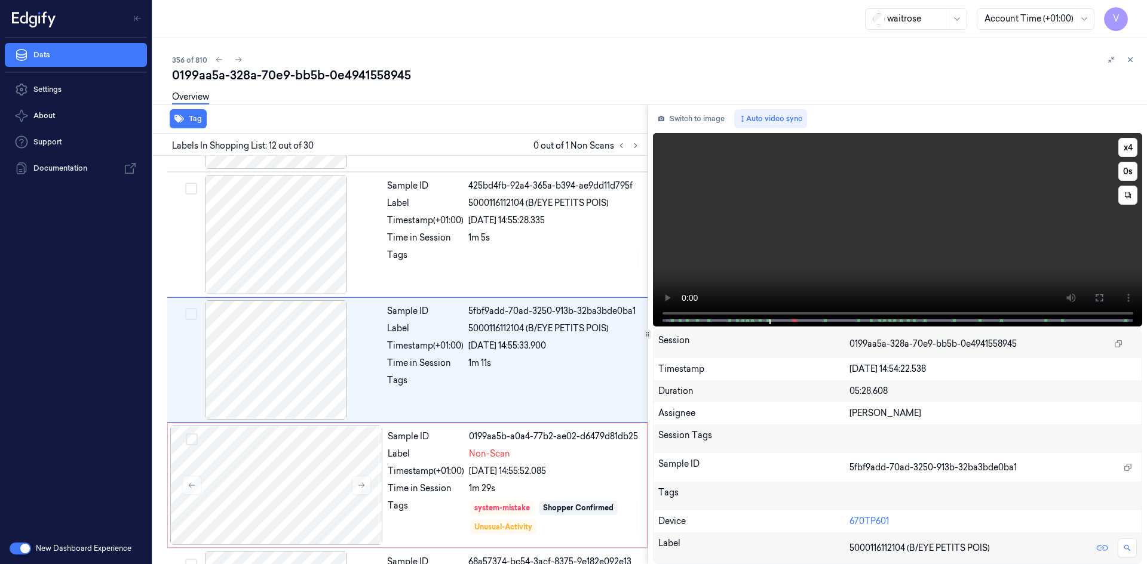
click at [934, 205] on video at bounding box center [898, 230] width 490 height 194
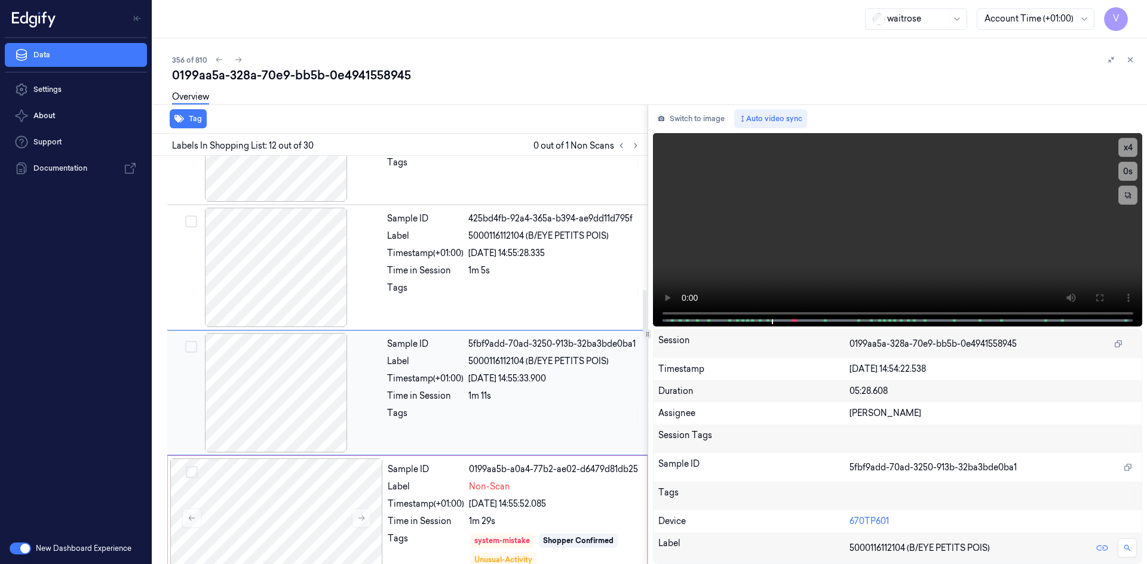
scroll to position [1357, 0]
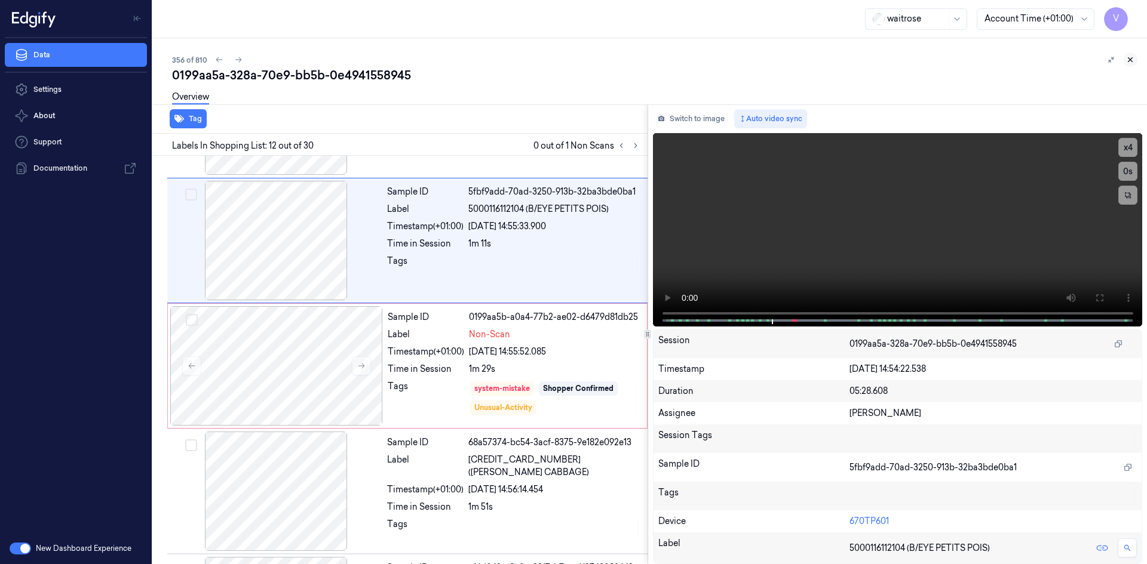
click at [1134, 60] on button at bounding box center [1130, 60] width 14 height 14
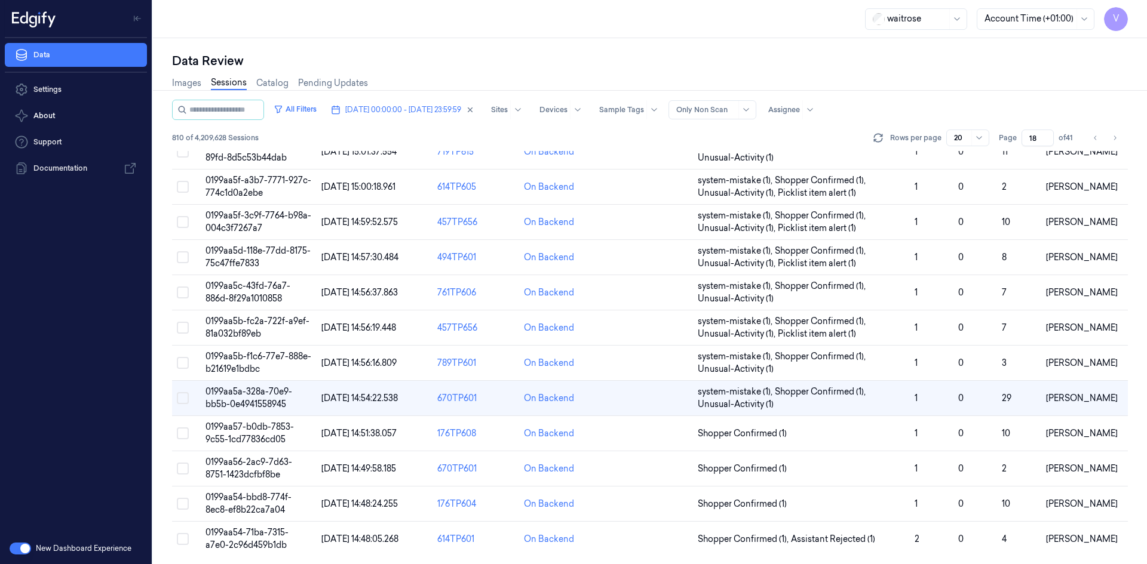
scroll to position [327, 0]
click at [251, 465] on span "0199aa56-2ac9-7d63-8751-1423dcfbf8be" at bounding box center [248, 466] width 87 height 23
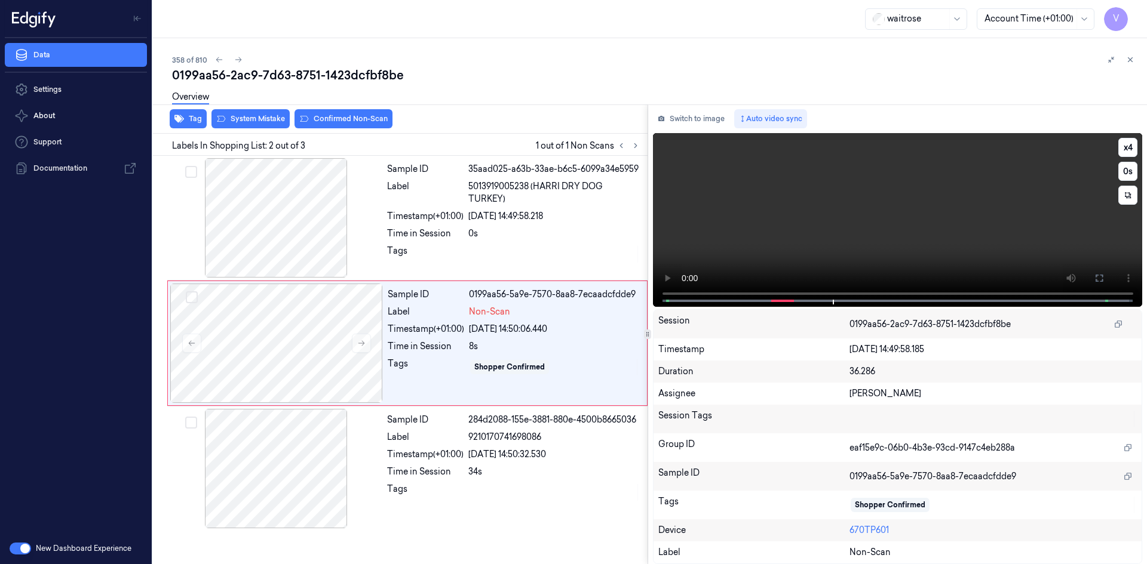
click at [862, 207] on video at bounding box center [898, 220] width 490 height 174
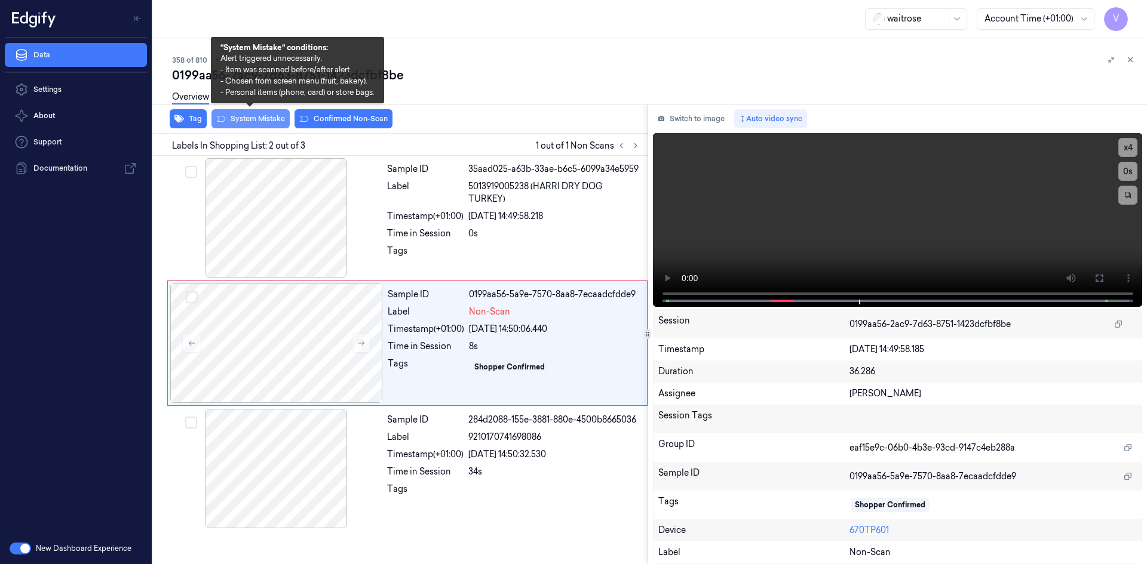
click at [246, 119] on button "System Mistake" at bounding box center [250, 118] width 78 height 19
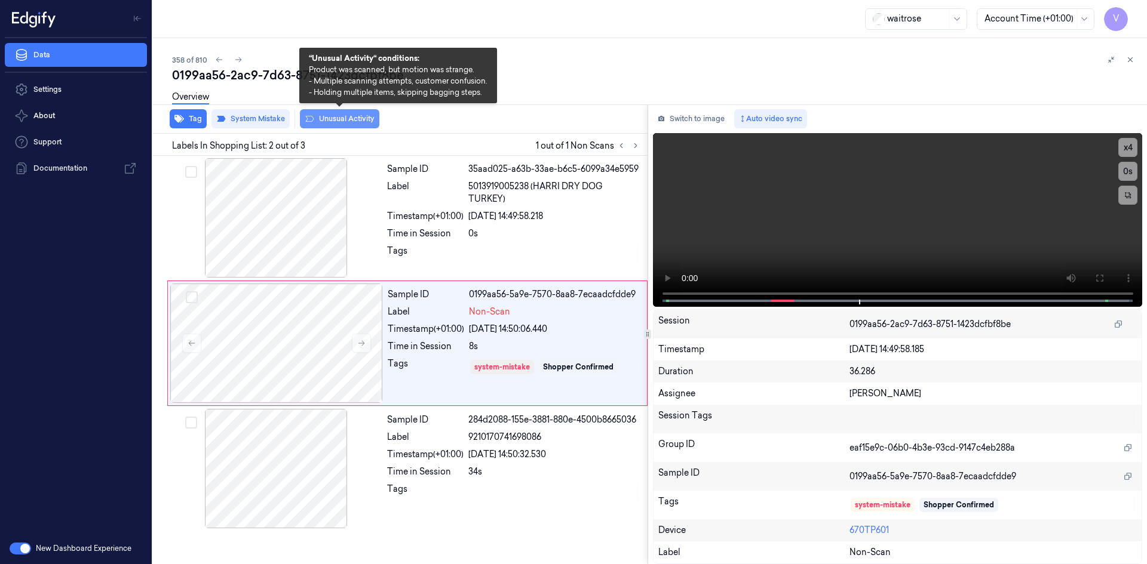
click at [352, 120] on button "Unusual Activity" at bounding box center [339, 118] width 79 height 19
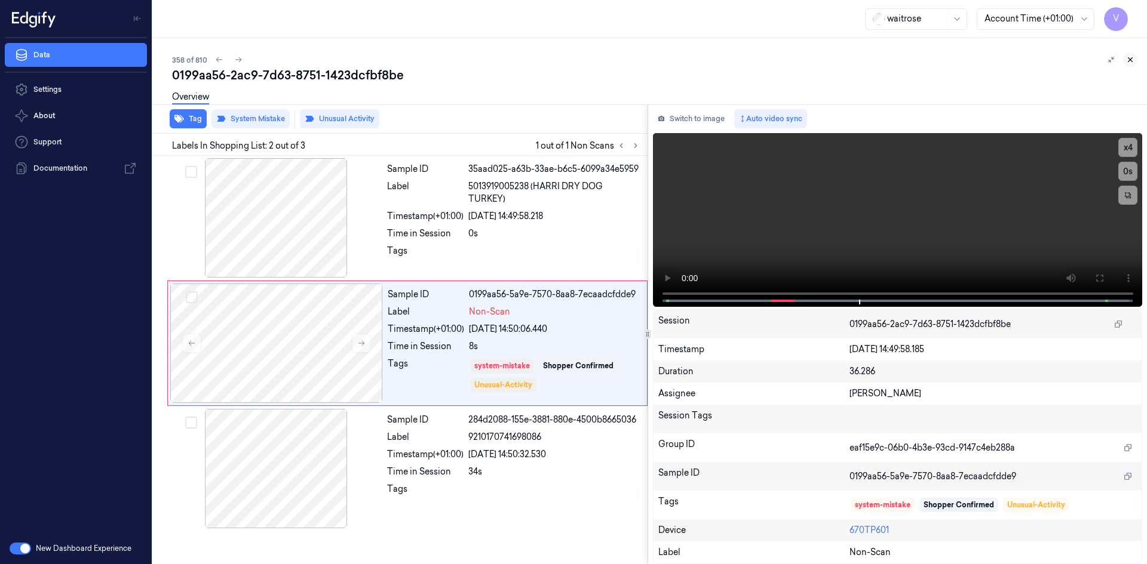
click at [1131, 61] on icon at bounding box center [1130, 60] width 4 height 4
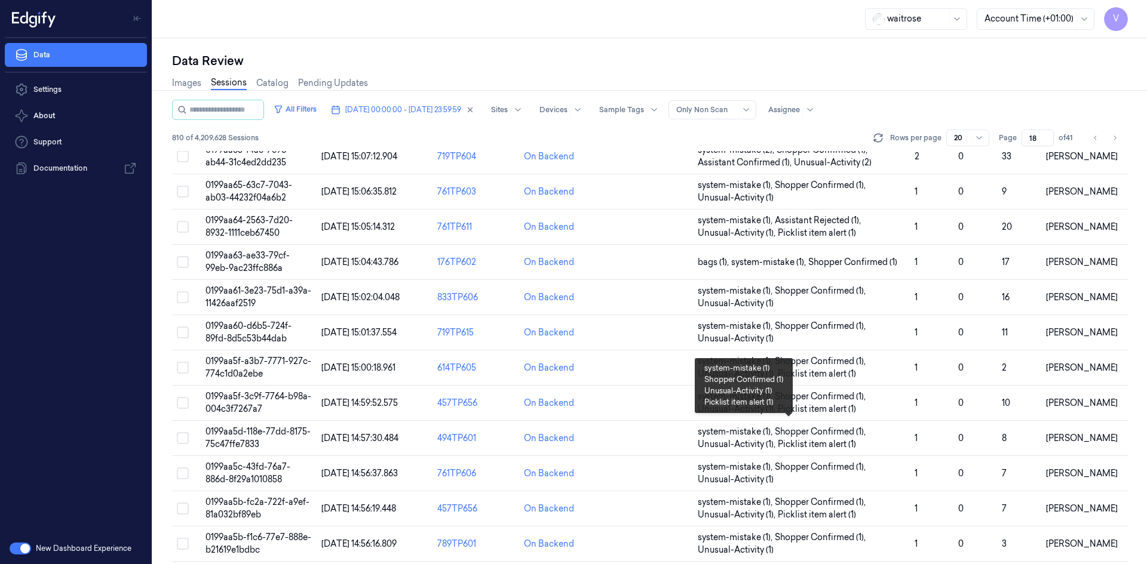
scroll to position [327, 0]
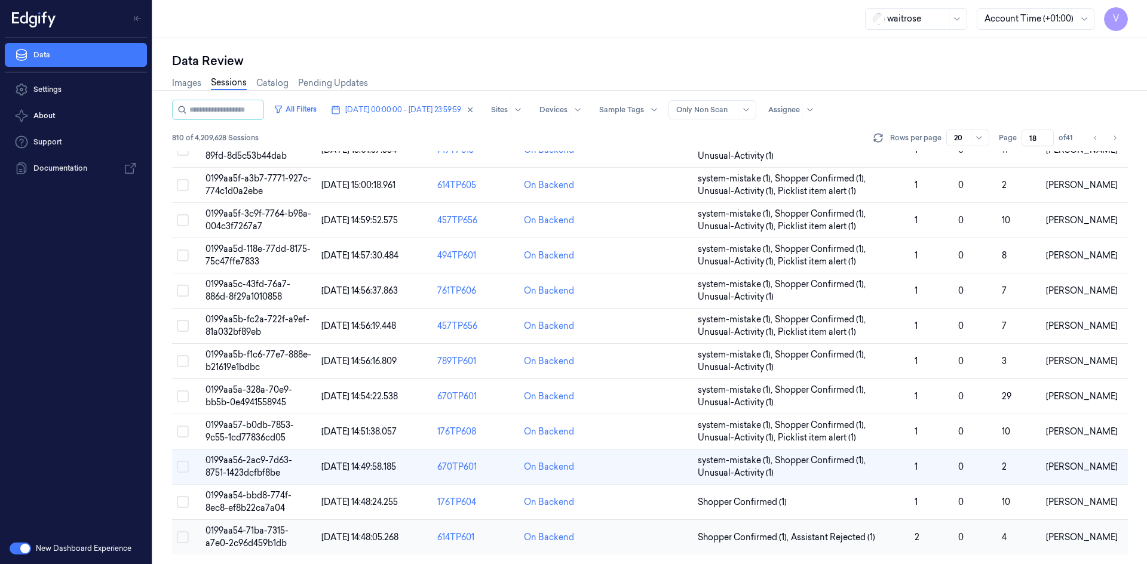
click at [238, 527] on span "0199aa54-71ba-7315-a7e0-2c96d459b1db" at bounding box center [246, 537] width 83 height 23
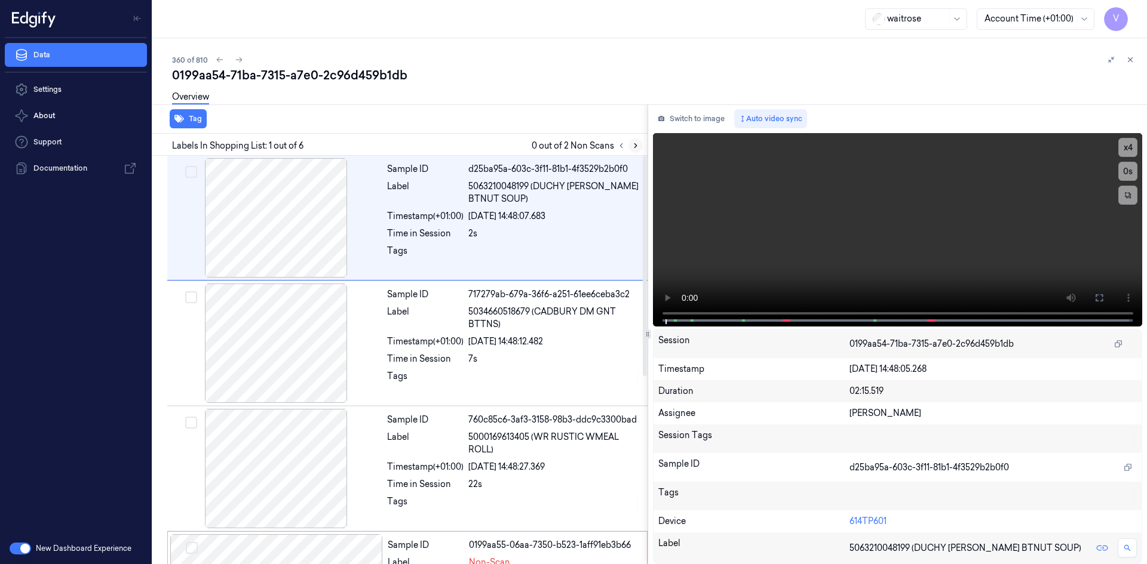
click at [635, 143] on icon at bounding box center [635, 146] width 8 height 8
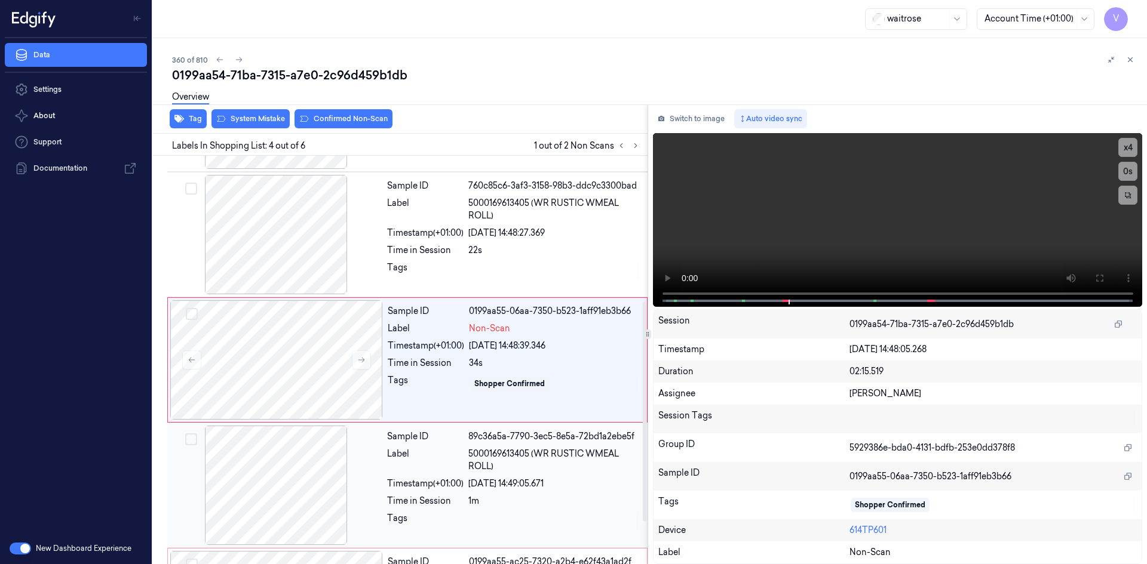
scroll to position [348, 0]
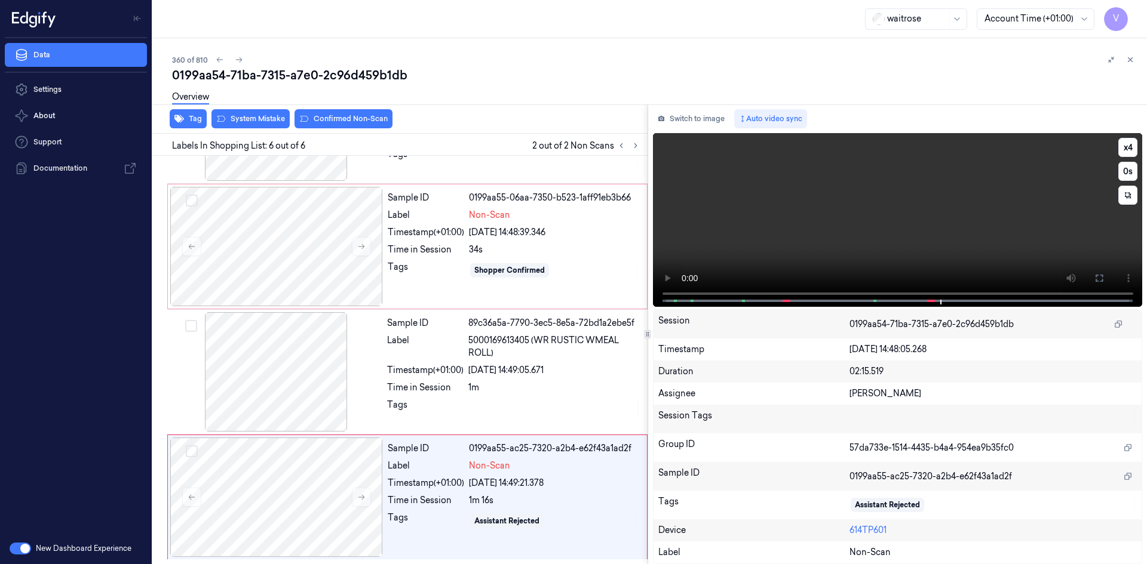
click at [876, 239] on video at bounding box center [898, 220] width 490 height 174
click at [292, 231] on div at bounding box center [276, 246] width 213 height 119
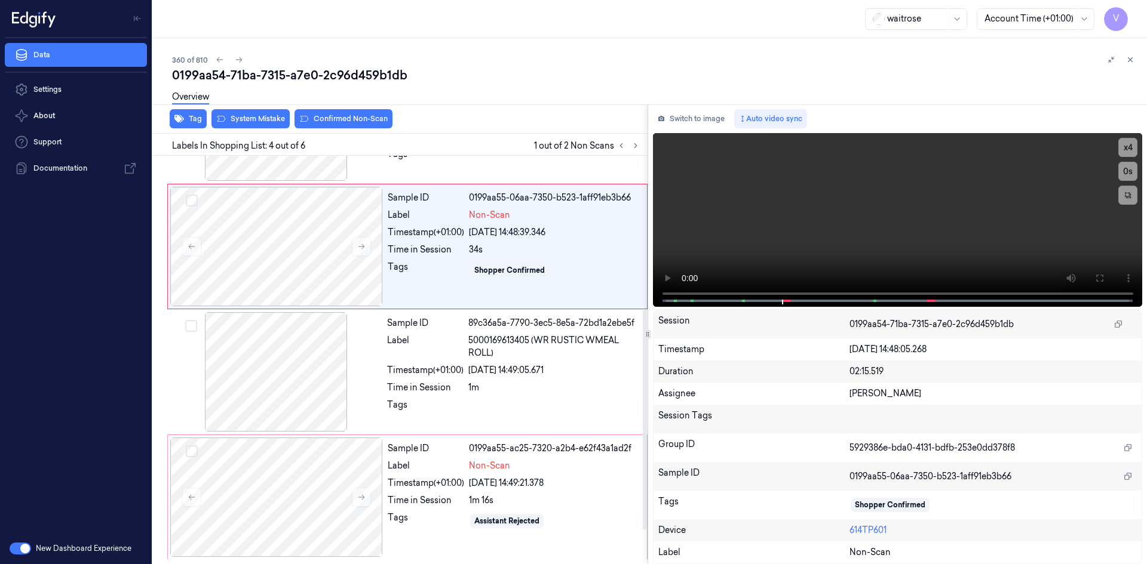
scroll to position [234, 0]
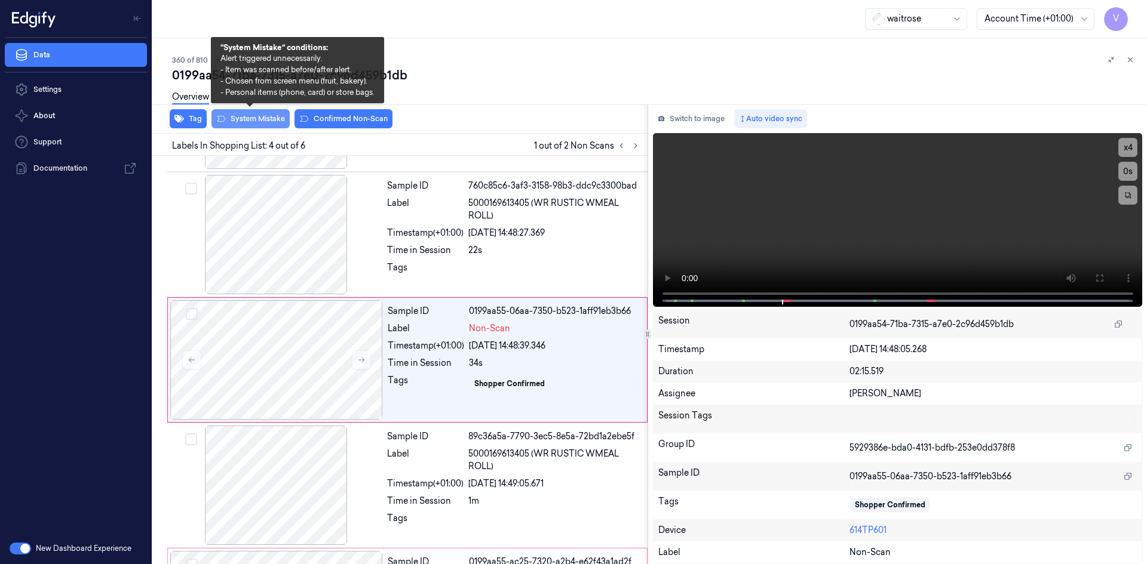
click at [260, 119] on button "System Mistake" at bounding box center [250, 118] width 78 height 19
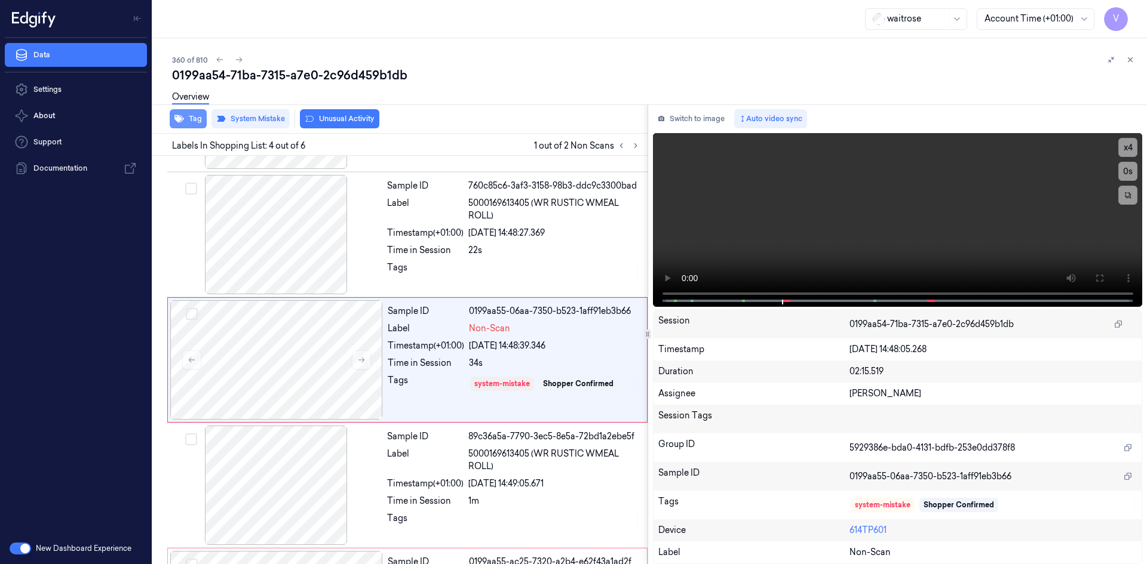
click at [194, 116] on button "Tag" at bounding box center [188, 118] width 37 height 19
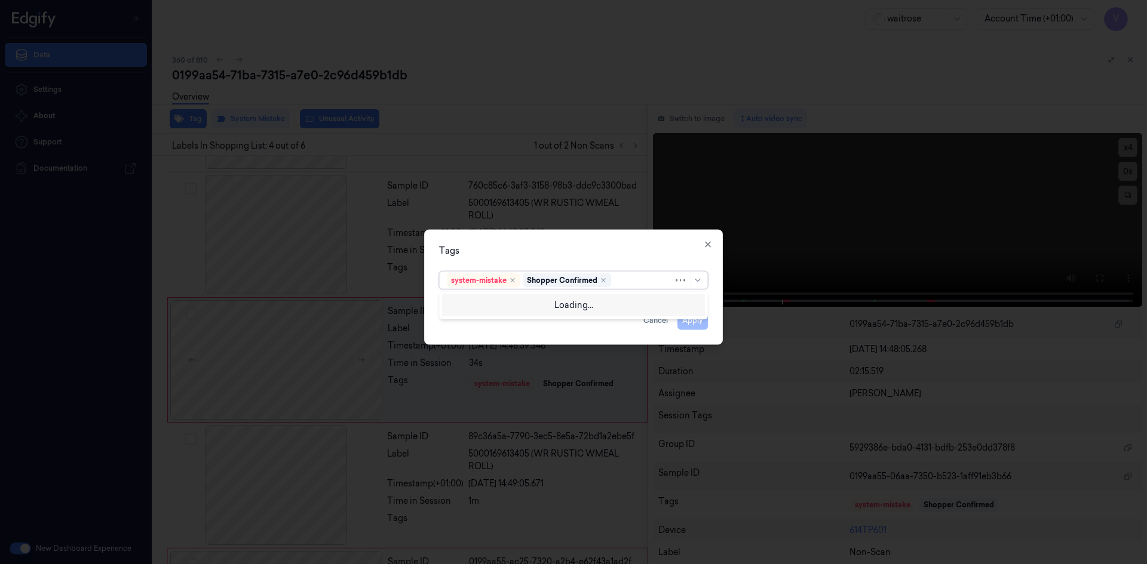
click at [634, 281] on div at bounding box center [643, 280] width 60 height 13
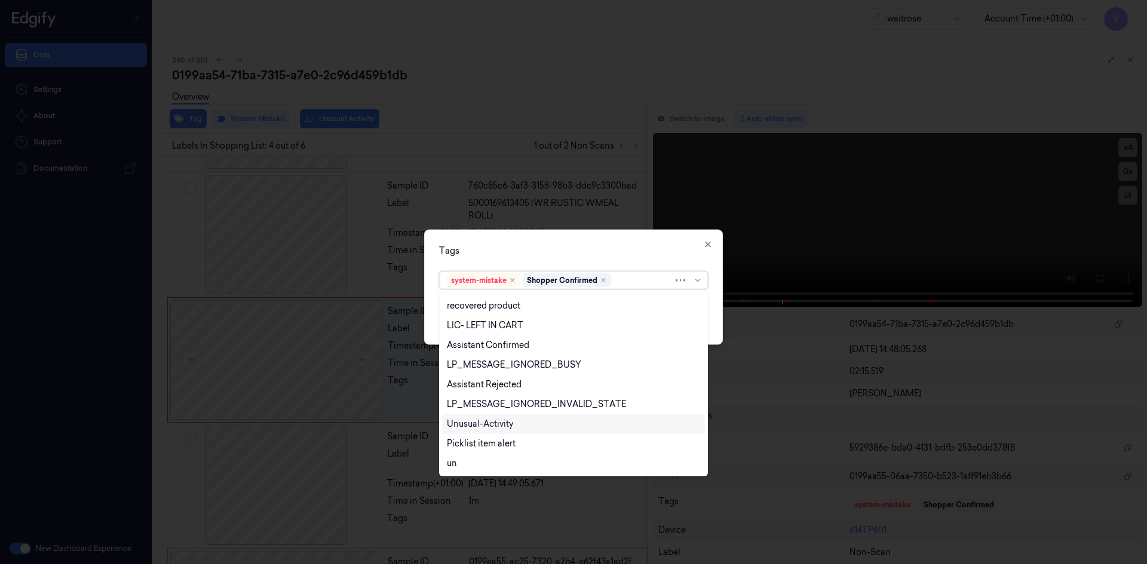
click at [499, 421] on div "Unusual-Activity" at bounding box center [480, 424] width 66 height 13
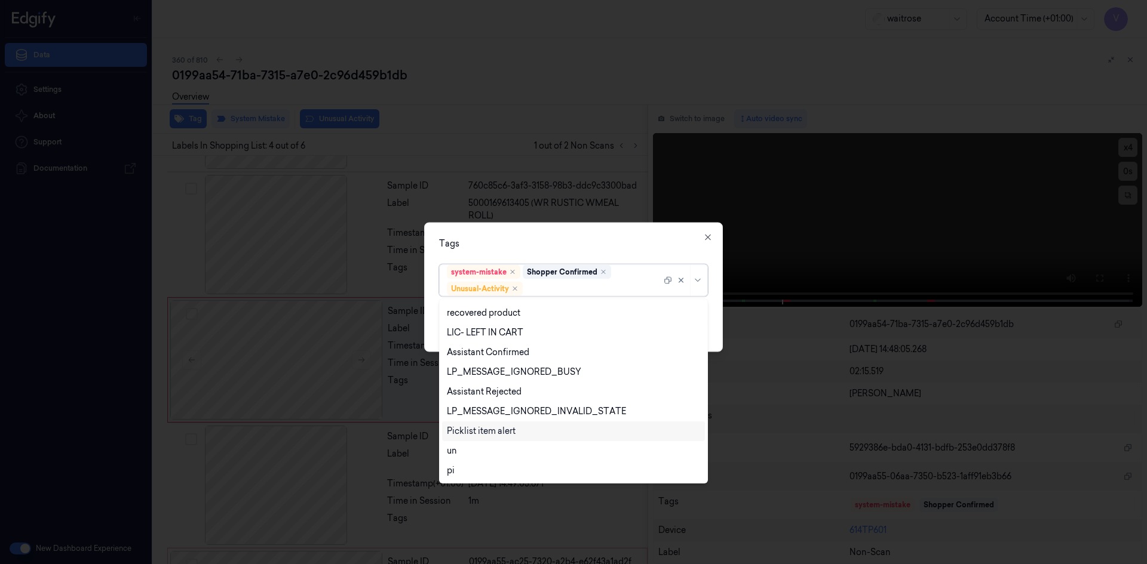
scroll to position [176, 0]
click at [498, 434] on div "Picklist item alert" at bounding box center [481, 431] width 69 height 13
click at [567, 244] on div "Tags" at bounding box center [573, 243] width 269 height 13
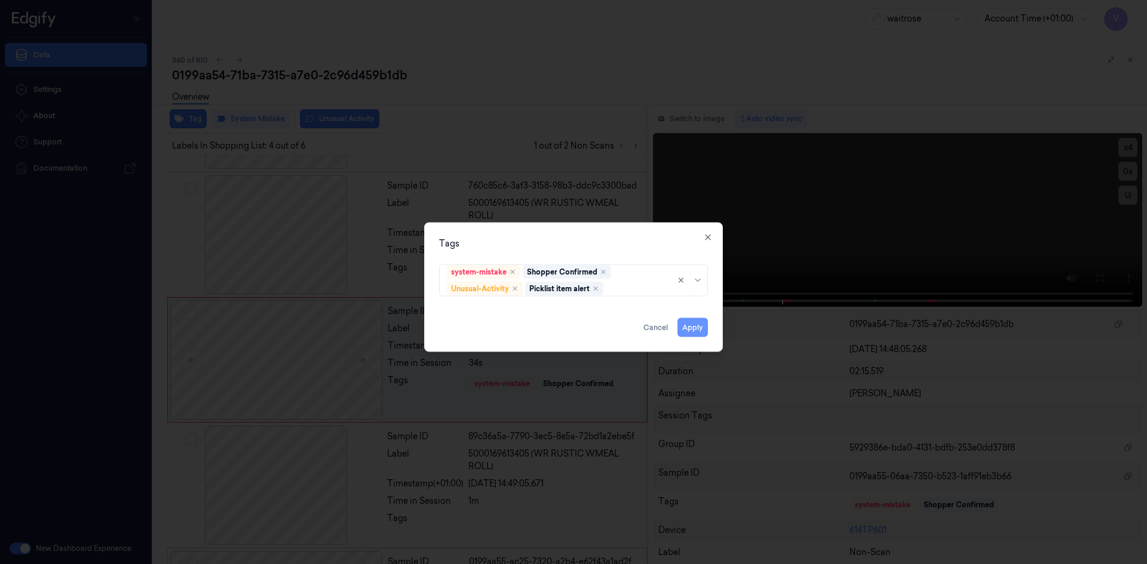
click at [687, 328] on button "Apply" at bounding box center [692, 327] width 30 height 19
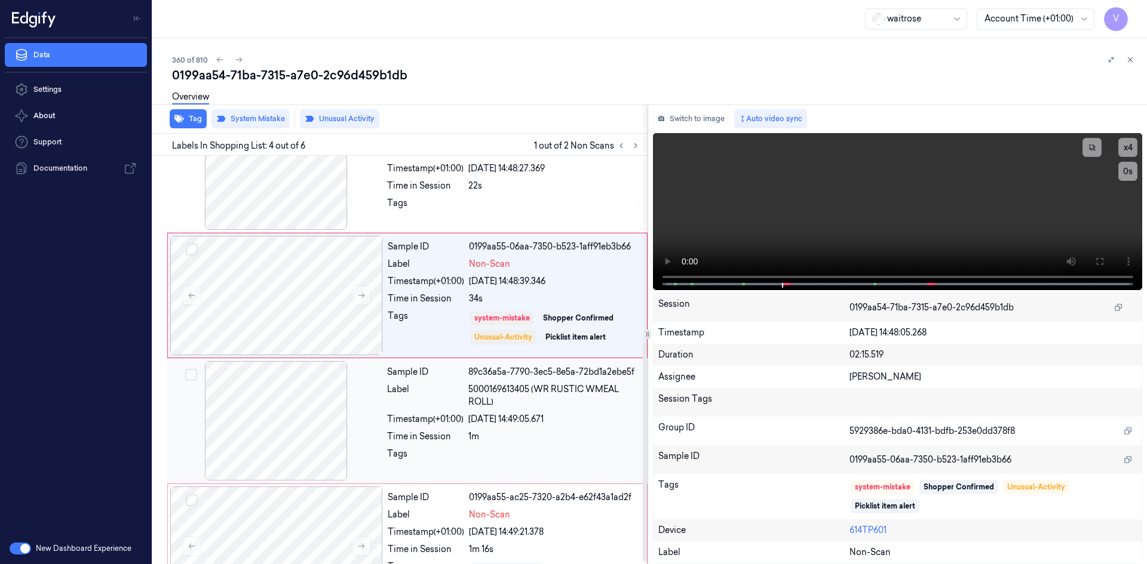
scroll to position [348, 0]
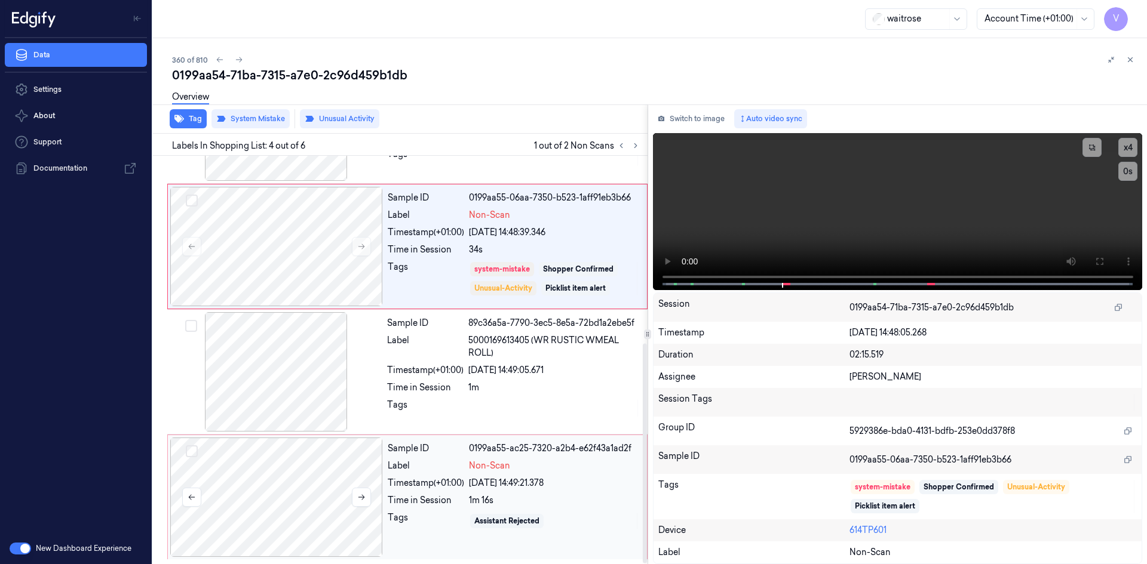
click at [272, 470] on div at bounding box center [276, 497] width 213 height 119
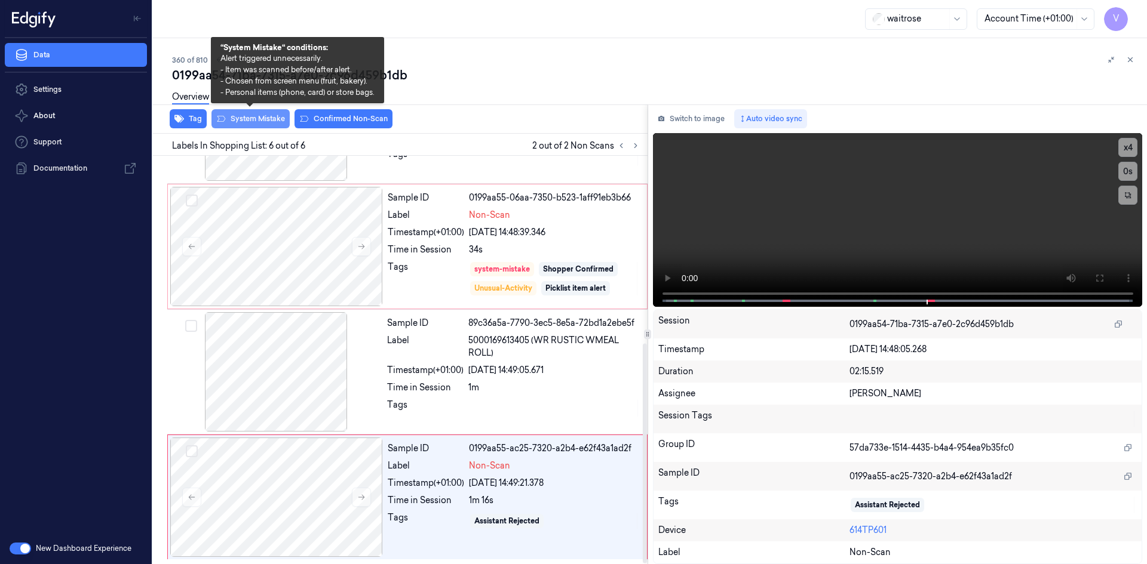
click at [278, 116] on button "System Mistake" at bounding box center [250, 118] width 78 height 19
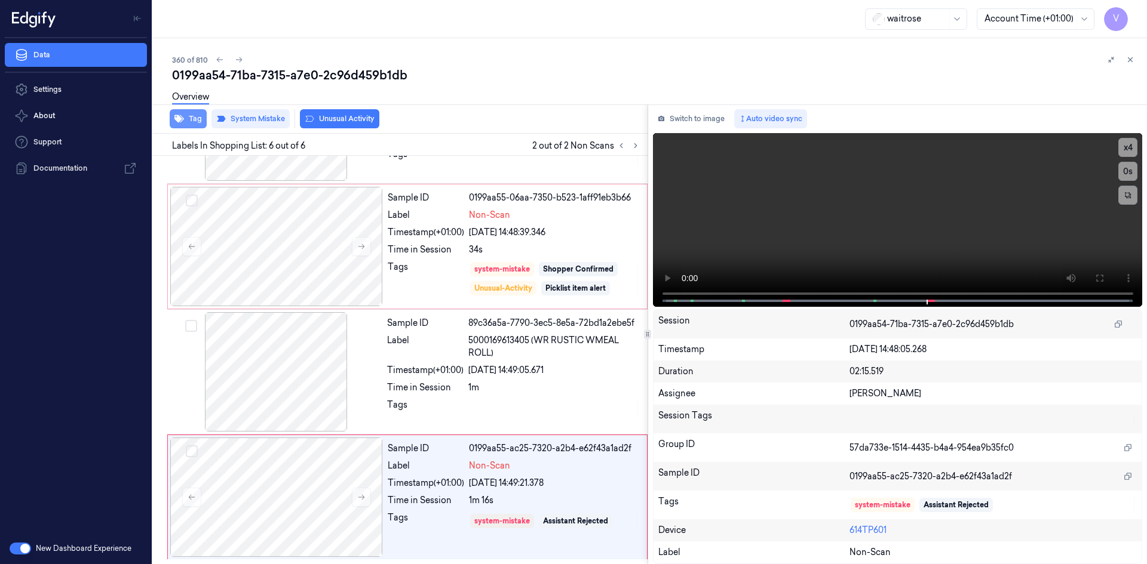
click at [205, 117] on button "Tag" at bounding box center [188, 118] width 37 height 19
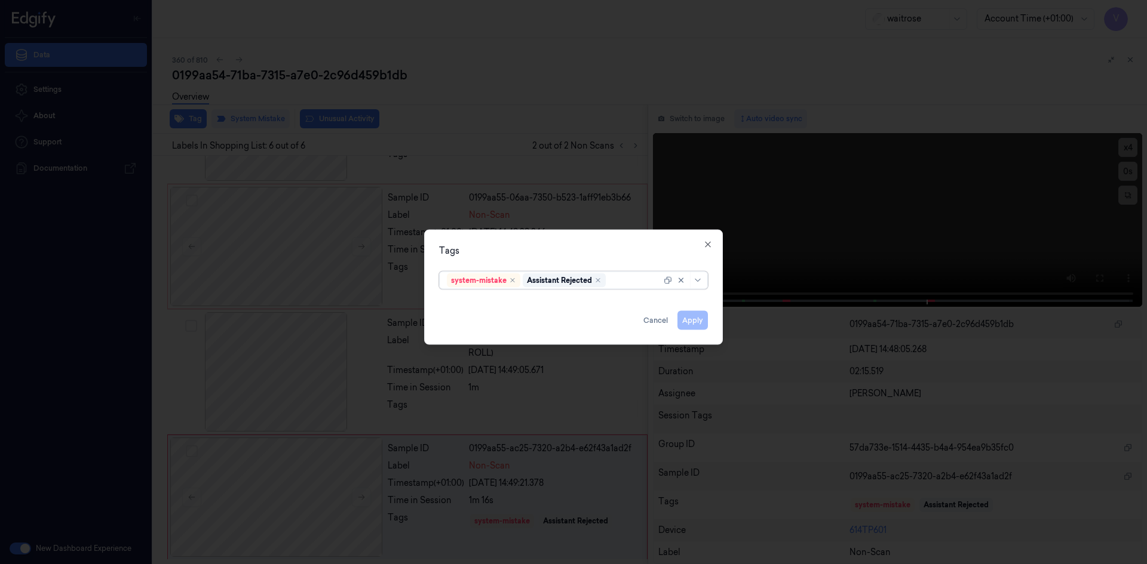
click at [625, 272] on div "system-mistake Assistant Rejected" at bounding box center [554, 280] width 214 height 17
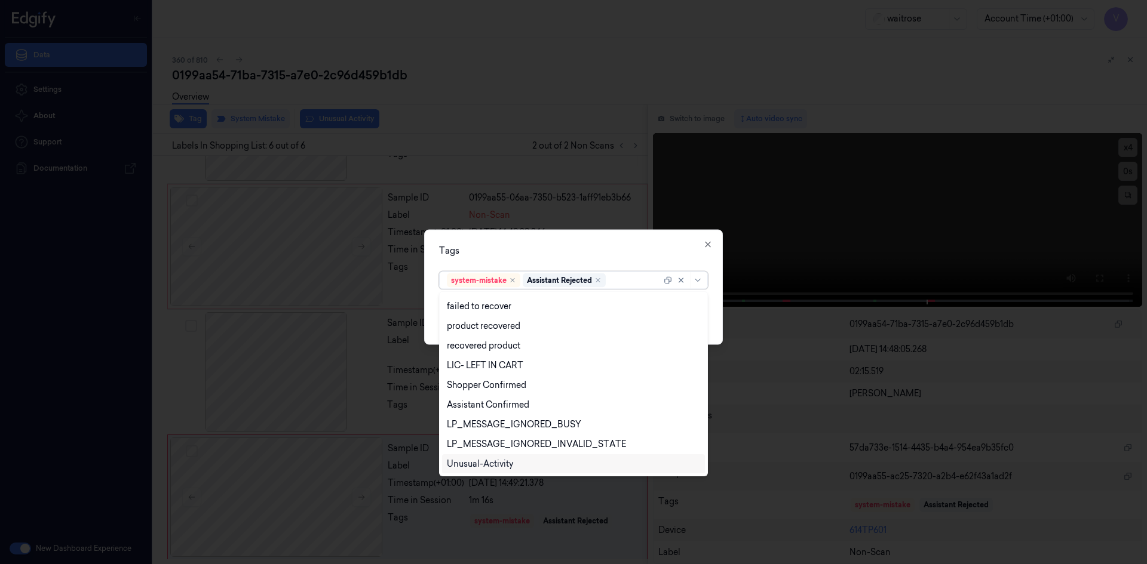
scroll to position [176, 0]
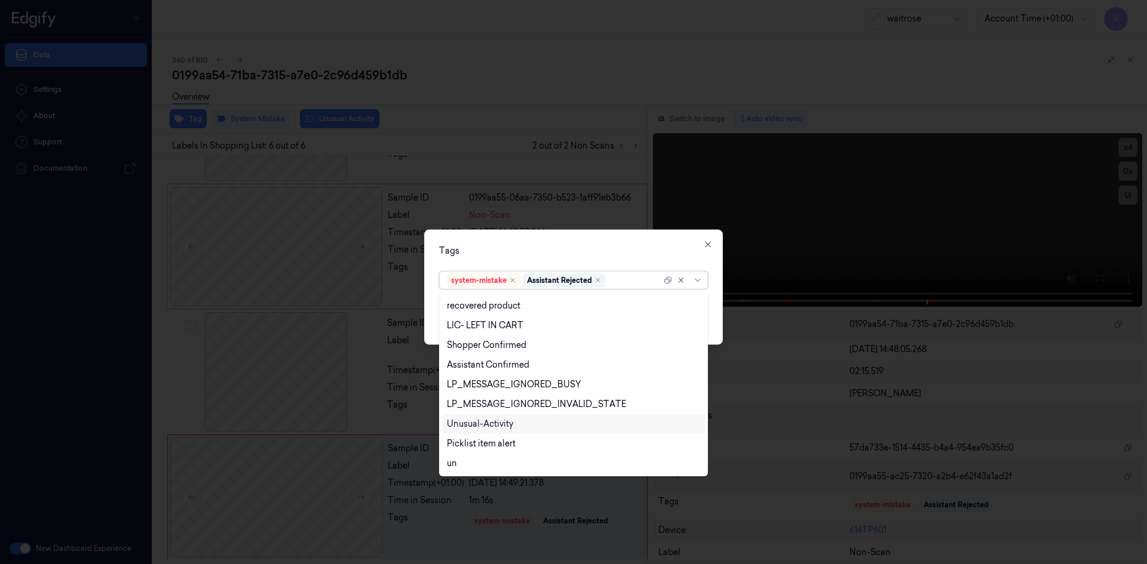
click at [526, 423] on div "Unusual-Activity" at bounding box center [573, 424] width 253 height 13
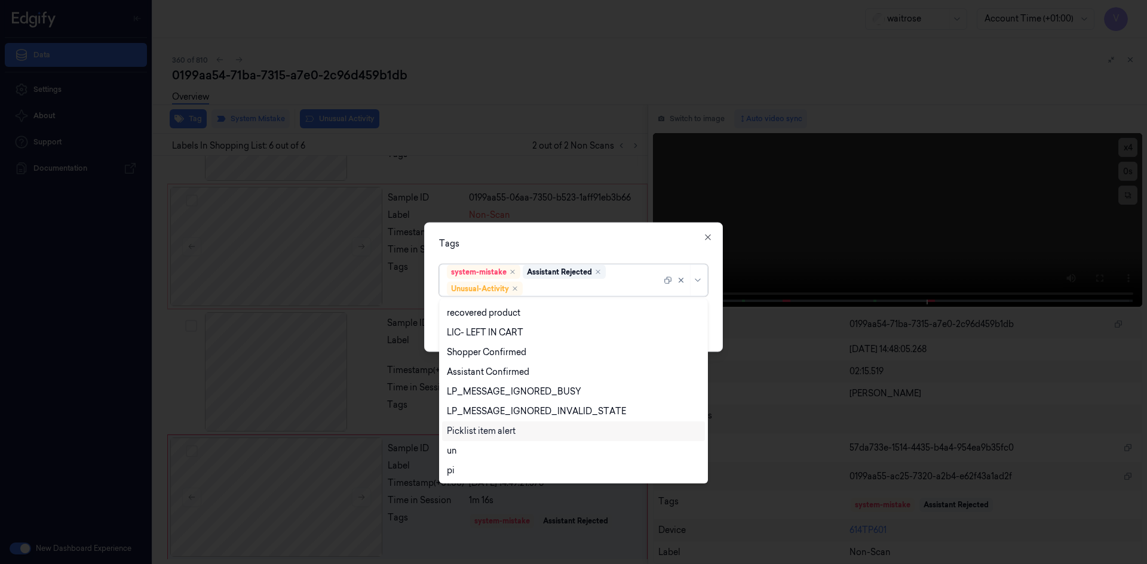
click at [519, 433] on div "Picklist item alert" at bounding box center [573, 431] width 253 height 13
click at [587, 244] on div "Tags" at bounding box center [573, 243] width 269 height 13
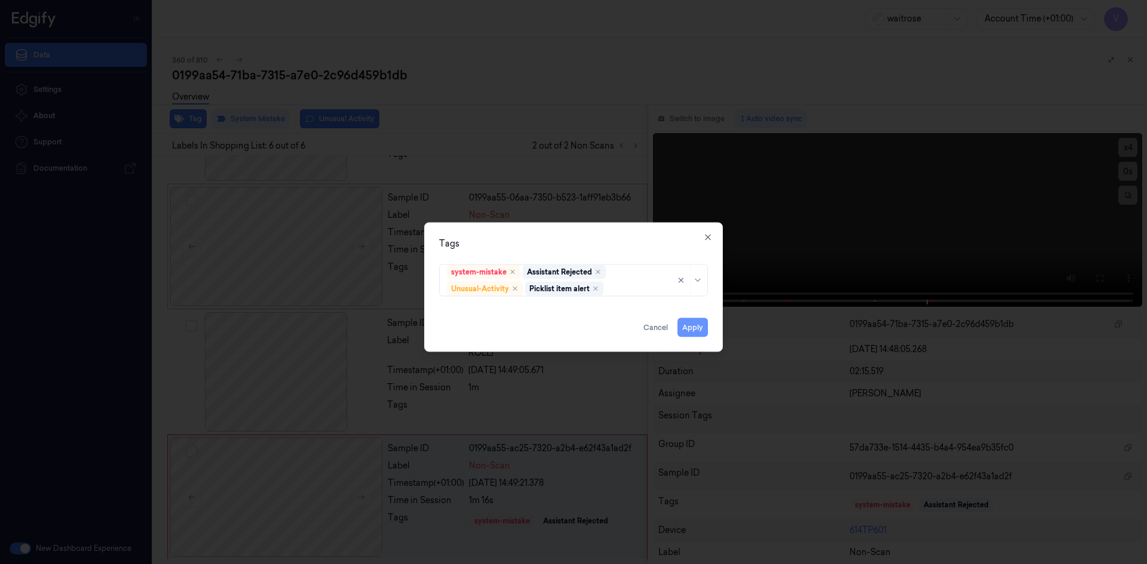
click at [698, 329] on button "Apply" at bounding box center [692, 327] width 30 height 19
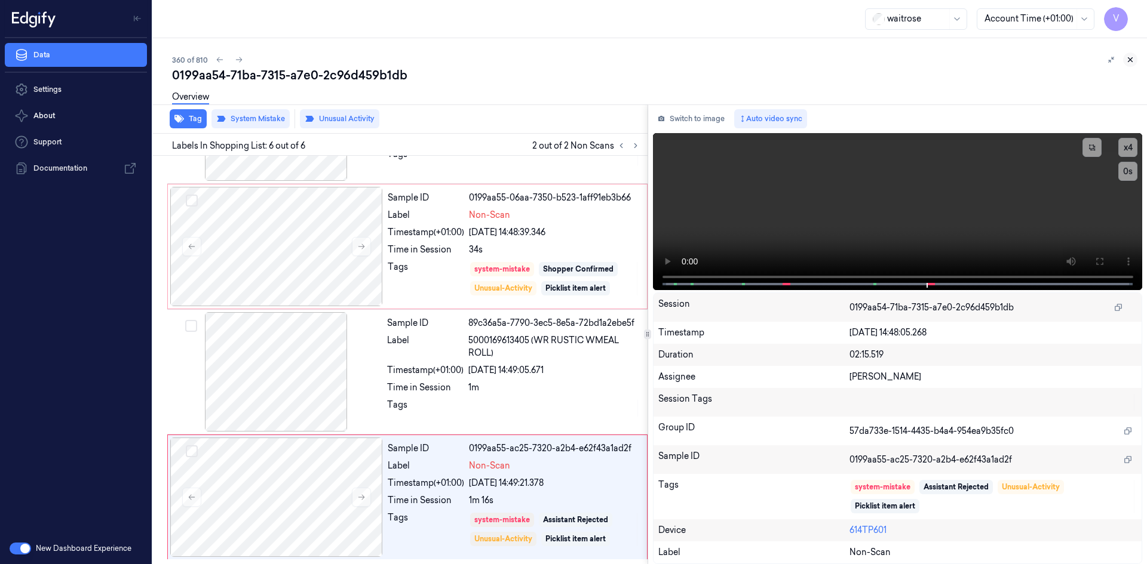
click at [1128, 62] on icon at bounding box center [1130, 60] width 4 height 4
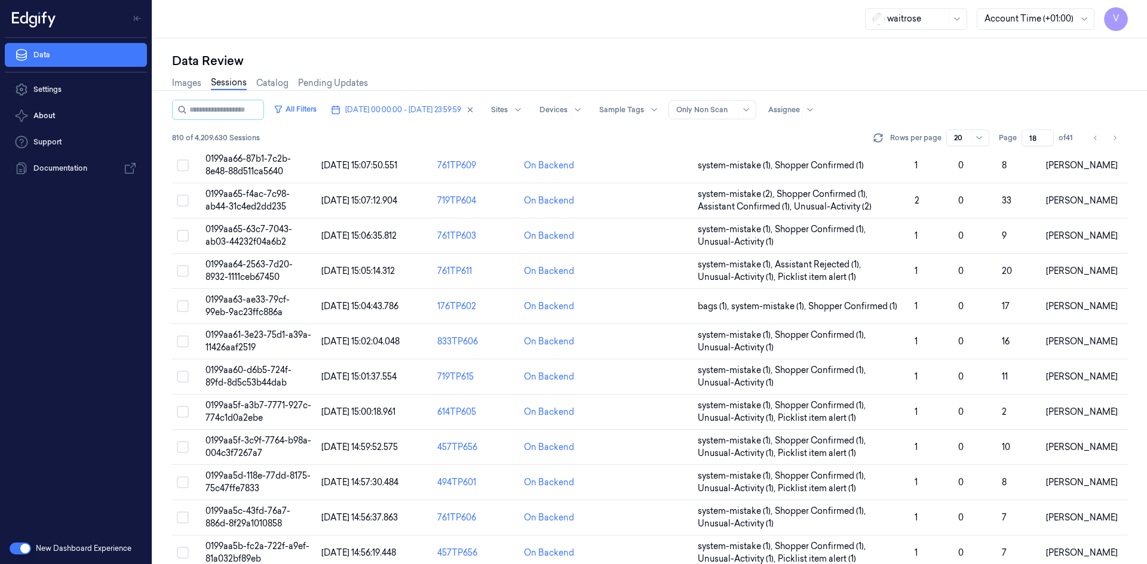
scroll to position [339, 0]
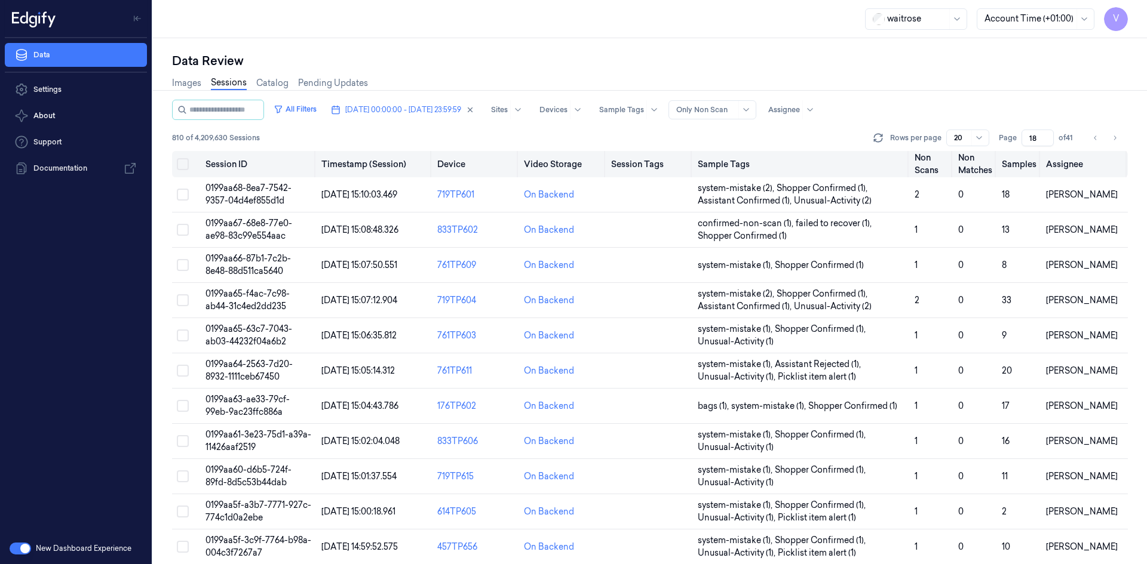
drag, startPoint x: 1040, startPoint y: 140, endPoint x: 1018, endPoint y: 159, distance: 29.6
click at [1018, 159] on div "All Filters [DATE] 00:00:00 - [DATE] 23:59:59 Sites Devices Sample Tags Alert T…" at bounding box center [650, 332] width 956 height 465
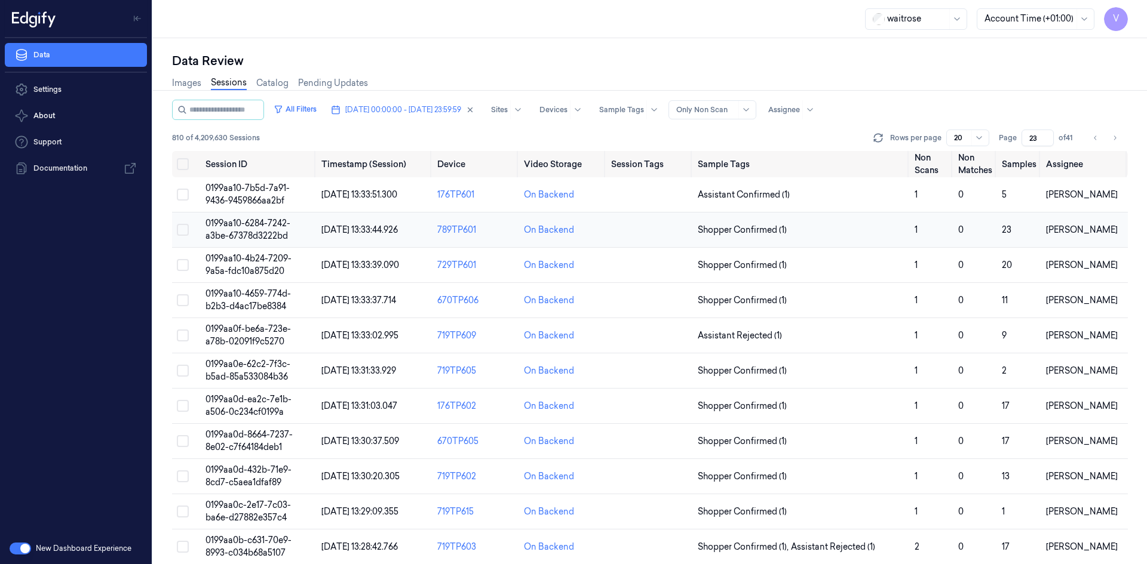
type input "23"
click at [259, 228] on span "0199aa10-6284-7242-a3be-67378d3222bd" at bounding box center [247, 229] width 85 height 23
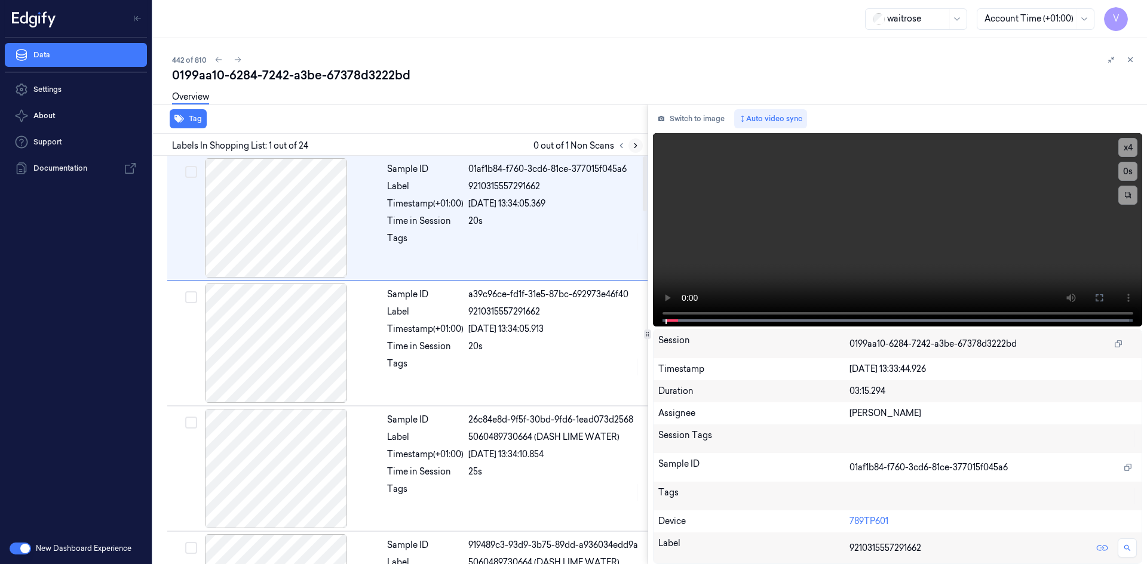
click at [640, 147] on button at bounding box center [635, 146] width 14 height 14
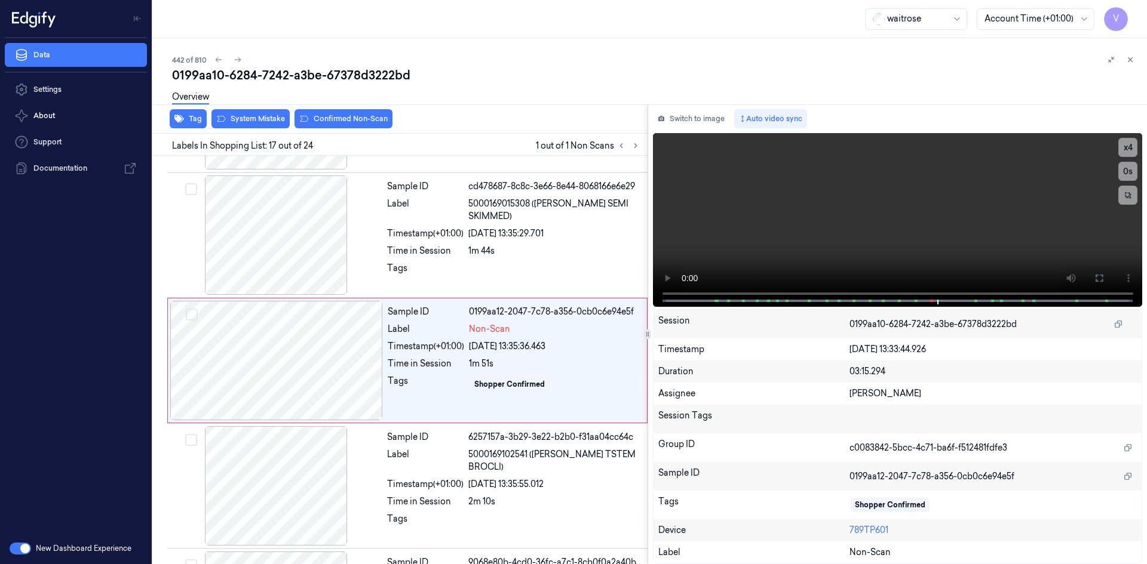
scroll to position [1865, 0]
click at [1124, 146] on button "x 4" at bounding box center [1127, 147] width 19 height 19
click at [1125, 146] on button "x 1" at bounding box center [1127, 147] width 19 height 19
click at [830, 223] on video at bounding box center [898, 220] width 490 height 174
click at [936, 211] on video at bounding box center [898, 220] width 490 height 174
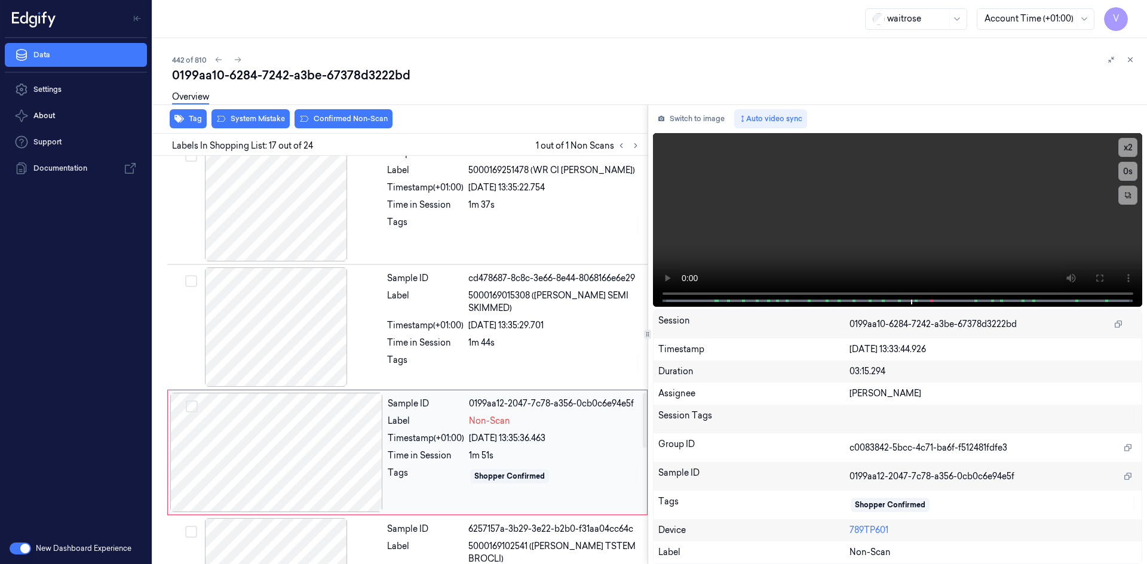
scroll to position [1745, 0]
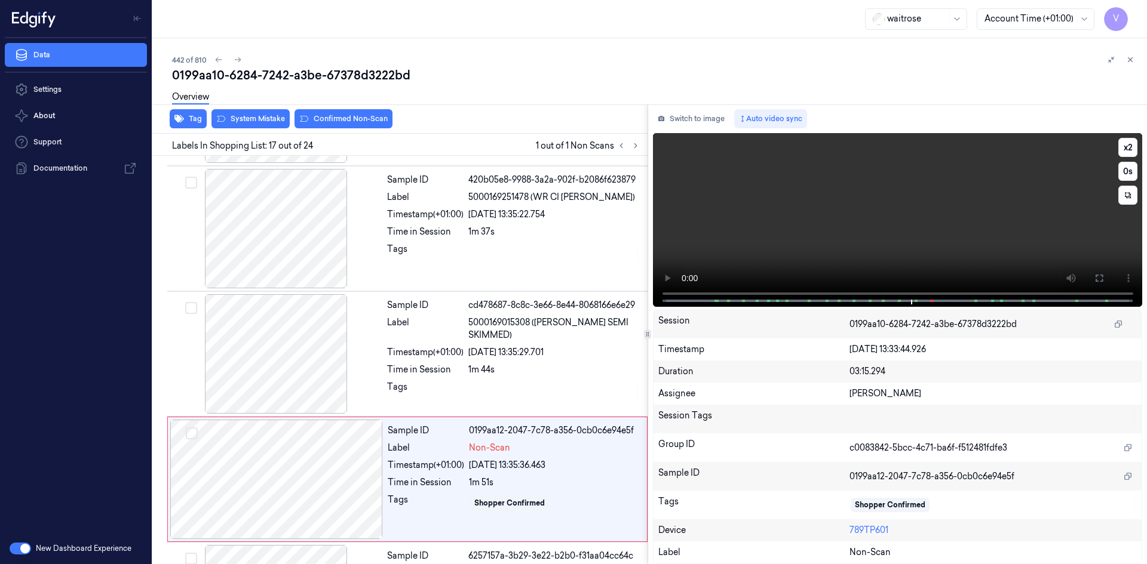
click at [774, 222] on video at bounding box center [898, 220] width 490 height 174
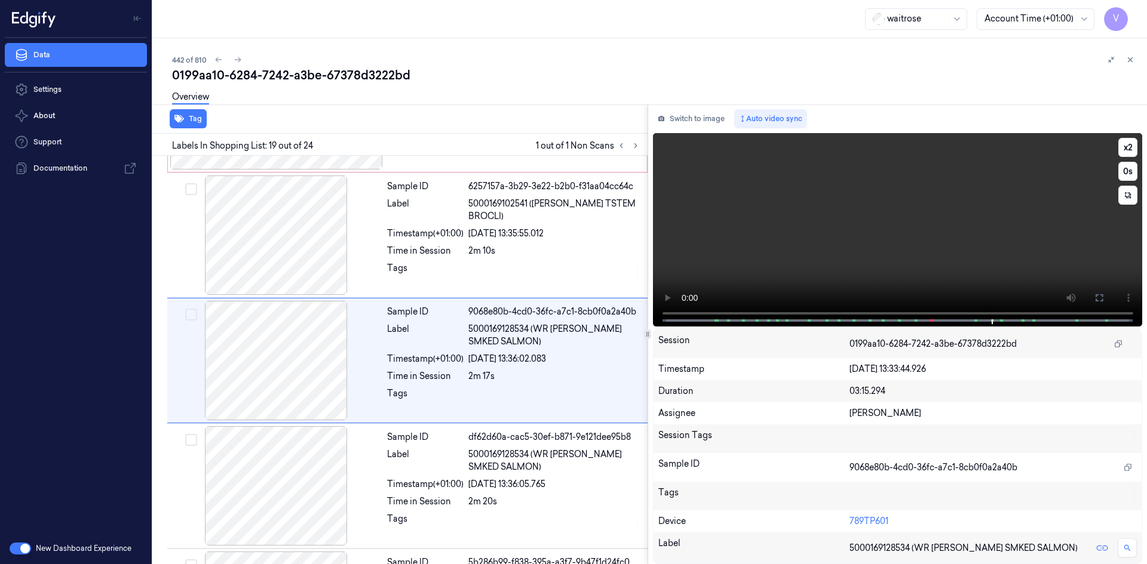
scroll to position [2116, 0]
click at [916, 233] on video at bounding box center [898, 230] width 490 height 194
click at [889, 231] on video at bounding box center [898, 230] width 490 height 194
click at [892, 231] on video at bounding box center [898, 230] width 490 height 194
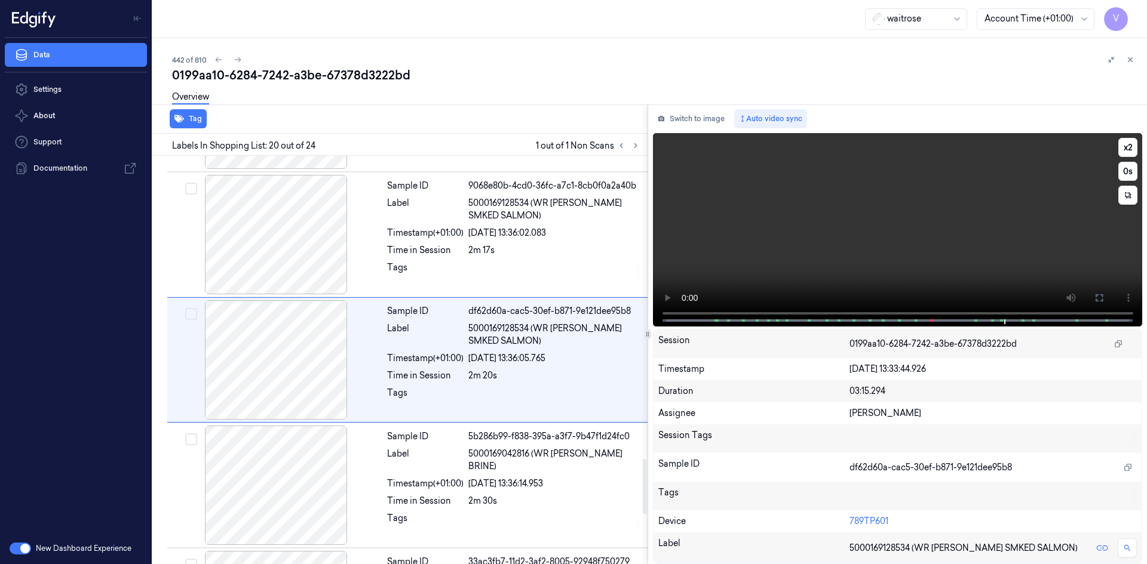
click at [945, 240] on video at bounding box center [898, 230] width 490 height 194
click at [919, 240] on video at bounding box center [898, 230] width 490 height 194
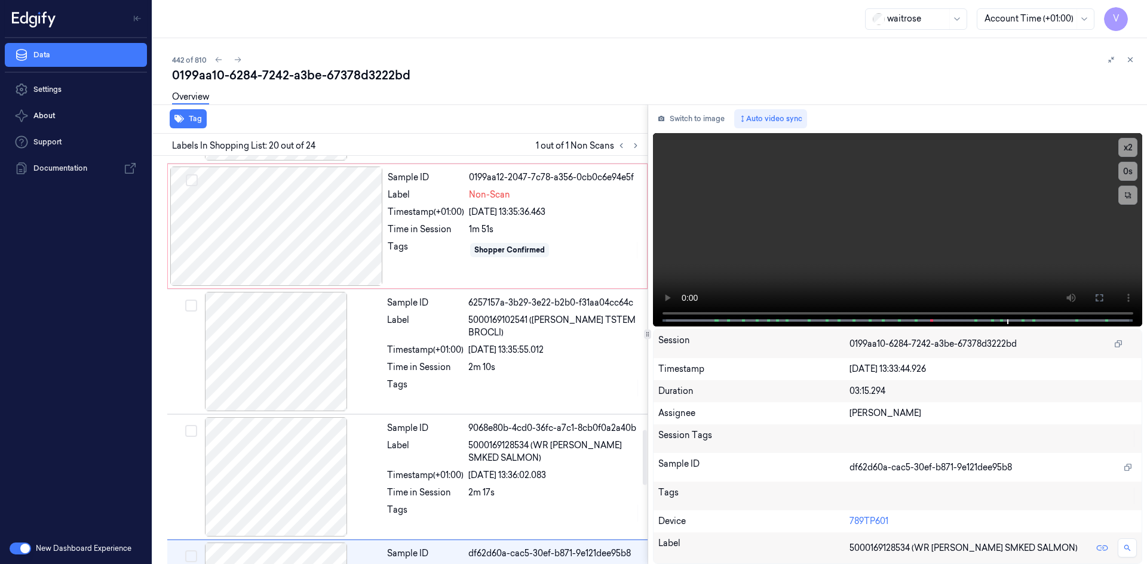
scroll to position [1948, 0]
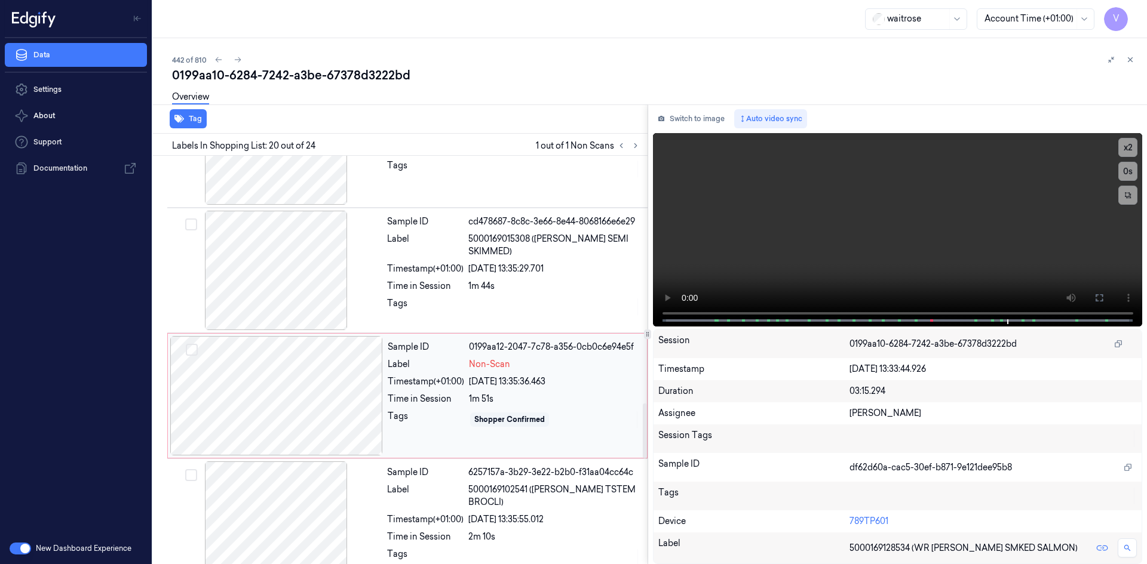
click at [271, 351] on div at bounding box center [276, 395] width 213 height 119
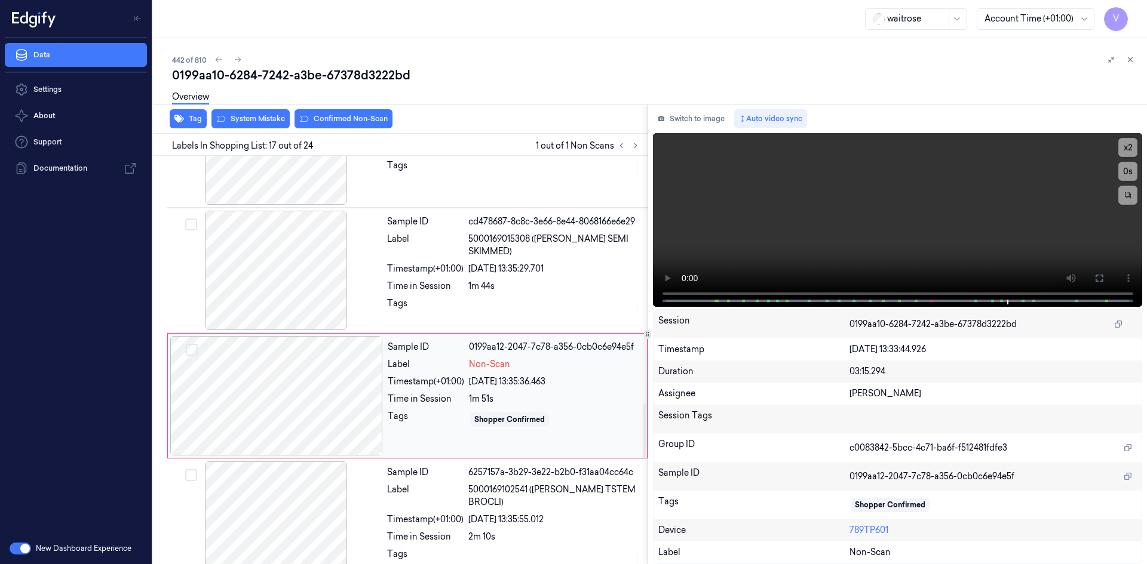
scroll to position [1865, 0]
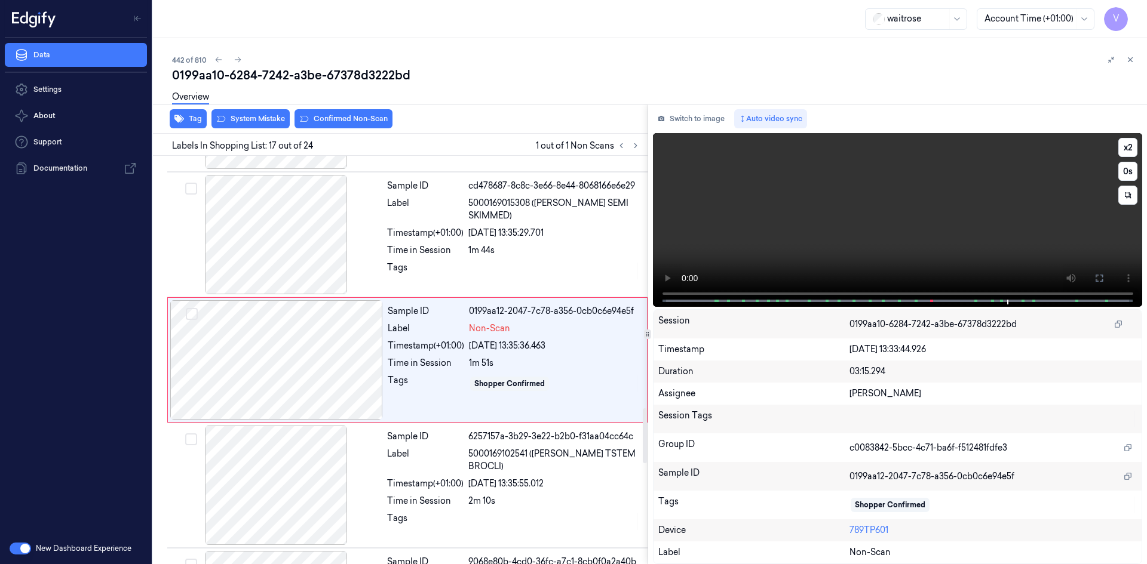
click at [818, 219] on video at bounding box center [898, 220] width 490 height 174
click at [879, 238] on video at bounding box center [898, 220] width 490 height 174
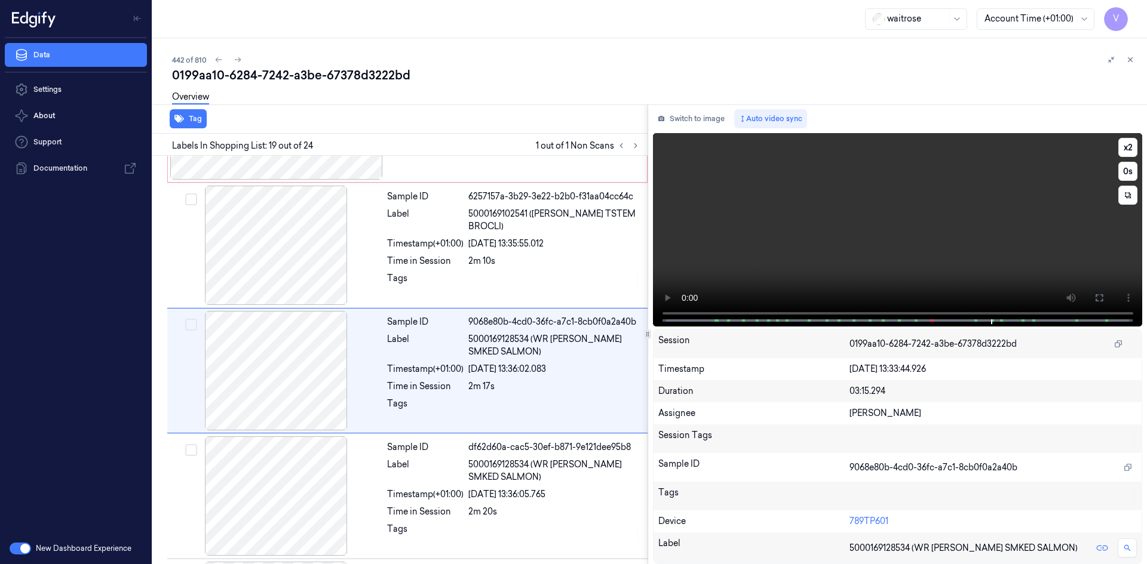
scroll to position [2116, 0]
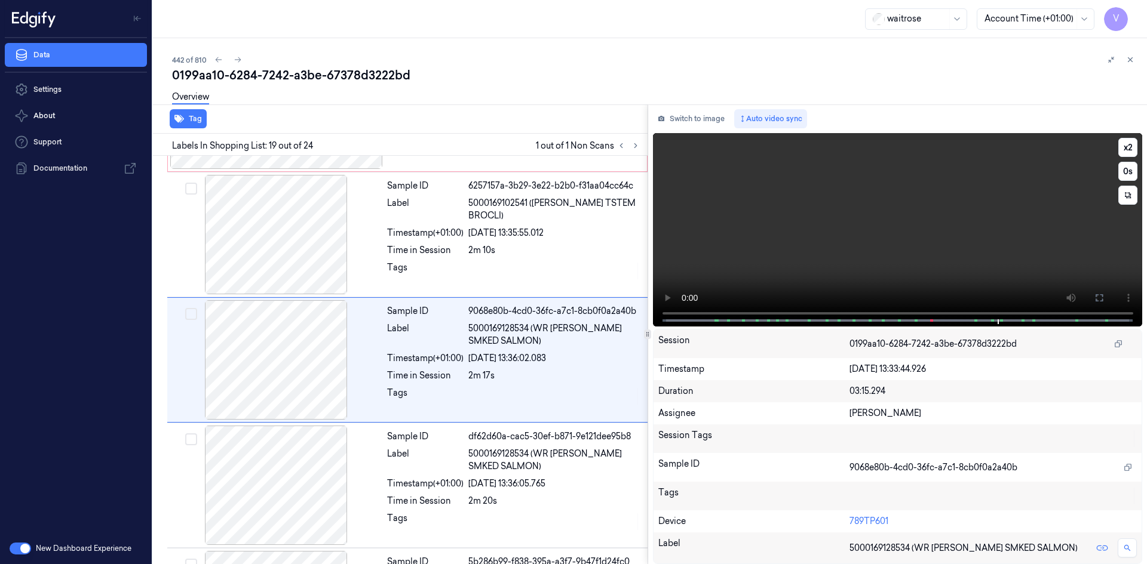
click at [814, 238] on video at bounding box center [898, 230] width 490 height 194
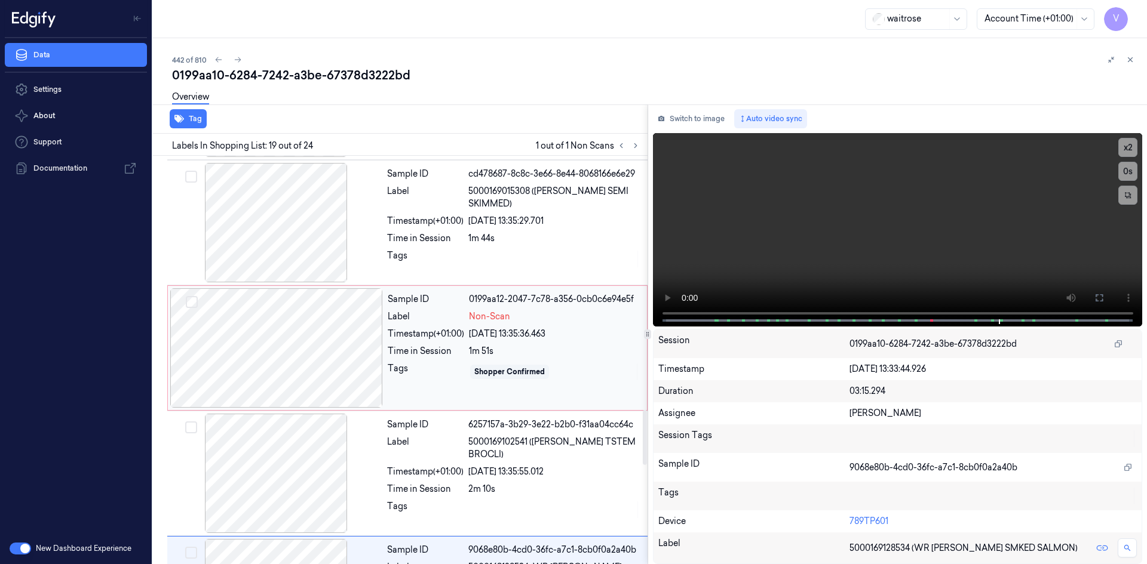
click at [319, 343] on div at bounding box center [276, 348] width 213 height 119
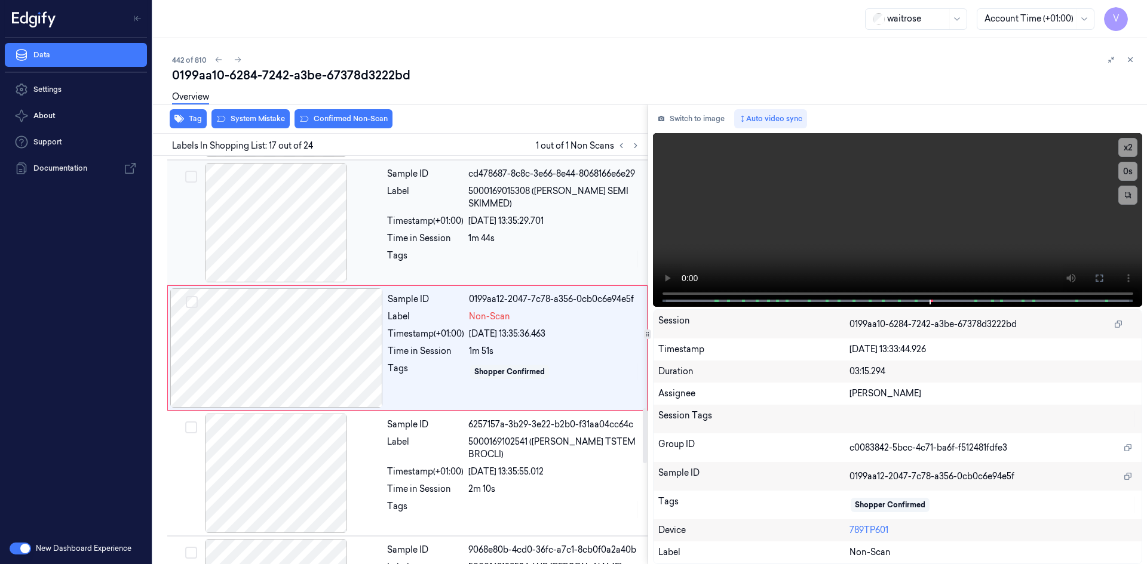
scroll to position [1865, 0]
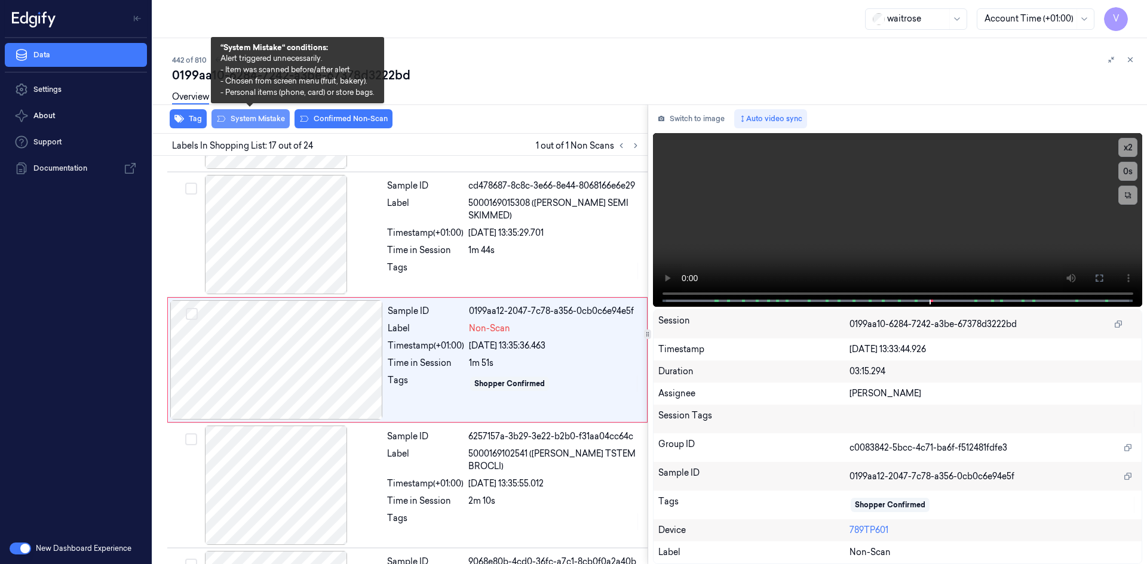
click at [265, 116] on button "System Mistake" at bounding box center [250, 118] width 78 height 19
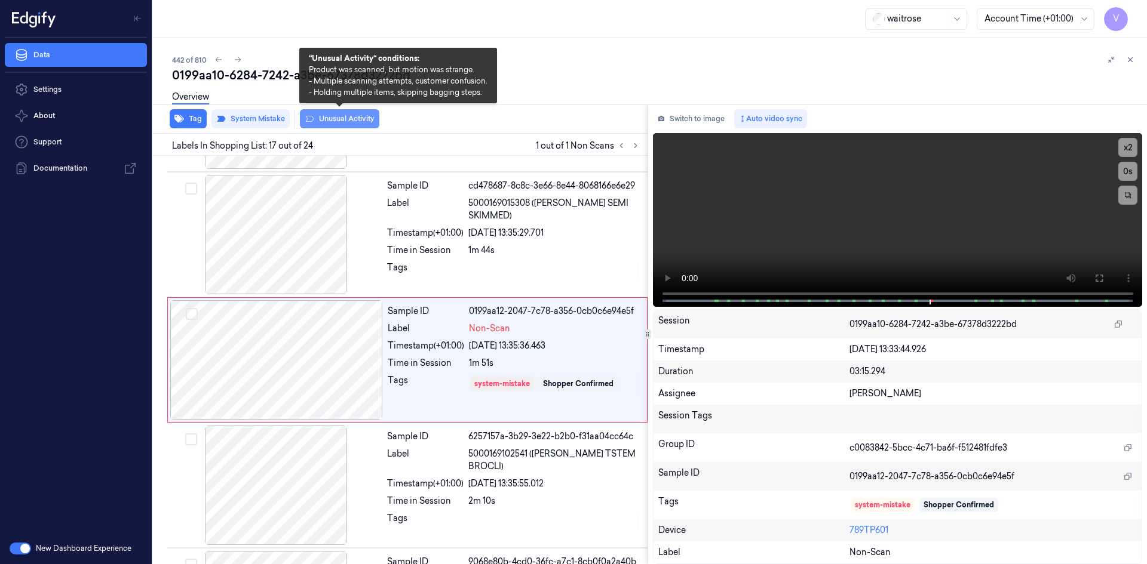
click at [351, 116] on button "Unusual Activity" at bounding box center [339, 118] width 79 height 19
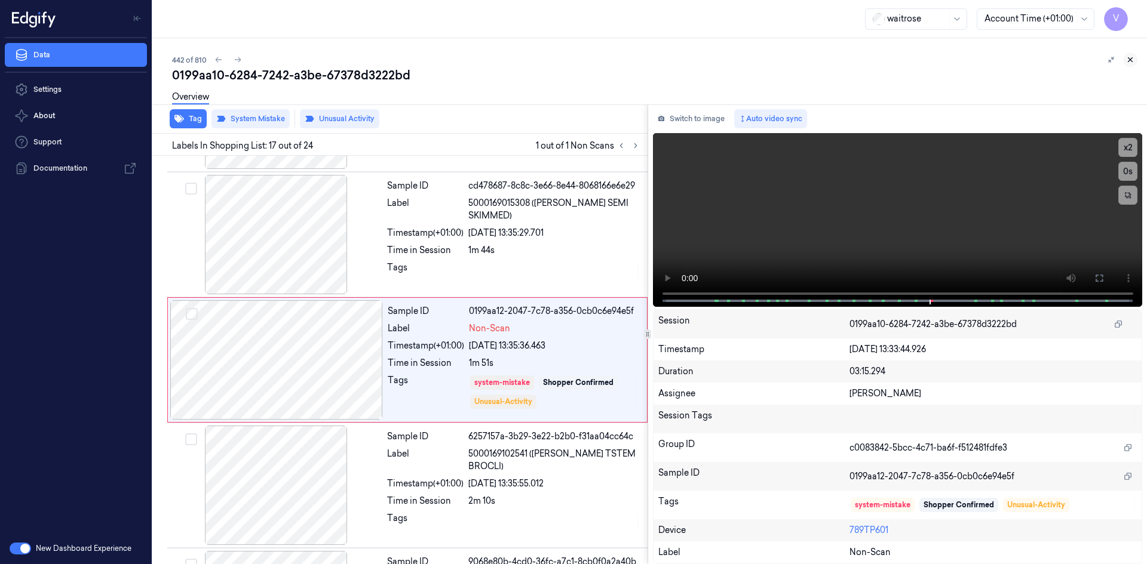
click at [1131, 60] on icon at bounding box center [1130, 60] width 8 height 8
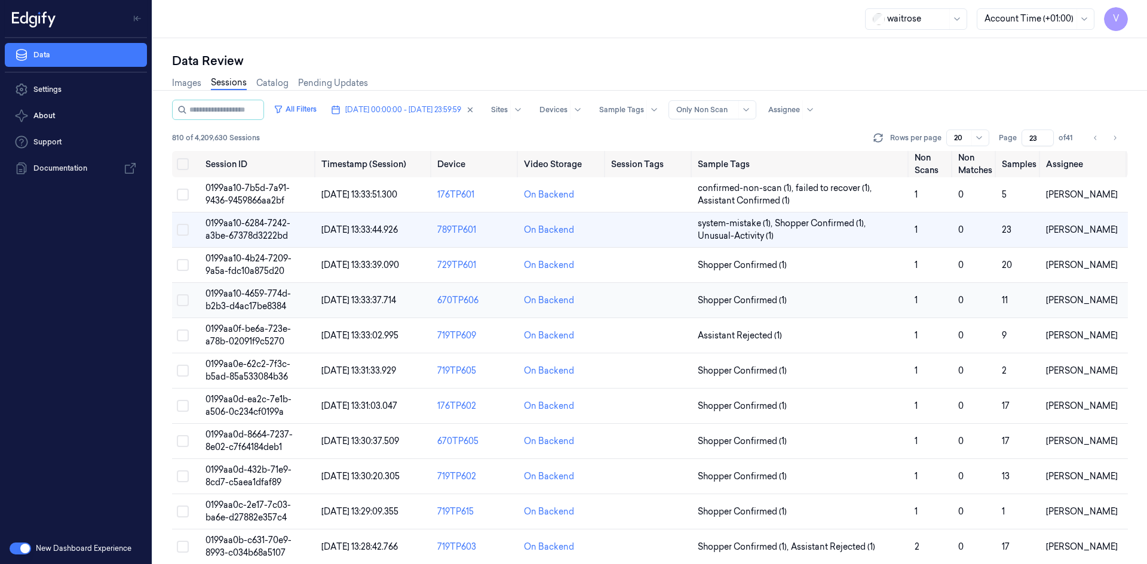
click at [262, 289] on span "0199aa10-4659-774d-b2b3-d4ac17be8384" at bounding box center [247, 300] width 85 height 23
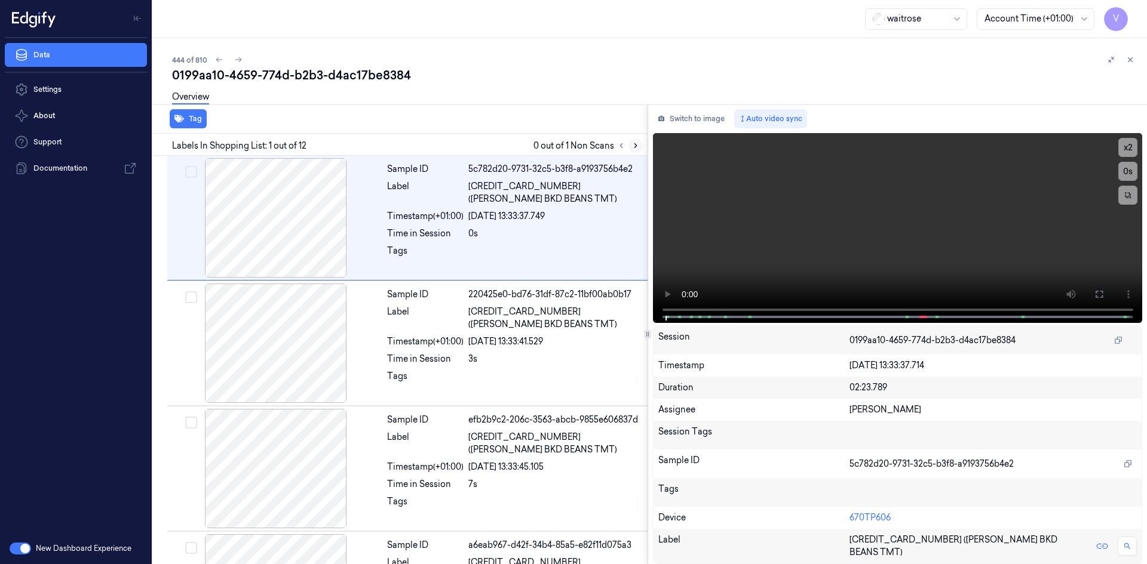
click at [630, 146] on button at bounding box center [635, 146] width 14 height 14
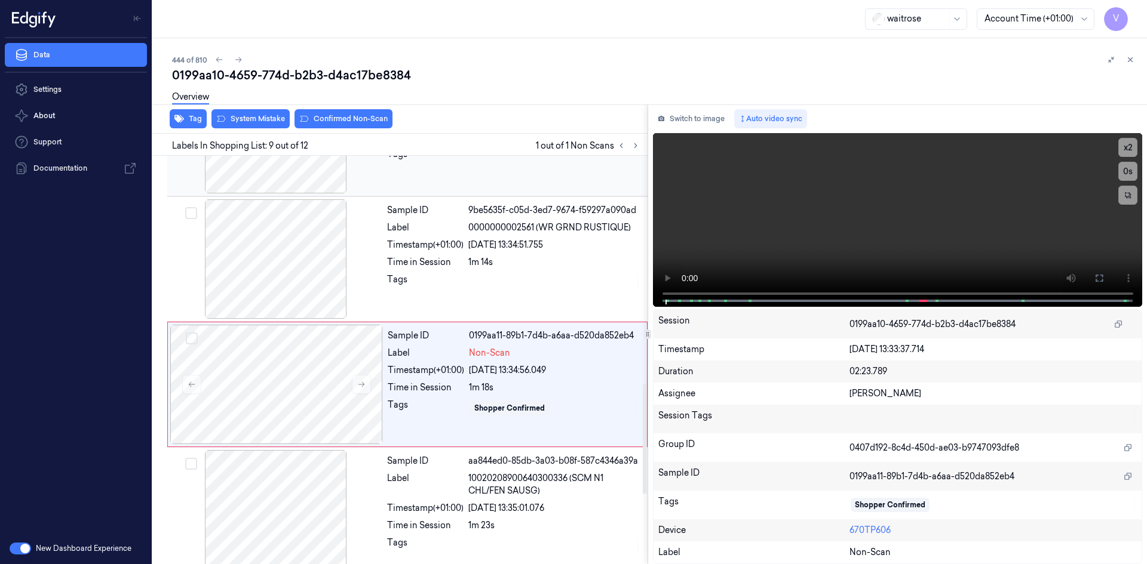
scroll to position [861, 0]
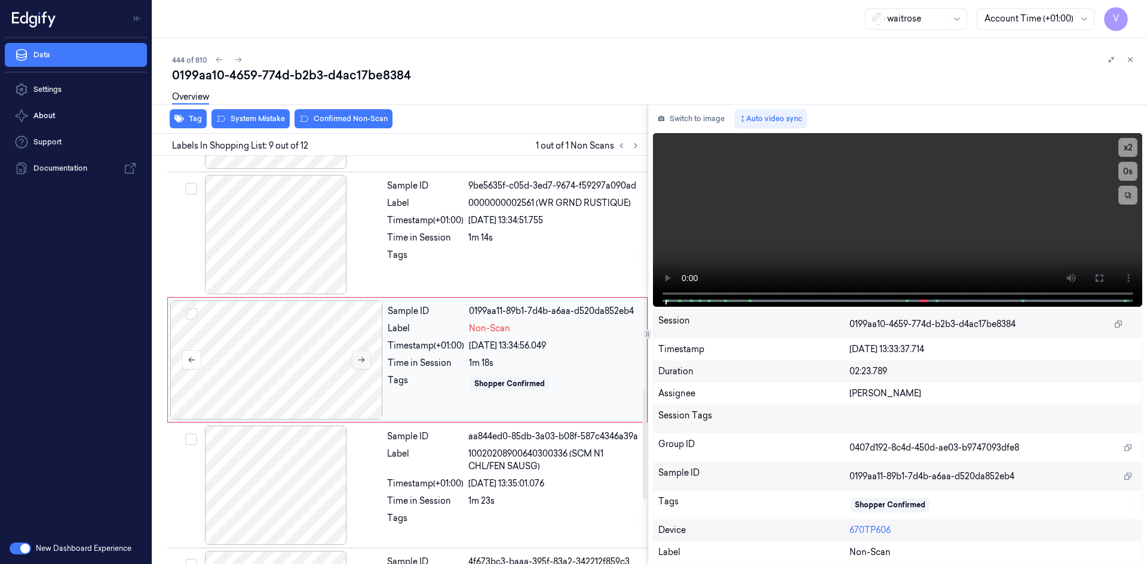
click at [358, 364] on icon at bounding box center [361, 360] width 8 height 8
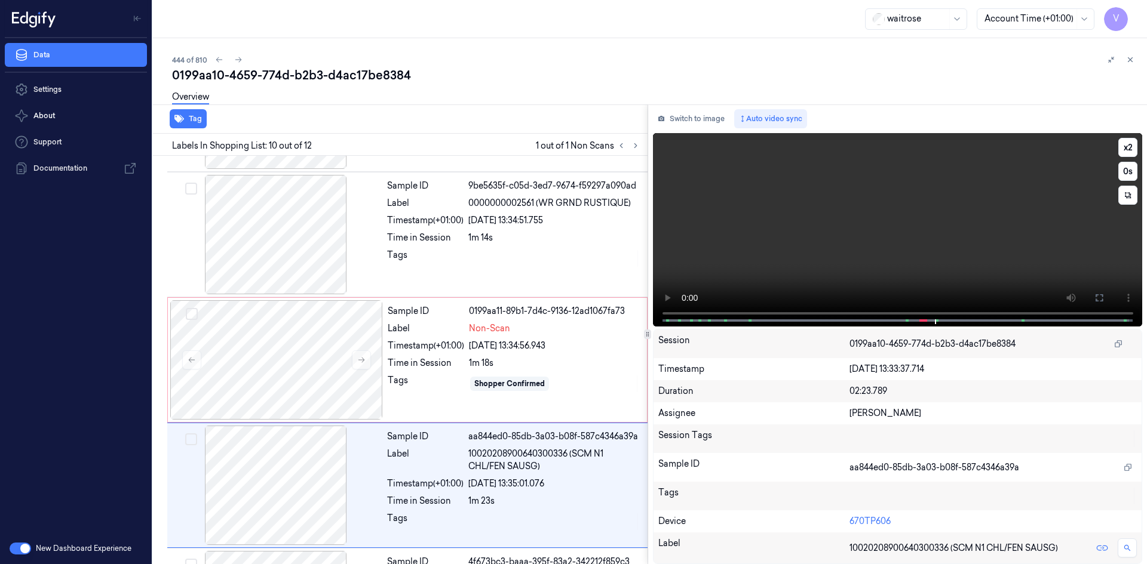
scroll to position [987, 0]
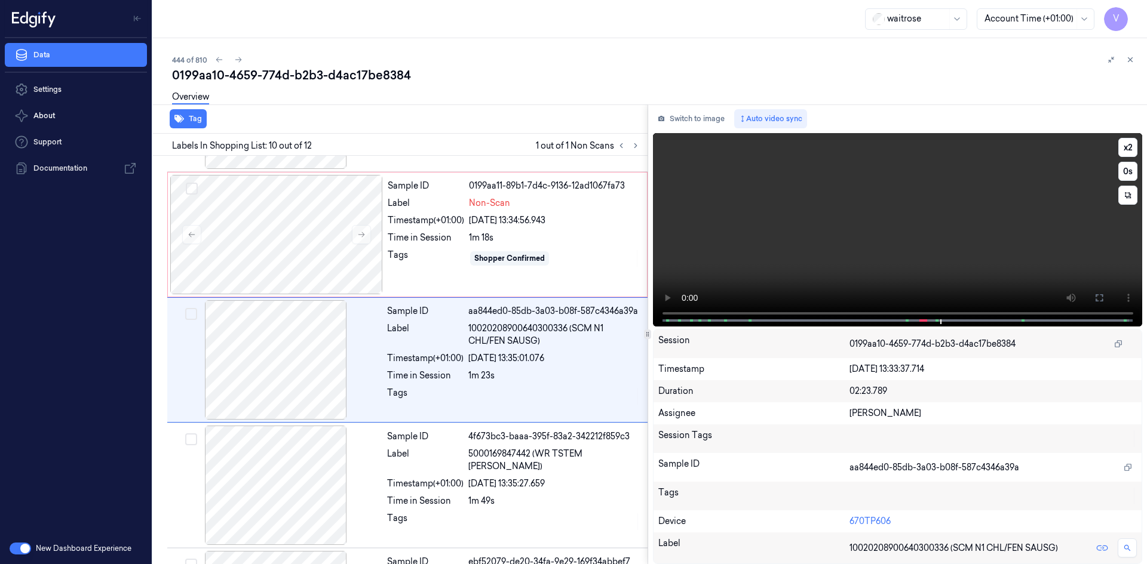
click at [823, 222] on video at bounding box center [898, 230] width 490 height 194
click at [290, 224] on div at bounding box center [276, 234] width 213 height 119
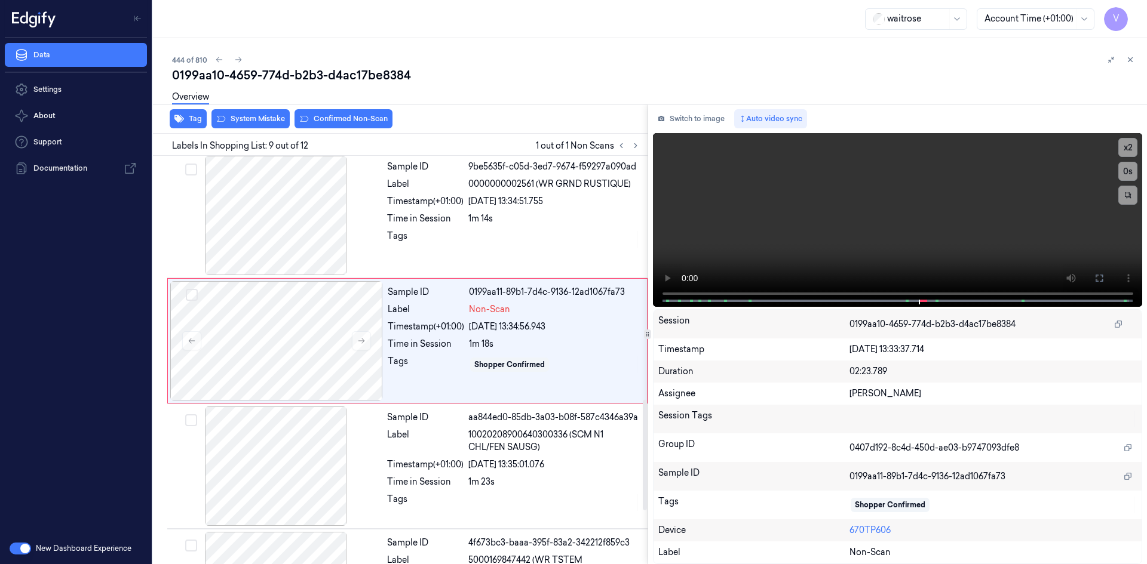
scroll to position [861, 0]
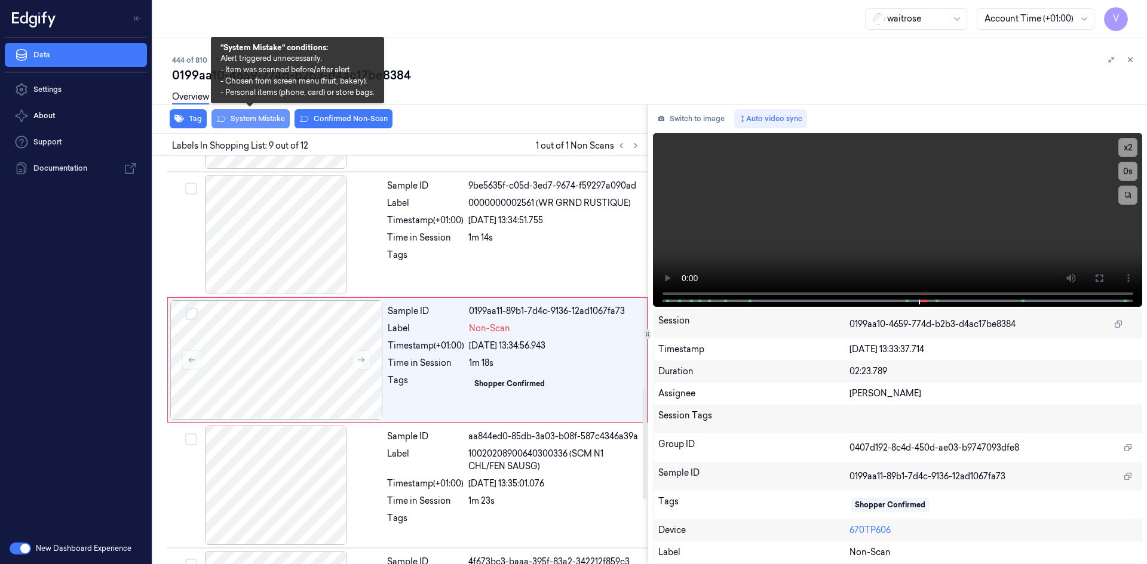
click at [276, 122] on button "System Mistake" at bounding box center [250, 118] width 78 height 19
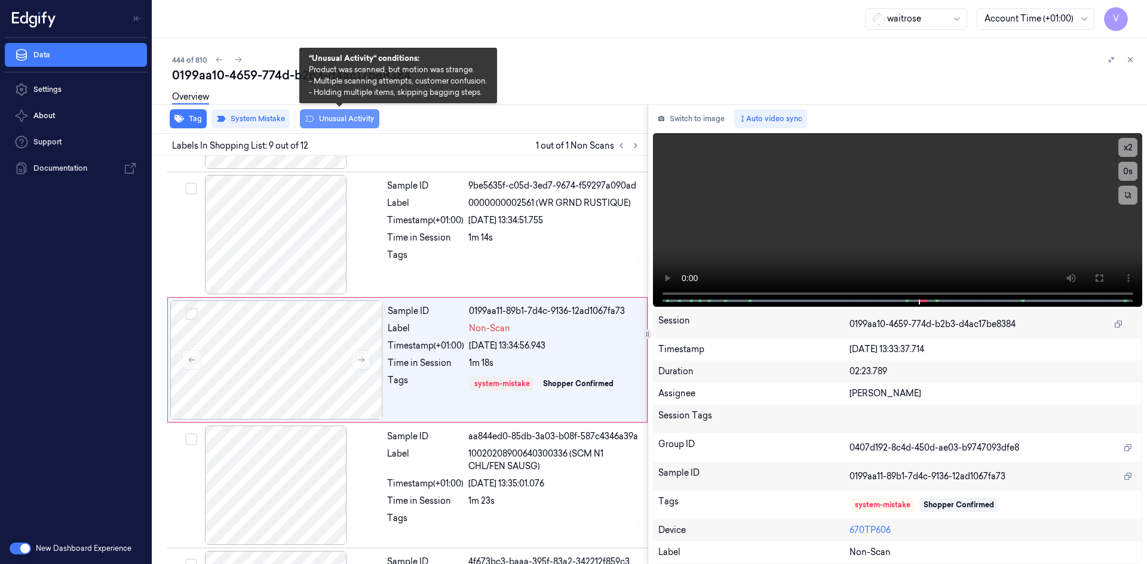
click at [341, 114] on button "Unusual Activity" at bounding box center [339, 118] width 79 height 19
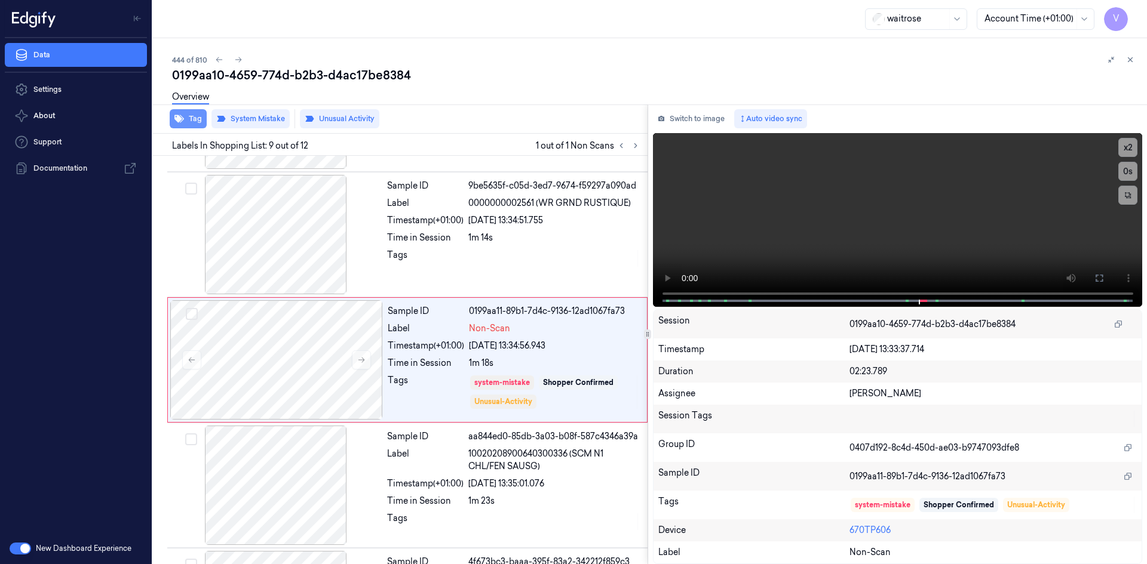
click at [192, 118] on button "Tag" at bounding box center [188, 118] width 37 height 19
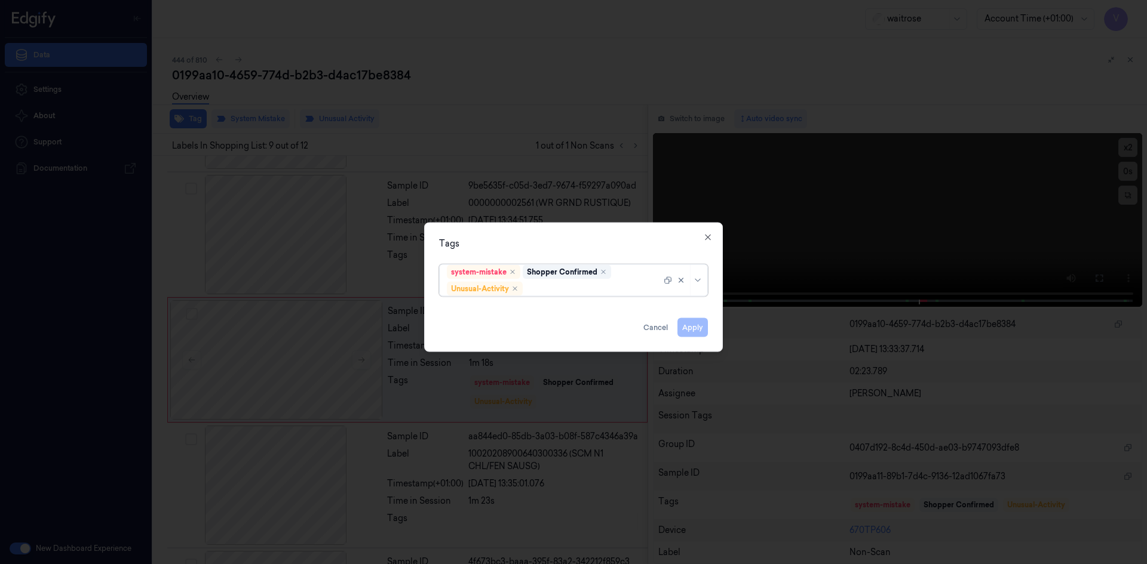
click at [557, 293] on div at bounding box center [593, 289] width 136 height 13
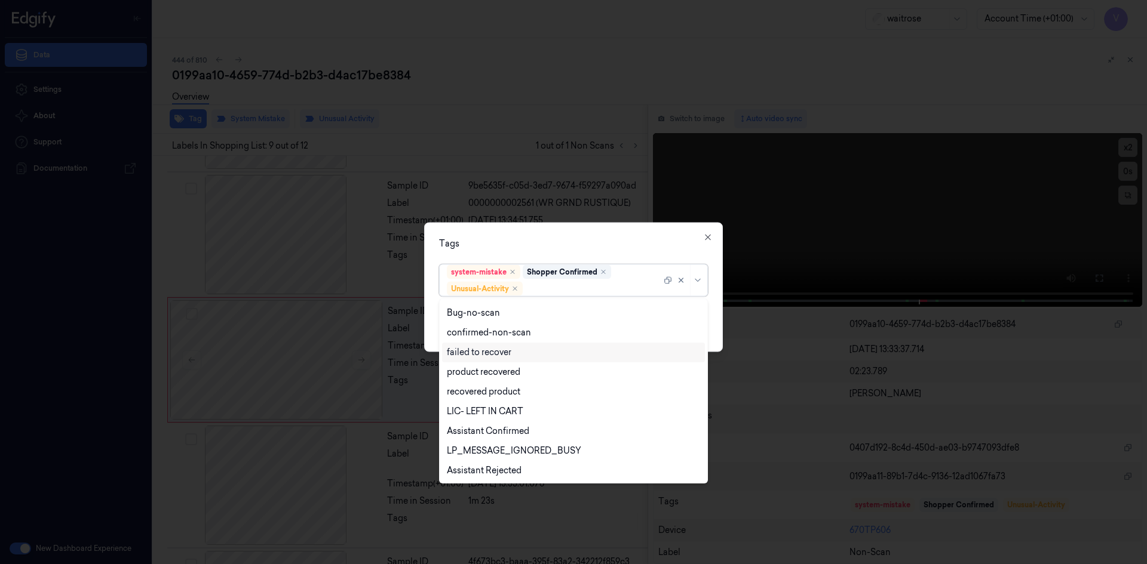
scroll to position [156, 0]
click at [492, 447] on div "Picklist item alert" at bounding box center [481, 451] width 69 height 13
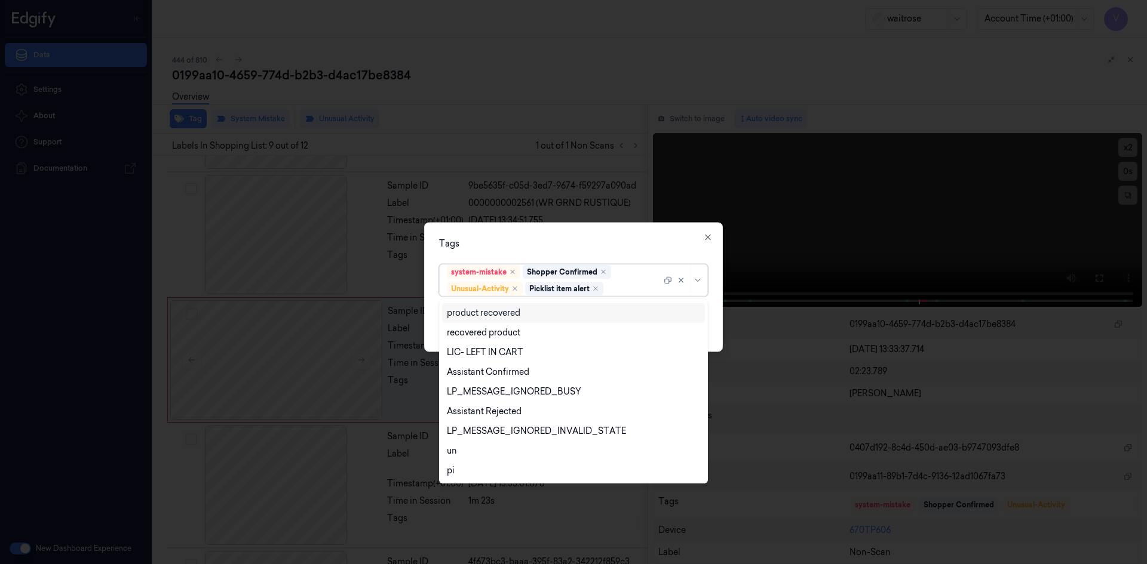
click at [523, 238] on div "Tags" at bounding box center [573, 243] width 269 height 13
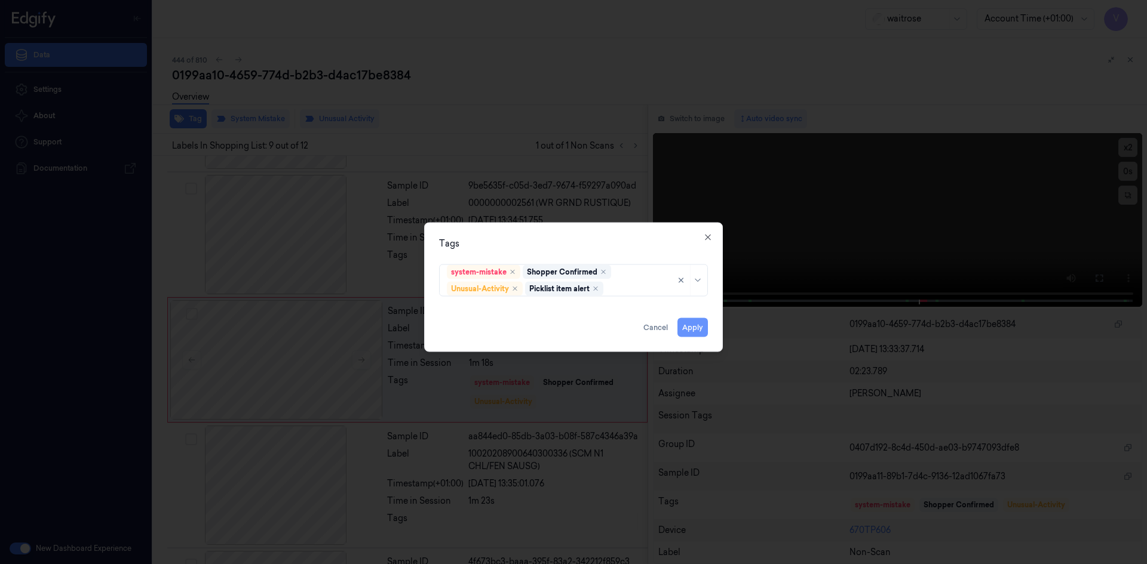
click at [692, 331] on button "Apply" at bounding box center [692, 327] width 30 height 19
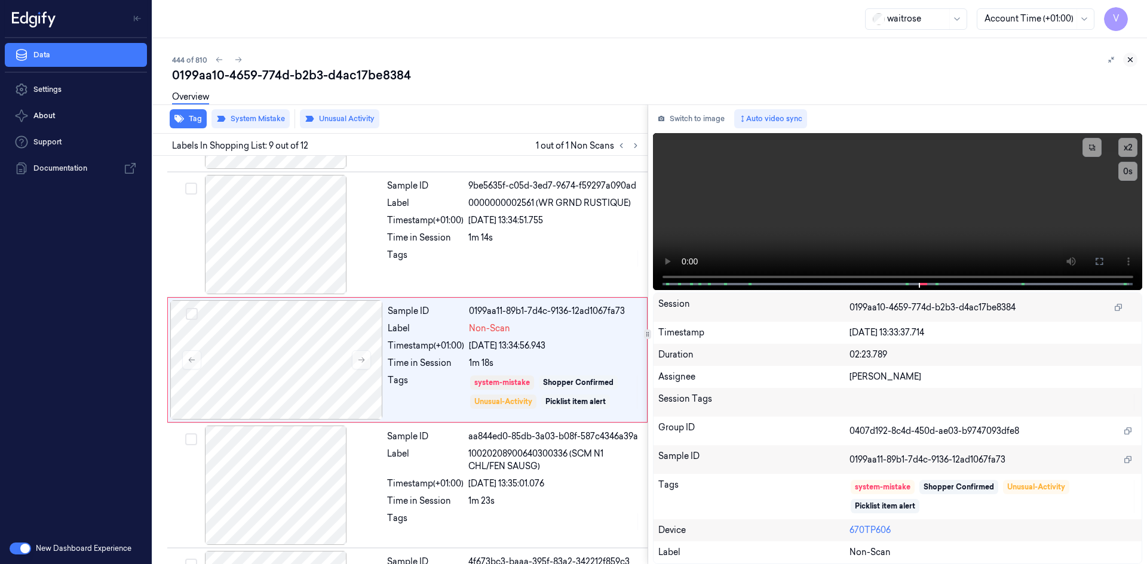
click at [1133, 59] on icon at bounding box center [1130, 60] width 8 height 8
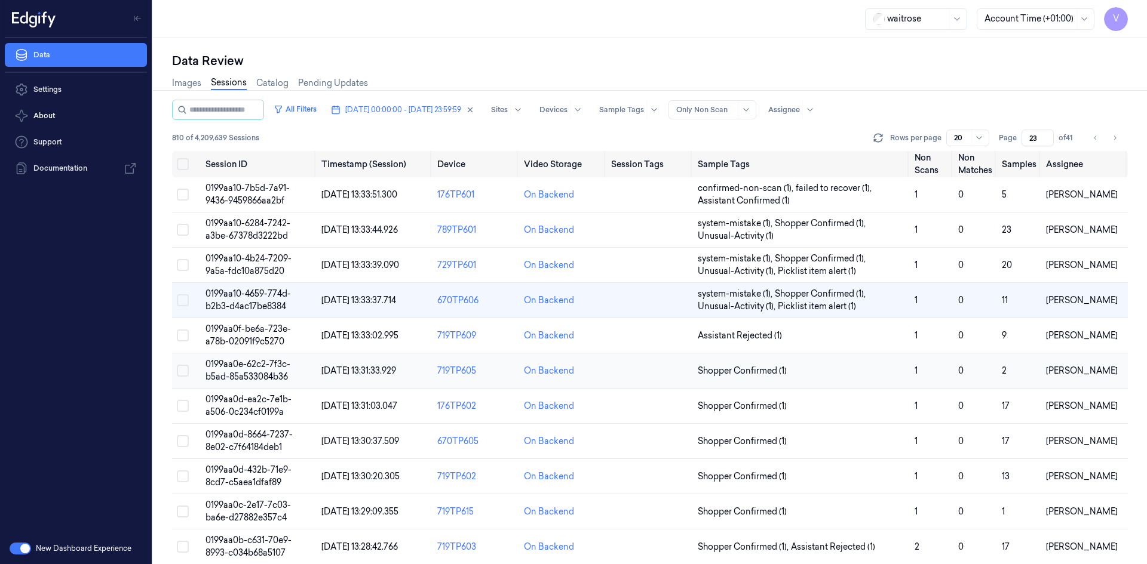
click at [234, 363] on span "0199aa0e-62c2-7f3c-b5ad-85a533084b36" at bounding box center [247, 370] width 85 height 23
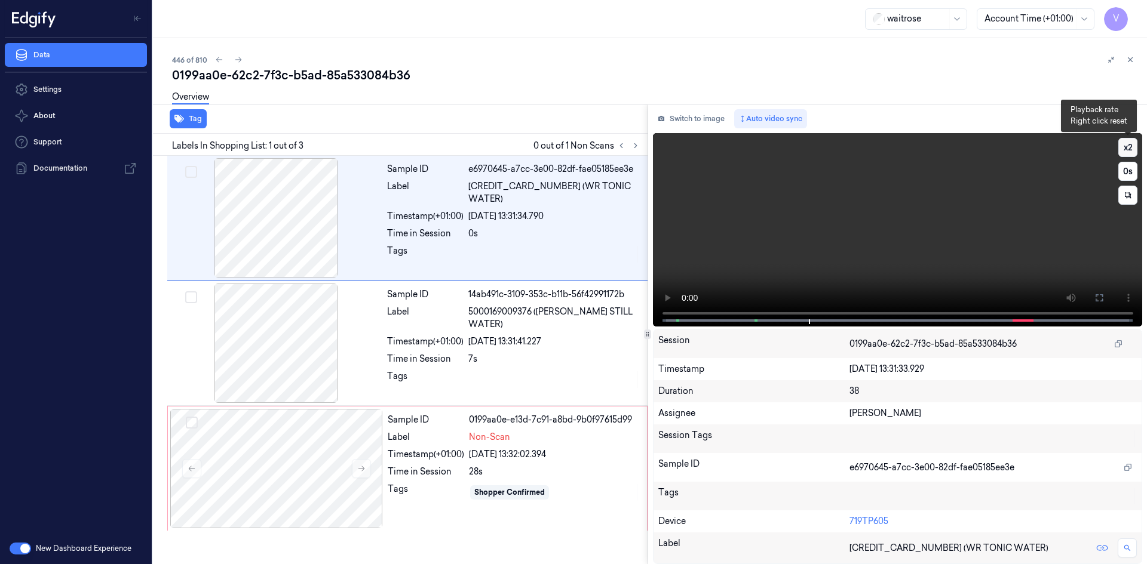
click at [1130, 146] on button "x 2" at bounding box center [1127, 147] width 19 height 19
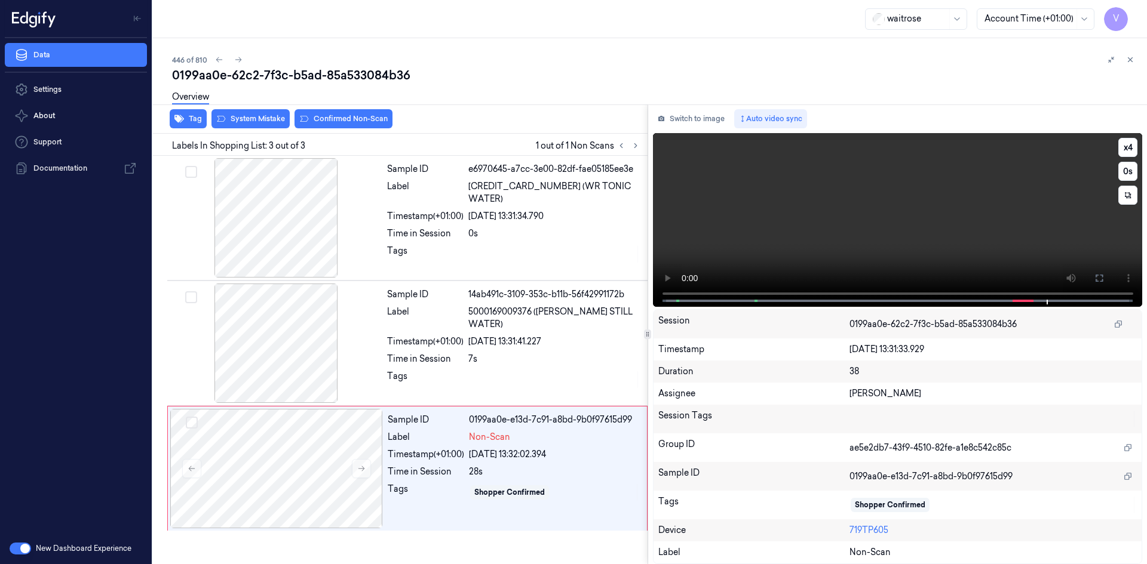
click at [803, 234] on video at bounding box center [898, 220] width 490 height 174
click at [261, 452] on div at bounding box center [276, 468] width 213 height 119
click at [887, 215] on video at bounding box center [898, 220] width 490 height 174
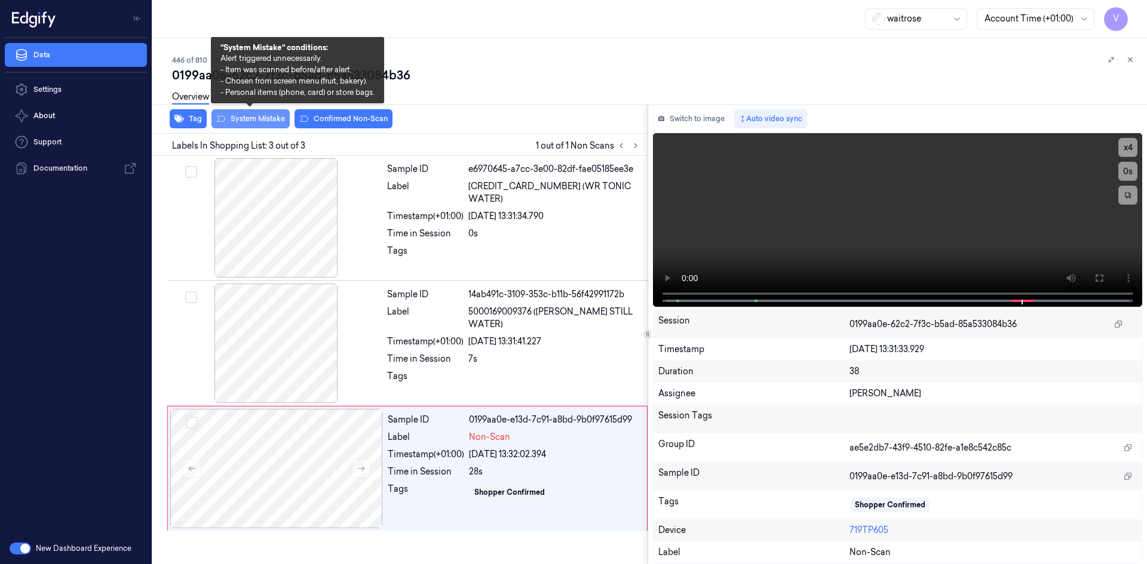
click at [269, 117] on button "System Mistake" at bounding box center [250, 118] width 78 height 19
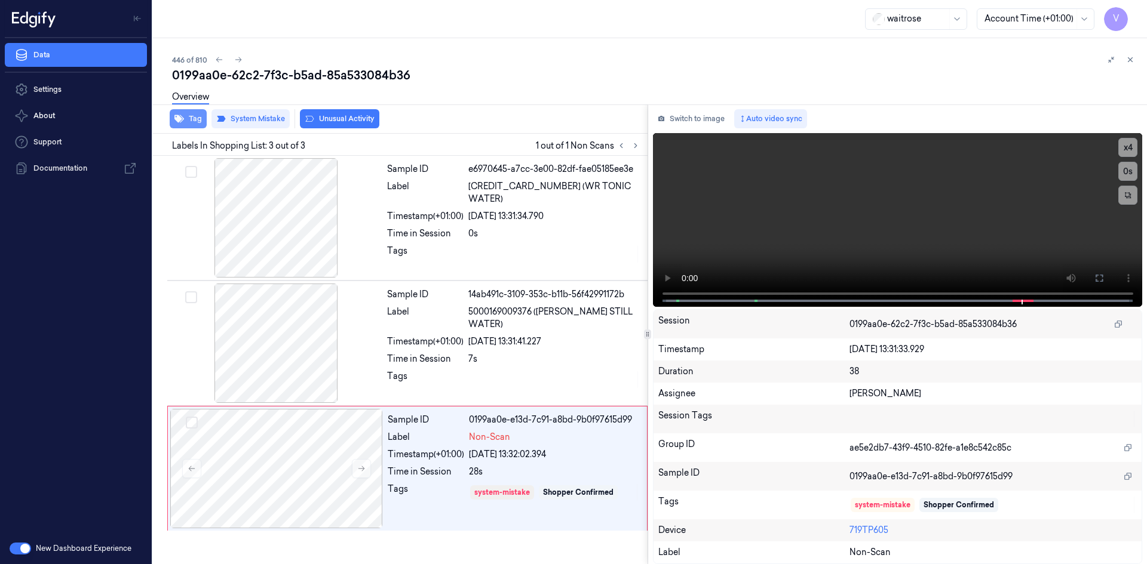
click at [192, 122] on button "Tag" at bounding box center [188, 118] width 37 height 19
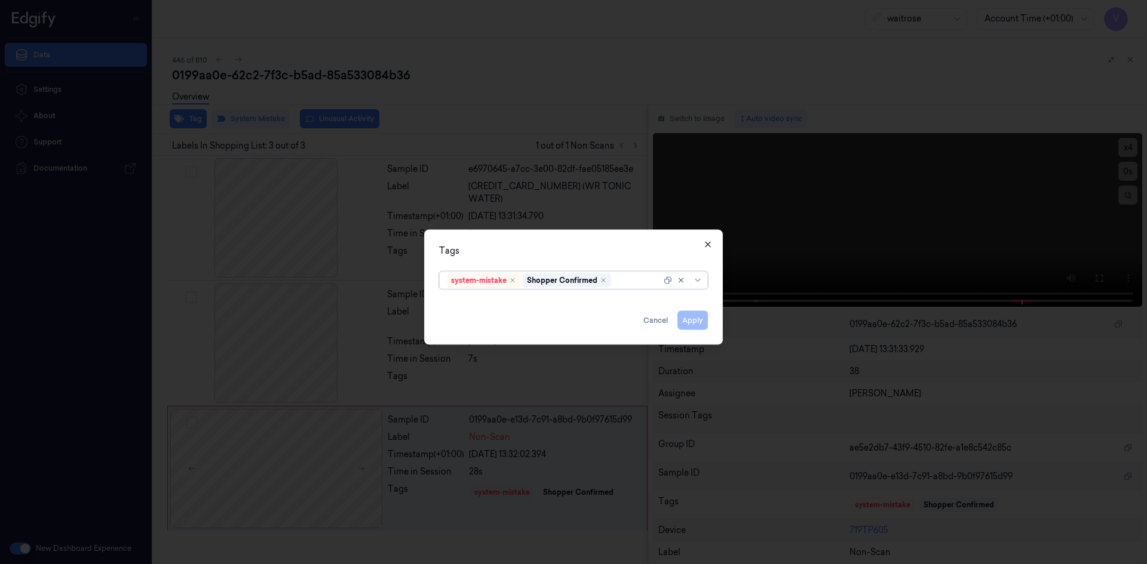
click at [707, 245] on icon "button" at bounding box center [707, 243] width 5 height 5
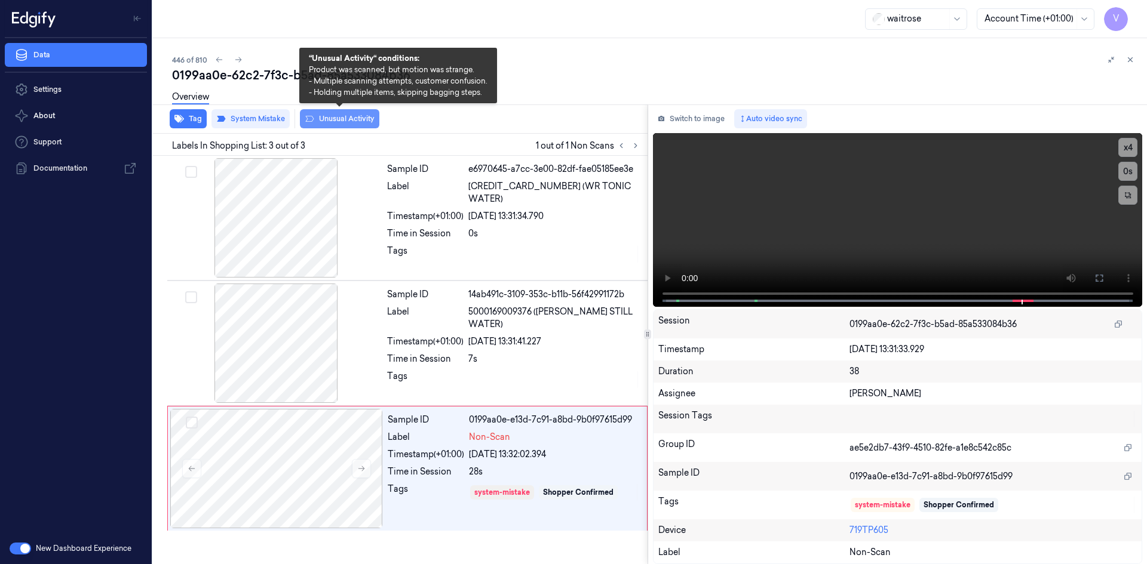
click at [340, 118] on button "Unusual Activity" at bounding box center [339, 118] width 79 height 19
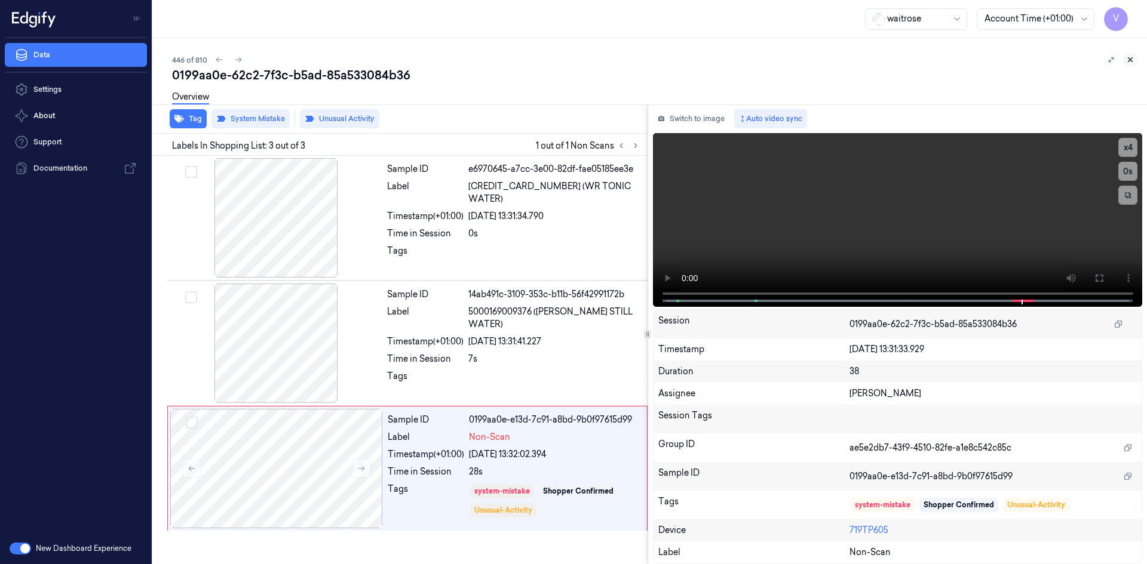
click at [1132, 62] on icon at bounding box center [1130, 60] width 4 height 4
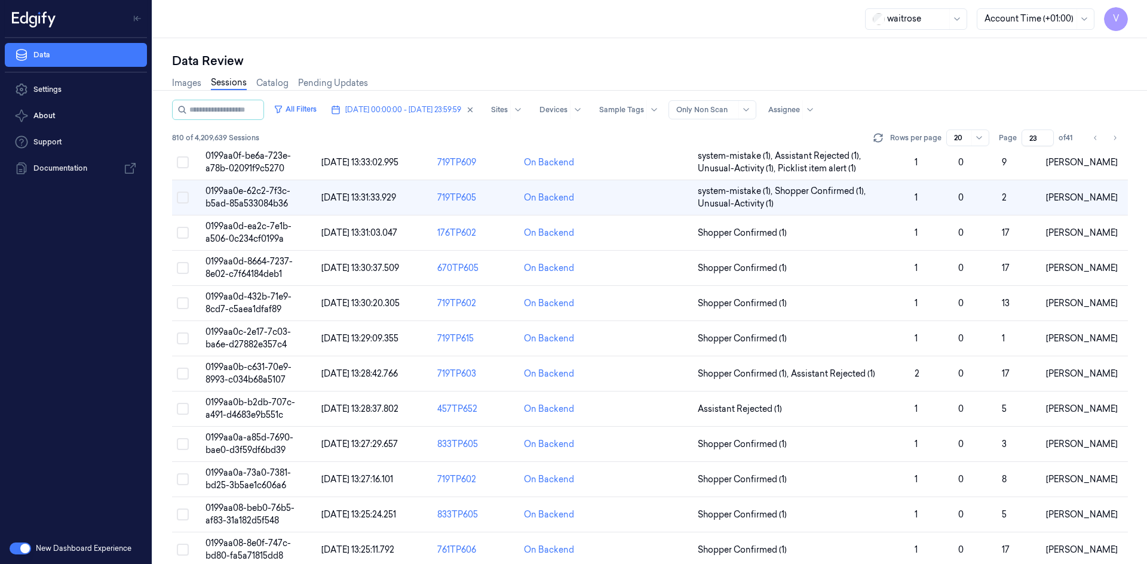
scroll to position [13, 0]
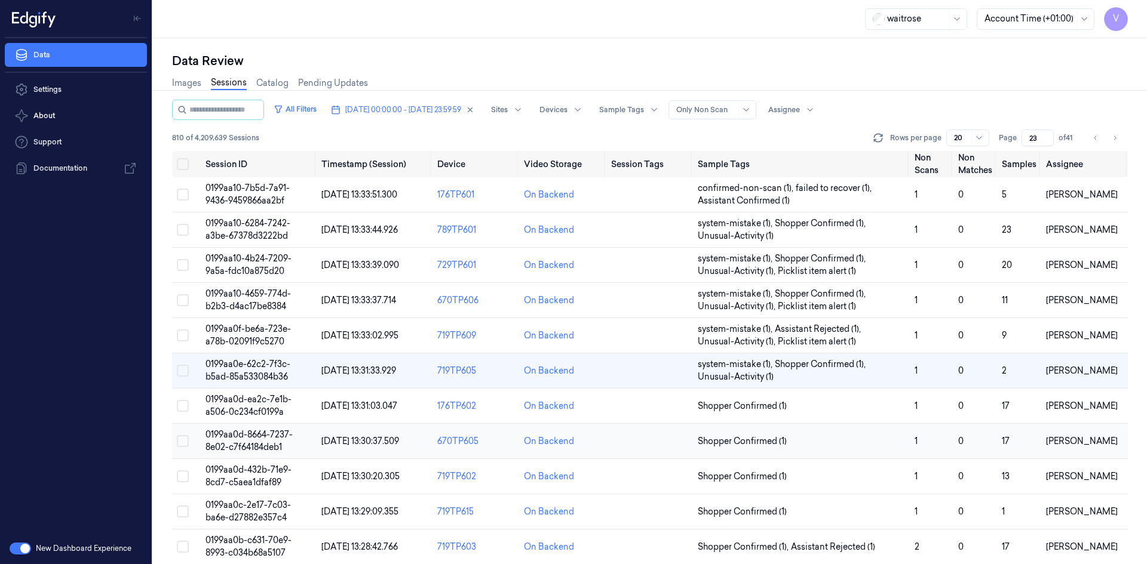
drag, startPoint x: 251, startPoint y: 436, endPoint x: 258, endPoint y: 434, distance: 7.0
click at [252, 436] on span "0199aa0d-8664-7237-8e02-c7f64184deb1" at bounding box center [248, 440] width 87 height 23
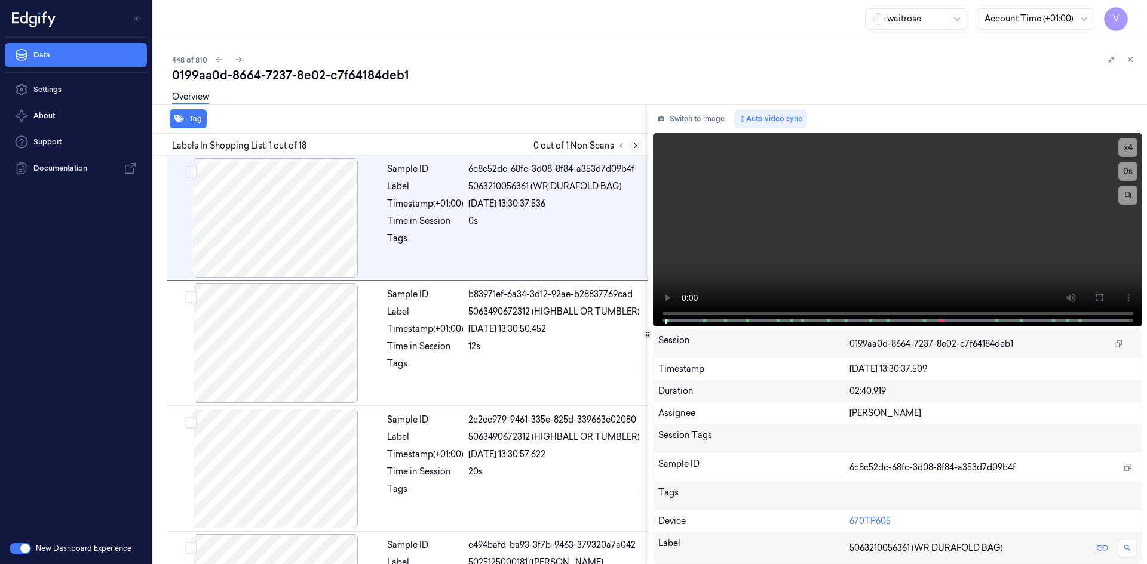
click at [633, 145] on icon at bounding box center [635, 146] width 8 height 8
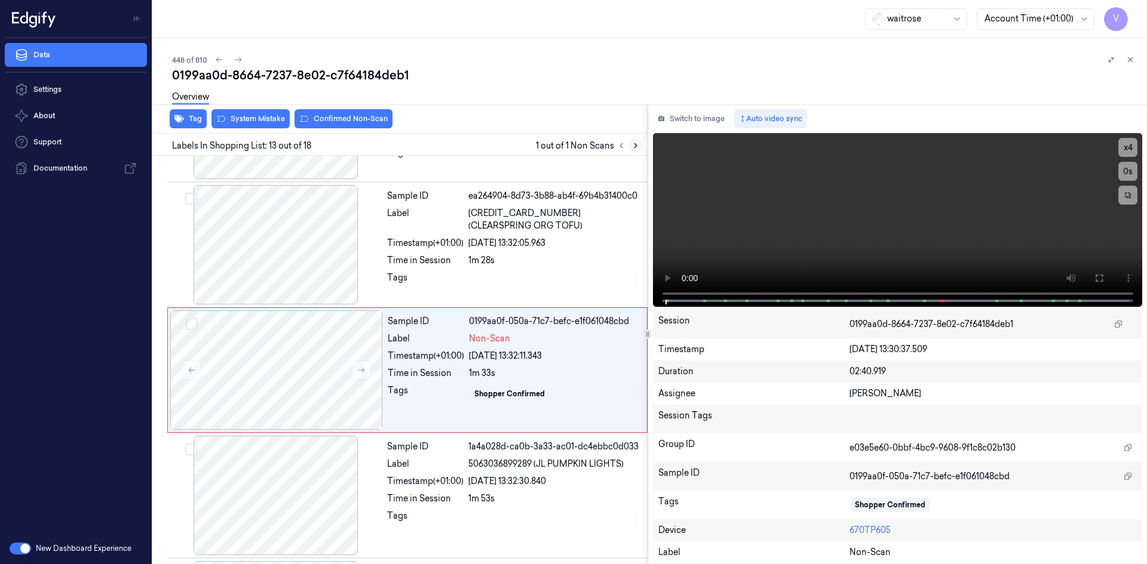
scroll to position [1363, 0]
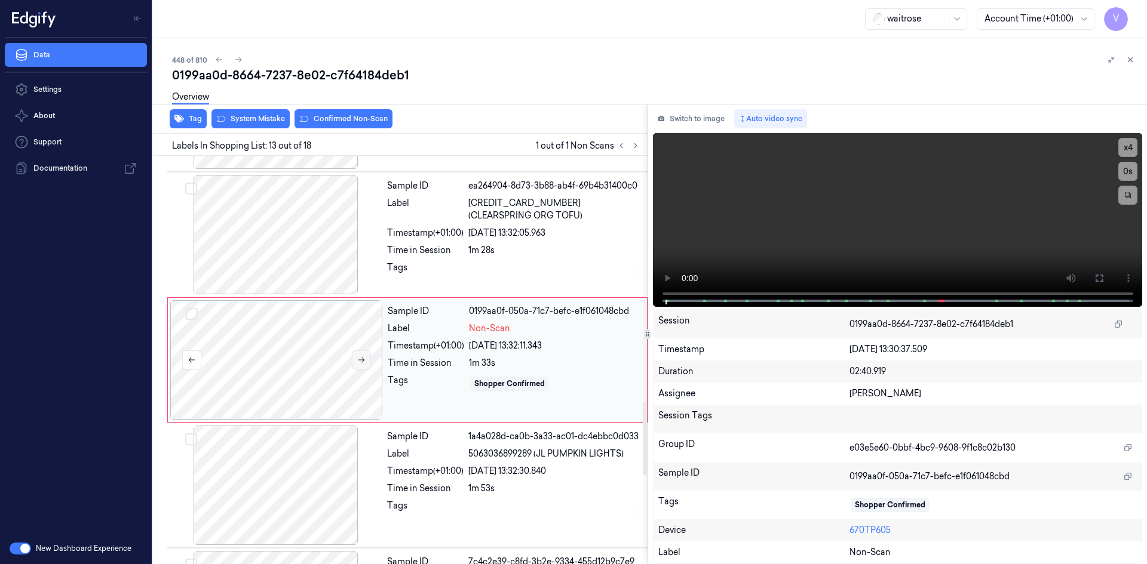
click at [356, 360] on button at bounding box center [361, 360] width 19 height 19
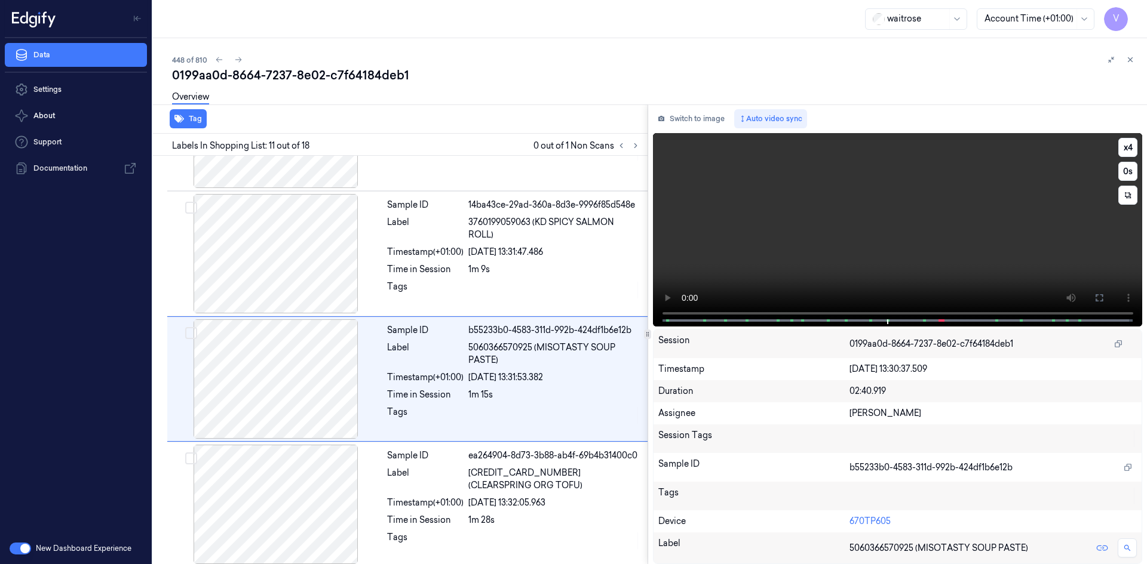
scroll to position [1112, 0]
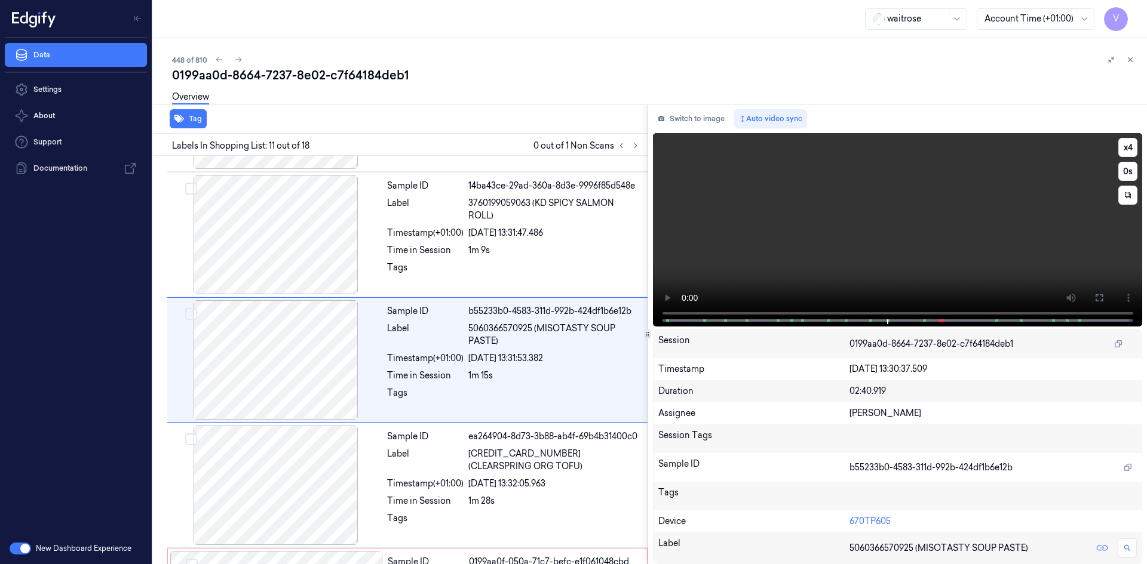
click at [870, 221] on video at bounding box center [898, 230] width 490 height 194
click at [836, 219] on video at bounding box center [898, 230] width 490 height 194
click at [888, 234] on video at bounding box center [898, 230] width 490 height 194
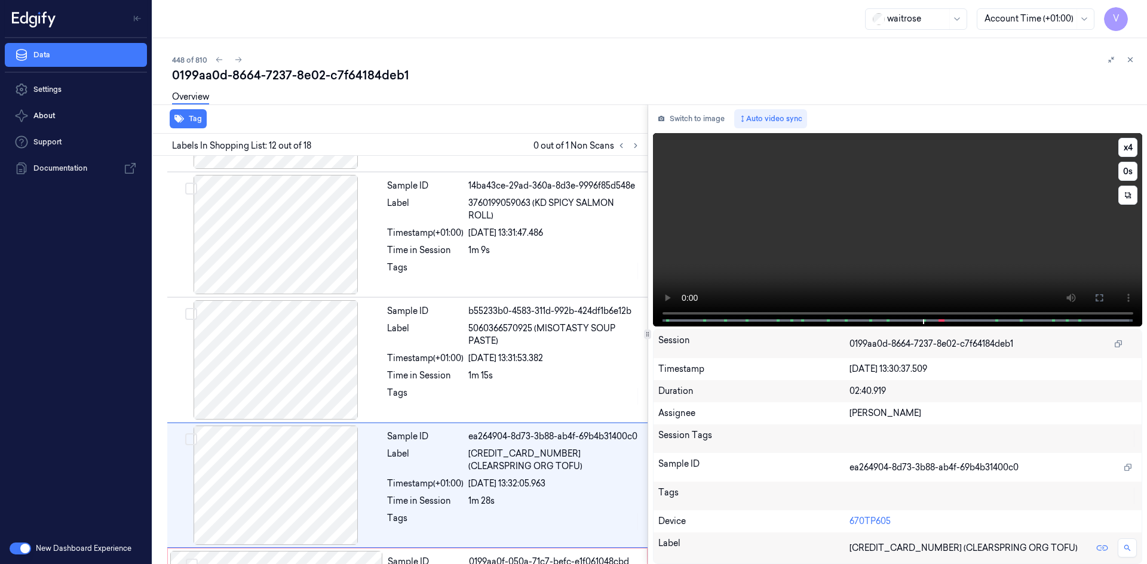
scroll to position [1238, 0]
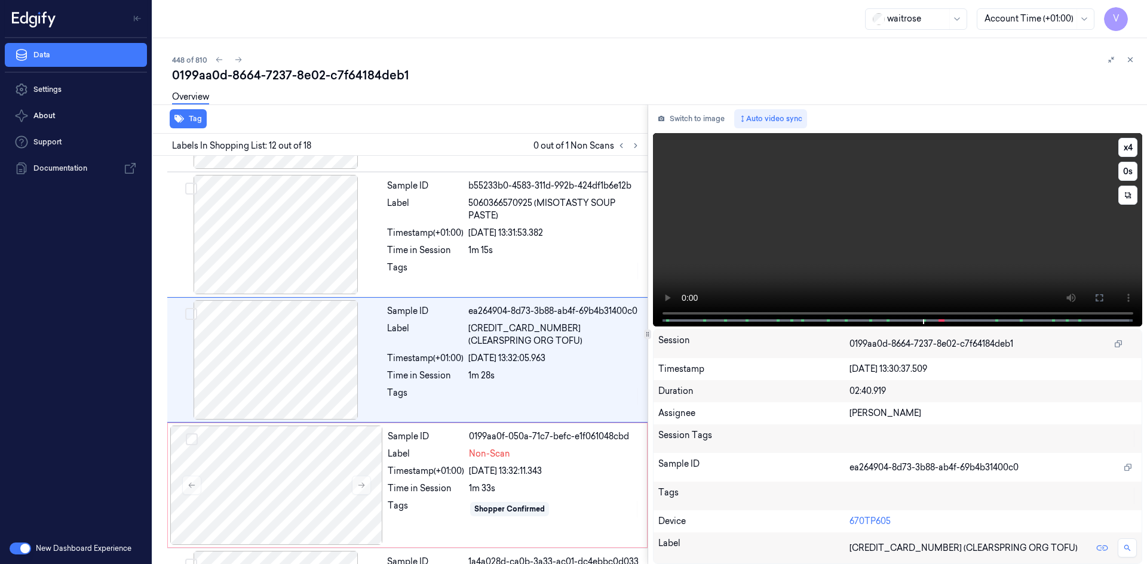
click at [890, 224] on video at bounding box center [898, 230] width 490 height 194
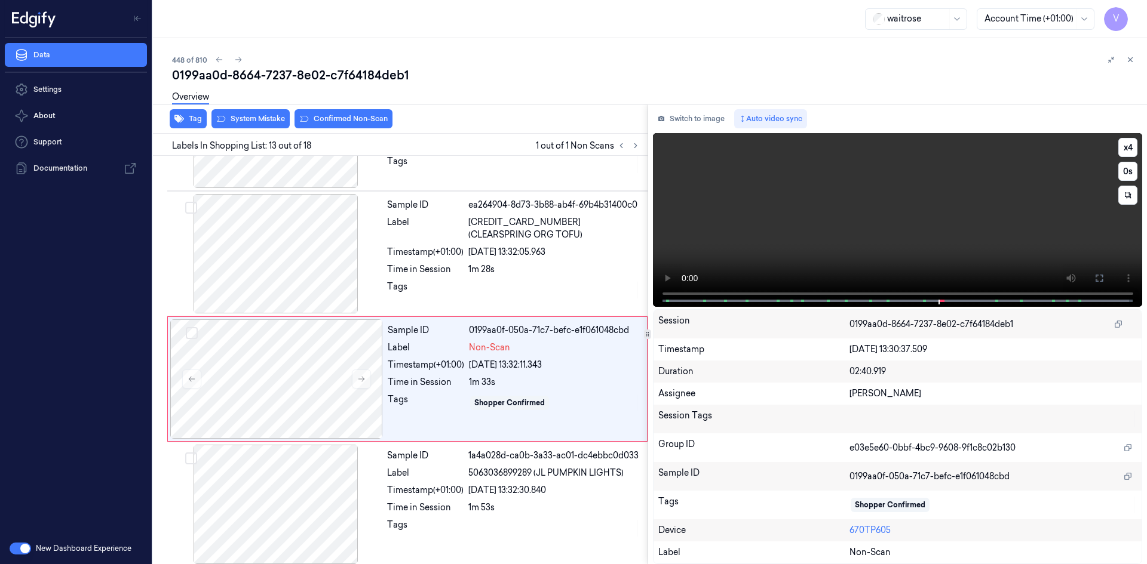
scroll to position [1363, 0]
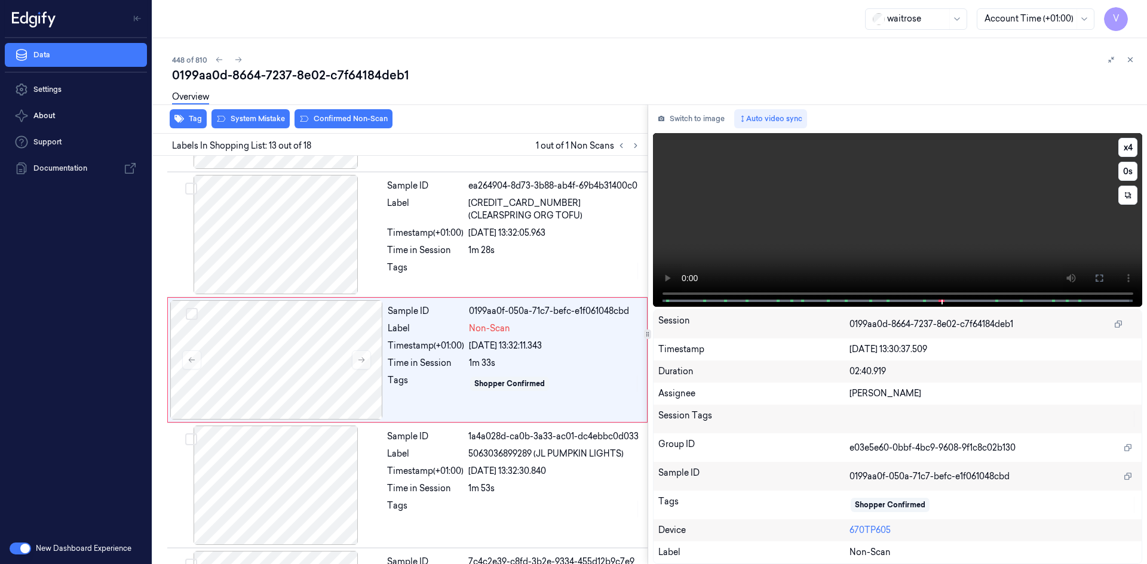
click at [874, 210] on video at bounding box center [898, 220] width 490 height 174
click at [918, 215] on video at bounding box center [898, 220] width 490 height 174
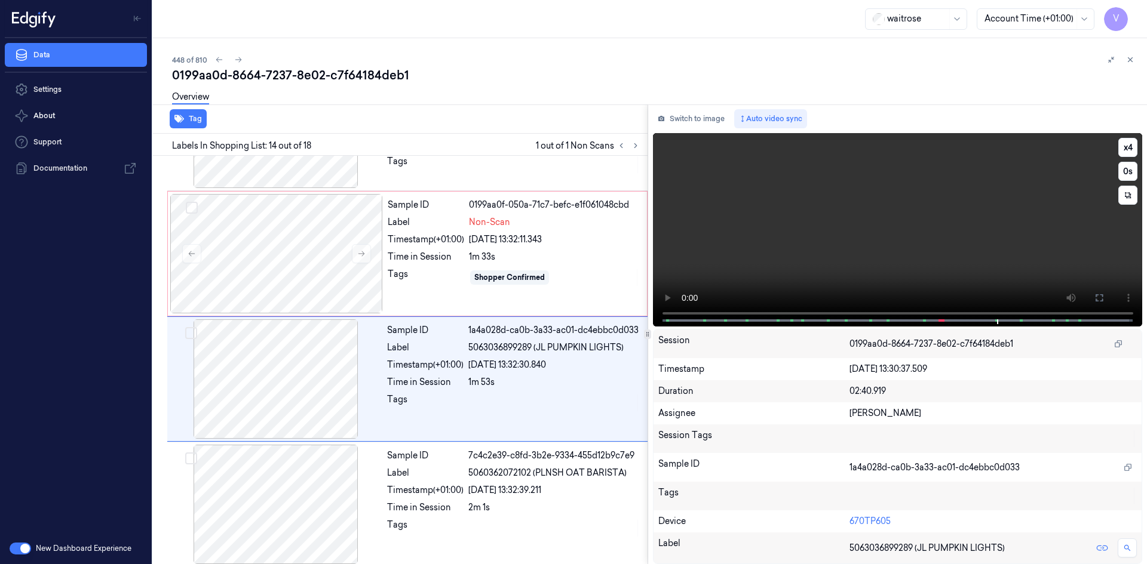
scroll to position [1489, 0]
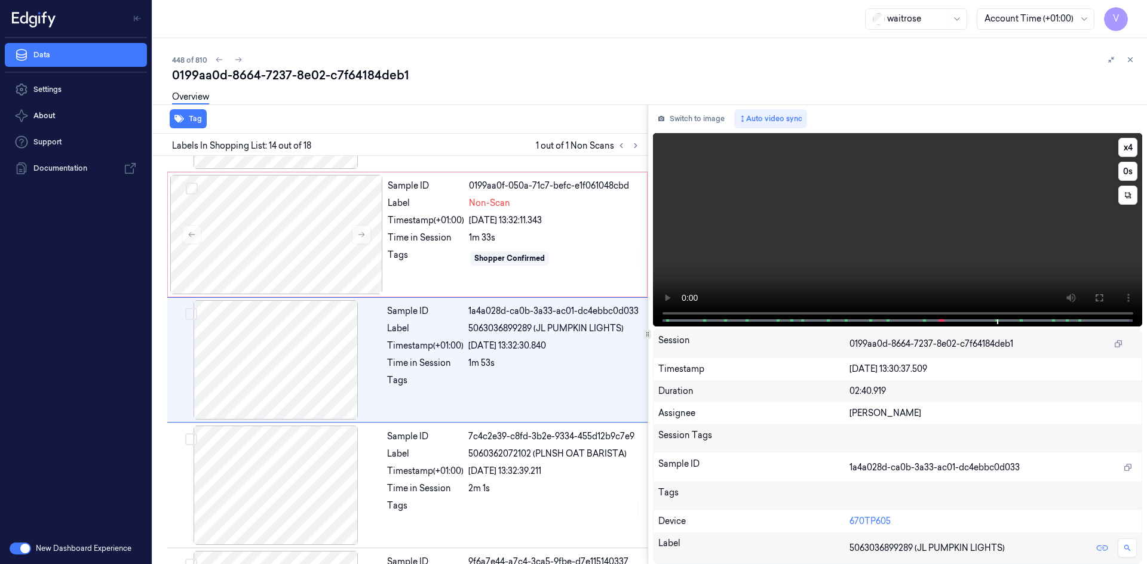
click at [829, 219] on video at bounding box center [898, 230] width 490 height 194
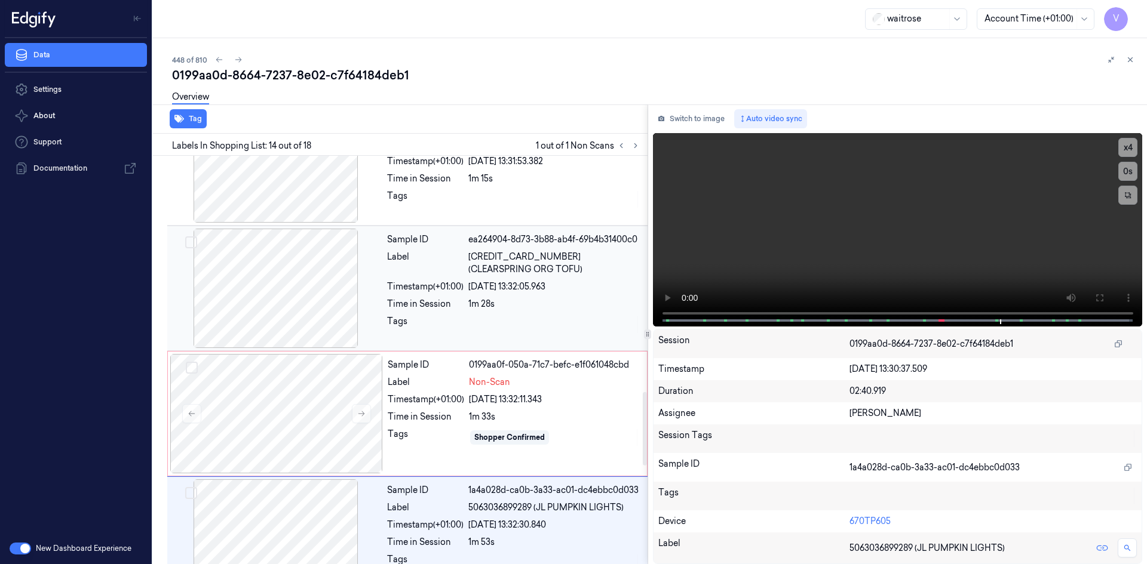
scroll to position [1429, 0]
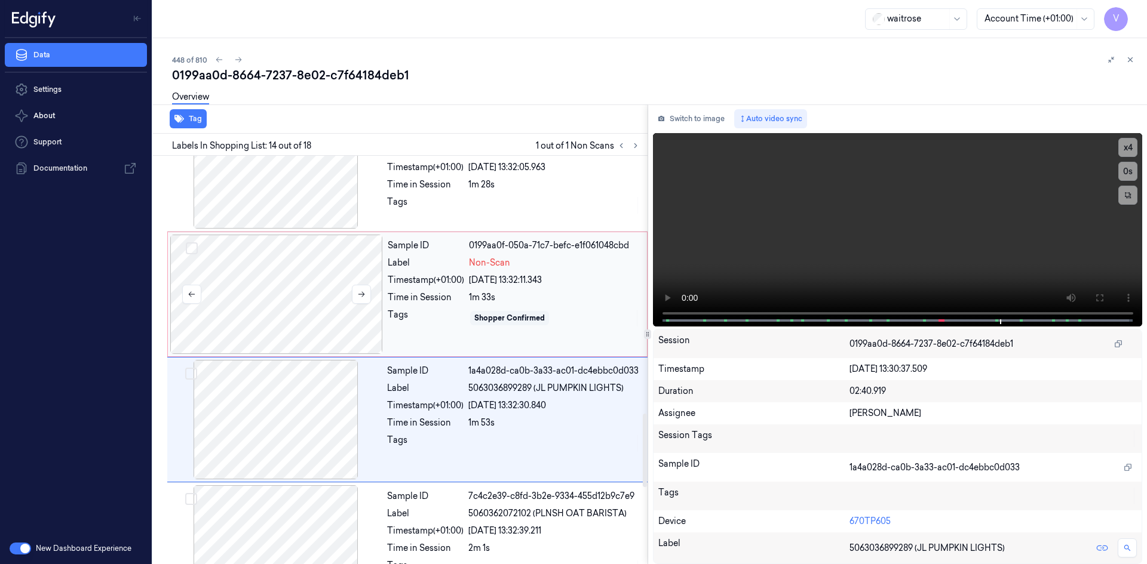
click at [336, 294] on div at bounding box center [276, 294] width 213 height 119
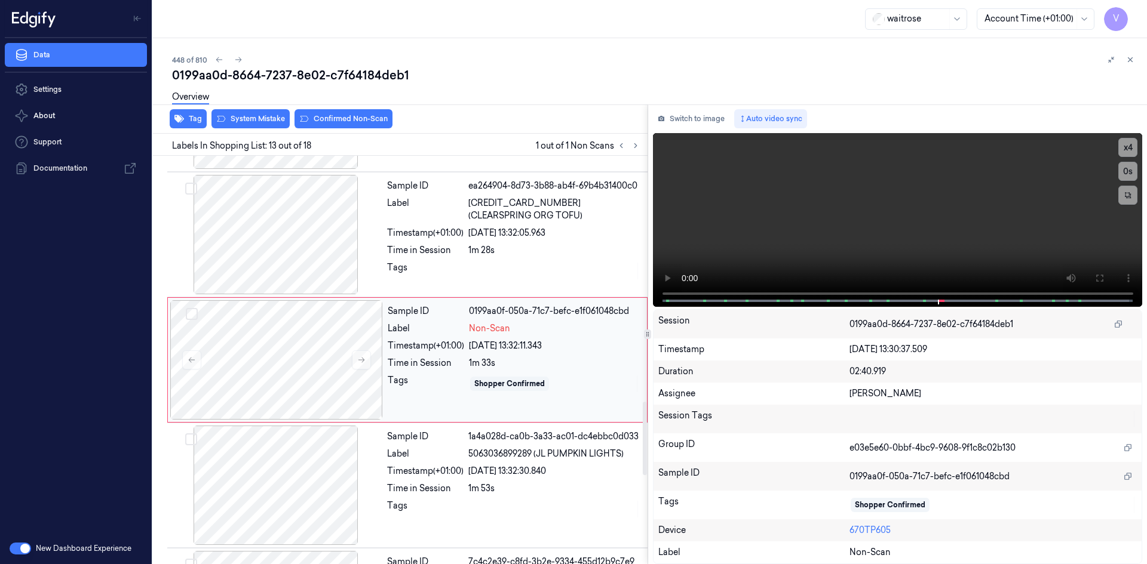
scroll to position [1483, 0]
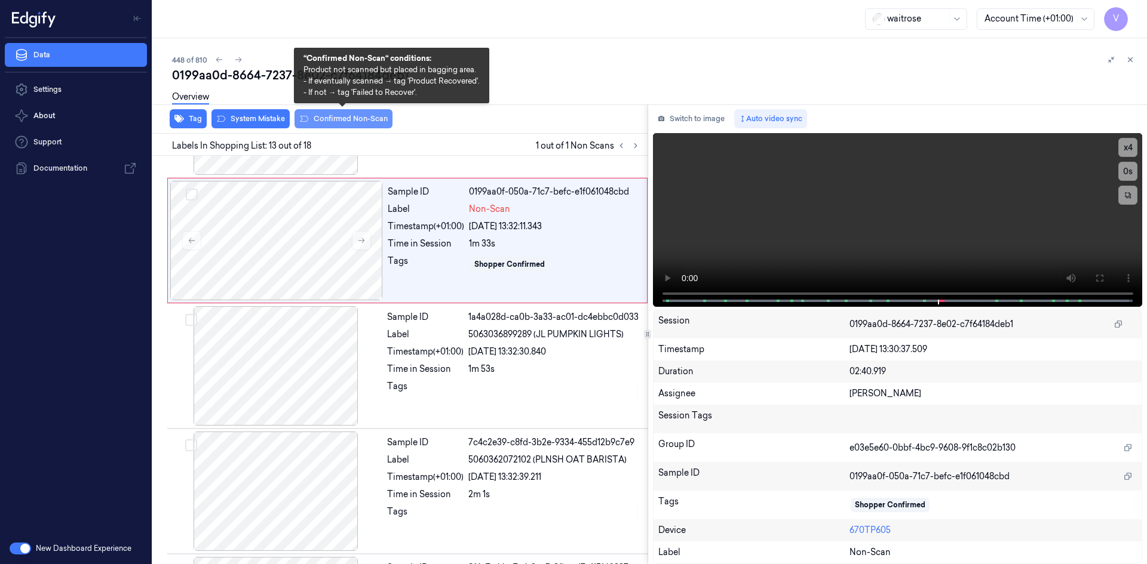
click at [341, 115] on button "Confirmed Non-Scan" at bounding box center [343, 118] width 98 height 19
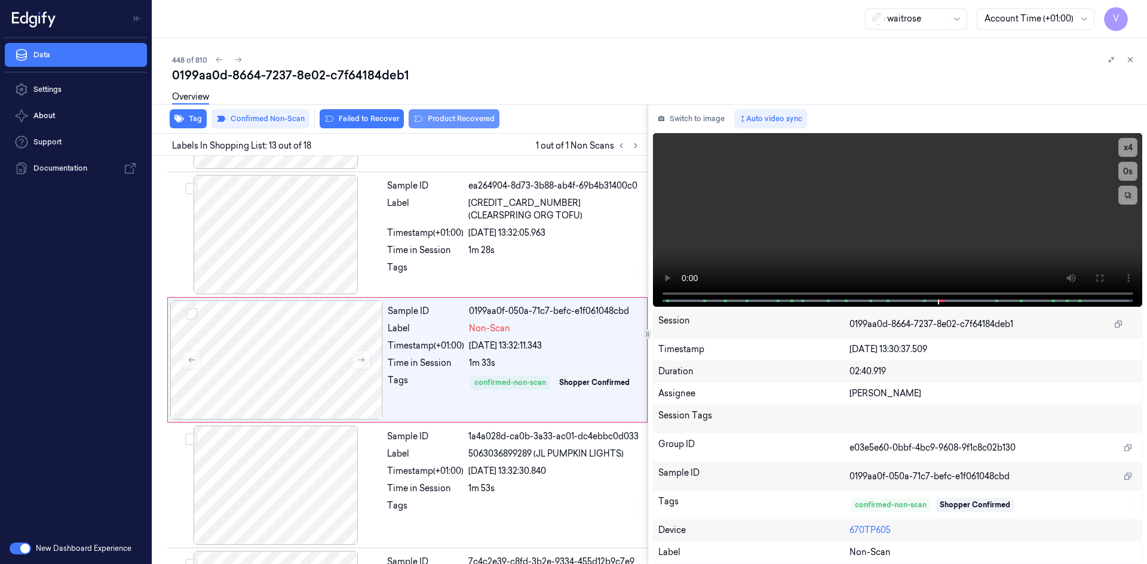
click at [452, 120] on button "Product Recovered" at bounding box center [454, 118] width 91 height 19
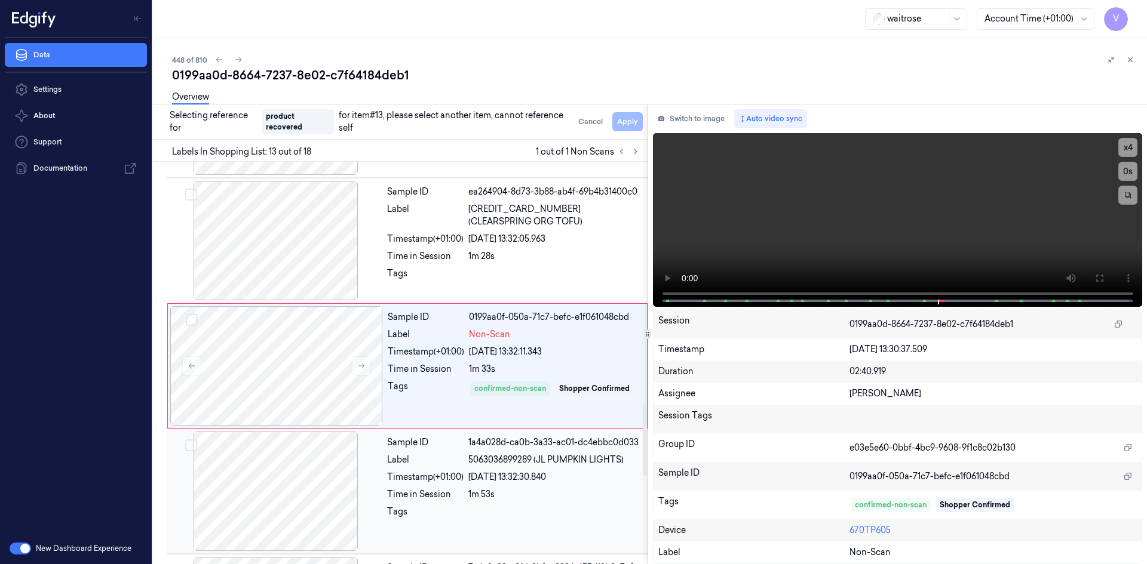
click at [335, 480] on div at bounding box center [276, 491] width 213 height 119
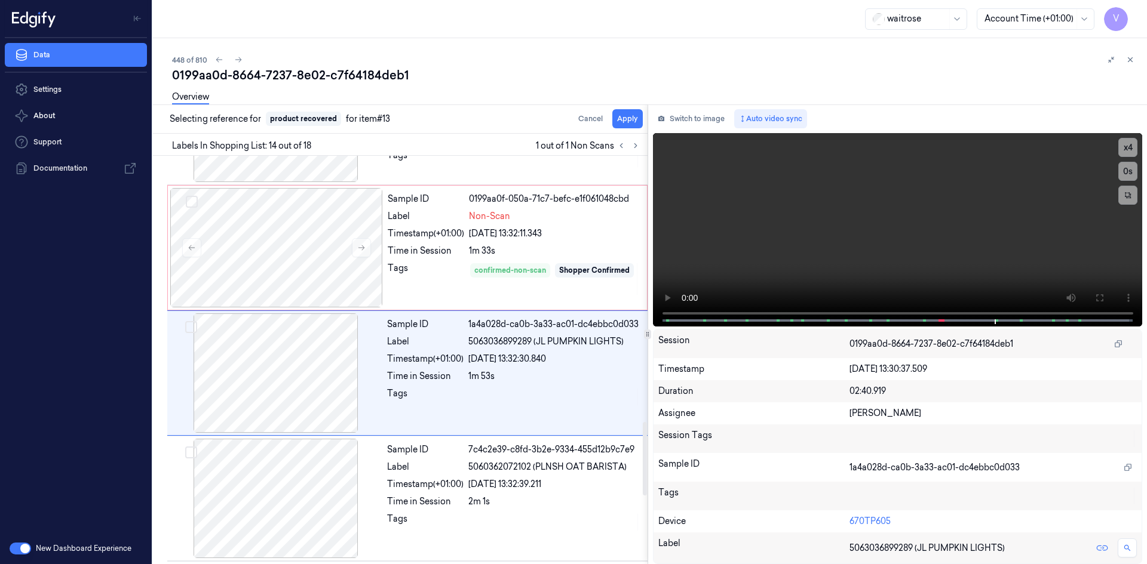
scroll to position [1489, 0]
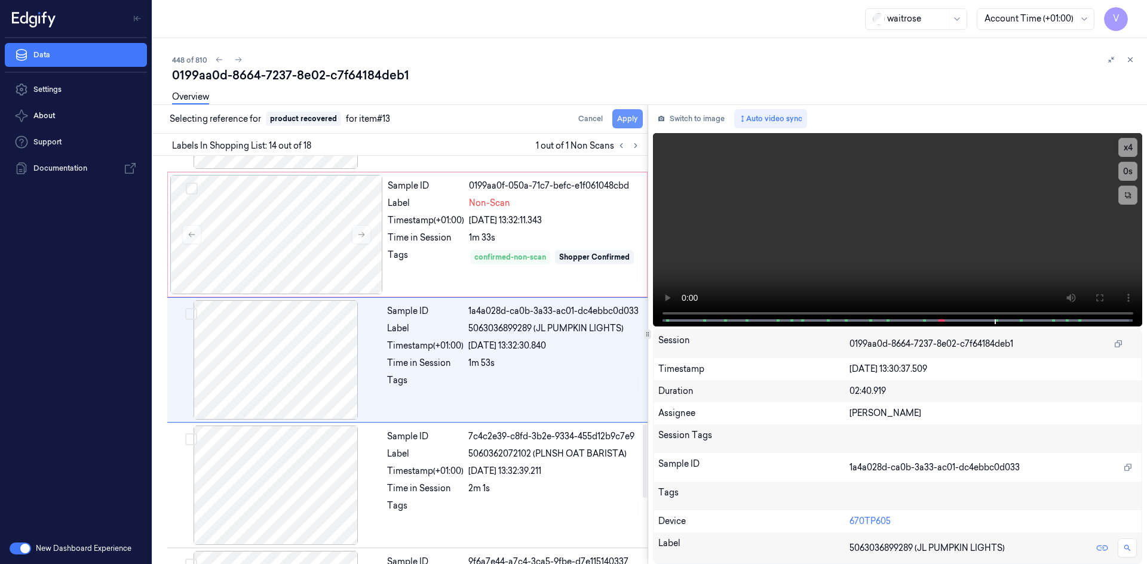
click at [624, 121] on button "Apply" at bounding box center [627, 118] width 30 height 19
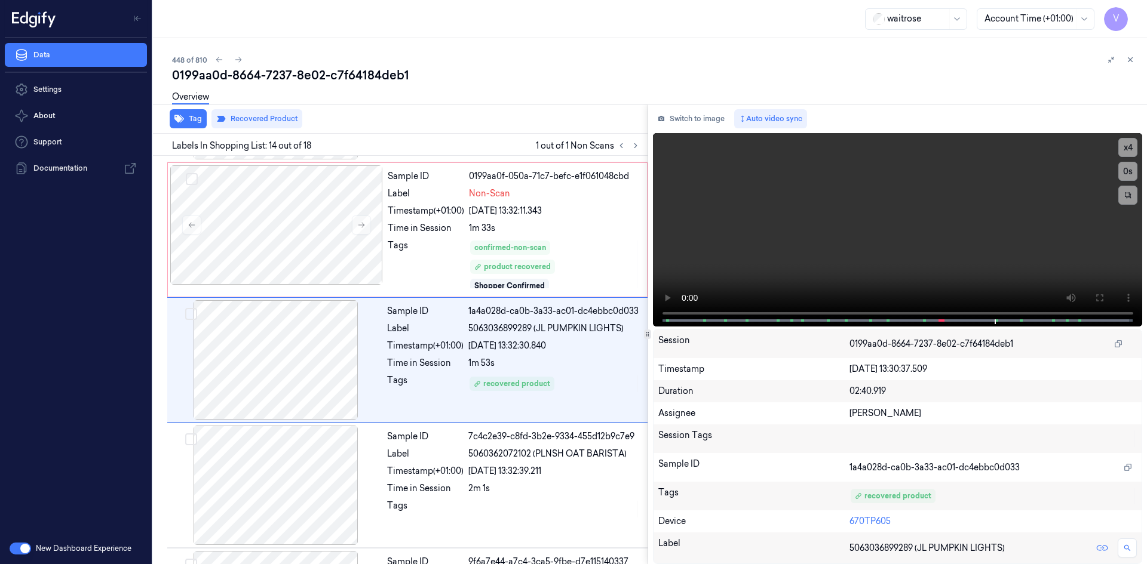
click at [1131, 57] on icon at bounding box center [1130, 60] width 8 height 8
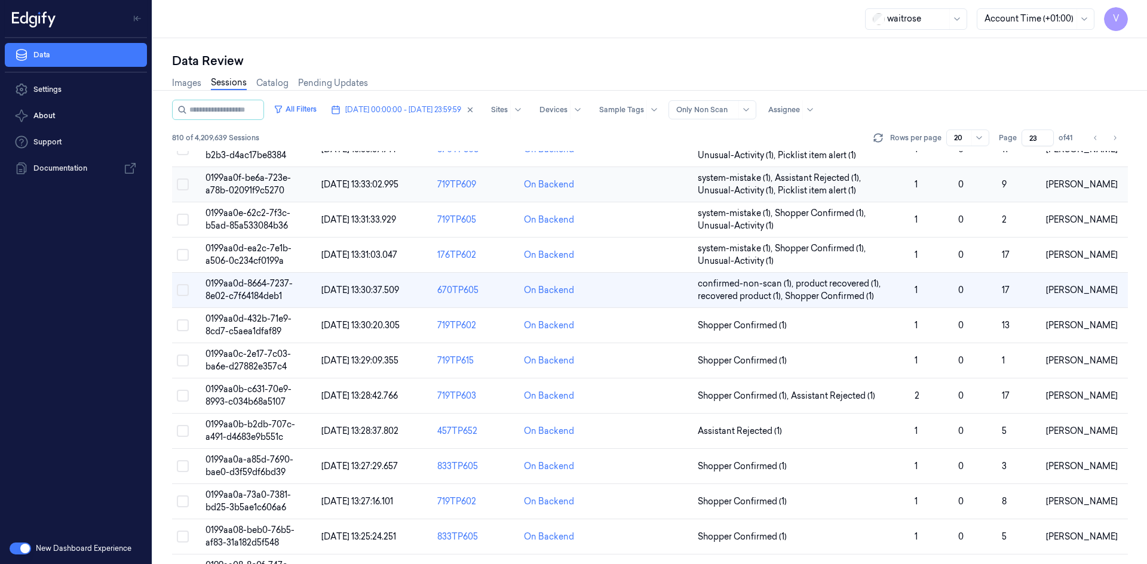
scroll to position [90, 0]
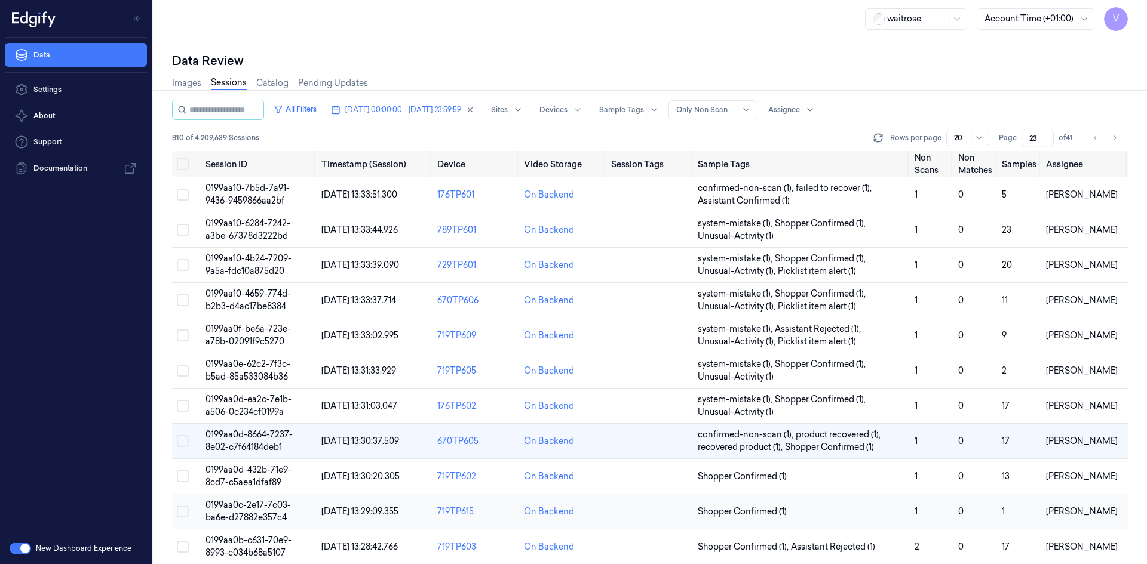
click at [254, 511] on td "0199aa0c-2e17-7c03-ba6e-d27882e357c4" at bounding box center [259, 512] width 116 height 35
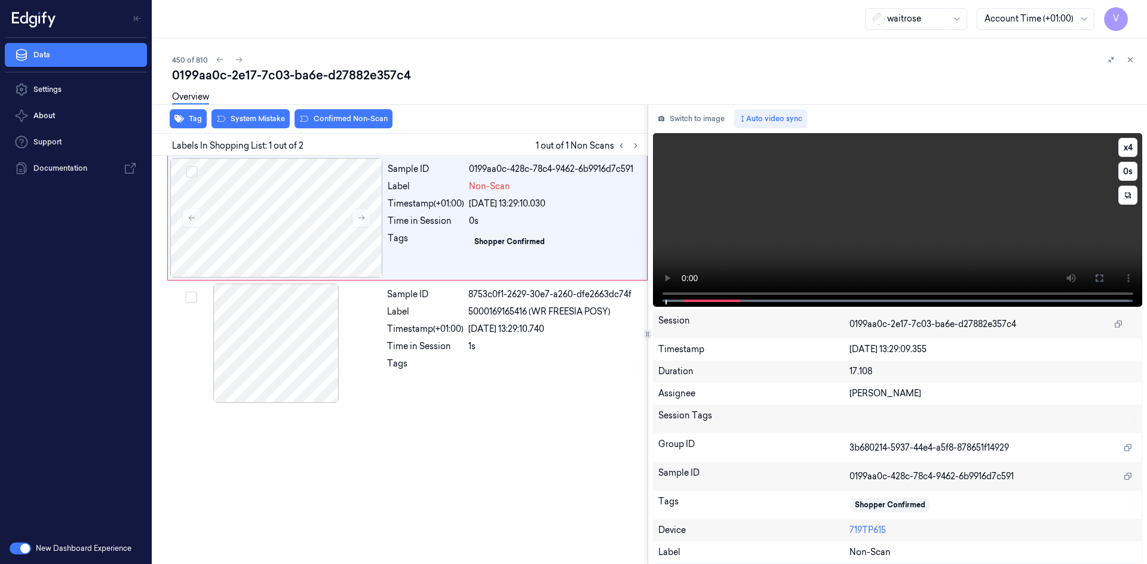
click at [760, 253] on video at bounding box center [898, 220] width 490 height 174
click at [812, 247] on video at bounding box center [898, 220] width 490 height 174
click at [291, 204] on div at bounding box center [276, 217] width 213 height 119
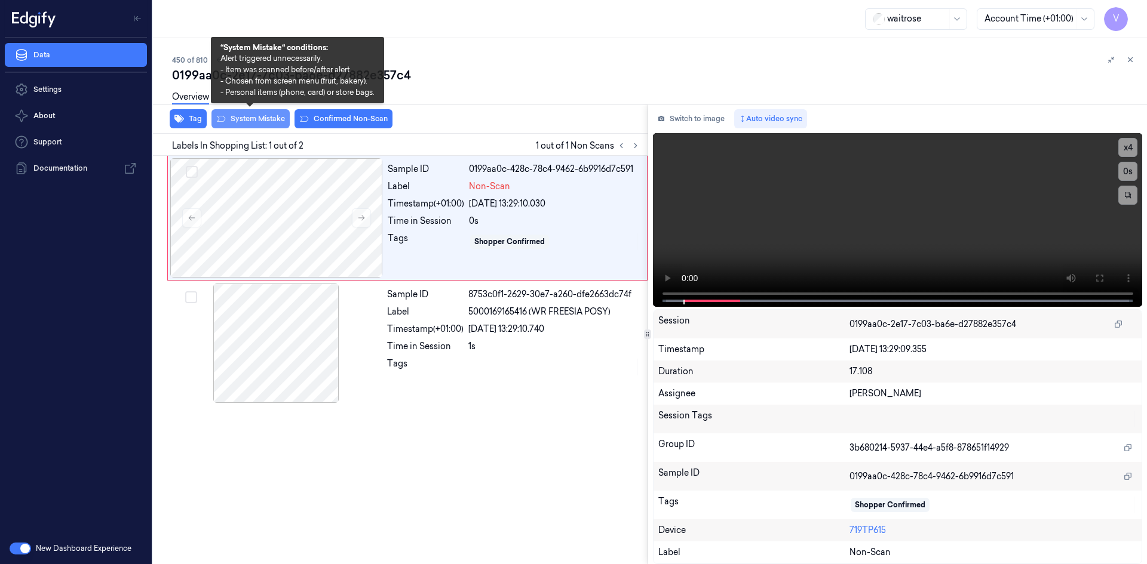
click at [268, 119] on button "System Mistake" at bounding box center [250, 118] width 78 height 19
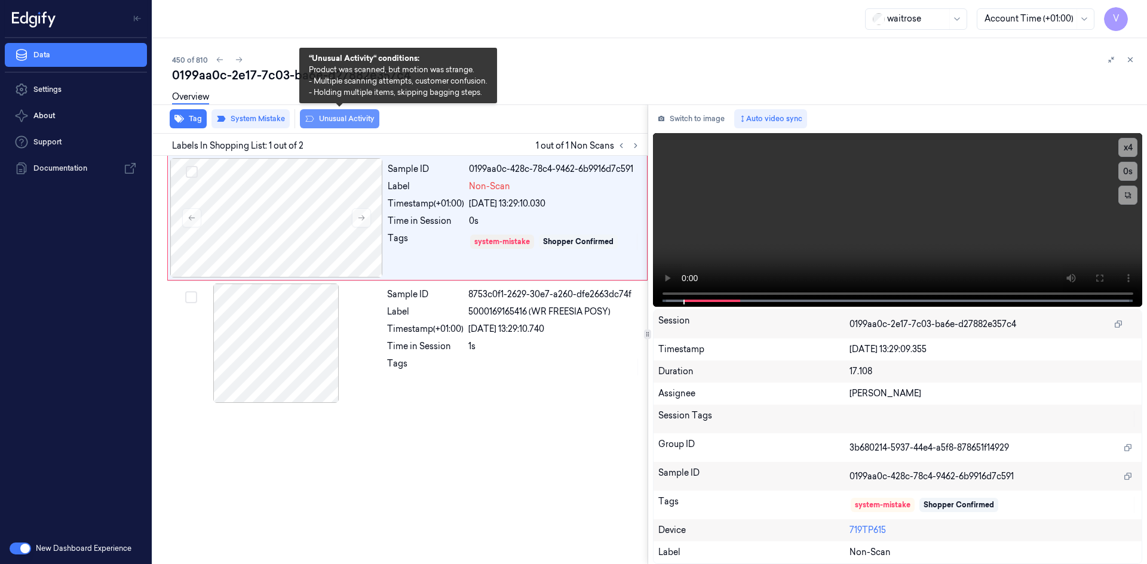
click at [346, 116] on button "Unusual Activity" at bounding box center [339, 118] width 79 height 19
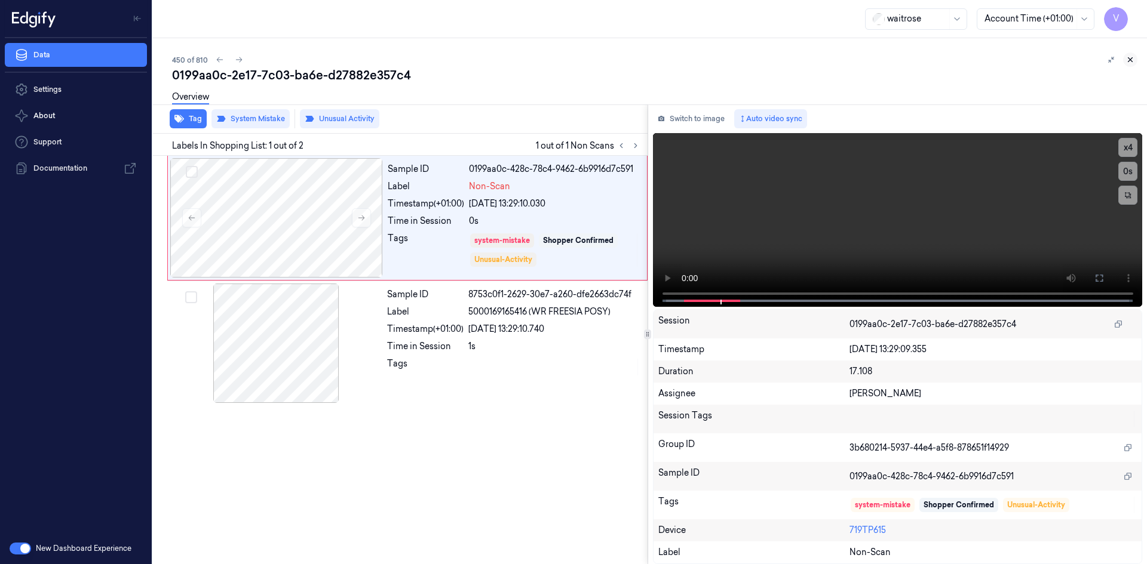
click at [1131, 58] on icon at bounding box center [1130, 60] width 8 height 8
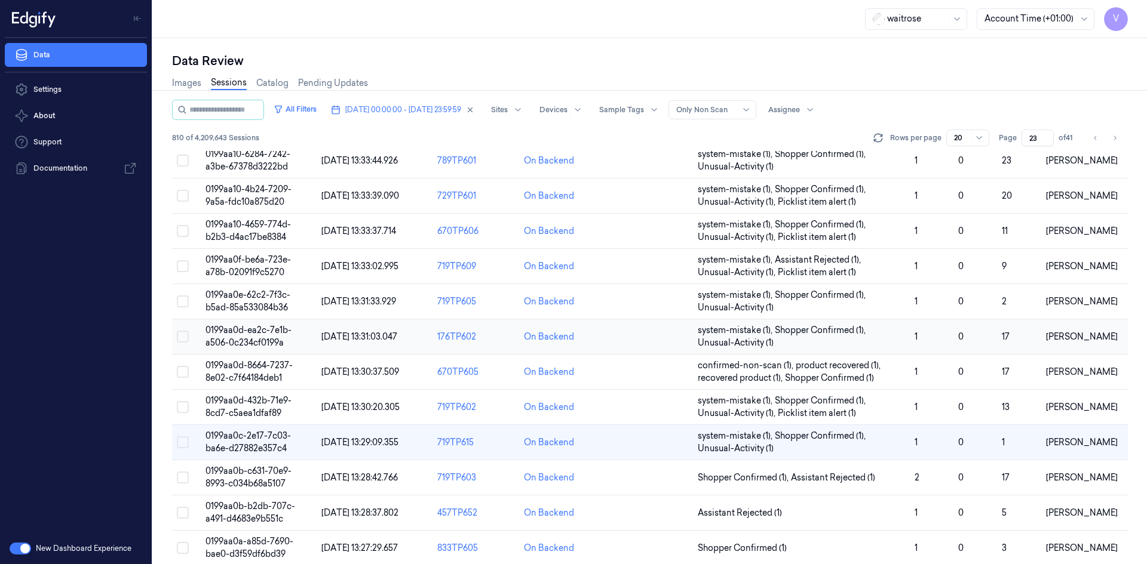
scroll to position [239, 0]
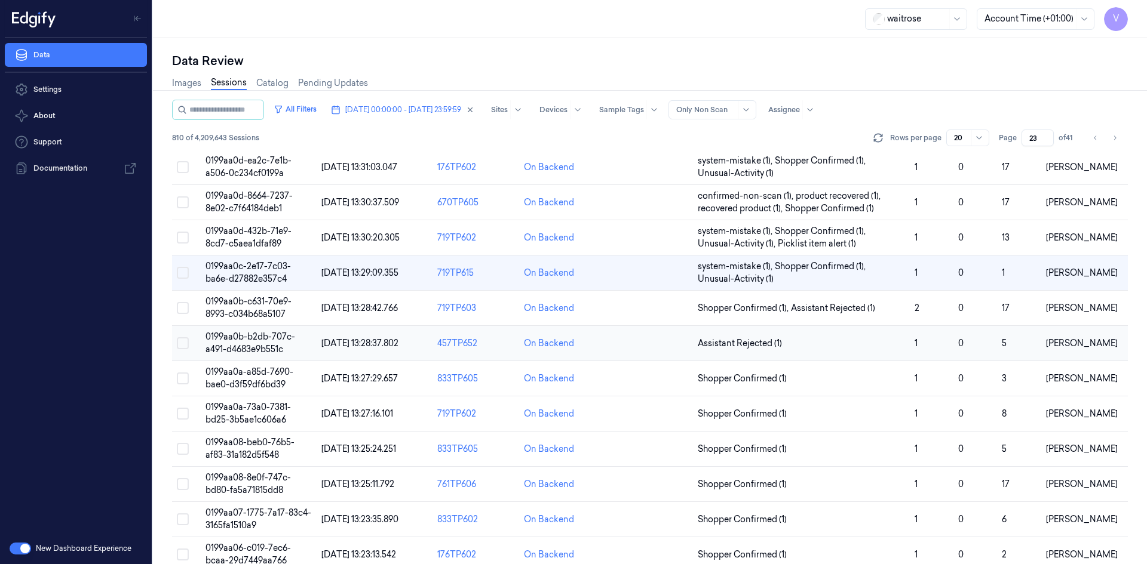
click at [267, 339] on span "0199aa0b-b2db-707c-a491-d4683e9b551c" at bounding box center [250, 343] width 90 height 23
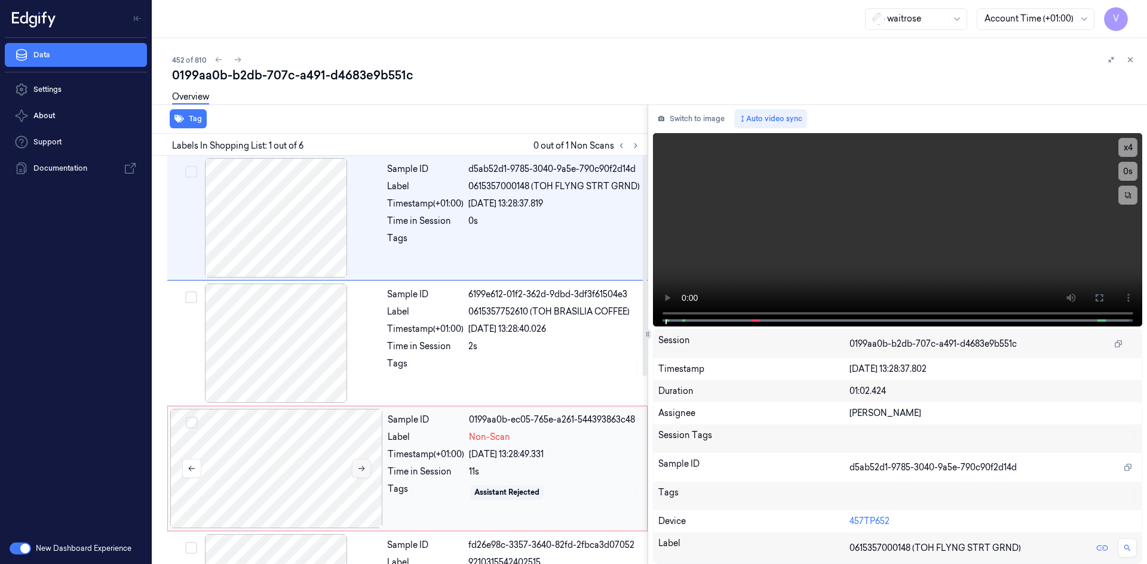
click at [361, 471] on icon at bounding box center [361, 469] width 8 height 8
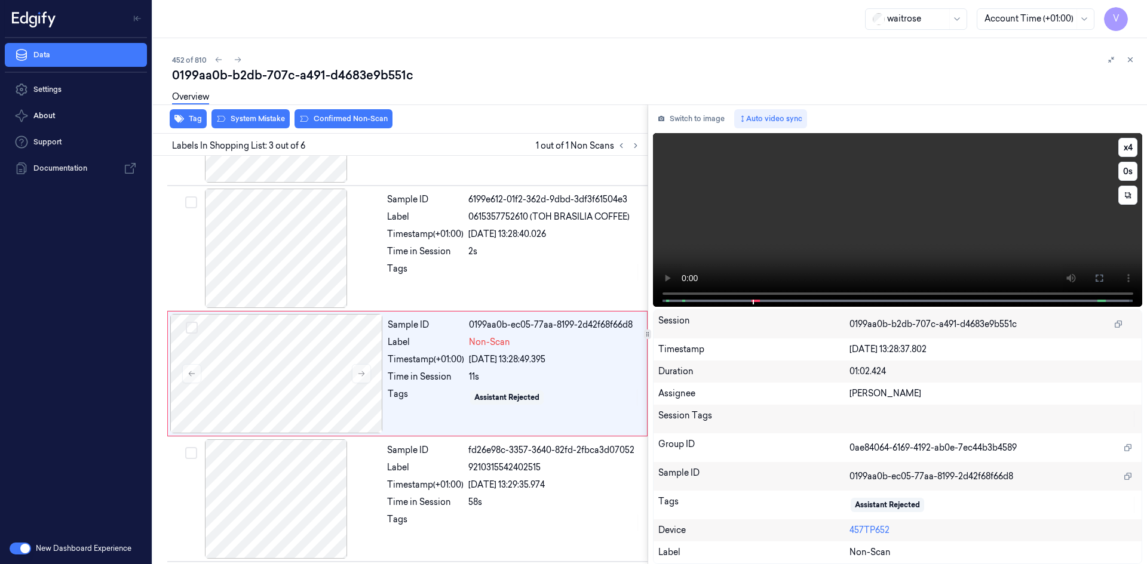
scroll to position [109, 0]
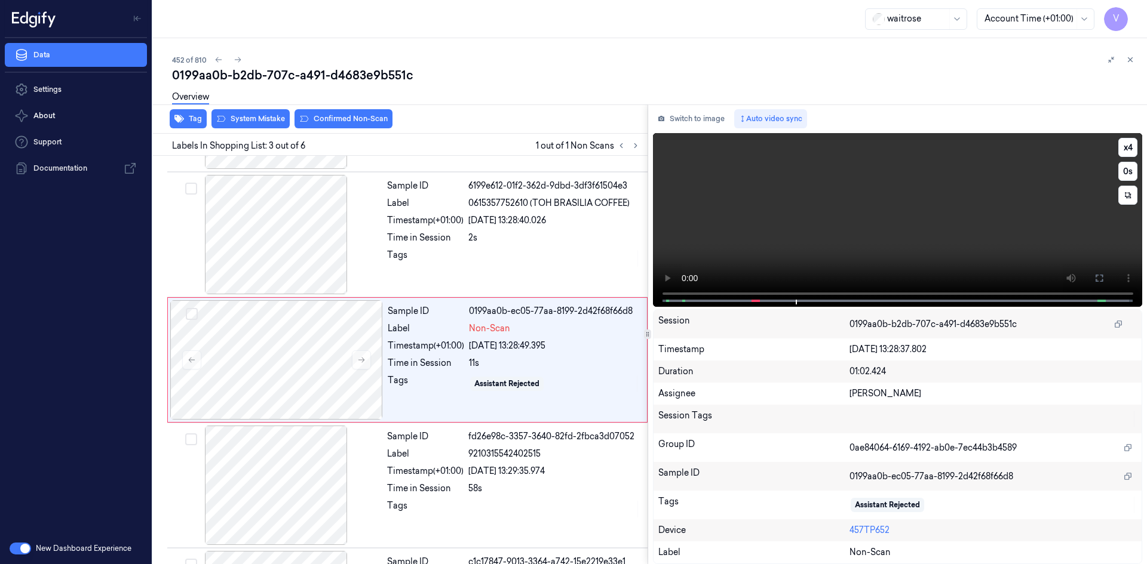
click at [778, 241] on video at bounding box center [898, 220] width 490 height 174
click at [830, 245] on video at bounding box center [898, 220] width 490 height 174
click at [801, 205] on video at bounding box center [898, 220] width 490 height 174
click at [348, 355] on div at bounding box center [276, 359] width 213 height 119
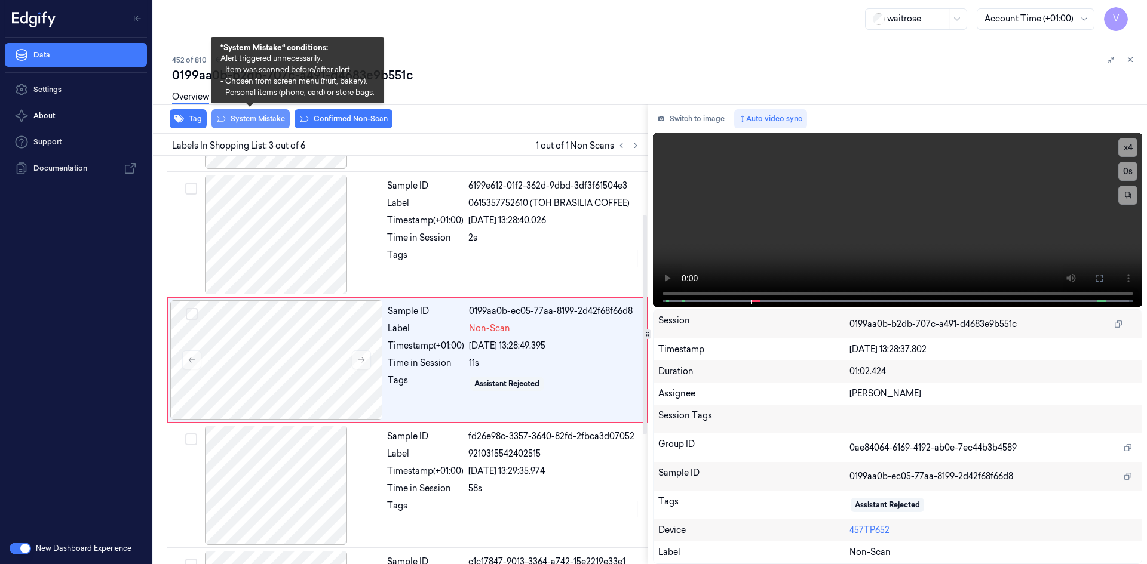
click at [271, 122] on button "System Mistake" at bounding box center [250, 118] width 78 height 19
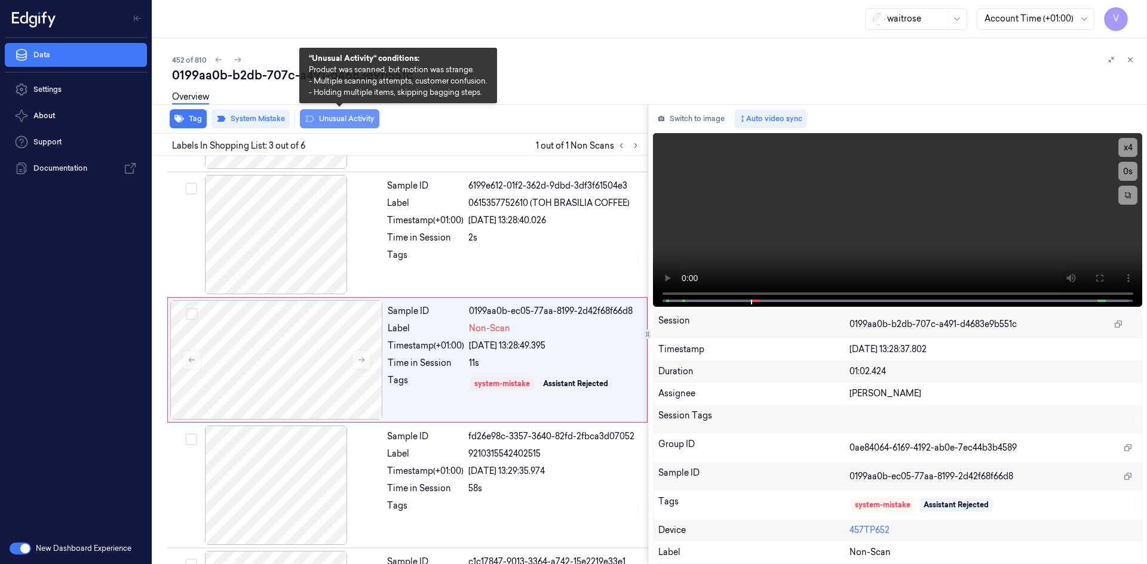
click at [334, 122] on button "Unusual Activity" at bounding box center [339, 118] width 79 height 19
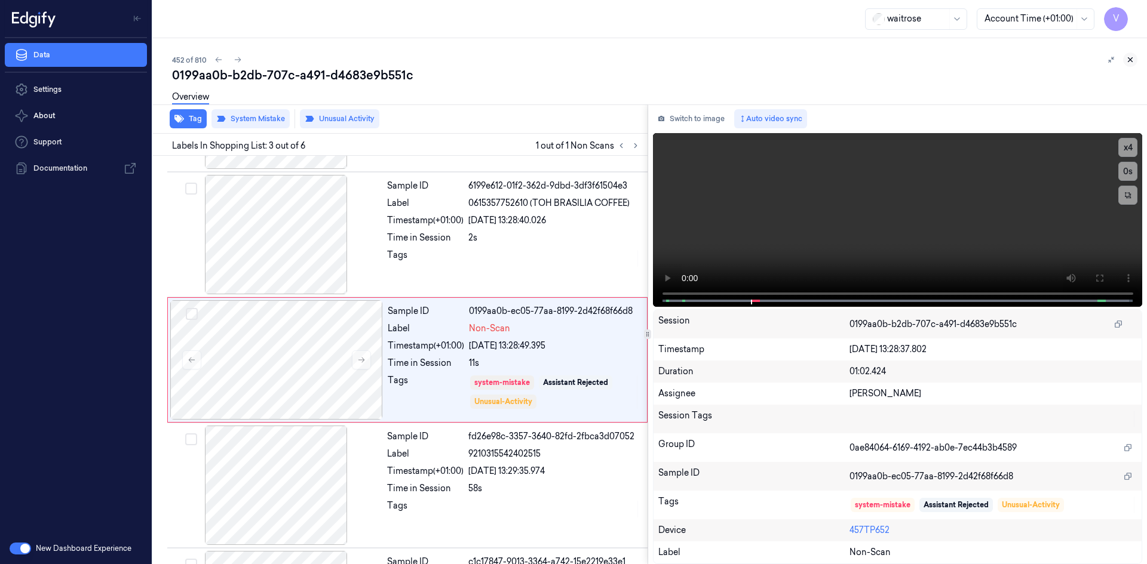
click at [1133, 60] on icon at bounding box center [1130, 60] width 8 height 8
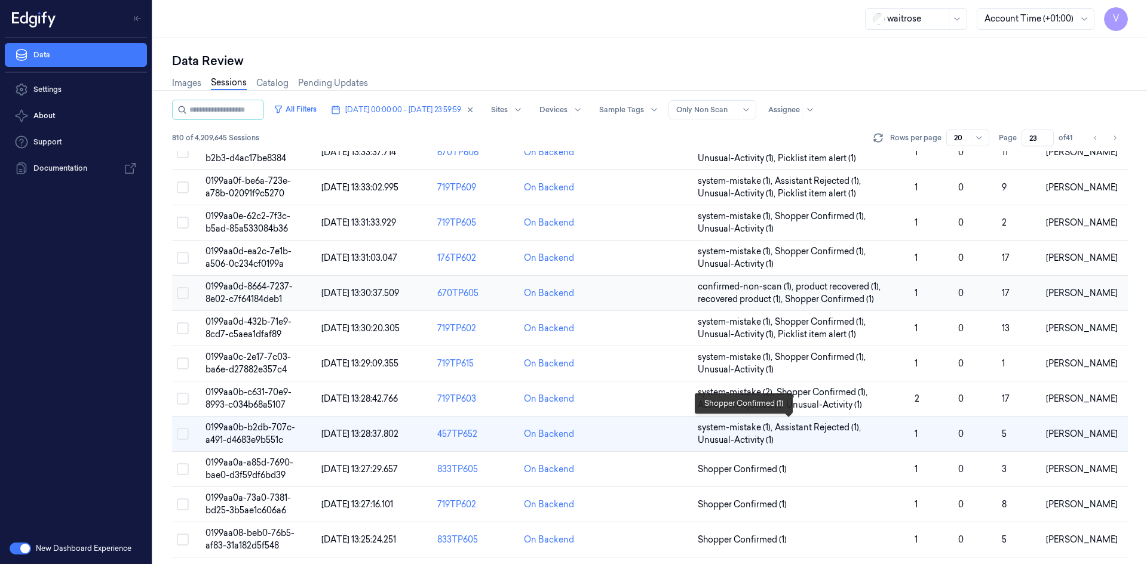
scroll to position [327, 0]
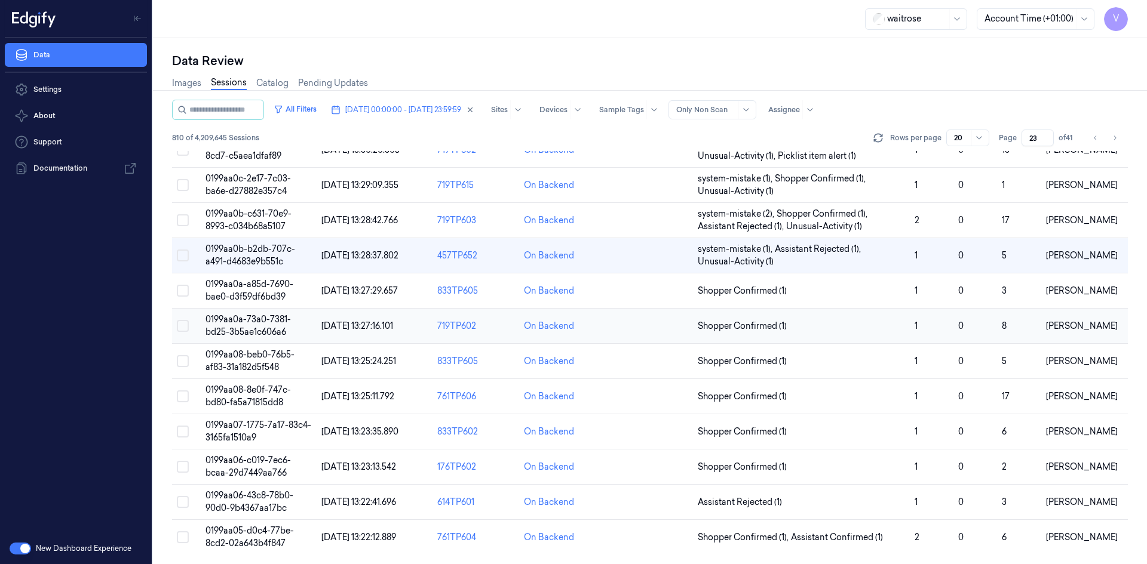
click at [260, 323] on span "0199aa0a-73a0-7381-bd25-3b5ae1c606a6" at bounding box center [247, 325] width 85 height 23
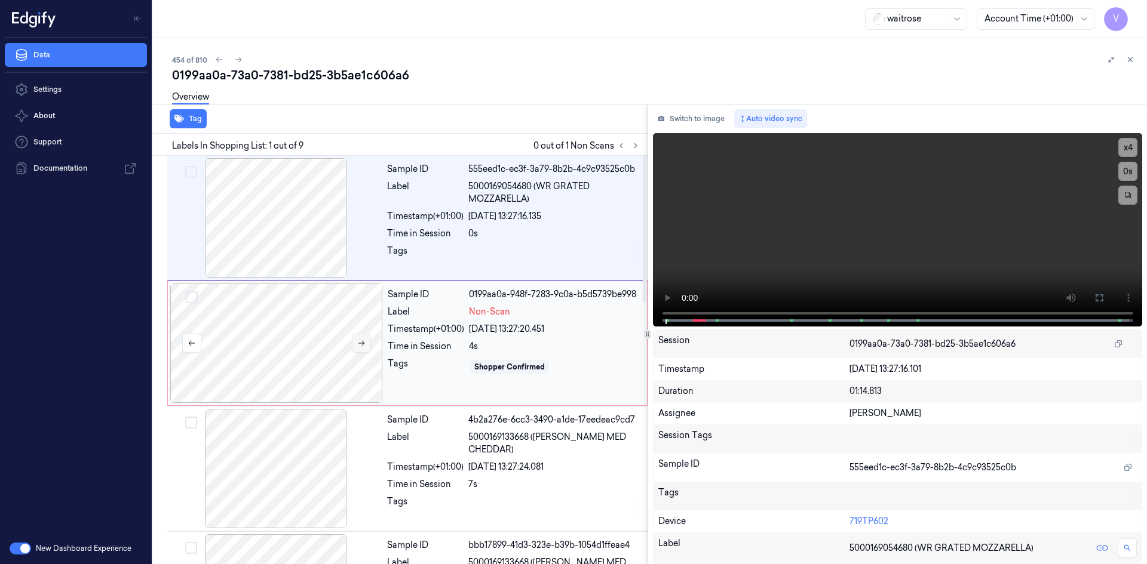
click at [361, 342] on icon at bounding box center [361, 343] width 8 height 8
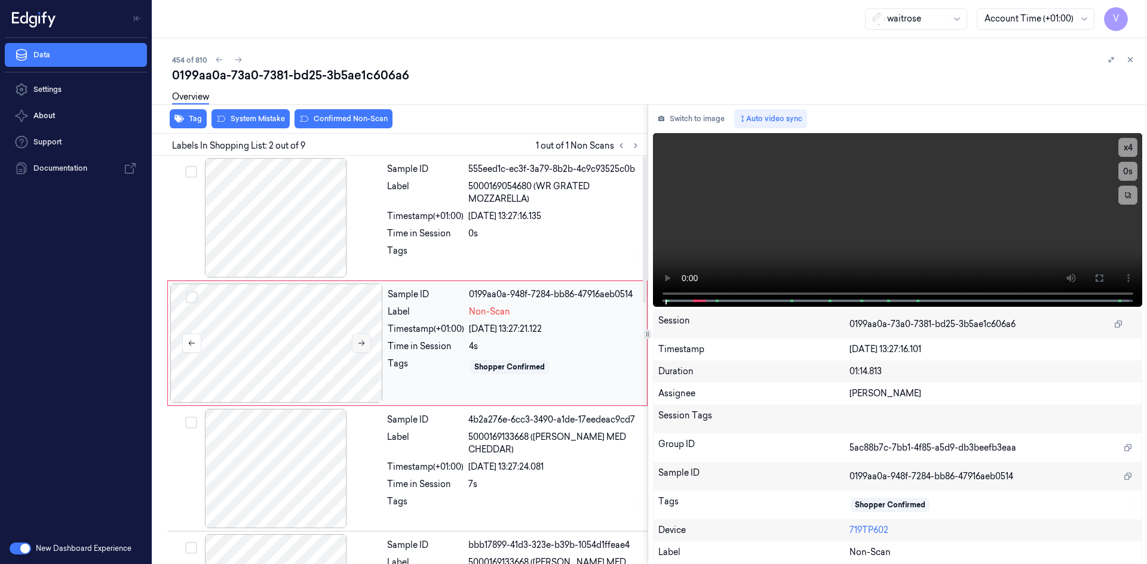
click at [361, 342] on icon at bounding box center [361, 343] width 8 height 8
click at [756, 252] on video at bounding box center [898, 220] width 490 height 174
click at [788, 234] on video at bounding box center [898, 220] width 490 height 174
click at [794, 226] on video at bounding box center [898, 220] width 490 height 174
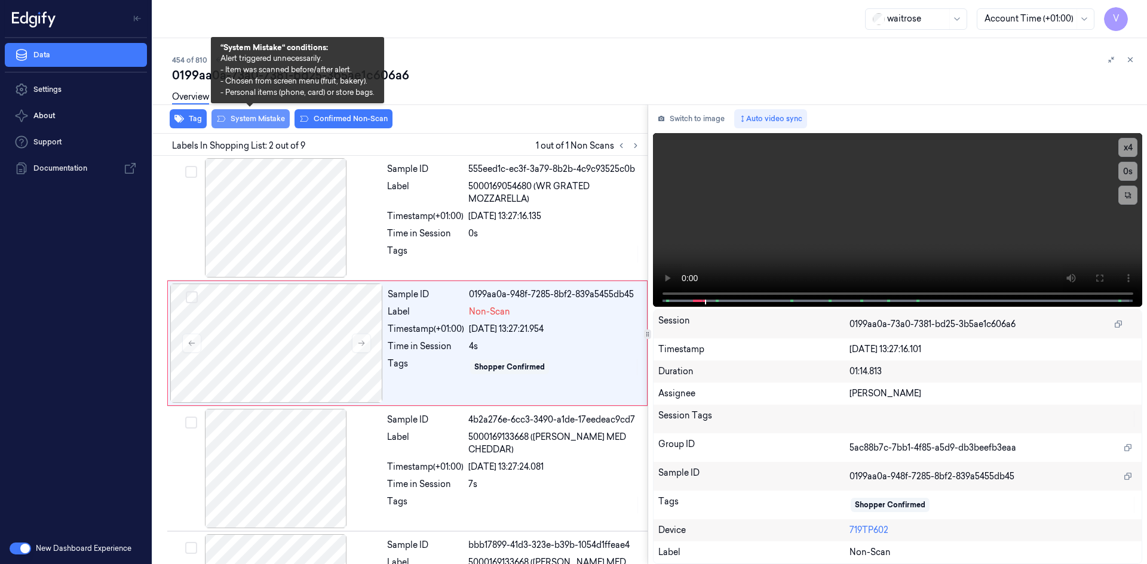
click at [269, 118] on button "System Mistake" at bounding box center [250, 118] width 78 height 19
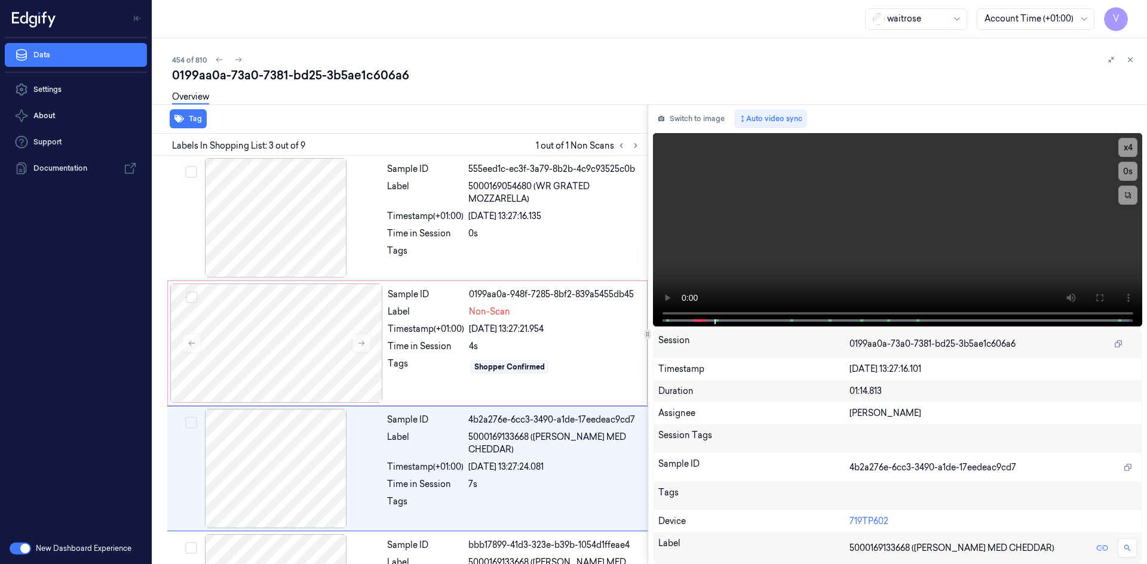
scroll to position [109, 0]
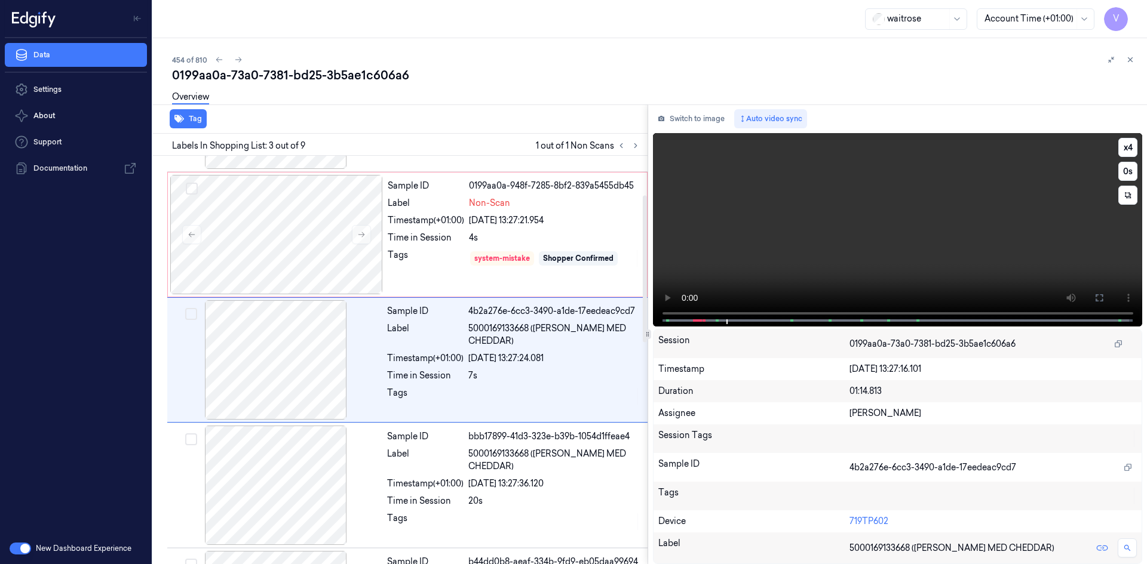
click at [726, 223] on video at bounding box center [898, 230] width 490 height 194
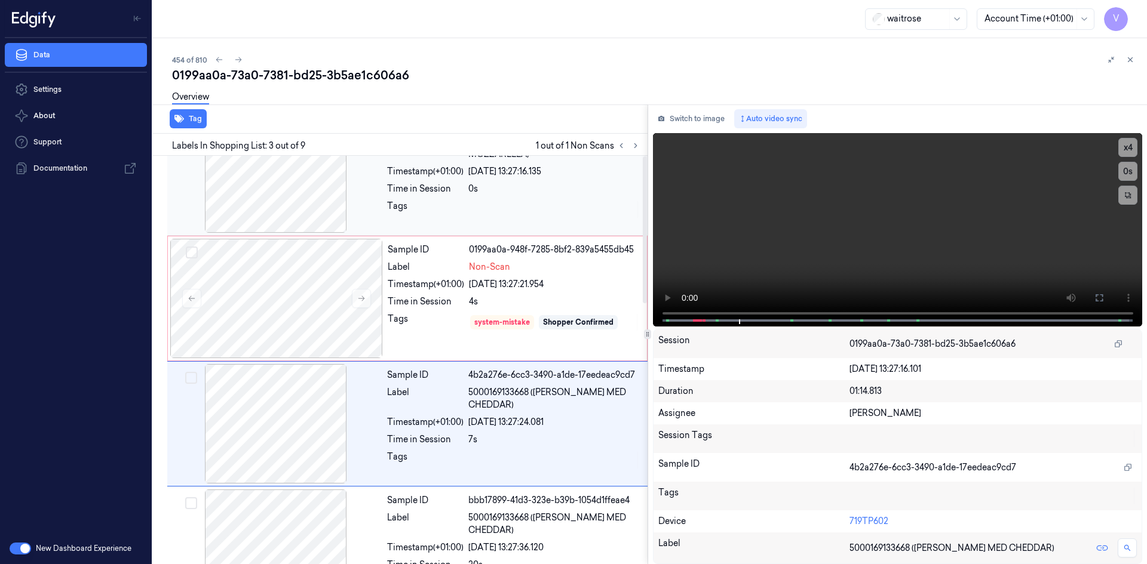
scroll to position [0, 0]
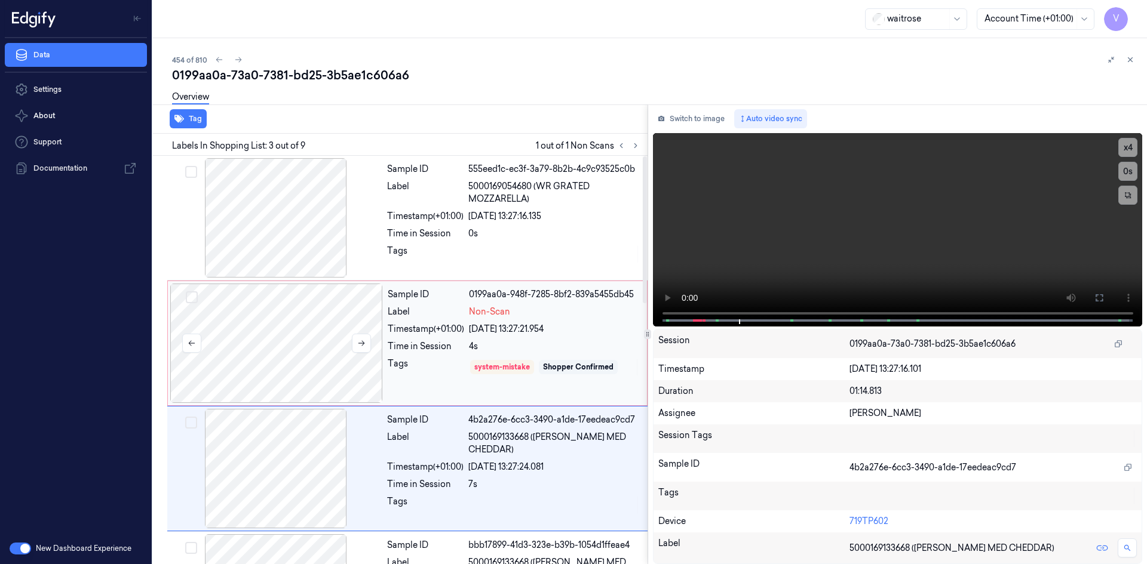
click at [329, 336] on div at bounding box center [276, 343] width 213 height 119
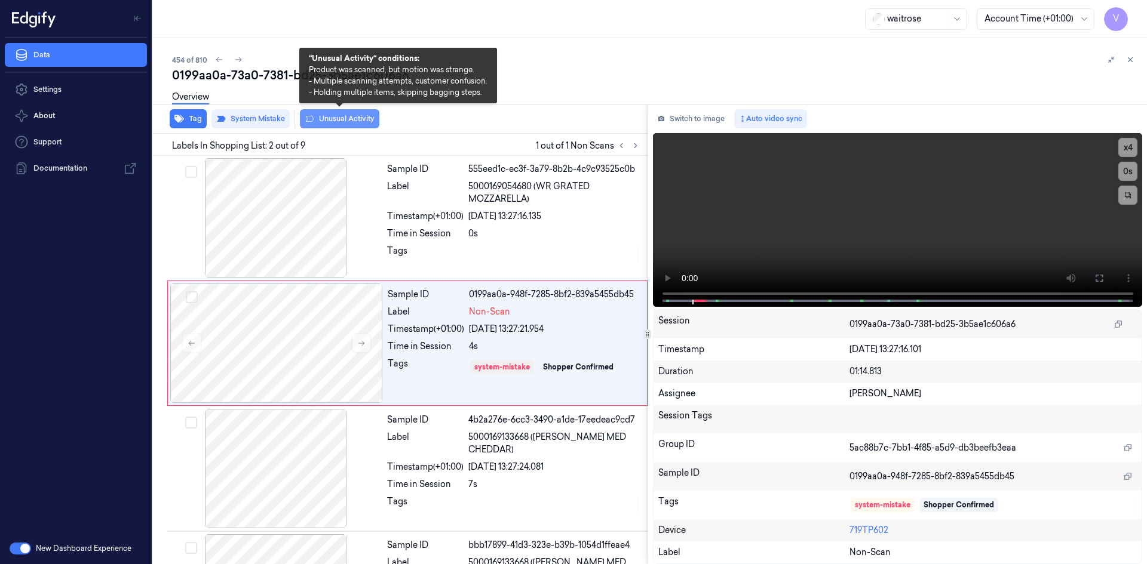
click at [349, 116] on button "Unusual Activity" at bounding box center [339, 118] width 79 height 19
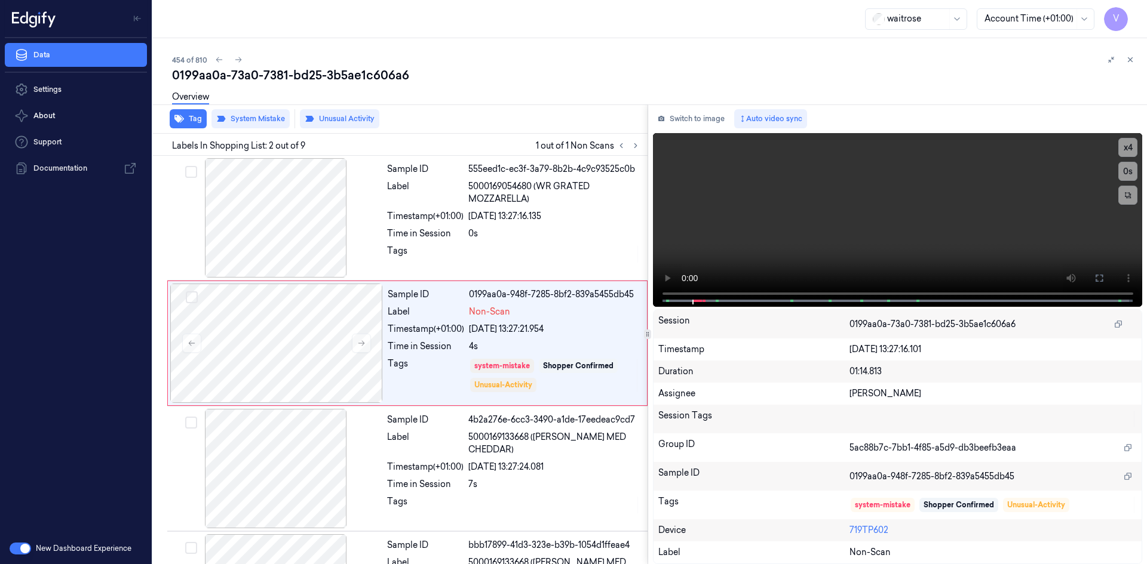
drag, startPoint x: 1133, startPoint y: 60, endPoint x: 1122, endPoint y: 66, distance: 12.3
click at [1132, 60] on icon at bounding box center [1130, 60] width 8 height 8
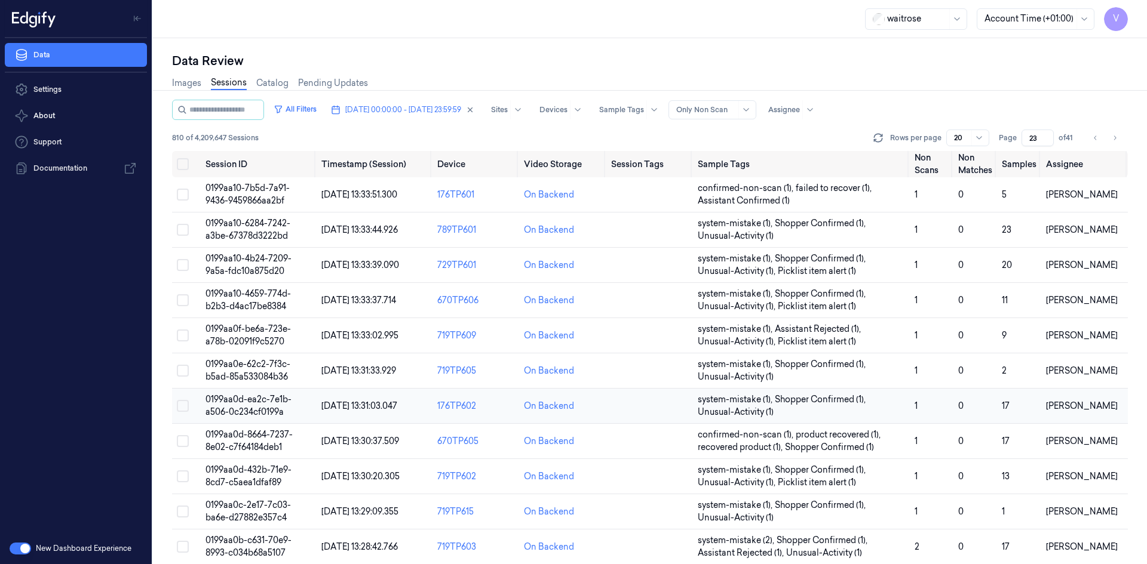
scroll to position [327, 0]
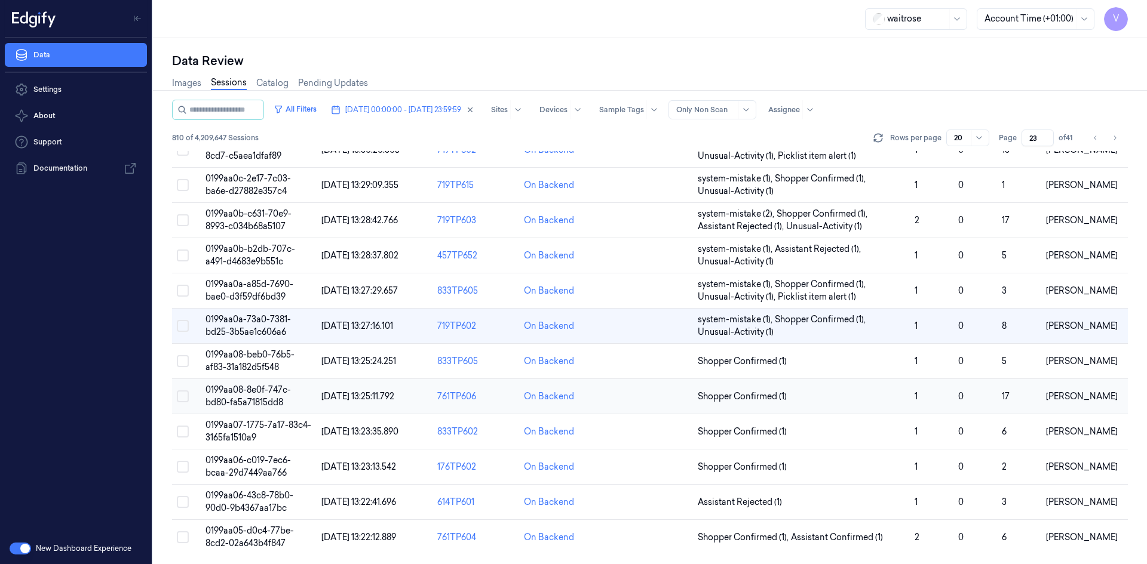
click at [243, 397] on span "0199aa08-8e0f-747c-bd80-fa5a71815dd8" at bounding box center [247, 396] width 85 height 23
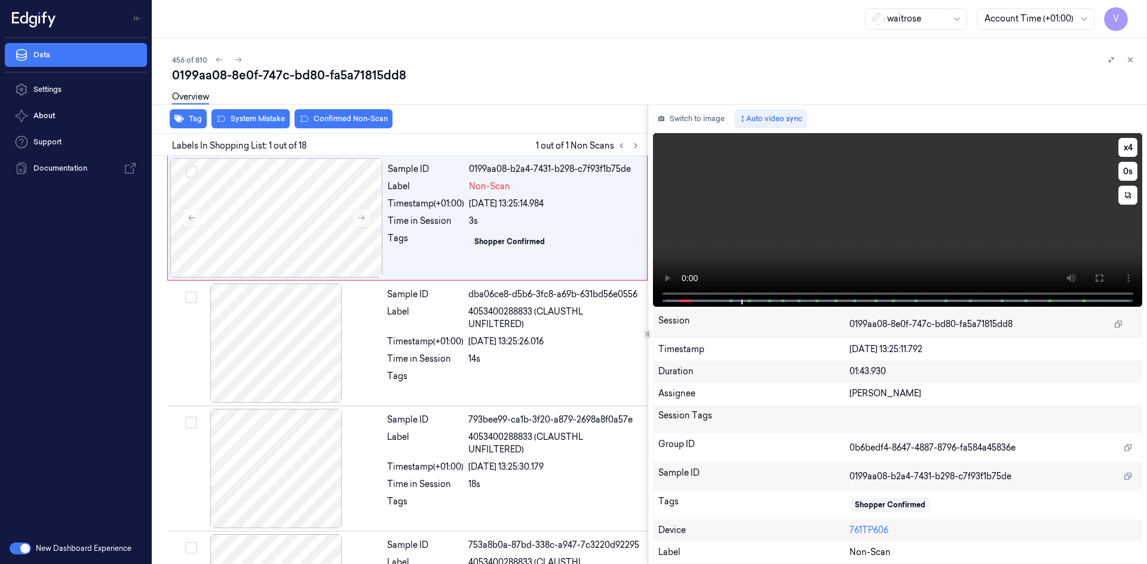
click at [837, 216] on video at bounding box center [898, 220] width 490 height 174
click at [296, 200] on div at bounding box center [276, 217] width 213 height 119
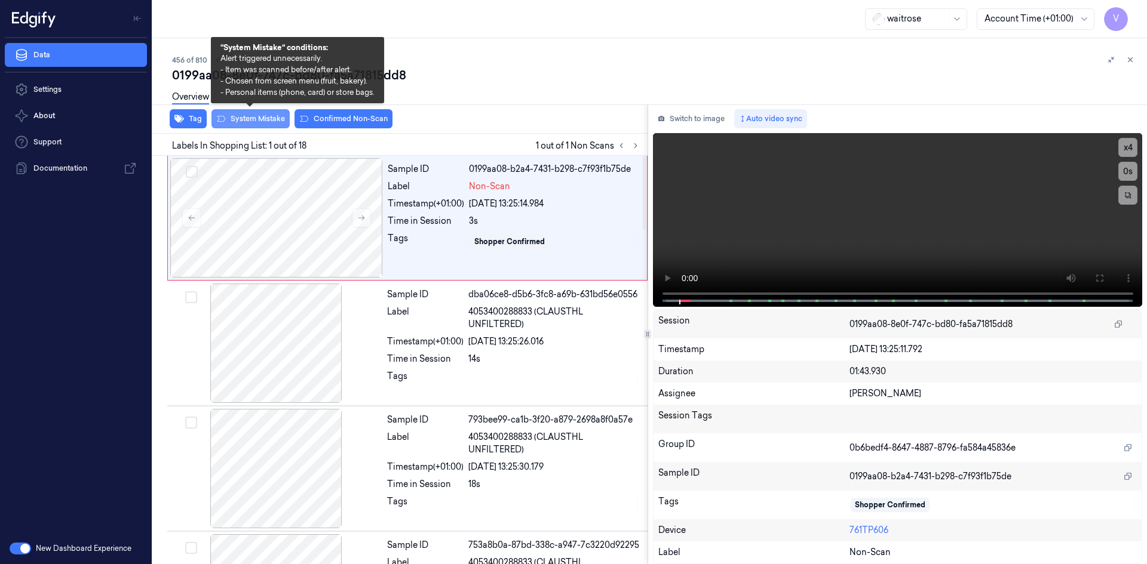
click at [269, 118] on button "System Mistake" at bounding box center [250, 118] width 78 height 19
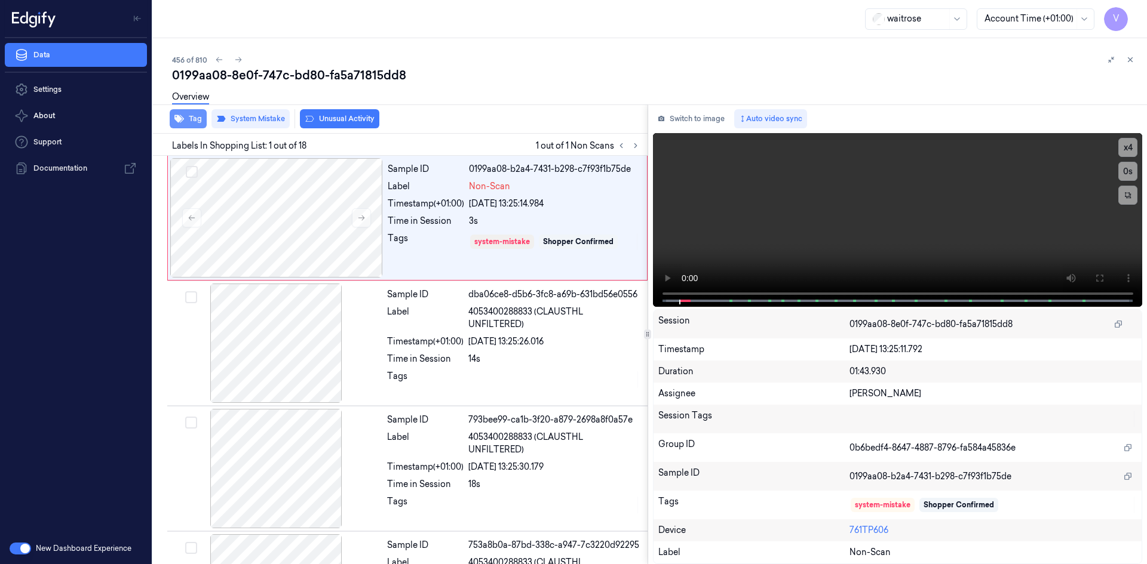
click at [197, 115] on button "Tag" at bounding box center [188, 118] width 37 height 19
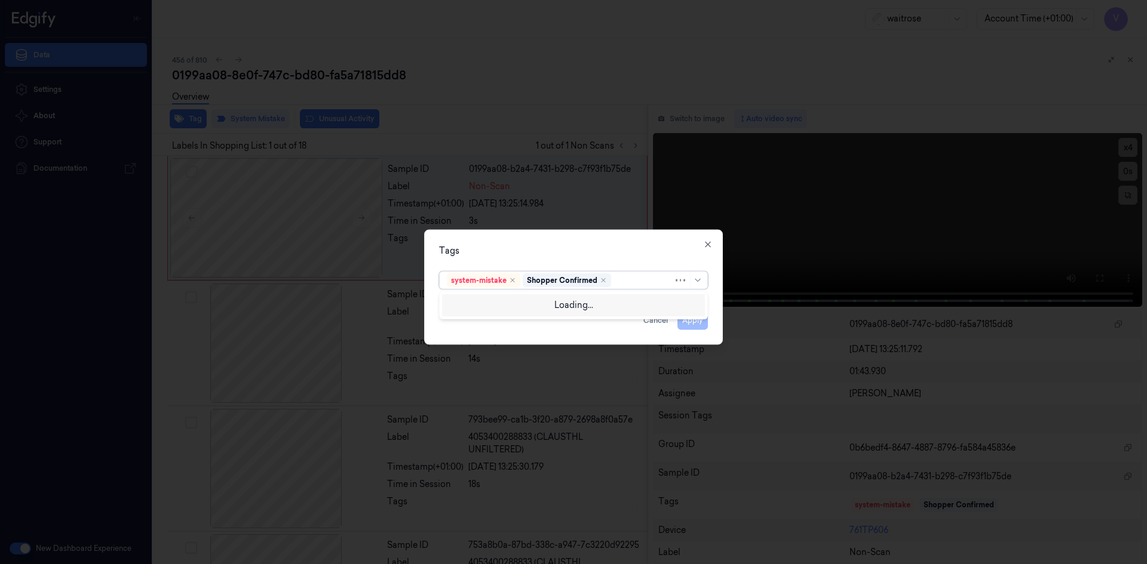
drag, startPoint x: 628, startPoint y: 281, endPoint x: 623, endPoint y: 286, distance: 7.6
click at [627, 283] on div at bounding box center [643, 280] width 60 height 13
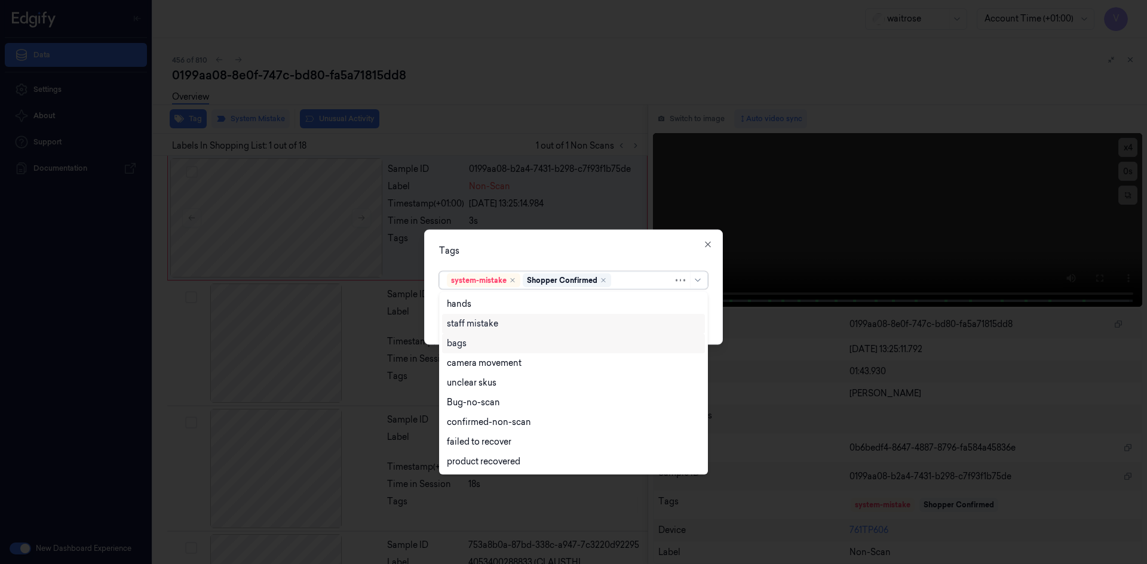
drag, startPoint x: 484, startPoint y: 342, endPoint x: 521, endPoint y: 323, distance: 41.7
click at [486, 341] on div "bags" at bounding box center [573, 343] width 253 height 13
click at [576, 256] on div "Tags" at bounding box center [573, 250] width 269 height 13
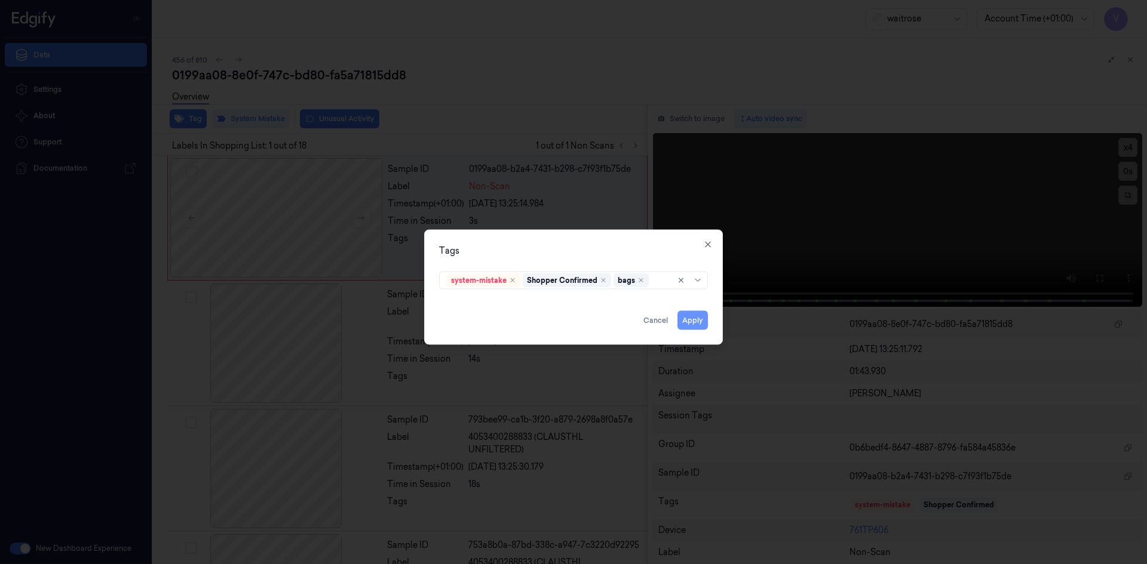
click at [686, 324] on button "Apply" at bounding box center [692, 320] width 30 height 19
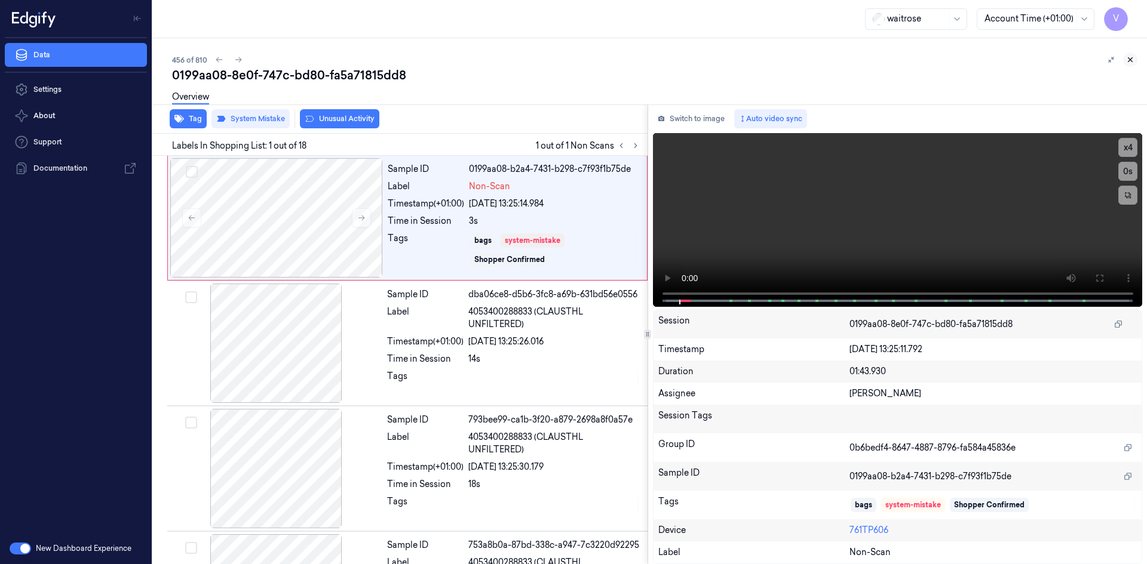
click at [1130, 60] on icon at bounding box center [1130, 60] width 8 height 8
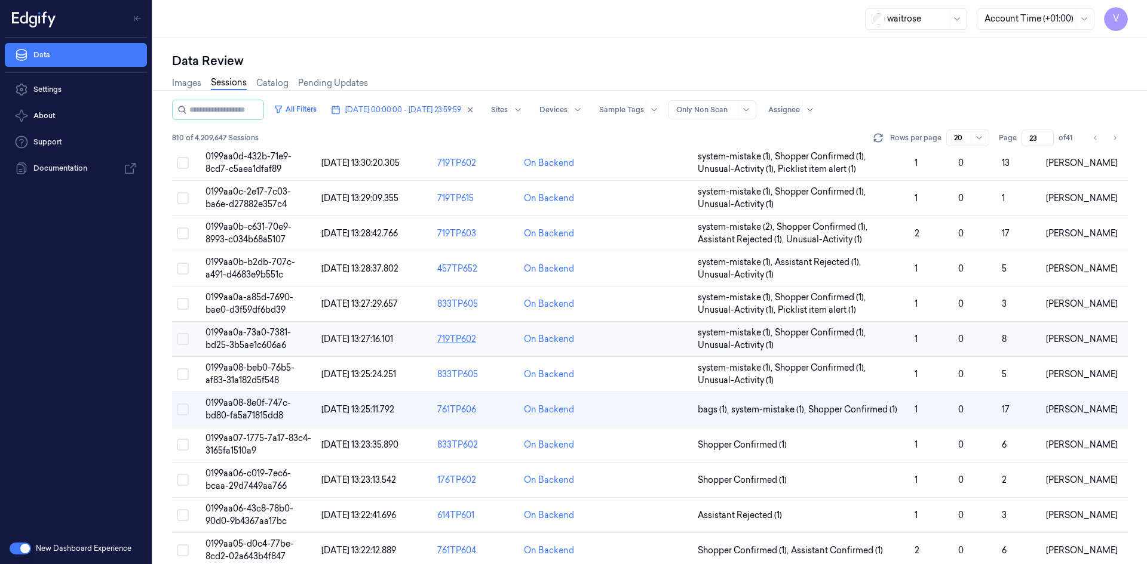
scroll to position [327, 0]
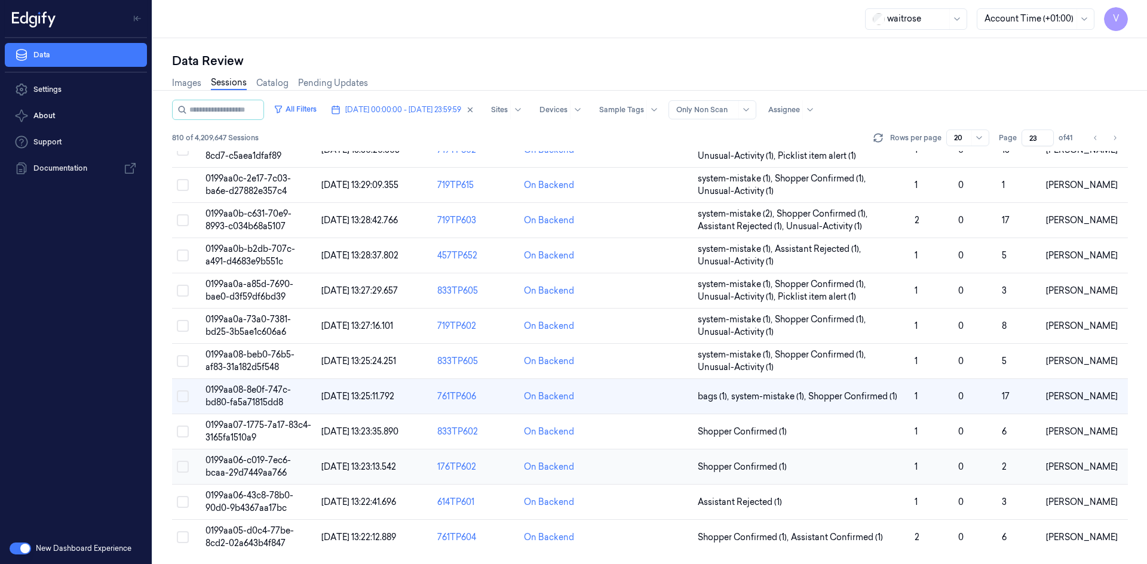
click at [254, 464] on span "0199aa06-c019-7ec6-bcaa-29d7449aa766" at bounding box center [247, 466] width 85 height 23
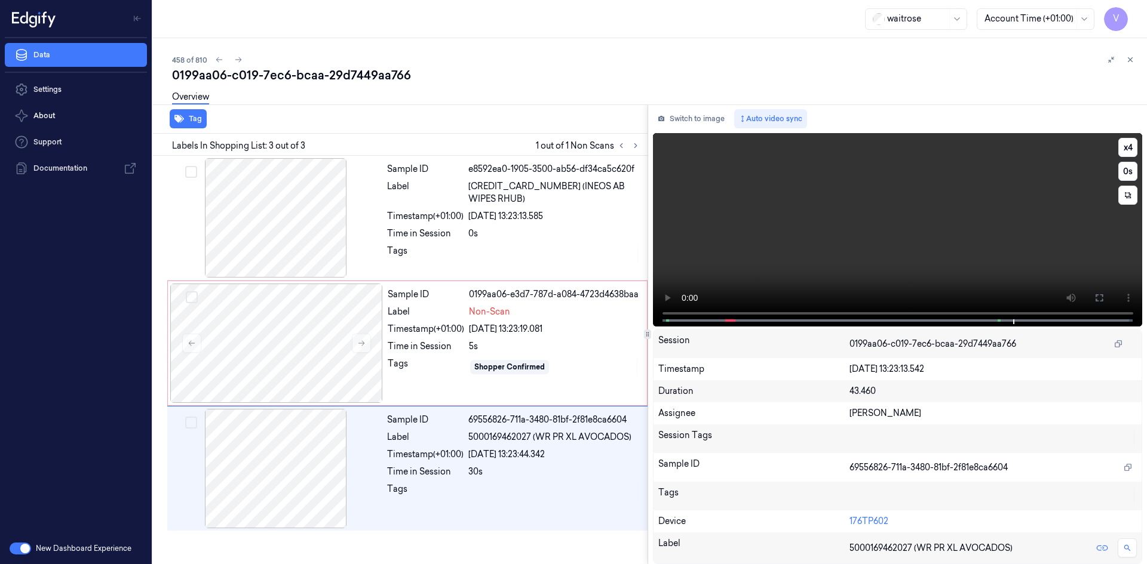
click at [919, 251] on video at bounding box center [898, 230] width 490 height 194
click at [305, 333] on div at bounding box center [276, 343] width 213 height 119
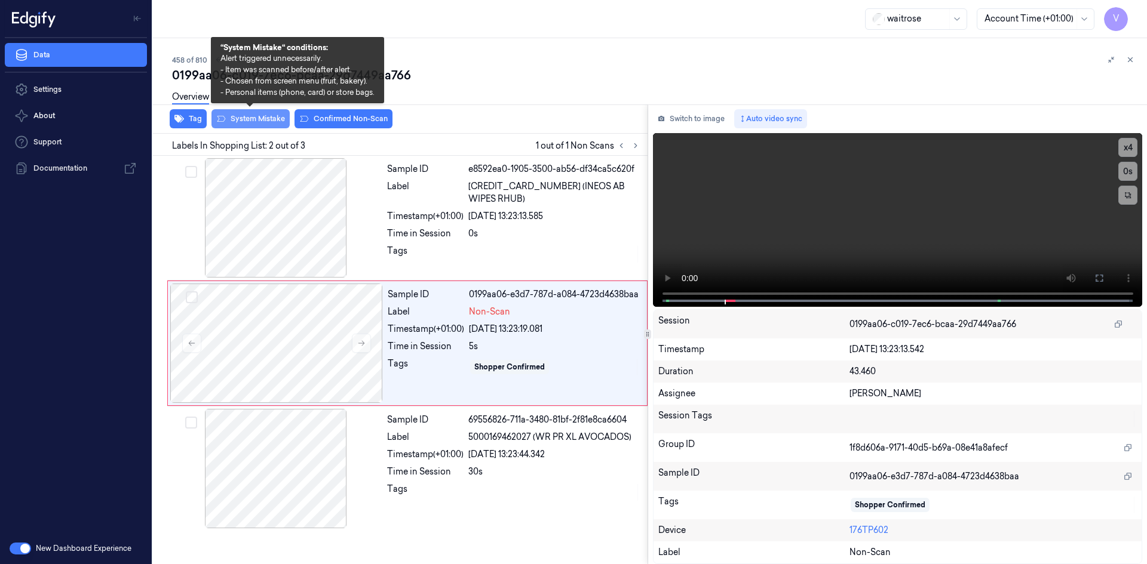
click at [258, 116] on button "System Mistake" at bounding box center [250, 118] width 78 height 19
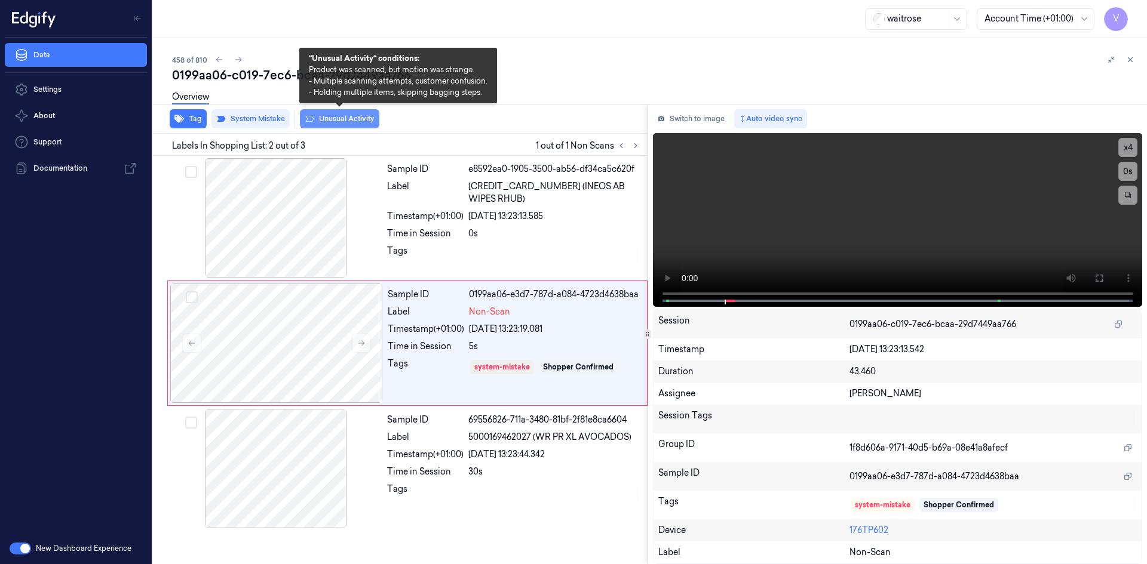
click at [348, 119] on button "Unusual Activity" at bounding box center [339, 118] width 79 height 19
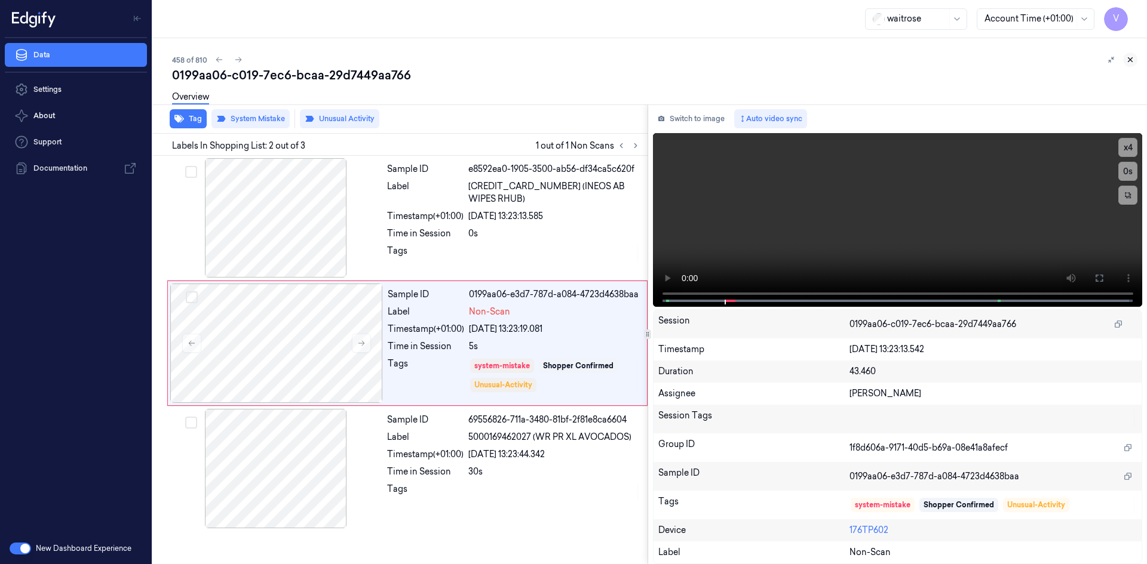
click at [1130, 59] on icon at bounding box center [1130, 60] width 4 height 4
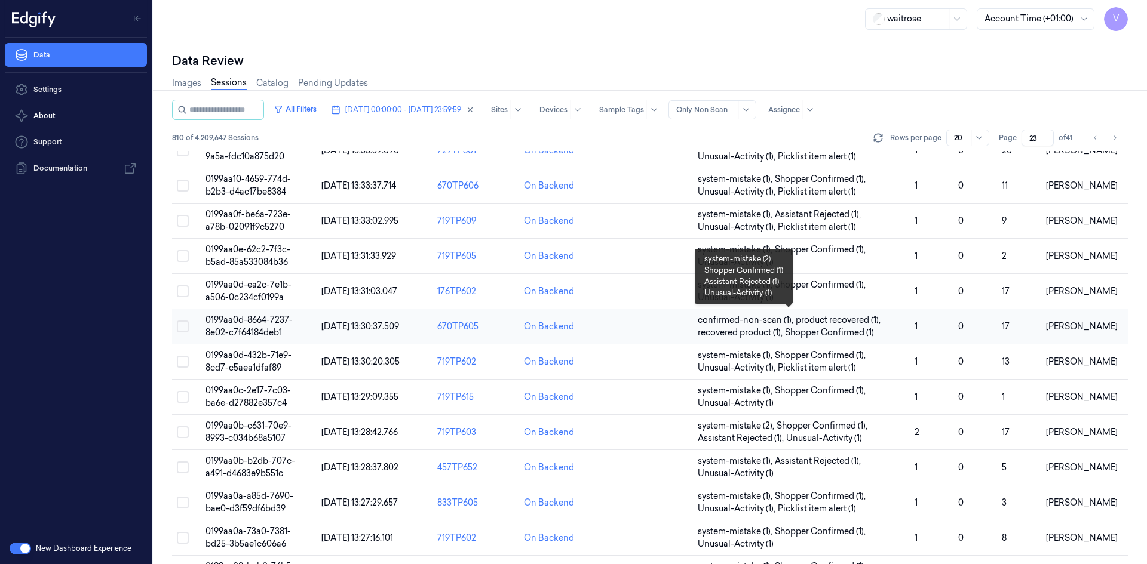
scroll to position [327, 0]
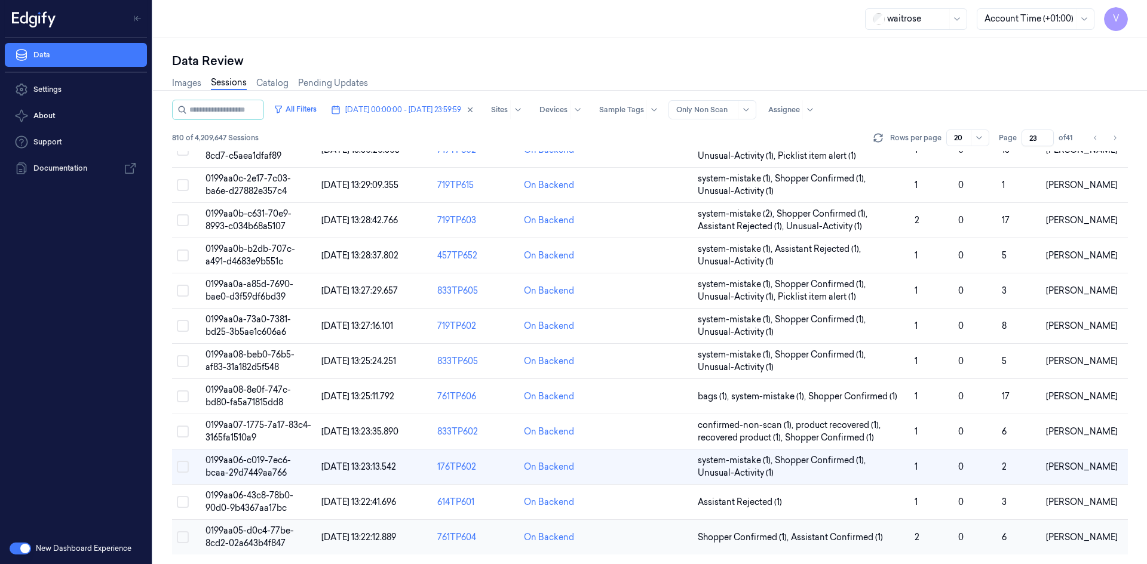
click at [251, 538] on td "0199aa05-d0c4-77be-8cd2-02a643b4f847" at bounding box center [259, 537] width 116 height 35
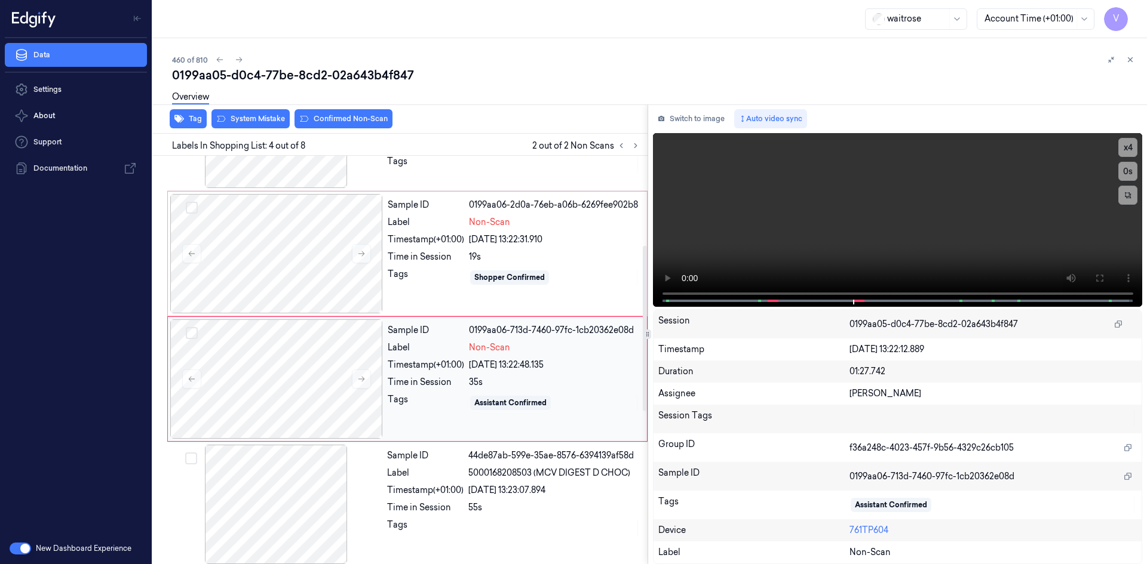
scroll to position [234, 0]
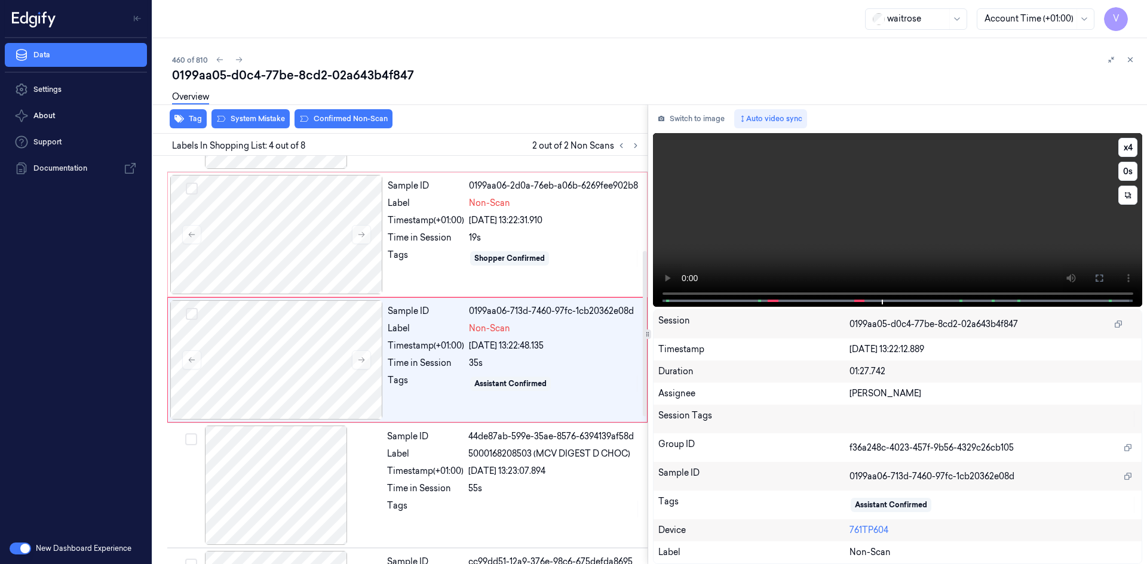
click at [790, 238] on video at bounding box center [898, 220] width 490 height 174
click at [297, 207] on div at bounding box center [276, 234] width 213 height 119
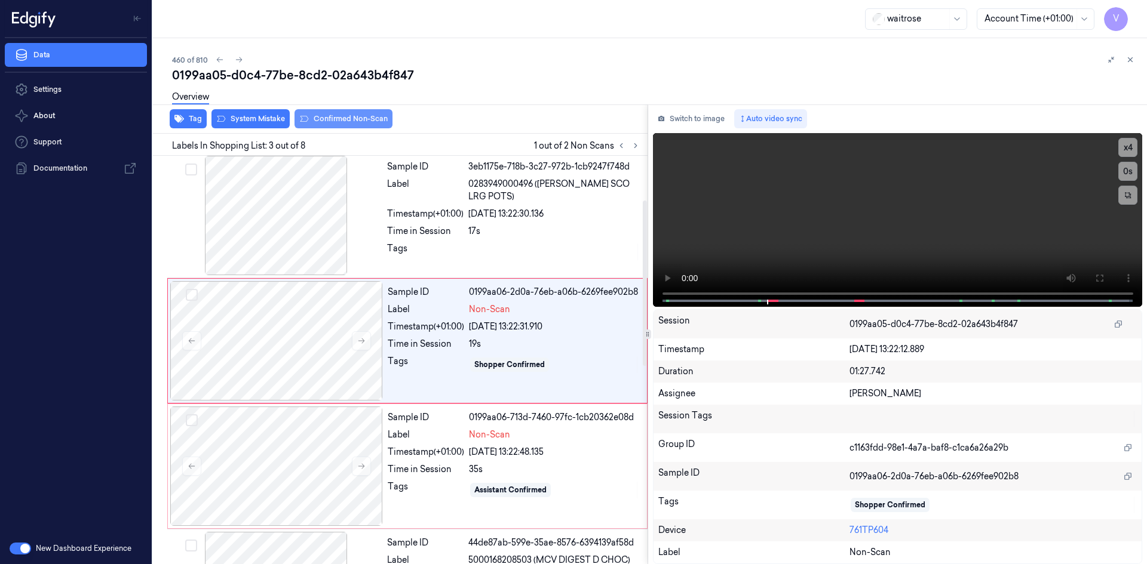
scroll to position [109, 0]
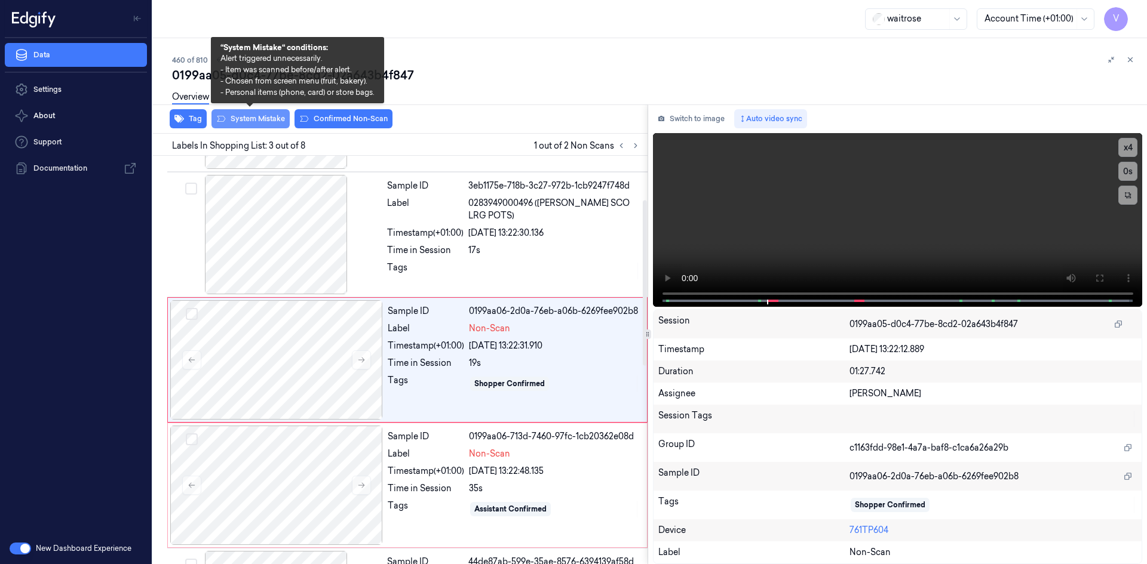
click at [268, 114] on button "System Mistake" at bounding box center [250, 118] width 78 height 19
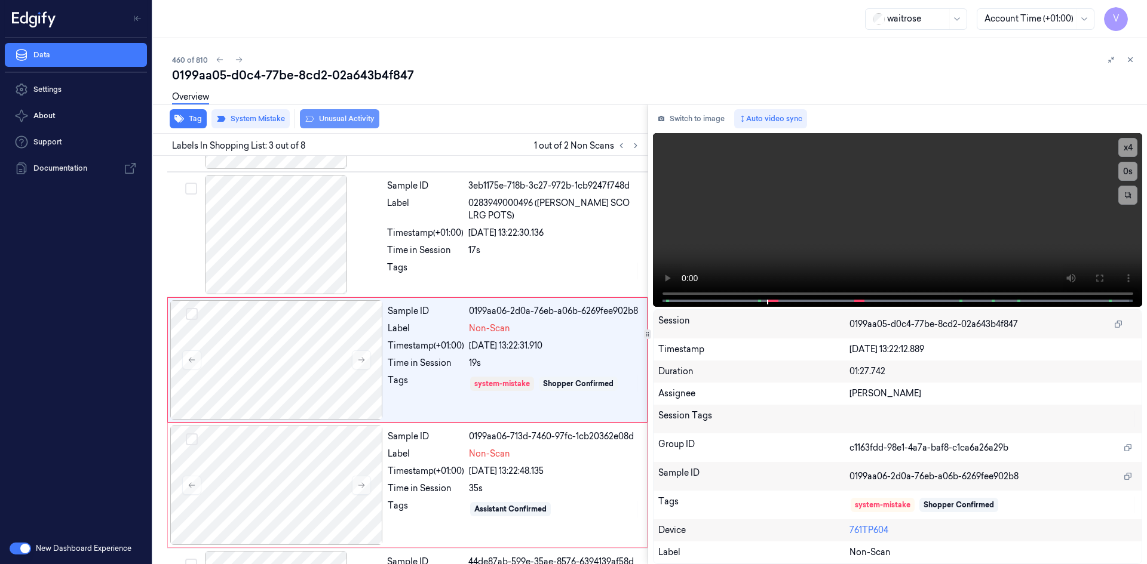
click at [330, 118] on button "Unusual Activity" at bounding box center [339, 118] width 79 height 19
click at [315, 458] on div at bounding box center [276, 485] width 213 height 119
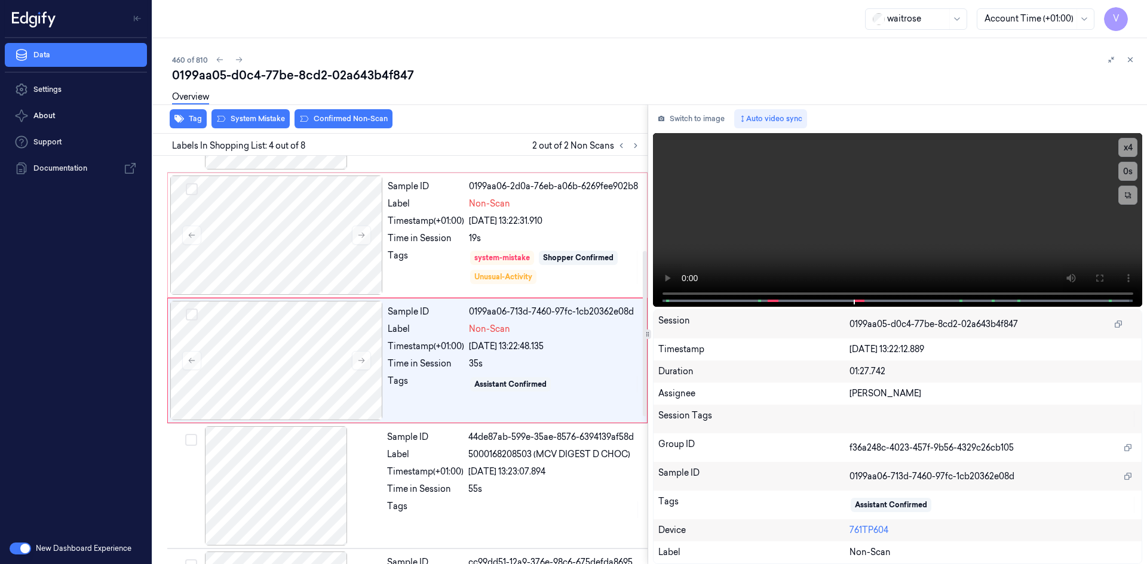
scroll to position [234, 0]
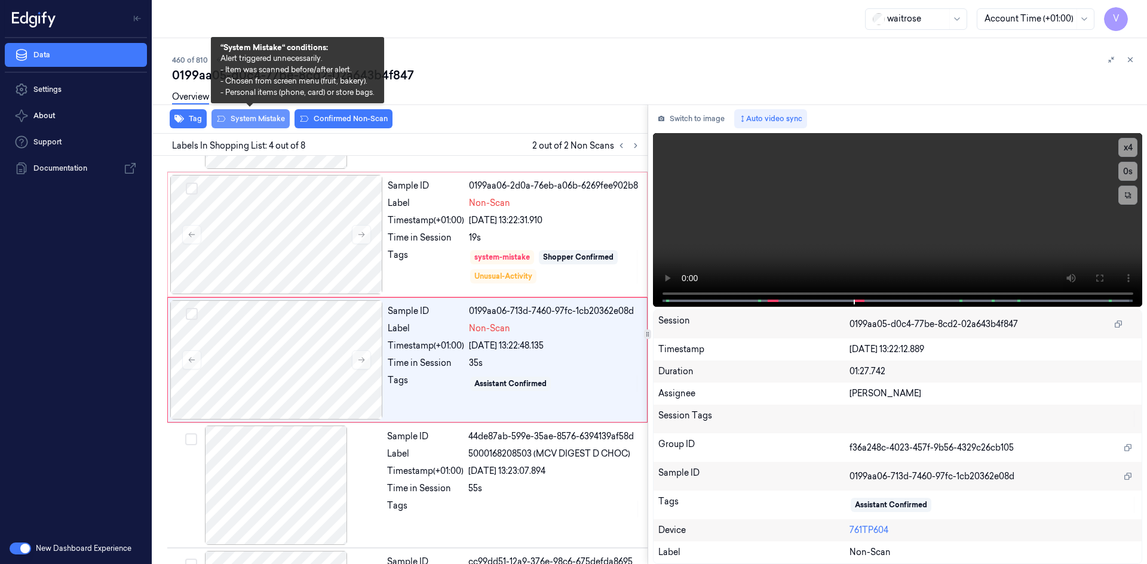
click at [267, 116] on button "System Mistake" at bounding box center [250, 118] width 78 height 19
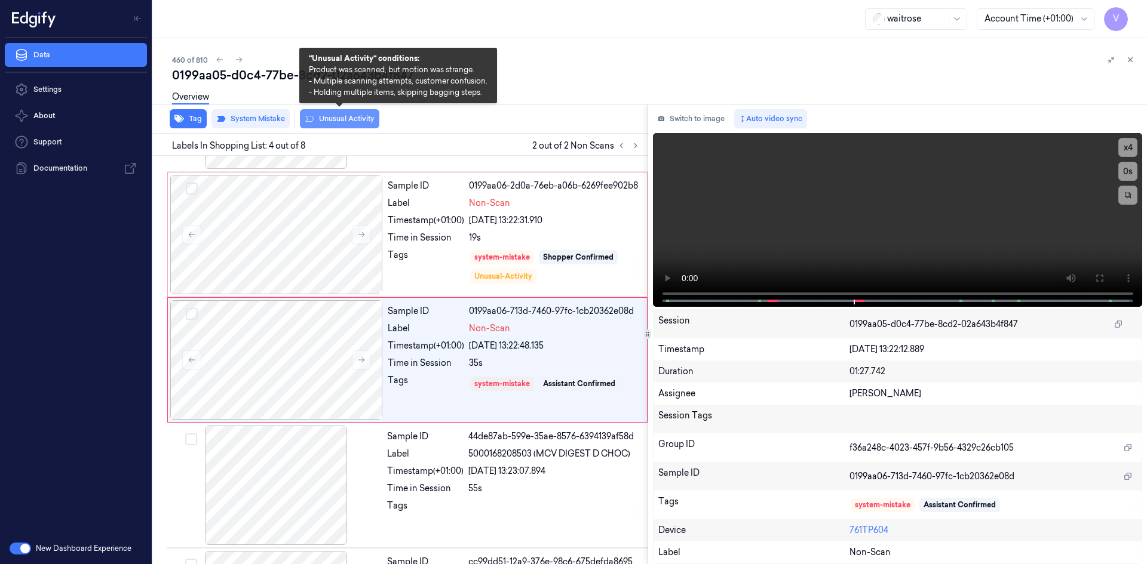
click at [345, 116] on button "Unusual Activity" at bounding box center [339, 118] width 79 height 19
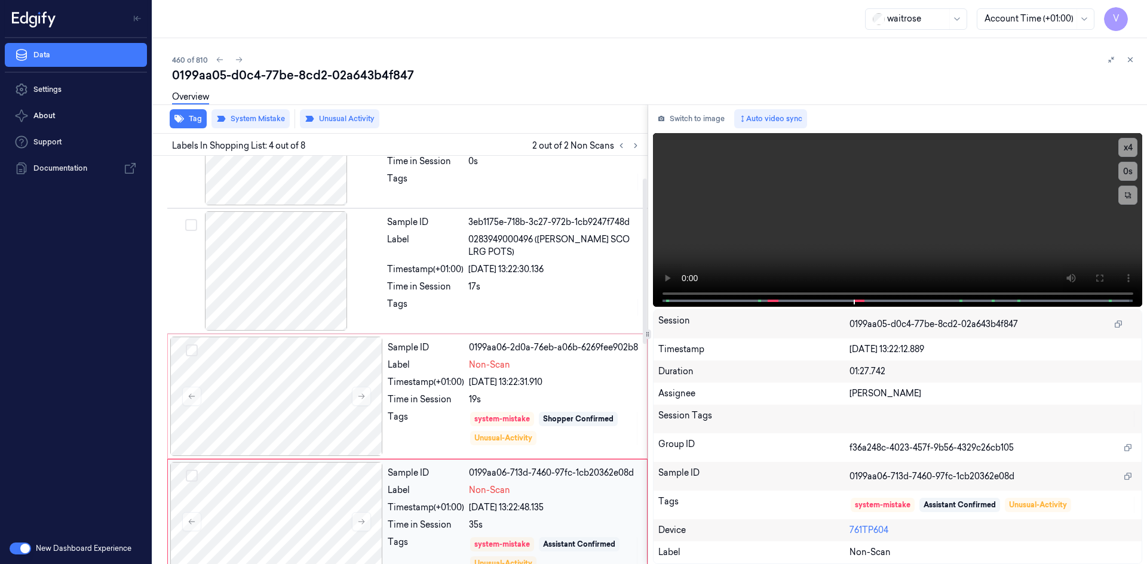
scroll to position [55, 0]
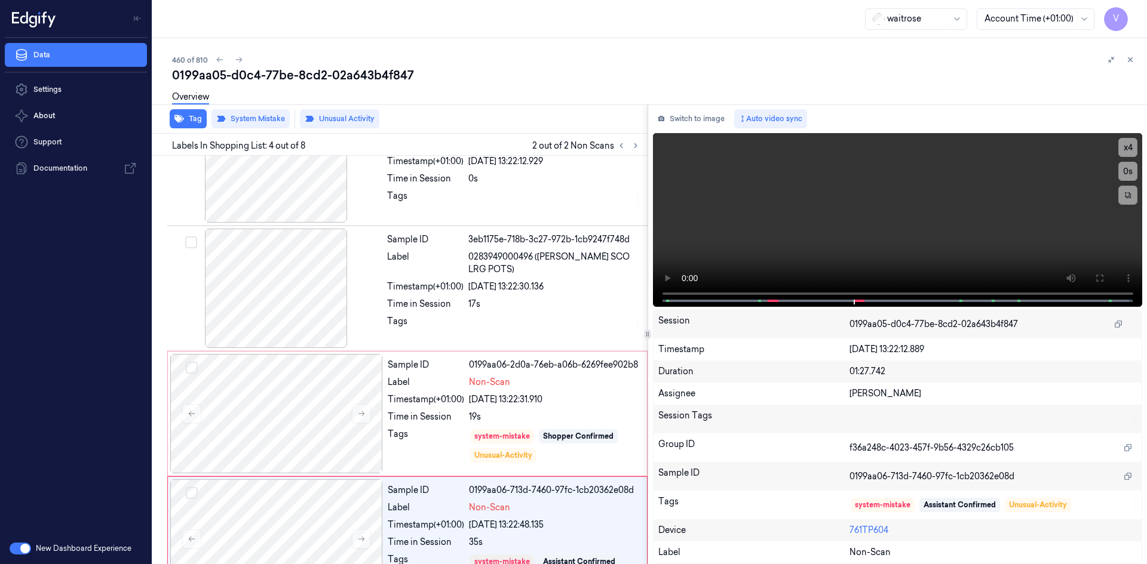
click at [1130, 59] on icon at bounding box center [1130, 60] width 8 height 8
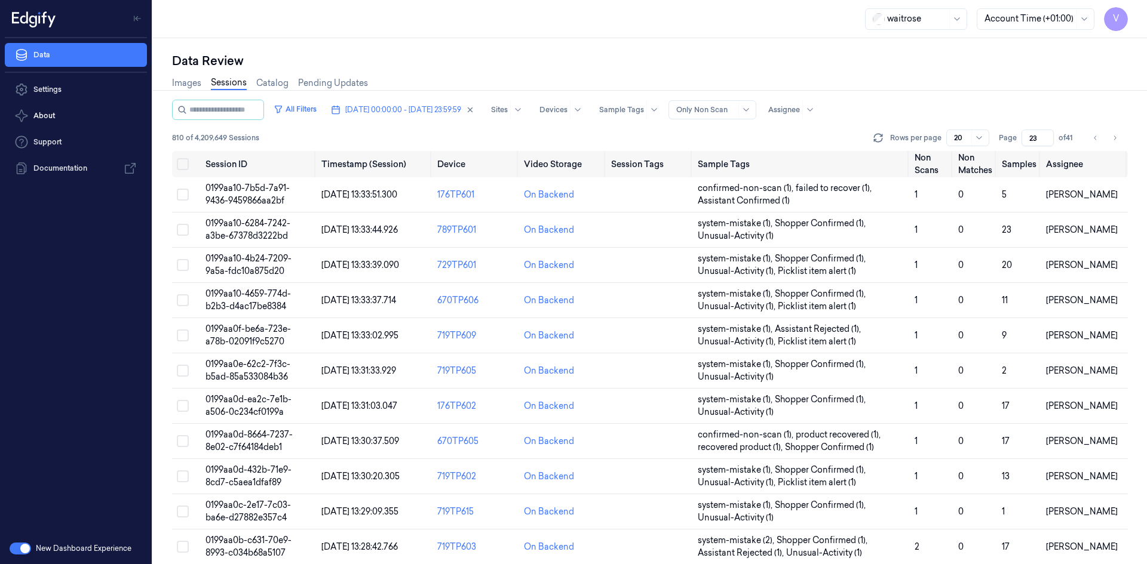
scroll to position [327, 0]
drag, startPoint x: 1038, startPoint y: 136, endPoint x: 1012, endPoint y: 149, distance: 28.6
click at [1012, 149] on div "All Filters [DATE] 00:00:00 - [DATE] 23:59:59 Sites Devices Sample Tags Alert T…" at bounding box center [650, 125] width 956 height 51
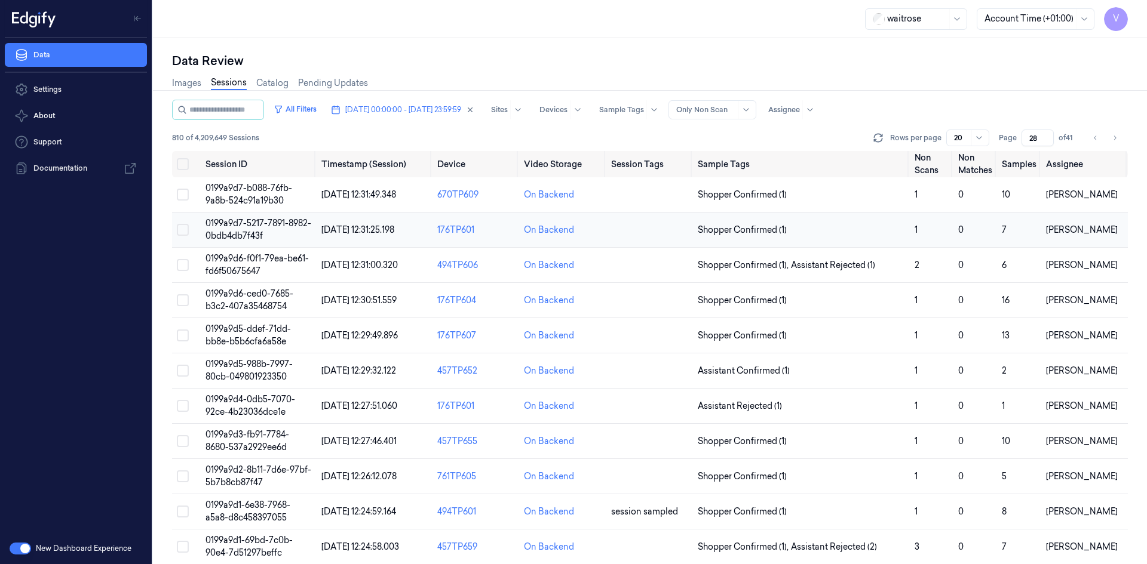
type input "28"
click at [247, 226] on span "0199a9d7-5217-7891-8982-0bdb4db7f43f" at bounding box center [258, 229] width 106 height 23
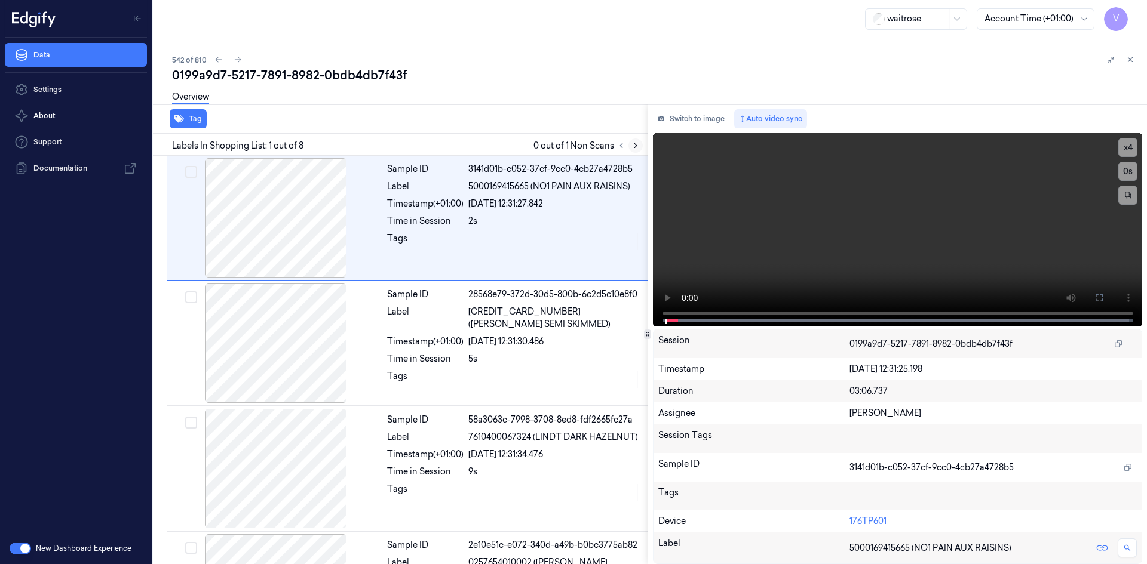
click at [637, 145] on icon at bounding box center [635, 146] width 8 height 8
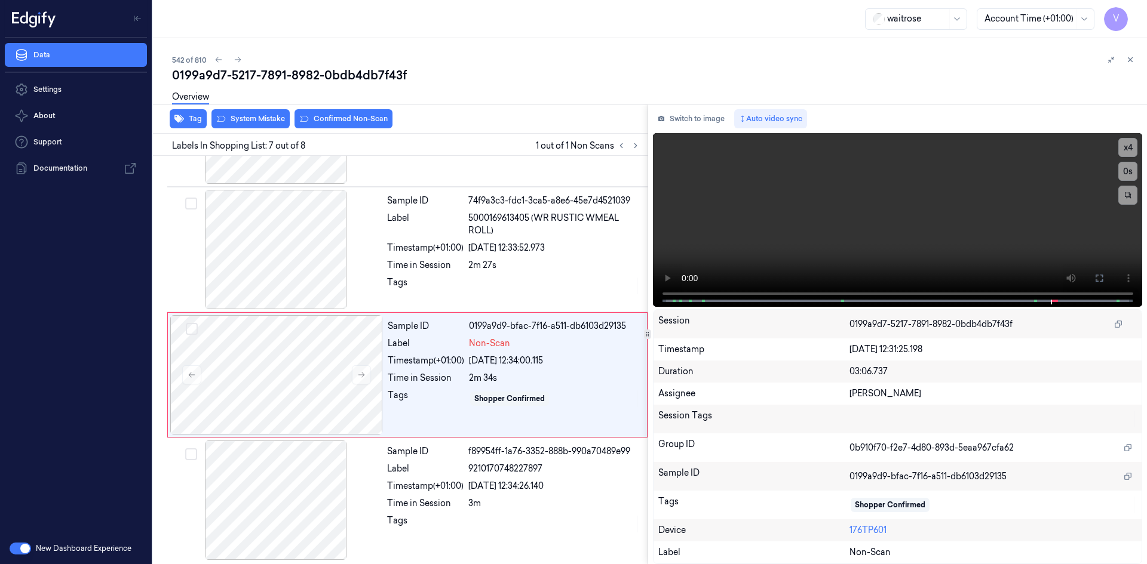
scroll to position [599, 0]
click at [721, 223] on video at bounding box center [898, 220] width 490 height 174
click at [788, 233] on video at bounding box center [898, 220] width 490 height 174
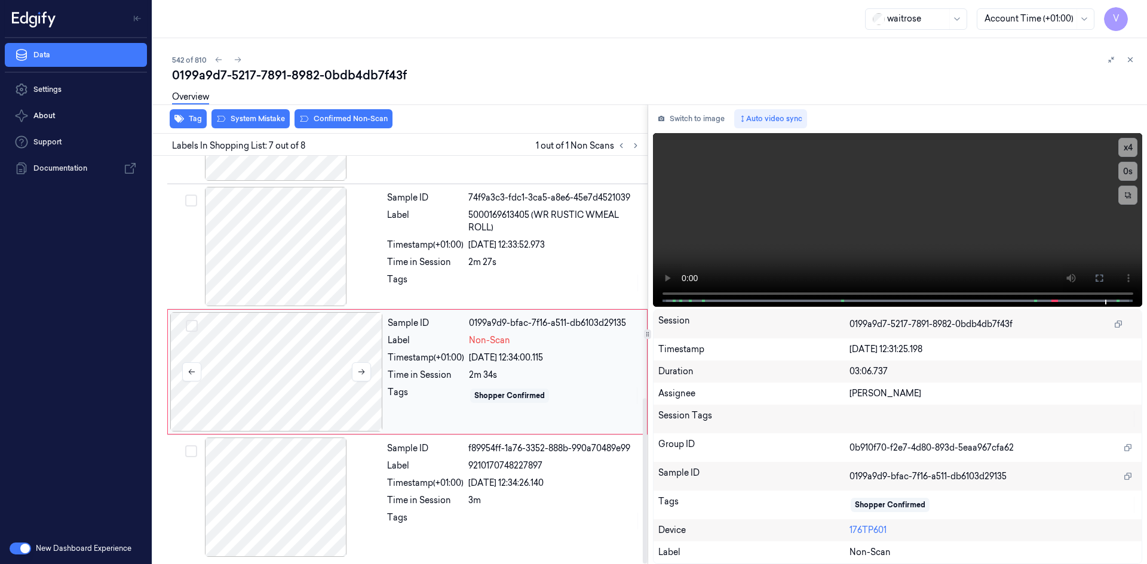
click at [325, 377] on div at bounding box center [276, 371] width 213 height 119
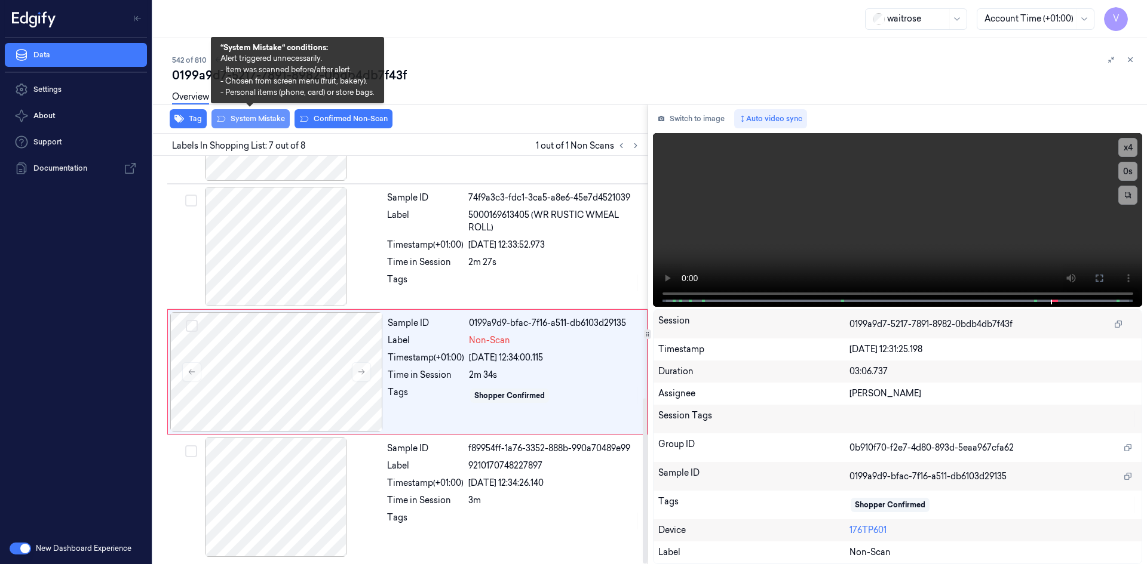
click at [271, 119] on button "System Mistake" at bounding box center [250, 118] width 78 height 19
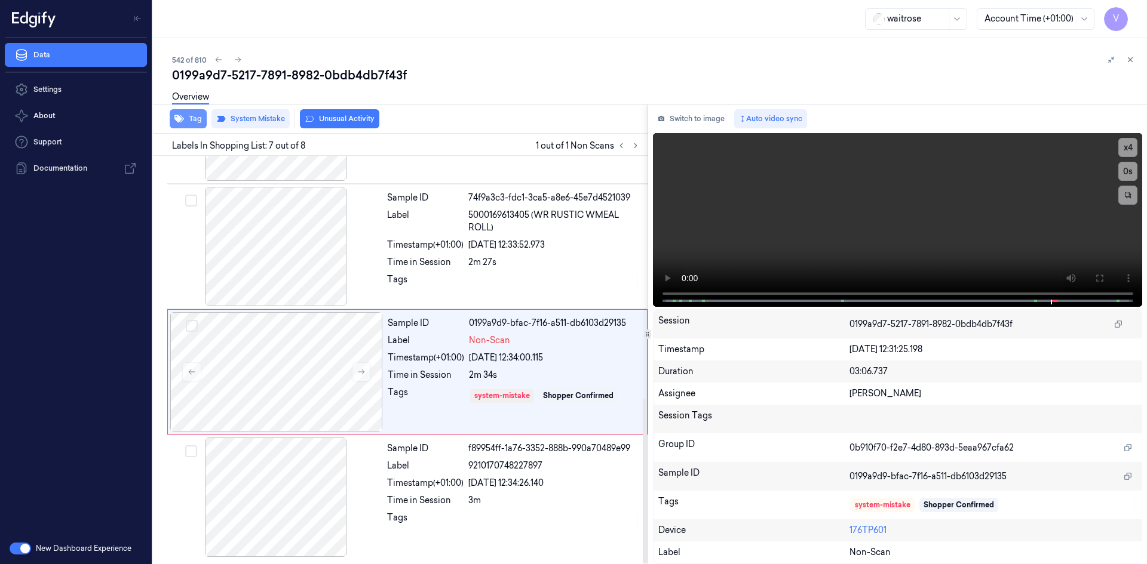
click at [191, 122] on button "Tag" at bounding box center [188, 118] width 37 height 19
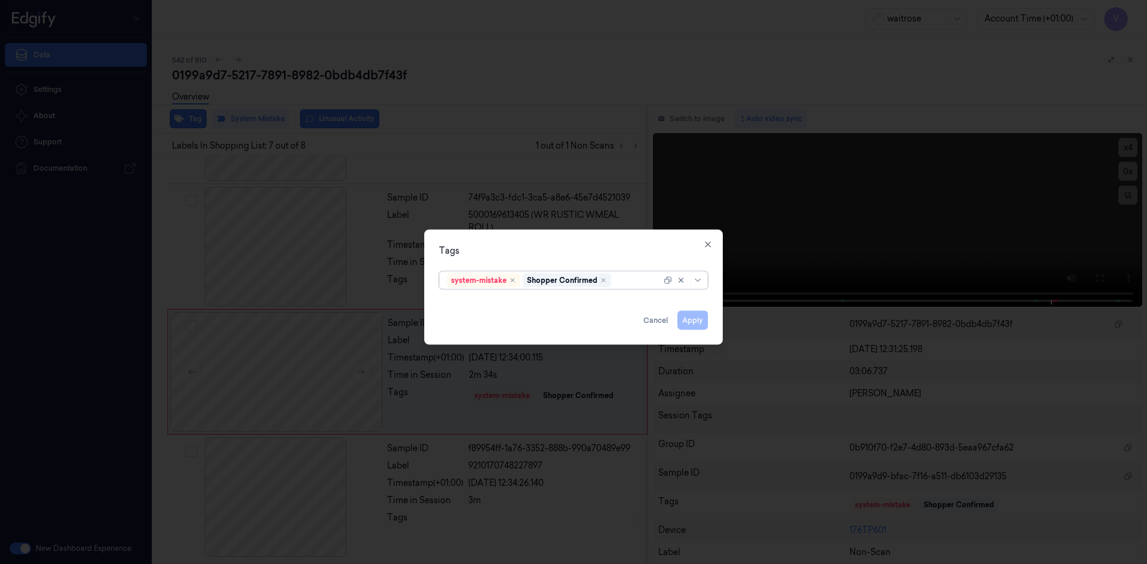
click at [636, 284] on div at bounding box center [637, 280] width 48 height 13
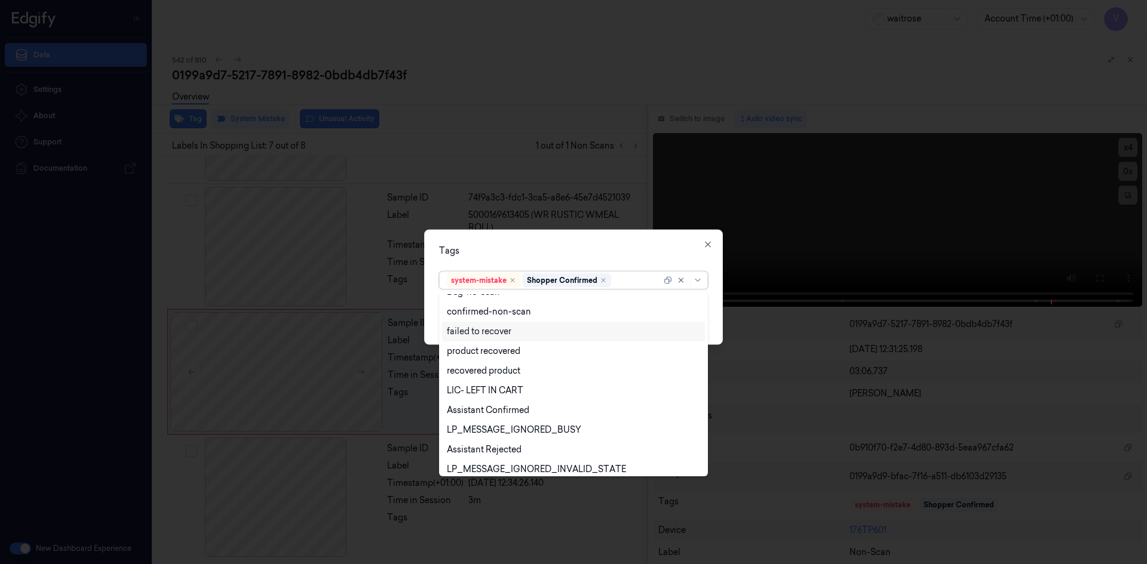
scroll to position [176, 0]
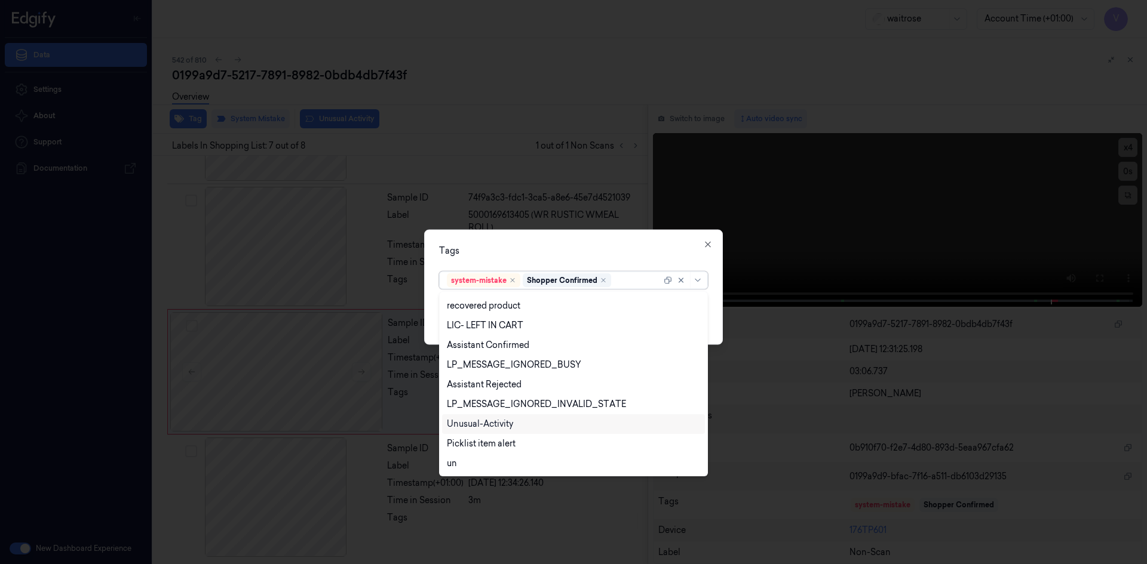
click at [508, 429] on div "Unusual-Activity" at bounding box center [480, 424] width 66 height 13
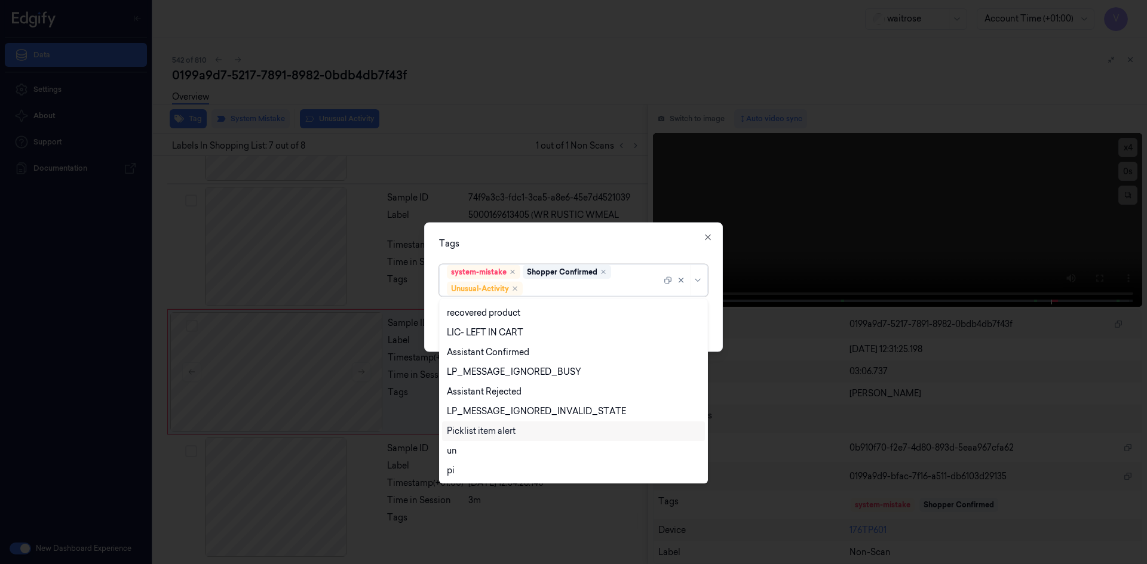
click at [504, 436] on div "Picklist item alert" at bounding box center [481, 431] width 69 height 13
click at [542, 242] on div "Tags" at bounding box center [573, 243] width 269 height 13
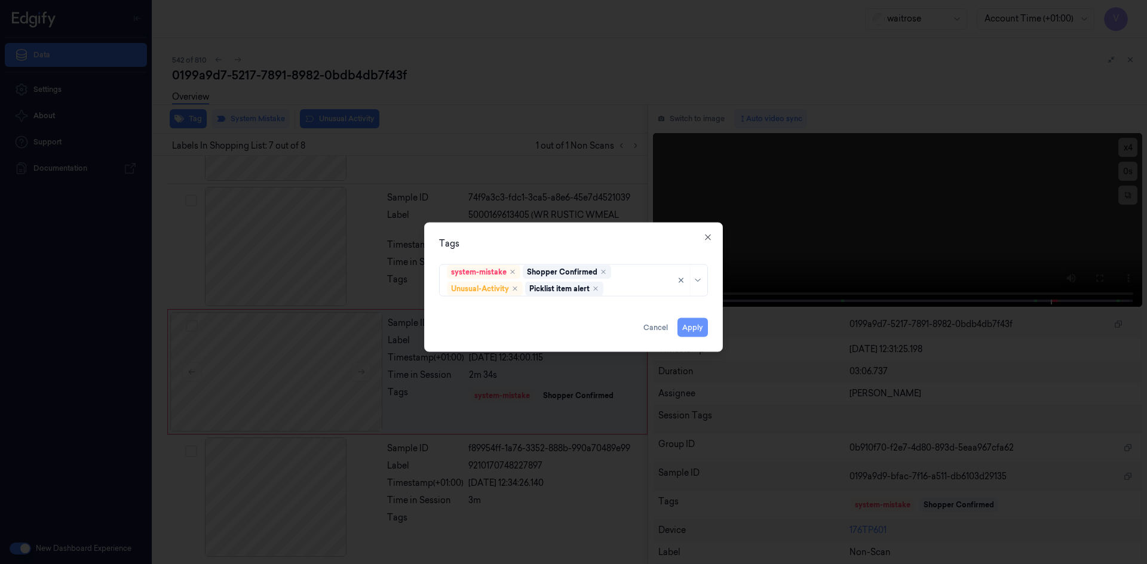
click at [692, 327] on button "Apply" at bounding box center [692, 327] width 30 height 19
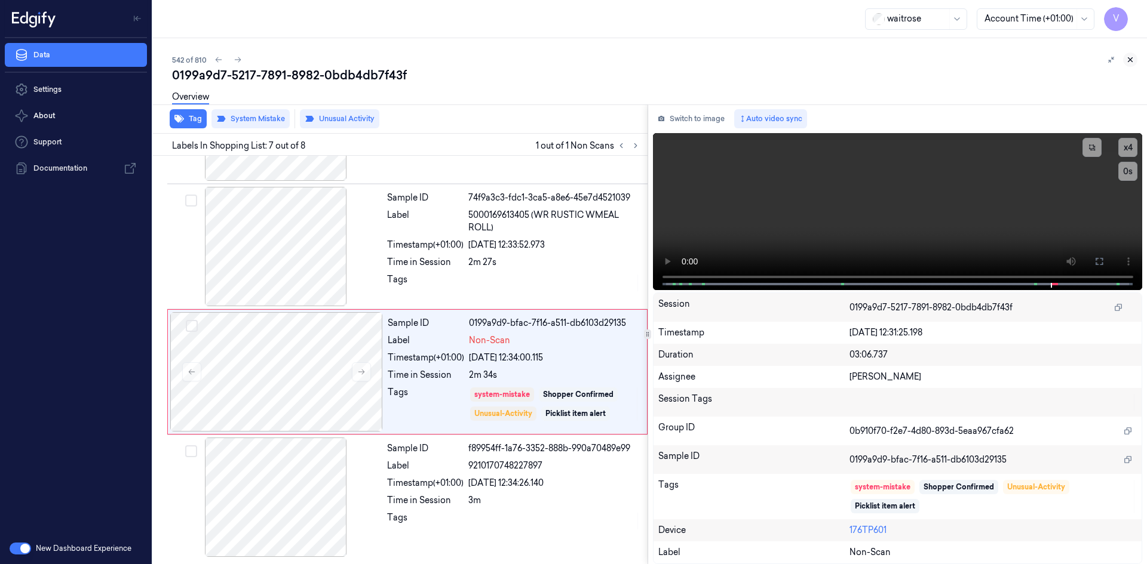
click at [1133, 62] on icon at bounding box center [1130, 60] width 8 height 8
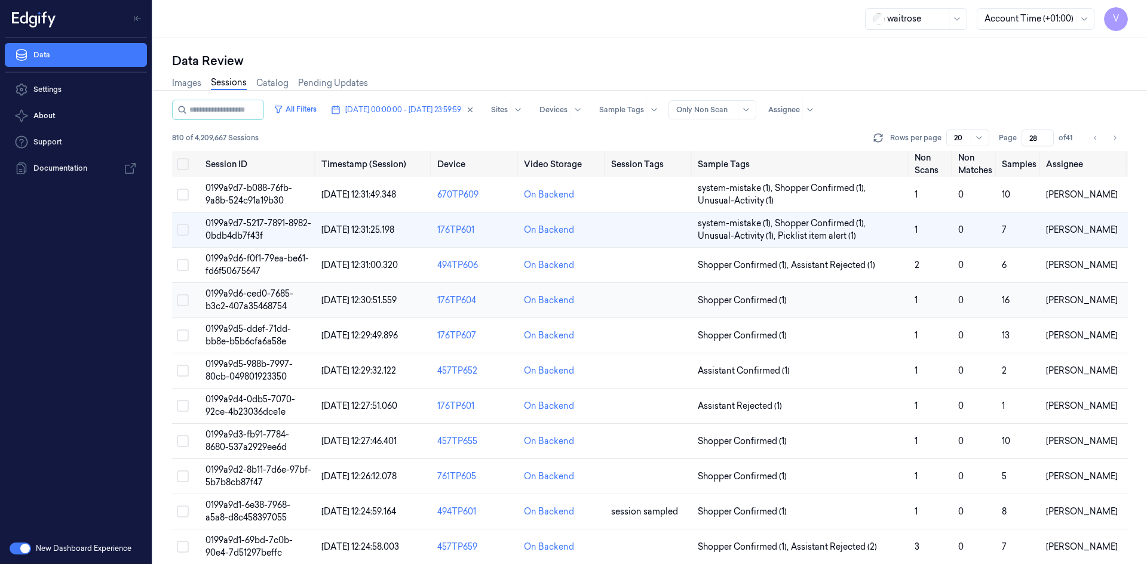
click at [235, 293] on span "0199a9d6-ced0-7685-b3c2-407a35468754" at bounding box center [249, 300] width 88 height 23
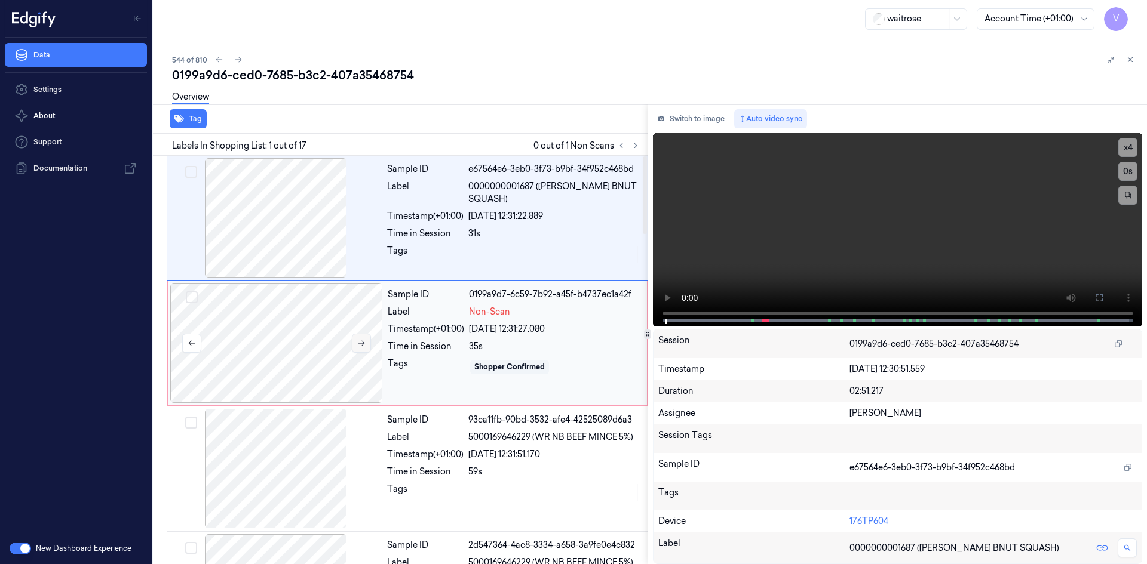
click at [361, 340] on icon at bounding box center [361, 343] width 8 height 8
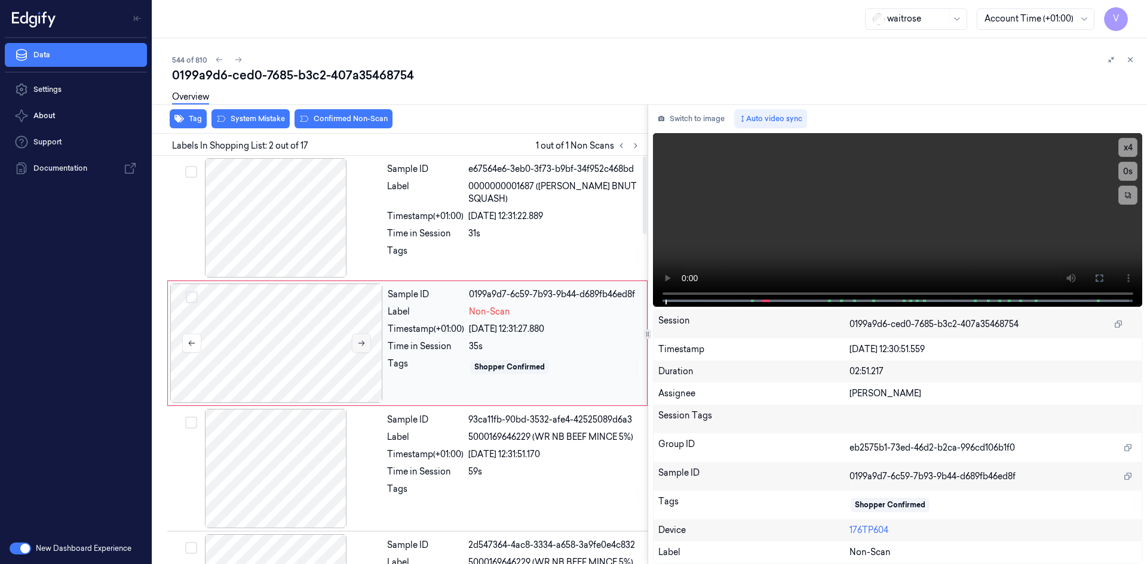
click at [361, 340] on icon at bounding box center [361, 343] width 8 height 8
click at [819, 217] on video at bounding box center [898, 220] width 490 height 174
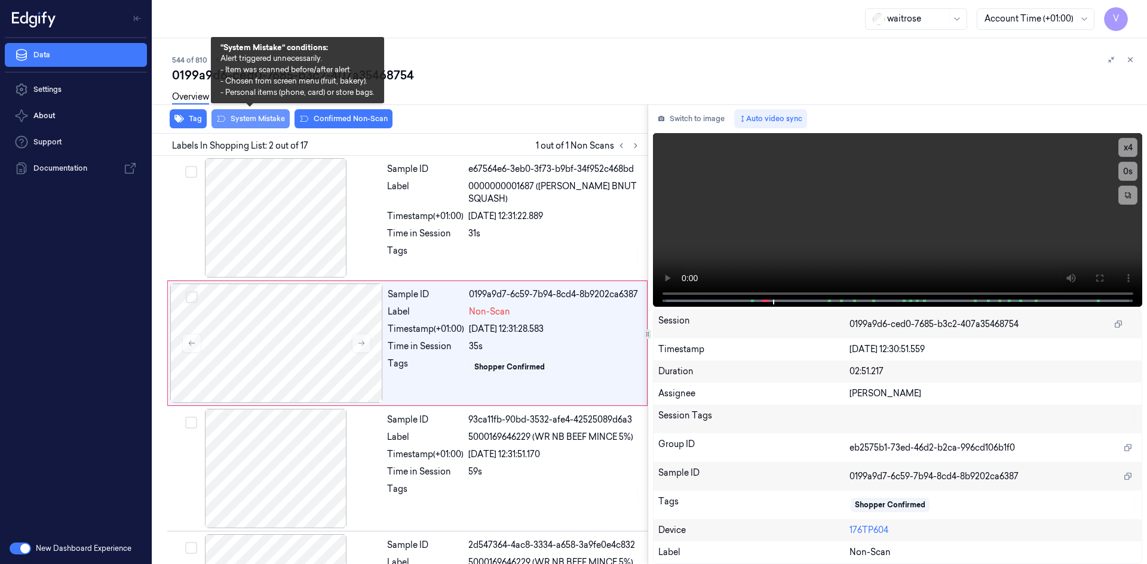
click at [247, 115] on button "System Mistake" at bounding box center [250, 118] width 78 height 19
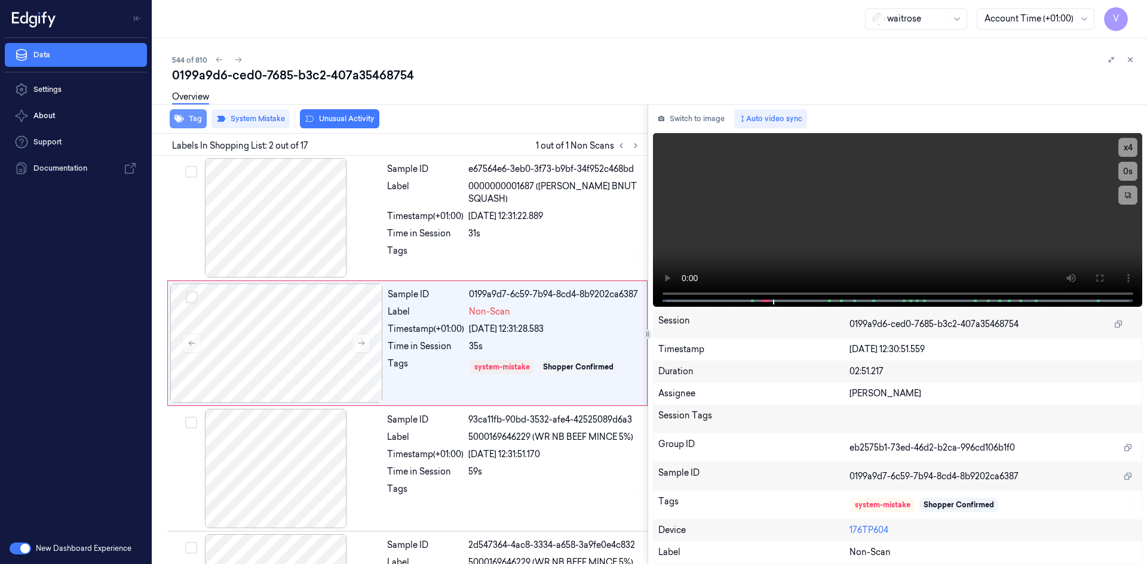
click at [192, 115] on button "Tag" at bounding box center [188, 118] width 37 height 19
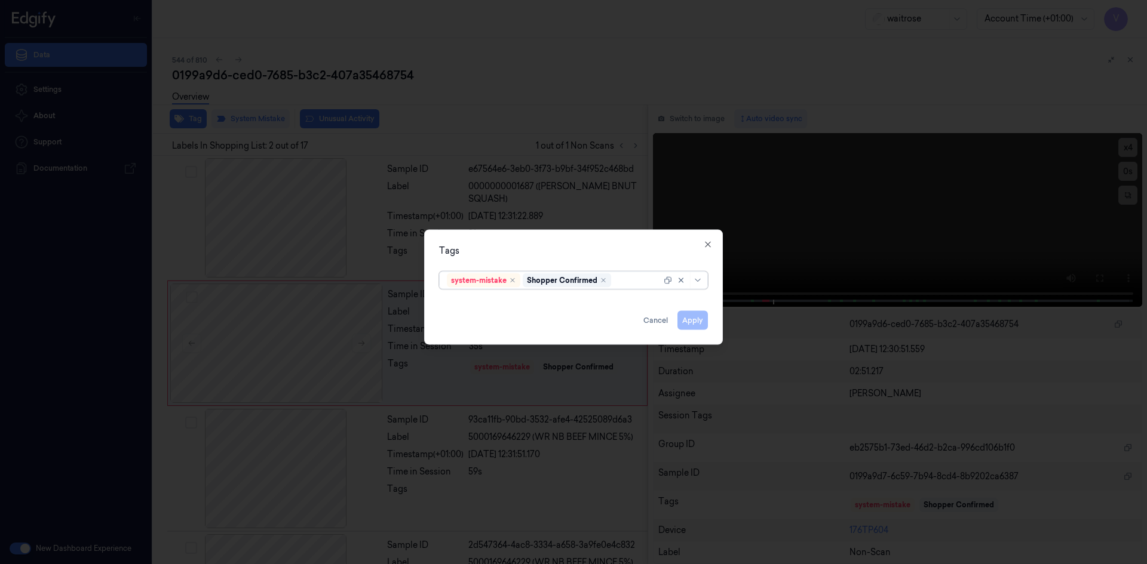
click at [637, 280] on div at bounding box center [637, 280] width 48 height 13
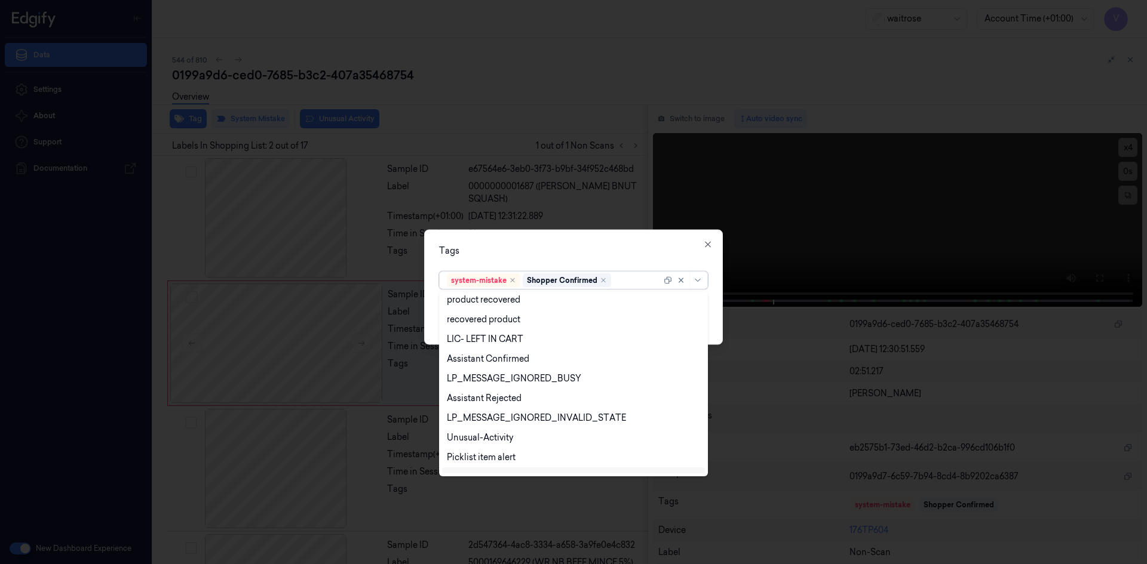
scroll to position [176, 0]
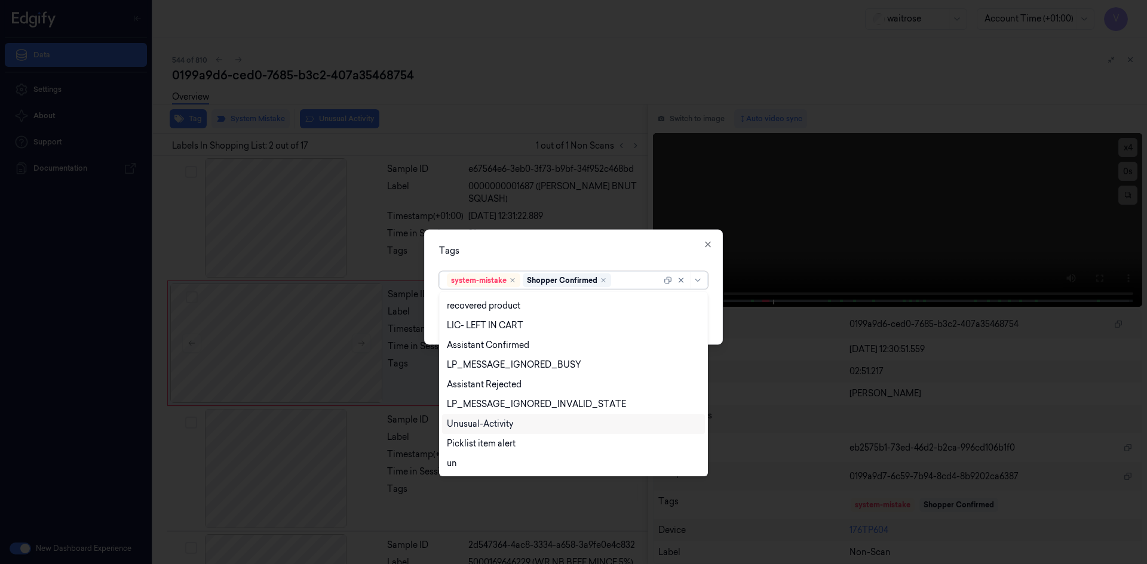
click at [535, 424] on div "Unusual-Activity" at bounding box center [573, 424] width 253 height 13
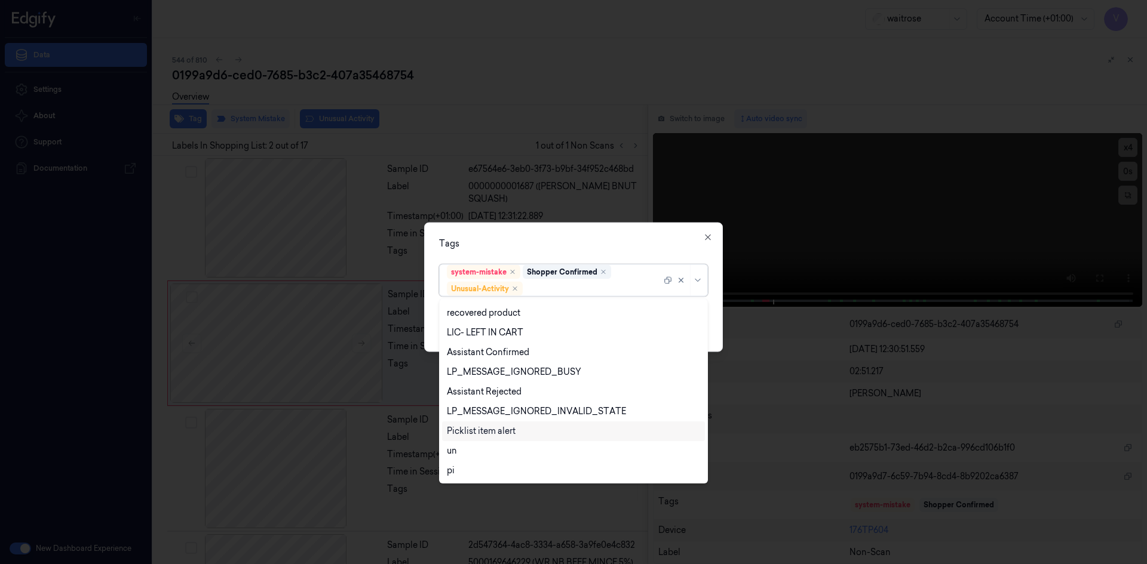
drag, startPoint x: 523, startPoint y: 434, endPoint x: 578, endPoint y: 355, distance: 96.1
click at [527, 432] on div "Picklist item alert" at bounding box center [573, 431] width 253 height 13
click at [587, 237] on div "Tags option Picklist item alert, selected. 20 results available. Use Up and Dow…" at bounding box center [573, 287] width 299 height 130
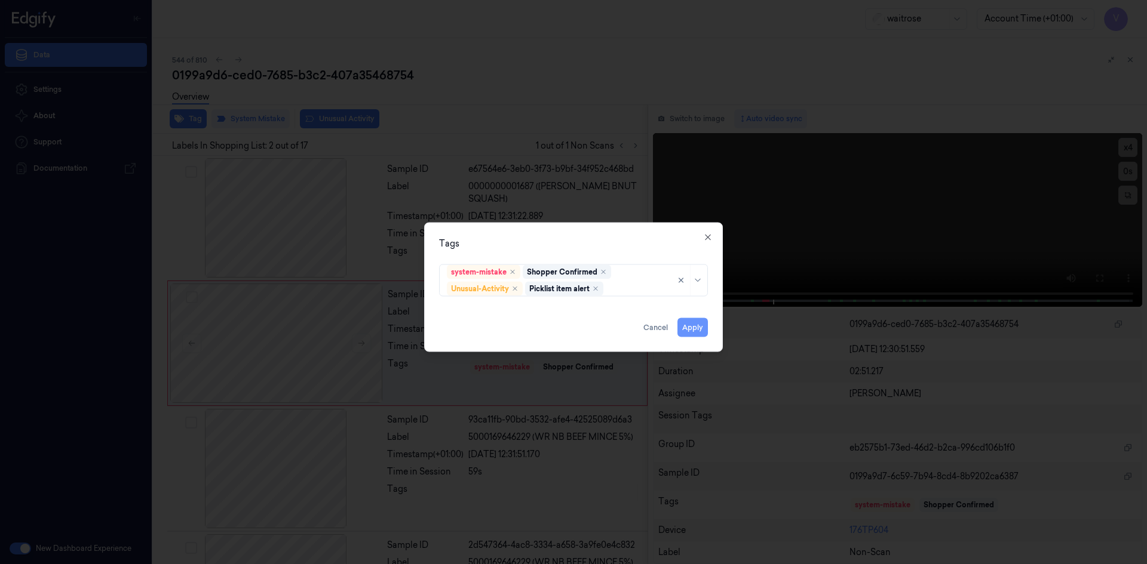
click at [695, 325] on button "Apply" at bounding box center [692, 327] width 30 height 19
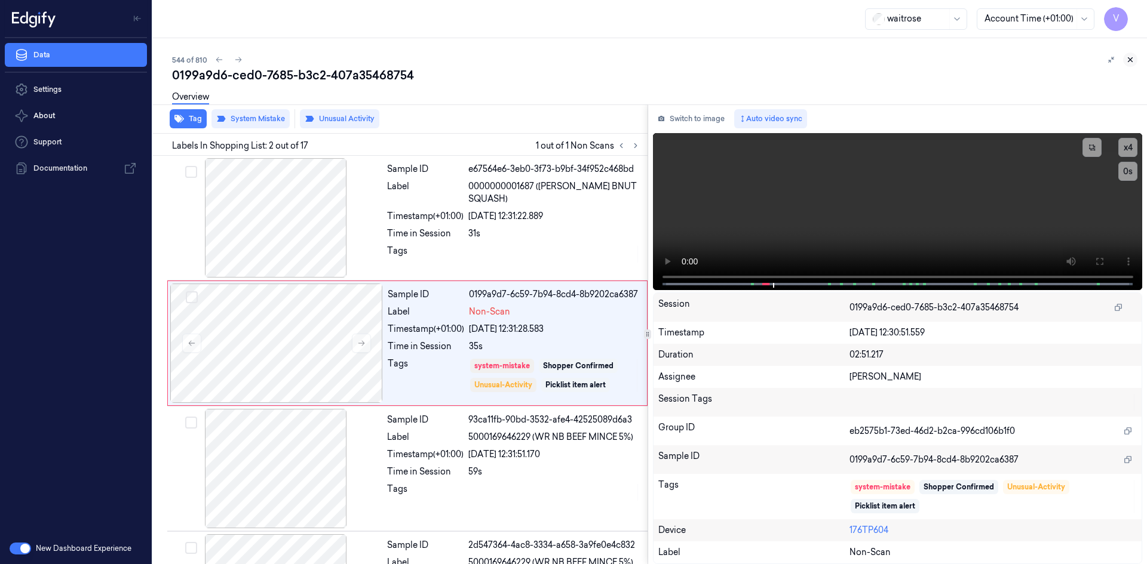
click at [1128, 60] on icon at bounding box center [1130, 60] width 8 height 8
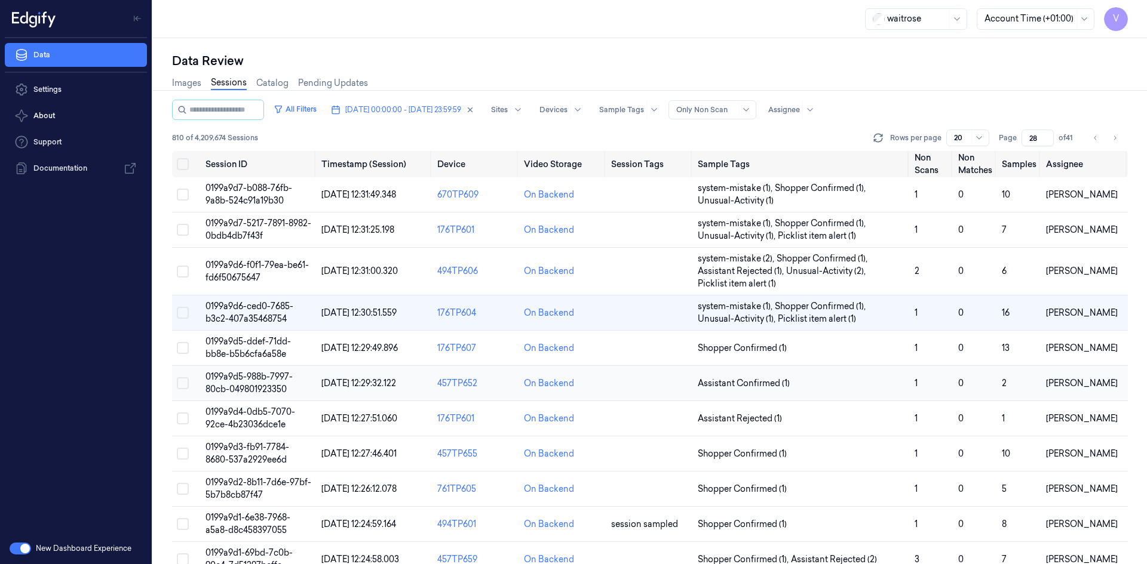
click at [256, 378] on span "0199a9d5-988b-7997-80cb-049801923350" at bounding box center [248, 383] width 87 height 23
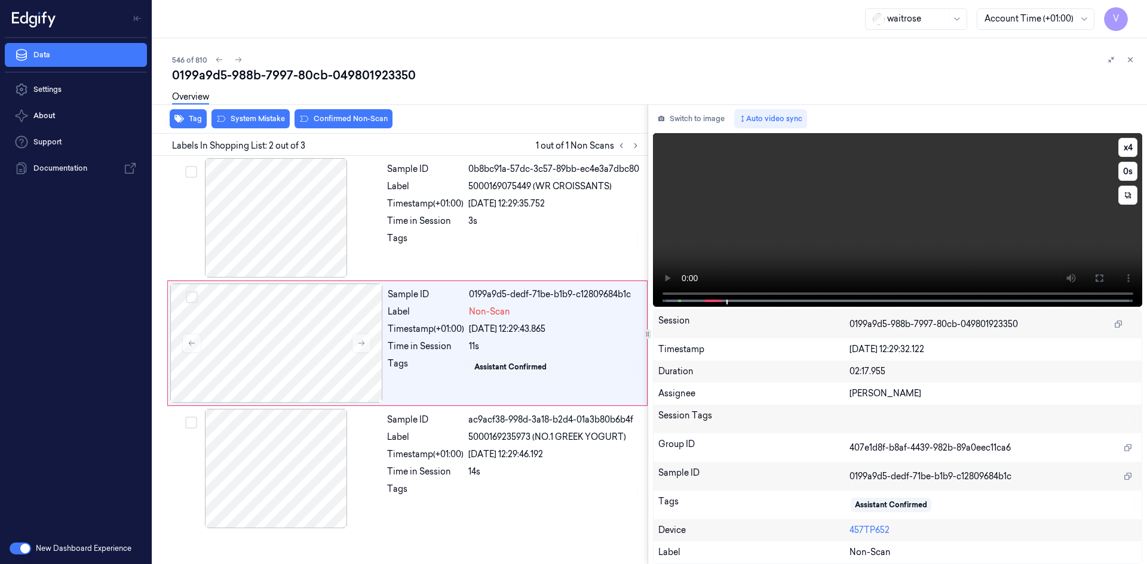
click at [741, 251] on video at bounding box center [898, 220] width 490 height 174
click at [750, 244] on video at bounding box center [898, 220] width 490 height 174
click at [784, 227] on video at bounding box center [898, 220] width 490 height 174
click at [290, 334] on div at bounding box center [276, 343] width 213 height 119
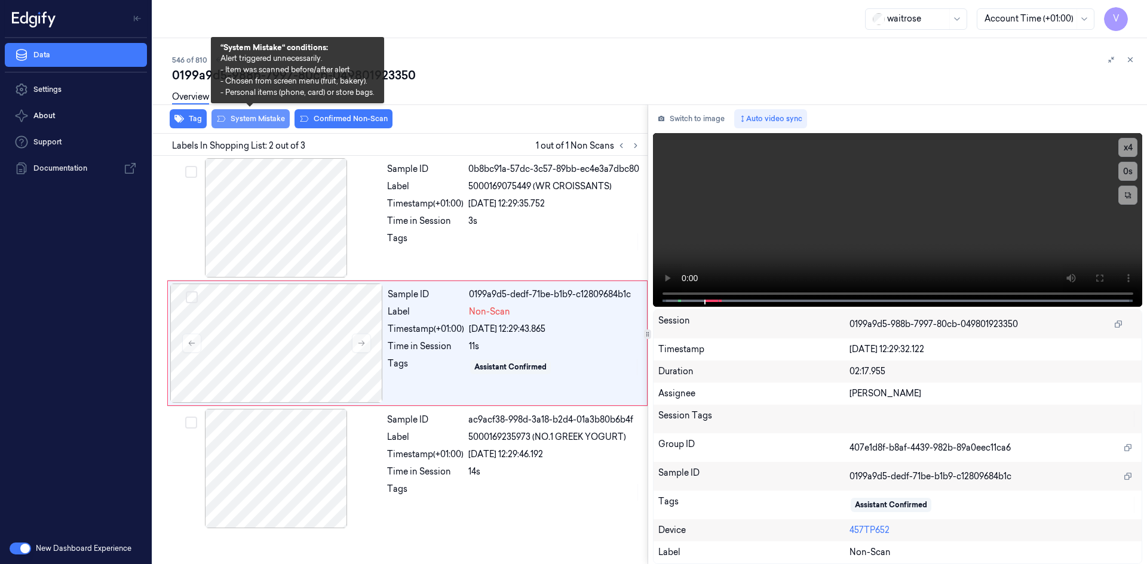
click at [274, 122] on button "System Mistake" at bounding box center [250, 118] width 78 height 19
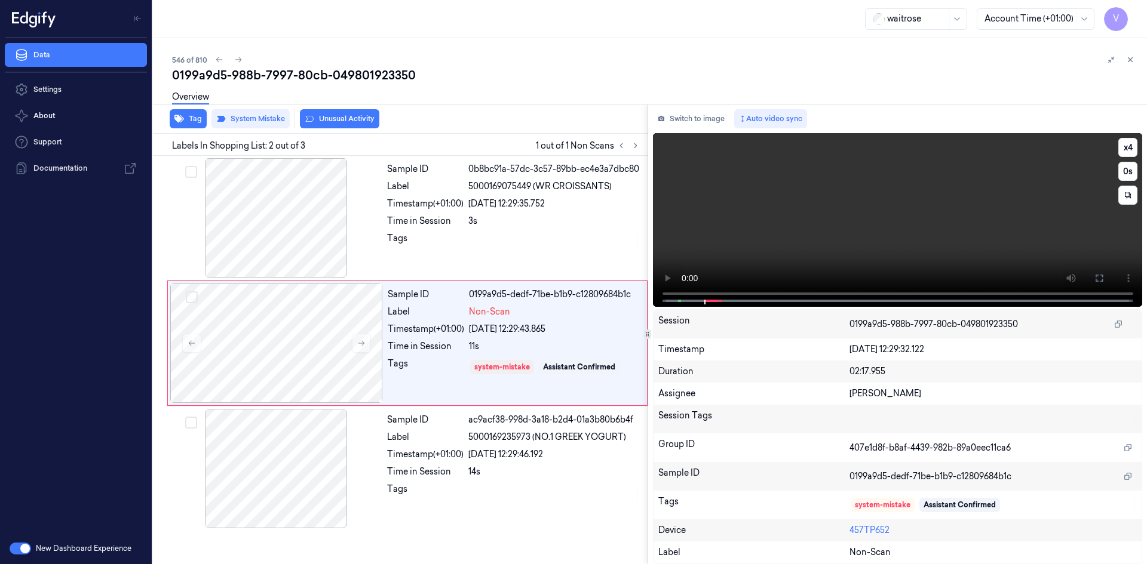
click at [886, 206] on video at bounding box center [898, 220] width 490 height 174
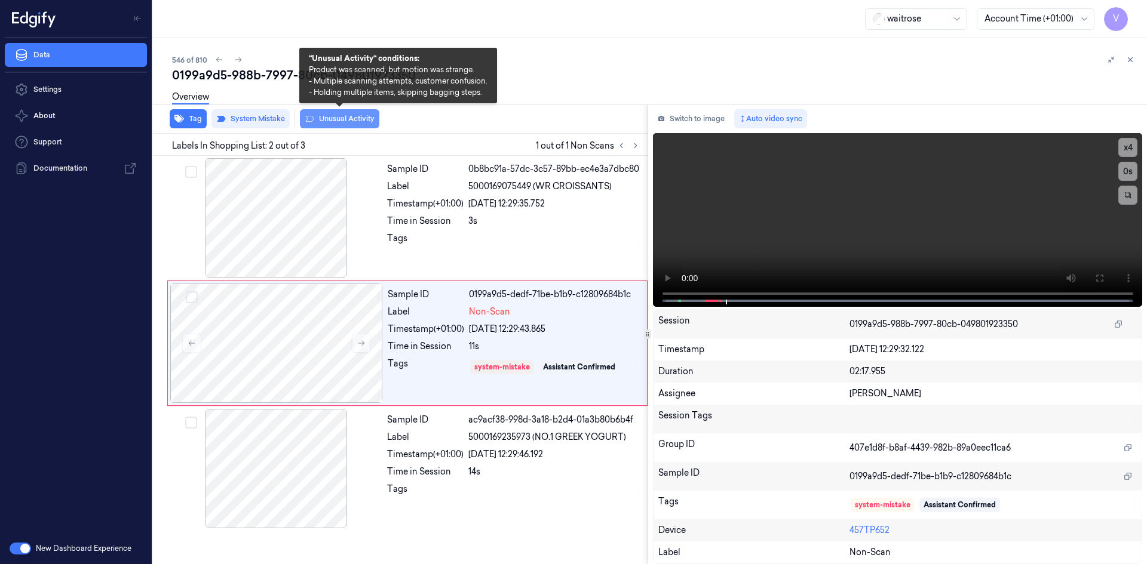
click at [362, 119] on button "Unusual Activity" at bounding box center [339, 118] width 79 height 19
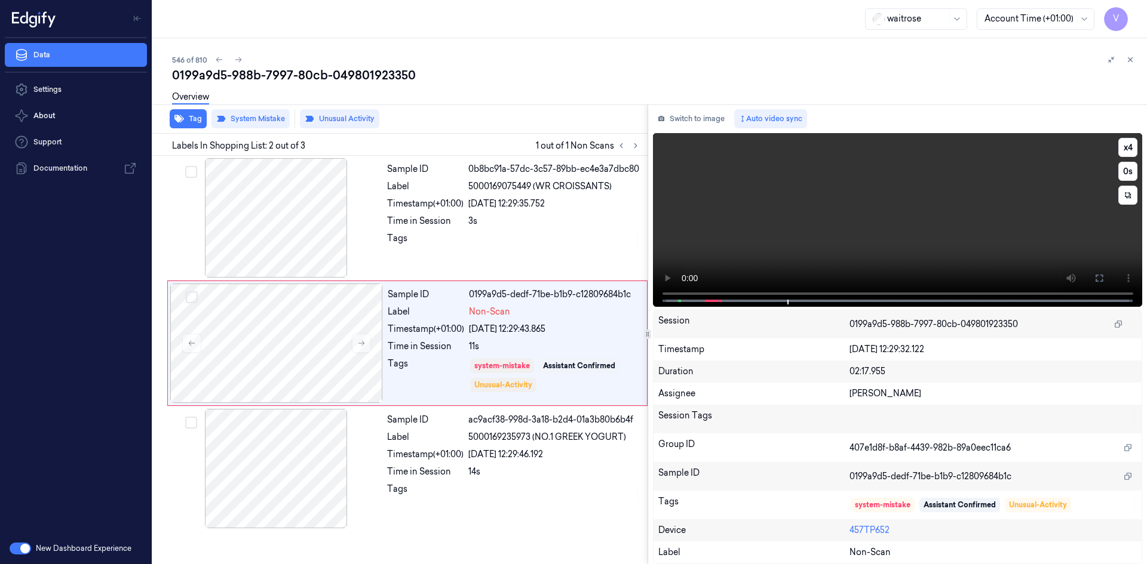
click at [978, 294] on video at bounding box center [898, 220] width 490 height 174
click at [915, 194] on video at bounding box center [898, 220] width 490 height 174
click at [1129, 57] on icon at bounding box center [1130, 60] width 8 height 8
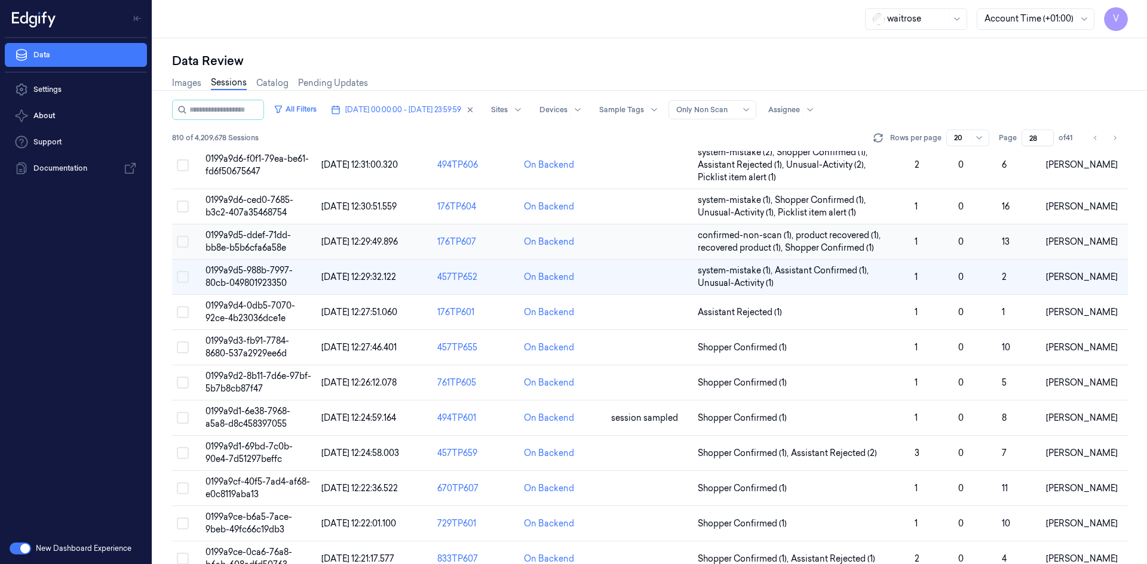
scroll to position [119, 0]
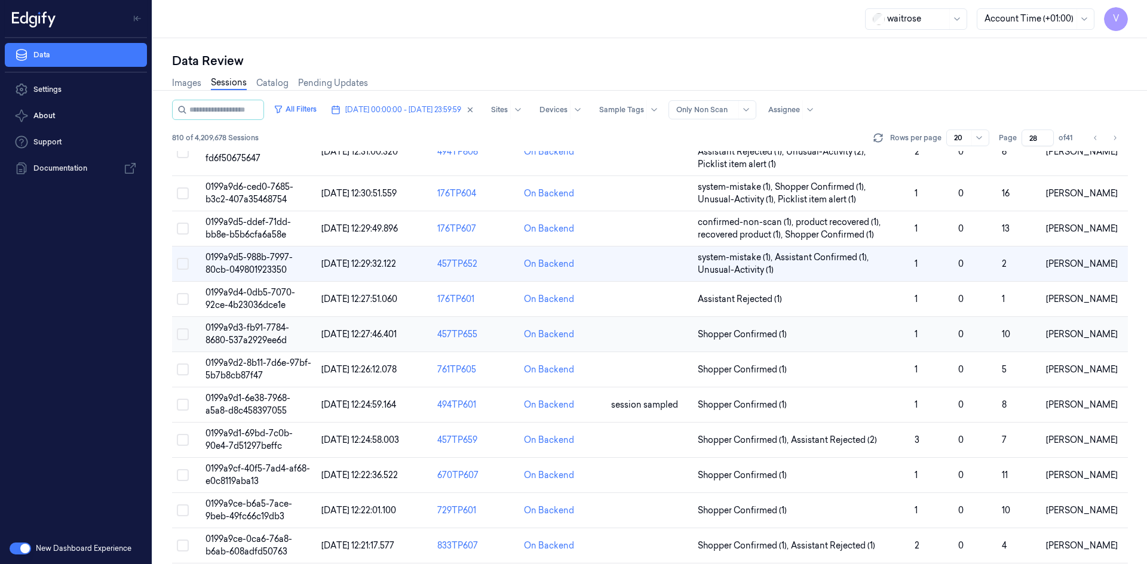
click at [251, 337] on span "0199a9d3-fb91-7784-8680-537a2929ee6d" at bounding box center [247, 334] width 84 height 23
